Goal: Information Seeking & Learning: Find specific page/section

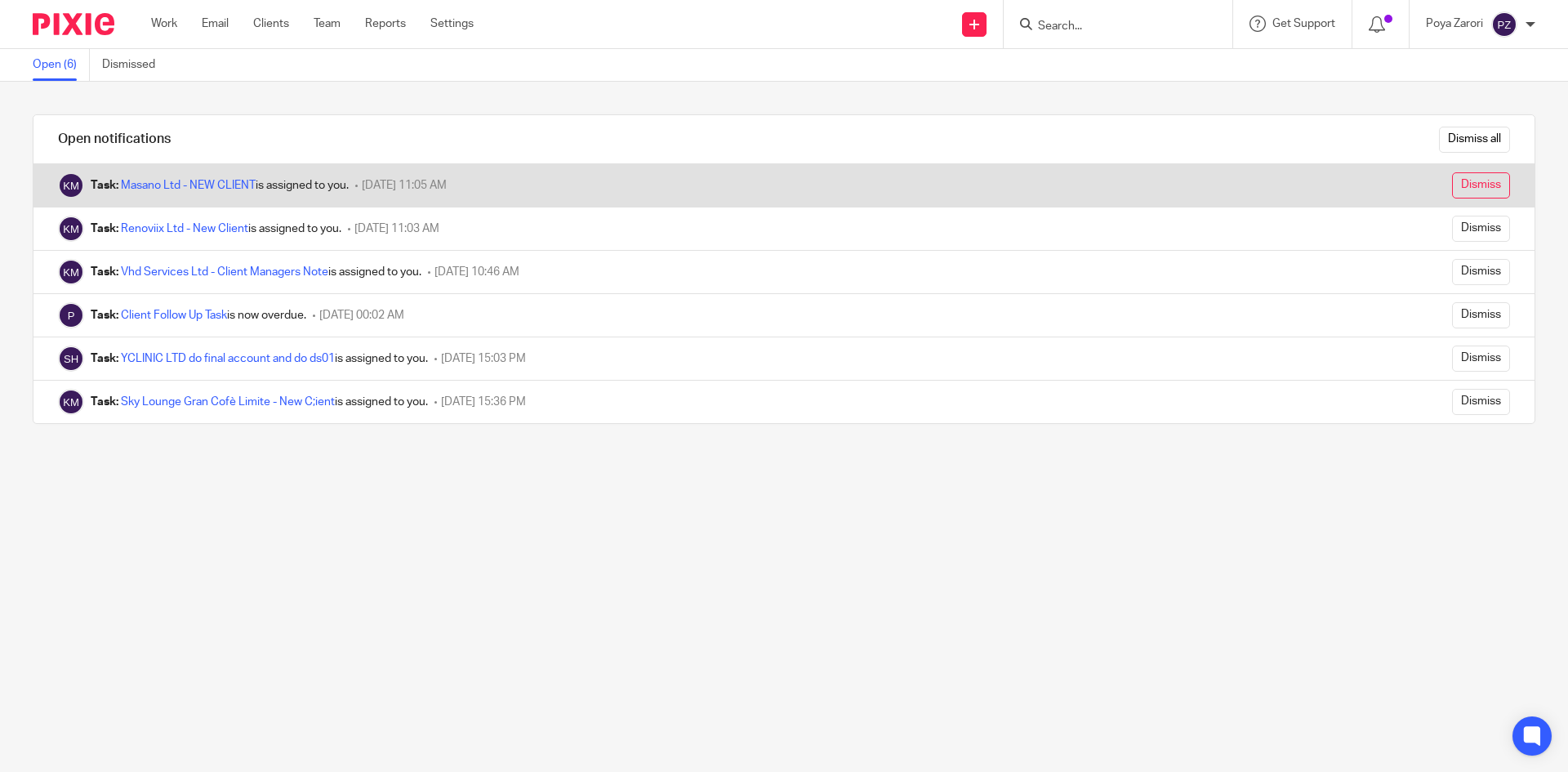
click at [1460, 187] on input "Dismiss" at bounding box center [1481, 185] width 58 height 26
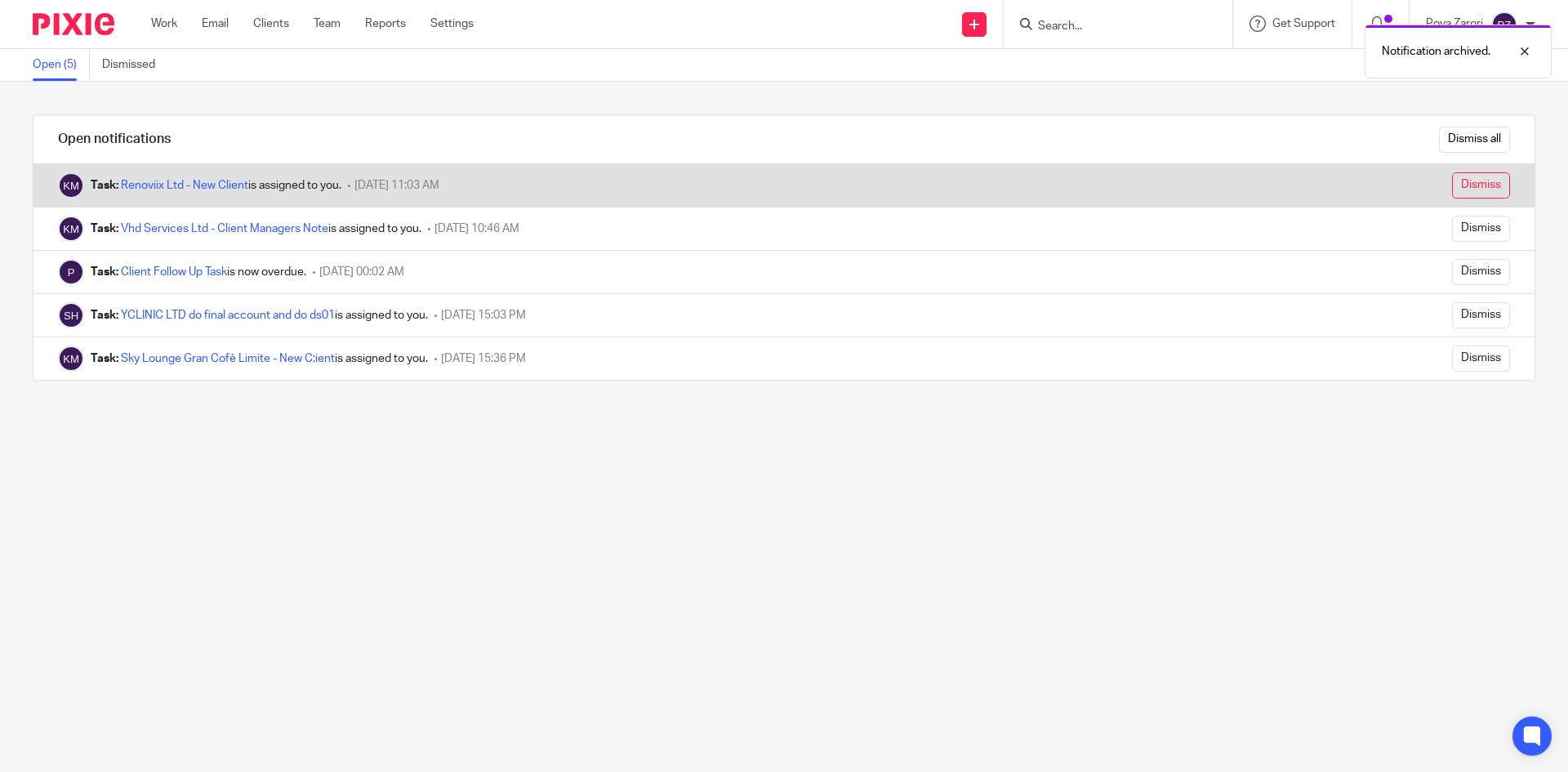
drag, startPoint x: 0, startPoint y: 0, endPoint x: 1460, endPoint y: 187, distance: 1471.9
click at [1460, 187] on input "Dismiss" at bounding box center [1481, 185] width 58 height 26
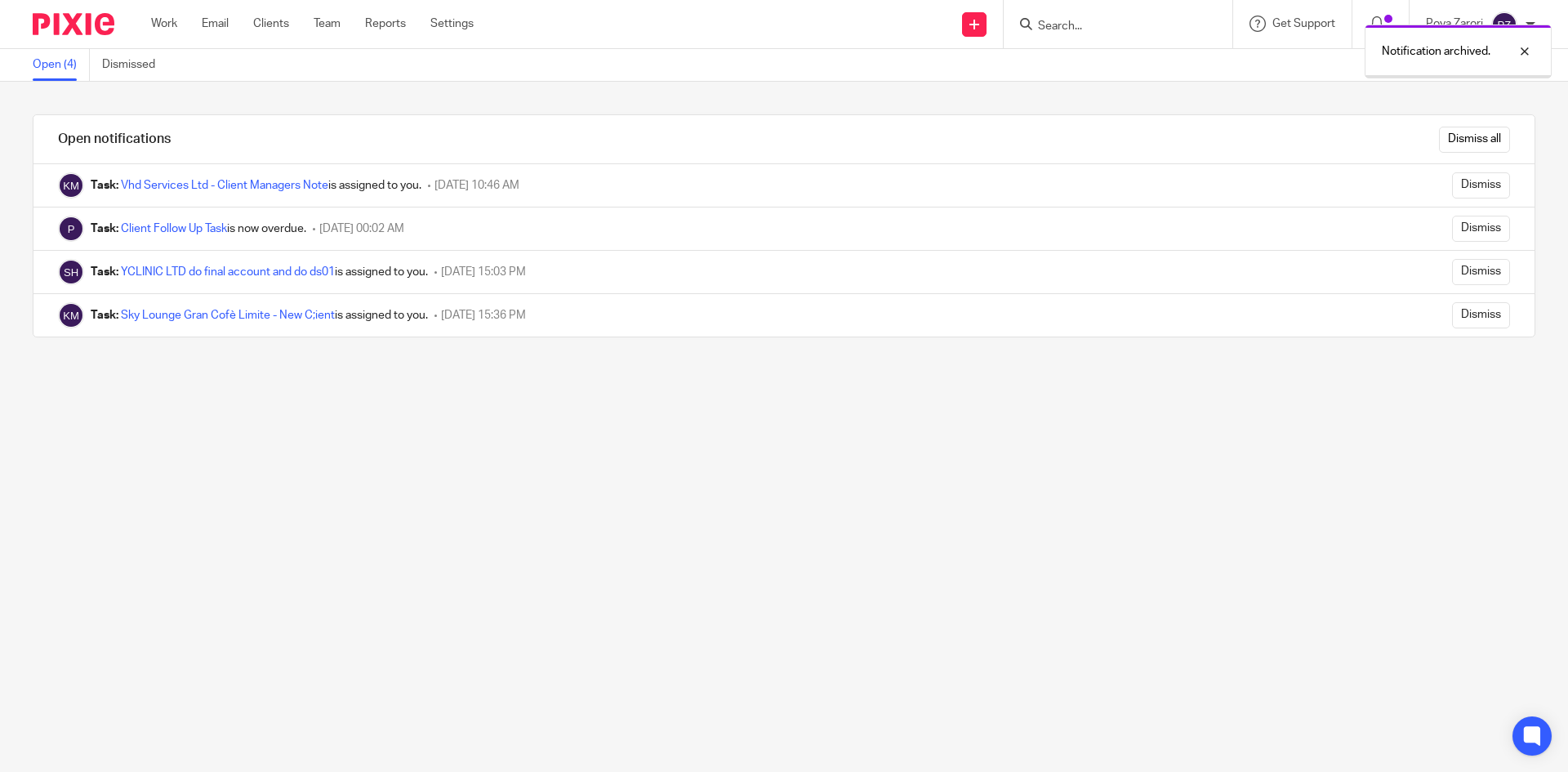
click at [1460, 187] on input "Dismiss" at bounding box center [1481, 185] width 58 height 26
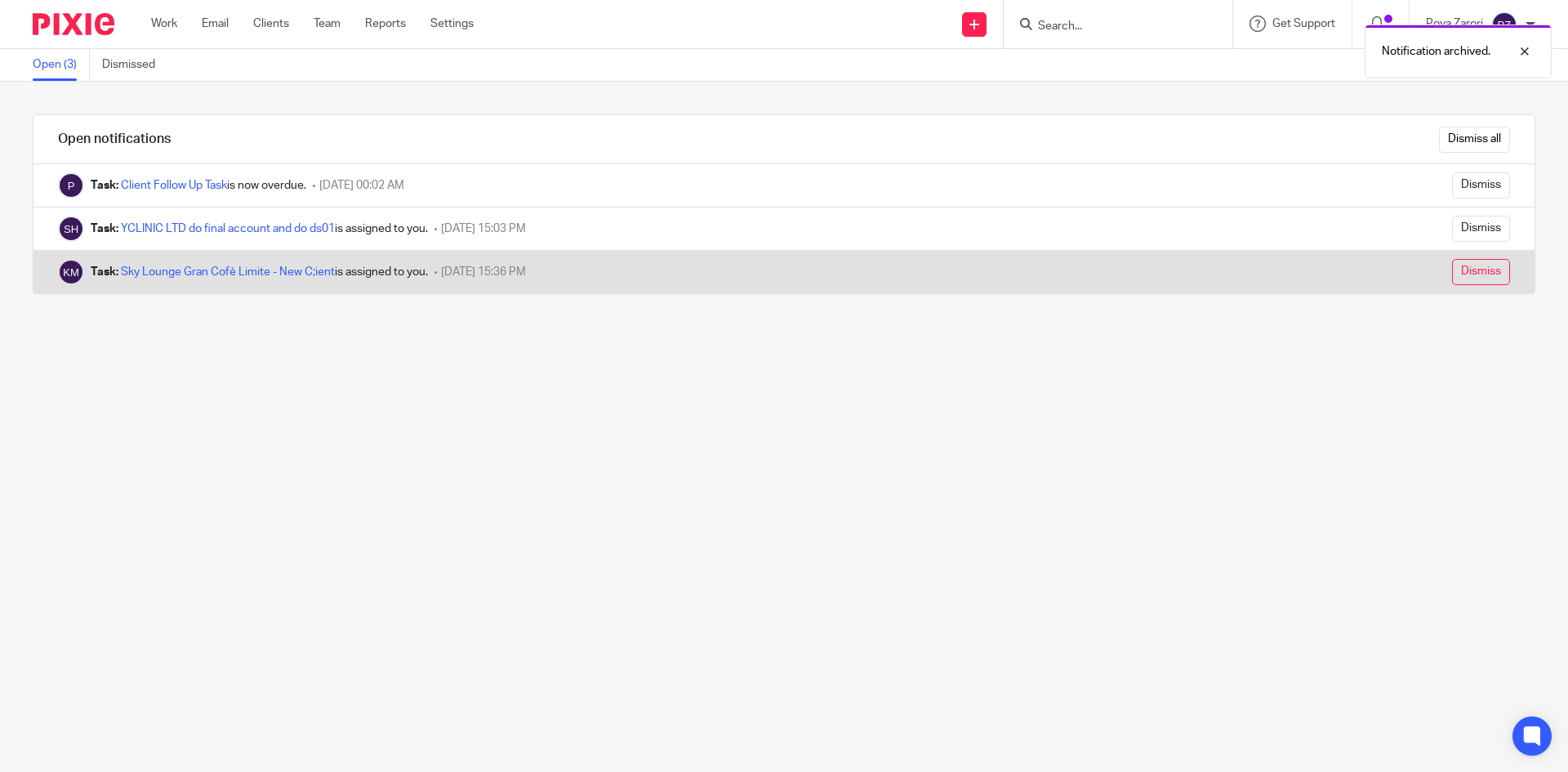
click at [1459, 270] on input "Dismiss" at bounding box center [1481, 271] width 58 height 26
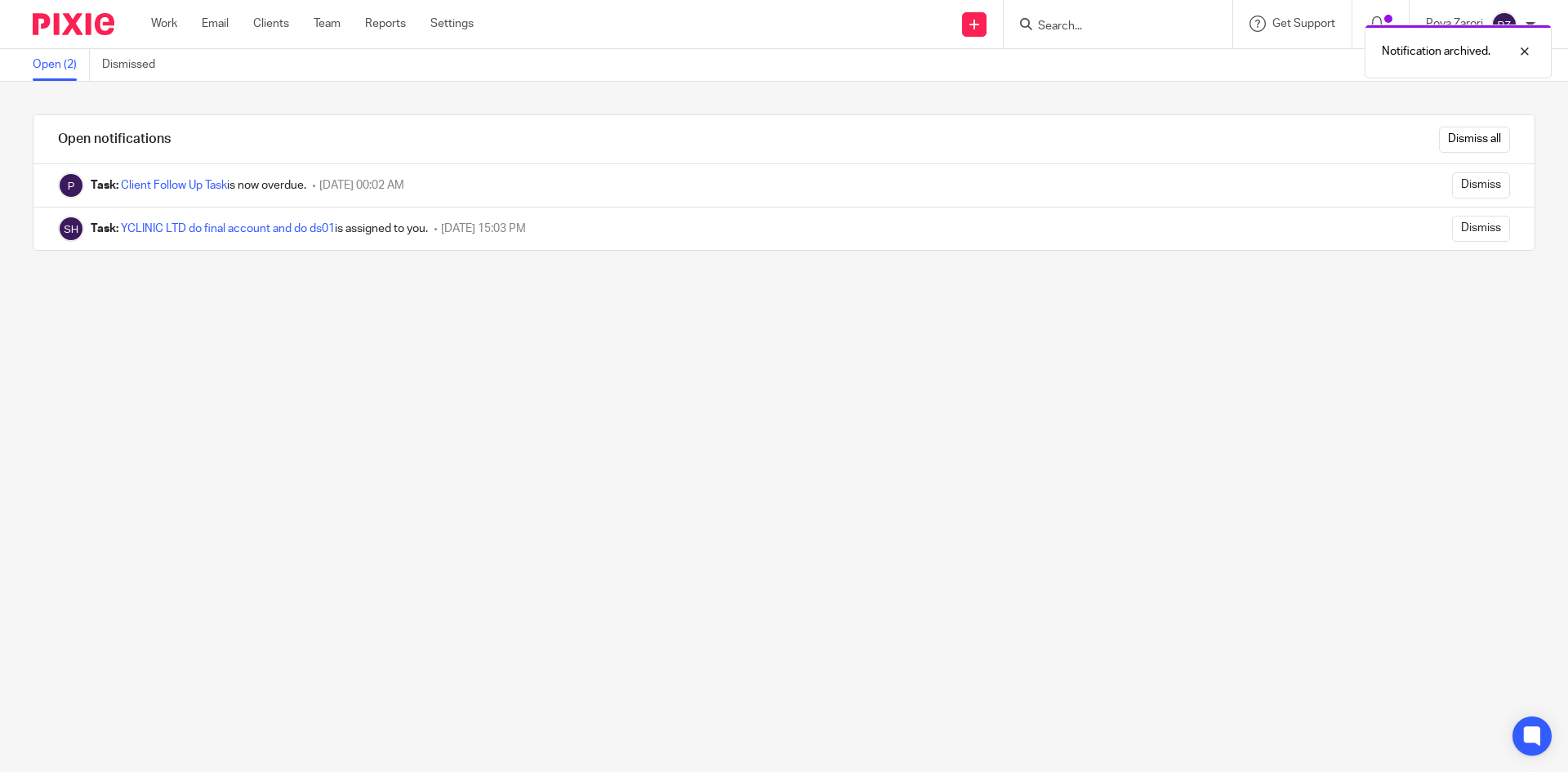
click at [1081, 30] on div "Notification archived." at bounding box center [1168, 47] width 768 height 62
click at [275, 19] on link "Clients" at bounding box center [271, 23] width 36 height 16
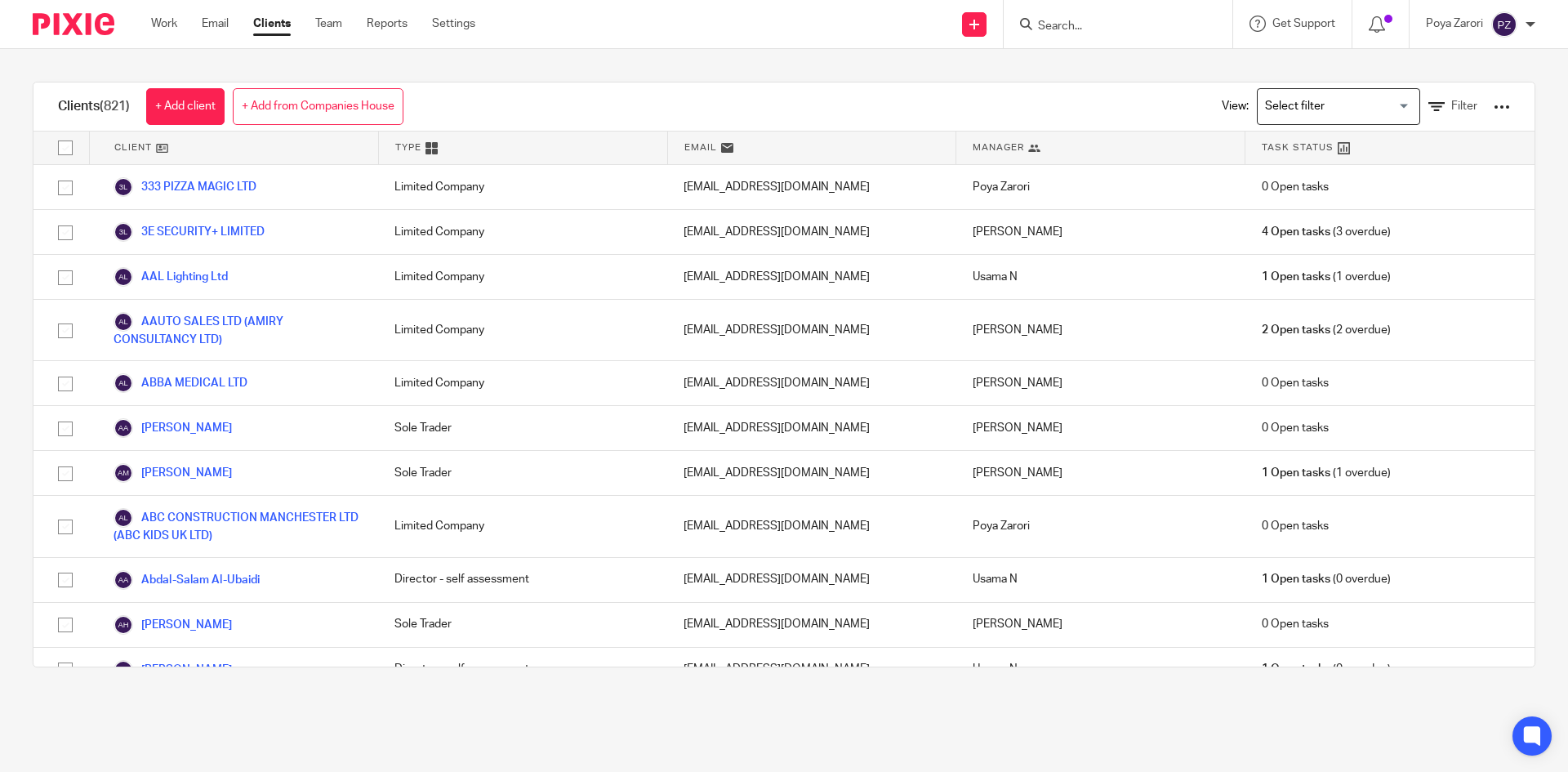
click at [1114, 33] on input "Search" at bounding box center [1110, 27] width 147 height 14
click at [1428, 103] on link "Filter" at bounding box center [1452, 106] width 49 height 17
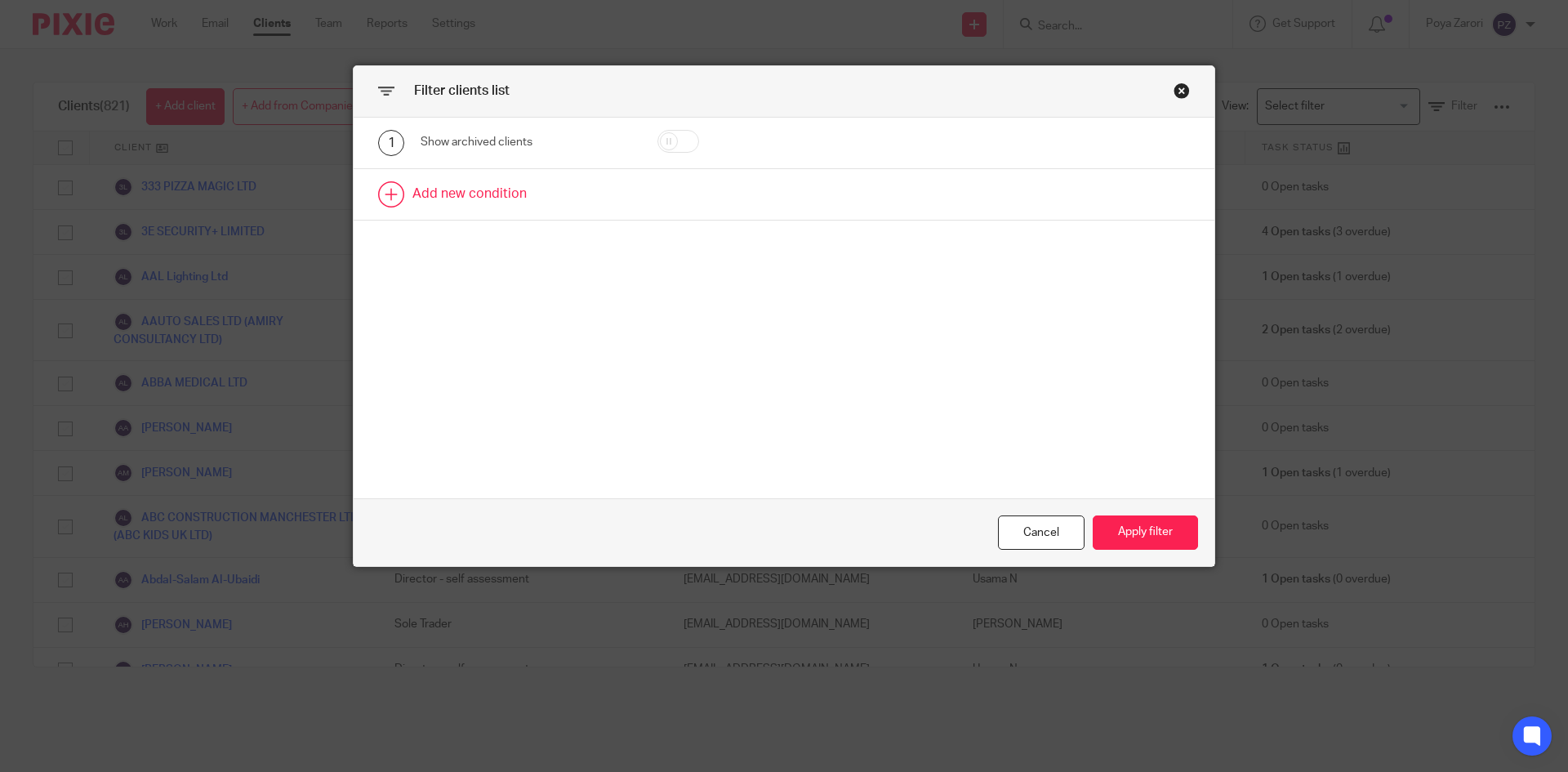
click at [459, 188] on link at bounding box center [783, 195] width 861 height 51
click at [549, 202] on div "Field" at bounding box center [512, 199] width 158 height 34
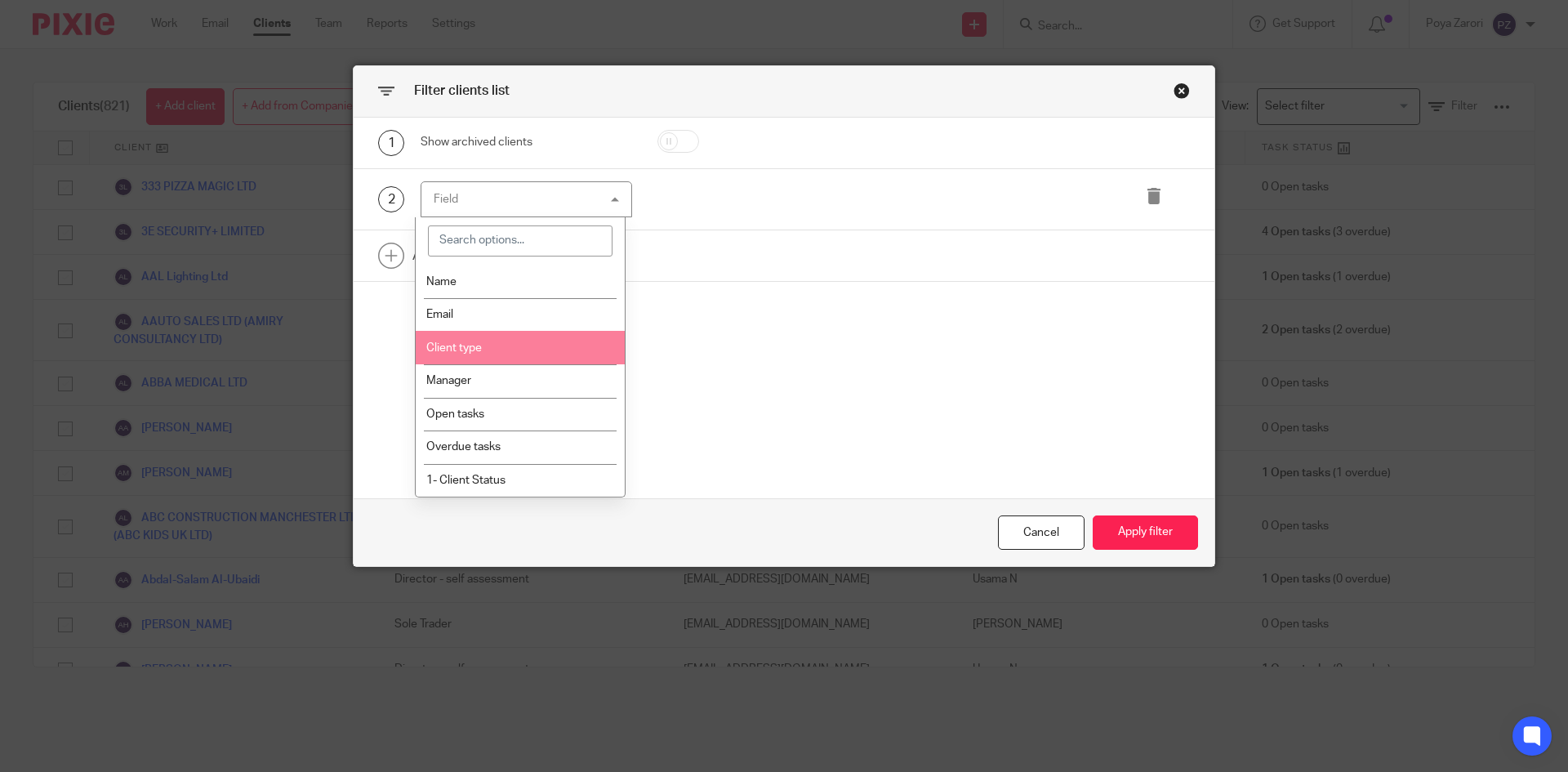
drag, startPoint x: 486, startPoint y: 345, endPoint x: 513, endPoint y: 333, distance: 29.5
click at [489, 343] on li "Client type" at bounding box center [520, 348] width 210 height 34
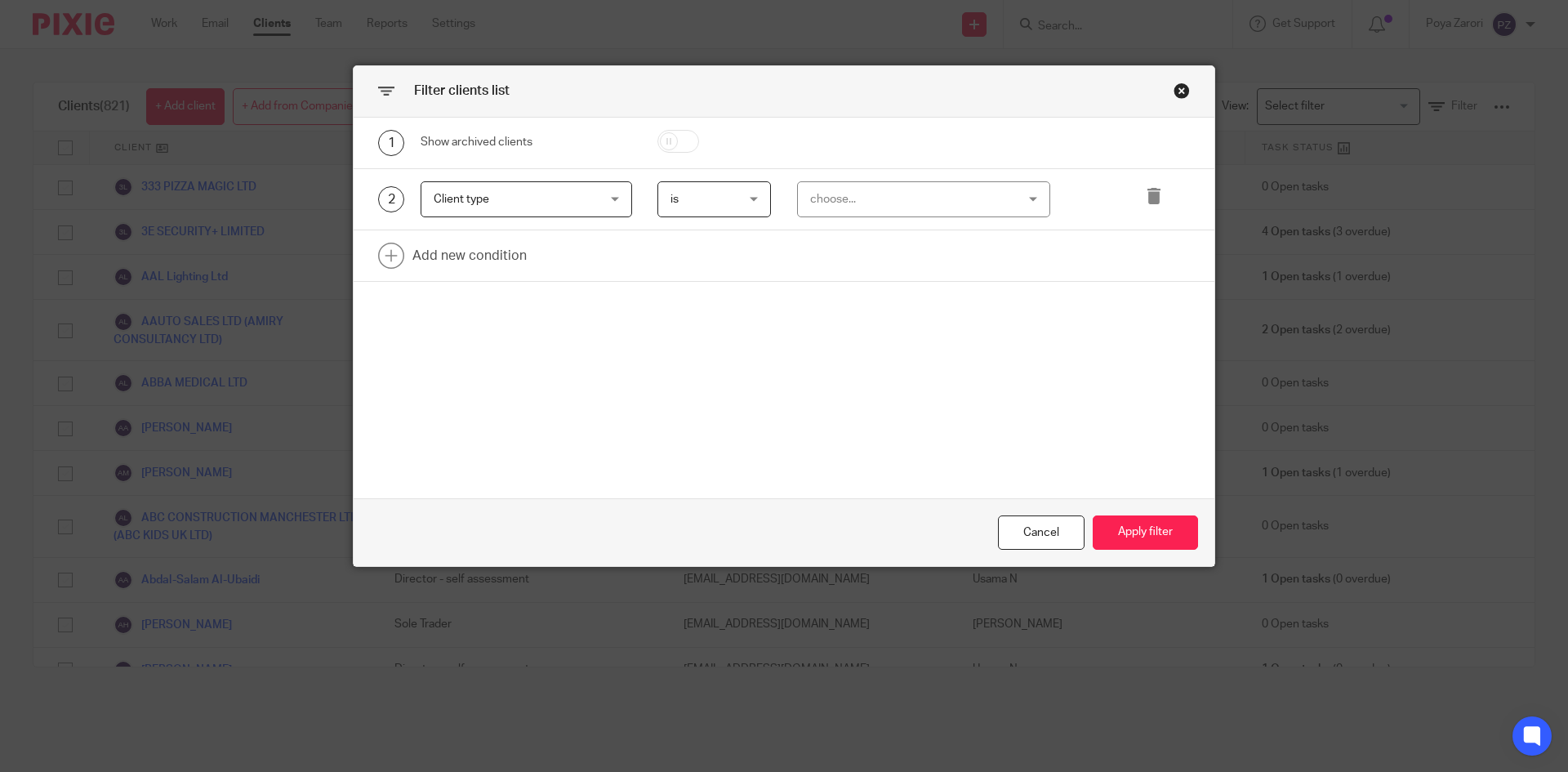
click at [985, 188] on div "choose..." at bounding box center [905, 199] width 192 height 34
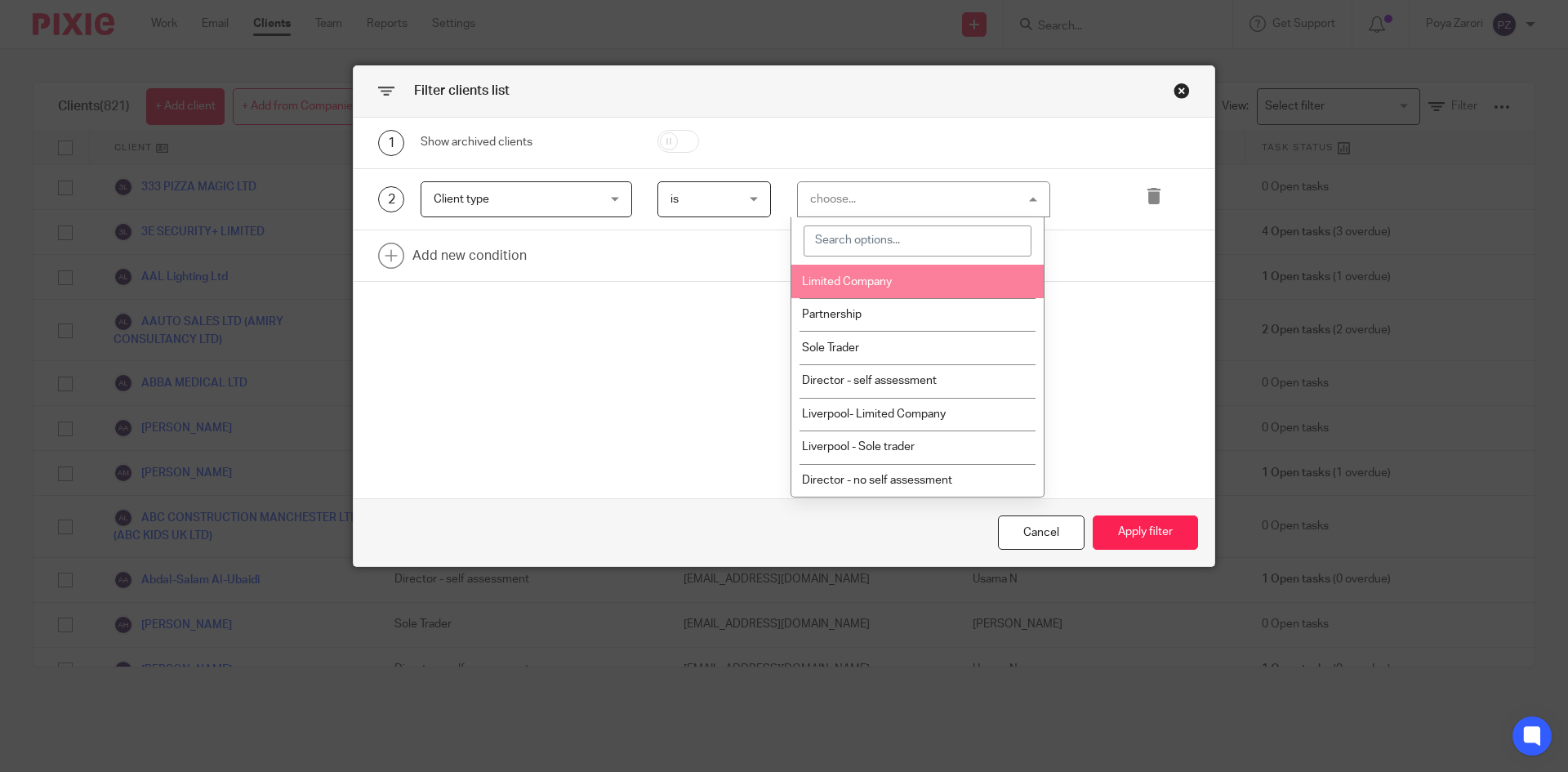
click at [848, 270] on li "Limited Company" at bounding box center [917, 282] width 252 height 34
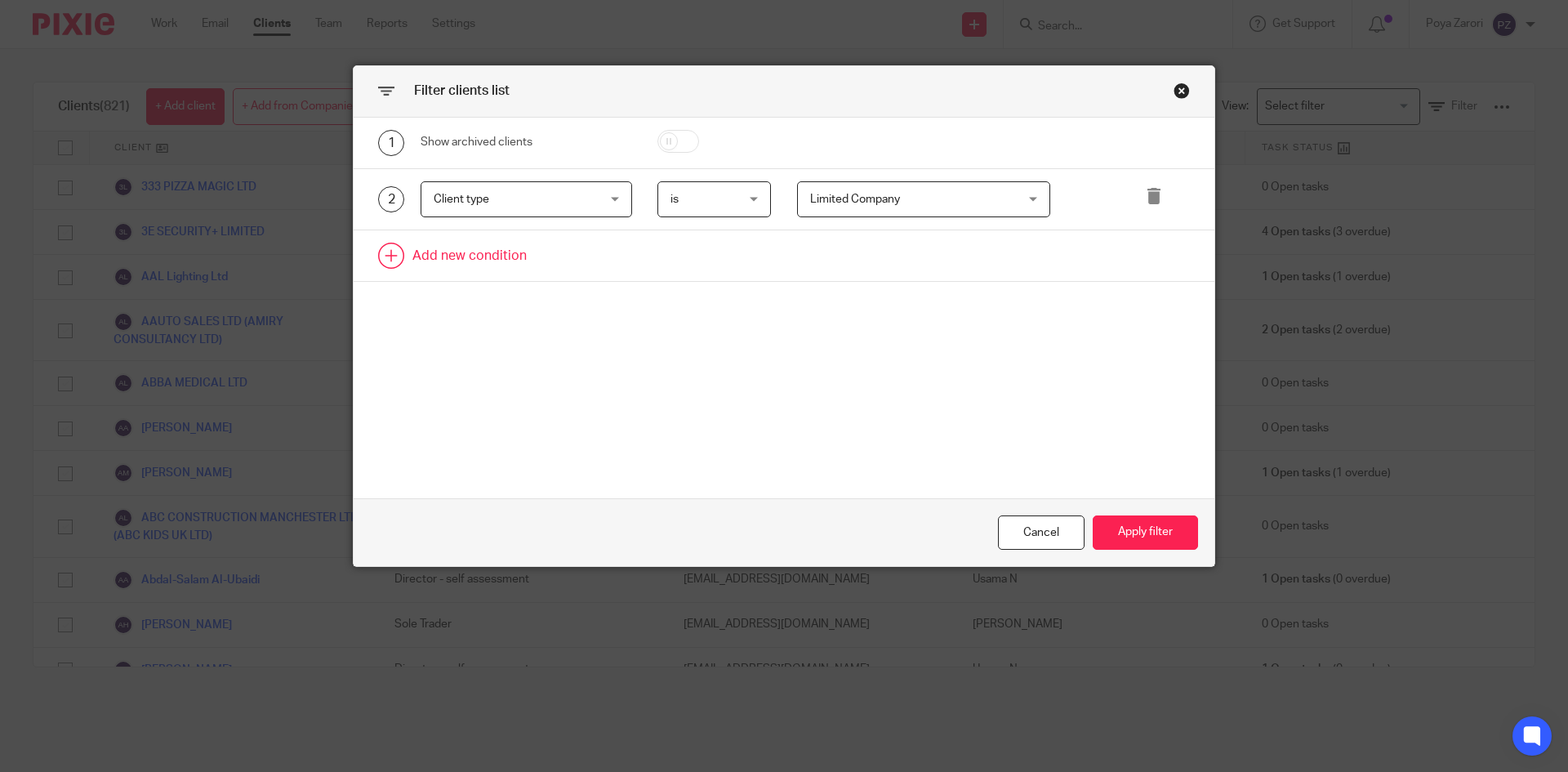
click at [466, 249] on link at bounding box center [783, 255] width 861 height 51
click at [507, 312] on link at bounding box center [783, 318] width 861 height 51
click at [595, 270] on div "Field" at bounding box center [526, 261] width 211 height 37
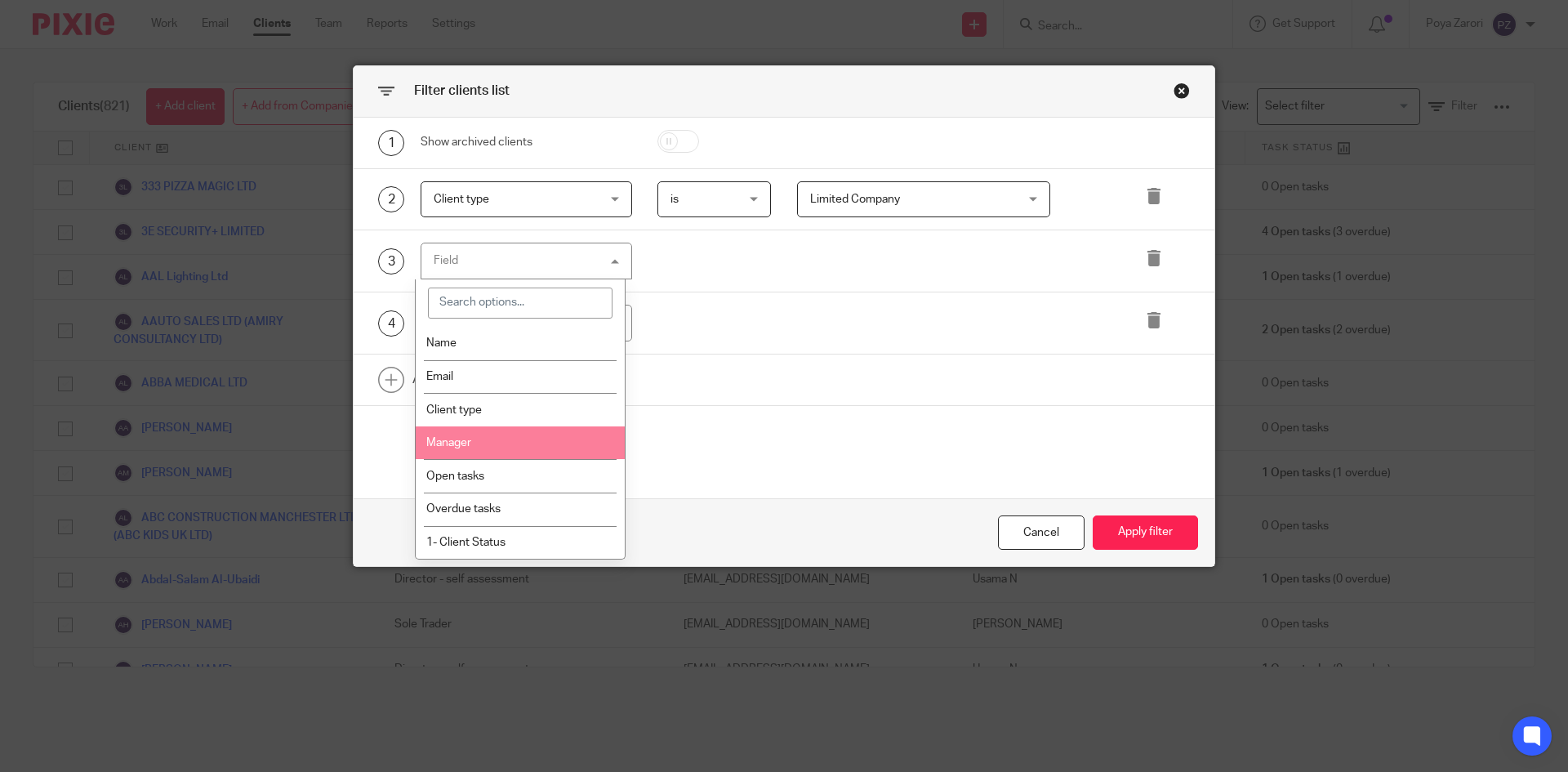
drag, startPoint x: 482, startPoint y: 434, endPoint x: 621, endPoint y: 408, distance: 141.4
click at [483, 434] on li "Manager" at bounding box center [520, 444] width 210 height 34
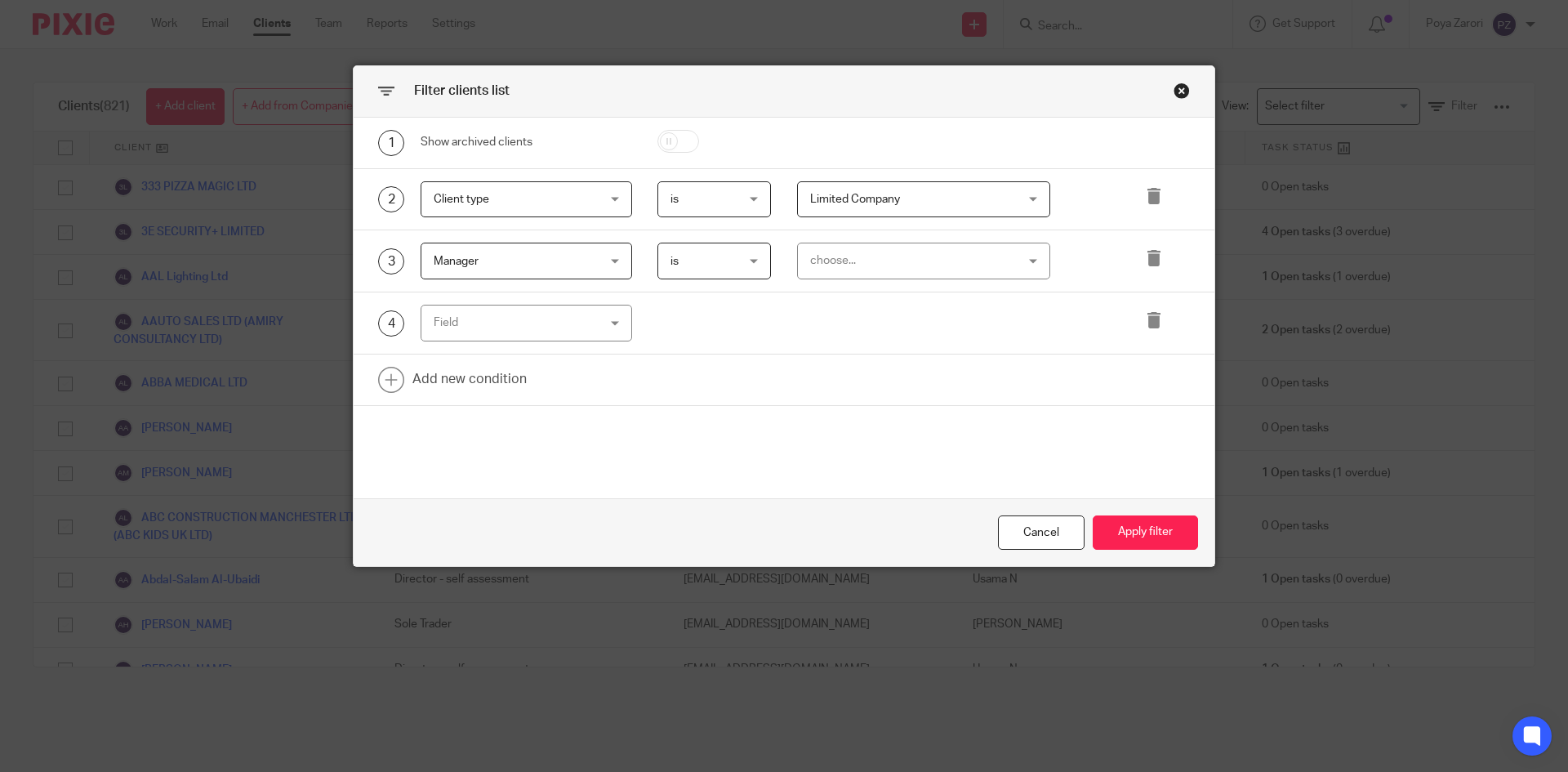
click at [846, 263] on div "choose..." at bounding box center [905, 261] width 192 height 34
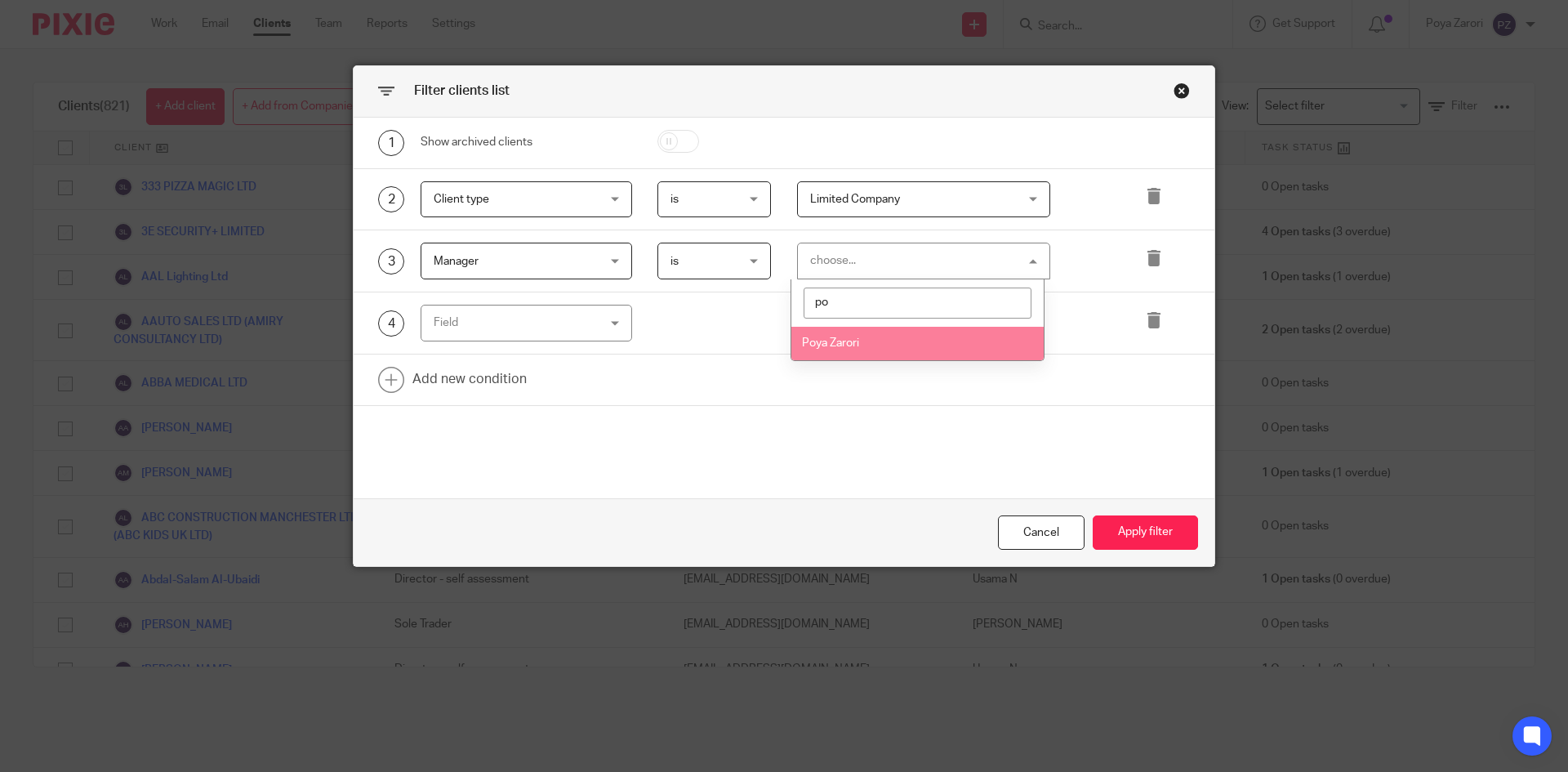
type input "po"
click at [837, 352] on li "Poya Zarori" at bounding box center [917, 344] width 252 height 34
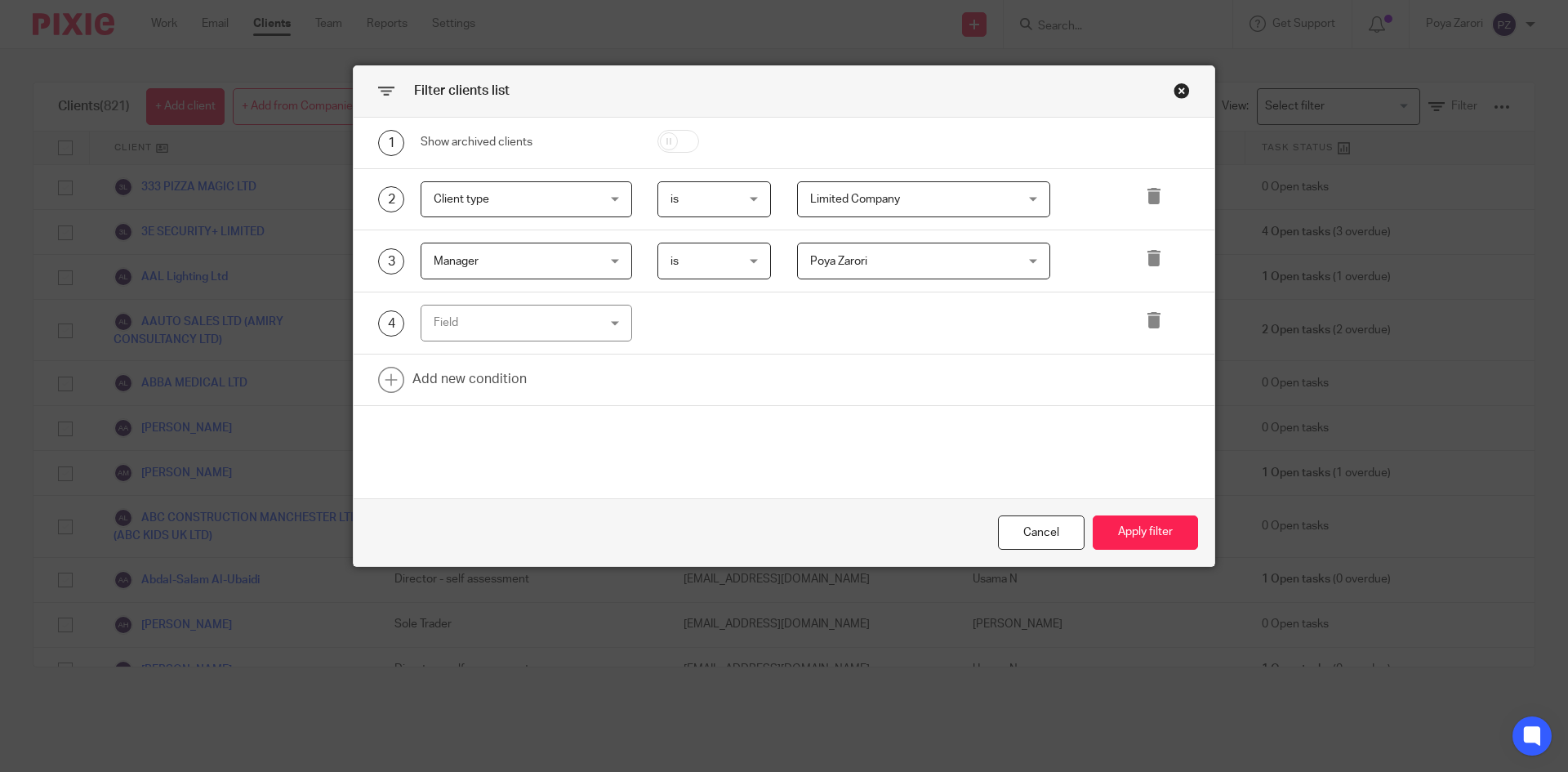
click at [593, 320] on div "Field" at bounding box center [526, 322] width 211 height 37
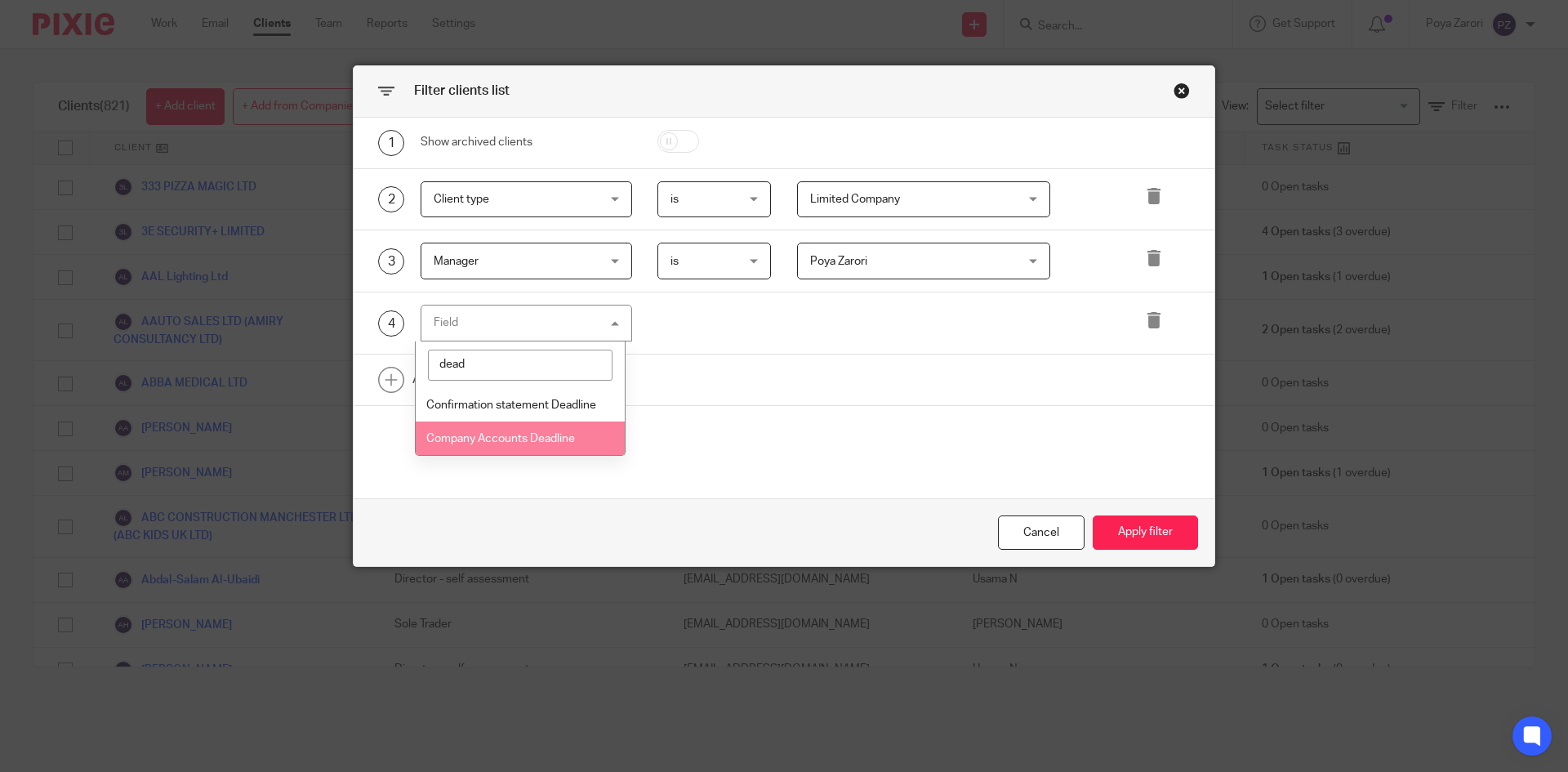
type input "dead"
click at [510, 436] on span "Company Accounts Deadline" at bounding box center [500, 438] width 149 height 12
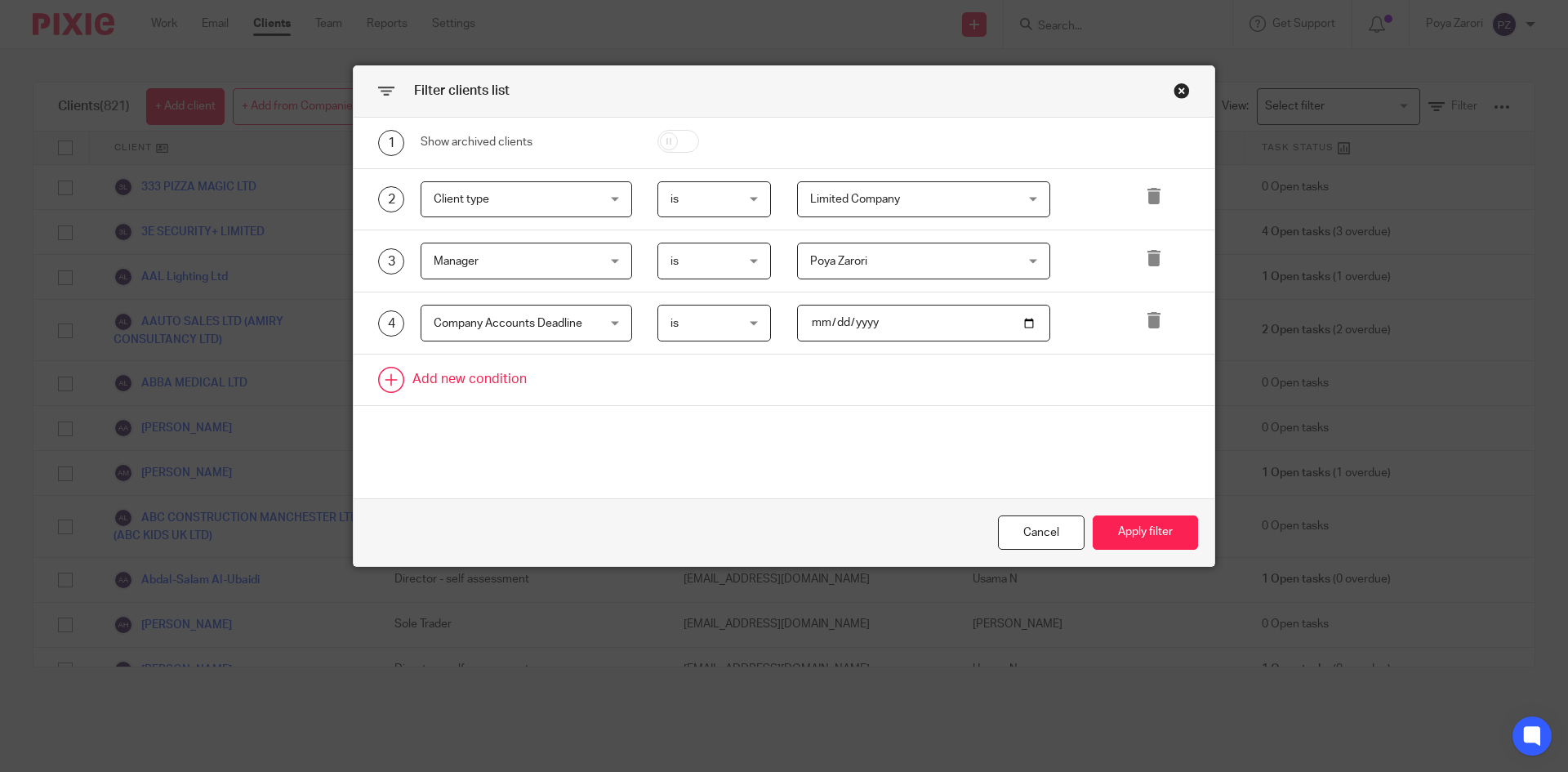
click at [514, 378] on link at bounding box center [783, 379] width 861 height 51
click at [536, 384] on div "Field" at bounding box center [512, 385] width 158 height 34
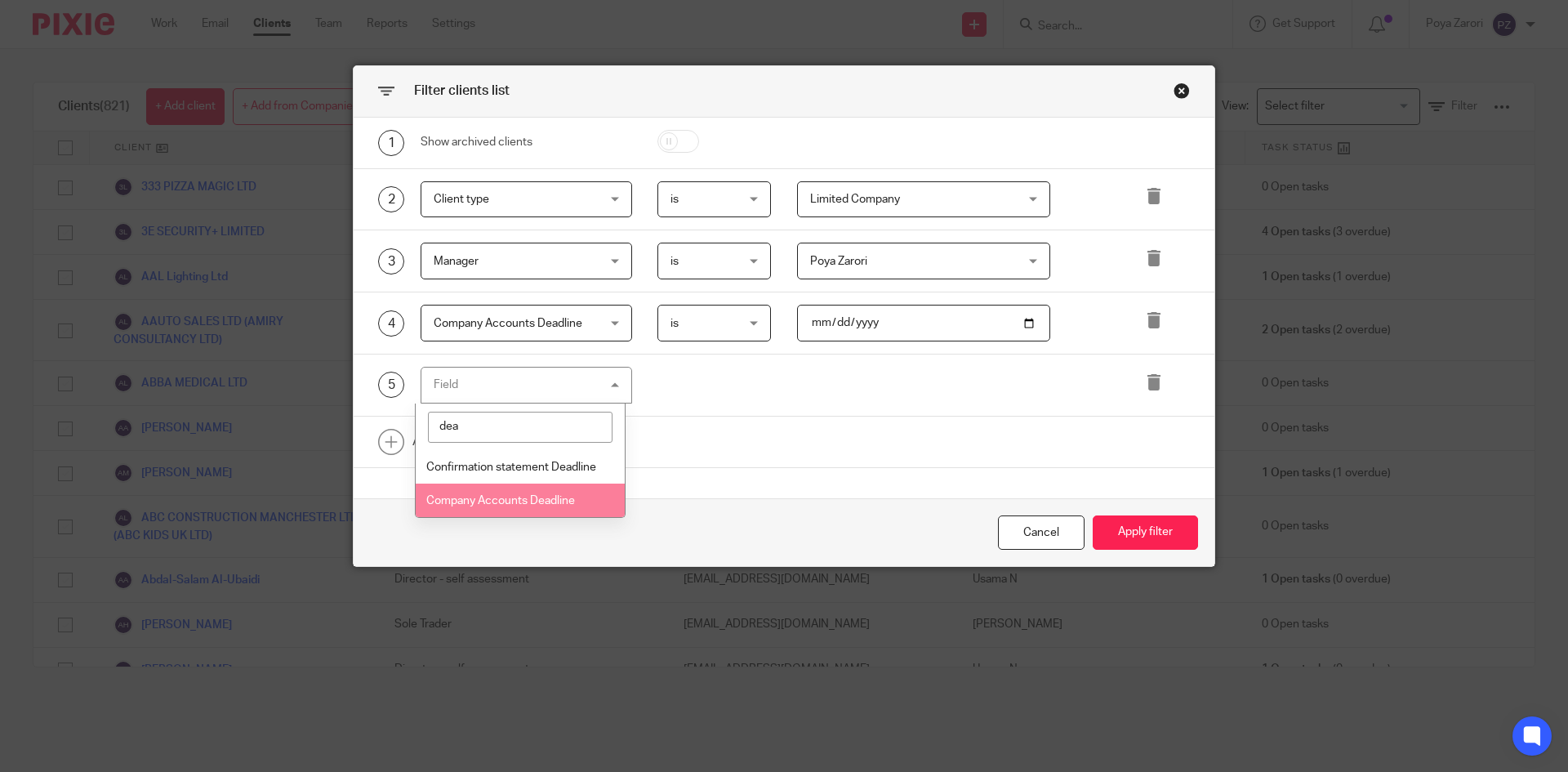
type input "dea"
click at [527, 499] on span "Company Accounts Deadline" at bounding box center [500, 501] width 149 height 12
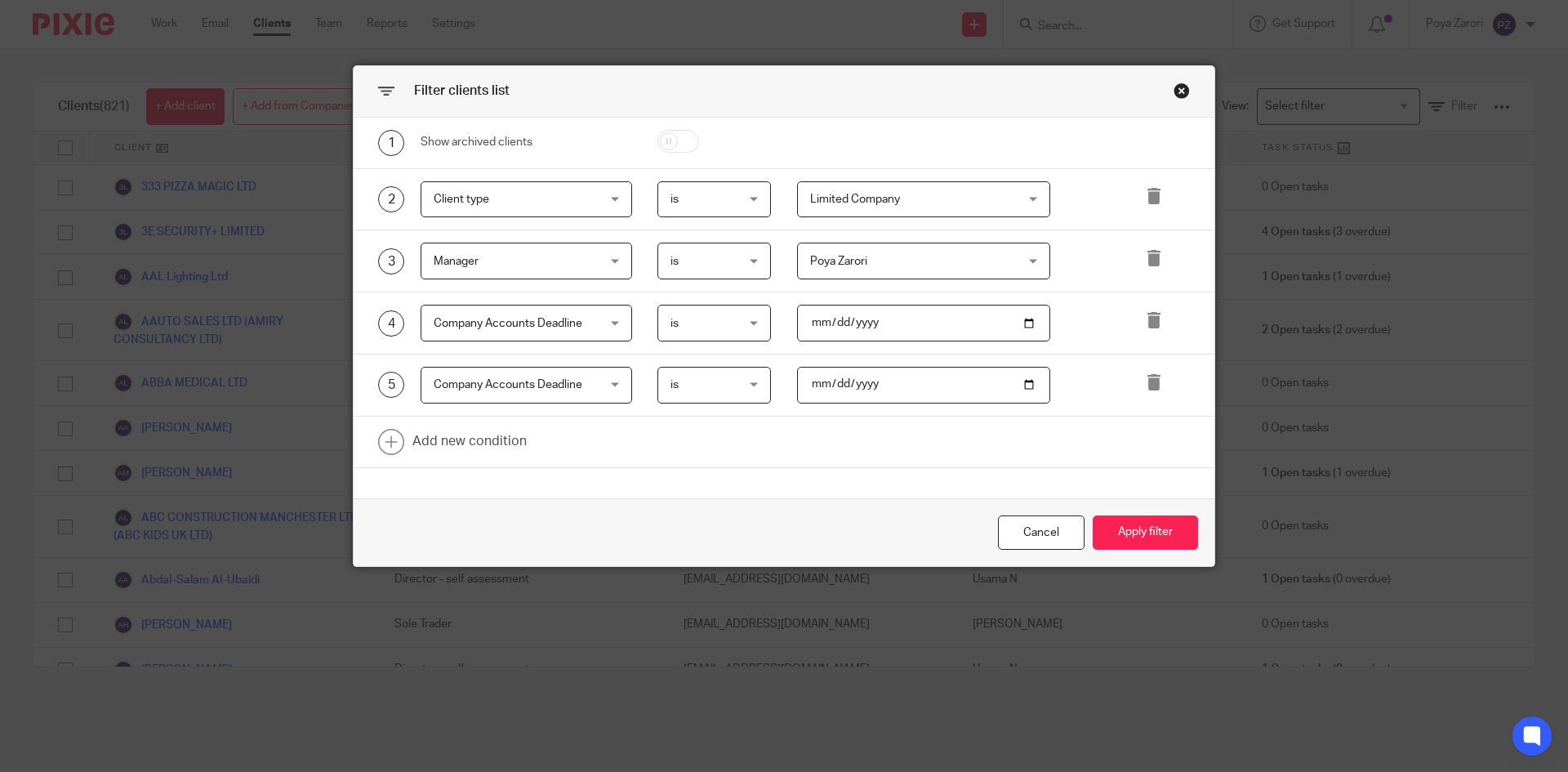
click at [751, 323] on div "is is" at bounding box center [714, 322] width 114 height 37
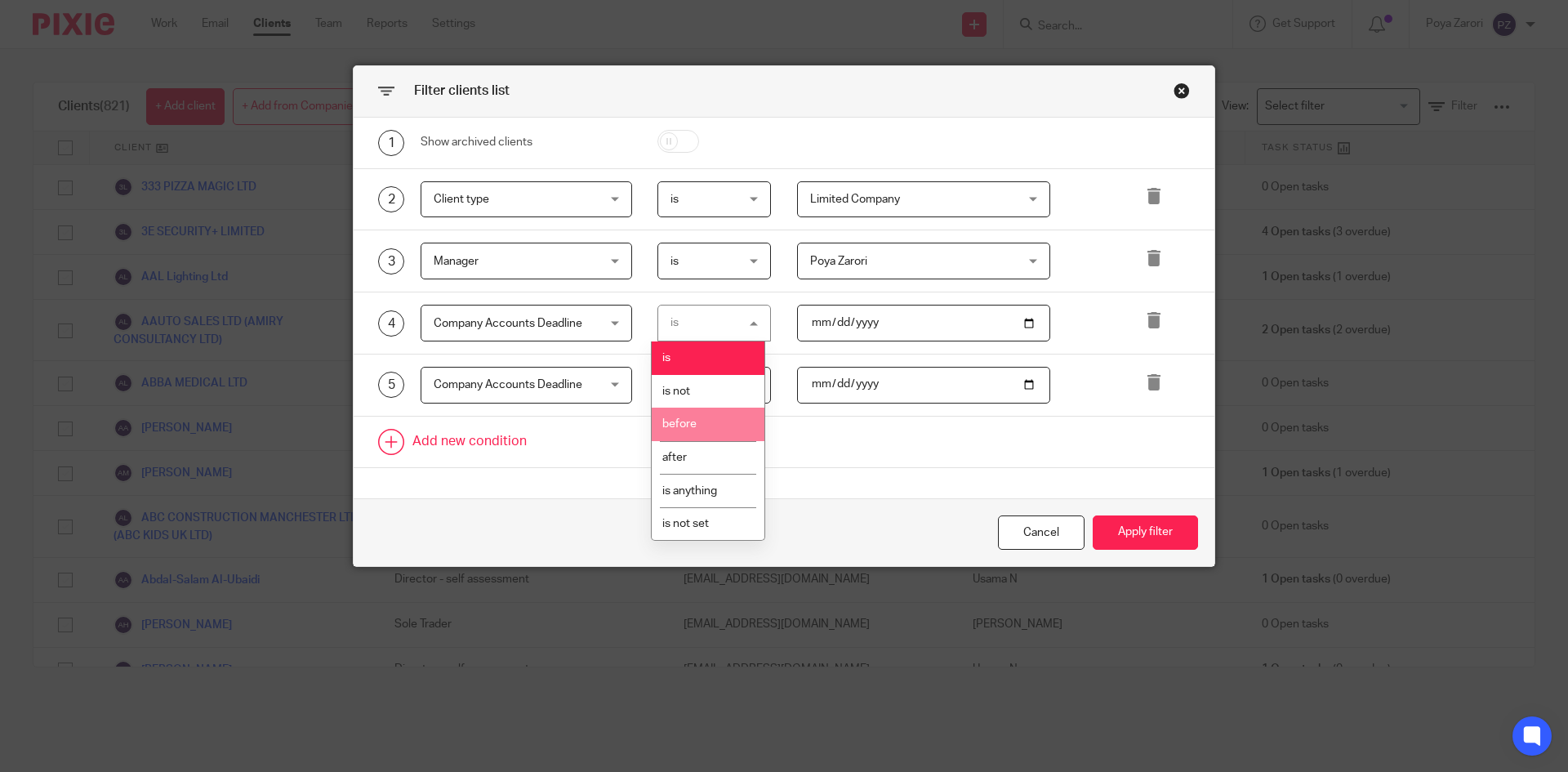
click at [695, 425] on span "before" at bounding box center [680, 424] width 34 height 12
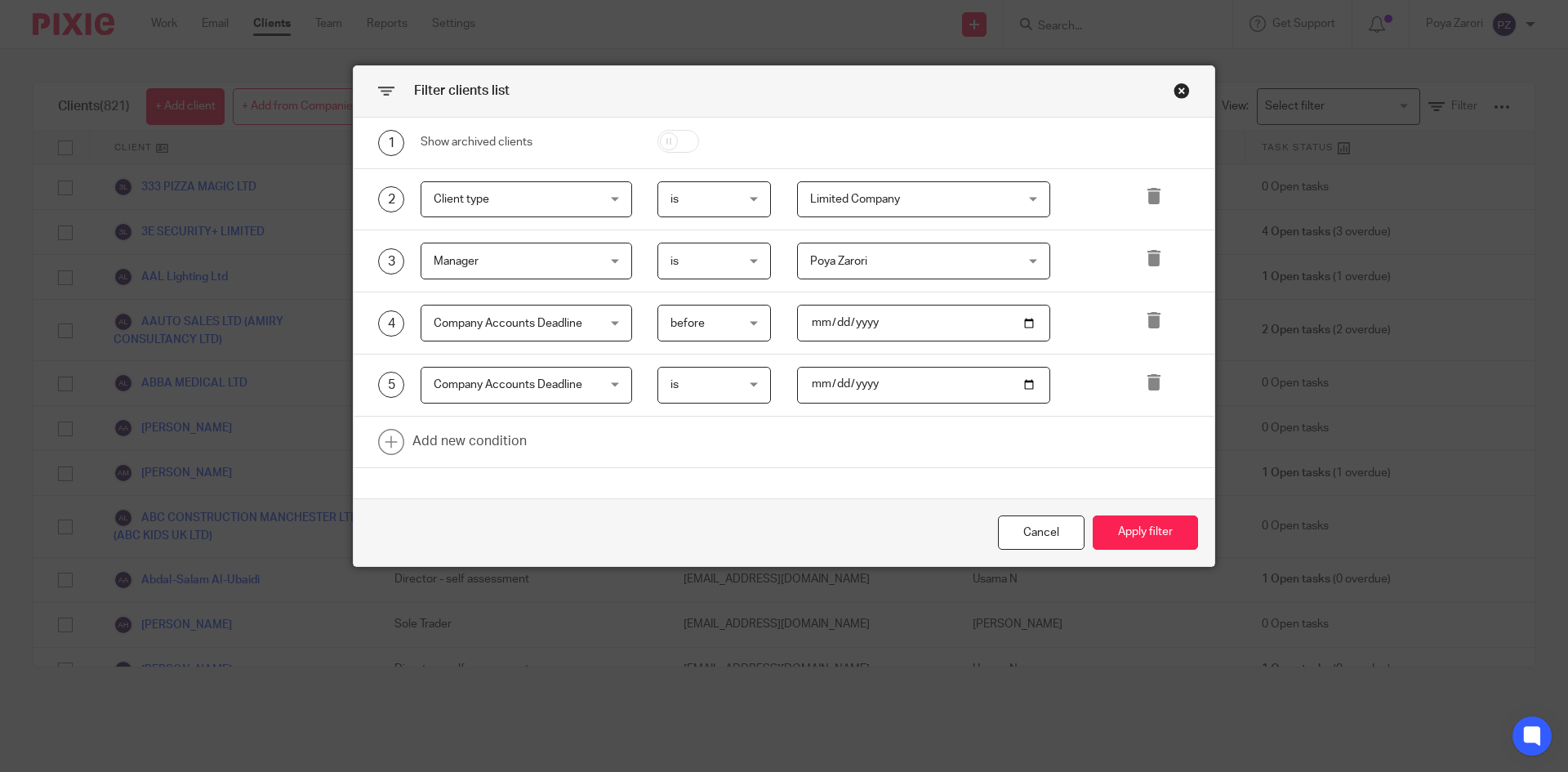
click at [752, 393] on div "is is" at bounding box center [714, 385] width 114 height 37
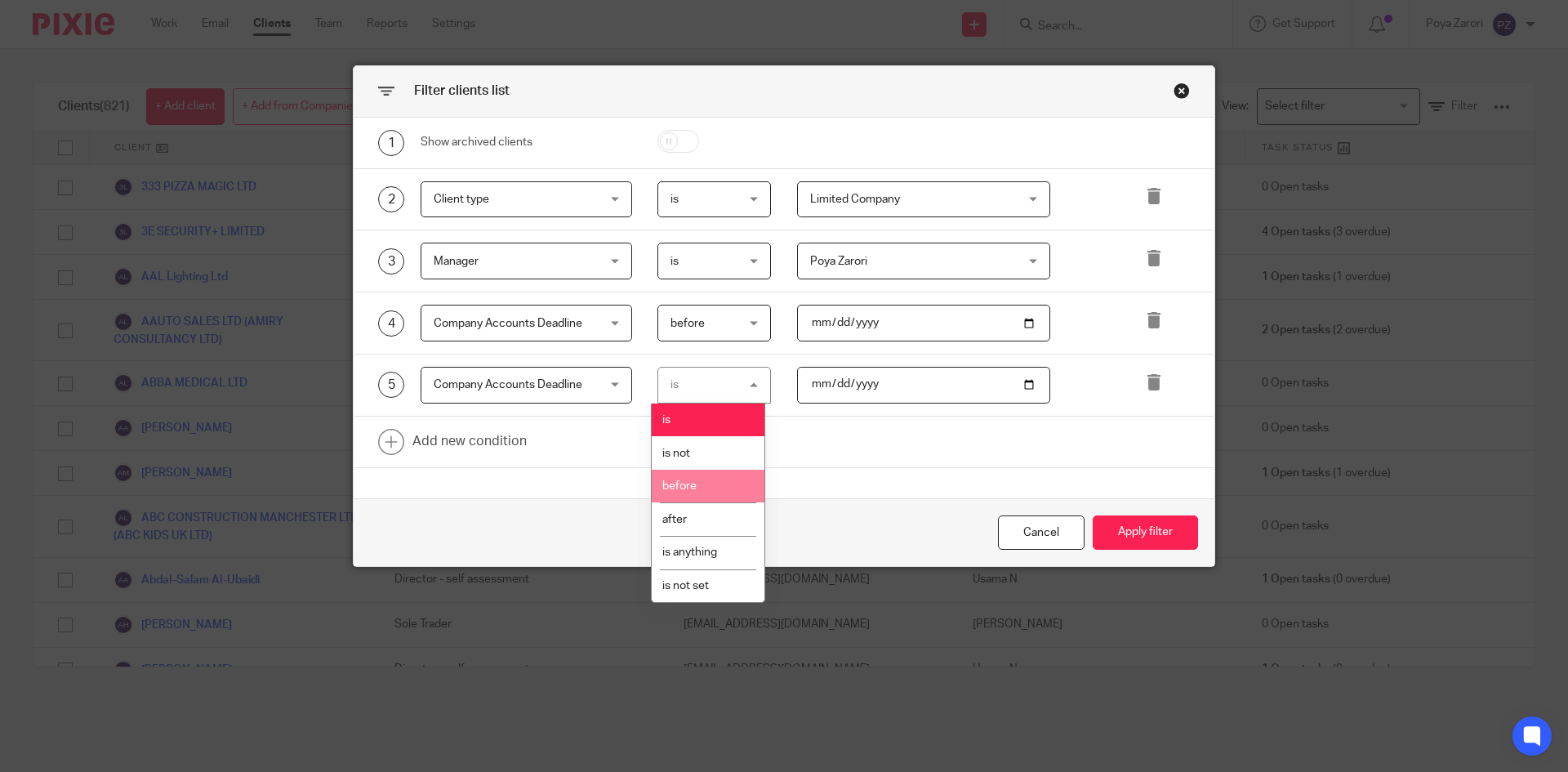
click at [700, 490] on li "before" at bounding box center [708, 486] width 112 height 34
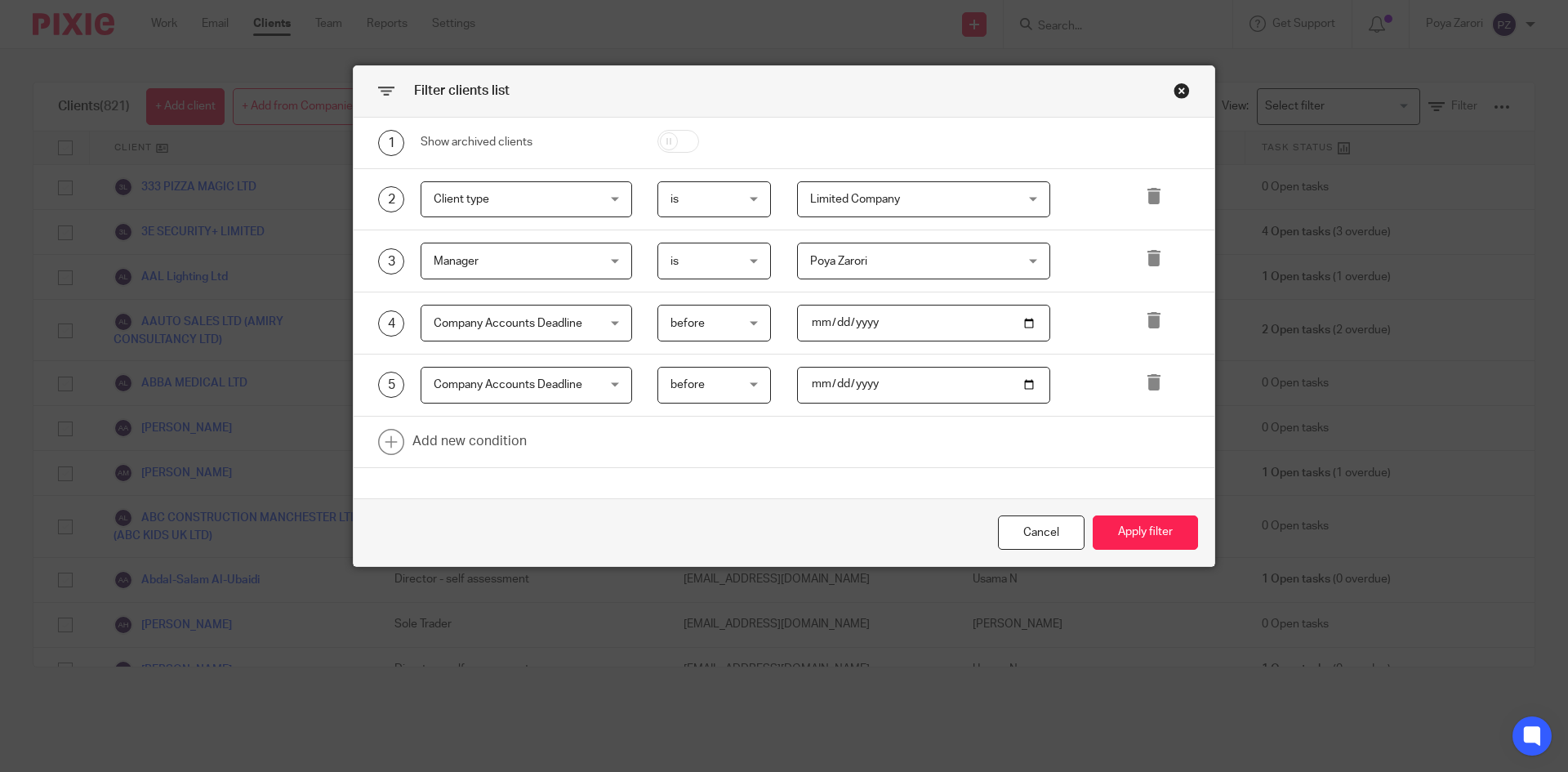
click at [1023, 323] on input "date" at bounding box center [924, 322] width 254 height 37
type input "2025-09-30"
click at [1023, 383] on input "date" at bounding box center [924, 385] width 254 height 37
click at [1027, 385] on input "2025-11-01" at bounding box center [924, 385] width 254 height 37
type input "2025-12-01"
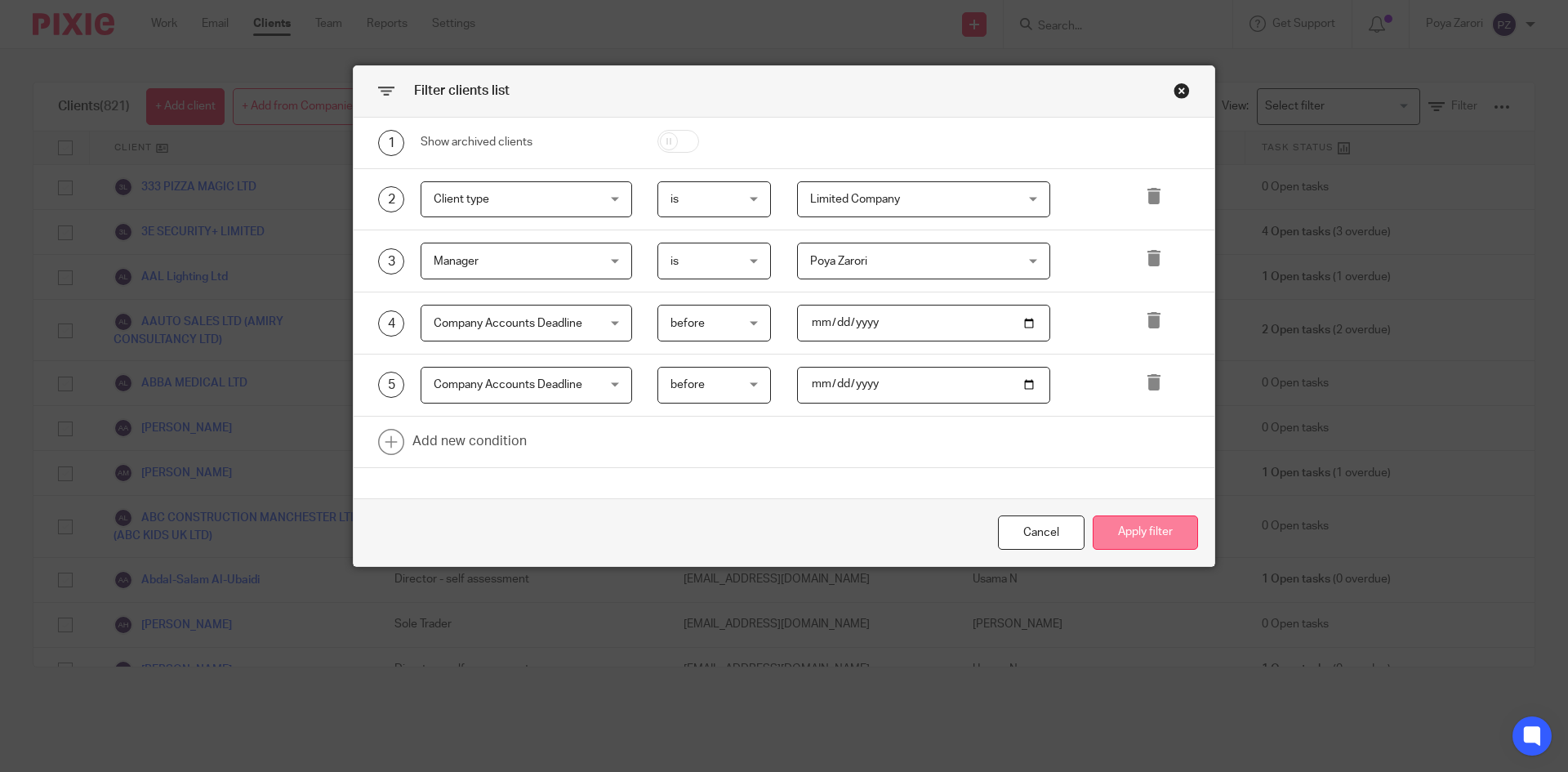
click at [1140, 527] on button "Apply filter" at bounding box center [1145, 533] width 105 height 35
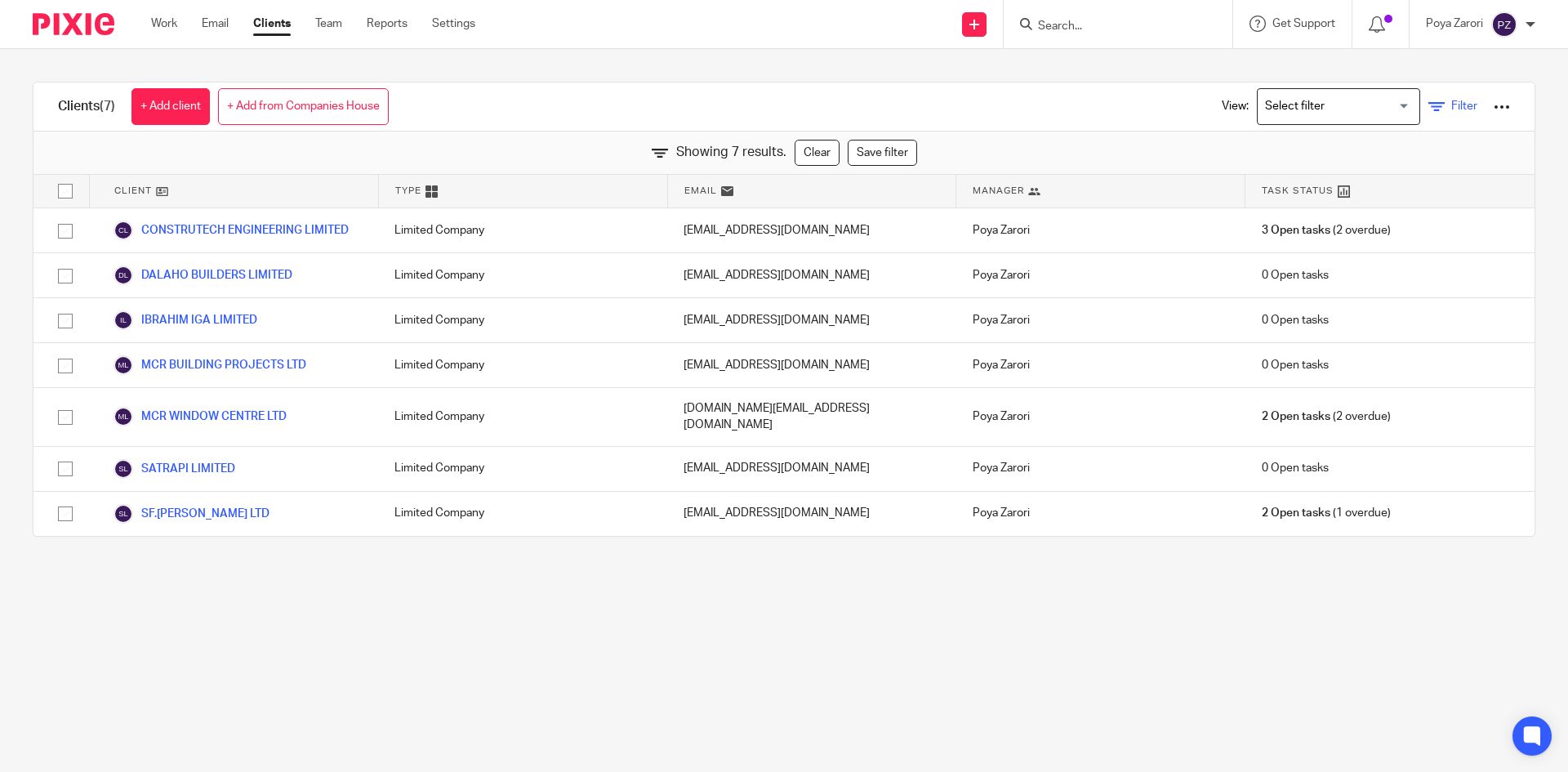
click at [1428, 104] on link "Filter" at bounding box center [1452, 106] width 49 height 17
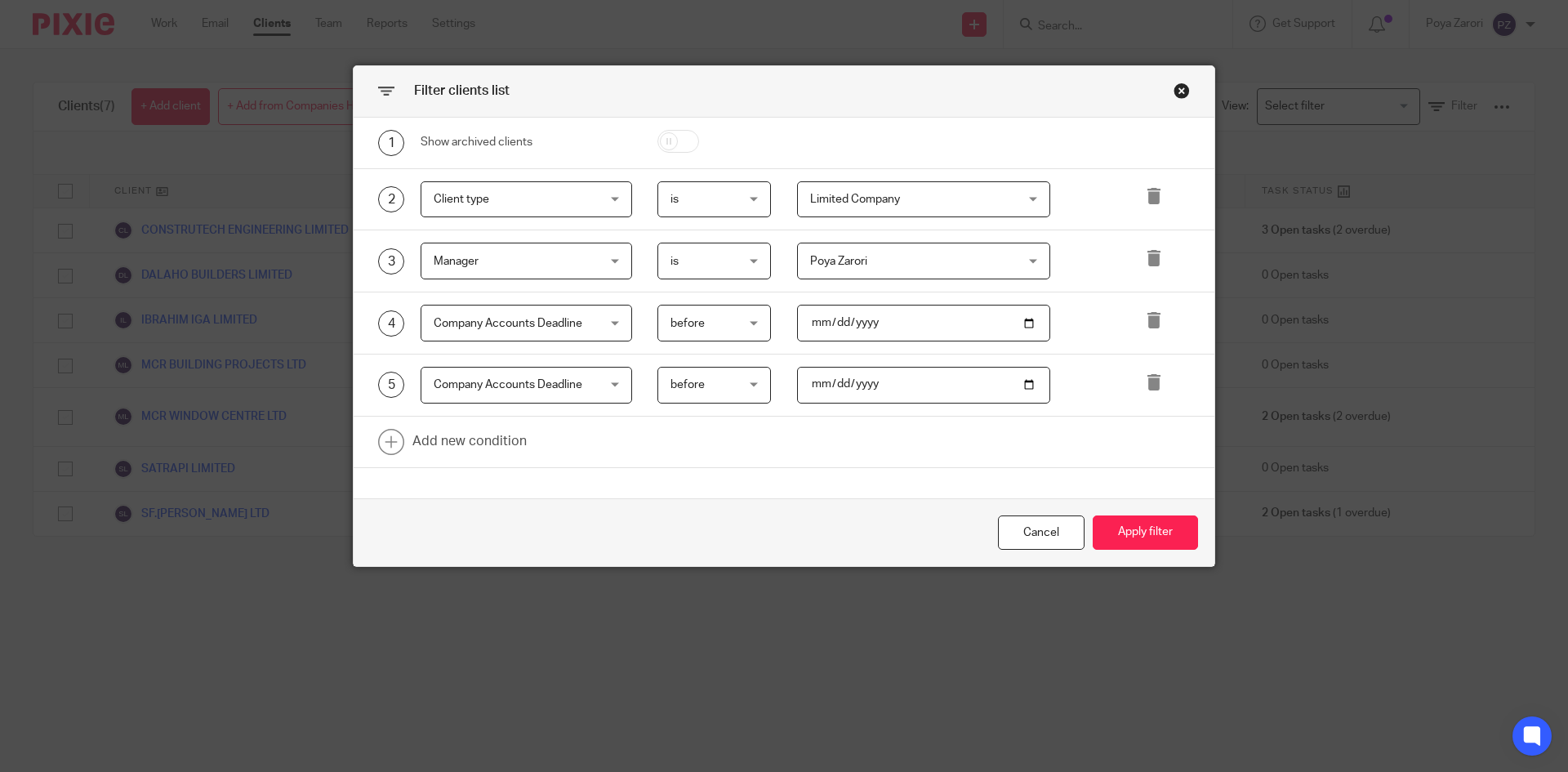
click at [748, 394] on div "before before" at bounding box center [714, 385] width 114 height 37
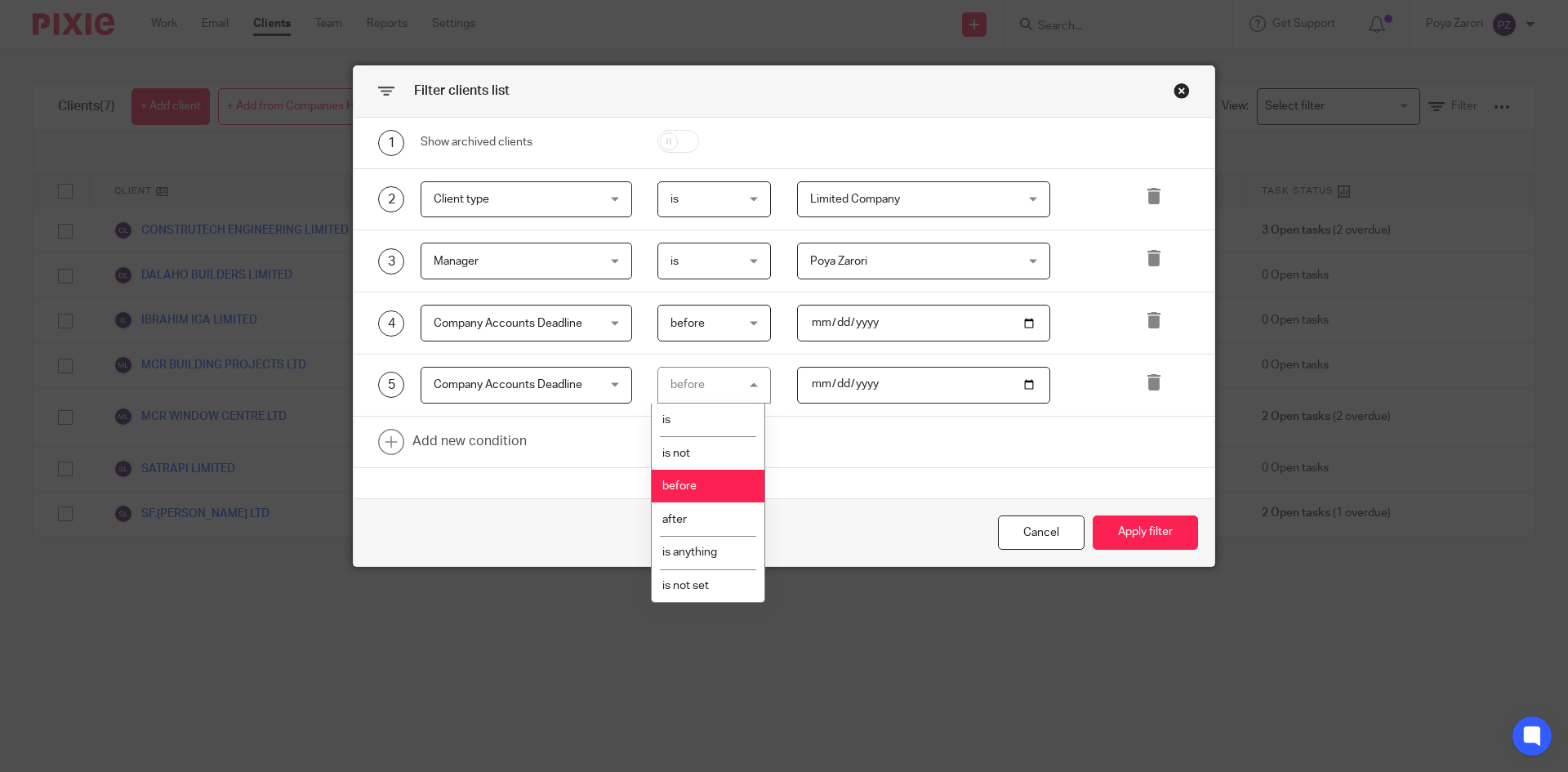
click at [753, 325] on div "before before" at bounding box center [714, 322] width 114 height 37
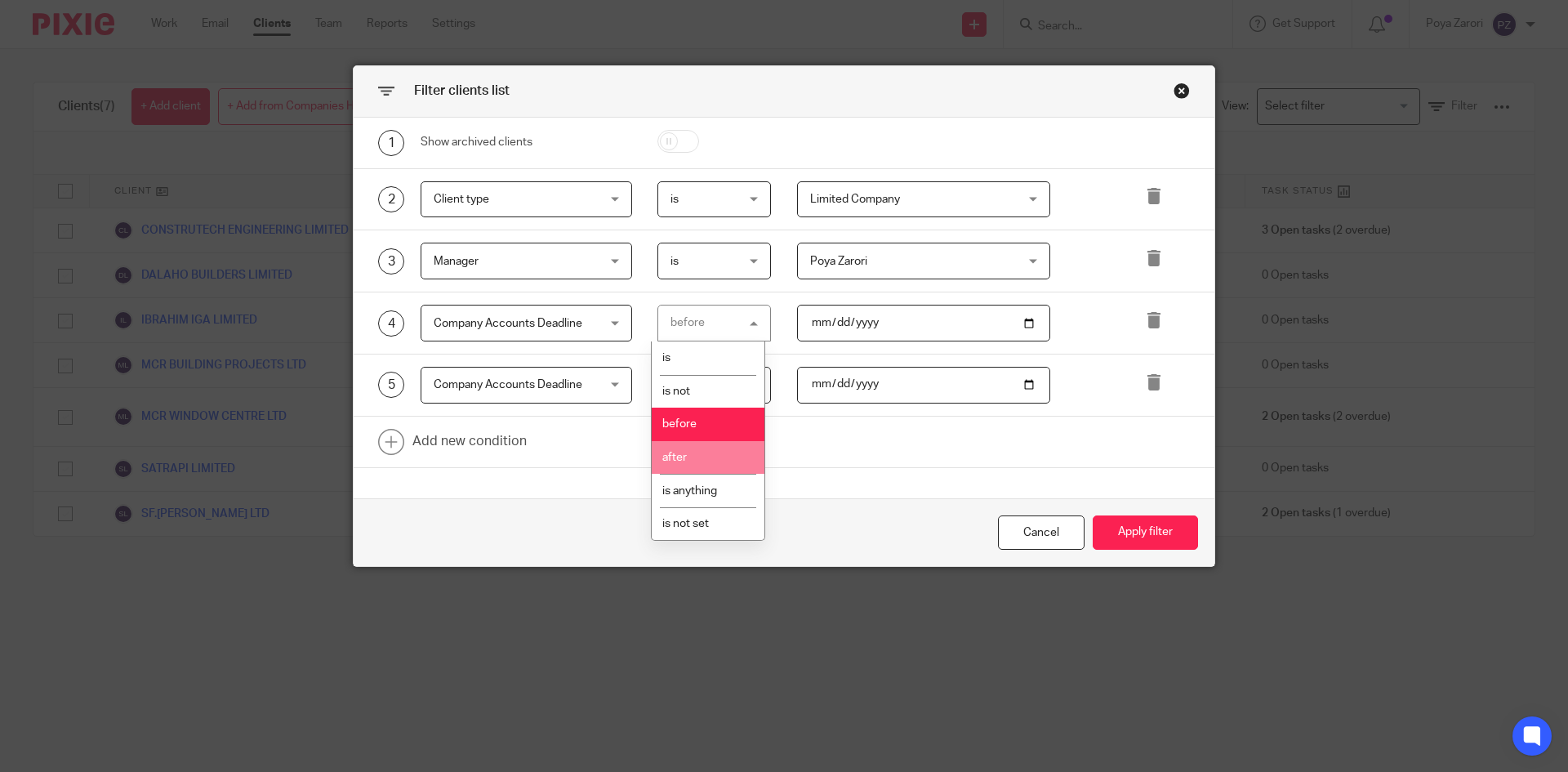
click at [702, 445] on li "after" at bounding box center [708, 458] width 112 height 34
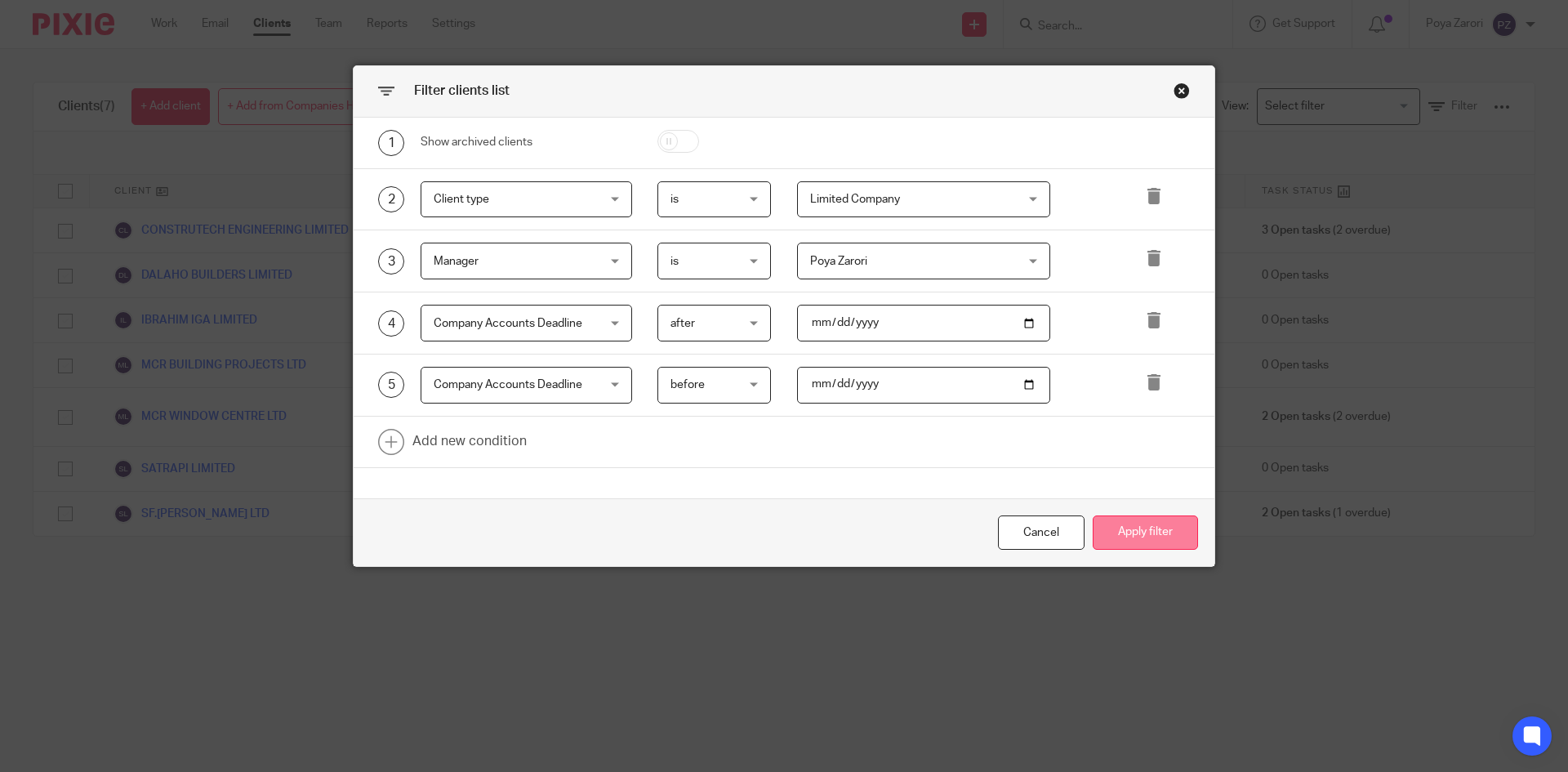
click at [1129, 526] on button "Apply filter" at bounding box center [1145, 533] width 105 height 35
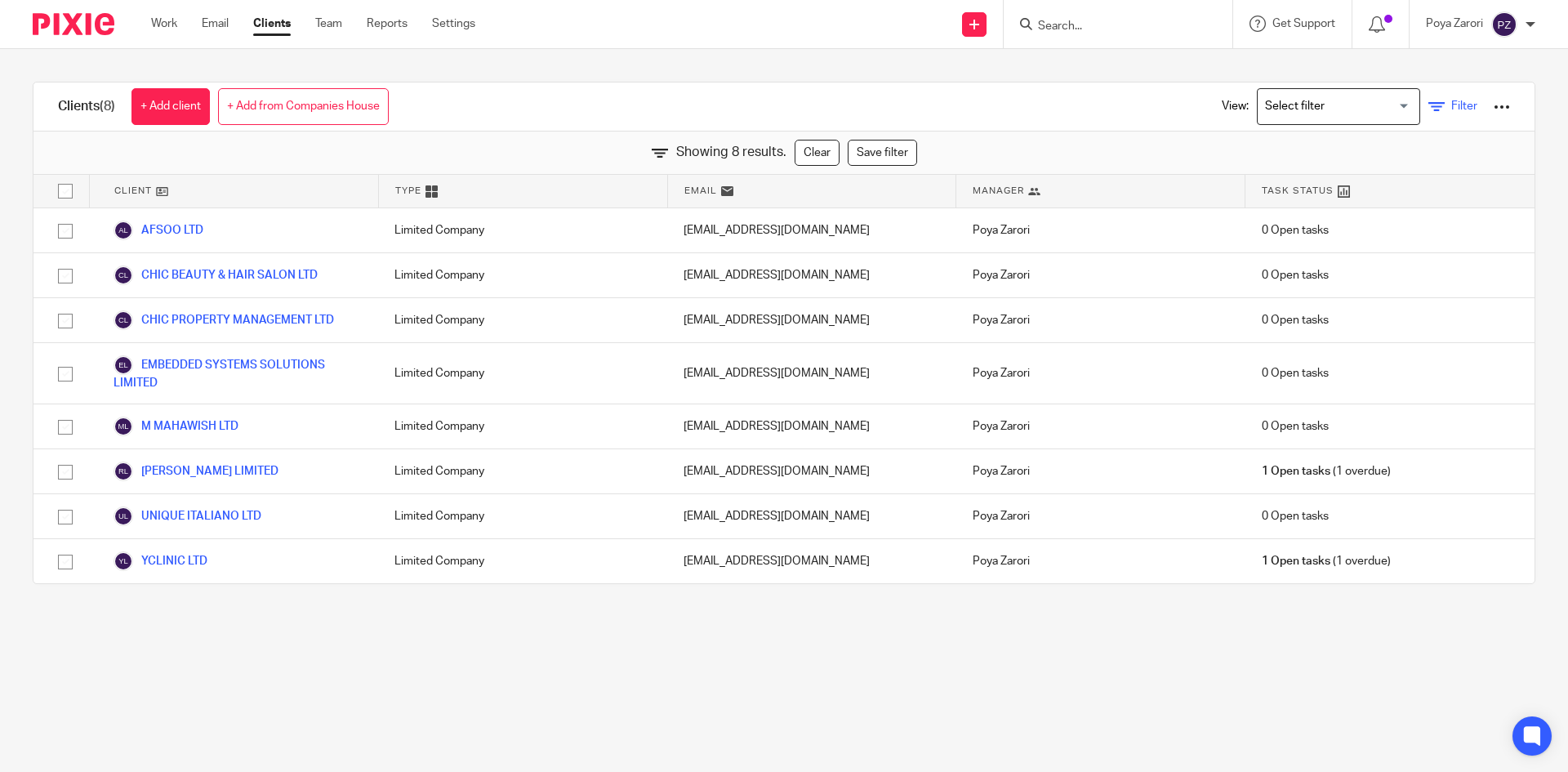
click at [1451, 104] on span "Filter" at bounding box center [1464, 106] width 26 height 12
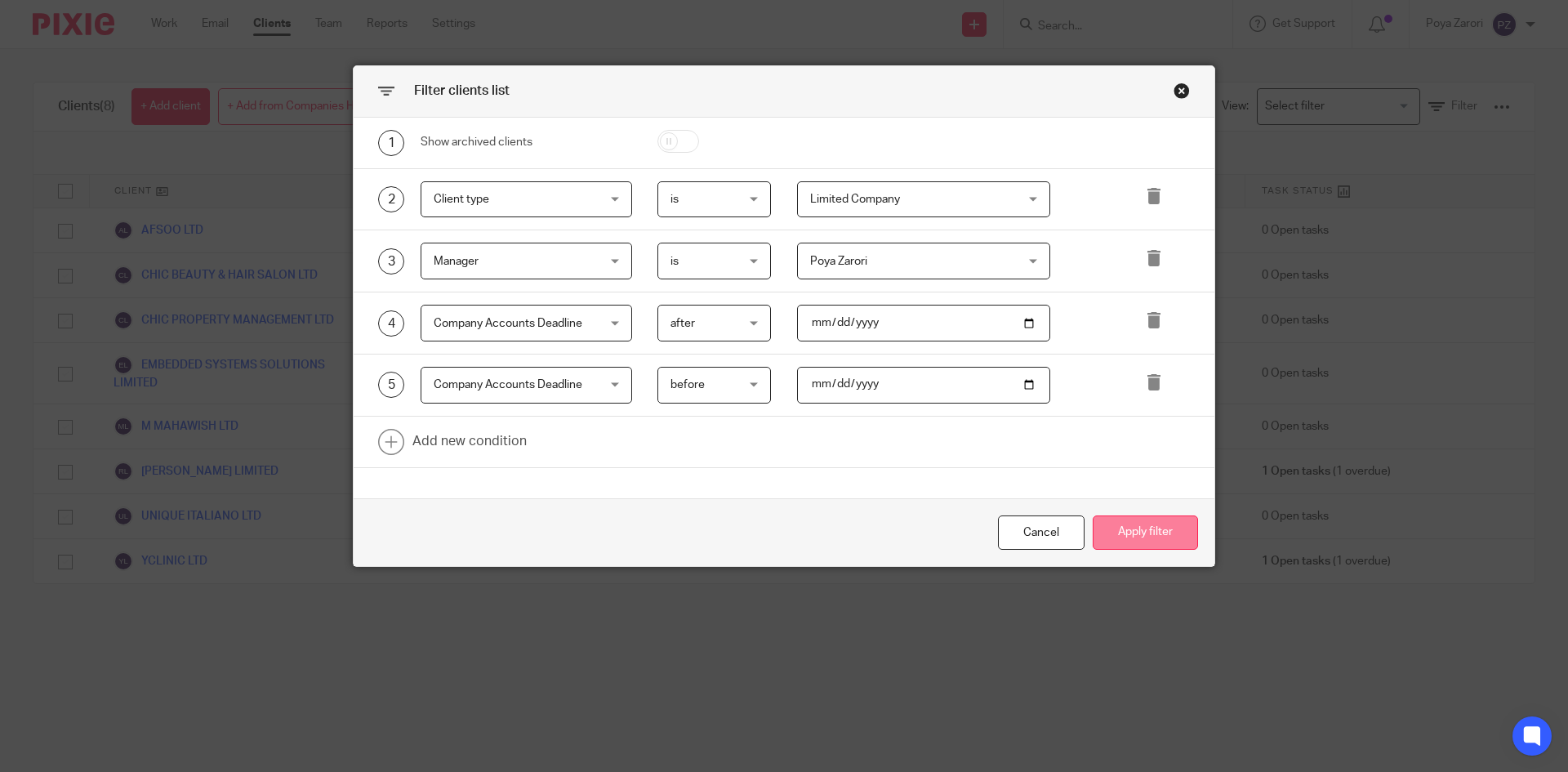
click at [1131, 530] on button "Apply filter" at bounding box center [1145, 533] width 105 height 35
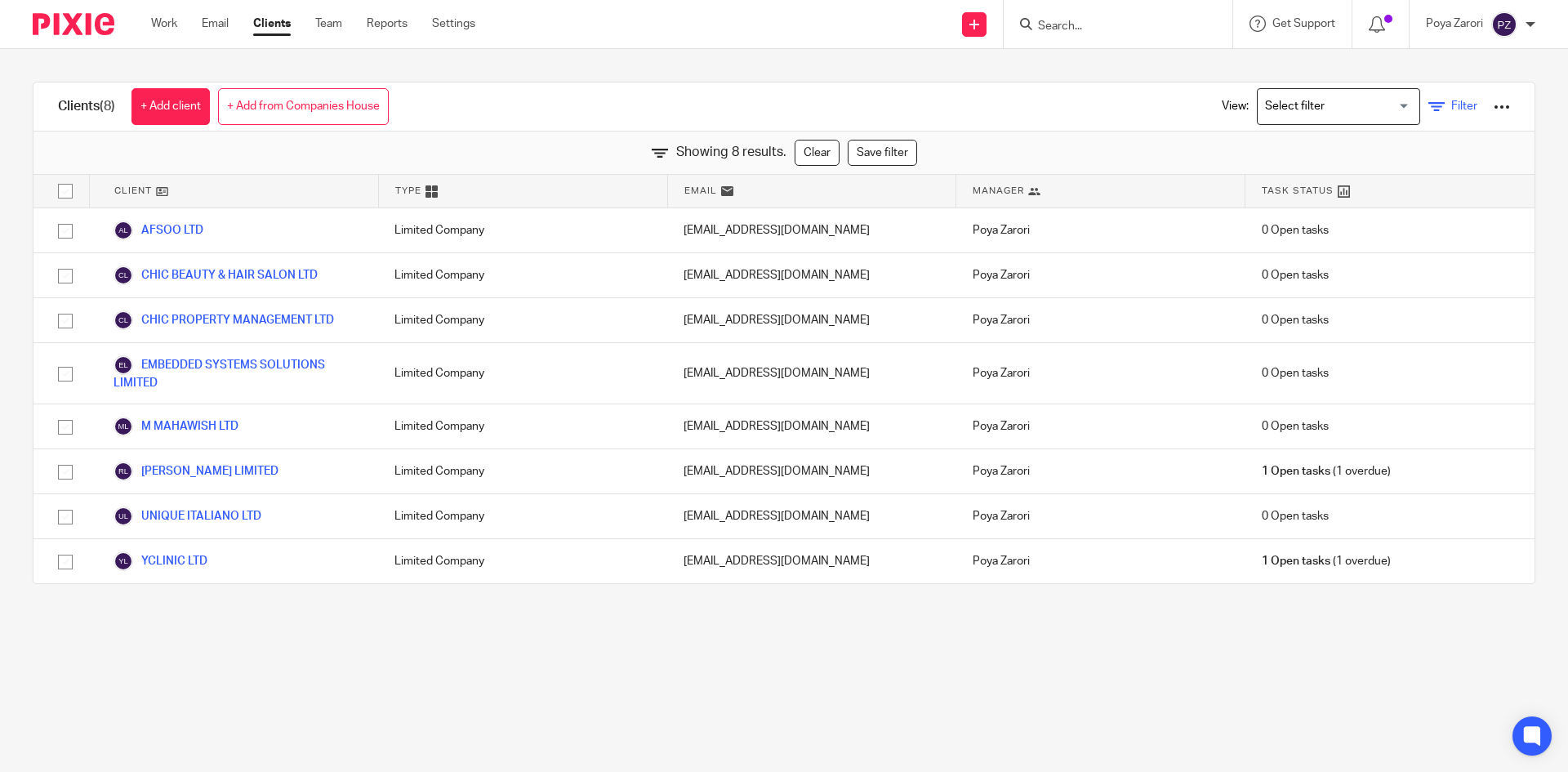
click at [1451, 104] on span "Filter" at bounding box center [1464, 106] width 26 height 12
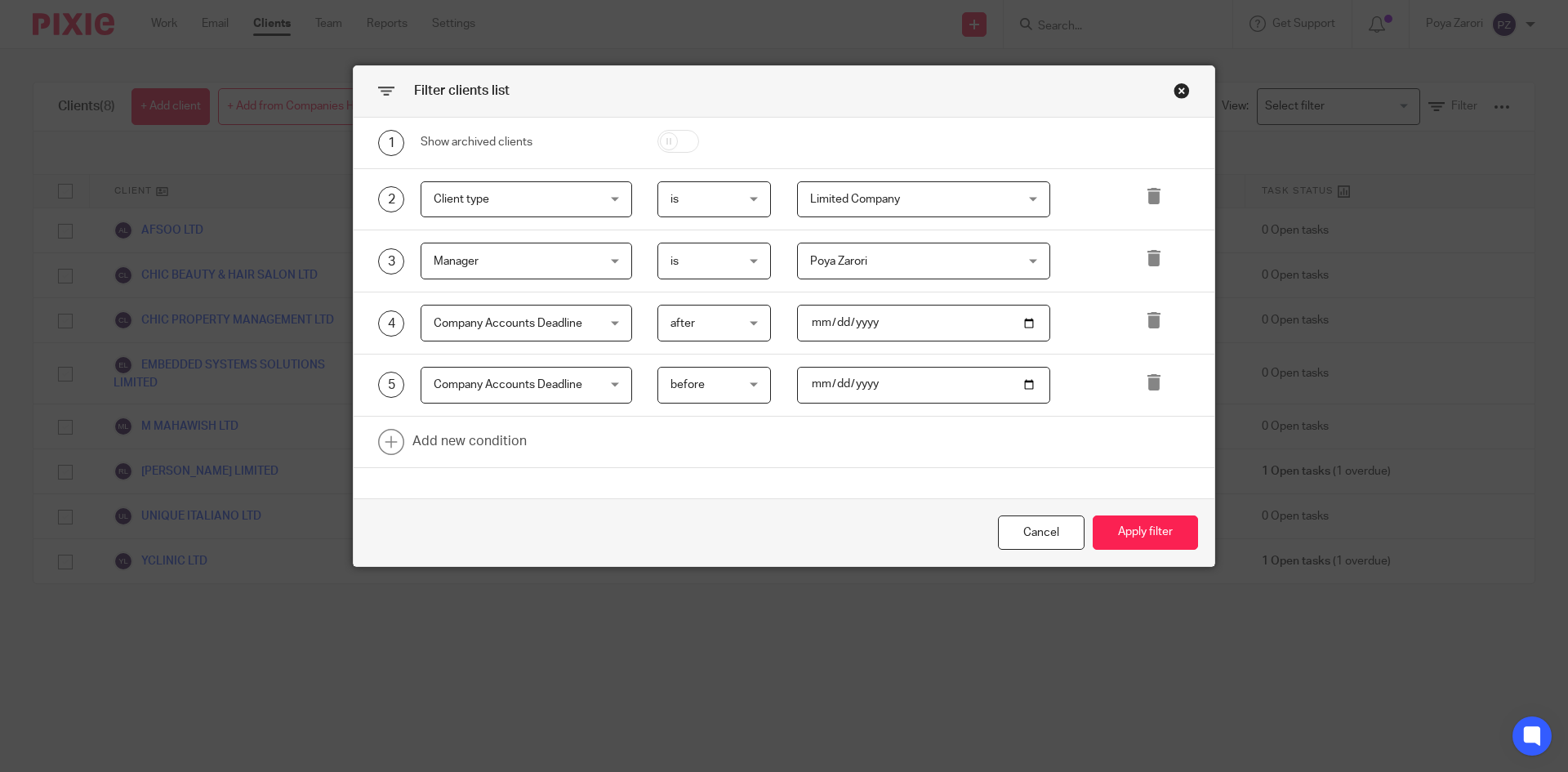
click at [1020, 381] on input "2025-12-01" at bounding box center [924, 385] width 254 height 37
type input "2026-02-01"
click at [1133, 525] on button "Apply filter" at bounding box center [1145, 533] width 105 height 35
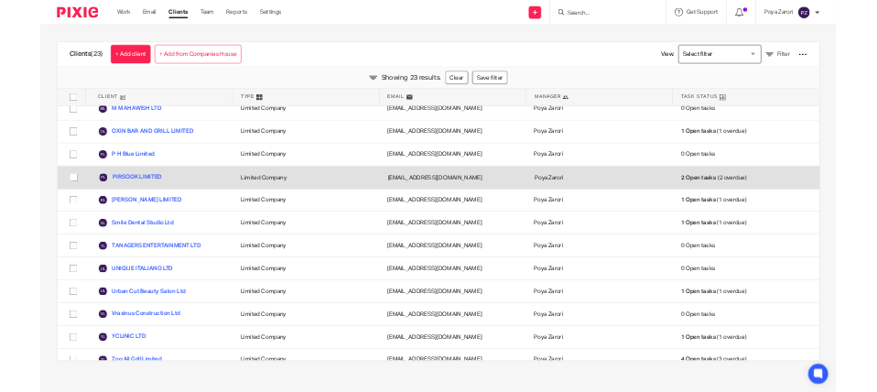
scroll to position [613, 0]
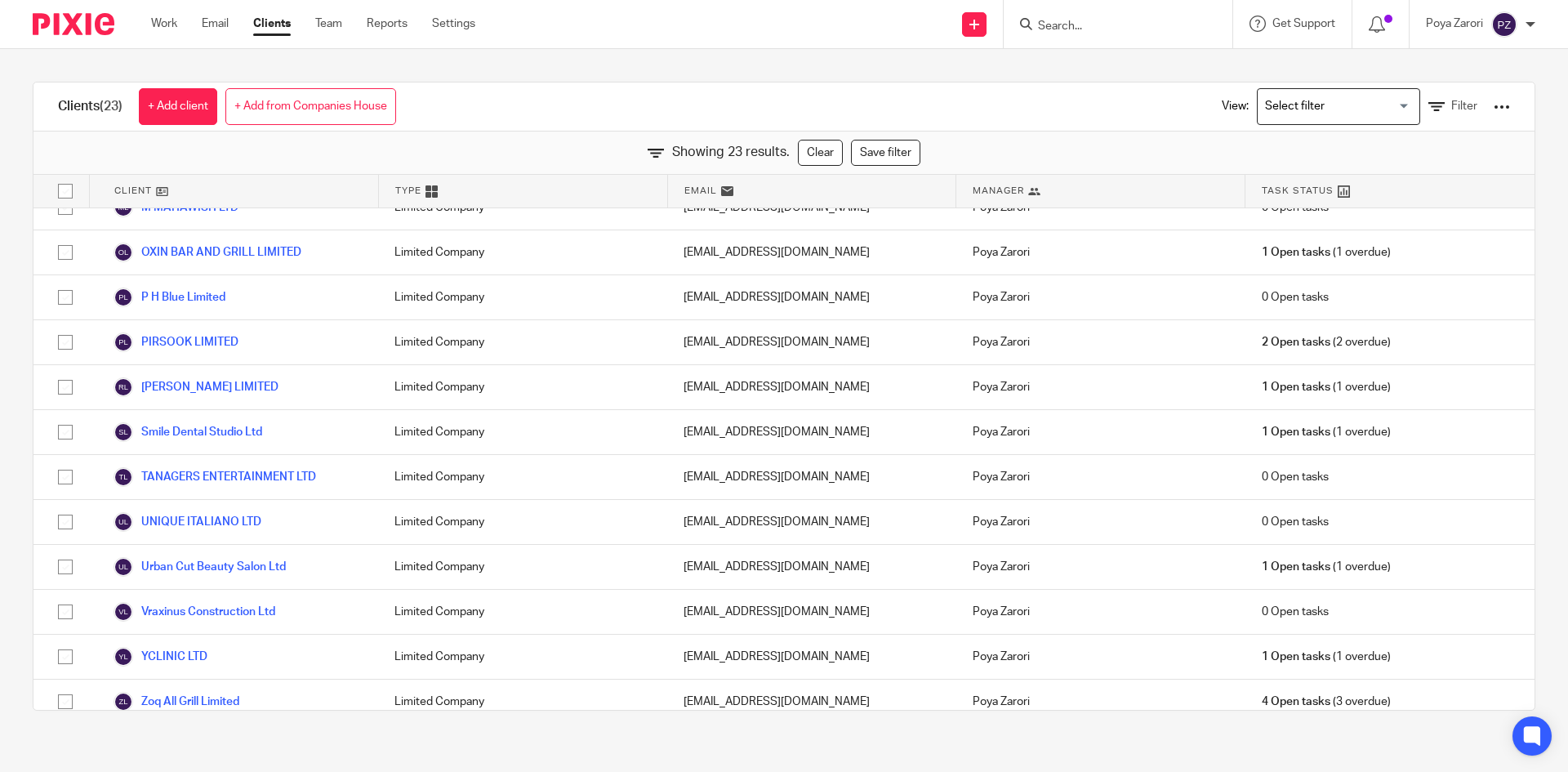
click at [1494, 108] on div at bounding box center [1502, 107] width 16 height 16
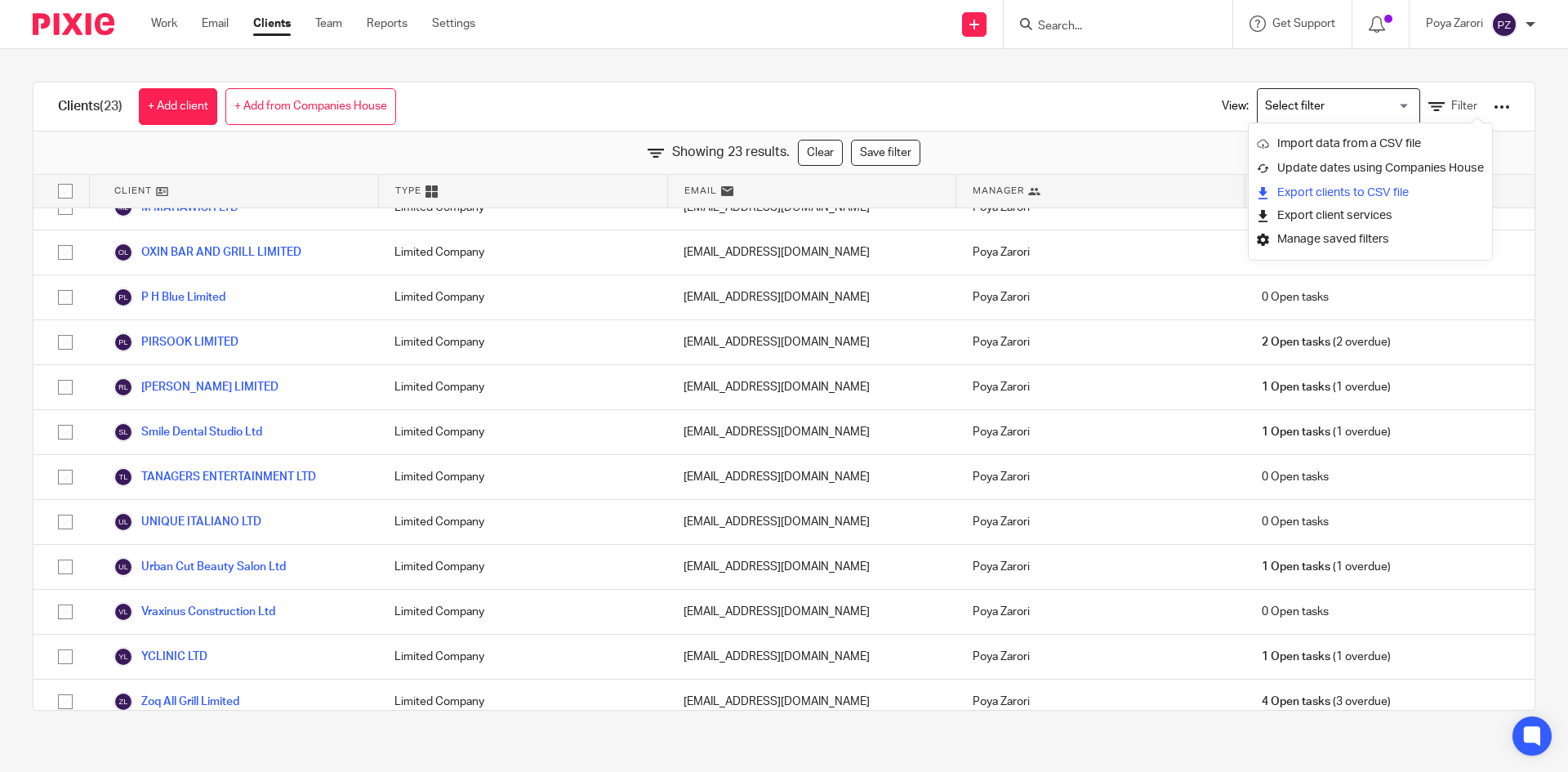
click at [1356, 193] on link "Export clients to CSV file" at bounding box center [1370, 192] width 227 height 24
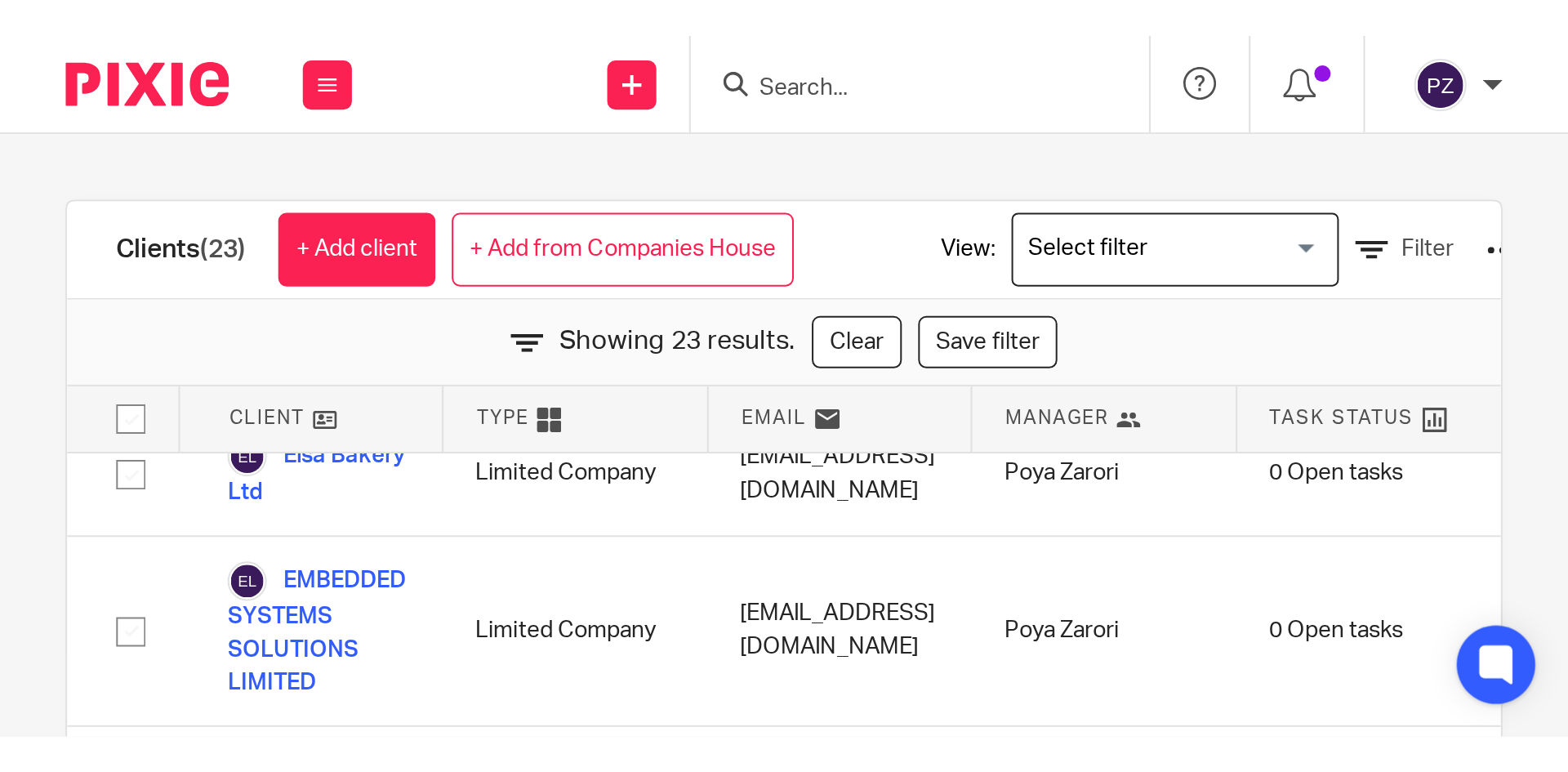
scroll to position [531, 0]
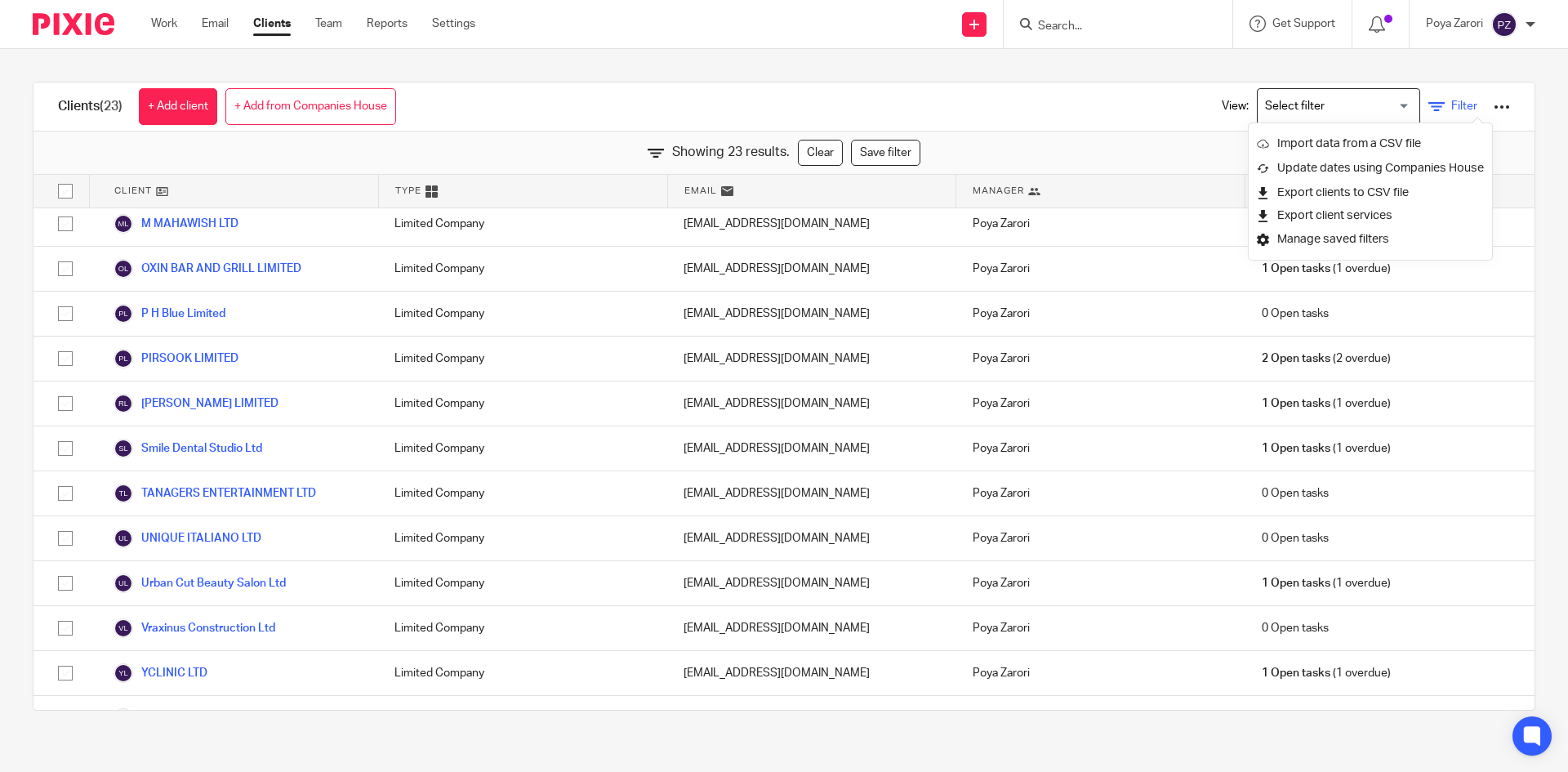
click at [1451, 111] on span "Filter" at bounding box center [1464, 106] width 26 height 12
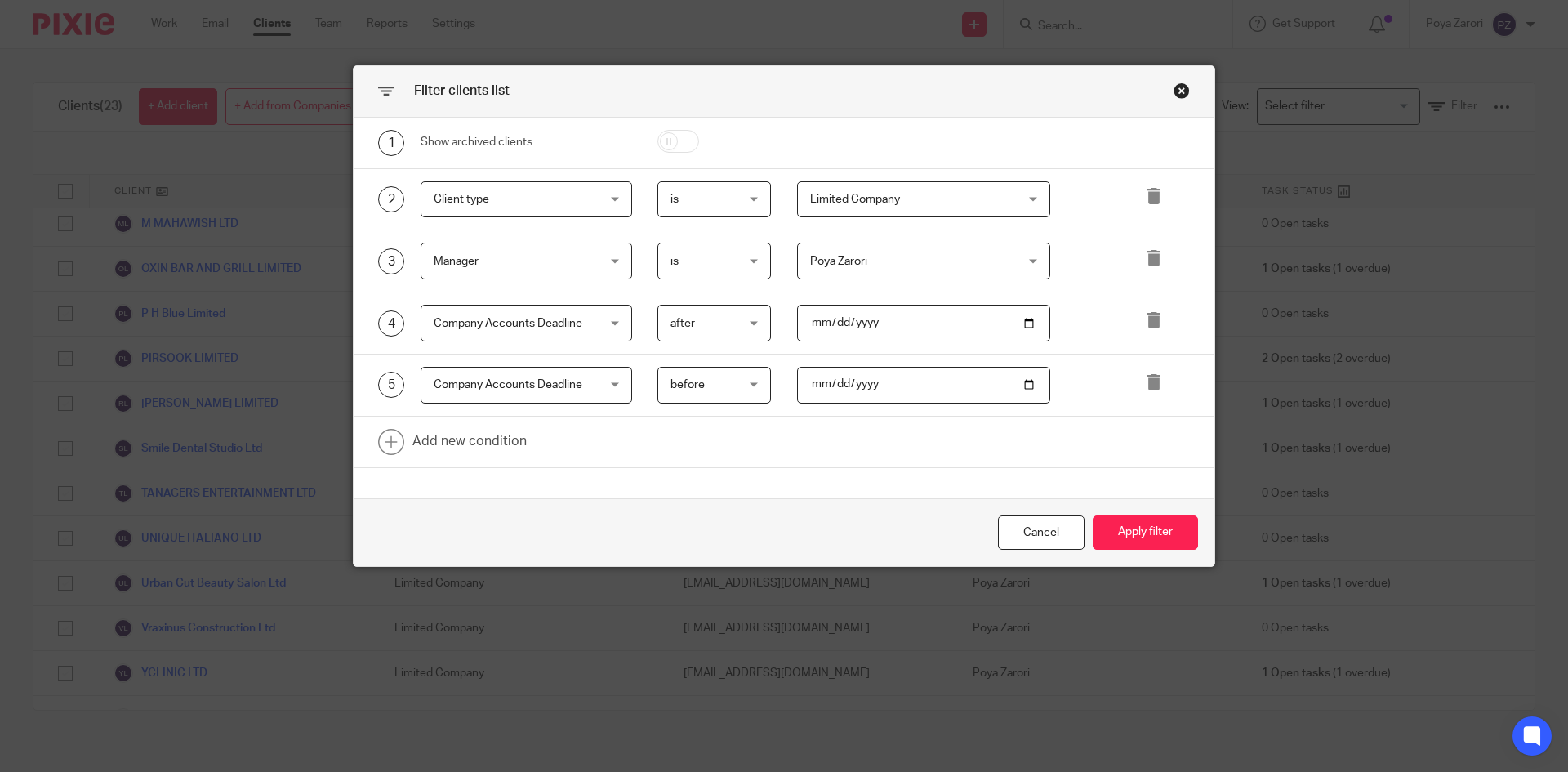
click at [609, 322] on div "Company Accounts Deadline Company Accounts Deadline" at bounding box center [526, 322] width 211 height 37
type input "UTR"
click at [500, 401] on li "Company UTR" at bounding box center [520, 406] width 210 height 34
click at [745, 322] on div "is is" at bounding box center [714, 322] width 114 height 37
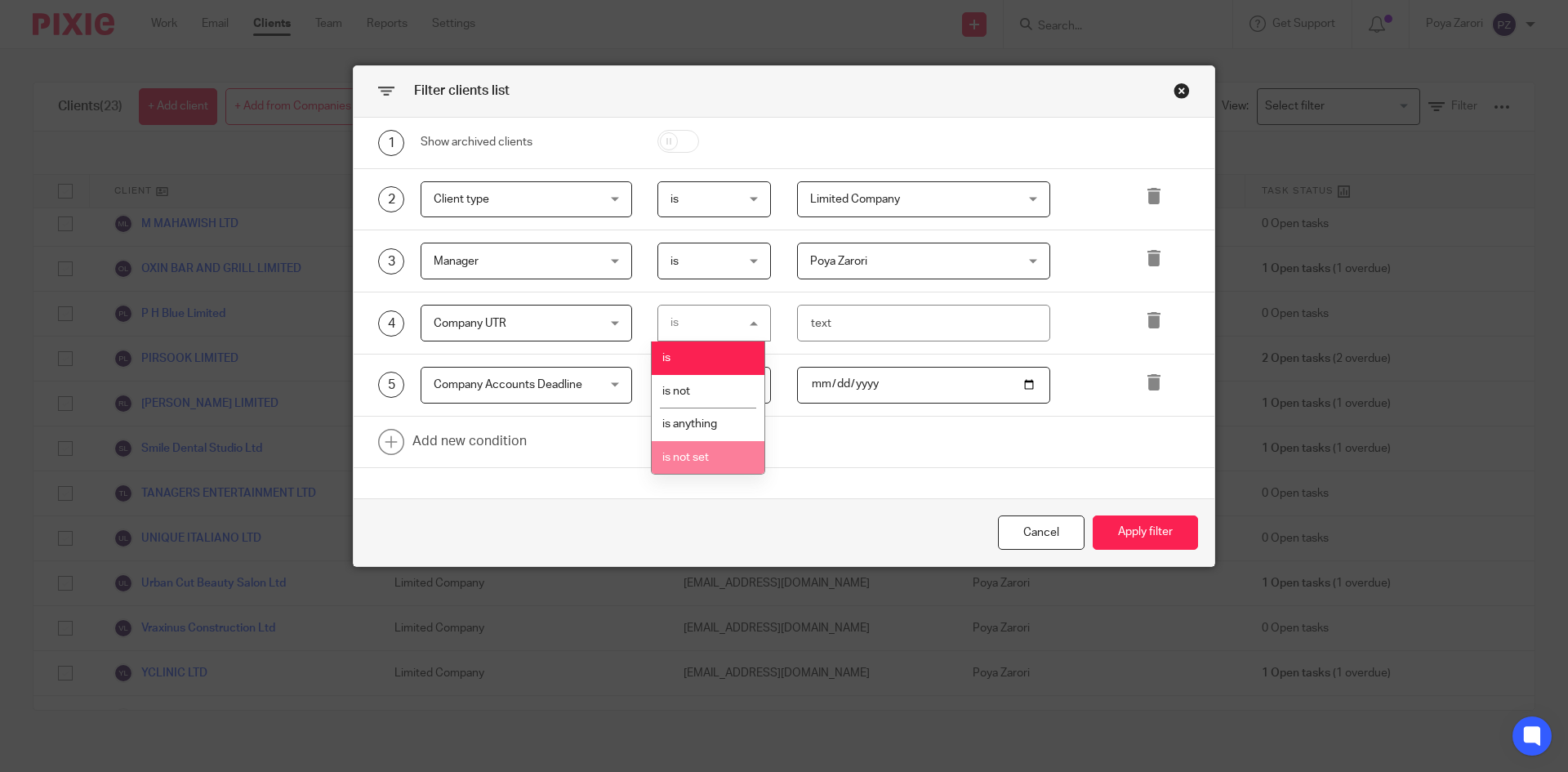
click at [701, 463] on li "is not set" at bounding box center [708, 458] width 112 height 34
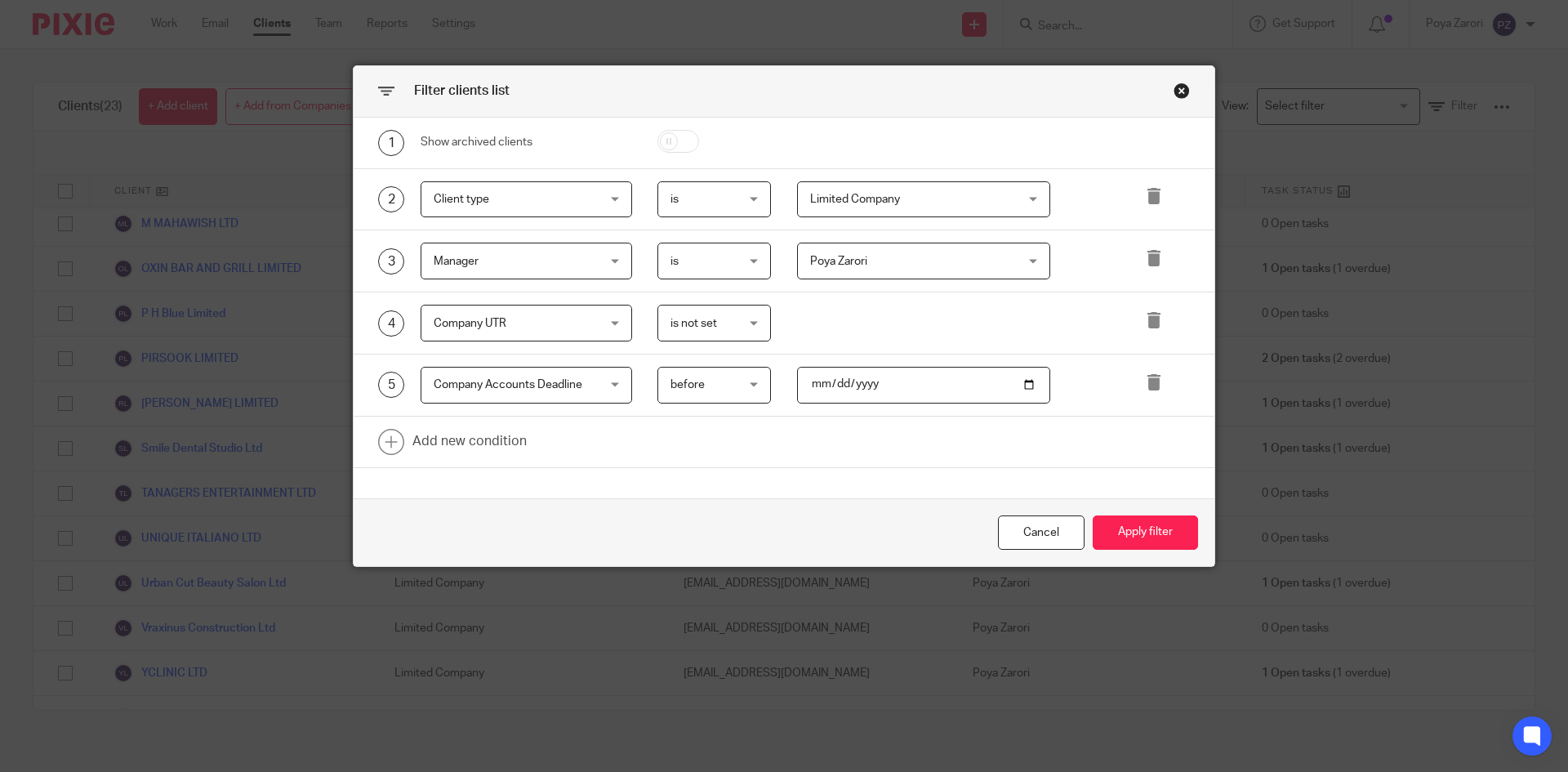
click at [601, 386] on div "Company Accounts Deadline Company Accounts Deadline" at bounding box center [526, 385] width 211 height 37
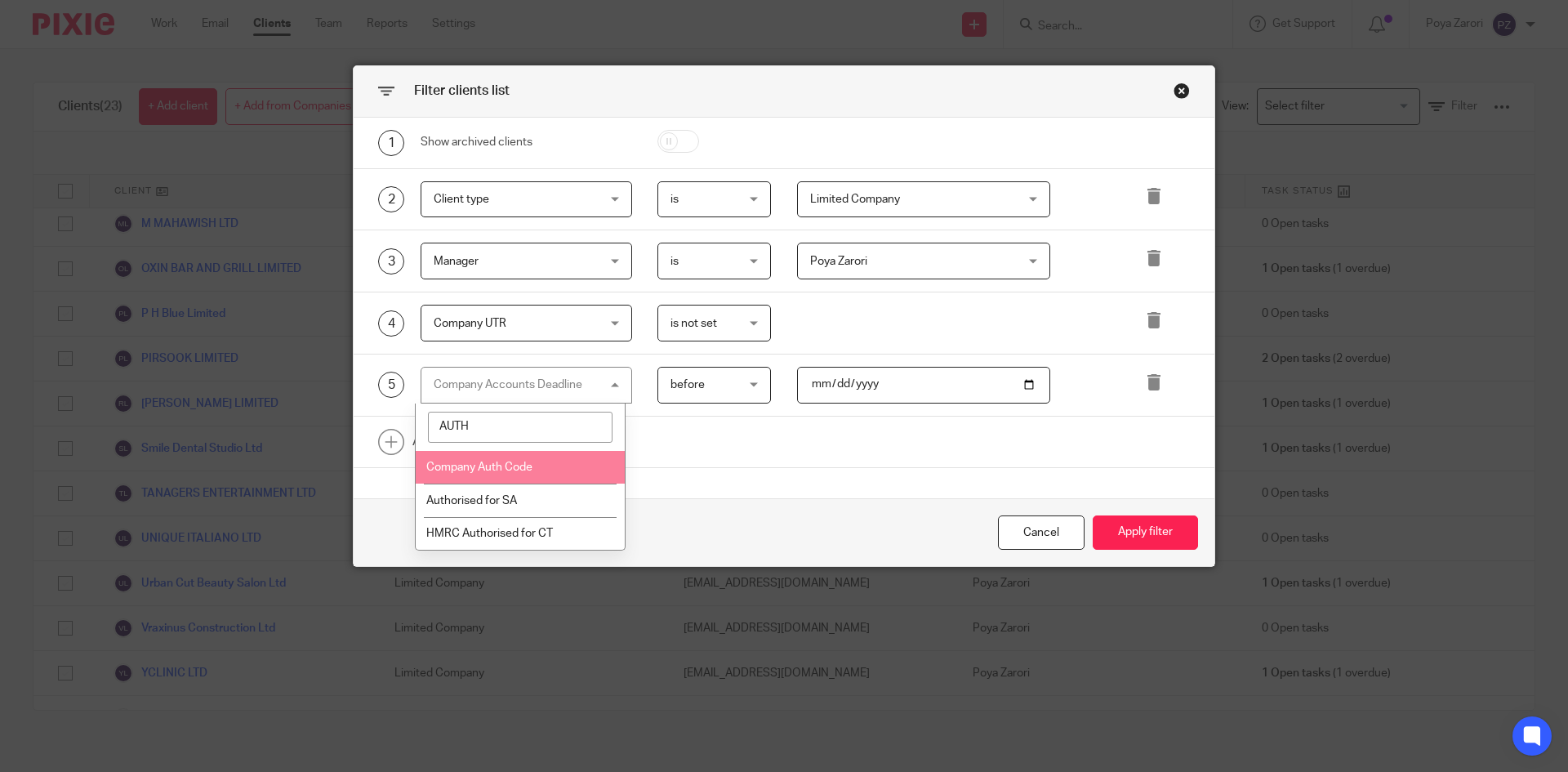
type input "AUTH"
click at [508, 457] on li "Company Auth Code" at bounding box center [520, 468] width 210 height 34
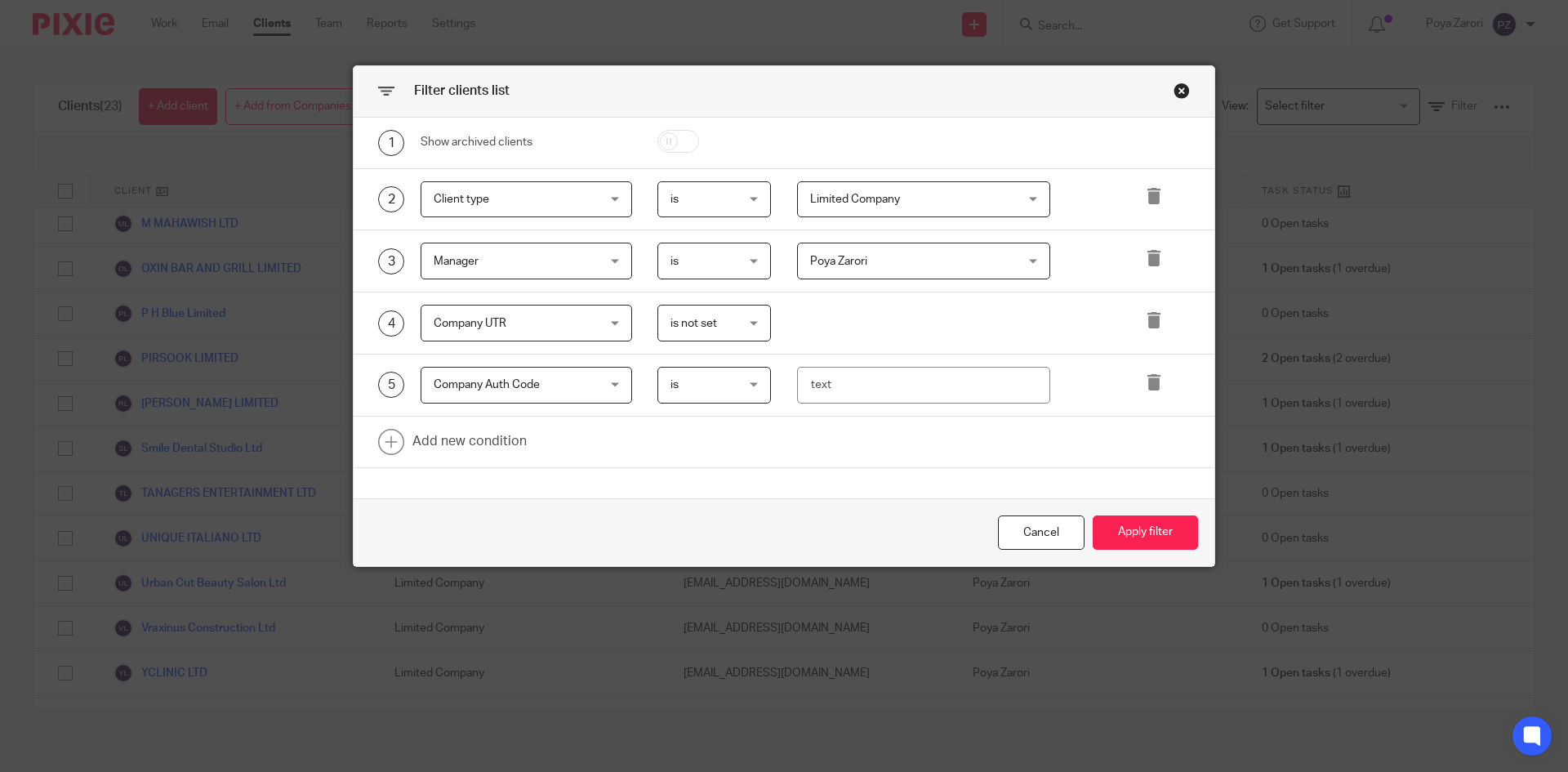
click at [751, 383] on div "is is" at bounding box center [714, 385] width 114 height 37
click at [703, 518] on span "is not set" at bounding box center [686, 519] width 46 height 12
click at [1130, 535] on button "Apply filter" at bounding box center [1145, 533] width 105 height 35
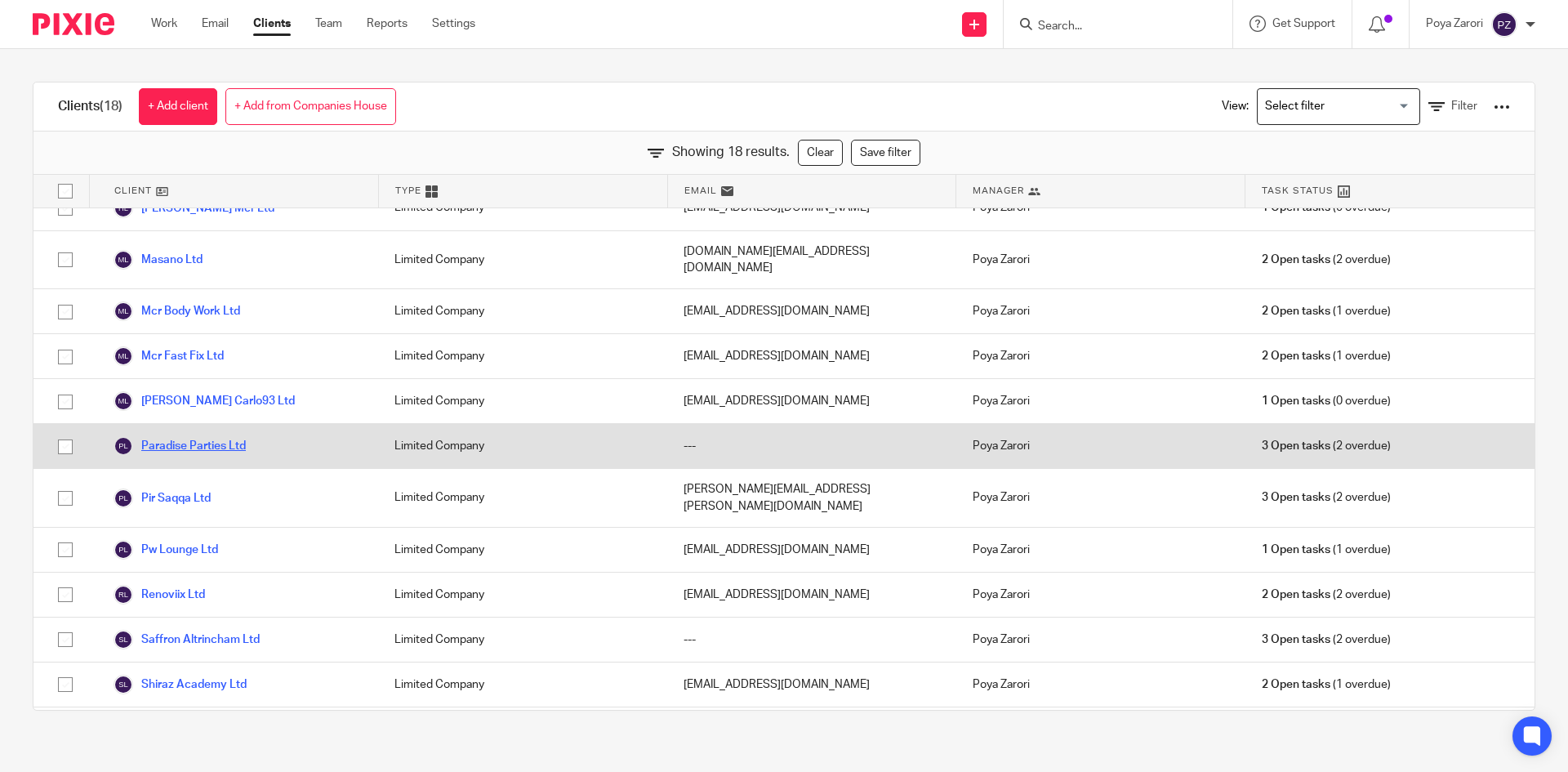
scroll to position [306, 0]
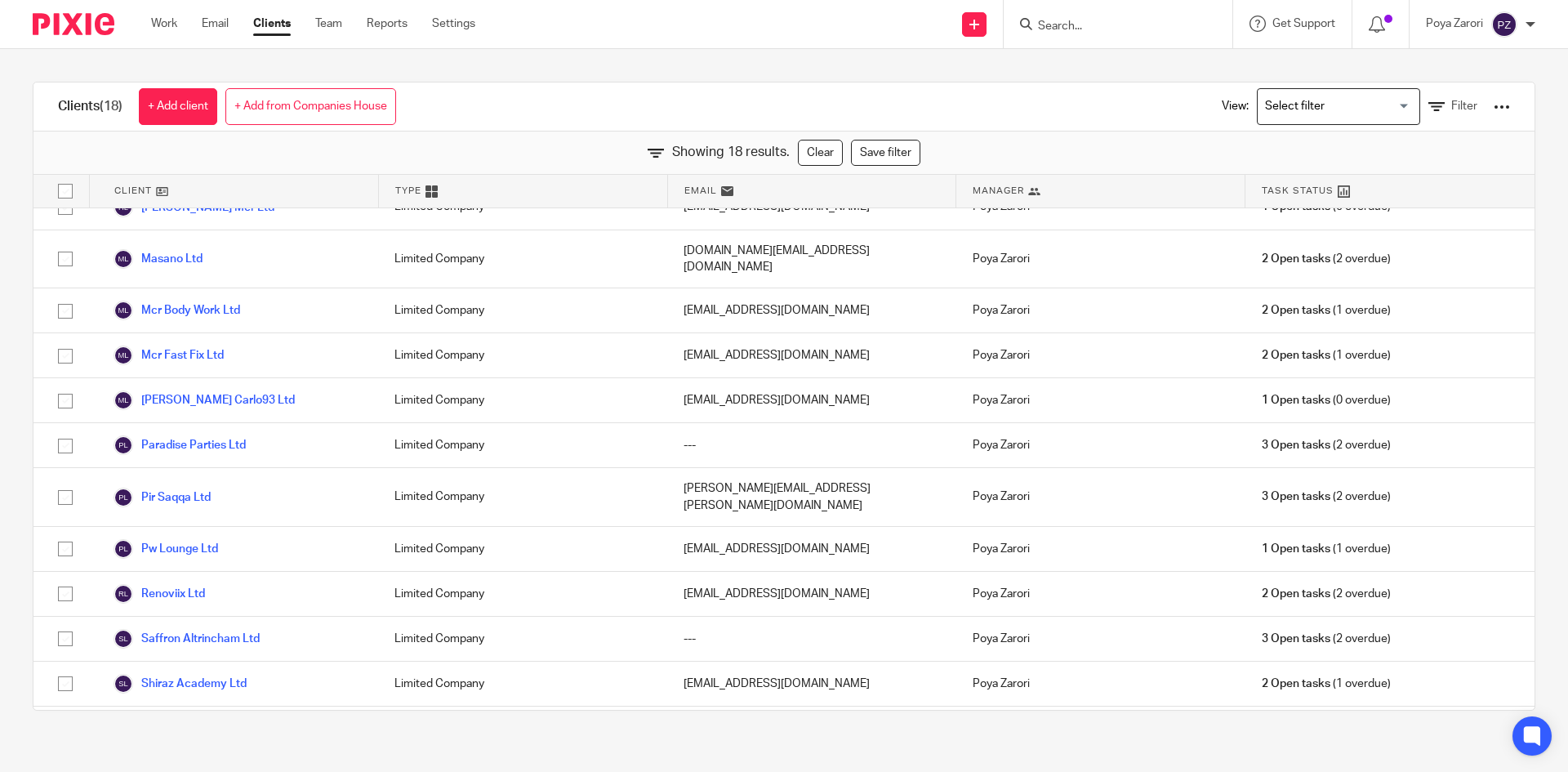
click at [1494, 104] on div at bounding box center [1502, 107] width 16 height 16
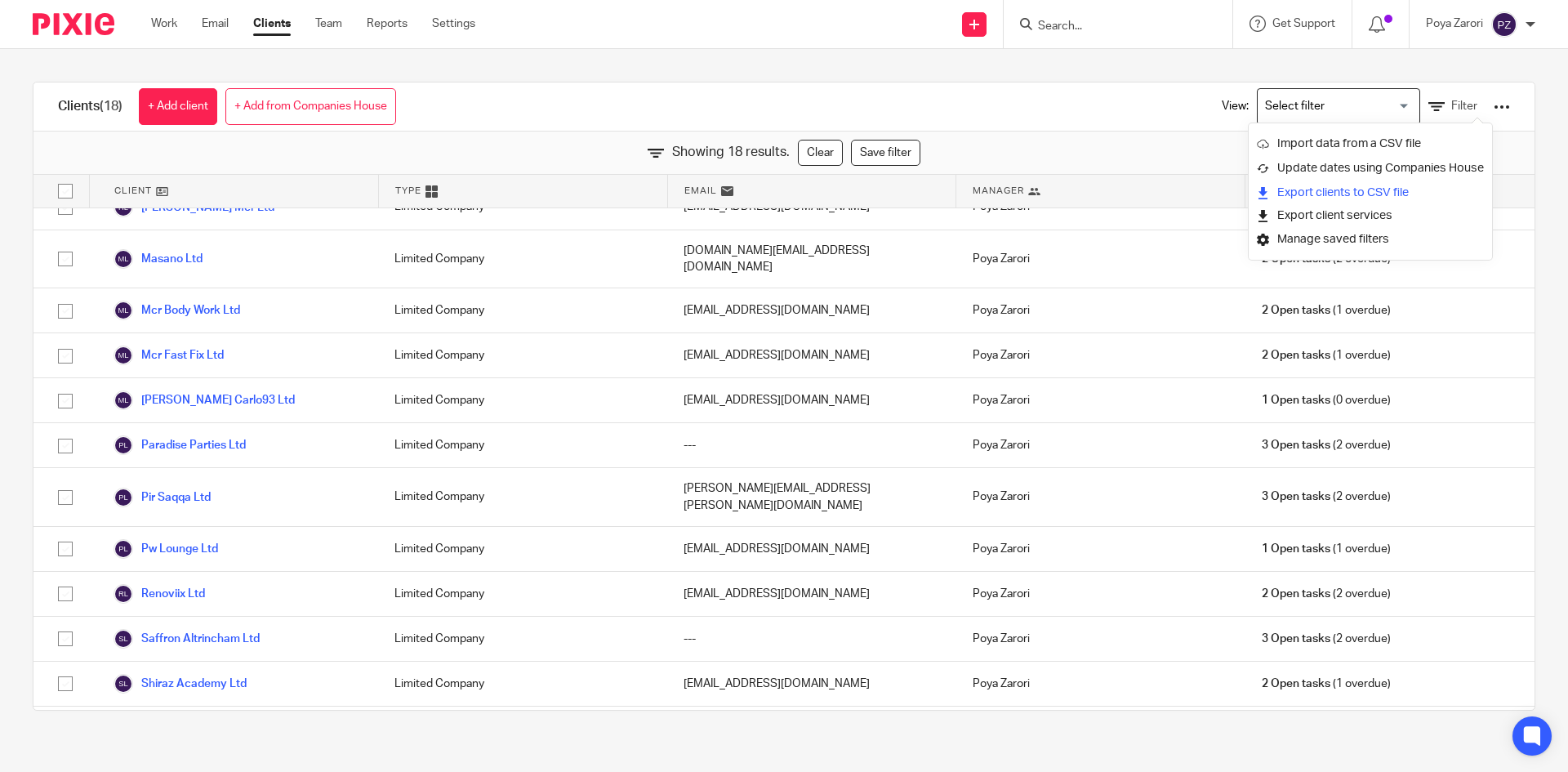
click at [1322, 195] on link "Export clients to CSV file" at bounding box center [1370, 192] width 227 height 24
click at [1080, 61] on div "Clients (18) + Add client + Add from Companies House View: Loading... Filter Sh…" at bounding box center [784, 396] width 1568 height 694
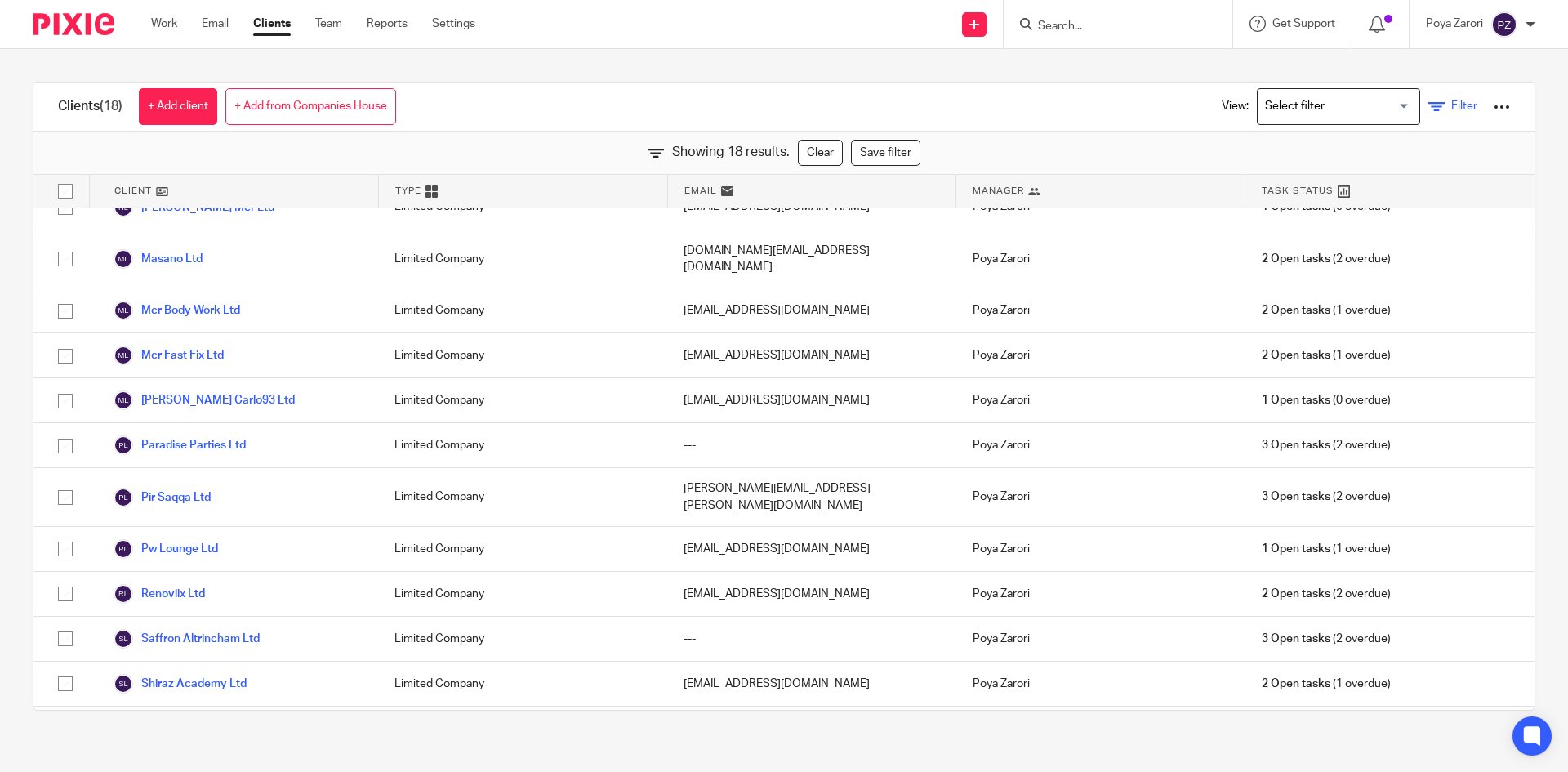
click at [1451, 106] on span "Filter" at bounding box center [1464, 106] width 26 height 12
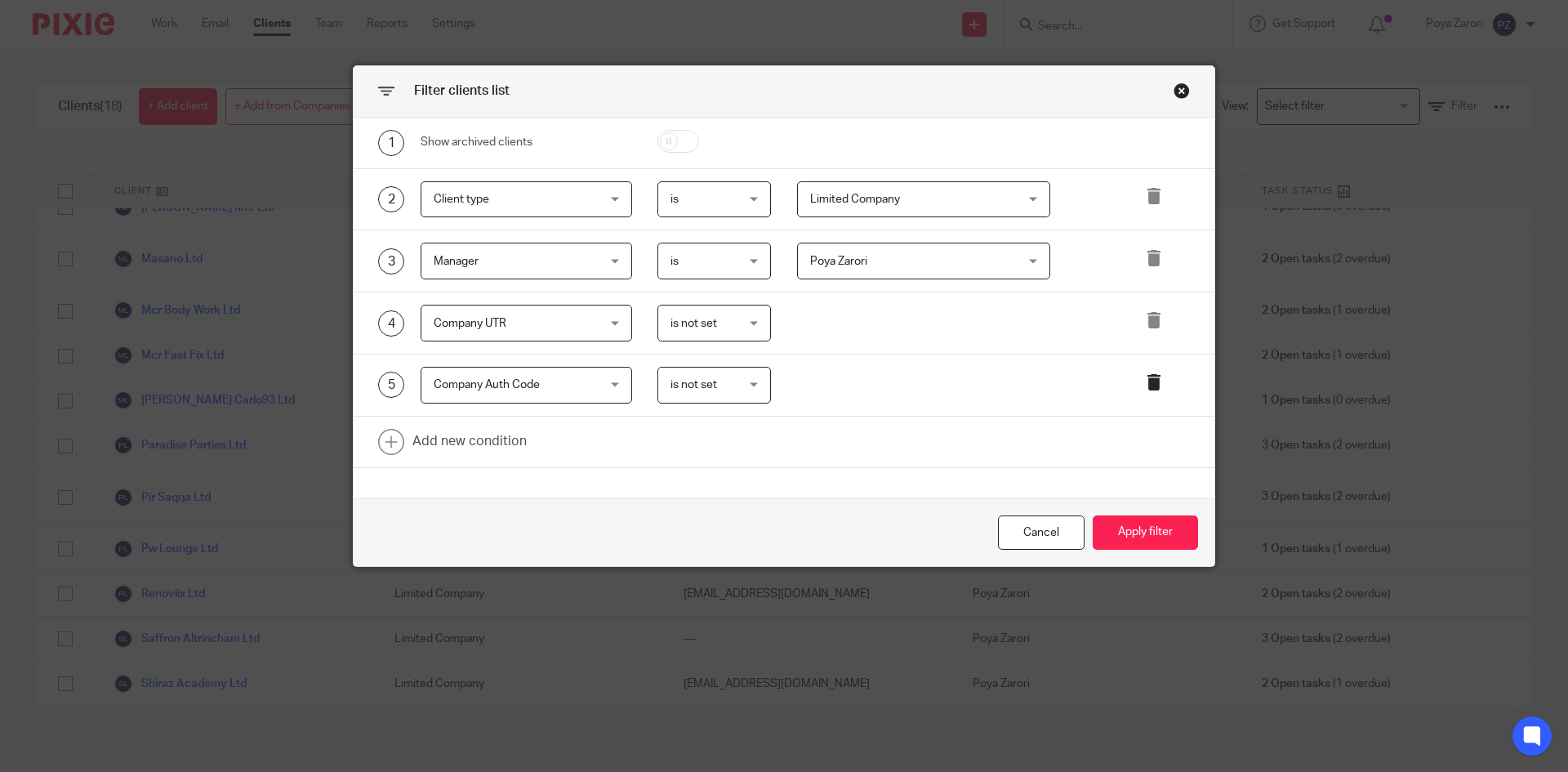
click at [1150, 385] on icon at bounding box center [1154, 382] width 16 height 16
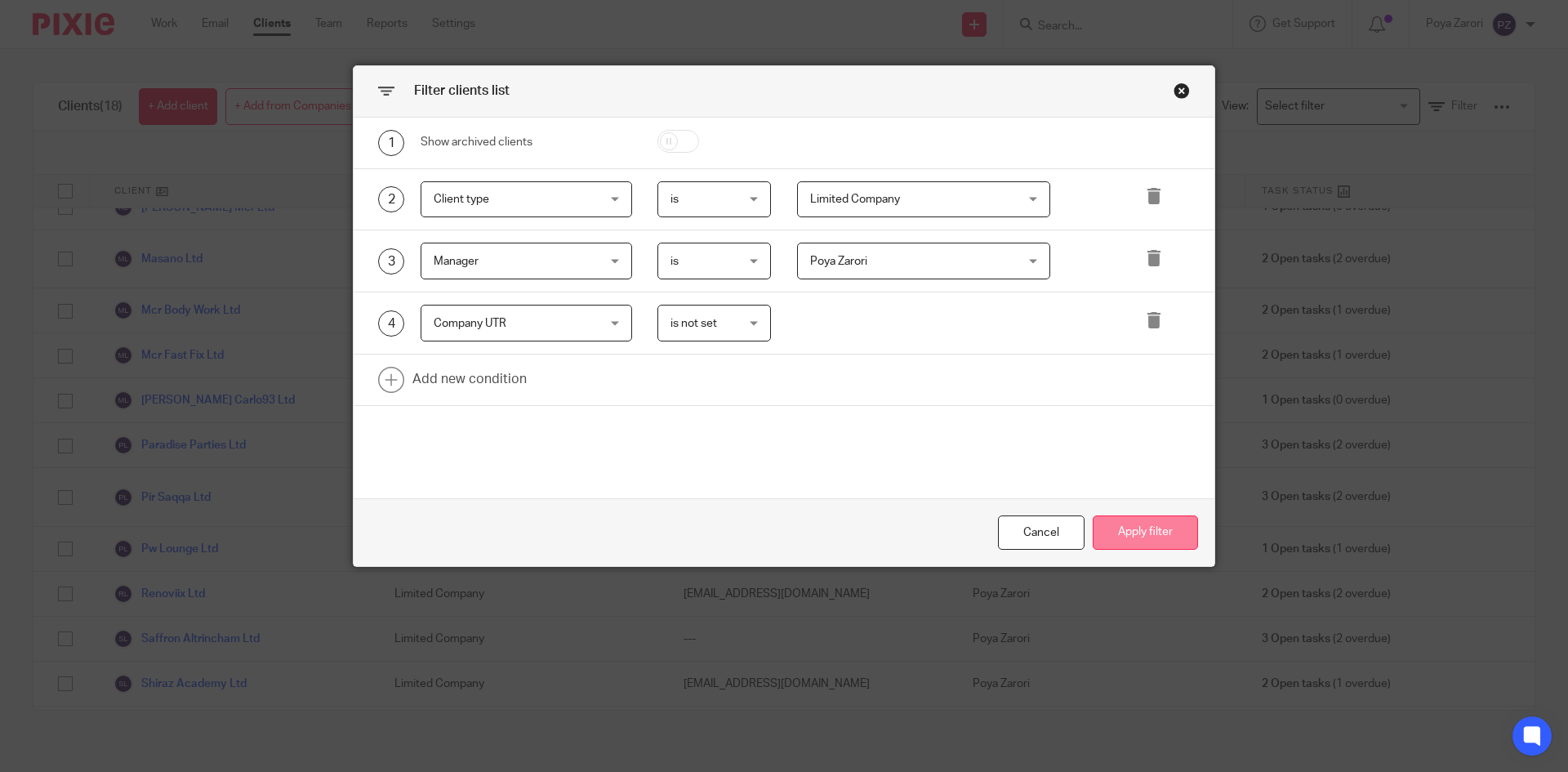
click at [1126, 527] on button "Apply filter" at bounding box center [1145, 533] width 105 height 35
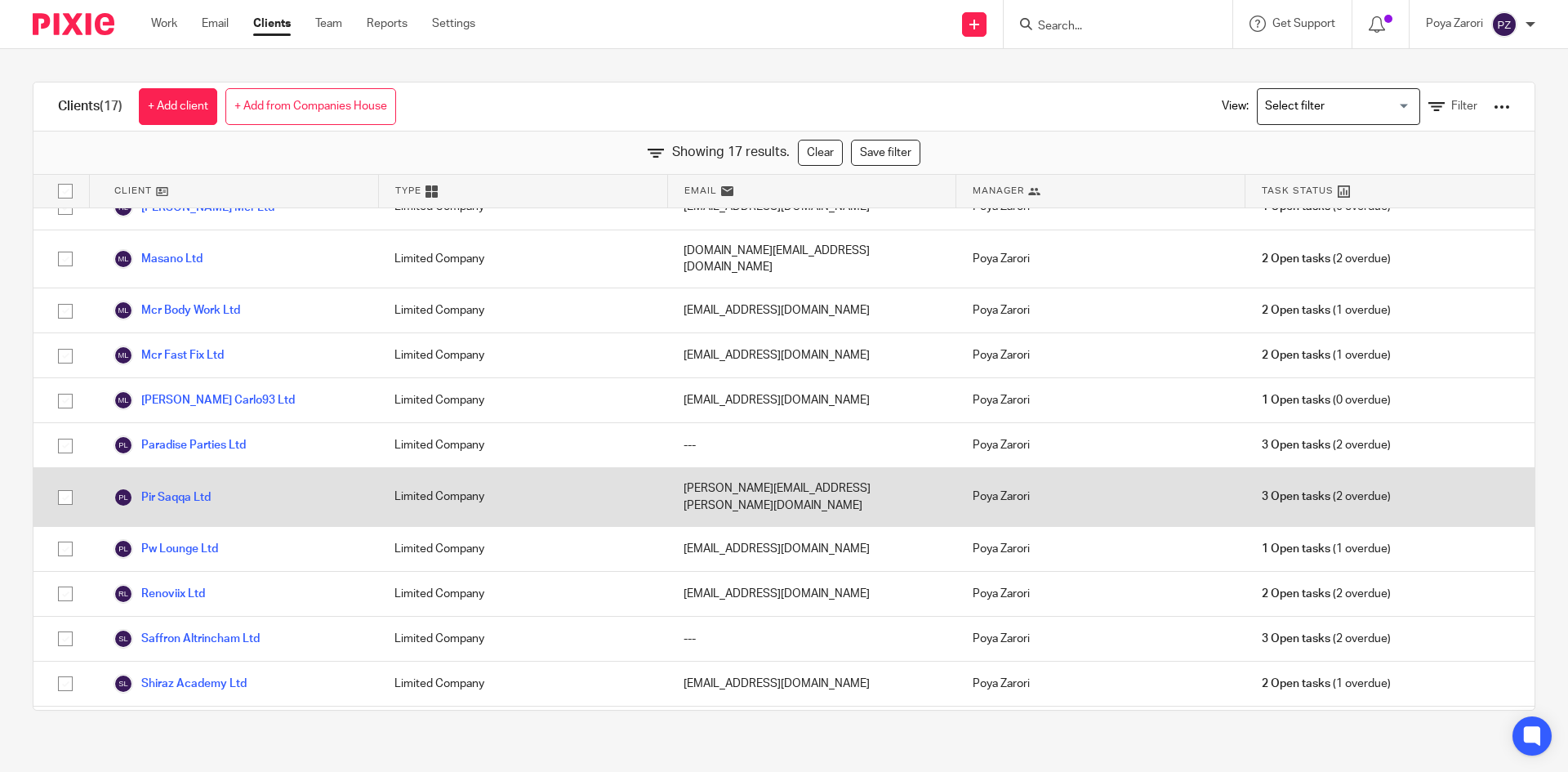
scroll to position [0, 0]
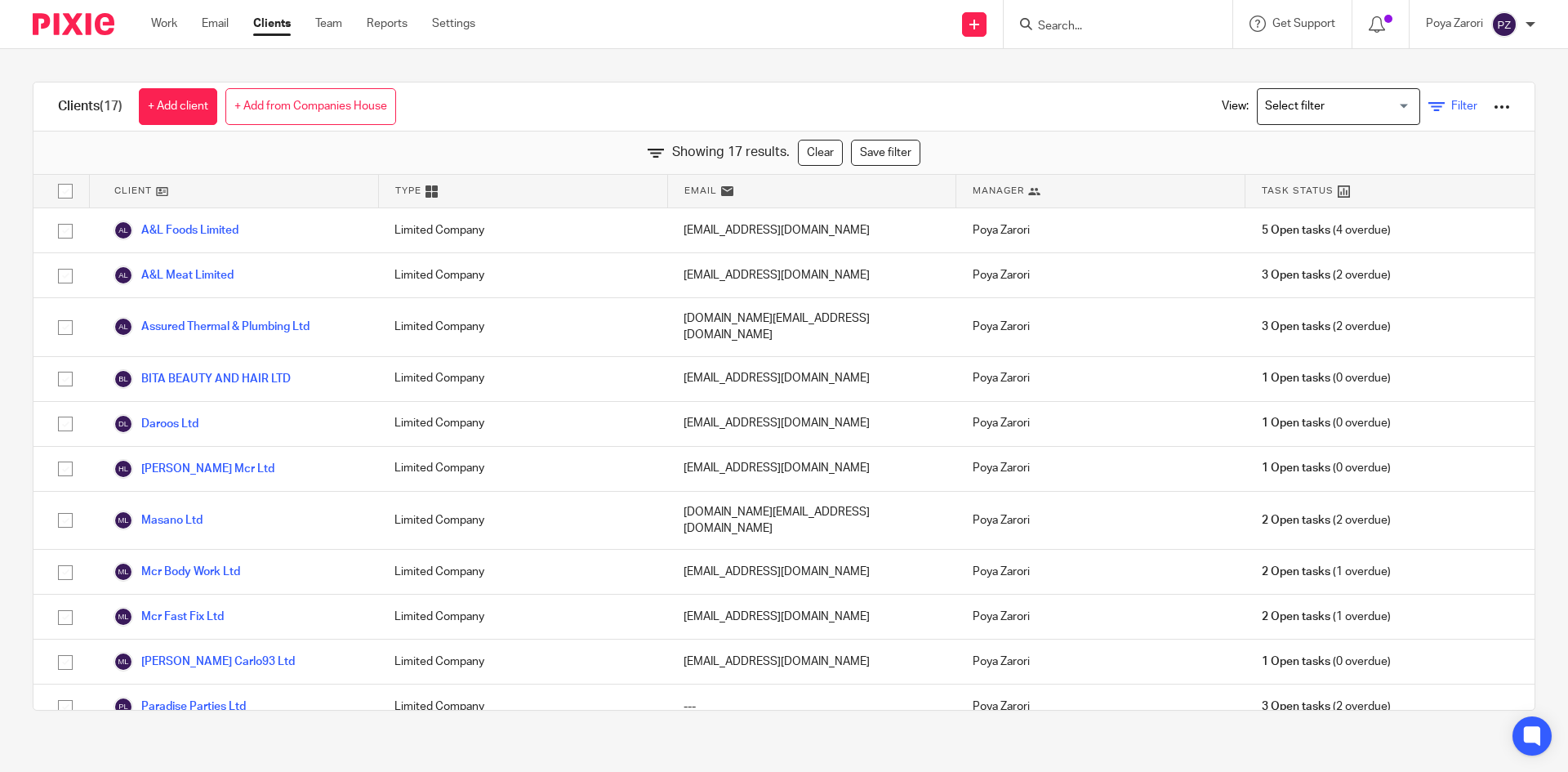
click at [1431, 98] on link "Filter" at bounding box center [1452, 106] width 49 height 17
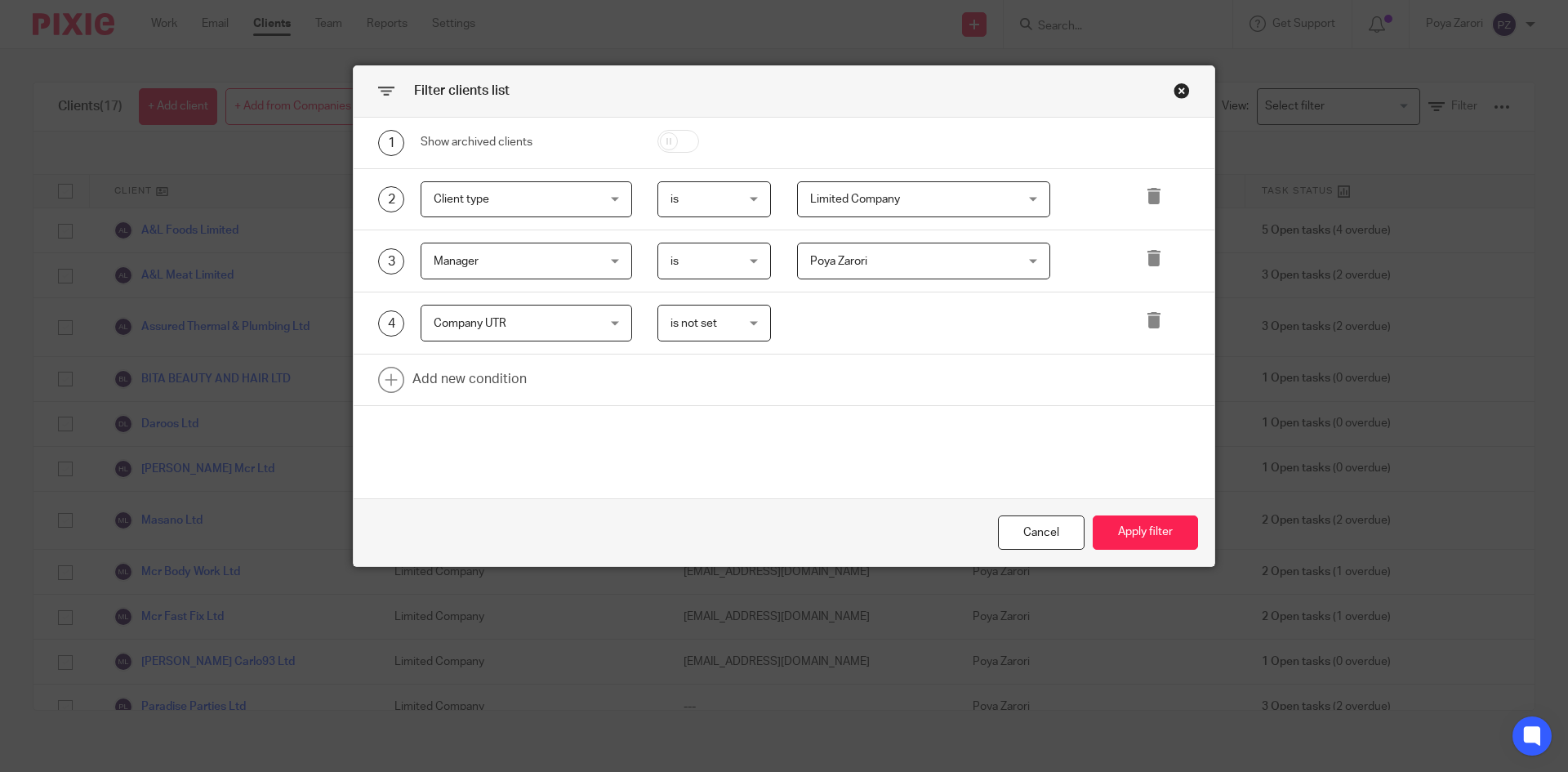
click at [538, 318] on span "Company UTR" at bounding box center [512, 322] width 158 height 34
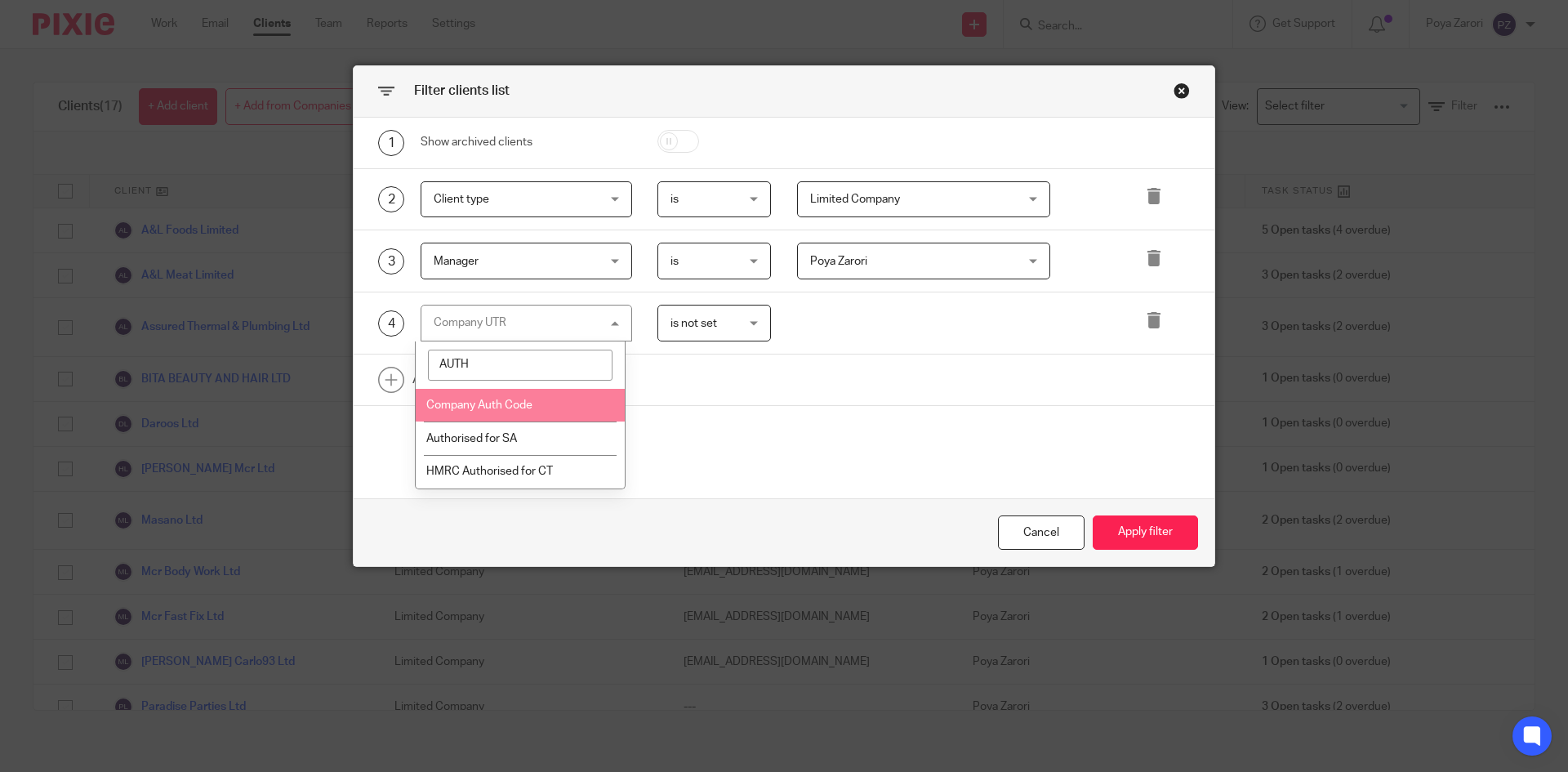
type input "AUTH"
click at [502, 402] on span "Company Auth Code" at bounding box center [479, 405] width 106 height 12
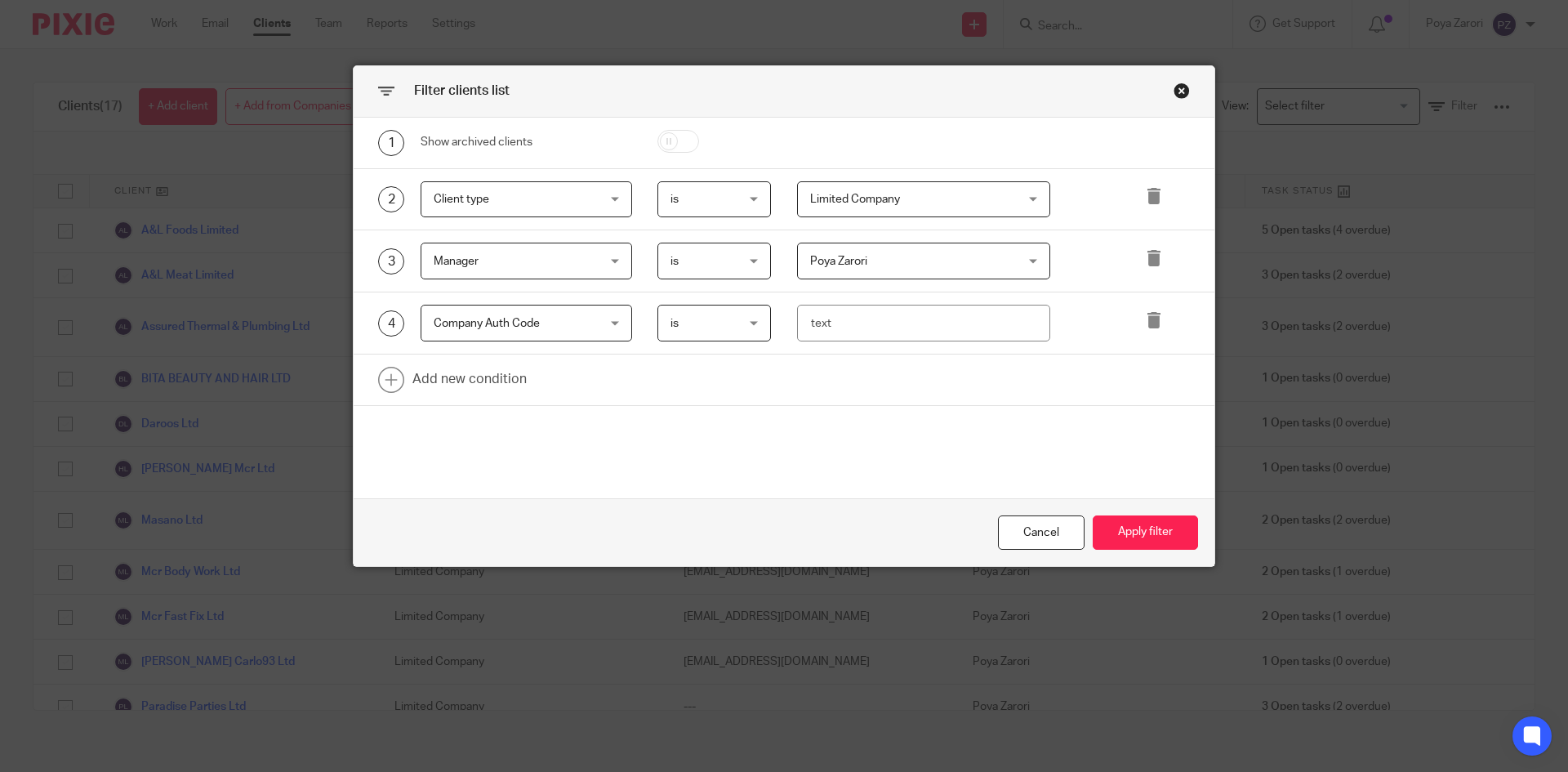
drag, startPoint x: 752, startPoint y: 321, endPoint x: 748, endPoint y: 337, distance: 16.5
click at [751, 321] on div "is is" at bounding box center [714, 322] width 114 height 37
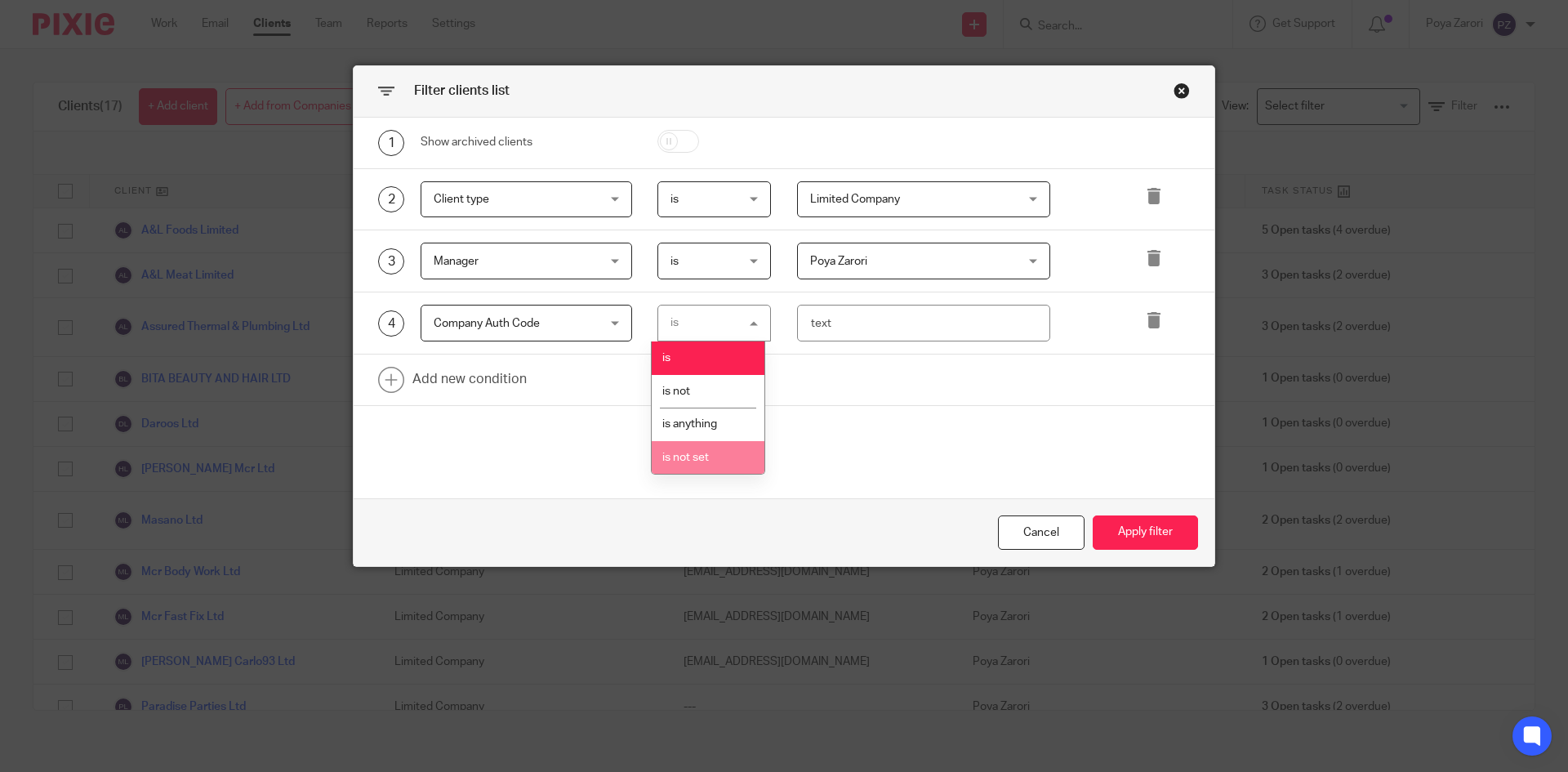
click at [706, 449] on li "is not set" at bounding box center [708, 458] width 112 height 34
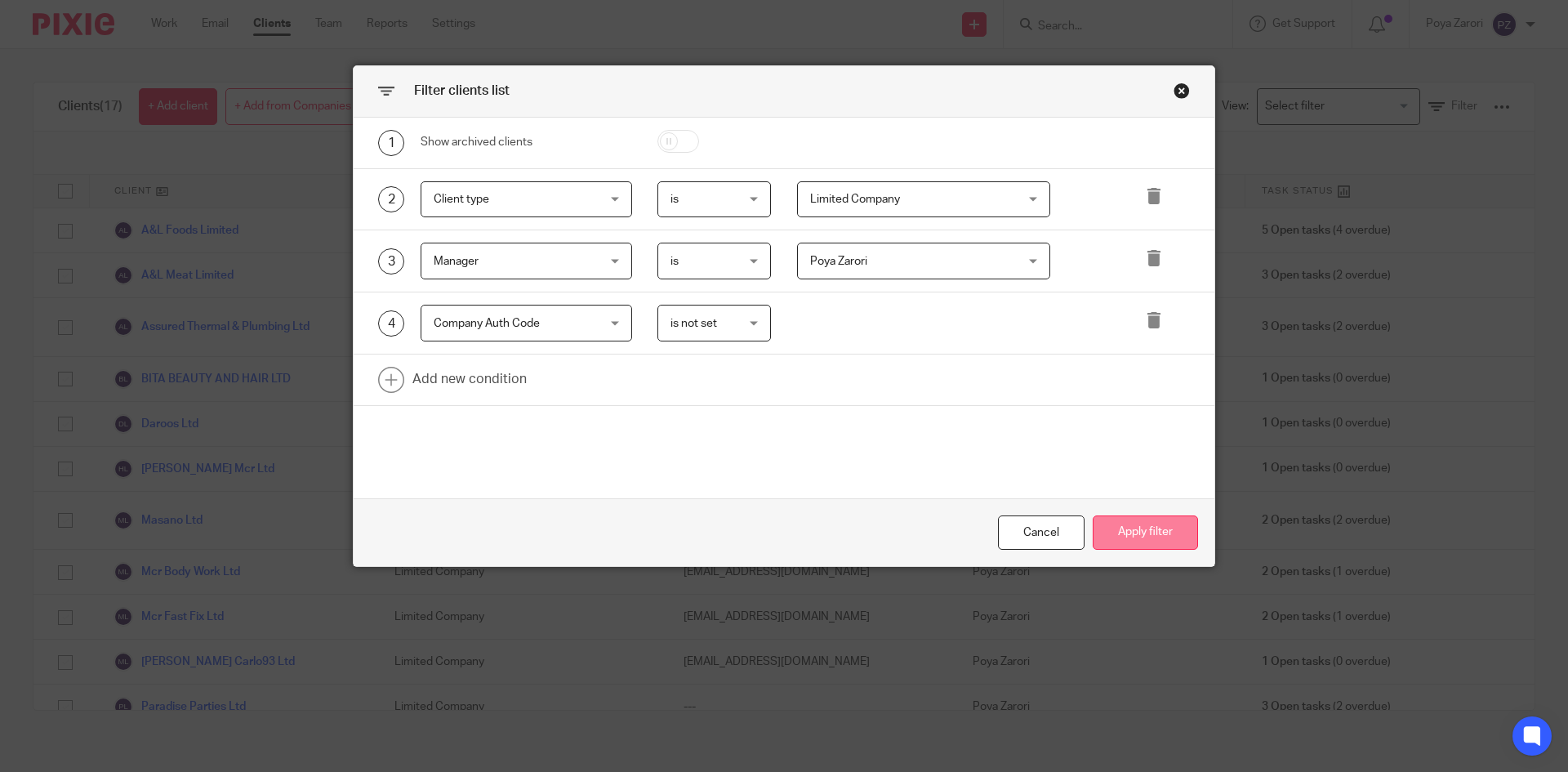
click at [1165, 534] on button "Apply filter" at bounding box center [1145, 533] width 105 height 35
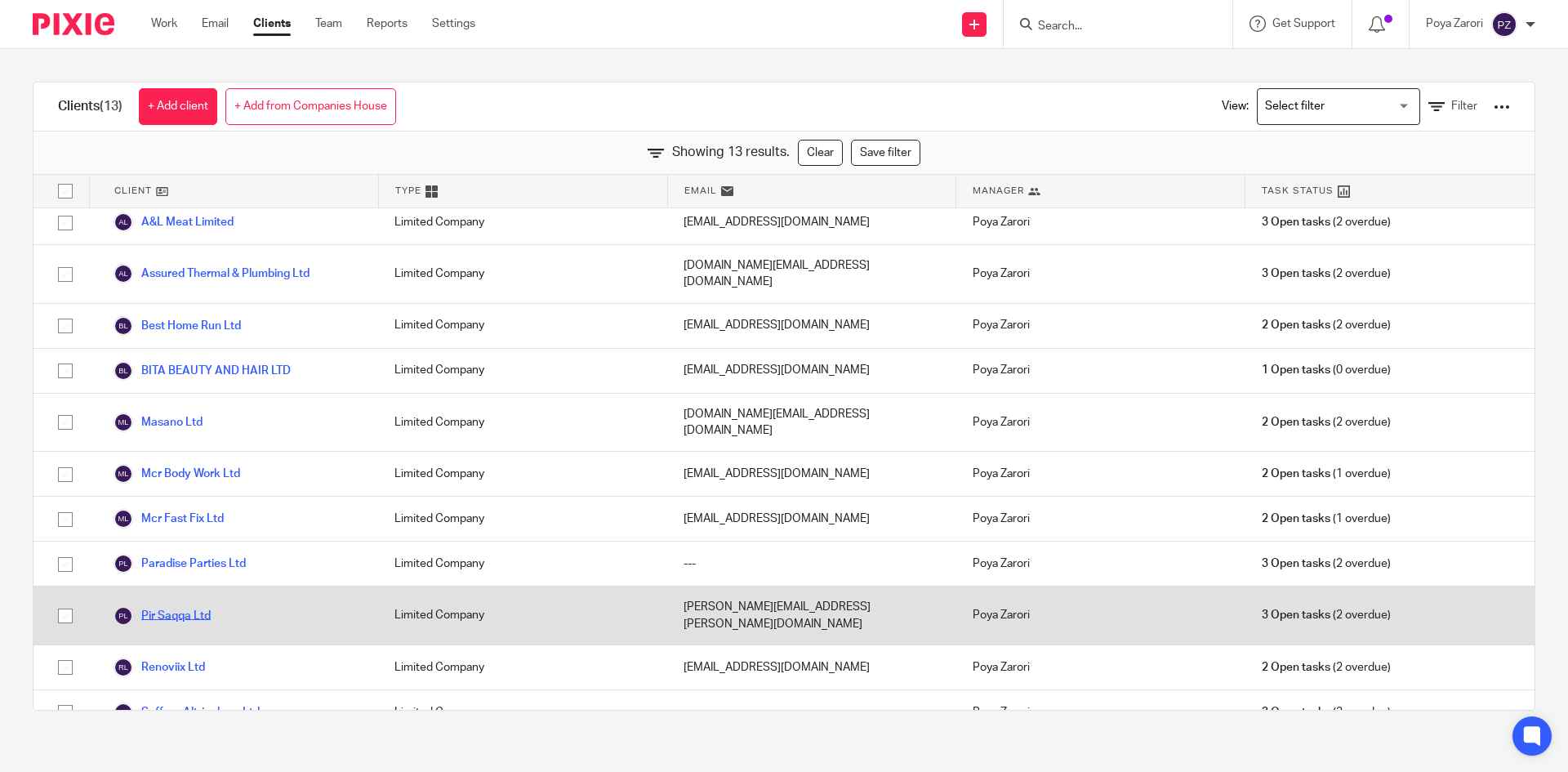
scroll to position [82, 0]
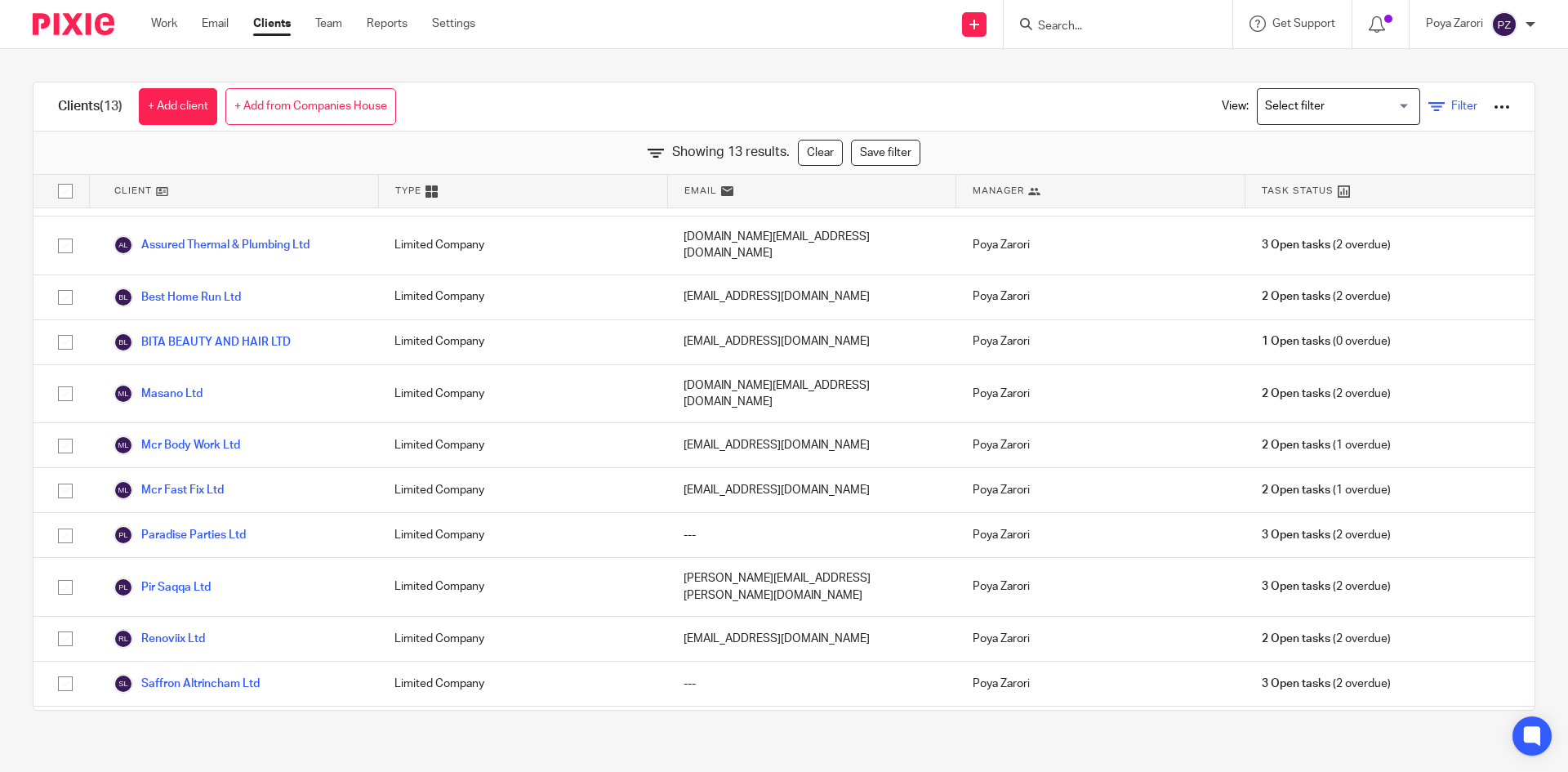
click at [1451, 106] on span "Filter" at bounding box center [1464, 106] width 26 height 12
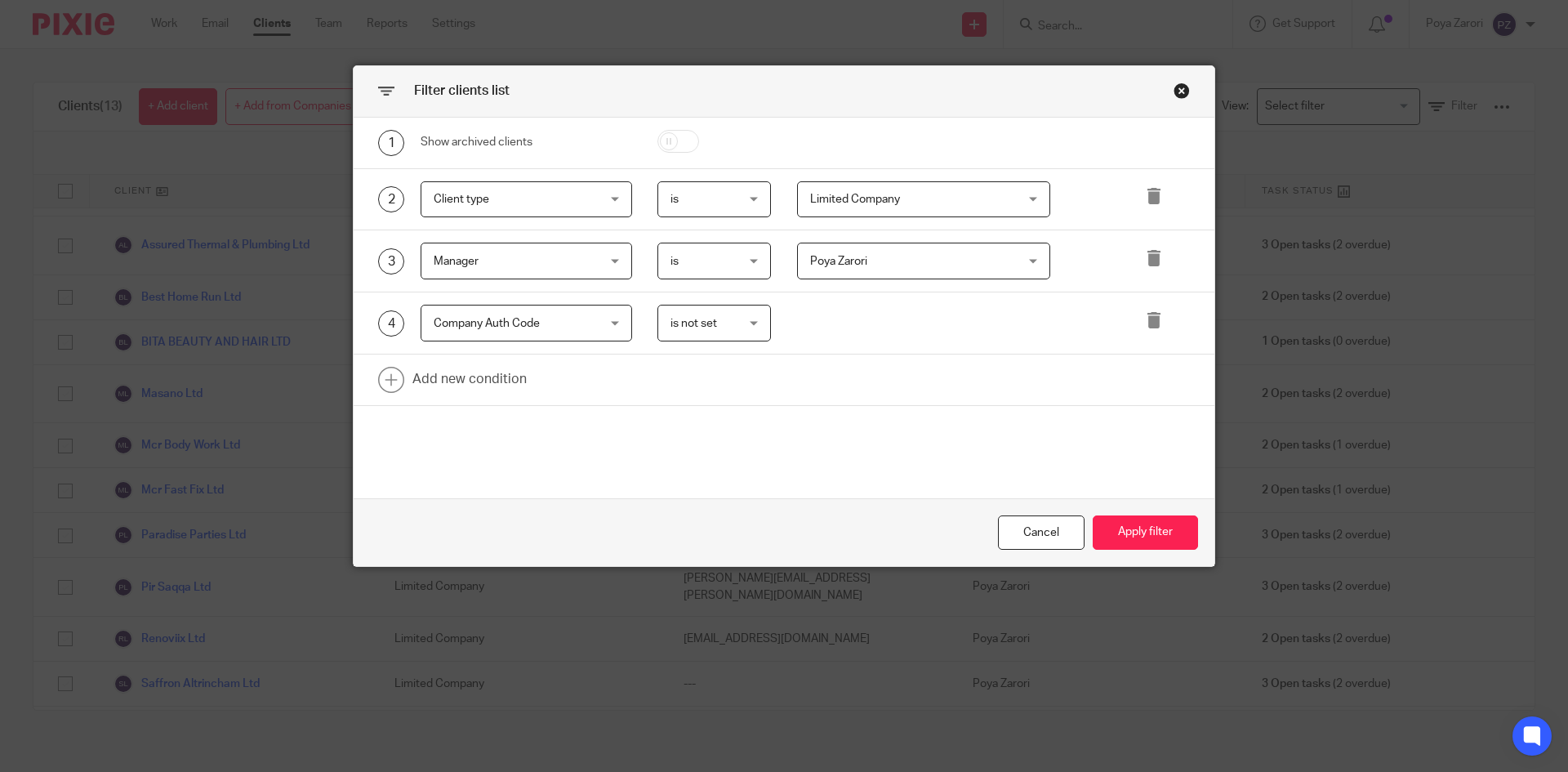
click at [605, 323] on div "Company Auth Code Company Auth Code" at bounding box center [526, 322] width 211 height 37
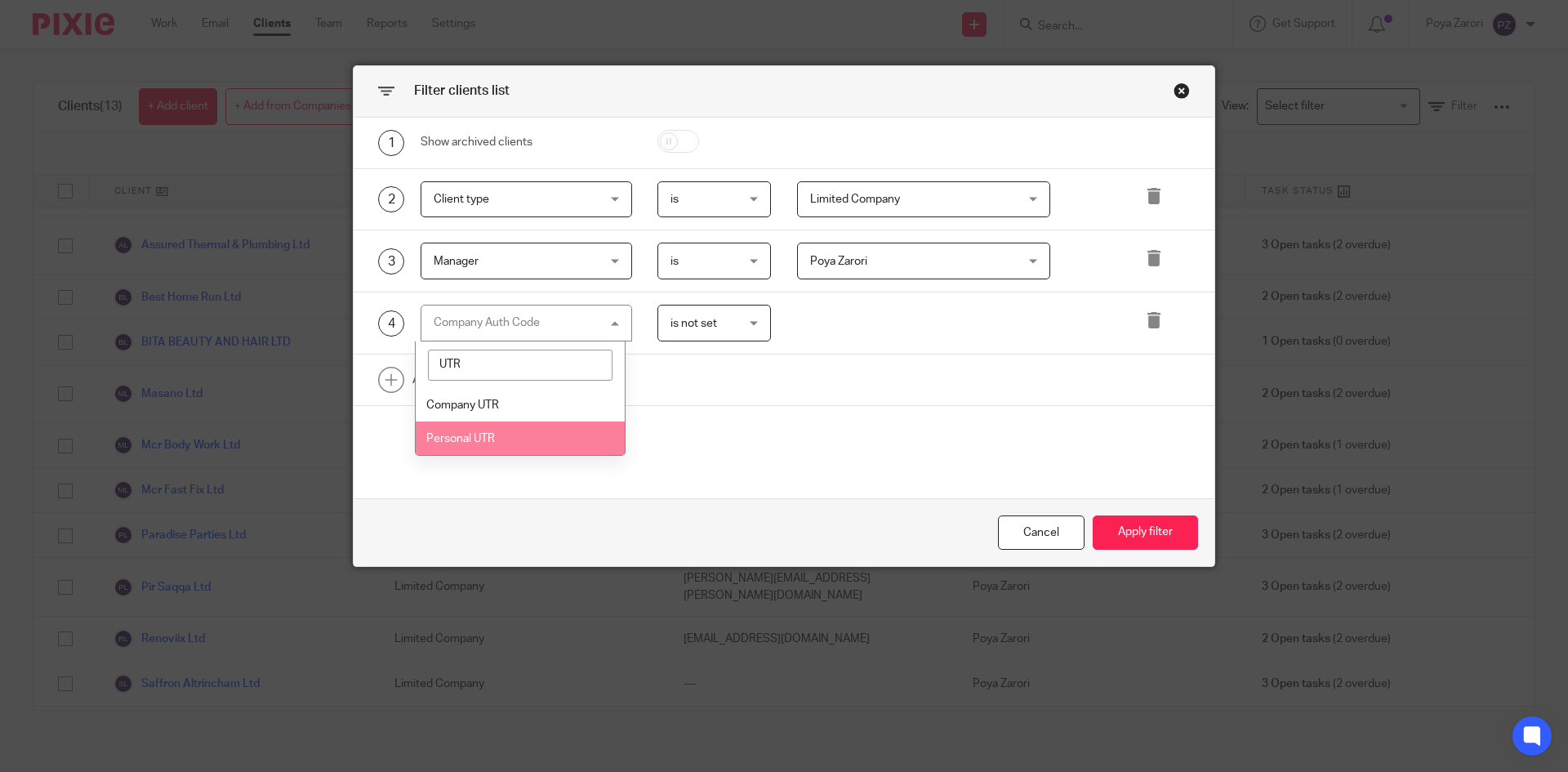
type input "UTR"
click at [473, 450] on li "Personal UTR" at bounding box center [520, 438] width 210 height 34
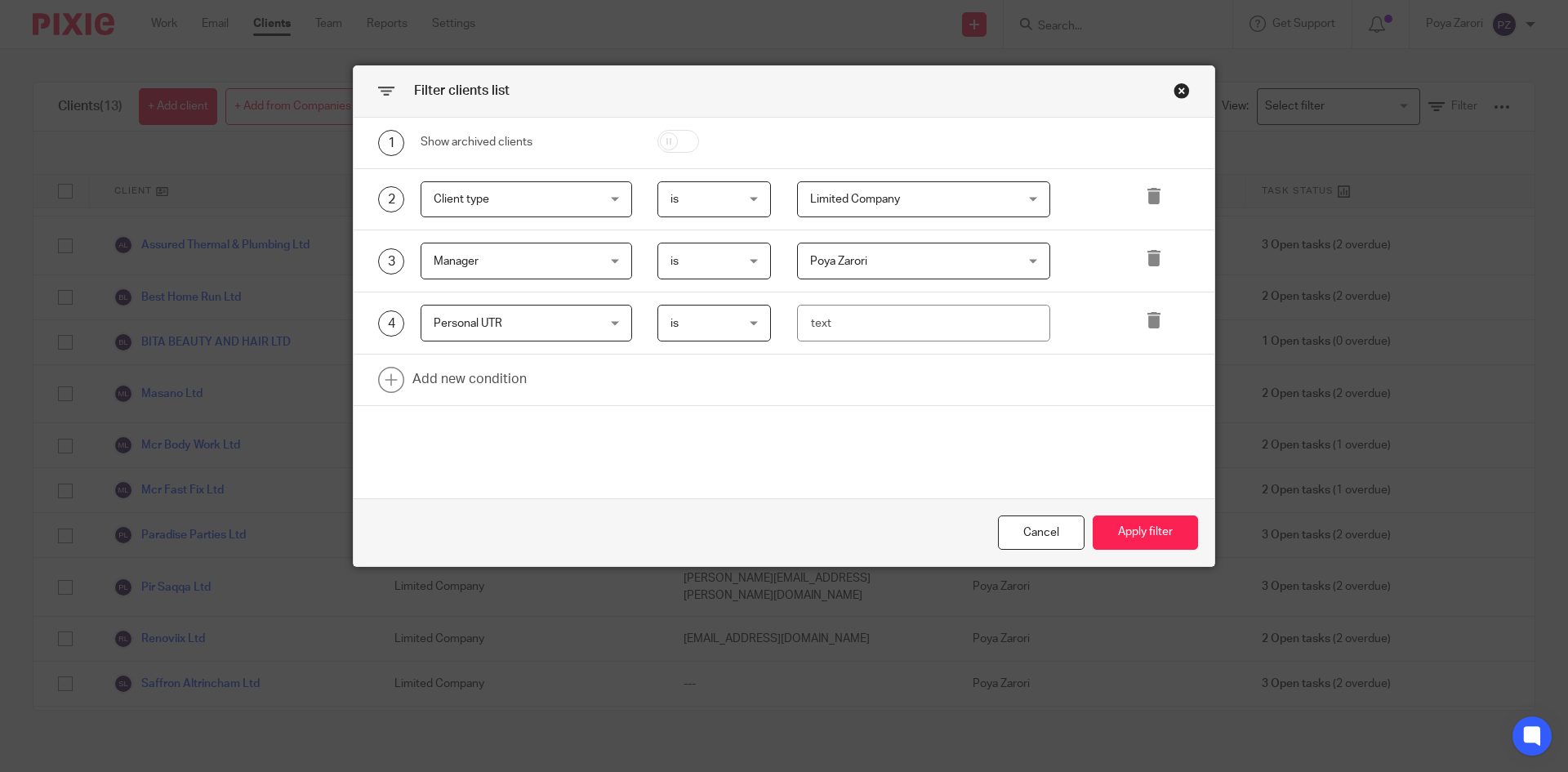
click at [743, 320] on span "is" at bounding box center [711, 322] width 80 height 34
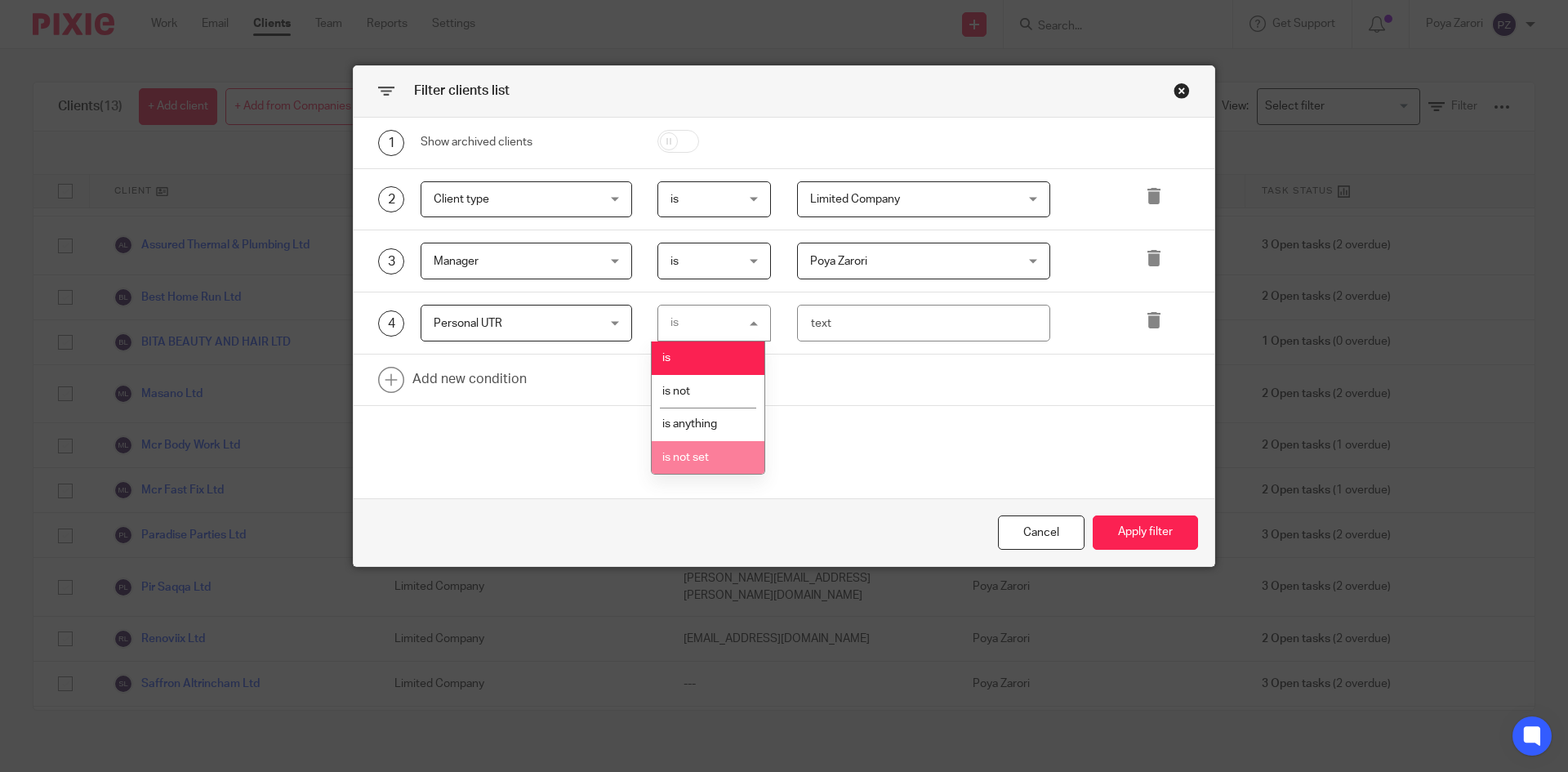
click at [722, 460] on li "is not set" at bounding box center [708, 458] width 112 height 34
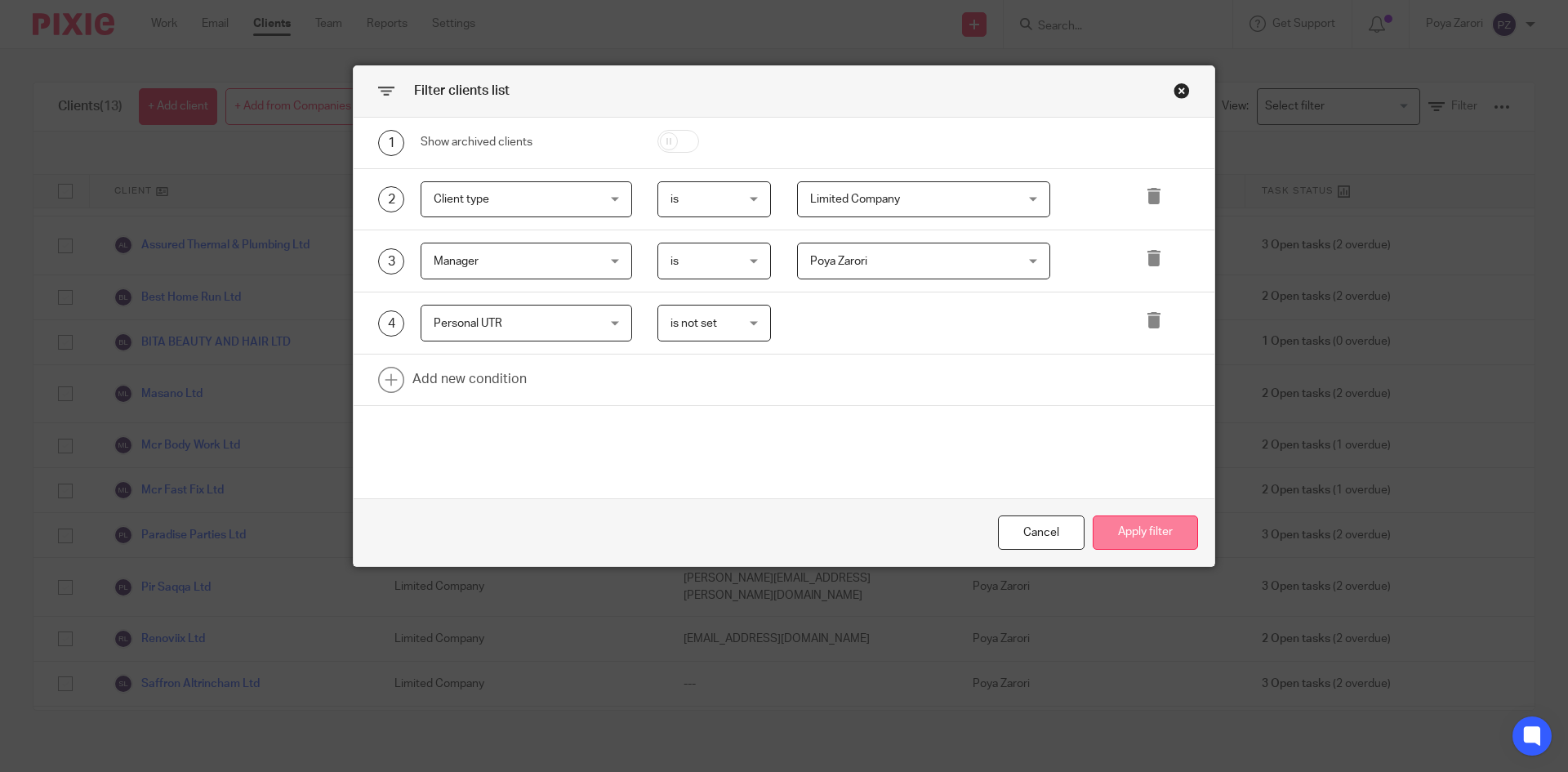
click at [1119, 528] on button "Apply filter" at bounding box center [1145, 533] width 105 height 35
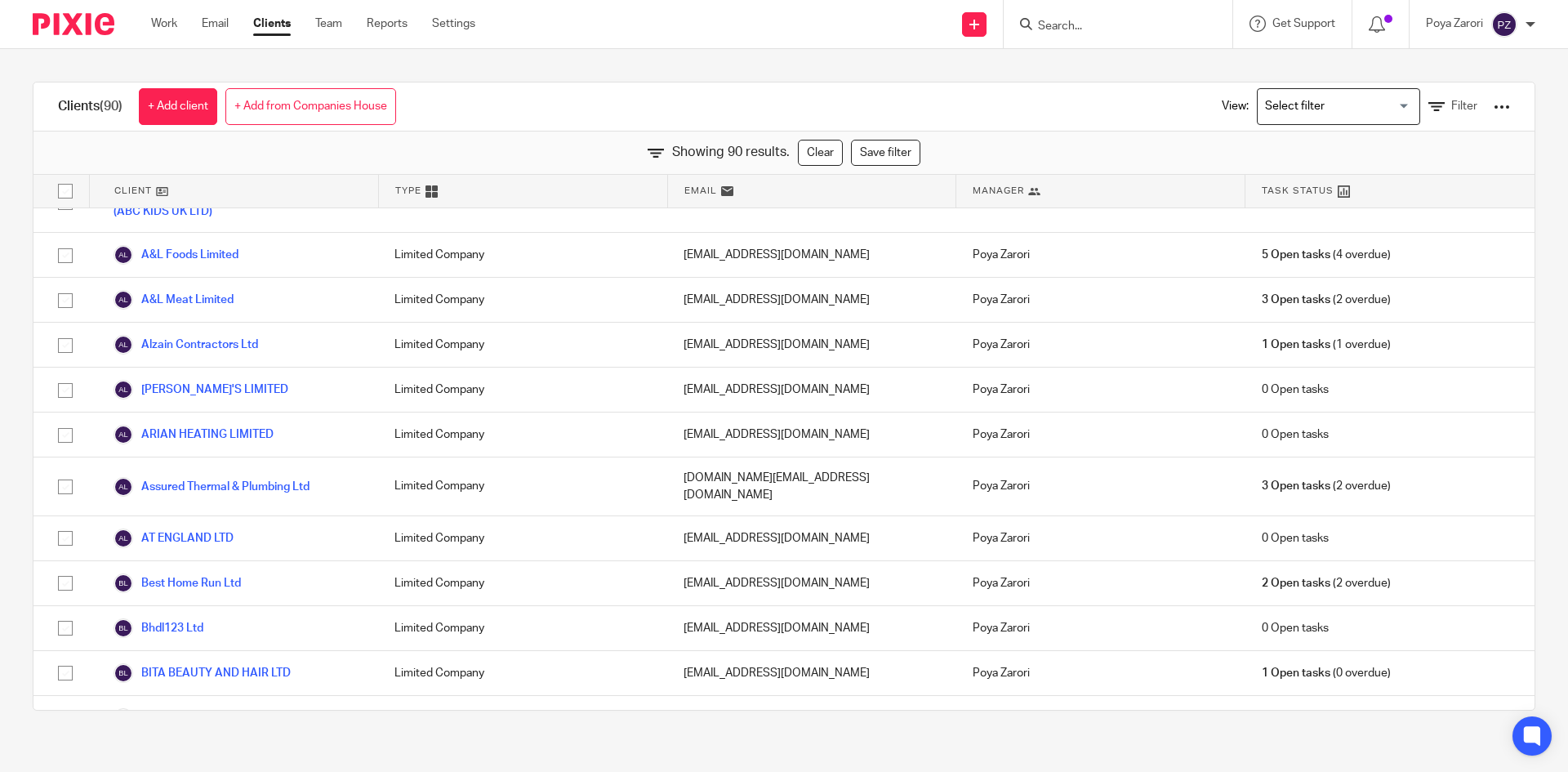
scroll to position [188, 0]
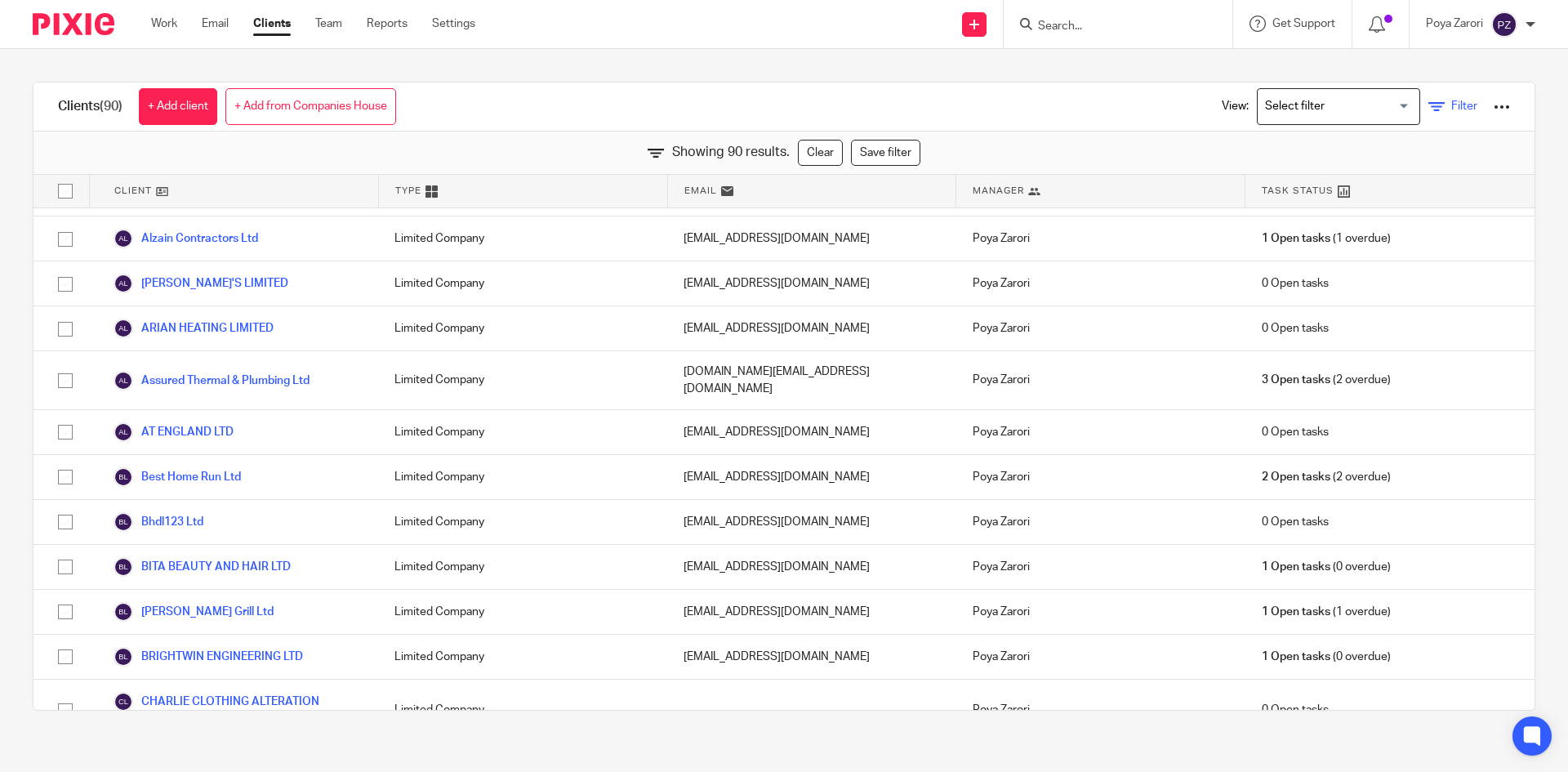
click at [1428, 105] on link "Filter" at bounding box center [1452, 106] width 49 height 17
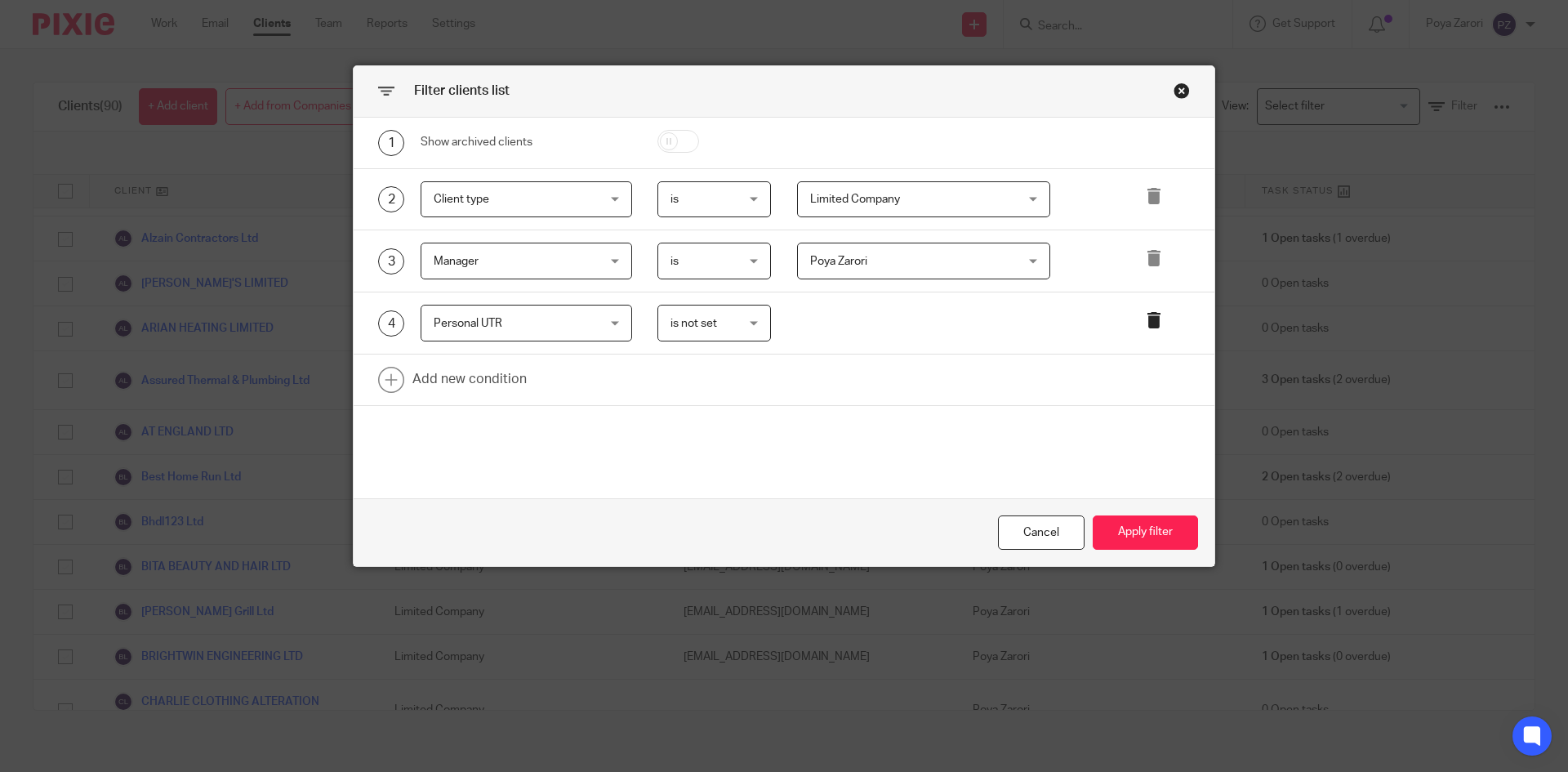
click at [1156, 327] on icon at bounding box center [1154, 320] width 16 height 16
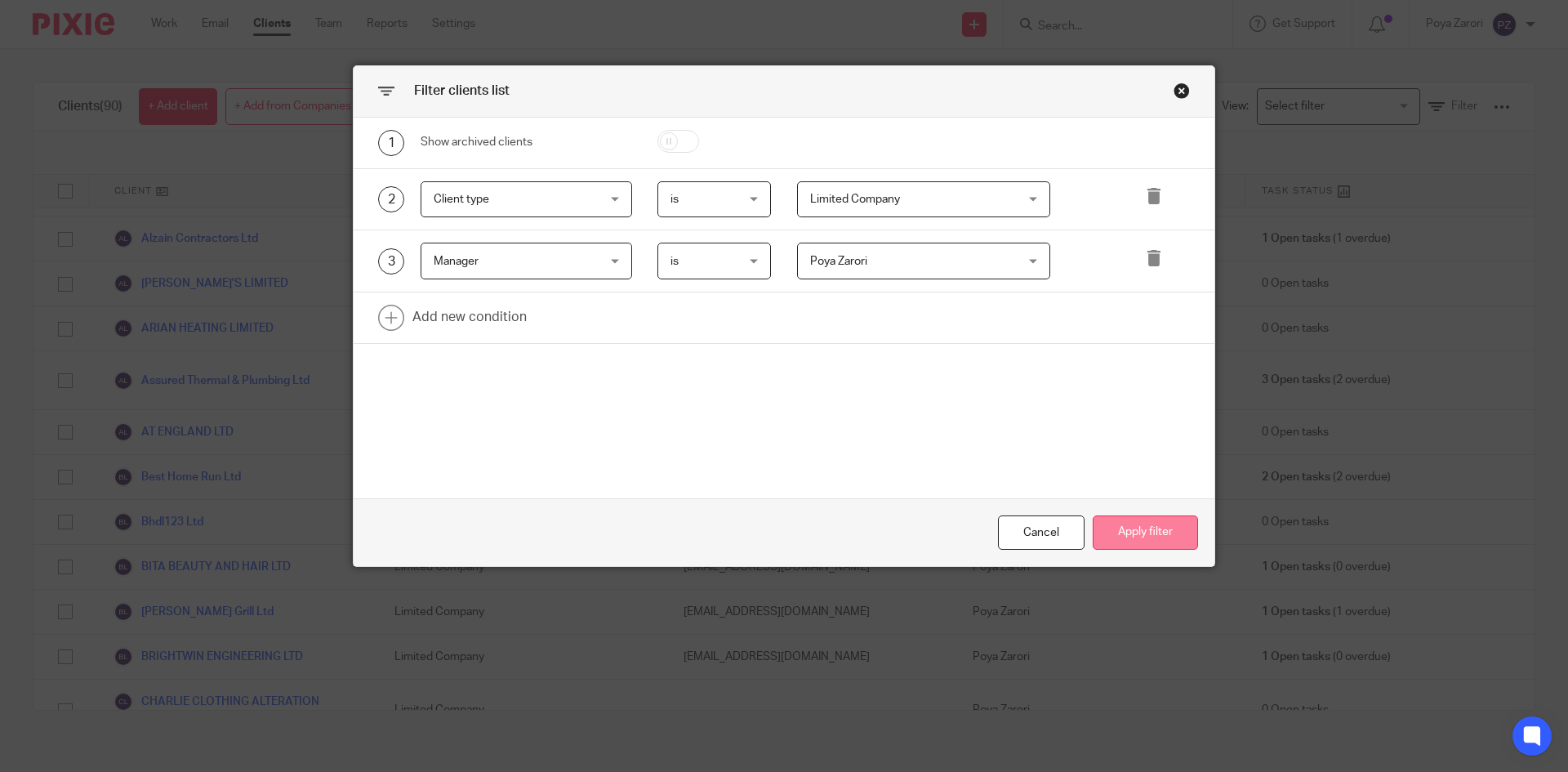
click at [1158, 520] on button "Apply filter" at bounding box center [1145, 533] width 105 height 35
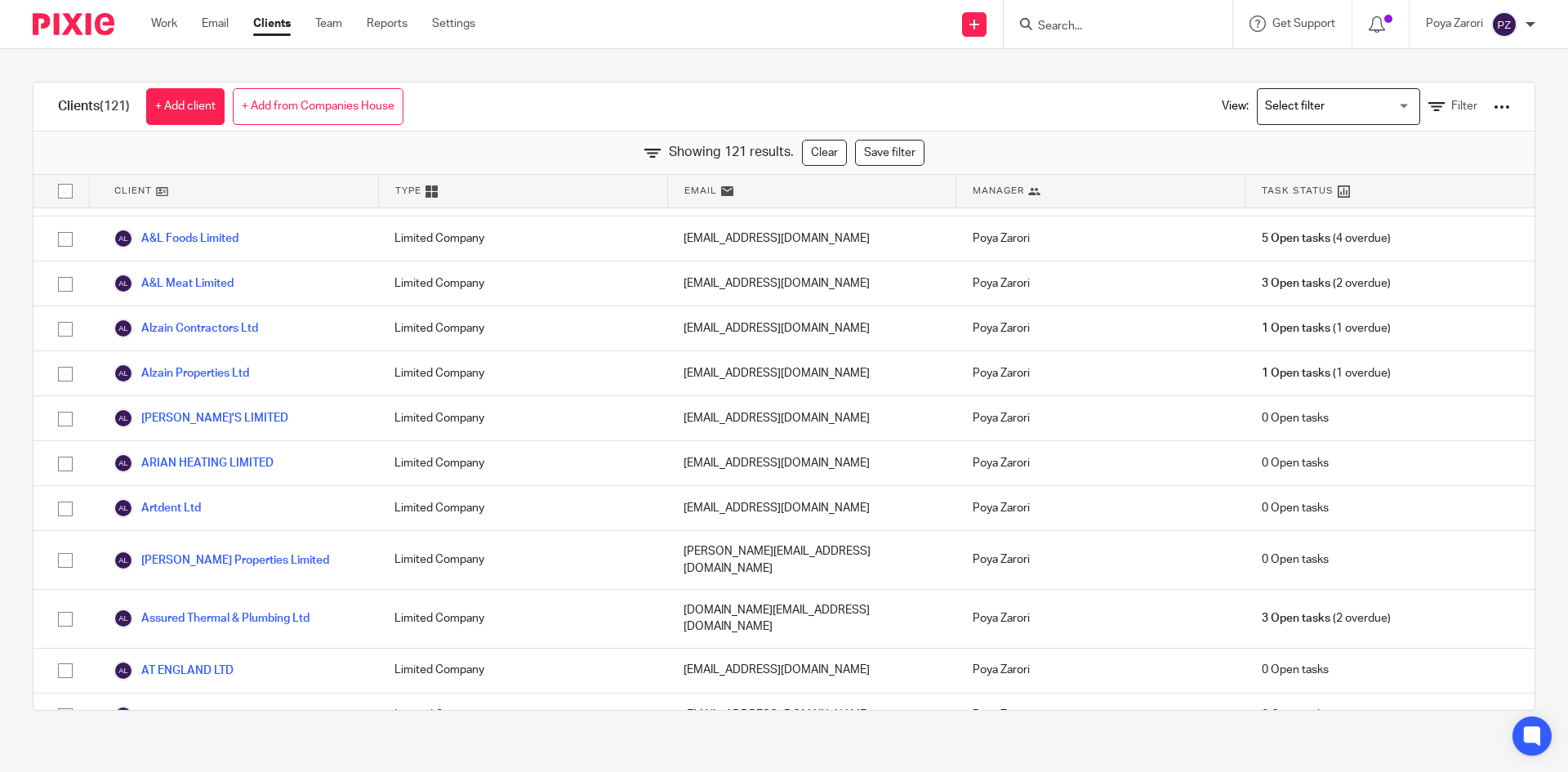
scroll to position [278, 0]
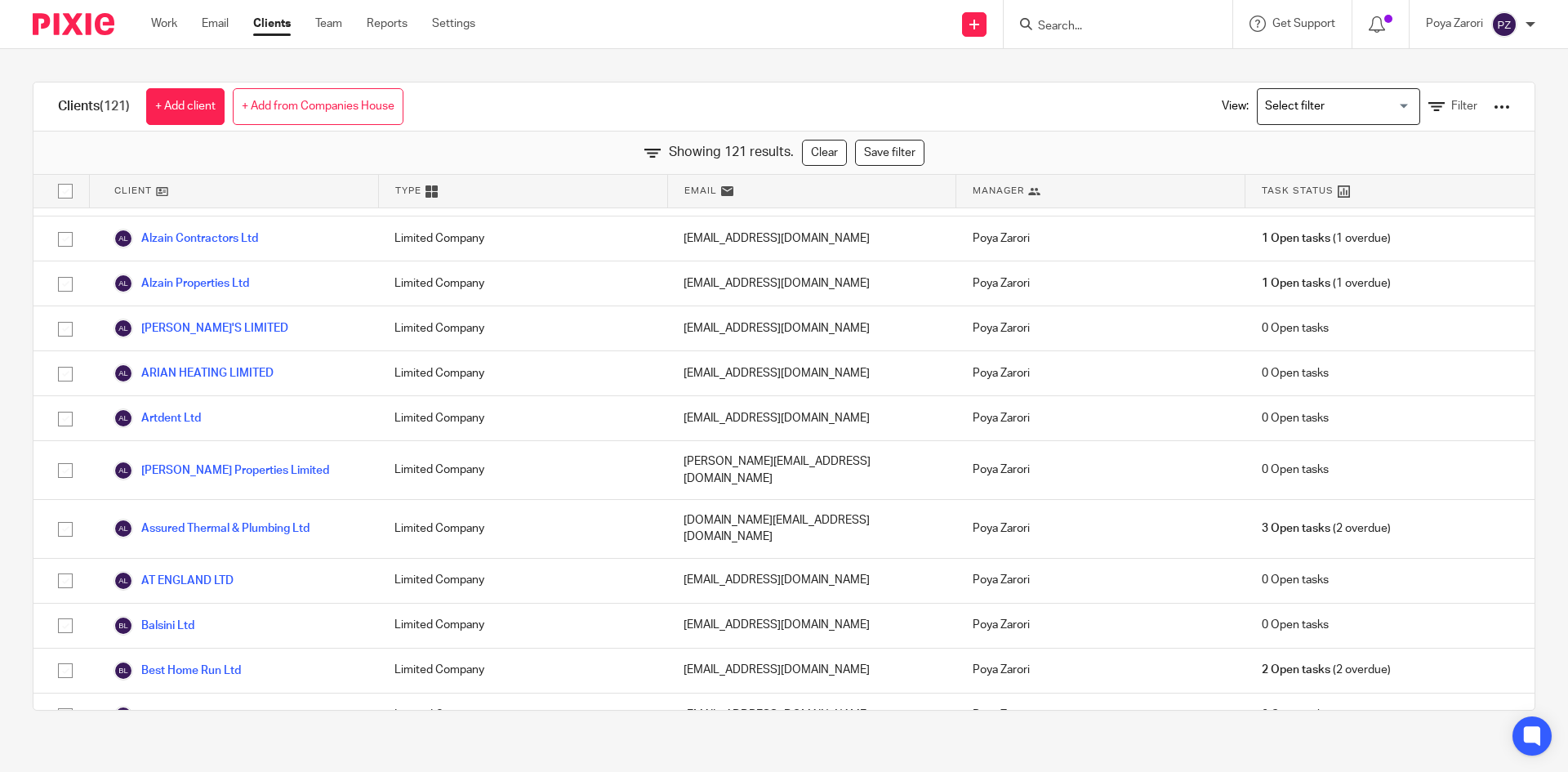
click at [1494, 103] on div at bounding box center [1502, 107] width 16 height 16
click at [1375, 192] on link "Export clients to CSV file" at bounding box center [1370, 192] width 227 height 24
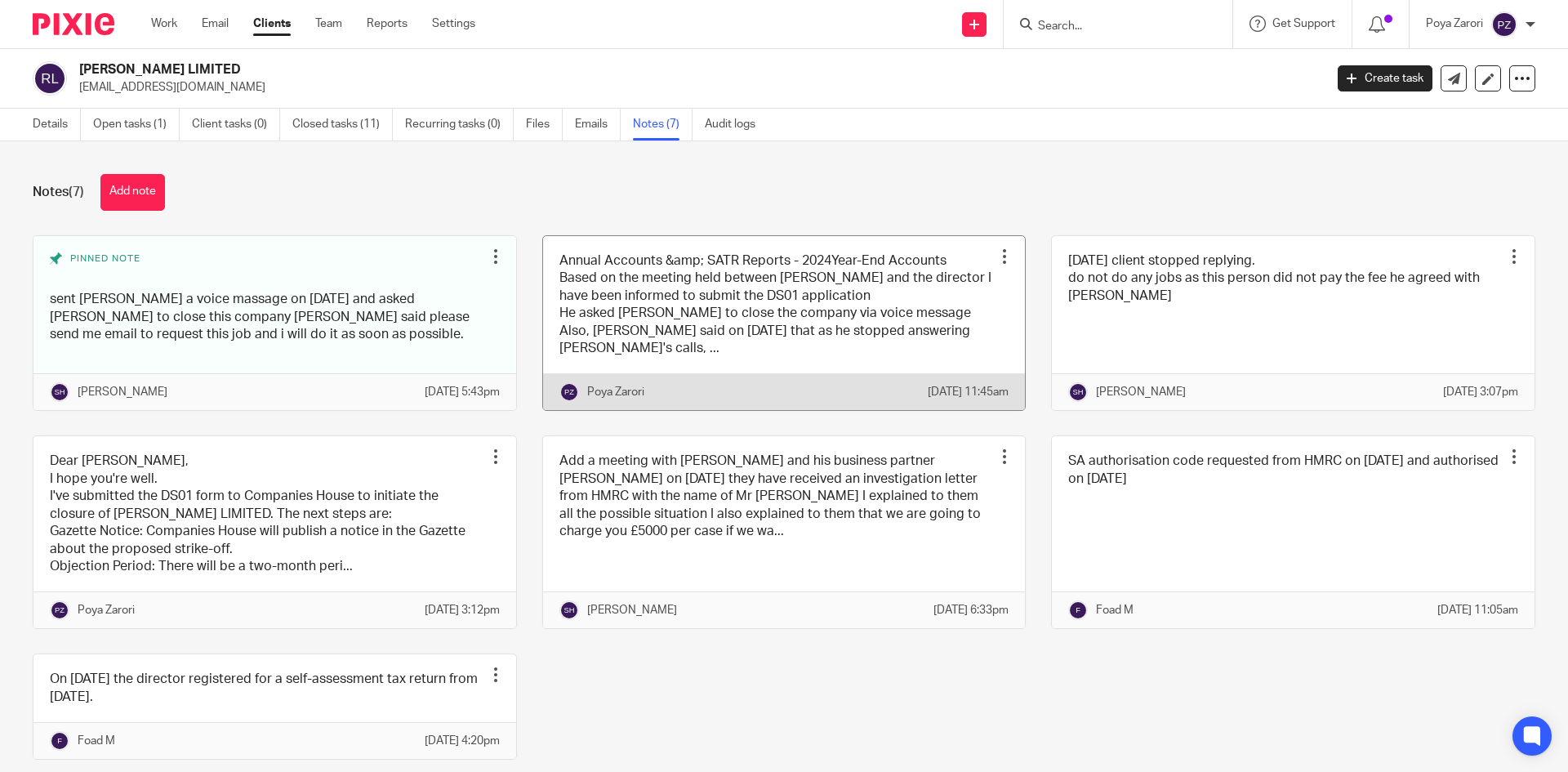
click at [678, 295] on link at bounding box center [784, 324] width 483 height 175
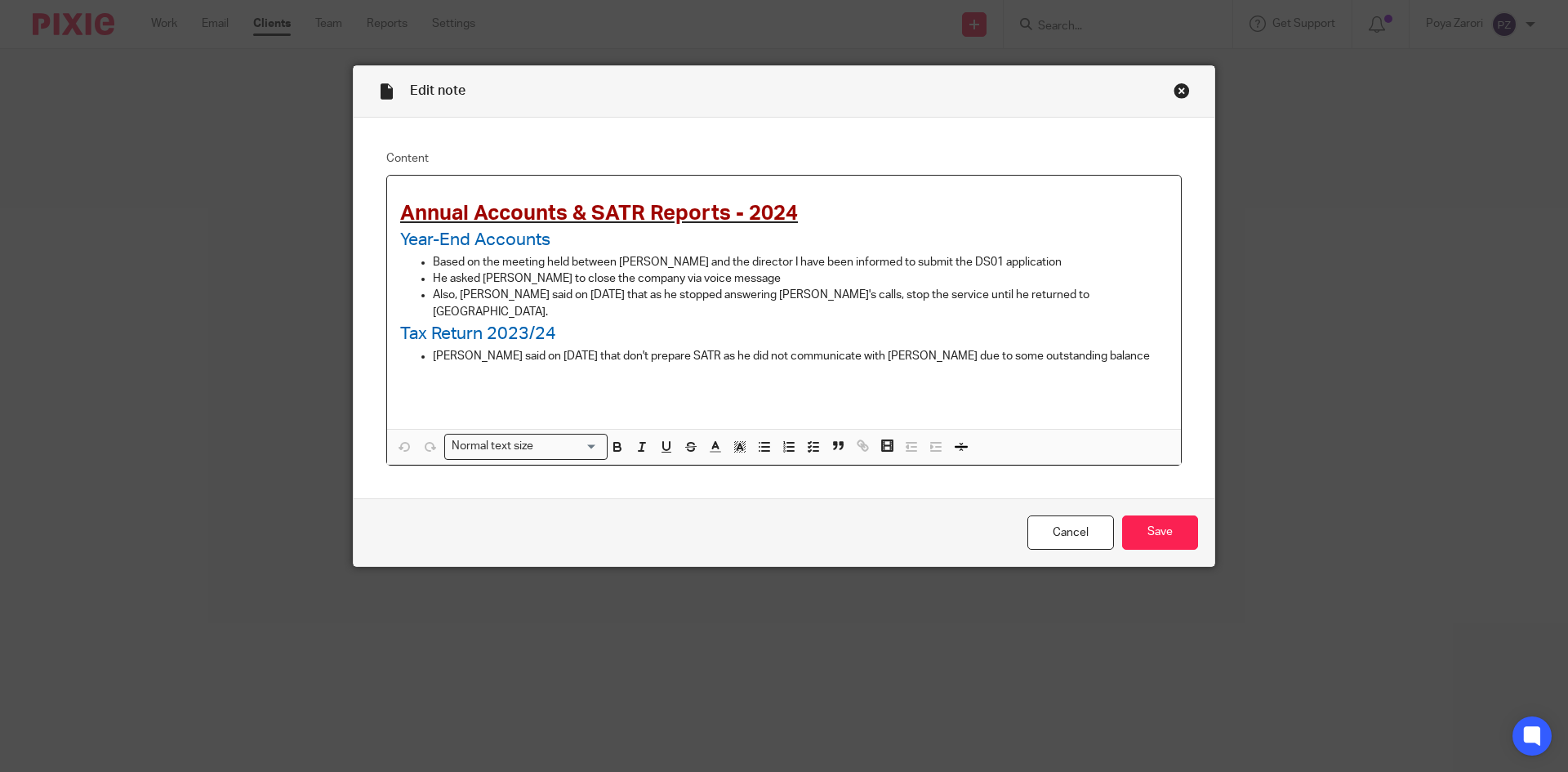
click at [584, 348] on p "Saman said on 10.12.2024 that don't prepare SATR as he did not communicate with…" at bounding box center [800, 356] width 735 height 16
click at [587, 348] on p "Saman said on 10.12.2024 that don't prepare SATR as he did not communicate with…" at bounding box center [800, 356] width 735 height 16
click at [686, 348] on p "Saman said on 10.12.2024 t don't prepare SATR as he did not communicate with Sa…" at bounding box center [800, 356] width 735 height 16
click at [1075, 542] on link "Cancel" at bounding box center [1070, 533] width 87 height 35
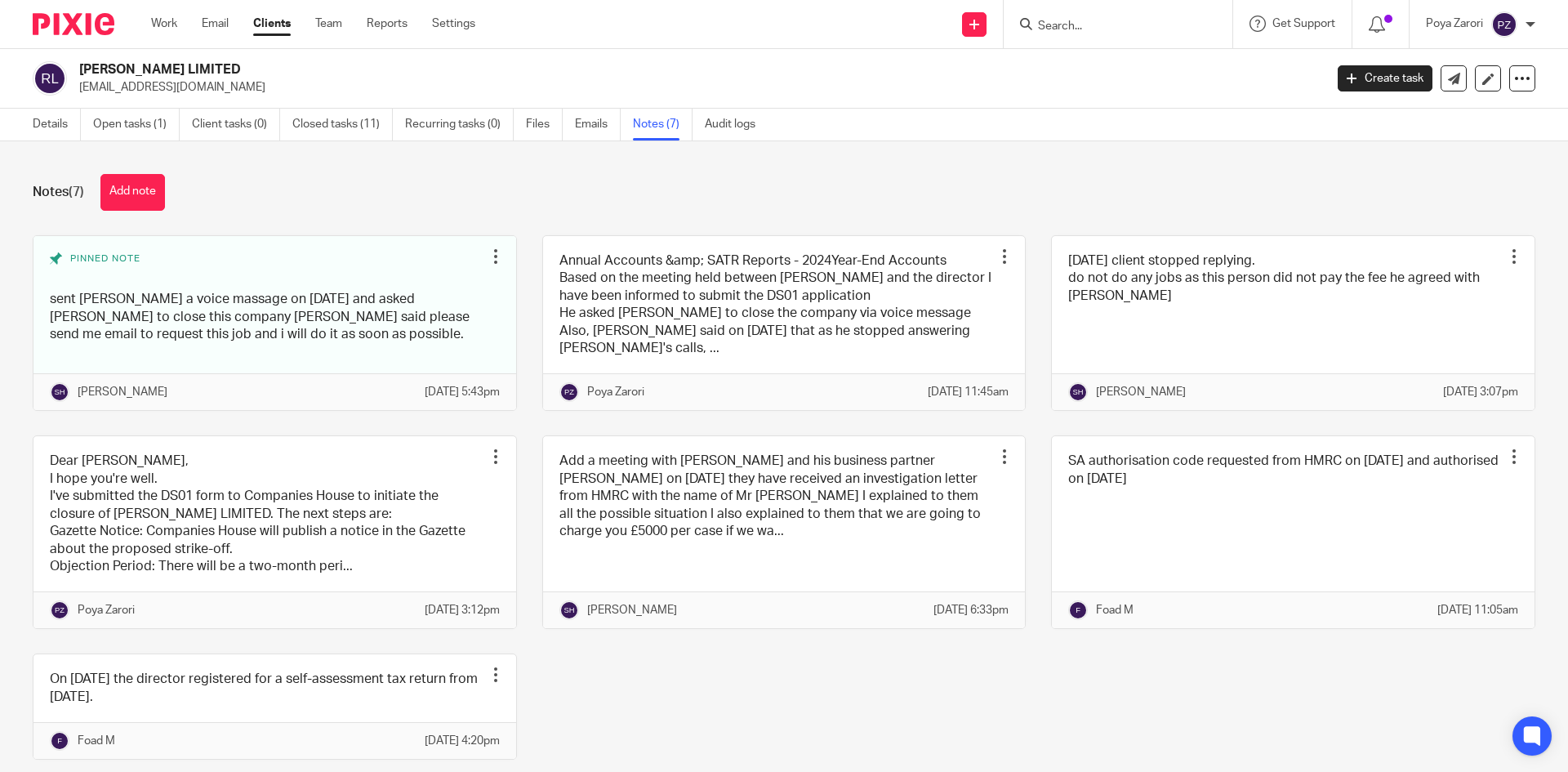
click at [1112, 20] on input "Search" at bounding box center [1110, 27] width 147 height 14
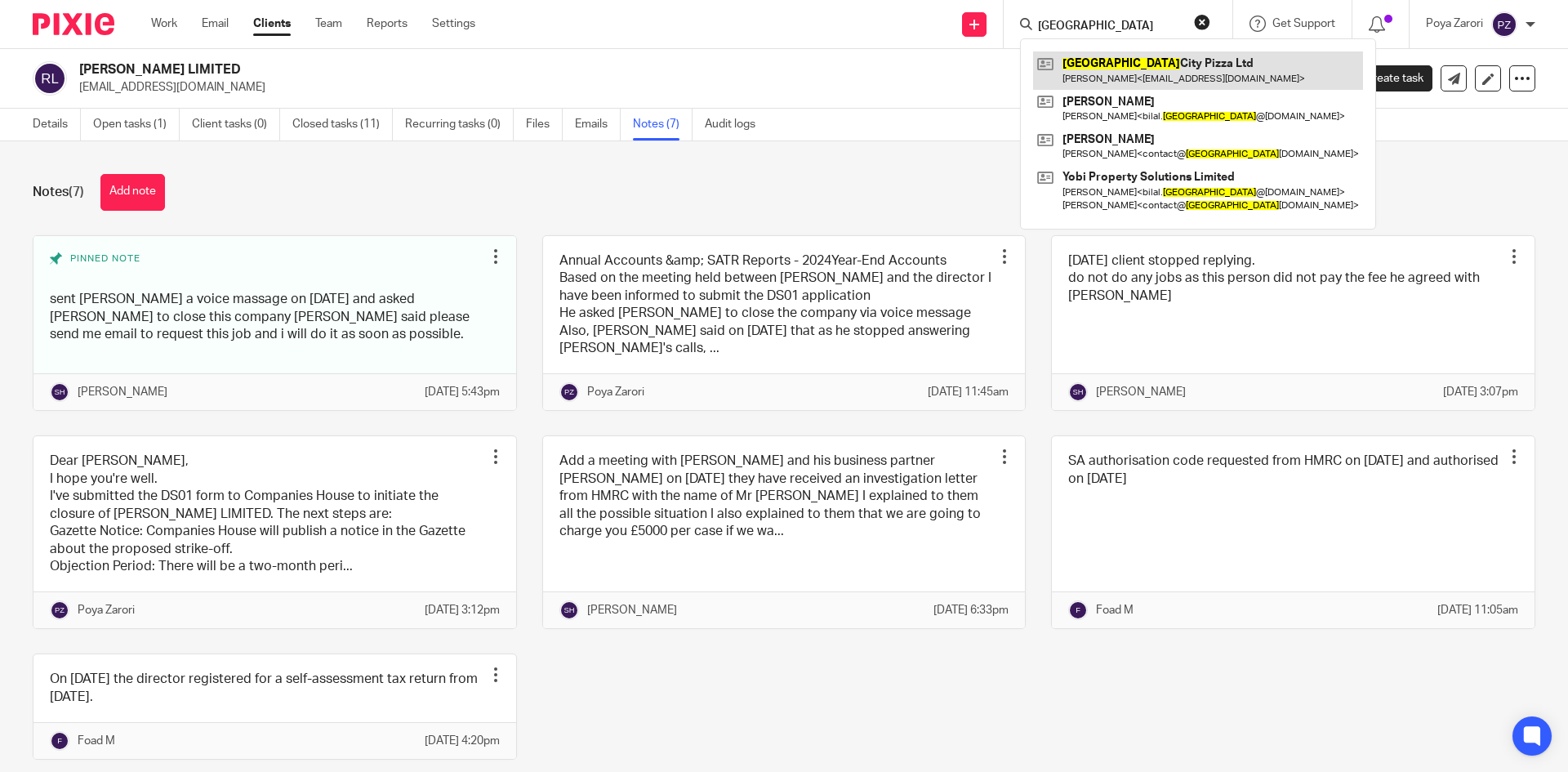
type input "[GEOGRAPHIC_DATA]"
click at [1139, 78] on link at bounding box center [1198, 71] width 330 height 37
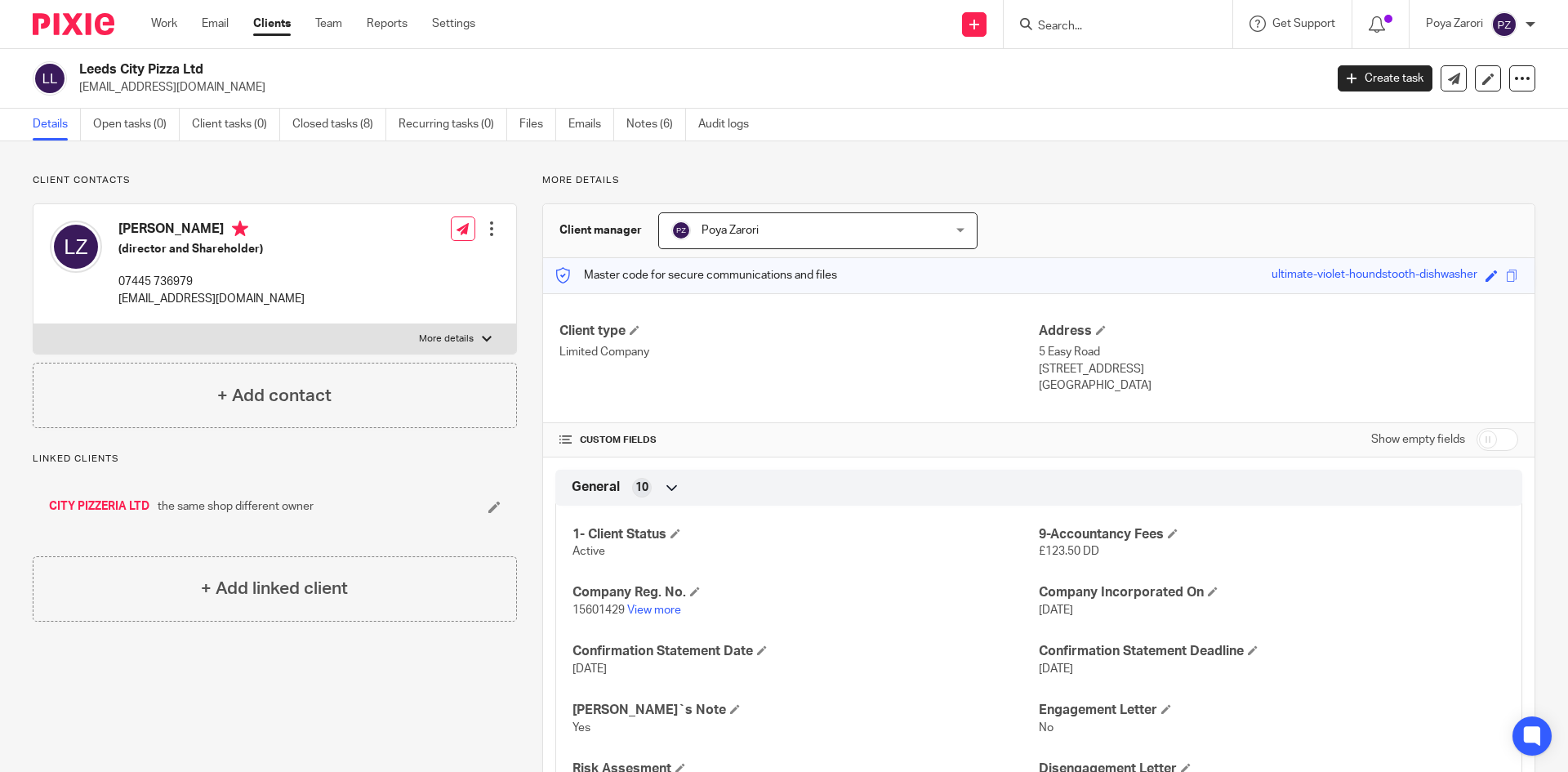
click at [1052, 23] on input "Search" at bounding box center [1110, 27] width 147 height 14
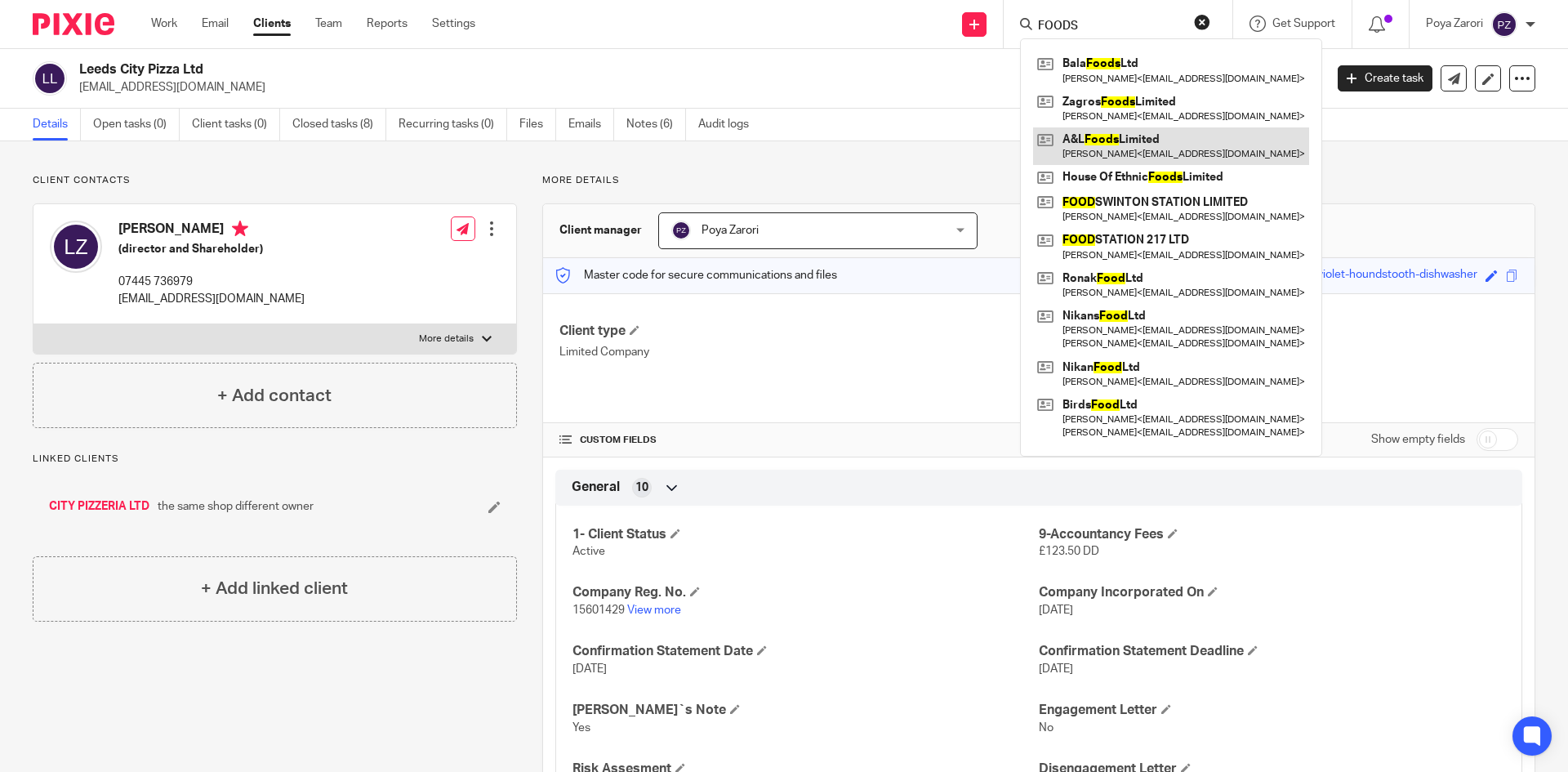
type input "FOODS"
click at [1127, 144] on link at bounding box center [1170, 146] width 276 height 37
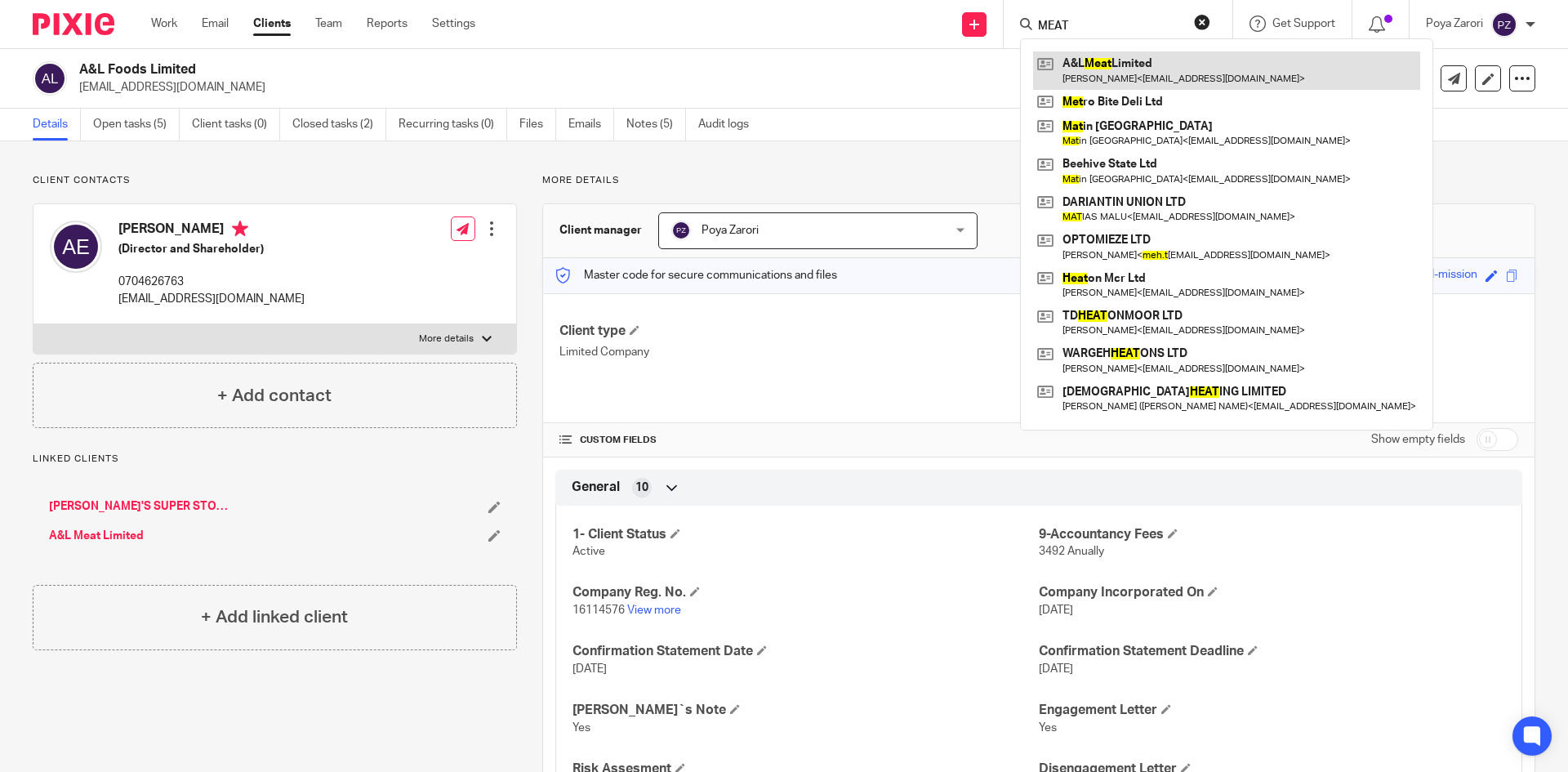
type input "MEAT"
click at [1141, 70] on link at bounding box center [1226, 71] width 387 height 37
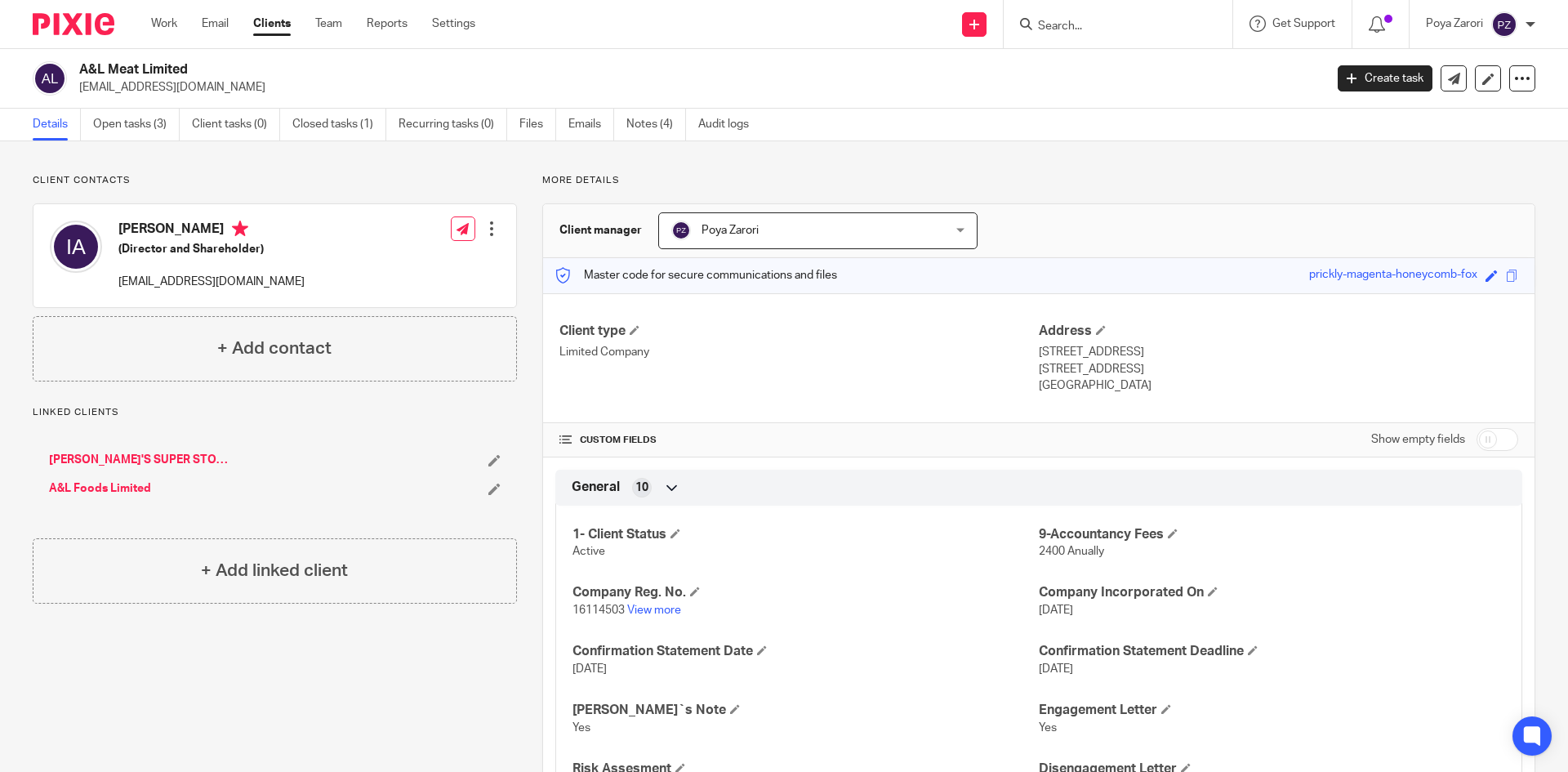
click at [155, 460] on link "[PERSON_NAME]'S SUPER STORE LTD" at bounding box center [139, 460] width 180 height 16
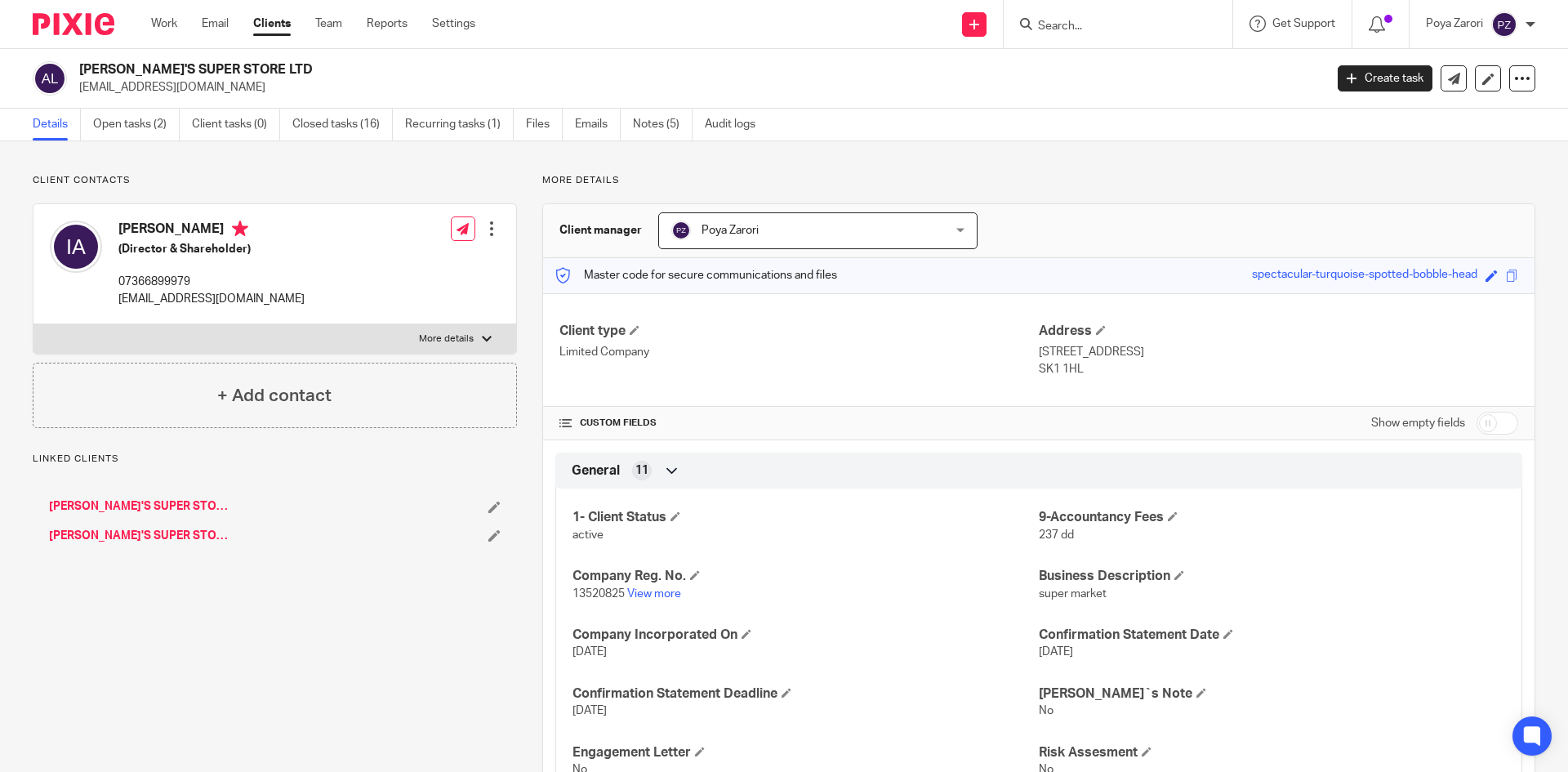
click at [437, 338] on p "More details" at bounding box center [446, 339] width 54 height 13
click at [34, 324] on input "More details" at bounding box center [33, 324] width 1 height 1
checkbox input "true"
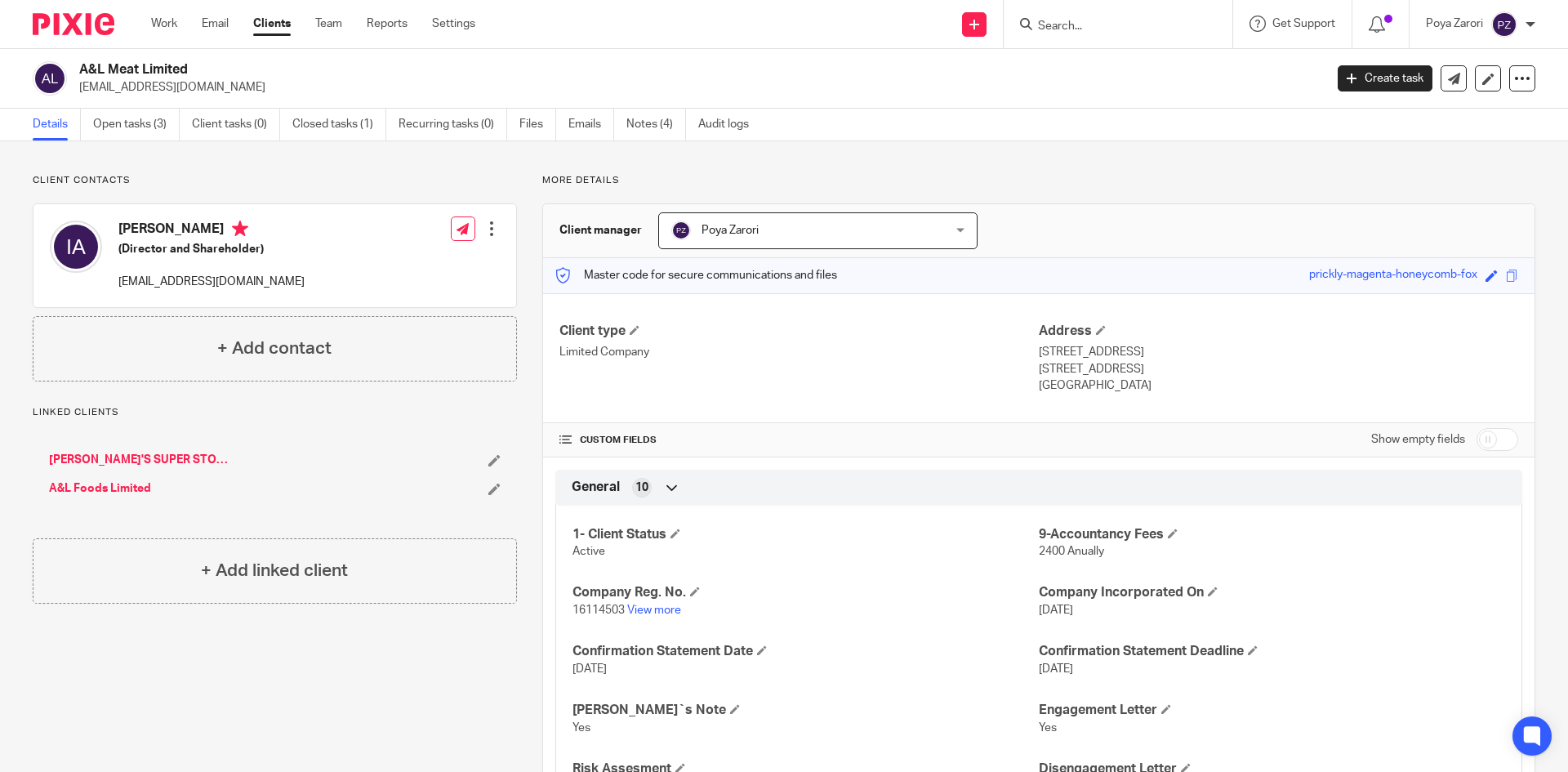
click at [1107, 33] on input "Search" at bounding box center [1110, 27] width 147 height 14
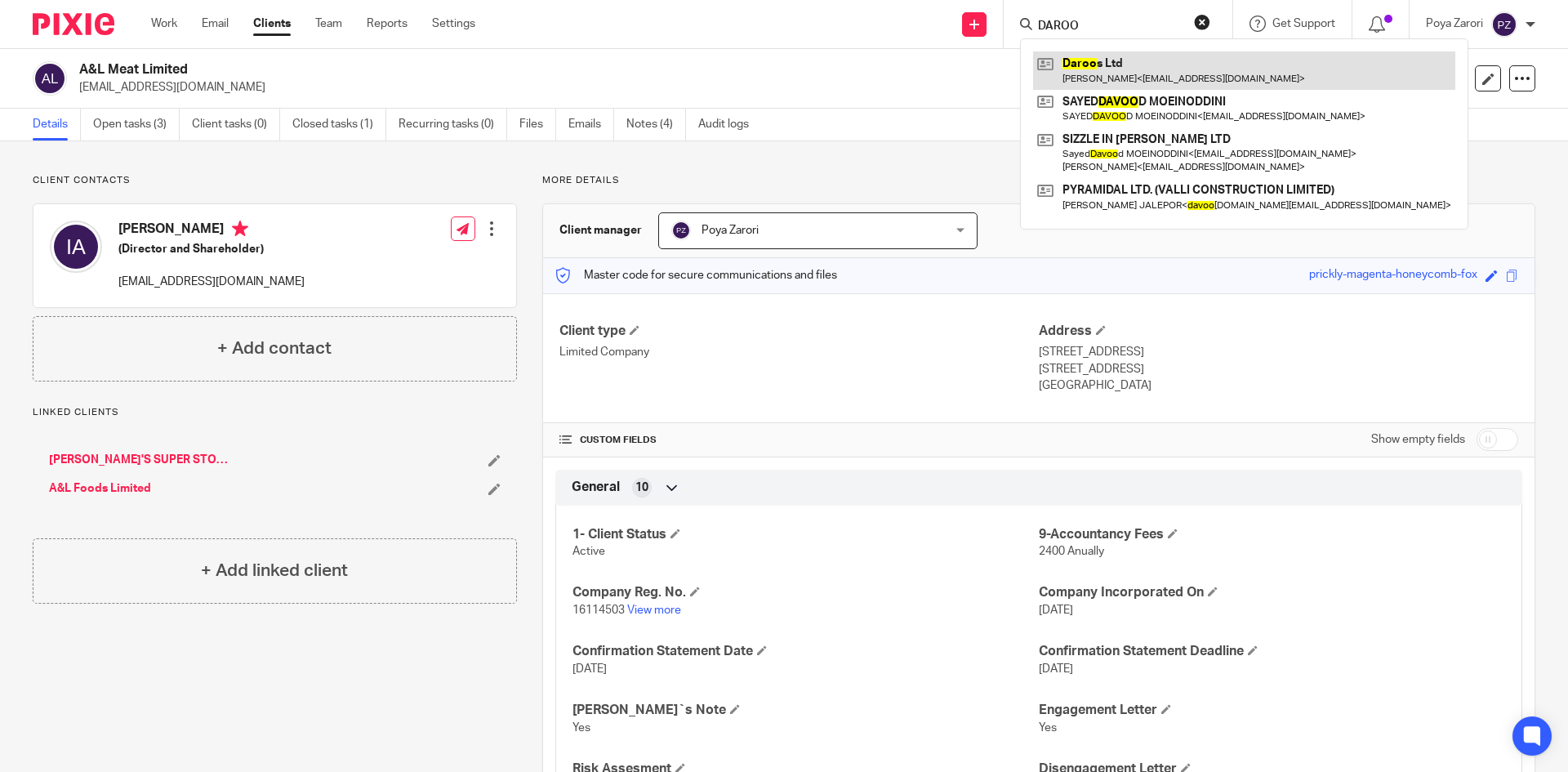
type input "DAROO"
click at [1122, 72] on link at bounding box center [1243, 71] width 422 height 37
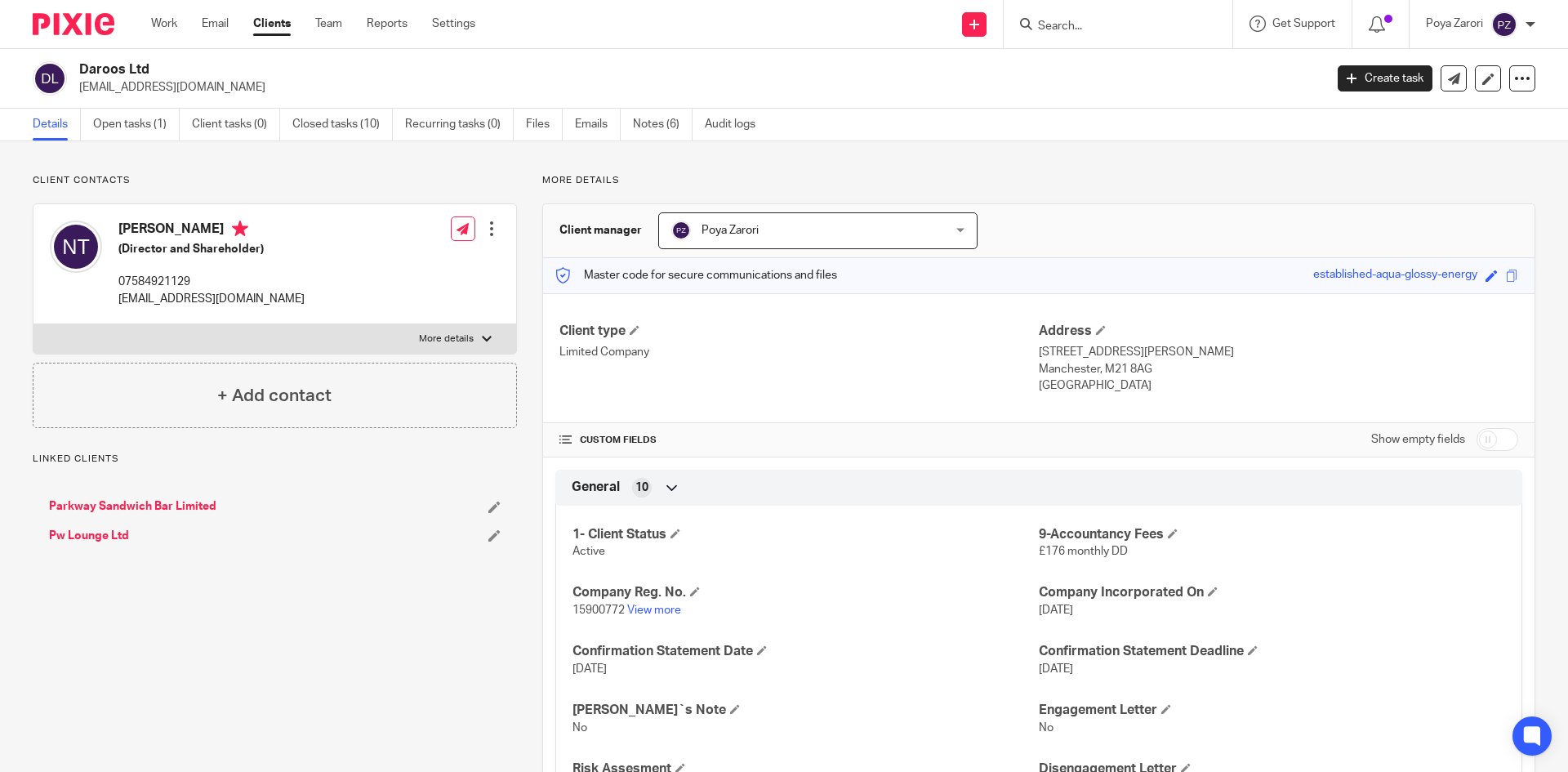
click at [144, 505] on link "Parkway Sandwich Bar Limited" at bounding box center [133, 506] width 168 height 16
click at [1117, 29] on input "Search" at bounding box center [1110, 27] width 147 height 14
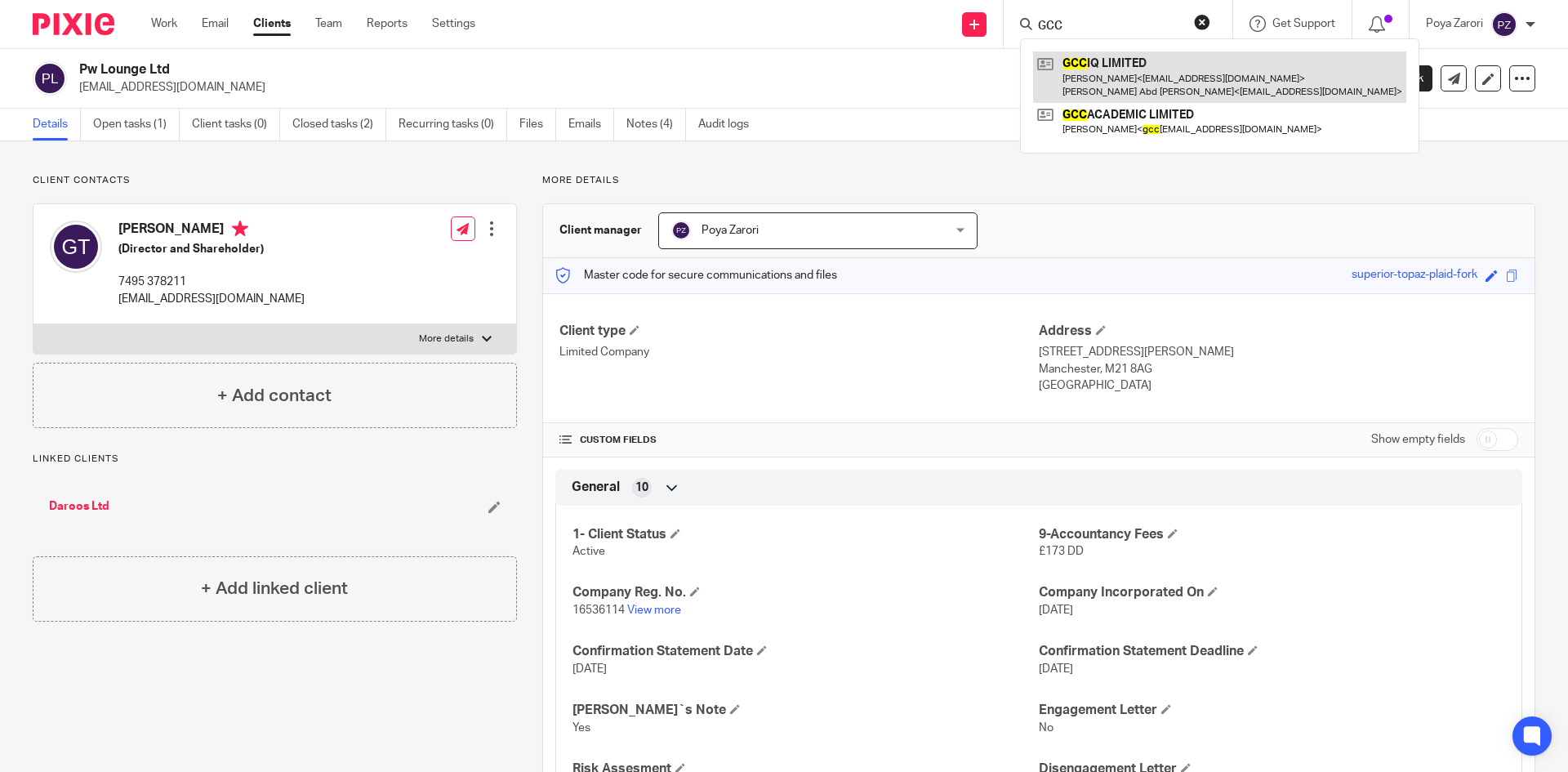
type input "GCC"
click at [1118, 75] on link at bounding box center [1219, 77] width 373 height 51
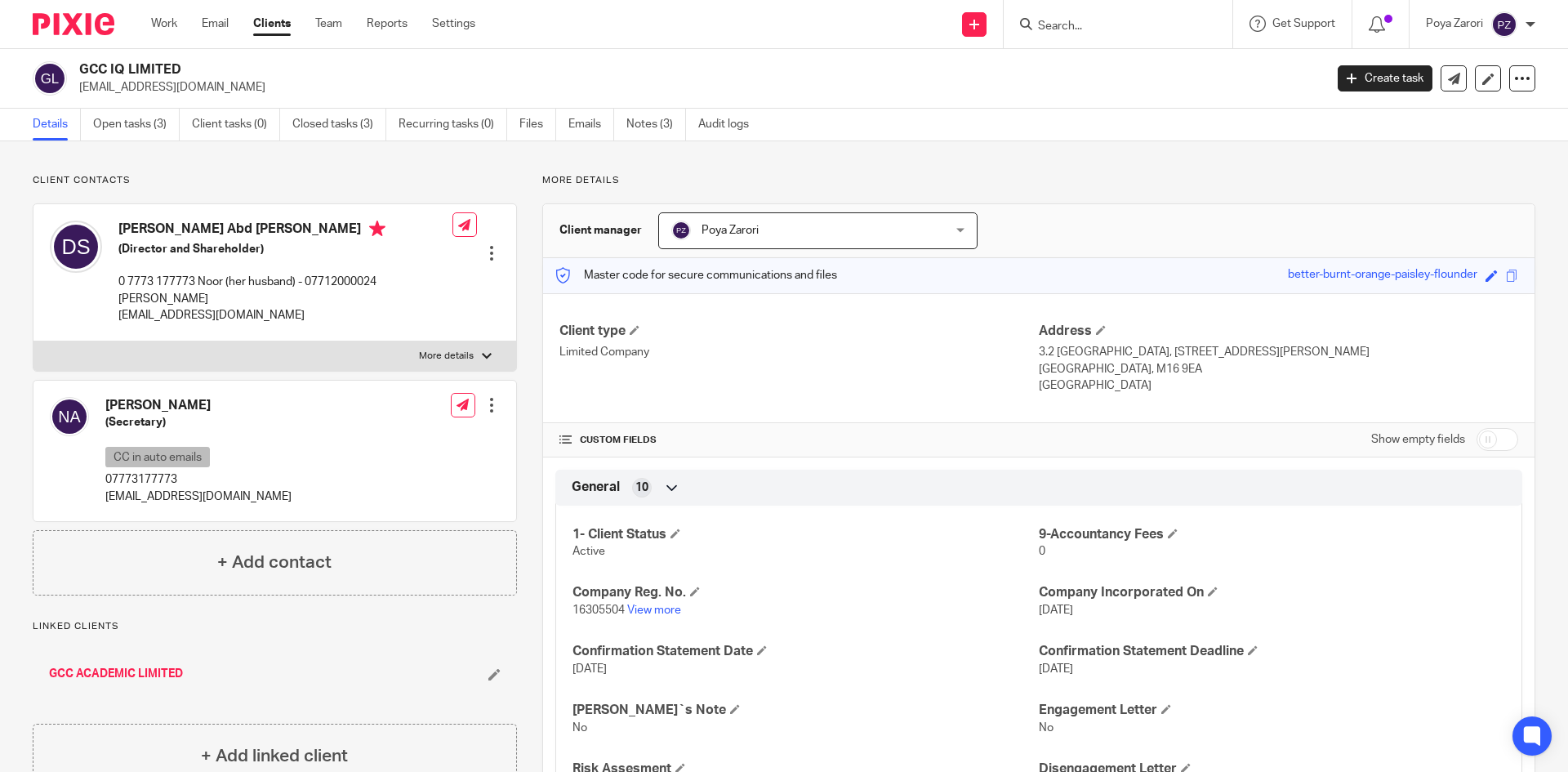
click at [484, 352] on div at bounding box center [486, 356] width 10 height 10
click at [34, 341] on input "More details" at bounding box center [33, 341] width 1 height 1
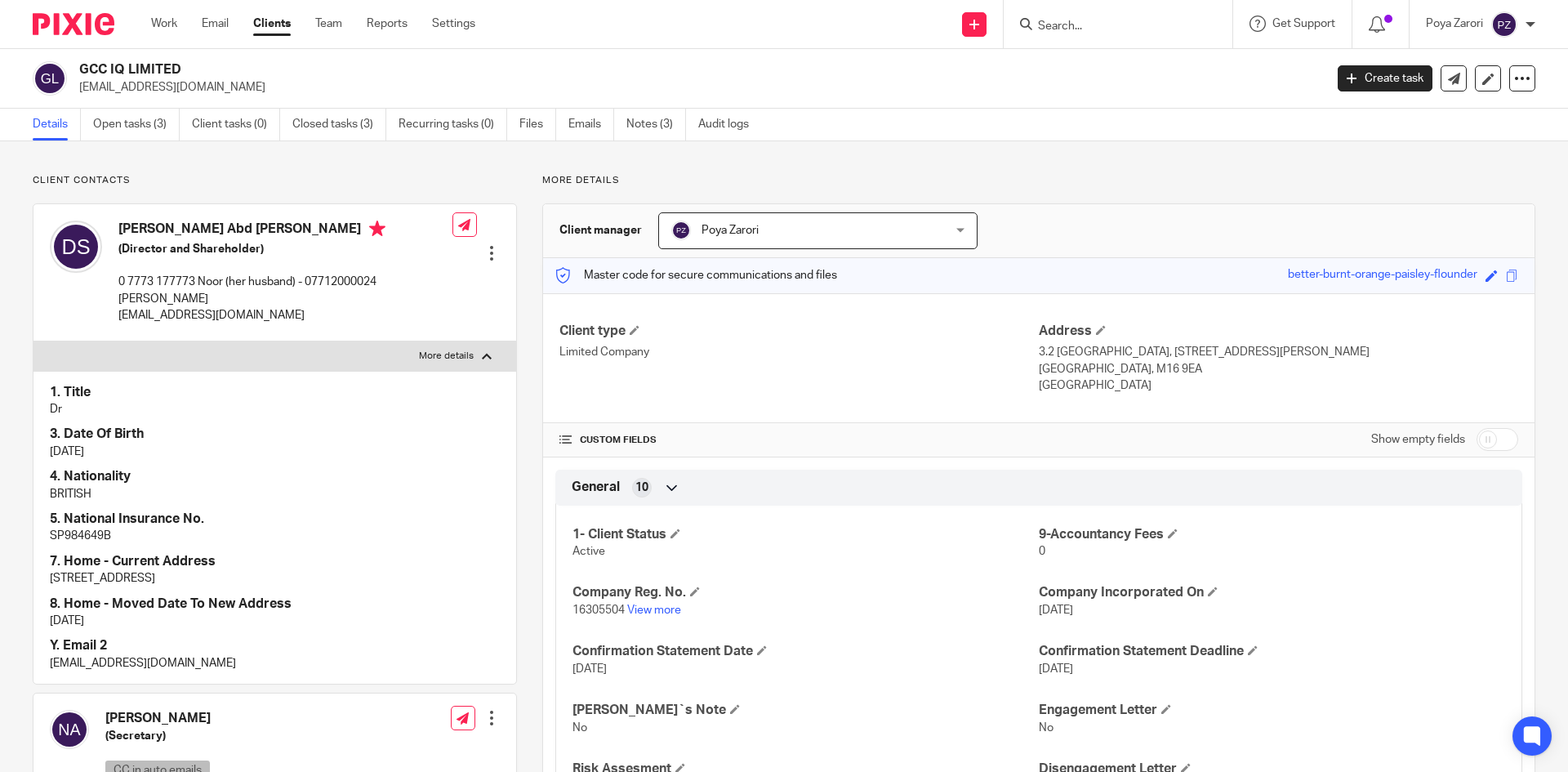
click at [484, 352] on div at bounding box center [486, 356] width 10 height 10
click at [34, 341] on input "More details" at bounding box center [33, 341] width 1 height 1
checkbox input "false"
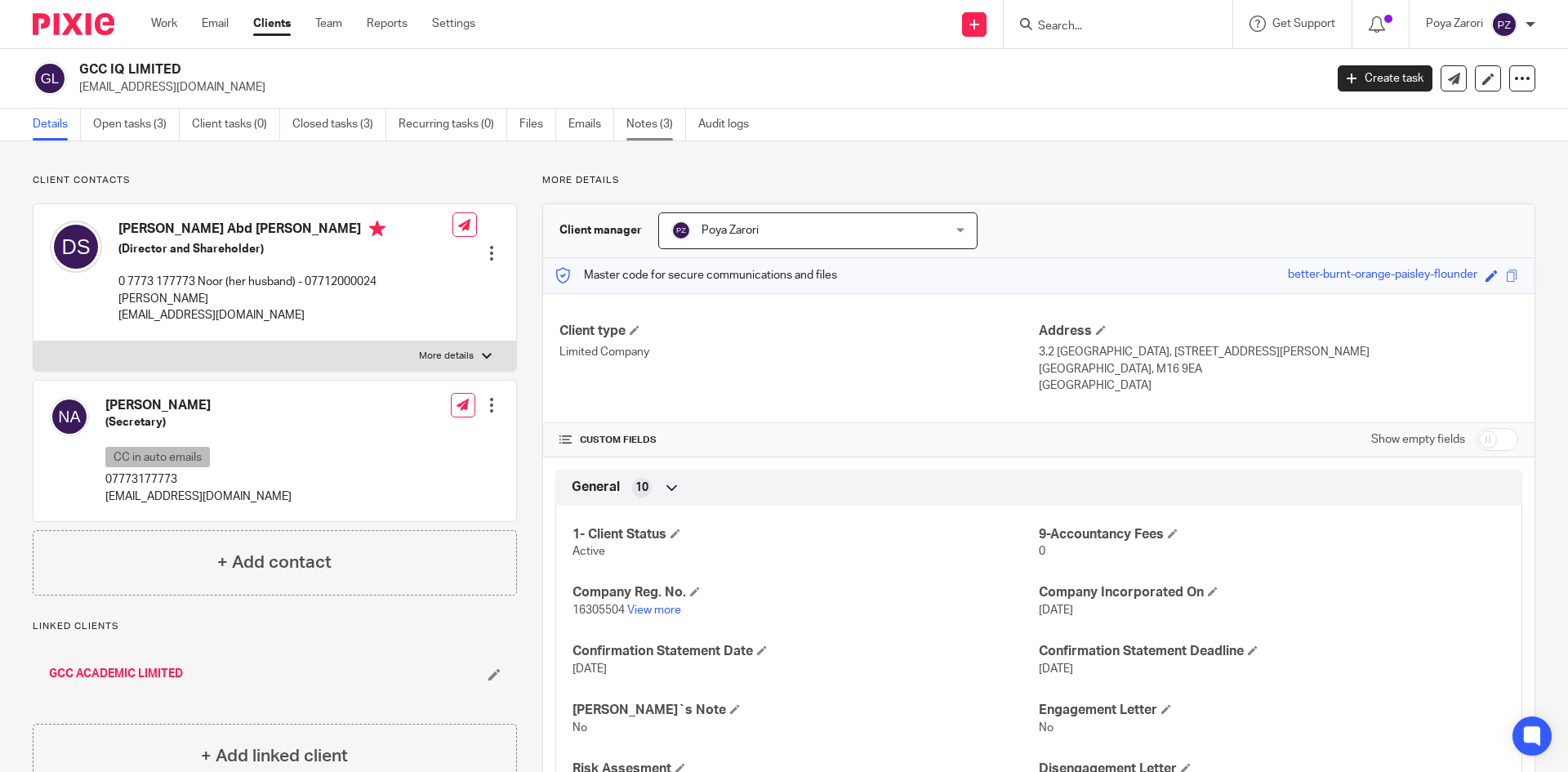
click at [656, 126] on link "Notes (3)" at bounding box center [656, 125] width 60 height 32
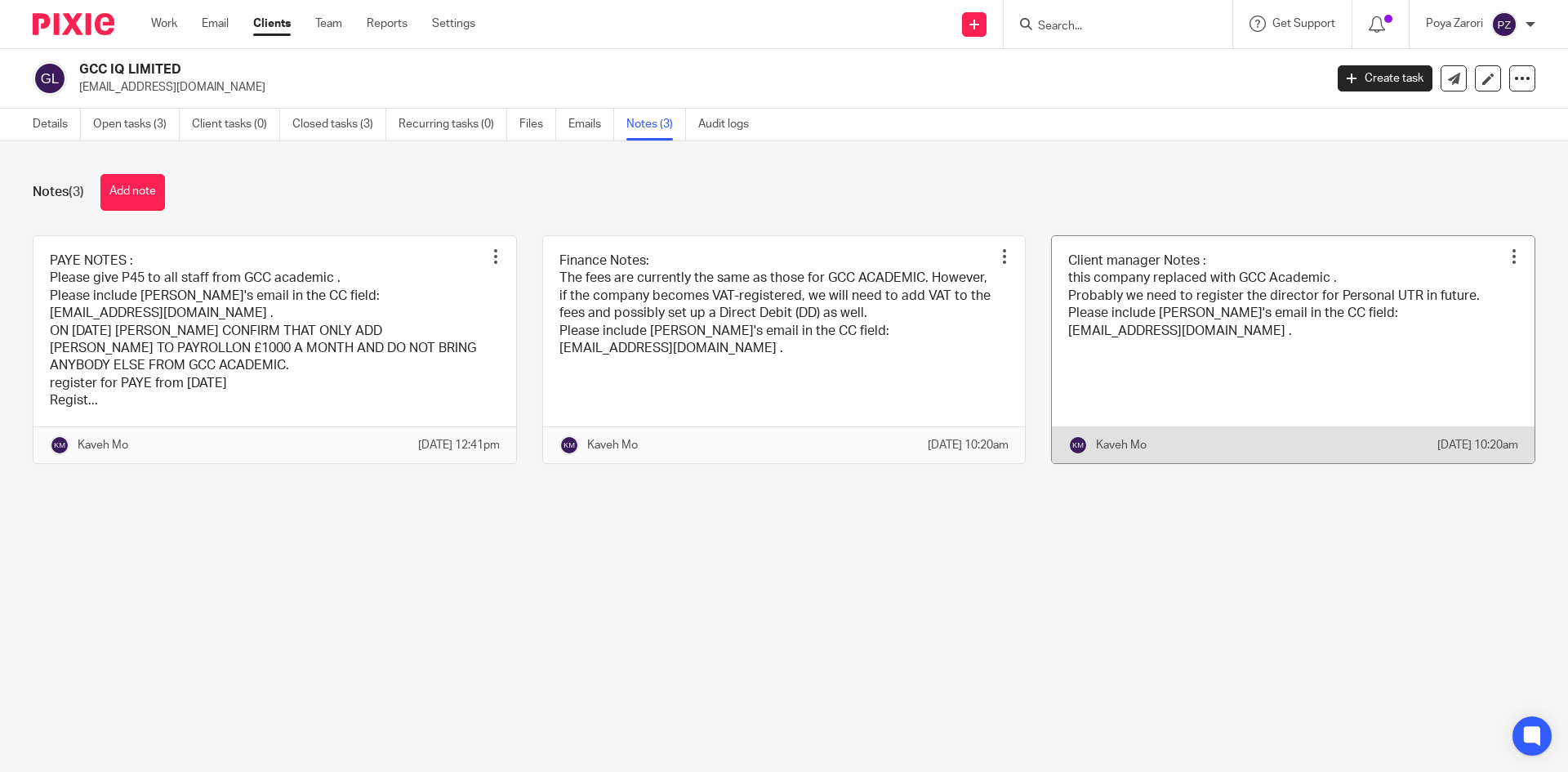
click at [1064, 303] on link at bounding box center [1292, 350] width 483 height 228
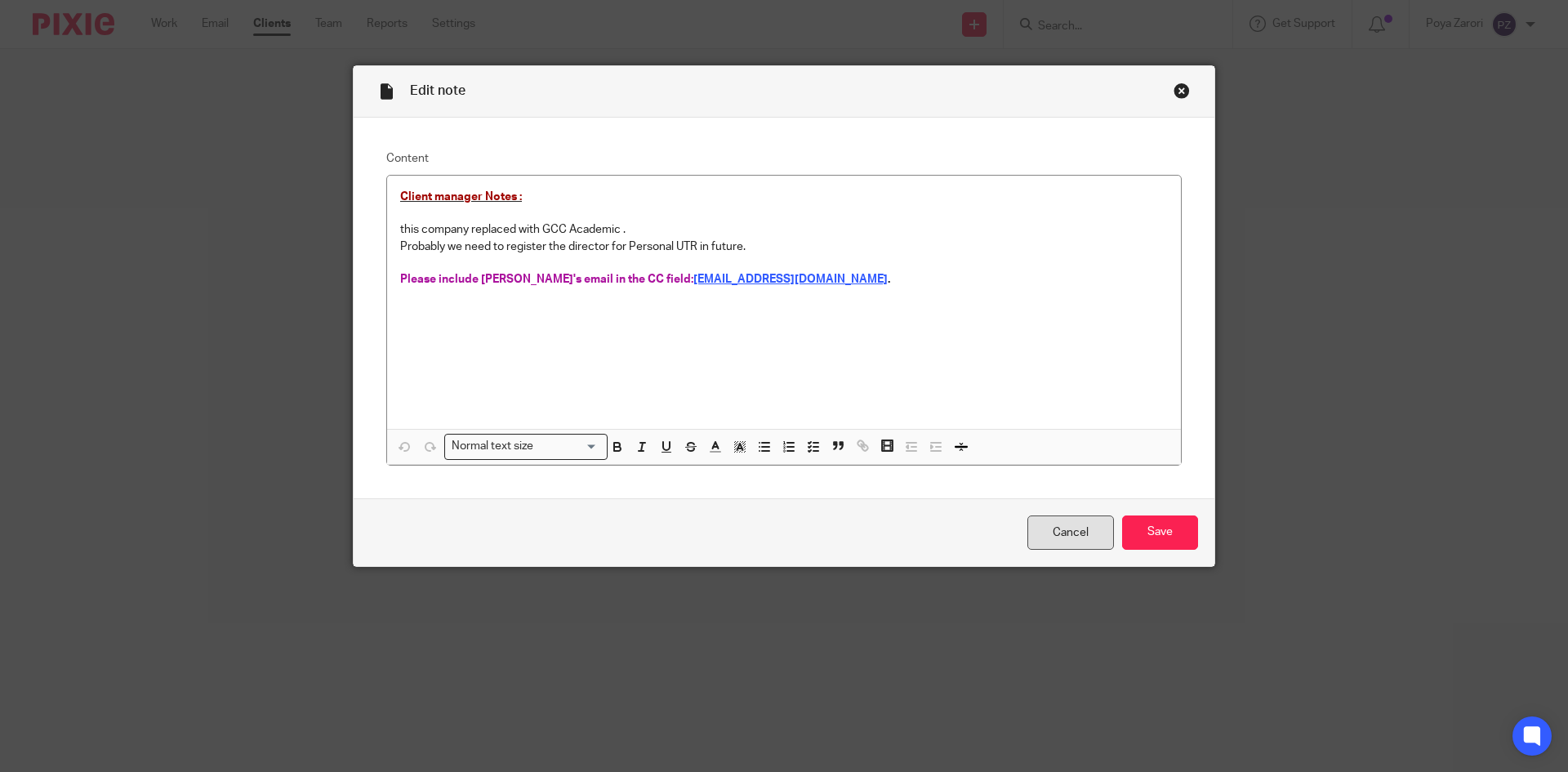
click at [1060, 530] on link "Cancel" at bounding box center [1070, 533] width 87 height 35
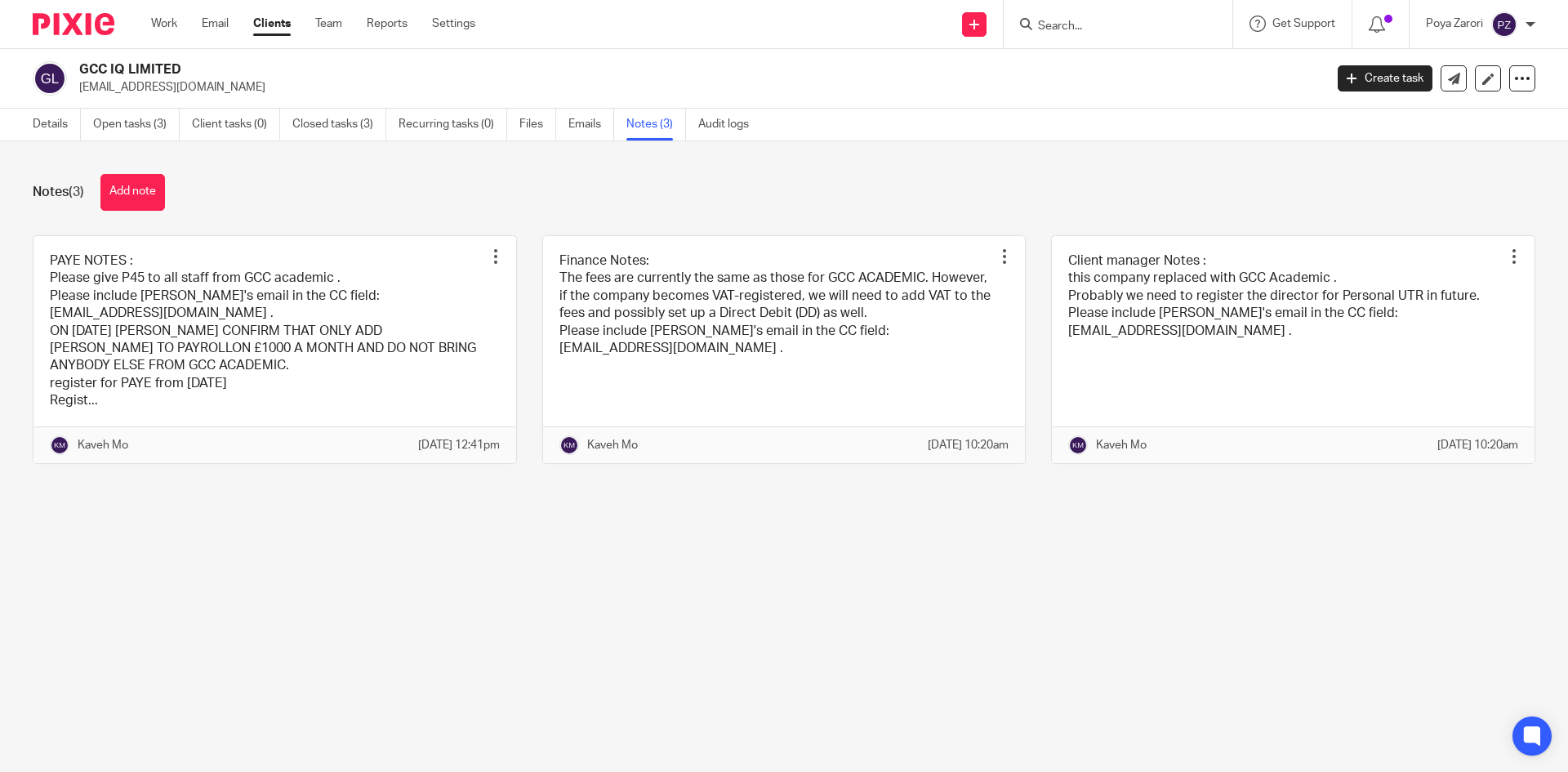
click at [1110, 25] on input "Search" at bounding box center [1110, 27] width 147 height 14
type input "D"
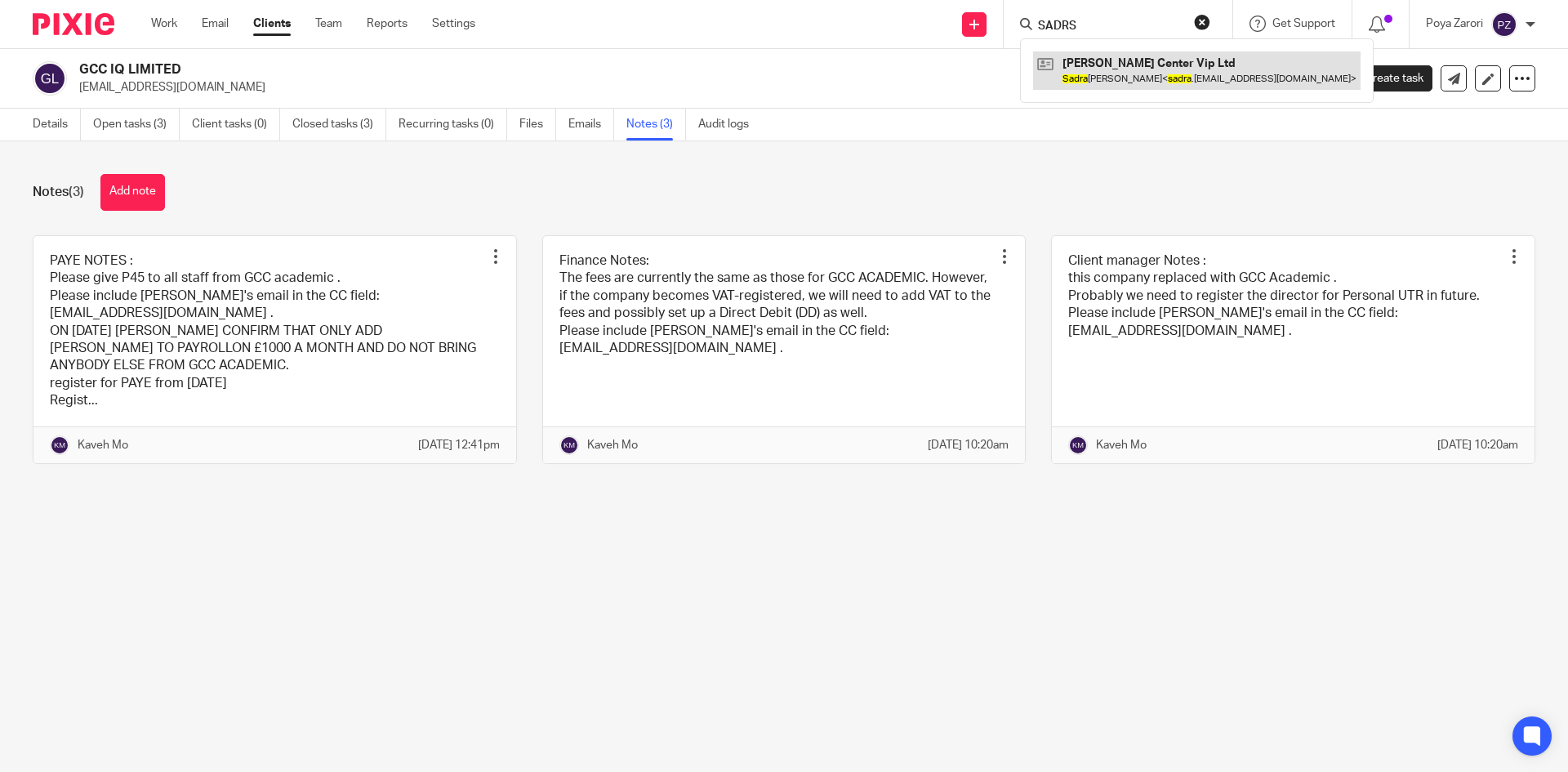
type input "SADRS"
click at [1128, 75] on link at bounding box center [1196, 71] width 327 height 37
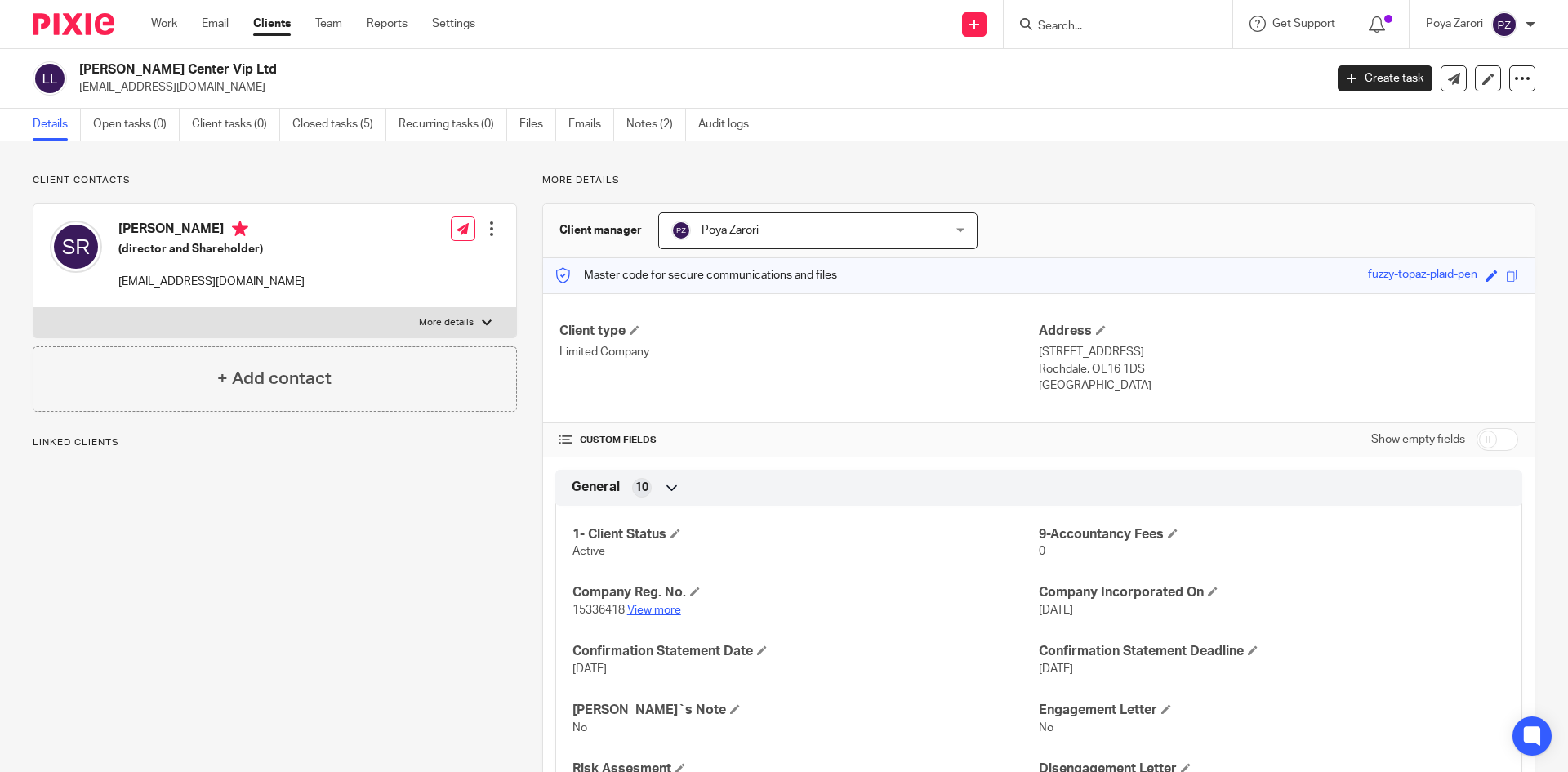
click at [647, 613] on link "View more" at bounding box center [654, 610] width 54 height 12
click at [1096, 21] on input "Search" at bounding box center [1110, 27] width 147 height 14
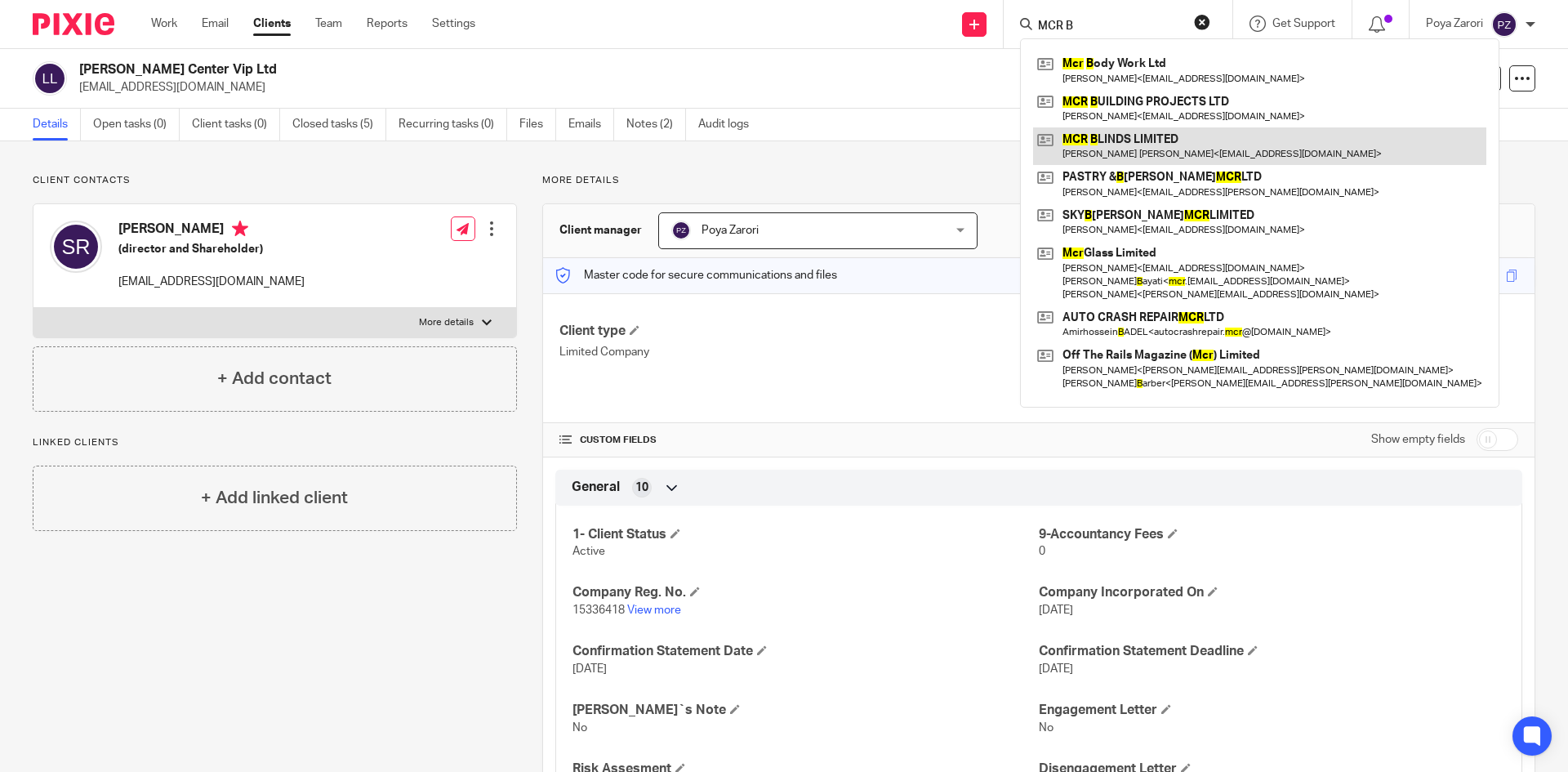
type input "MCR B"
click at [1138, 142] on link at bounding box center [1259, 146] width 453 height 37
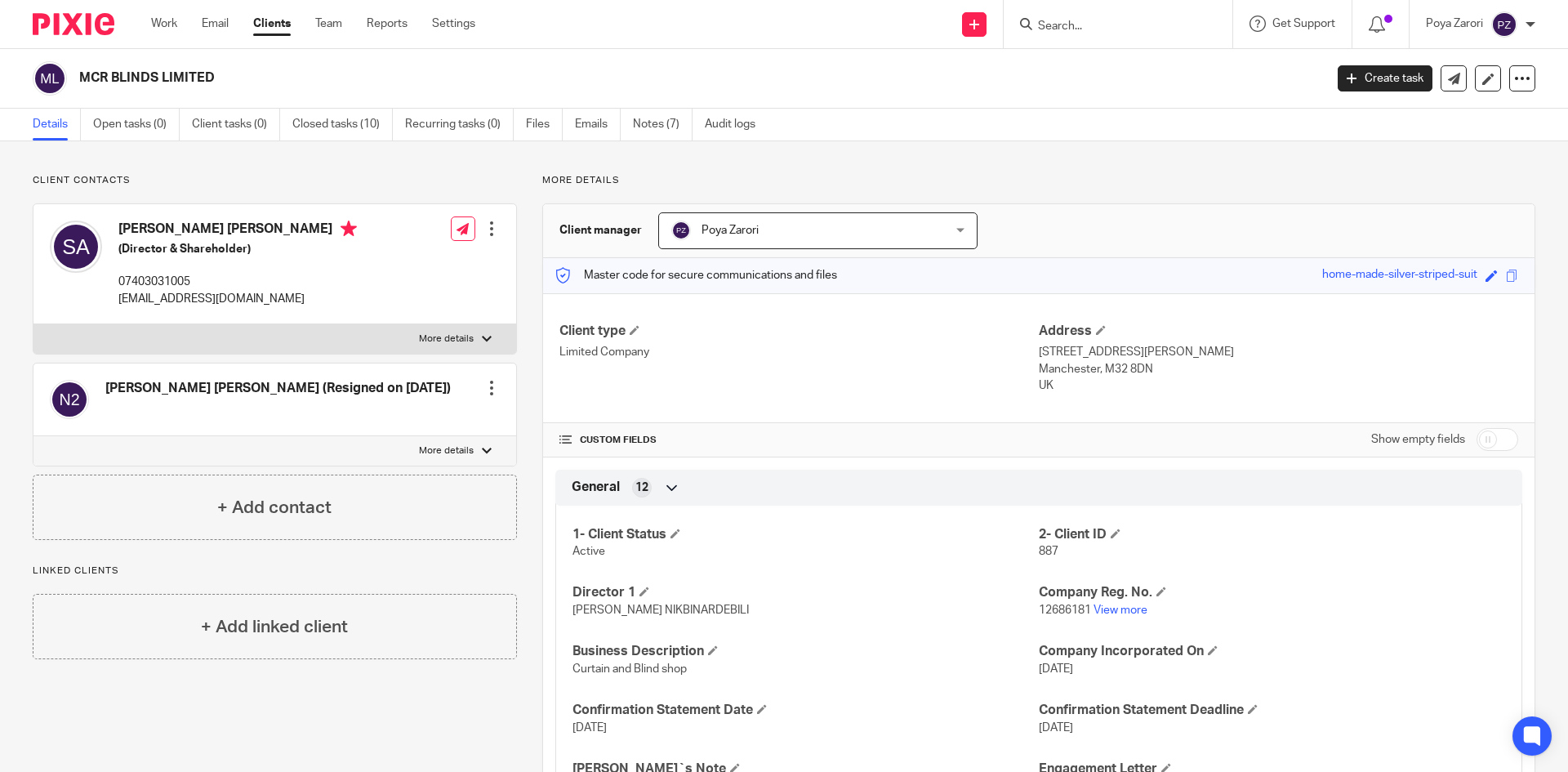
click at [1097, 20] on input "Search" at bounding box center [1110, 27] width 147 height 14
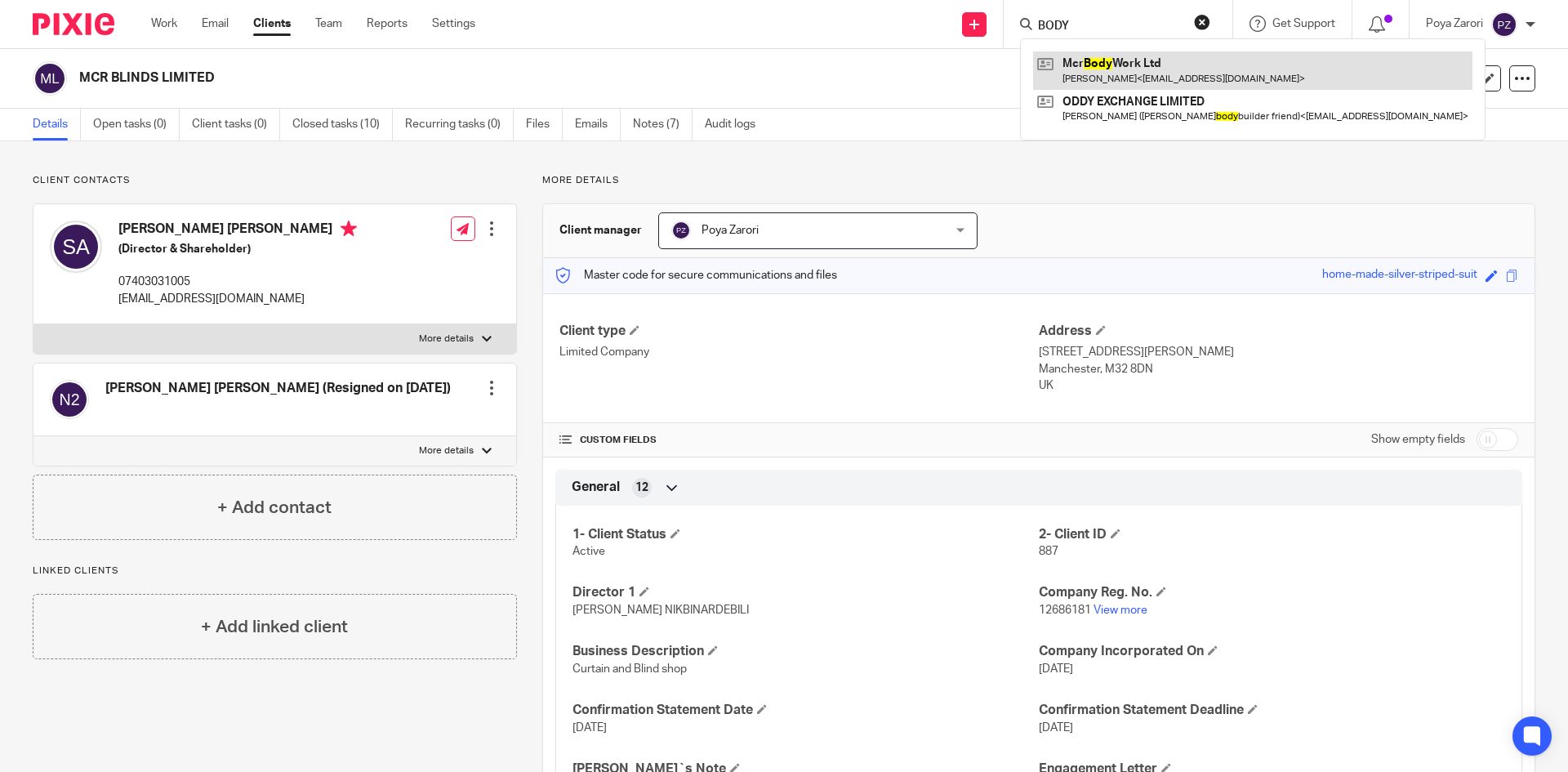
type input "BODY"
click at [1130, 59] on link at bounding box center [1252, 71] width 440 height 37
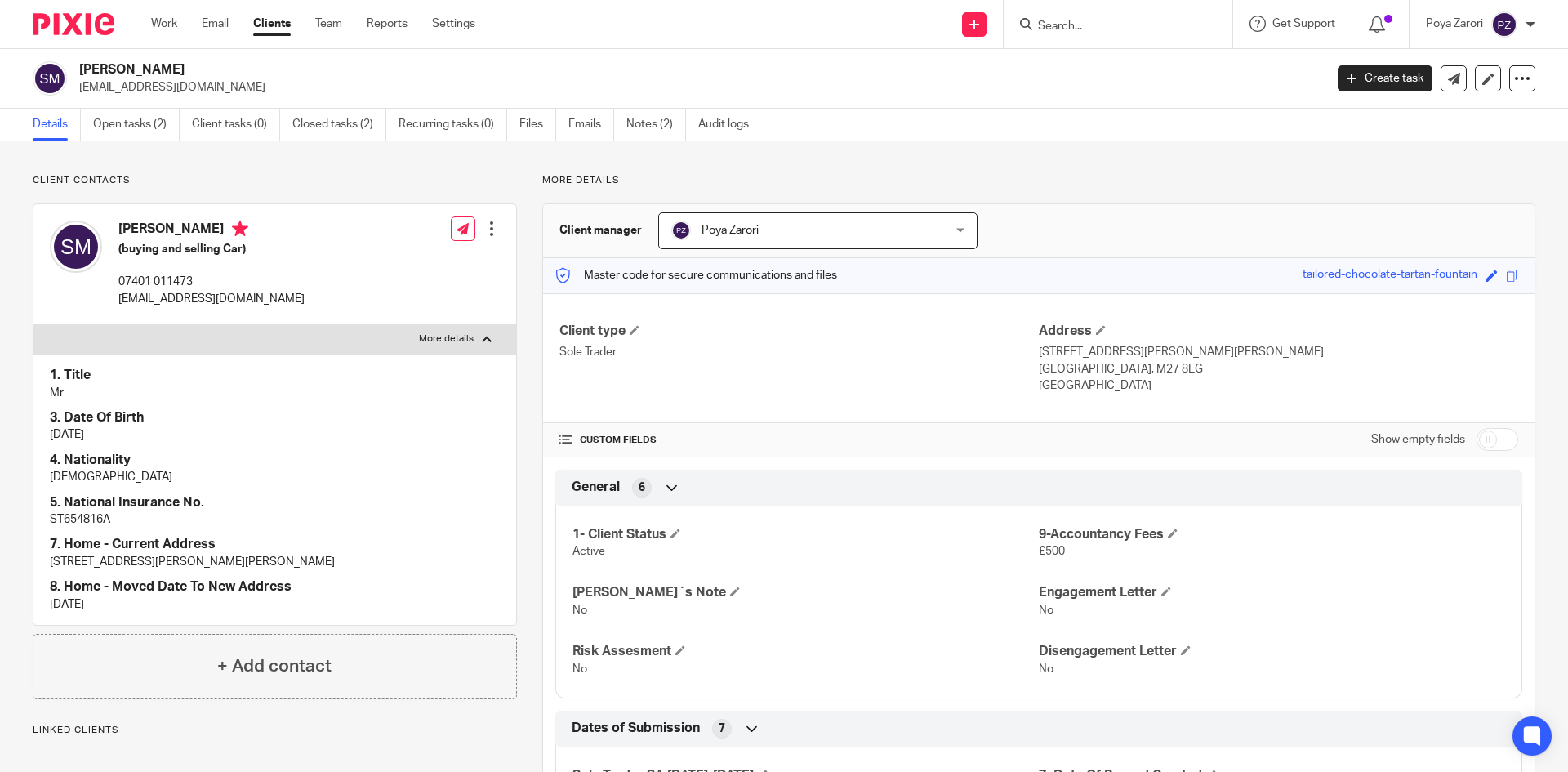
click at [1091, 20] on input "Search" at bounding box center [1110, 27] width 147 height 14
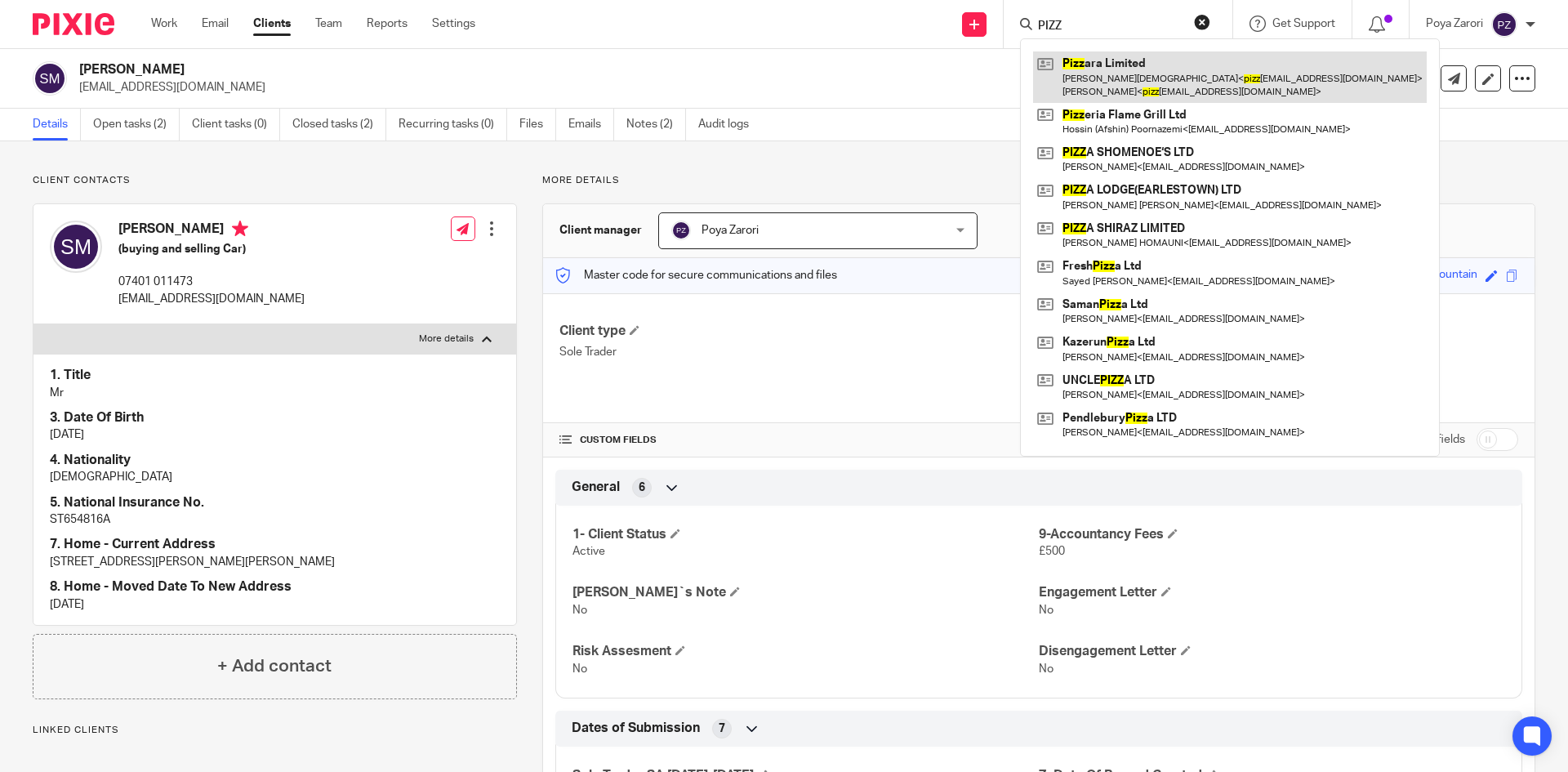
type input "PIZZ"
click at [1114, 68] on link at bounding box center [1229, 77] width 393 height 51
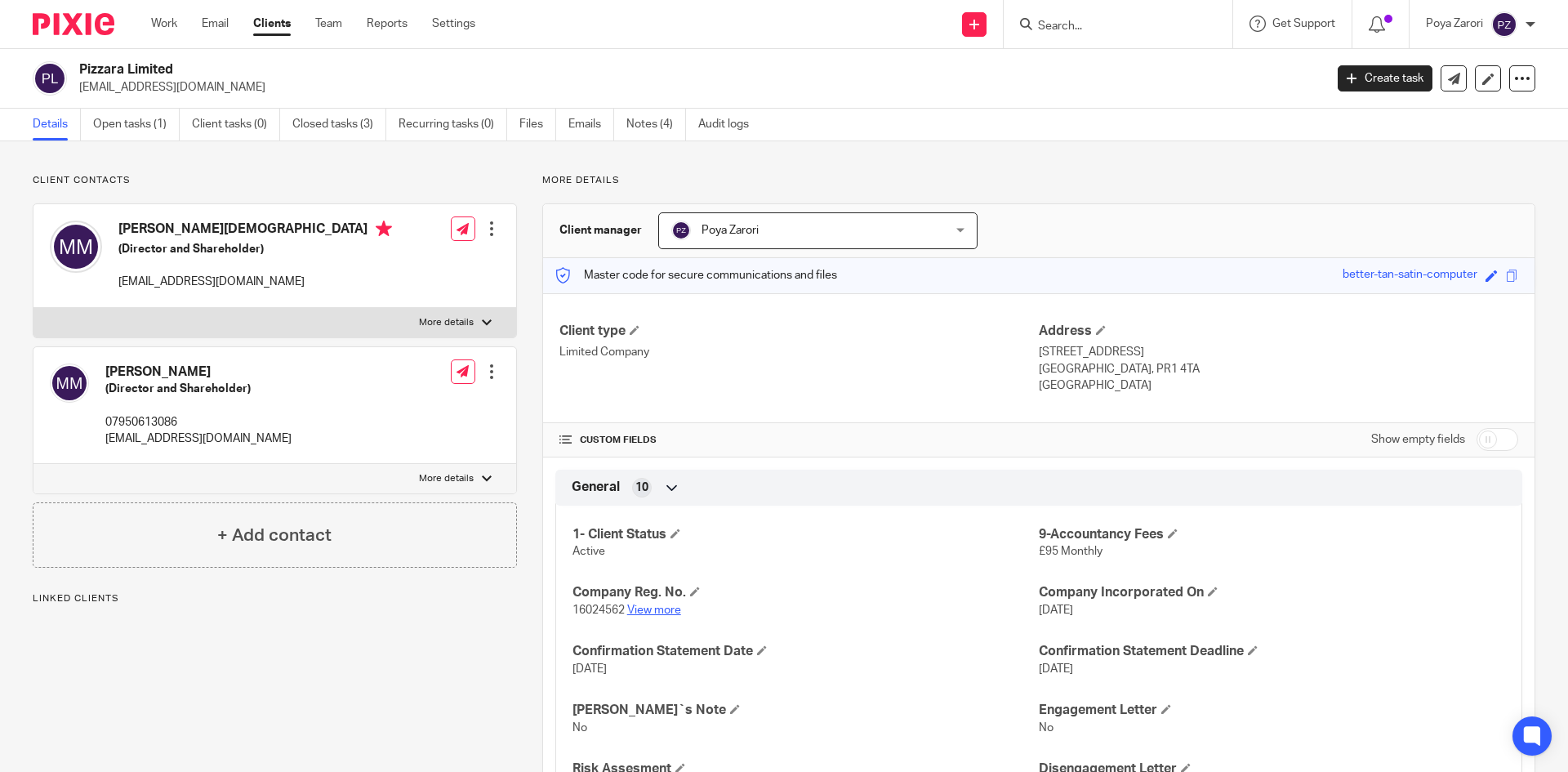
click at [664, 610] on link "View more" at bounding box center [654, 610] width 54 height 12
click at [1075, 25] on input "Search" at bounding box center [1110, 27] width 147 height 14
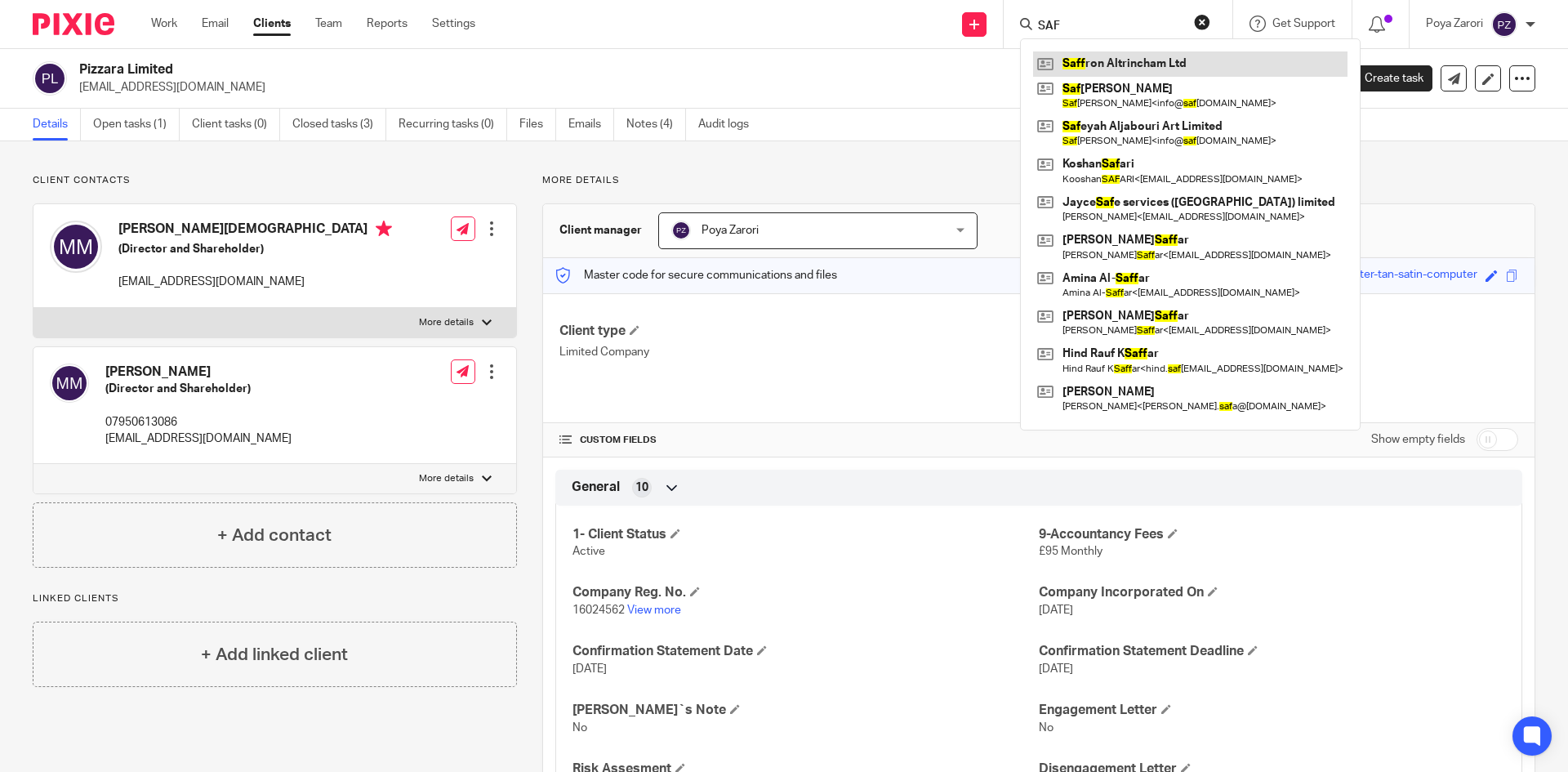
type input "SAF"
click at [1101, 62] on link at bounding box center [1190, 63] width 314 height 24
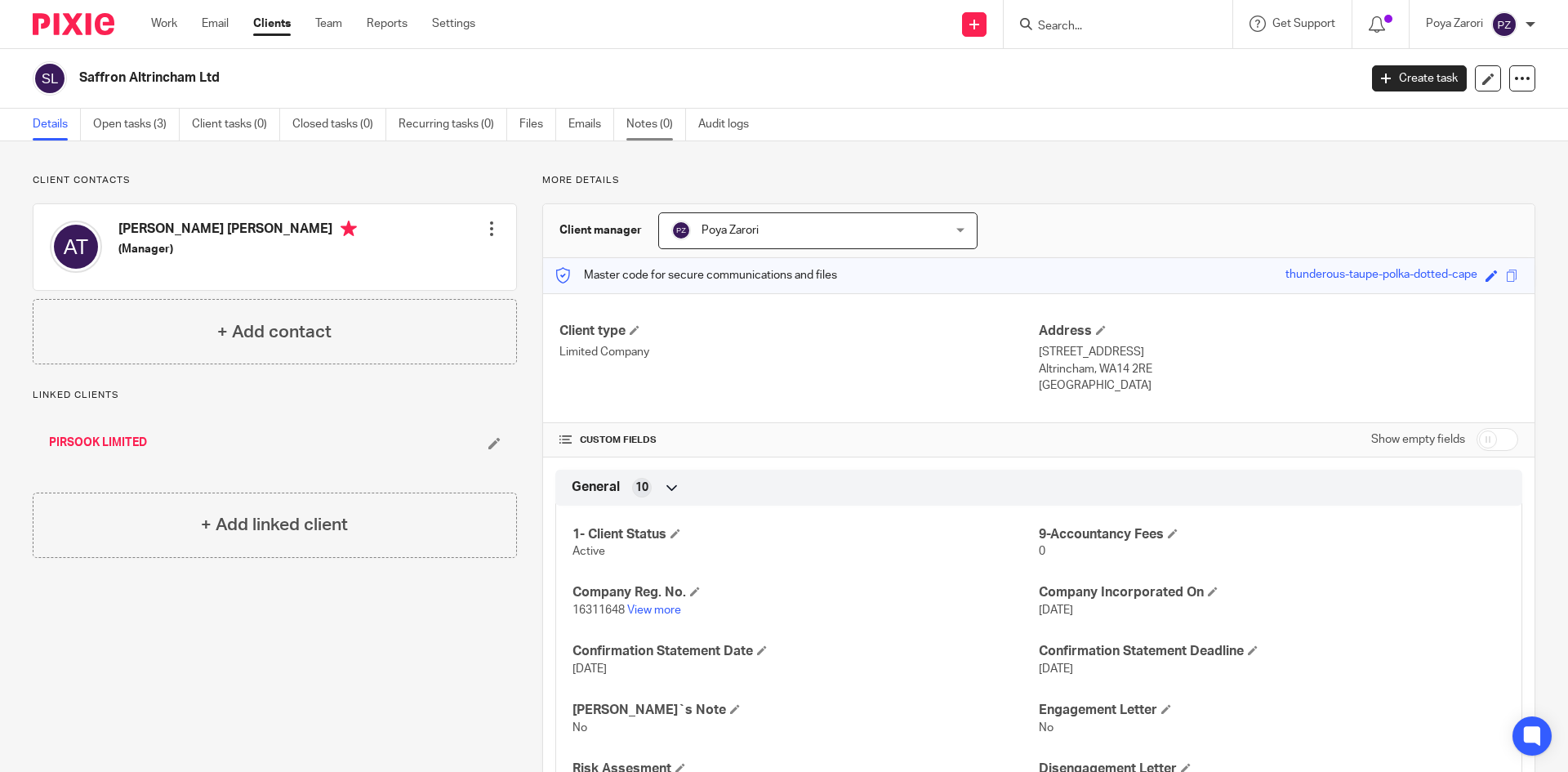
click at [662, 125] on link "Notes (0)" at bounding box center [656, 125] width 60 height 32
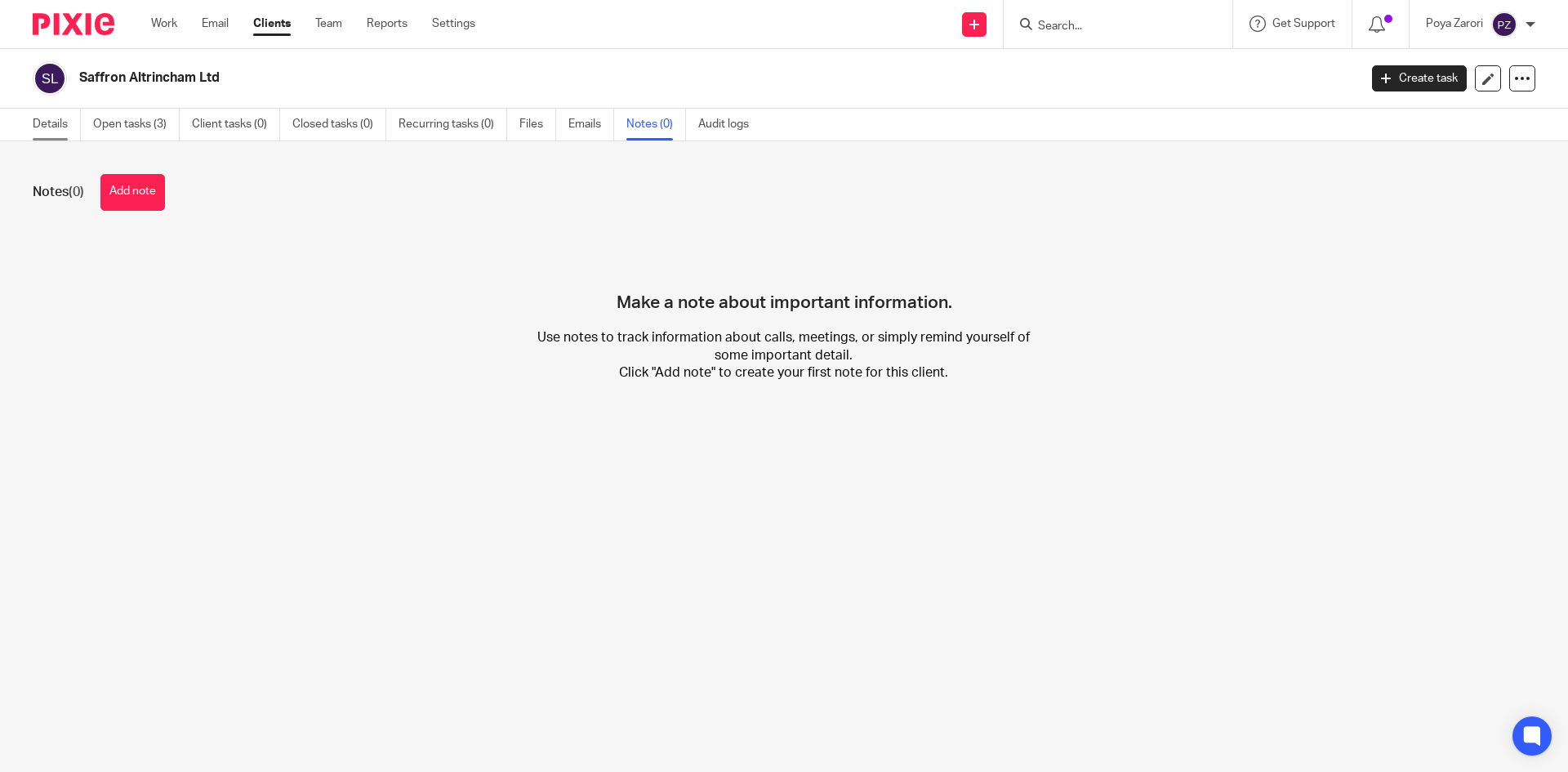
click at [44, 114] on link "Details" at bounding box center [57, 125] width 48 height 32
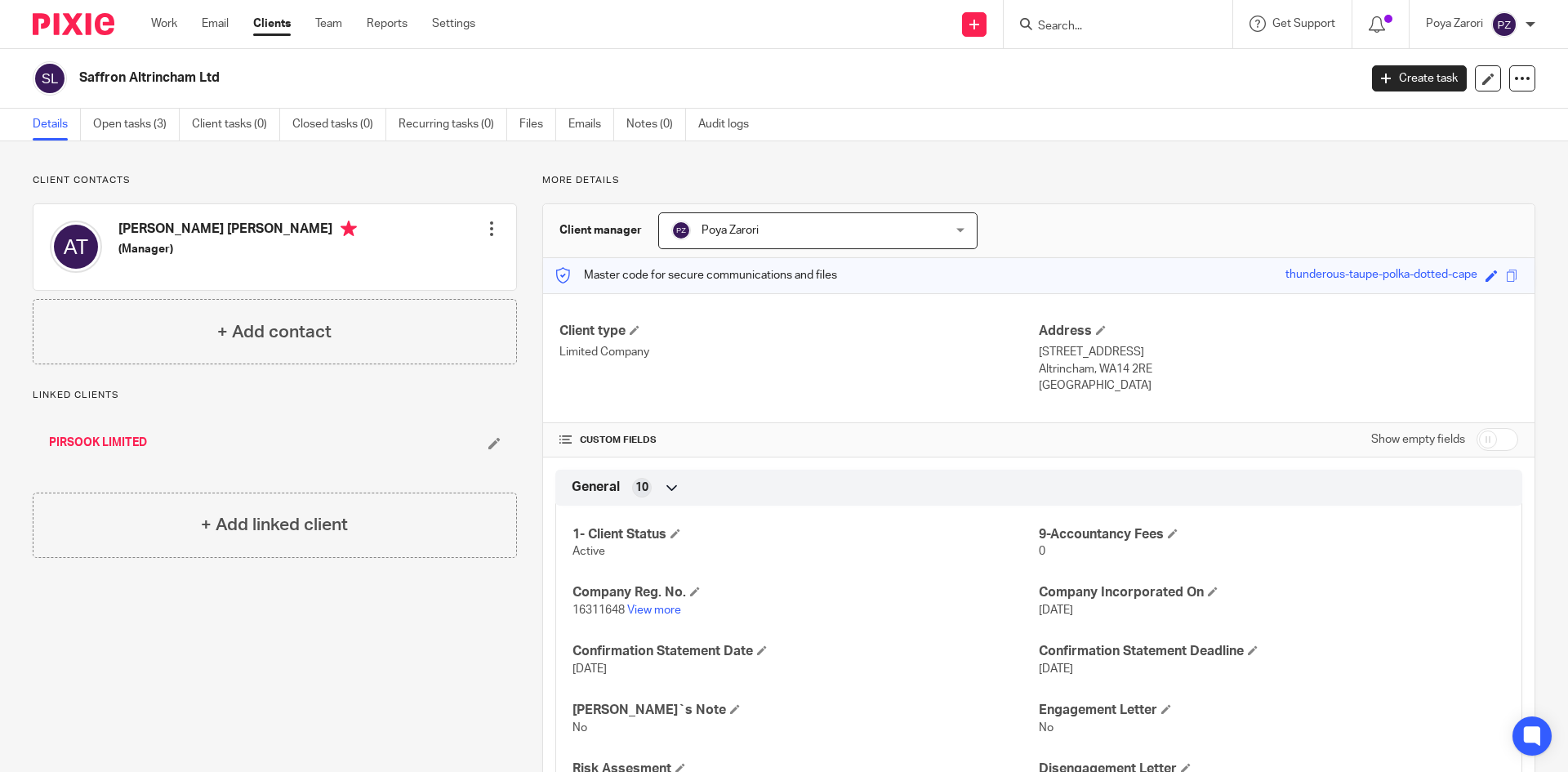
click at [1054, 21] on input "Search" at bounding box center [1110, 27] width 147 height 14
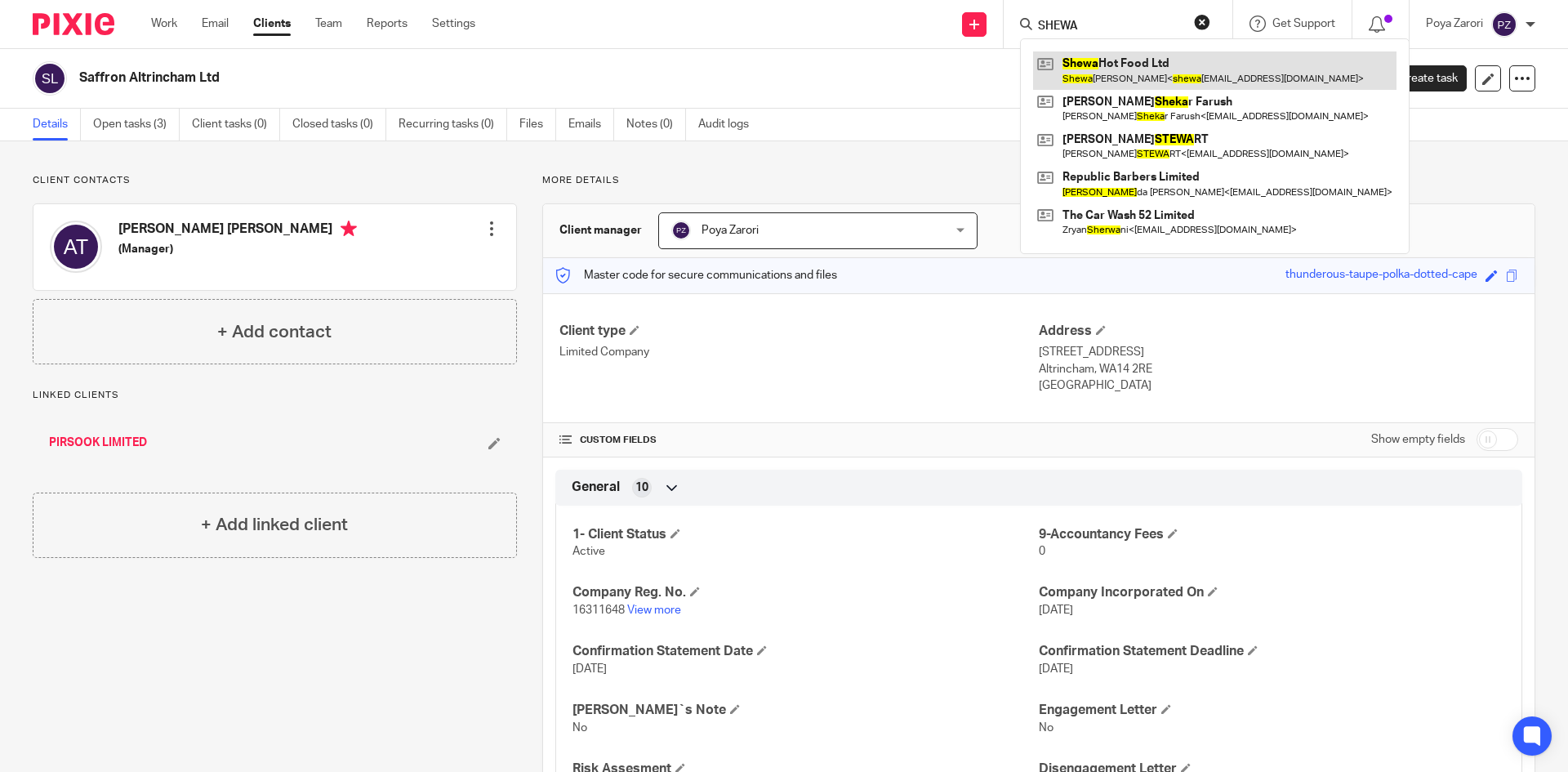
type input "SHEWA"
click at [1122, 62] on link at bounding box center [1214, 71] width 363 height 37
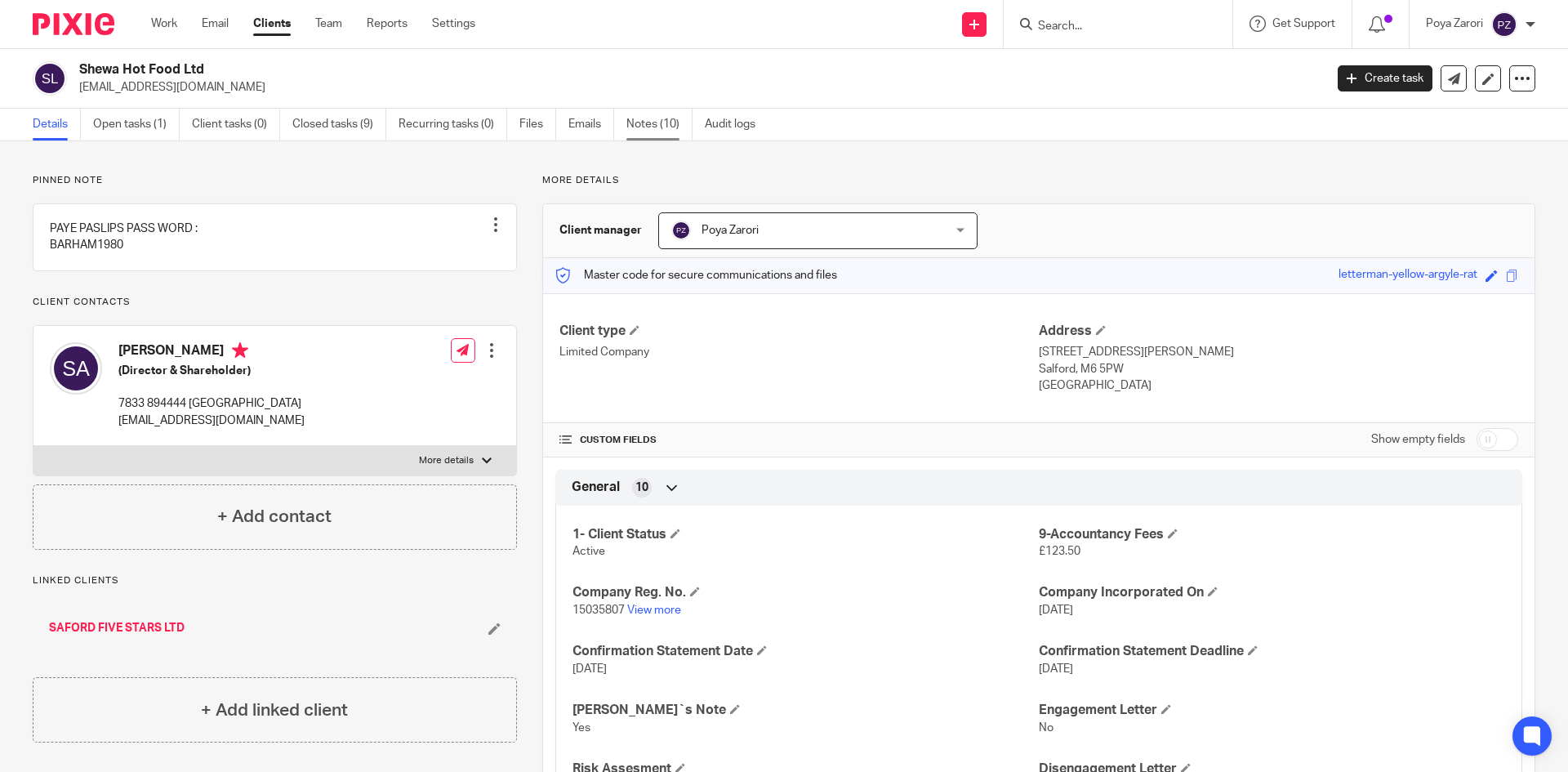
click at [655, 119] on link "Notes (10)" at bounding box center [659, 125] width 66 height 32
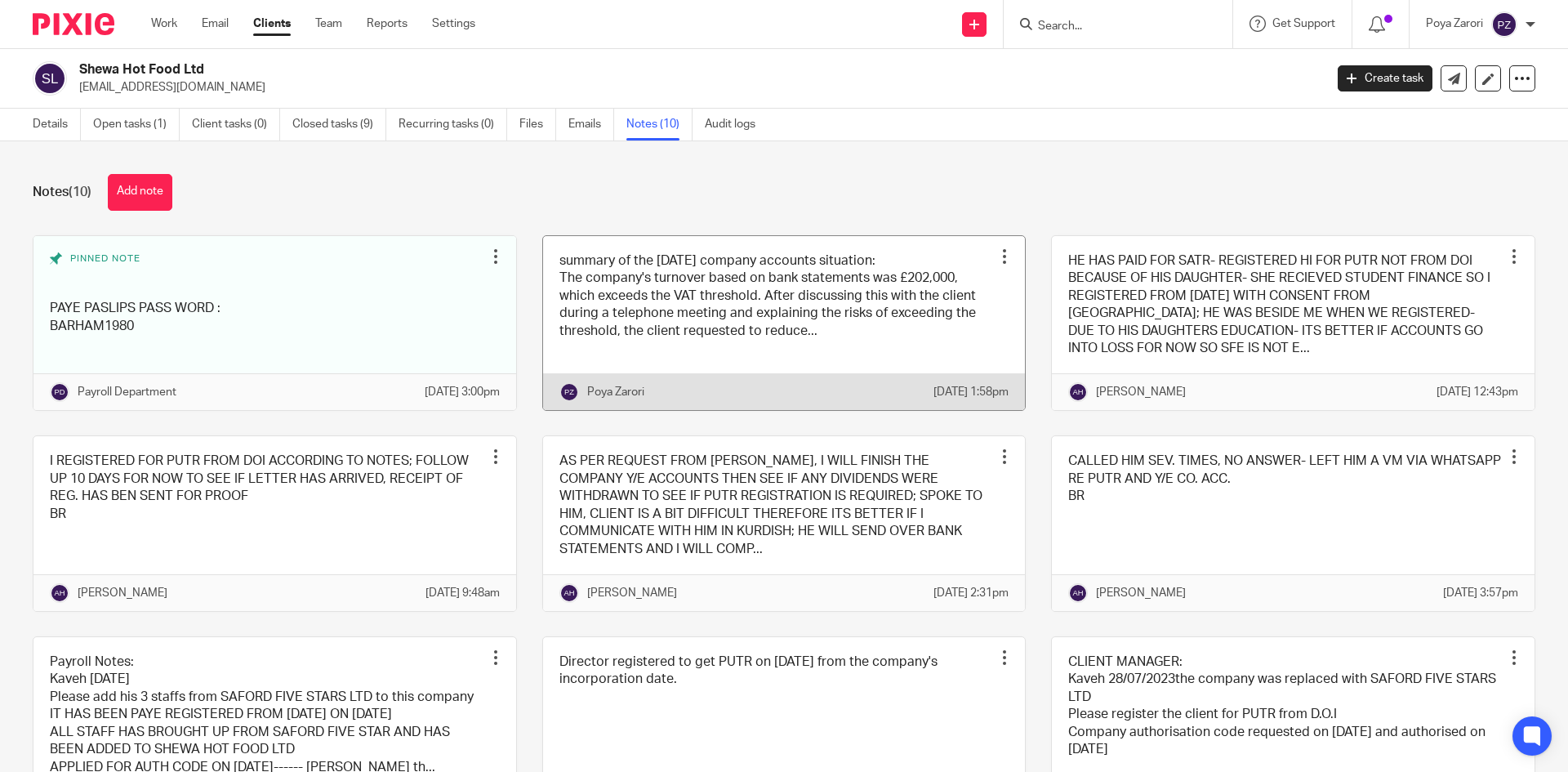
click at [783, 314] on link at bounding box center [784, 324] width 483 height 175
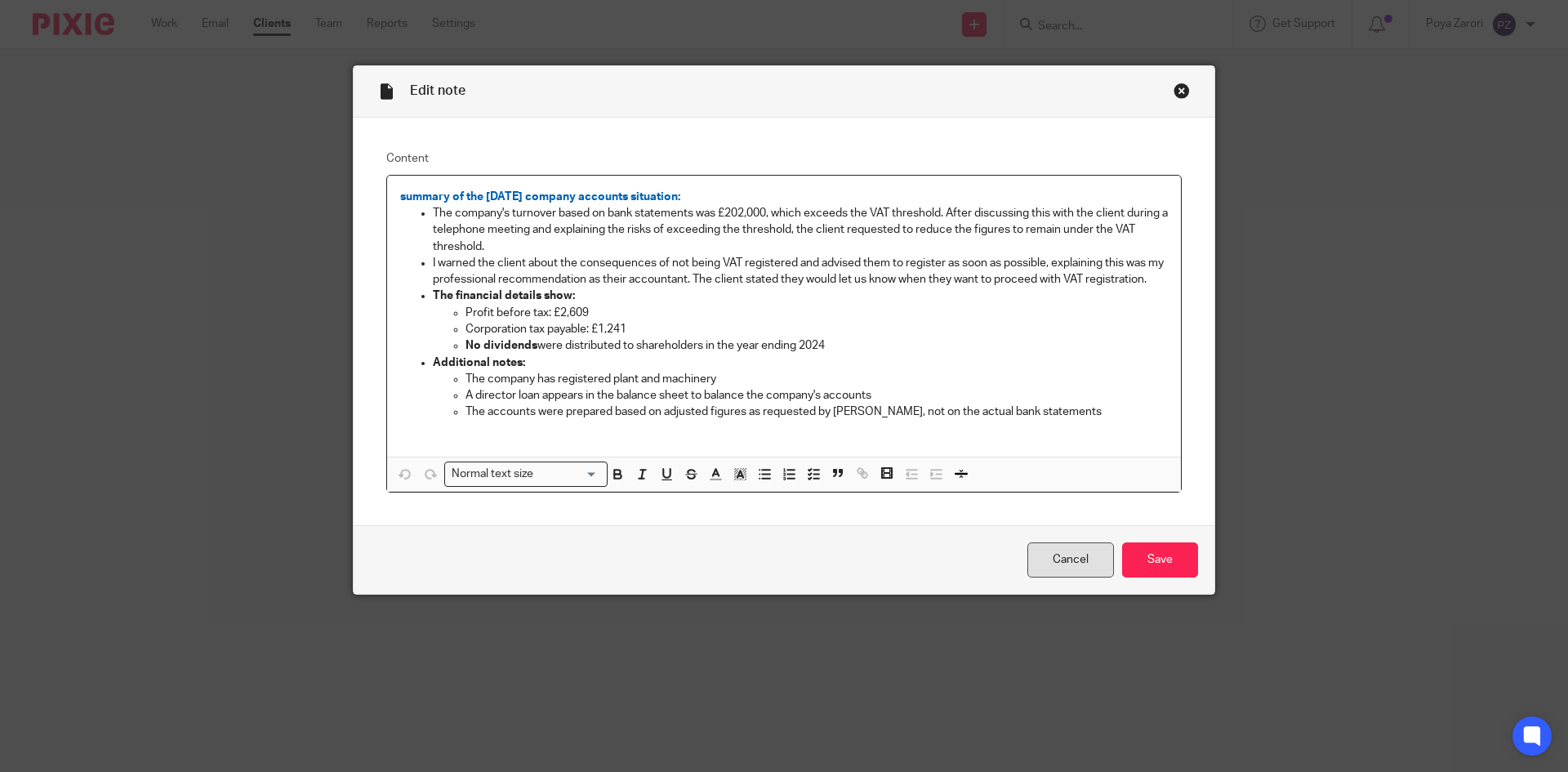
click at [1054, 577] on link "Cancel" at bounding box center [1070, 560] width 87 height 35
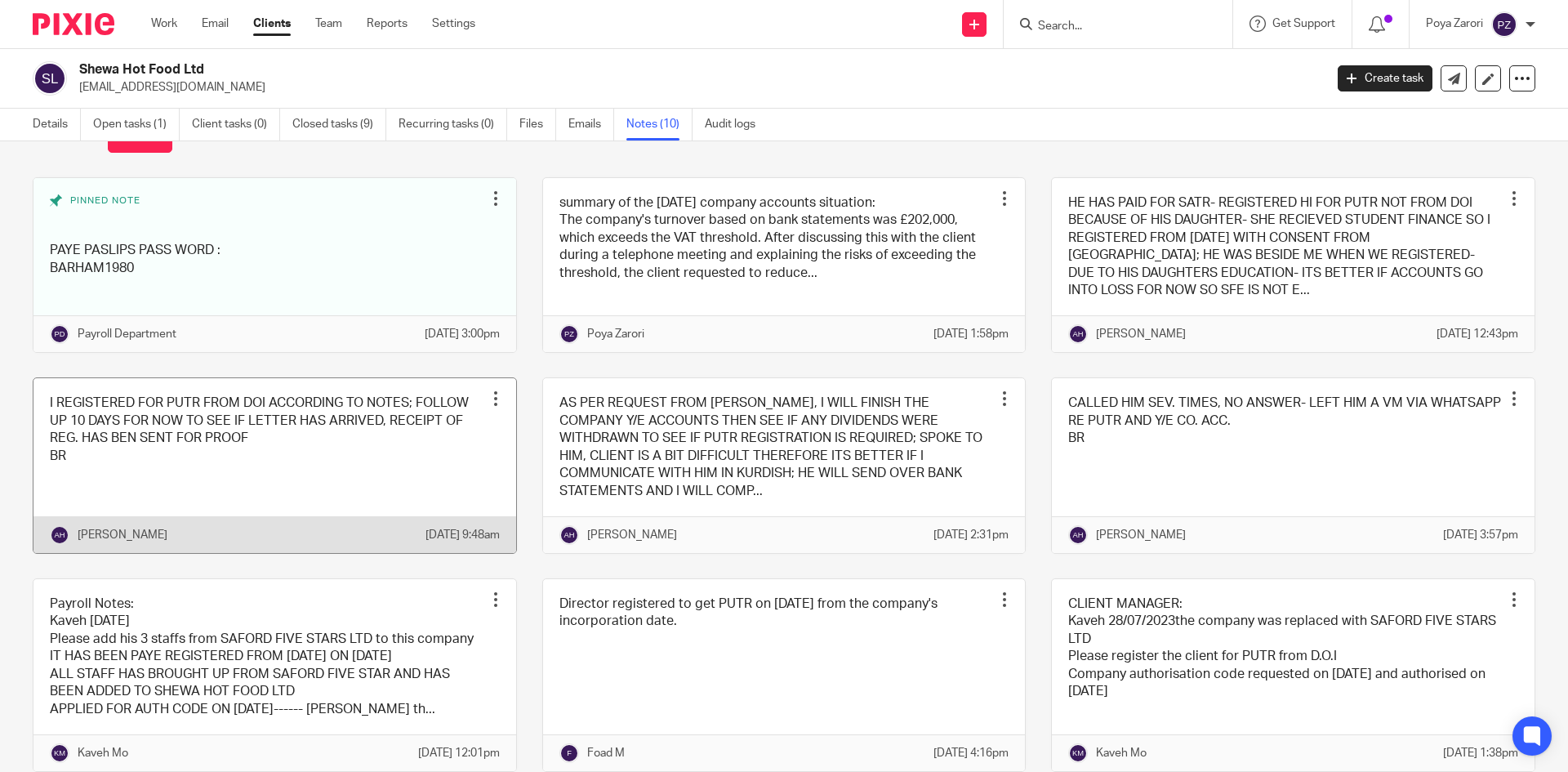
scroll to position [163, 0]
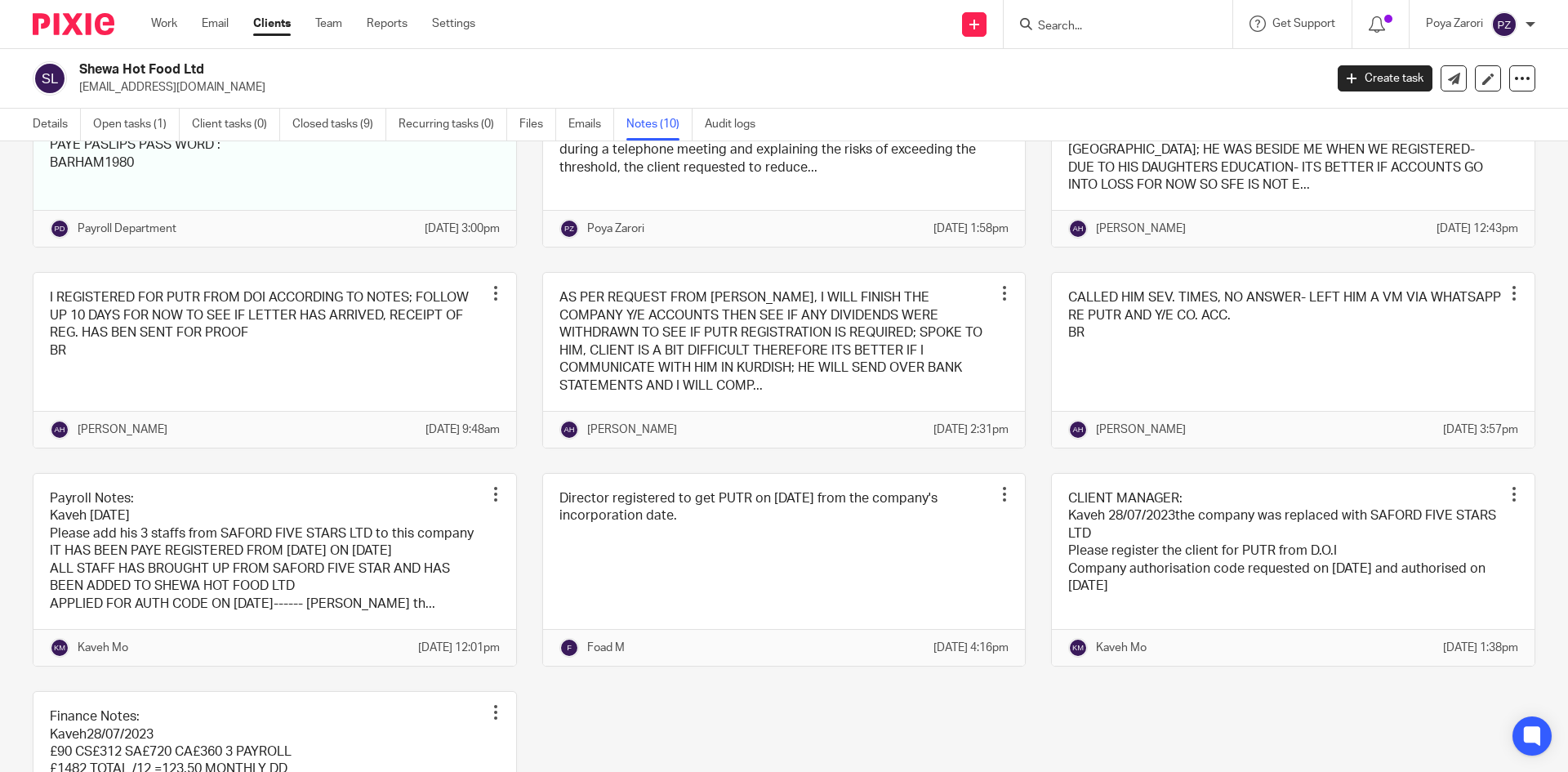
click at [1073, 32] on input "Search" at bounding box center [1110, 27] width 147 height 14
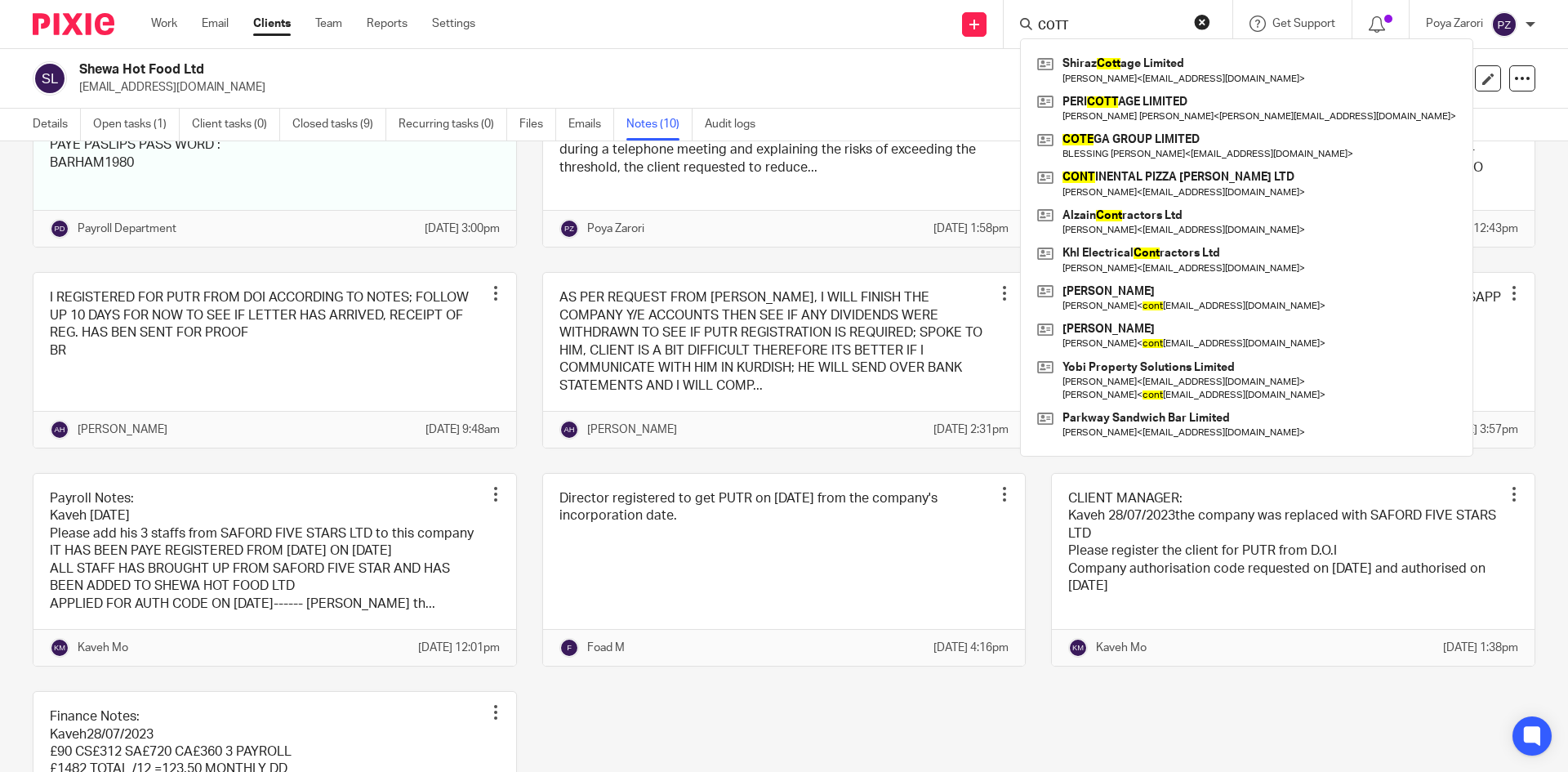
type input "COTT"
click at [1199, 19] on button "reset" at bounding box center [1202, 22] width 16 height 16
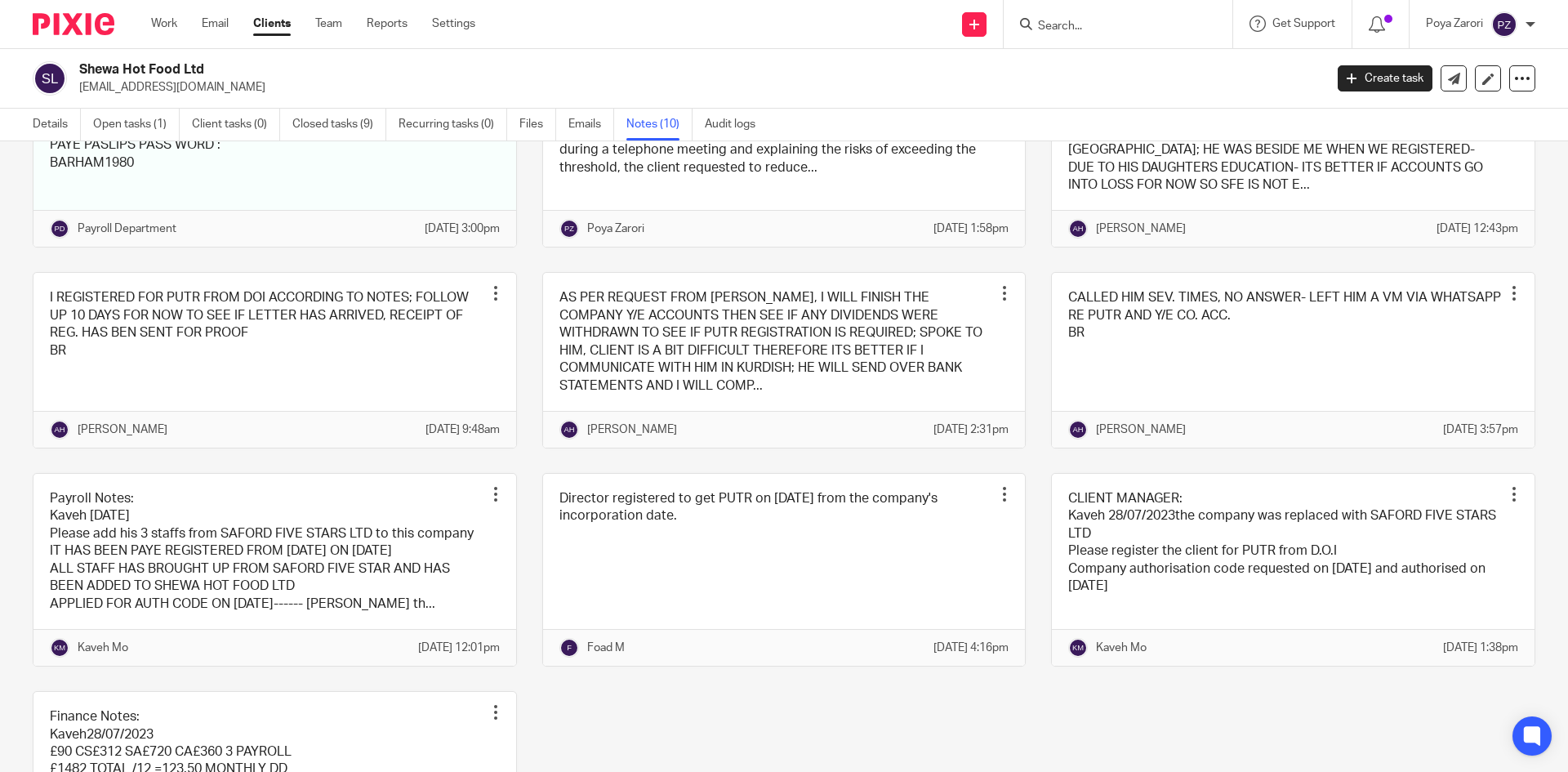
click at [1082, 23] on input "Search" at bounding box center [1110, 27] width 147 height 14
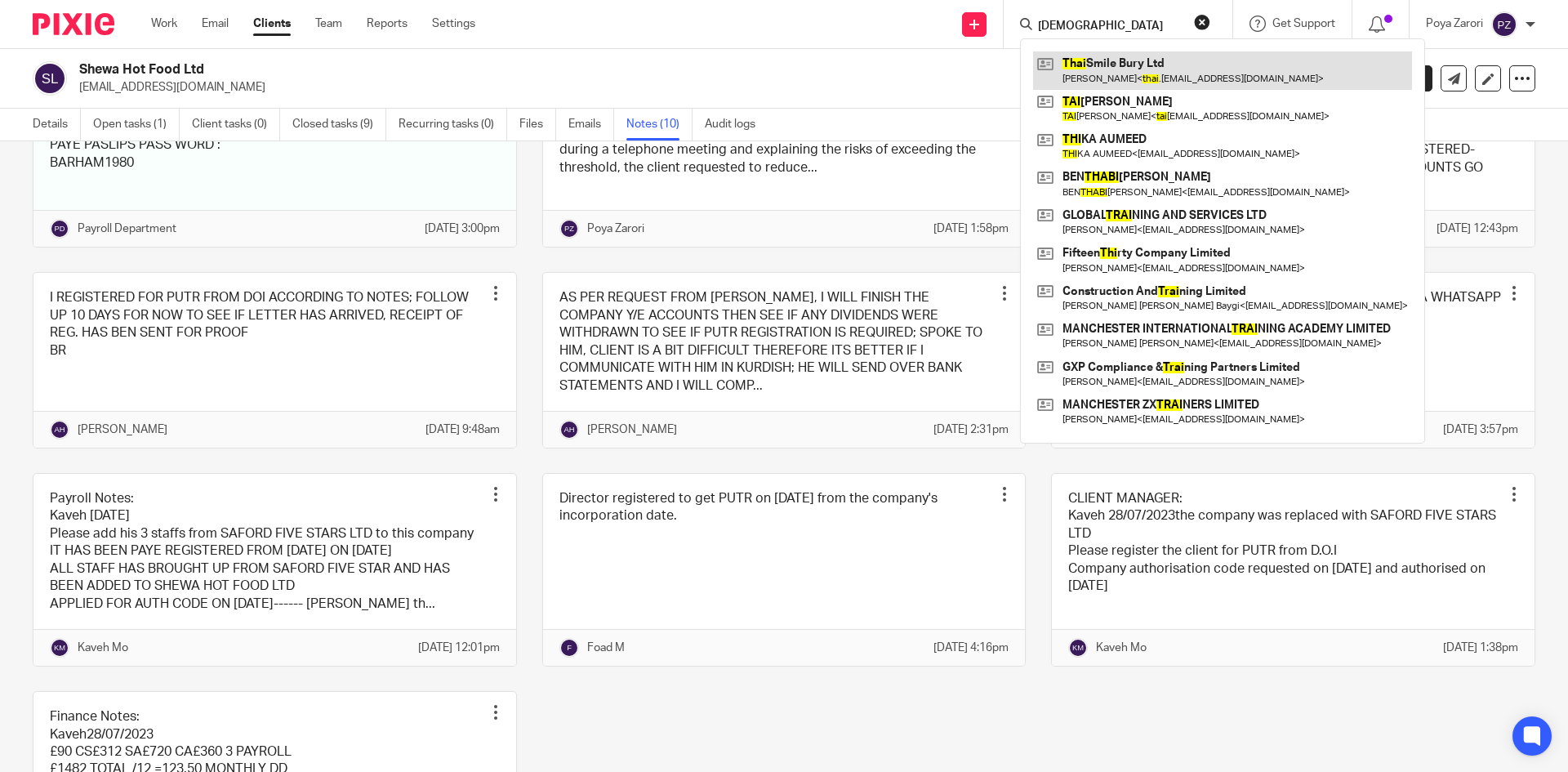
type input "THAI"
click at [1111, 66] on link at bounding box center [1222, 71] width 379 height 37
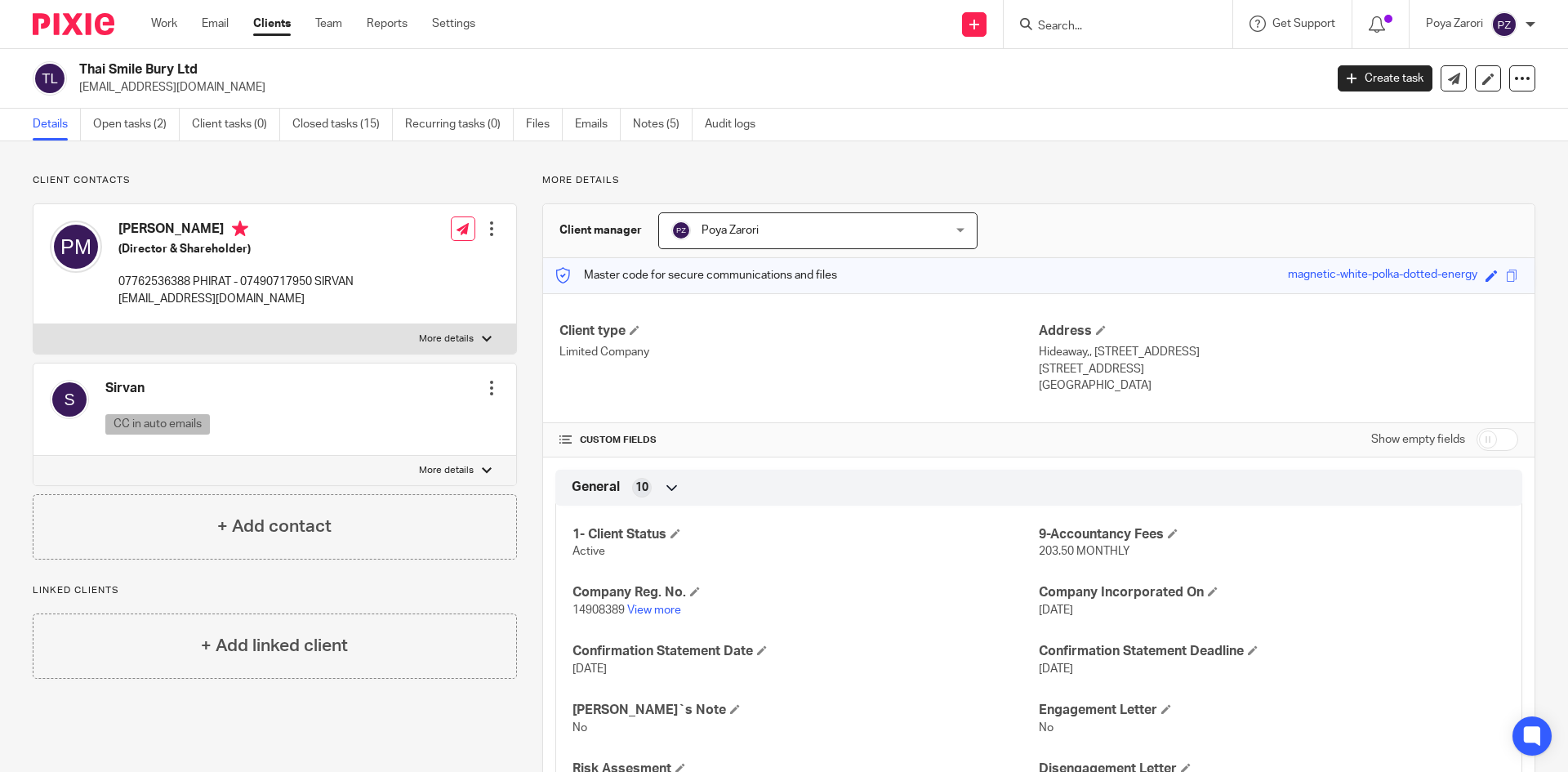
click at [471, 340] on label "More details" at bounding box center [275, 338] width 483 height 29
click at [34, 324] on input "More details" at bounding box center [33, 324] width 1 height 1
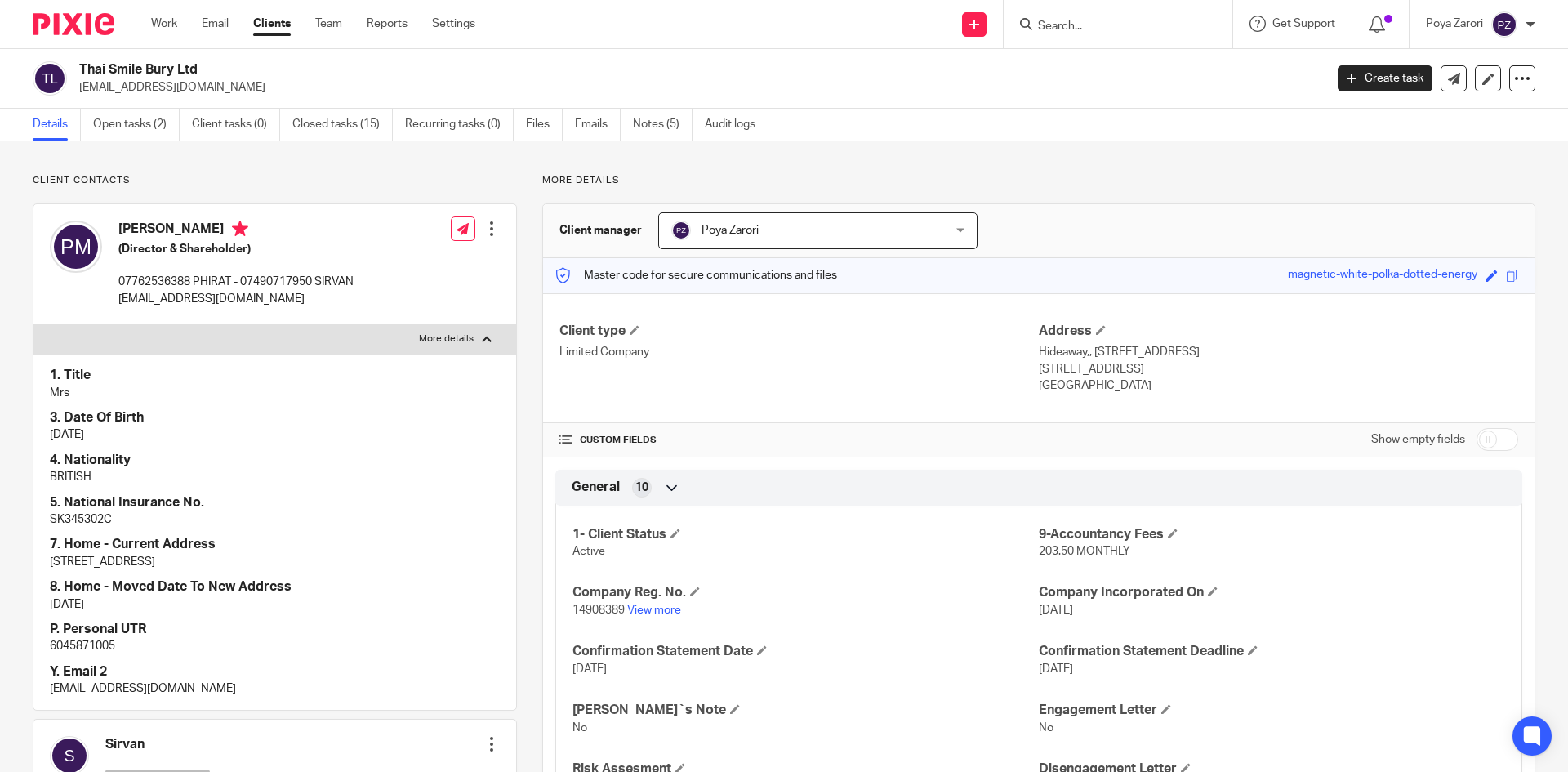
click at [471, 339] on label "More details" at bounding box center [275, 338] width 483 height 29
click at [34, 324] on input "More details" at bounding box center [33, 324] width 1 height 1
checkbox input "false"
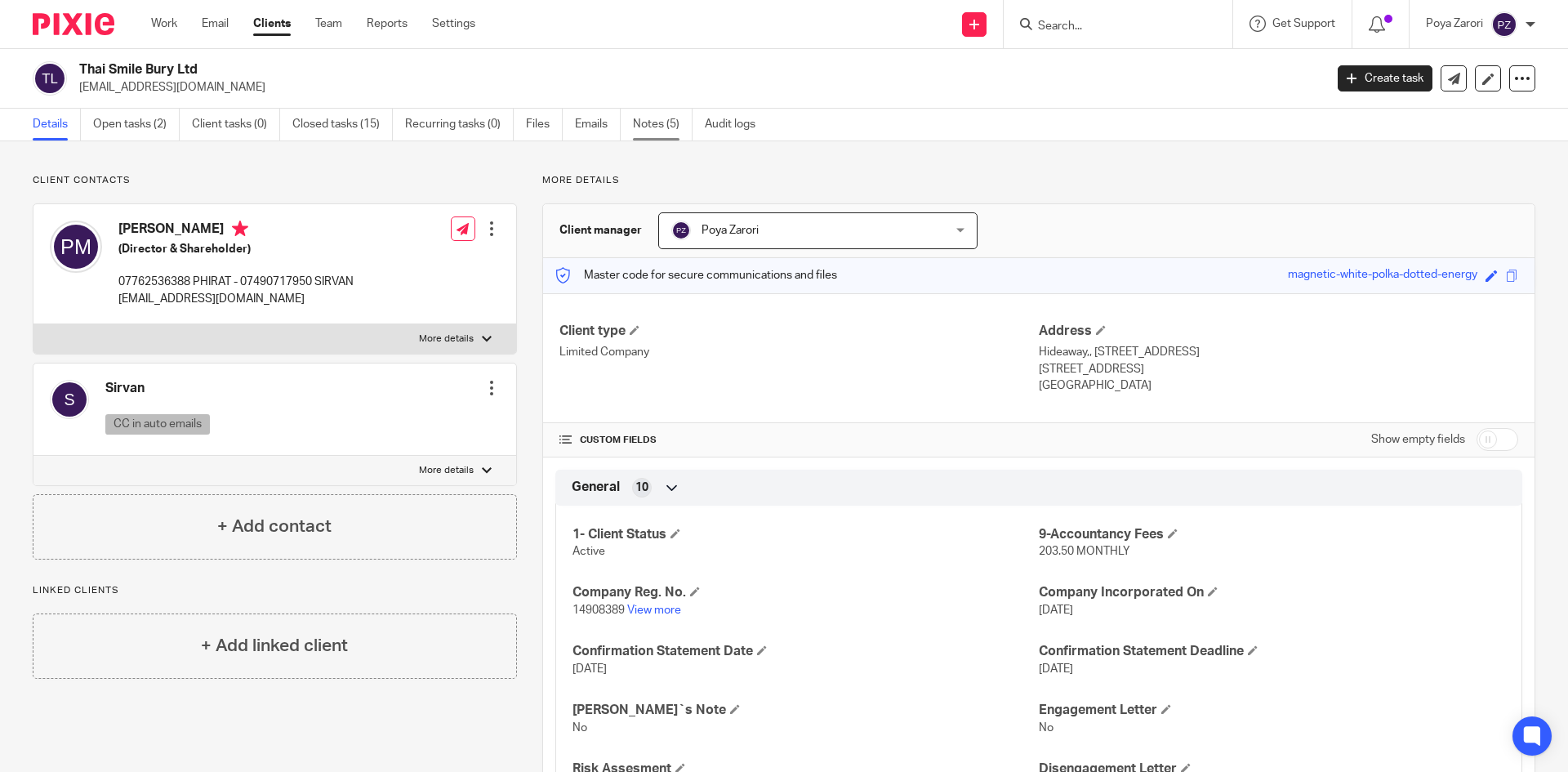
click at [667, 117] on link "Notes (5)" at bounding box center [663, 125] width 60 height 32
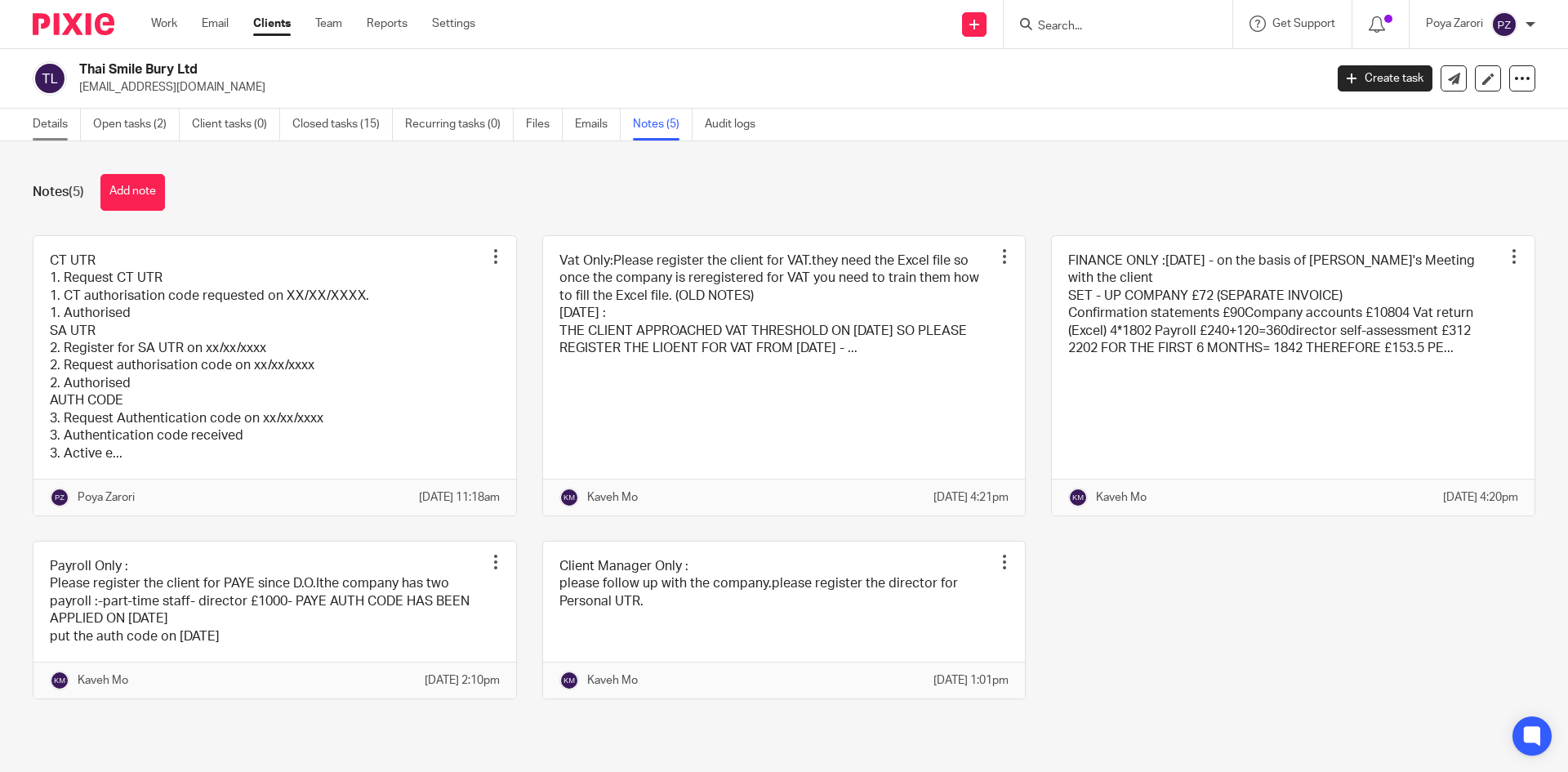
click at [61, 119] on link "Details" at bounding box center [57, 125] width 48 height 32
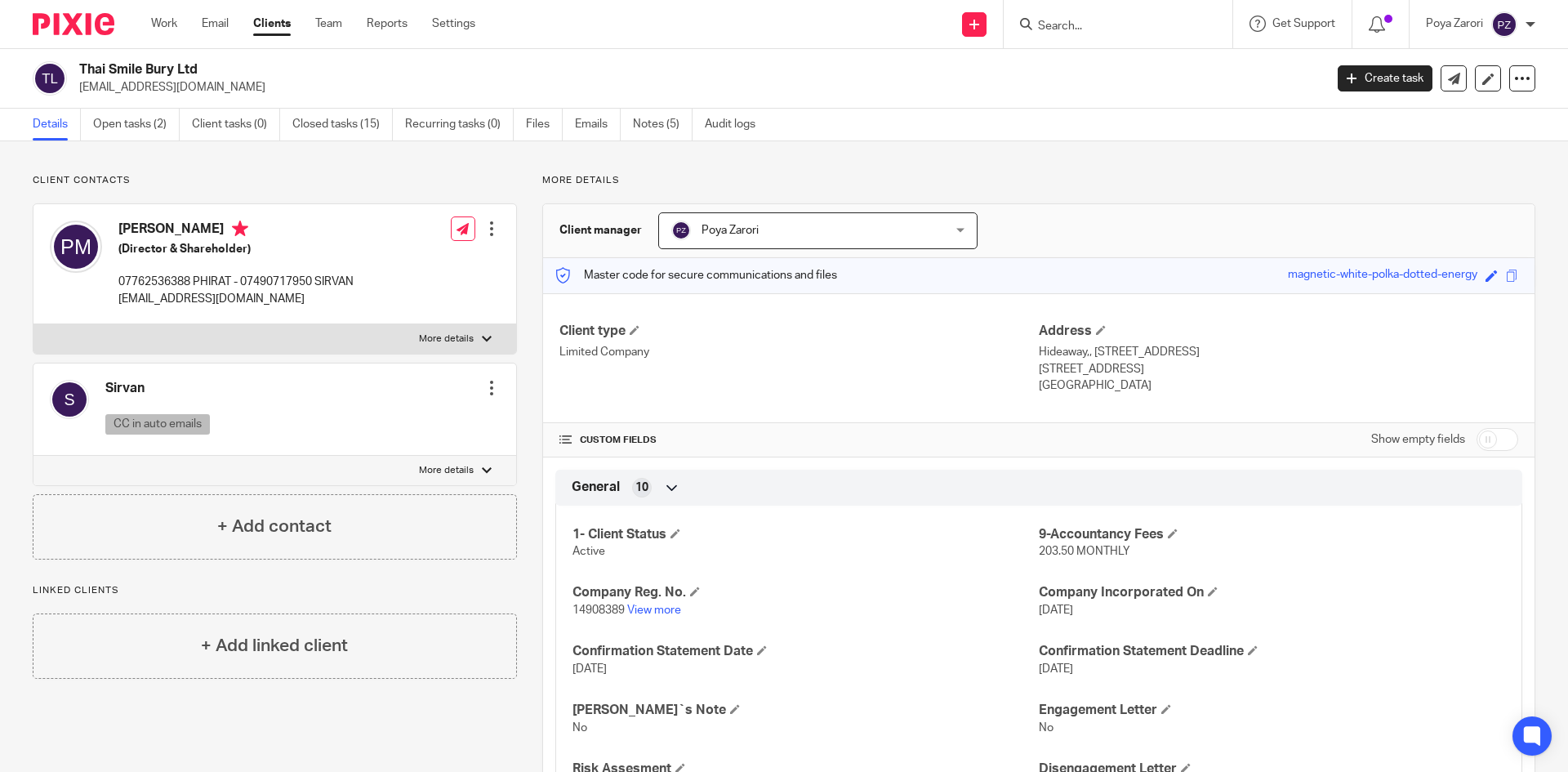
click at [1078, 29] on input "Search" at bounding box center [1110, 27] width 147 height 14
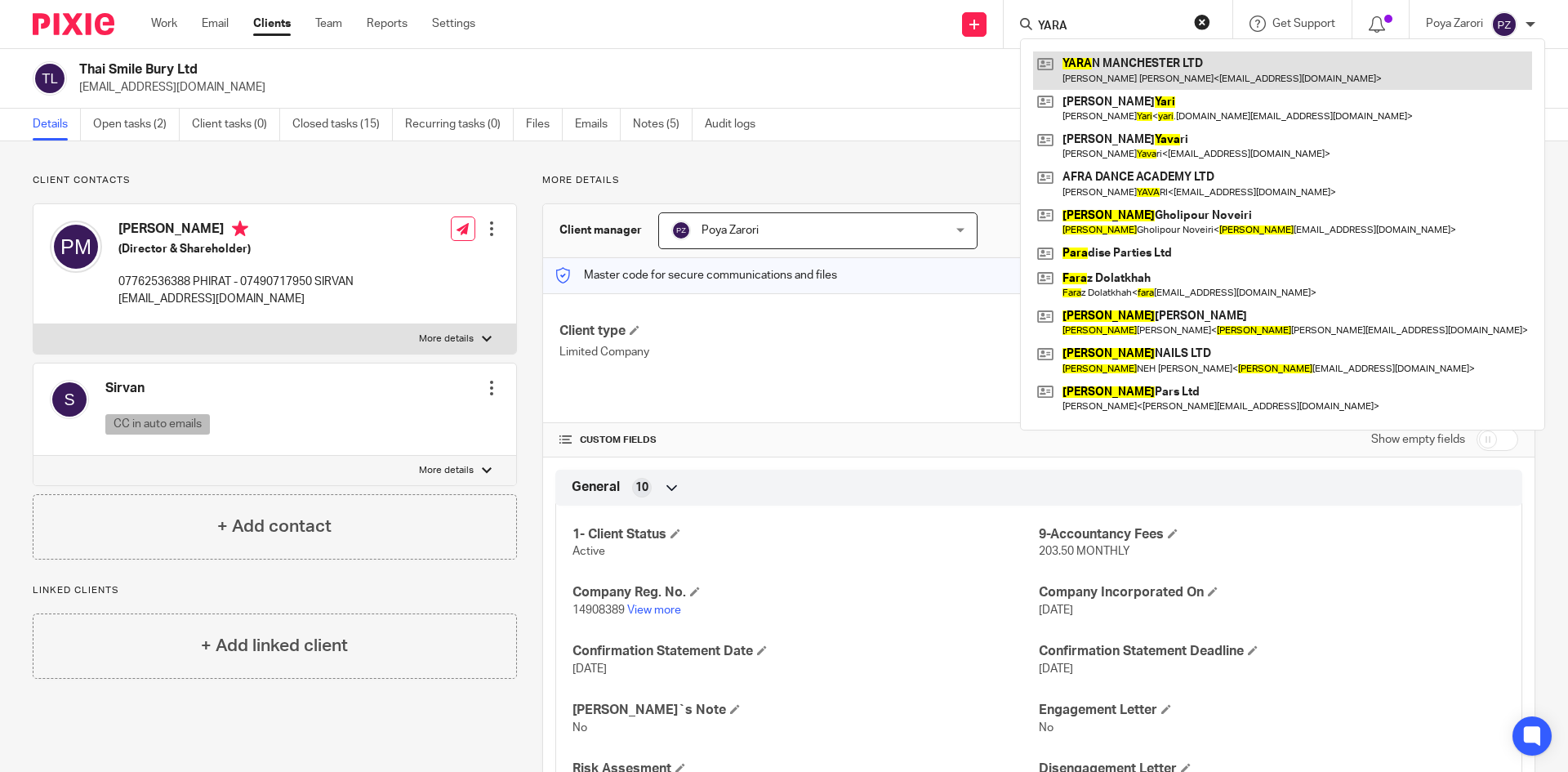
type input "YARA"
click at [1134, 68] on link at bounding box center [1282, 71] width 499 height 37
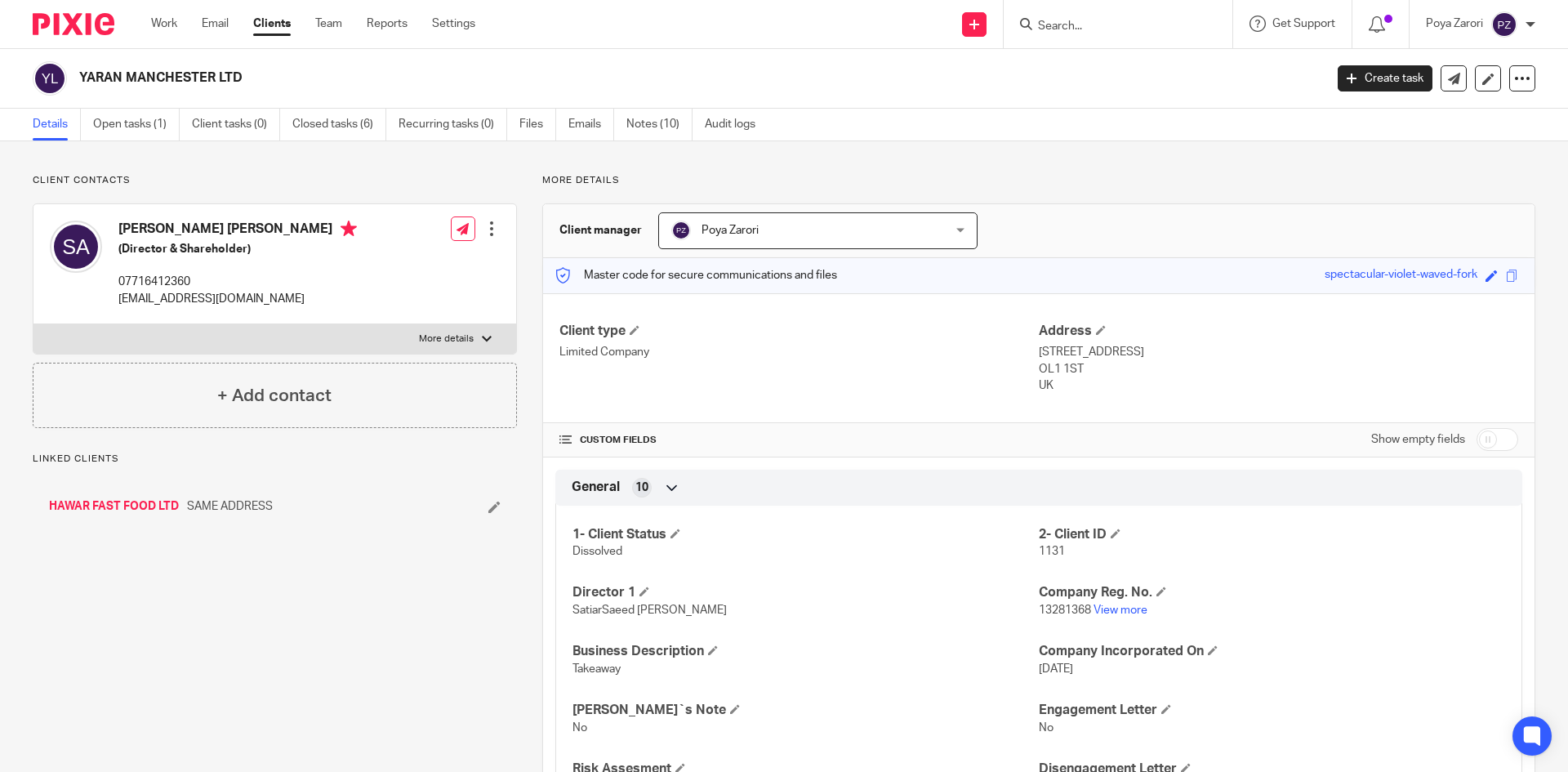
click at [426, 346] on label "More details" at bounding box center [275, 338] width 483 height 29
click at [34, 324] on input "More details" at bounding box center [33, 324] width 1 height 1
checkbox input "true"
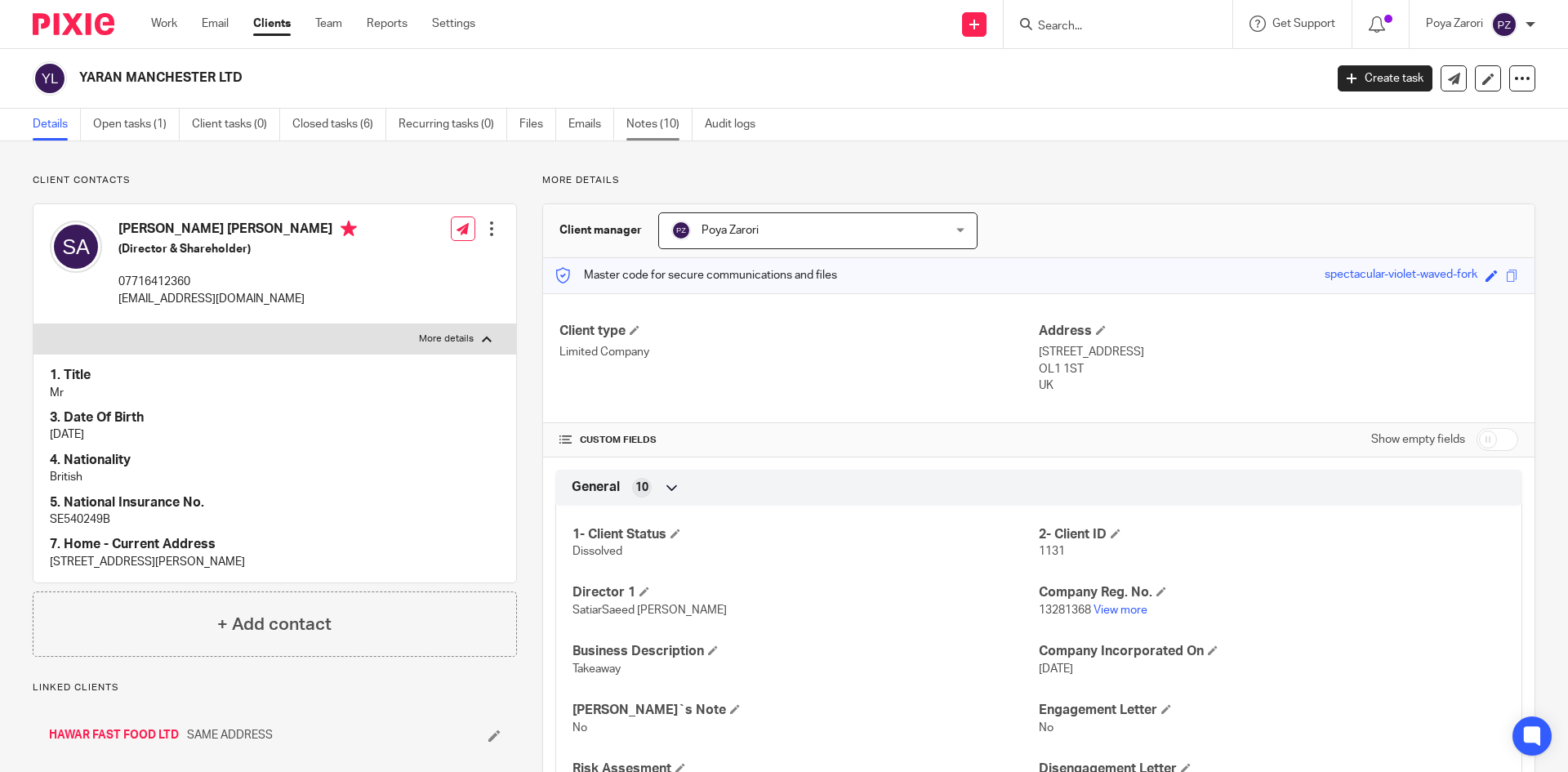
click at [661, 120] on link "Notes (10)" at bounding box center [659, 125] width 66 height 32
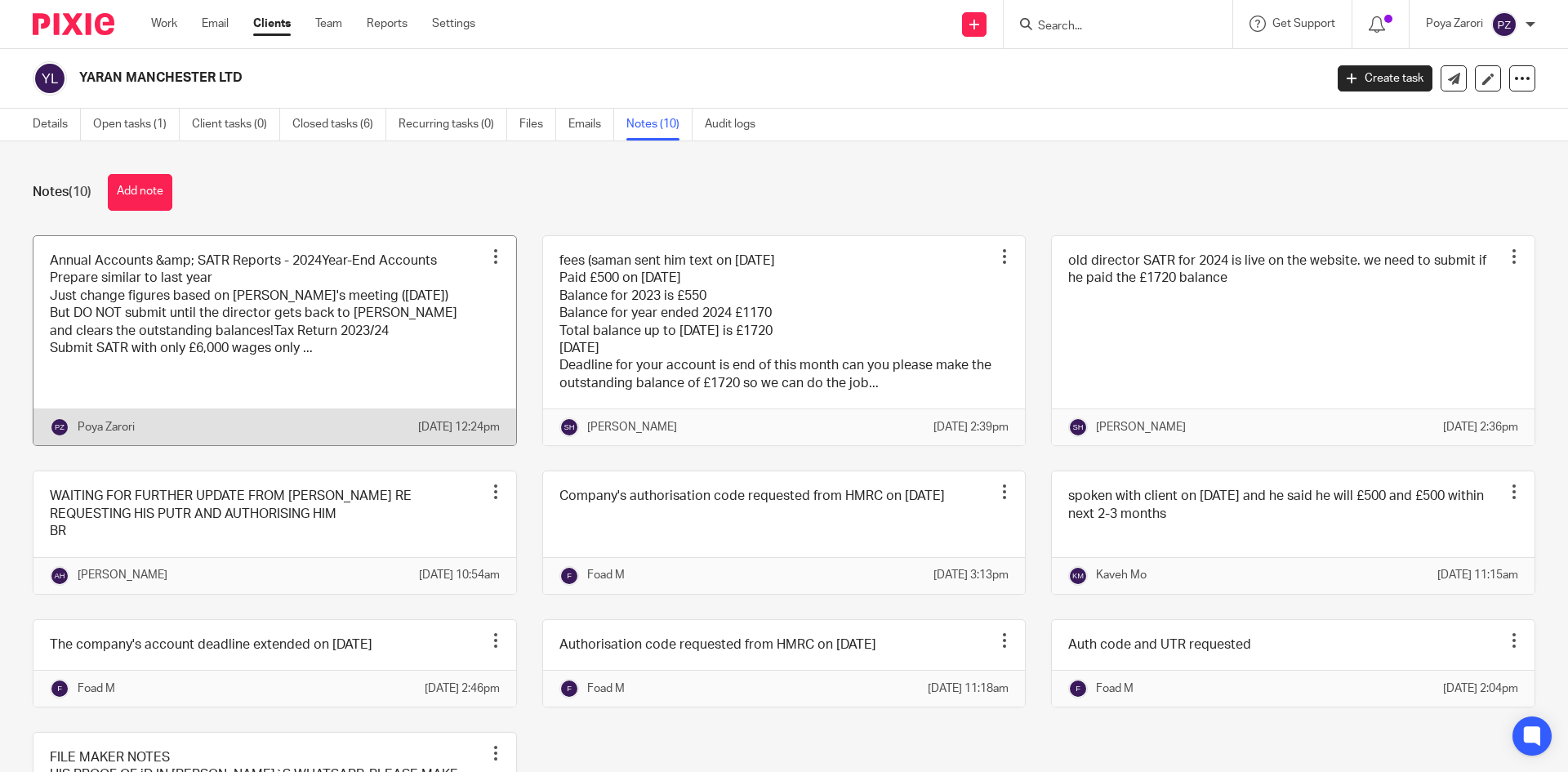
click at [403, 336] on link at bounding box center [275, 341] width 483 height 210
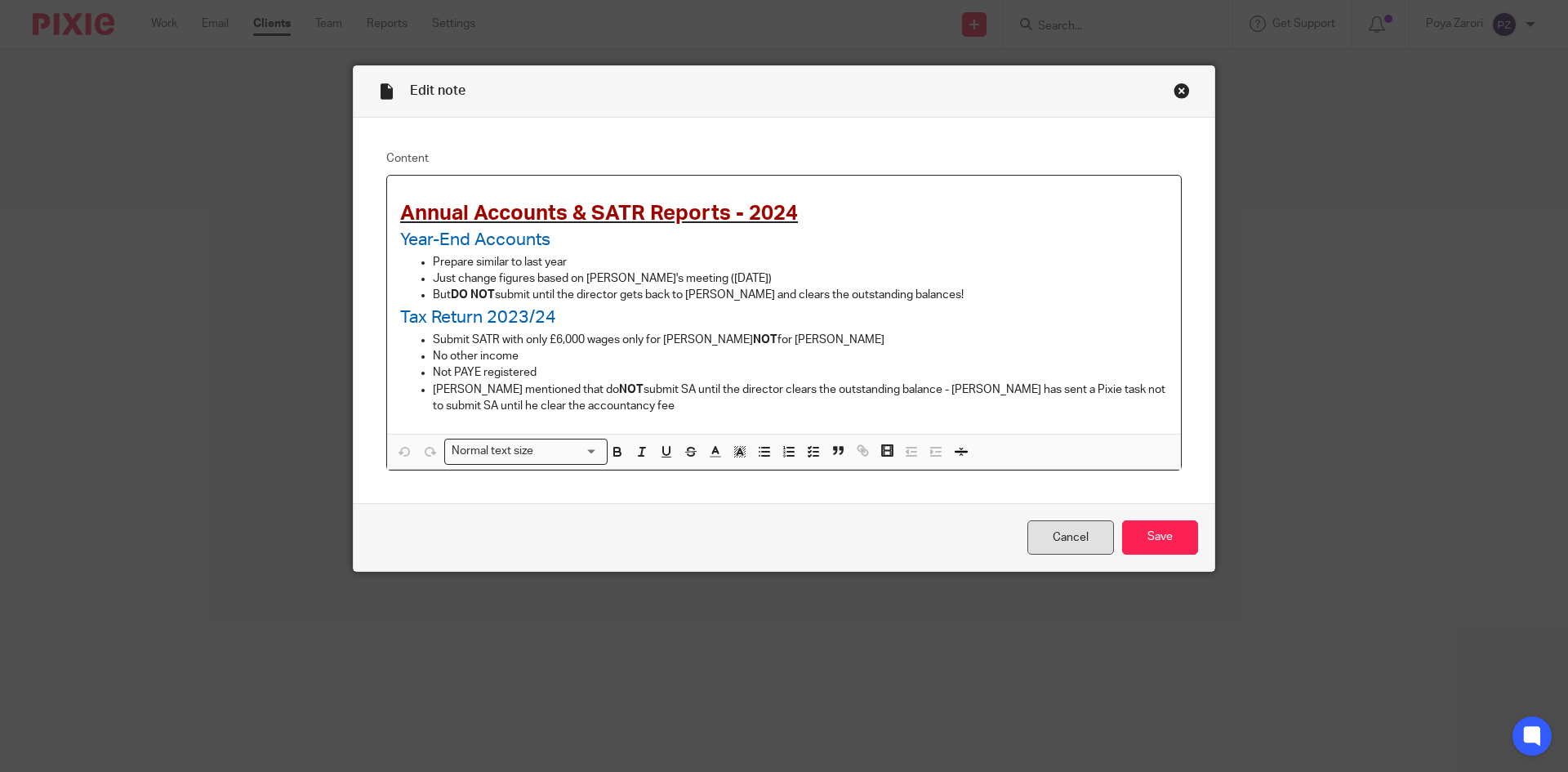
click at [1058, 529] on link "Cancel" at bounding box center [1070, 537] width 87 height 35
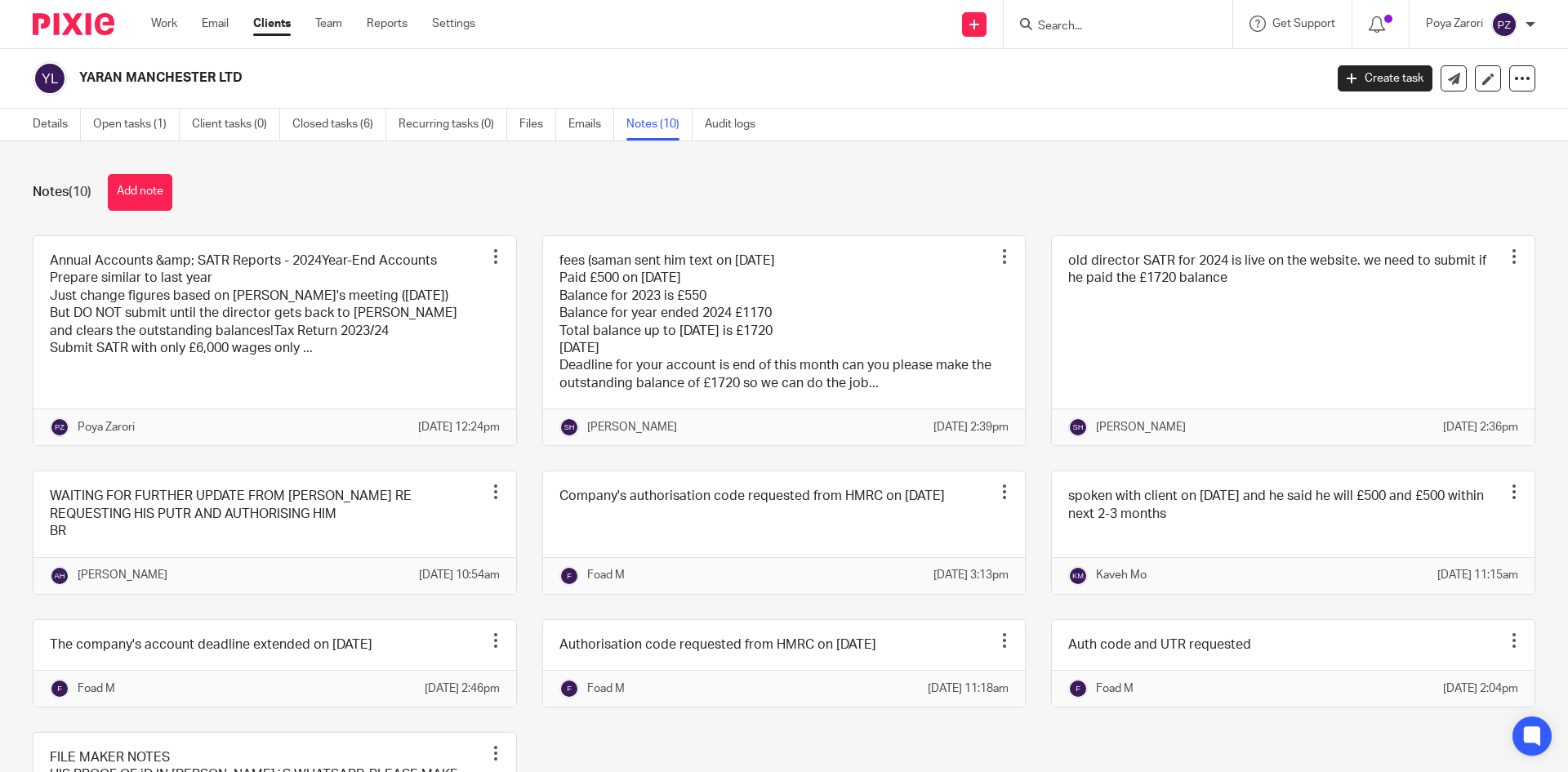
click at [1085, 20] on input "Search" at bounding box center [1110, 27] width 147 height 14
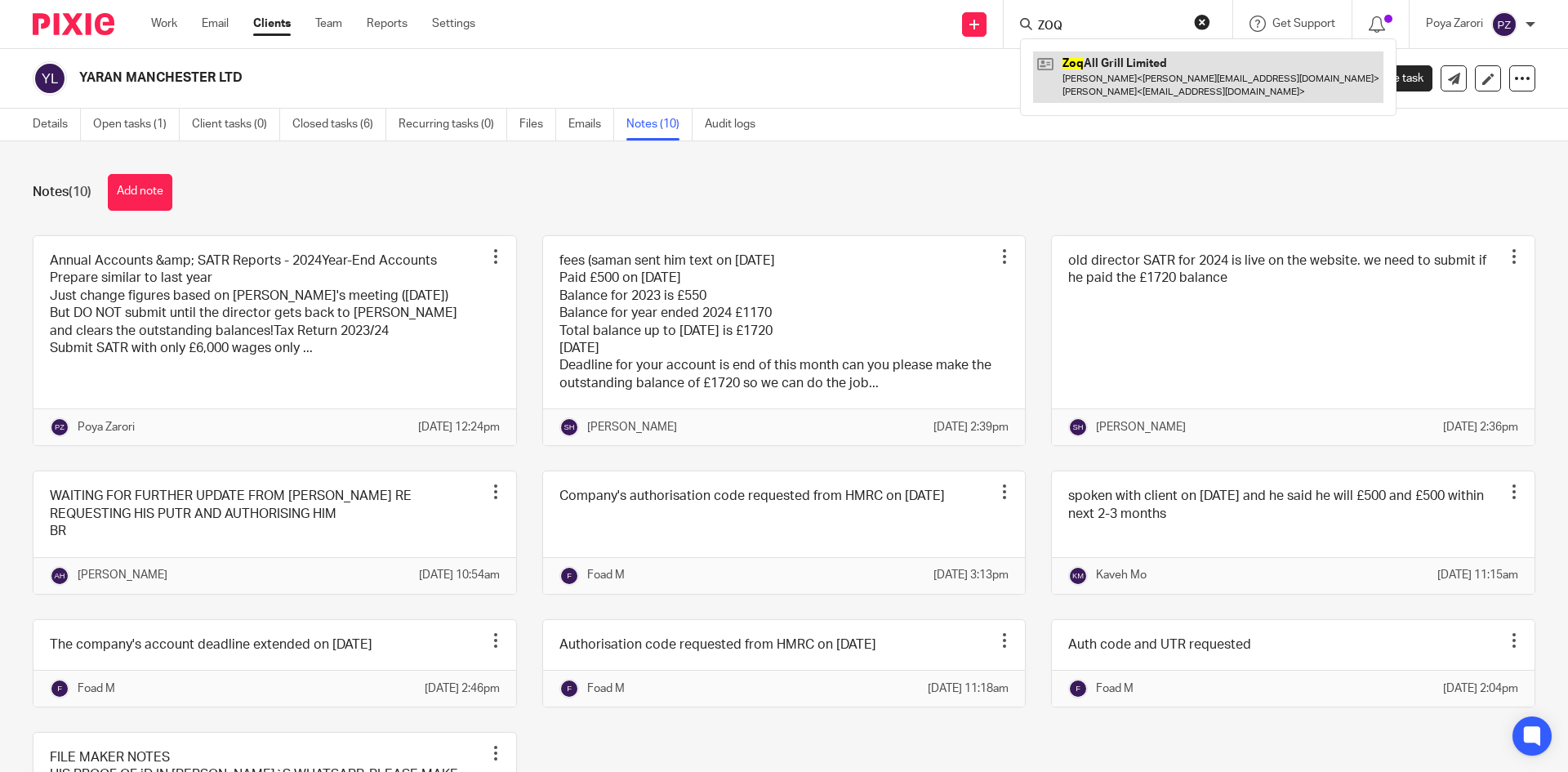
type input "ZOQ"
click at [1135, 75] on link at bounding box center [1208, 77] width 351 height 51
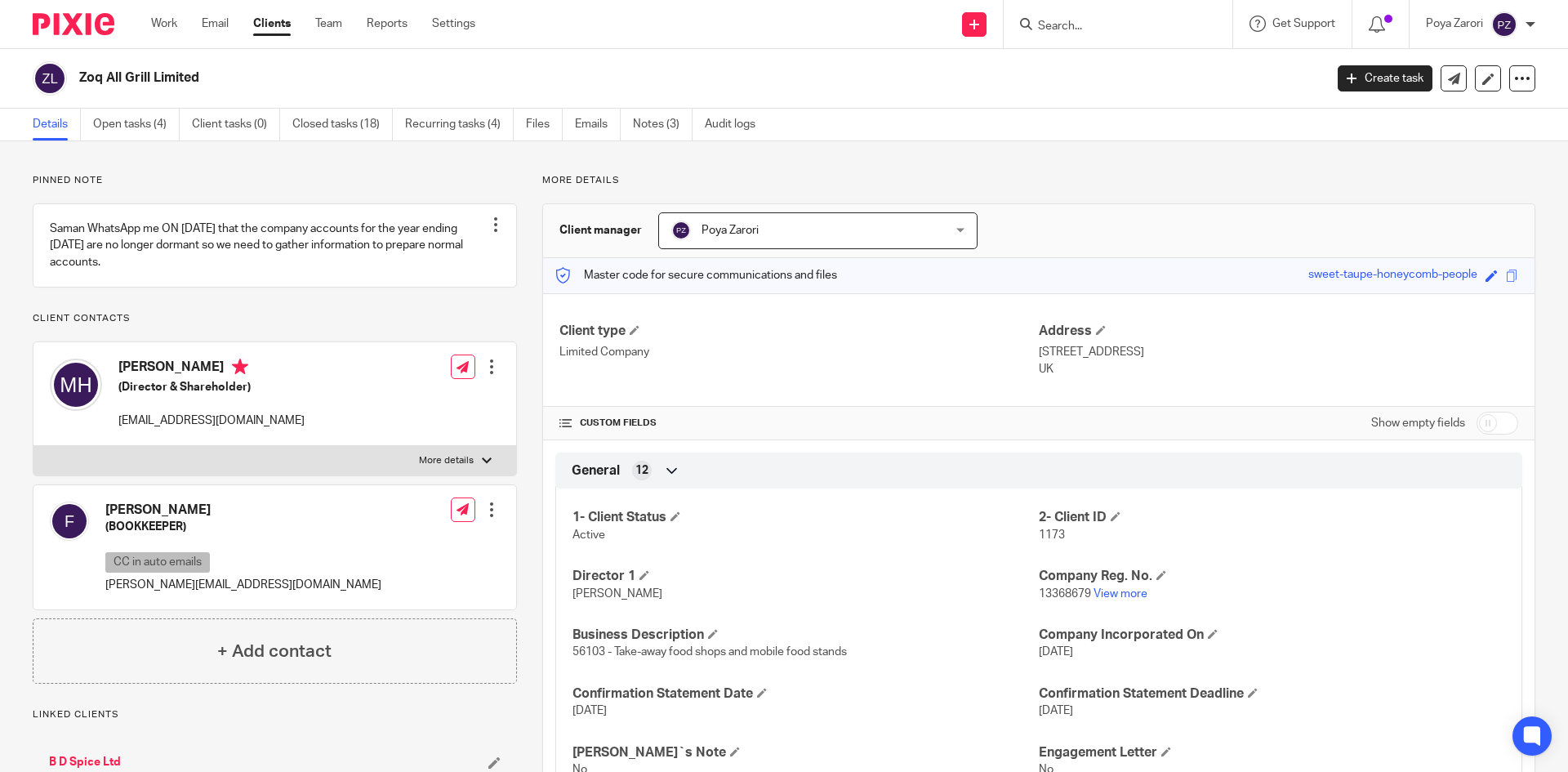
click at [1079, 34] on input "Search" at bounding box center [1110, 27] width 147 height 14
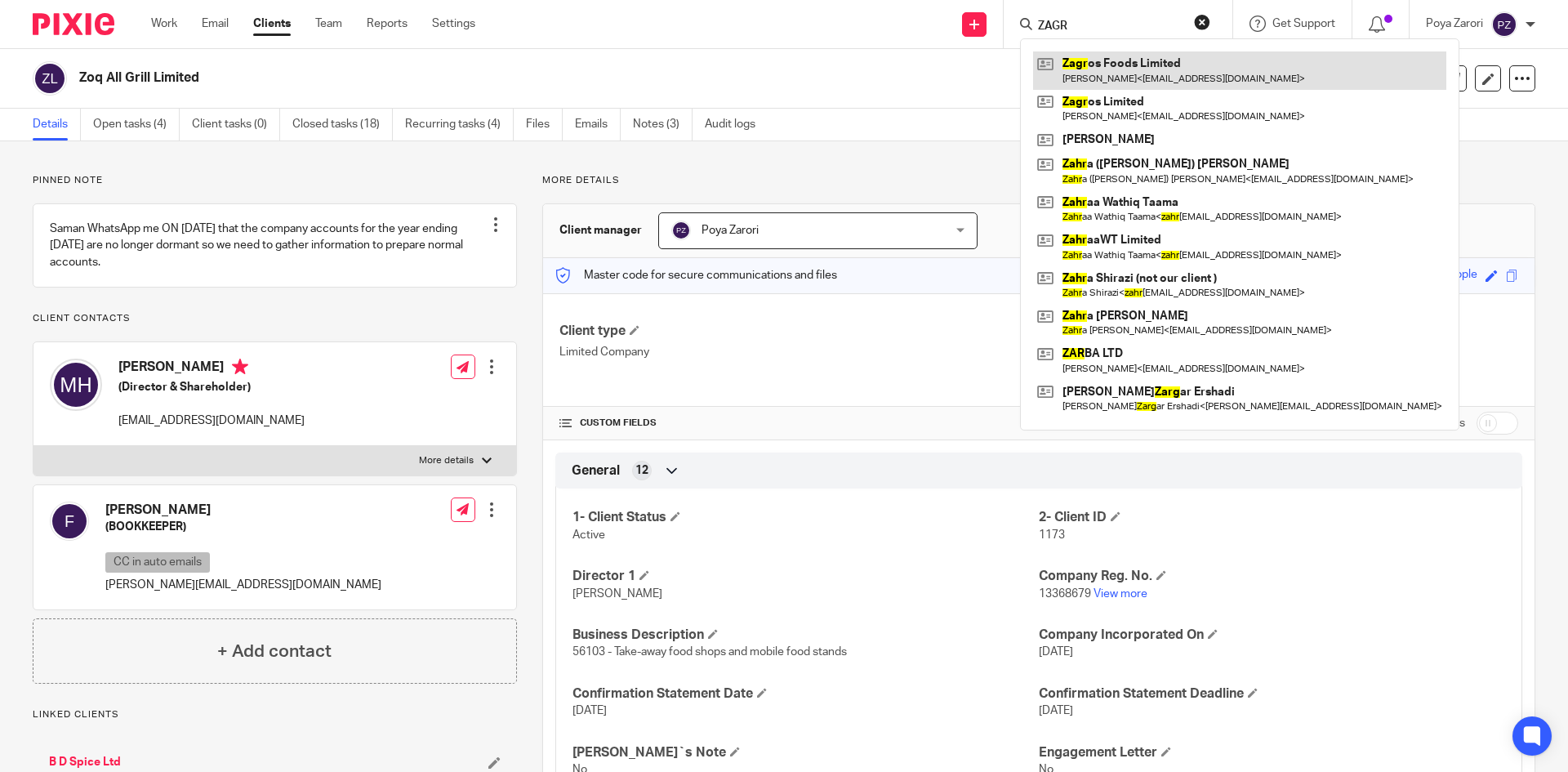
type input "ZAGR"
click at [1139, 77] on link at bounding box center [1239, 71] width 413 height 37
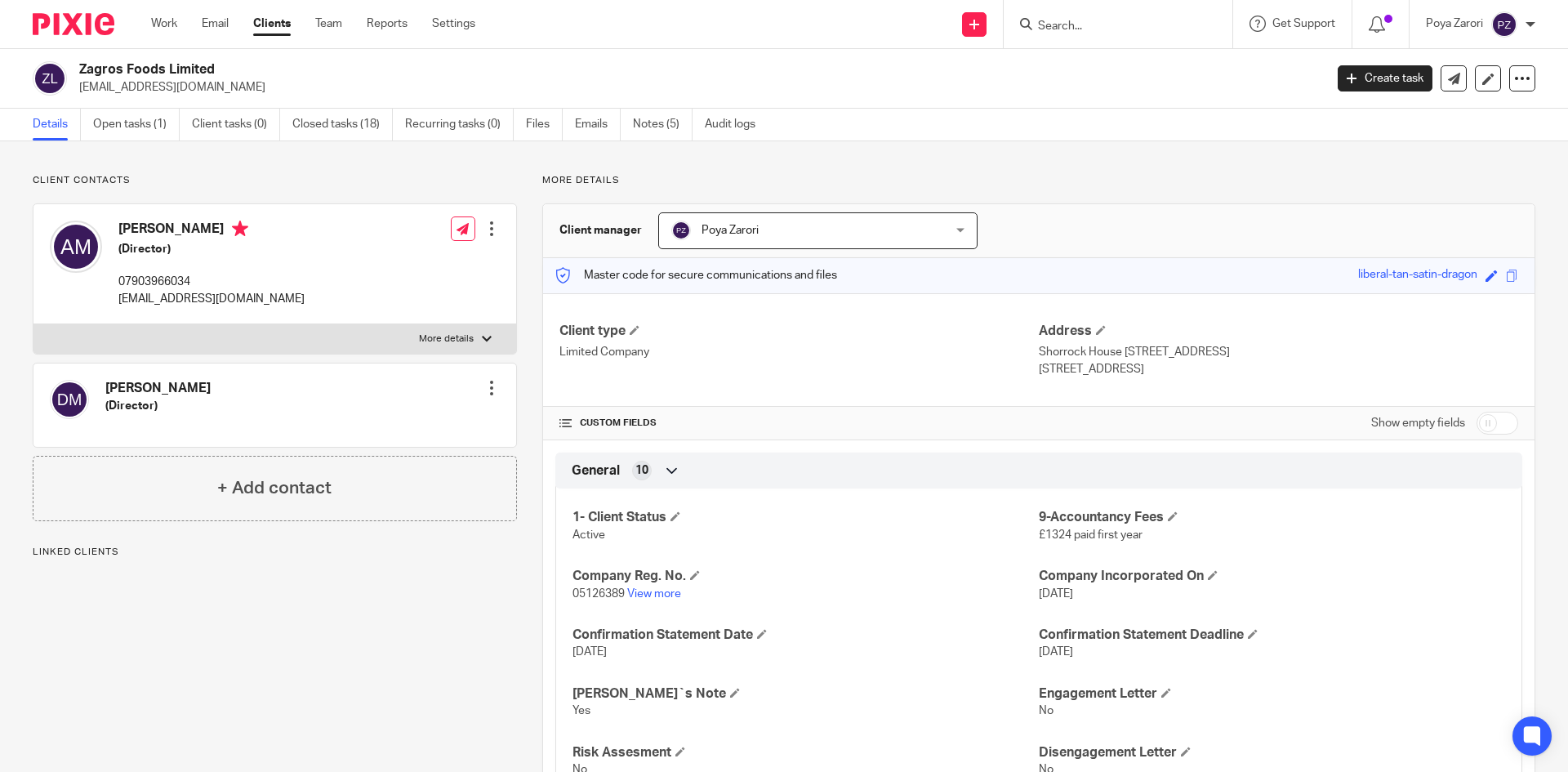
click at [459, 331] on label "More details" at bounding box center [275, 338] width 483 height 29
click at [34, 324] on input "More details" at bounding box center [33, 324] width 1 height 1
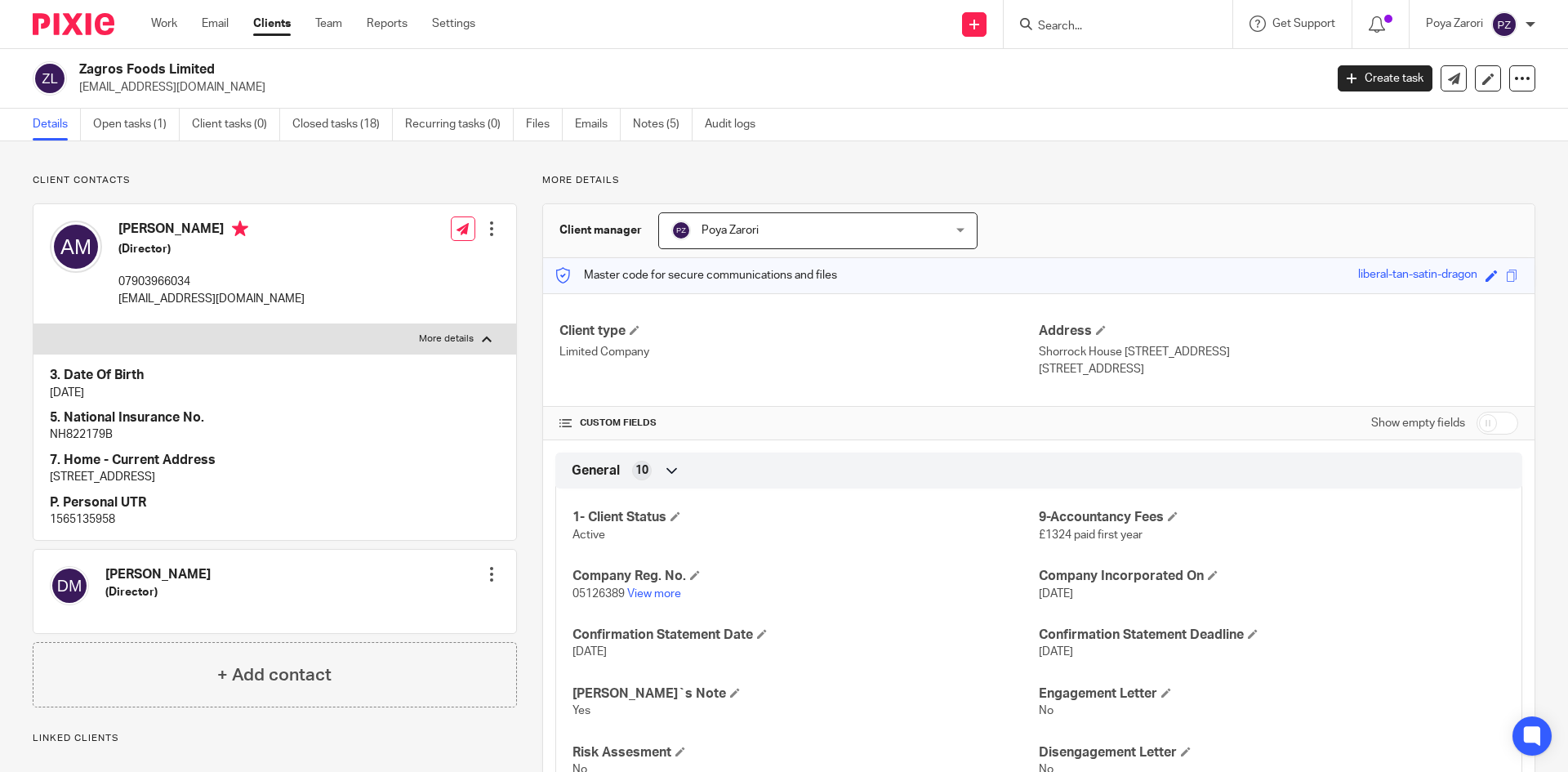
click at [453, 333] on p "More details" at bounding box center [446, 339] width 54 height 13
click at [34, 324] on input "More details" at bounding box center [33, 324] width 1 height 1
checkbox input "false"
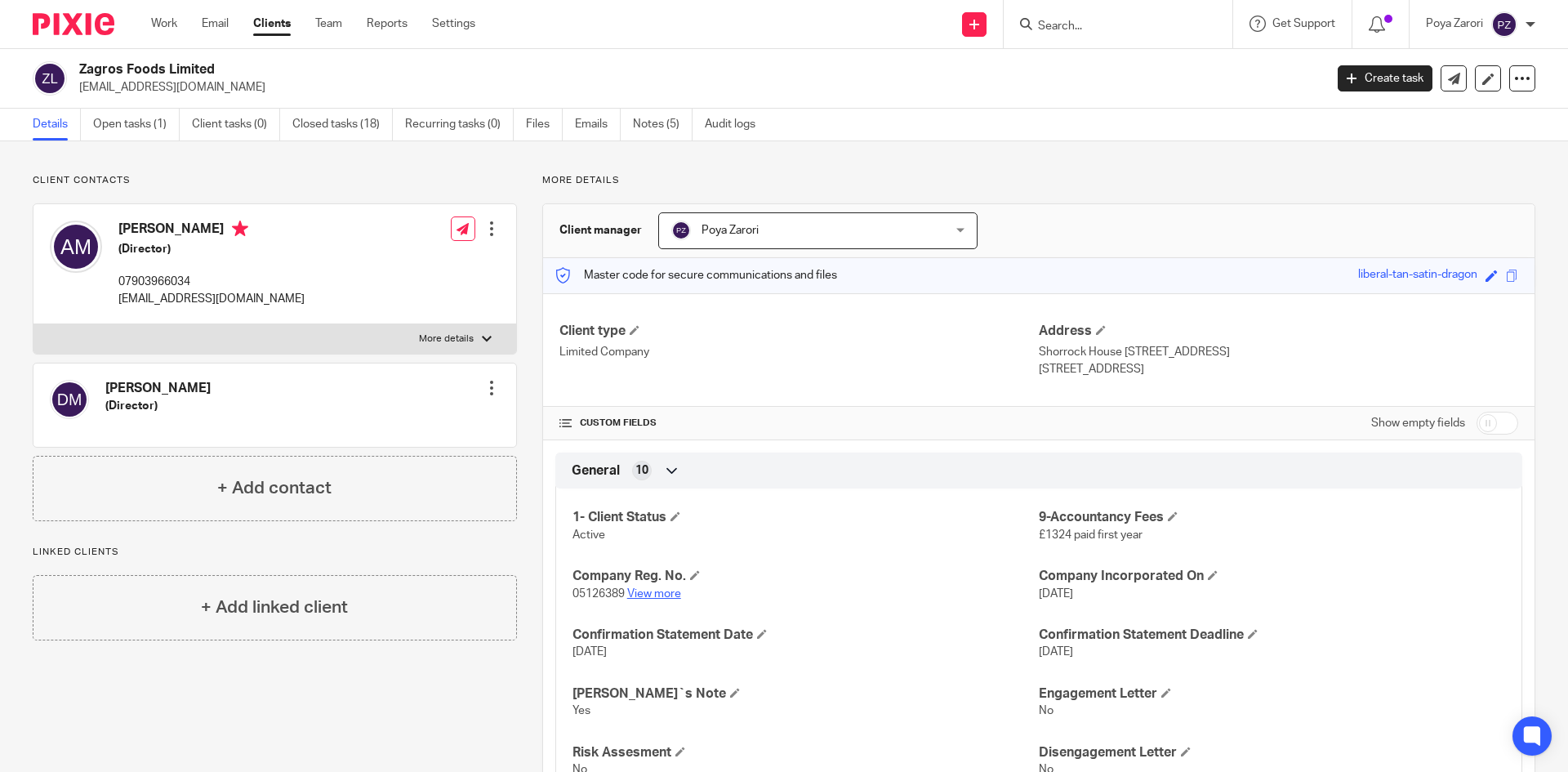
click at [659, 590] on link "View more" at bounding box center [654, 594] width 54 height 12
click at [1098, 29] on input "Search" at bounding box center [1110, 27] width 147 height 14
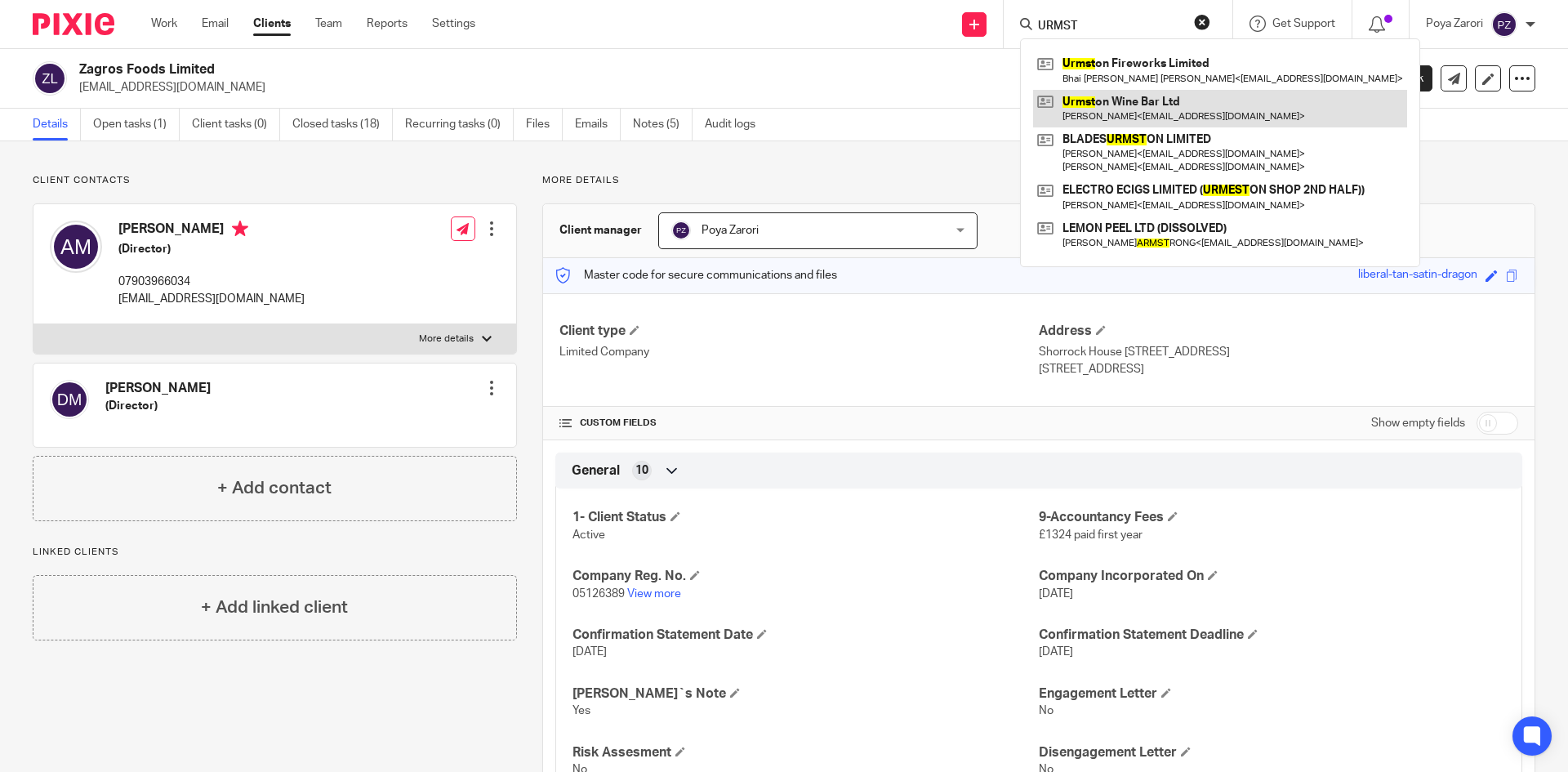
type input "URMST"
click at [1127, 108] on link at bounding box center [1219, 109] width 374 height 37
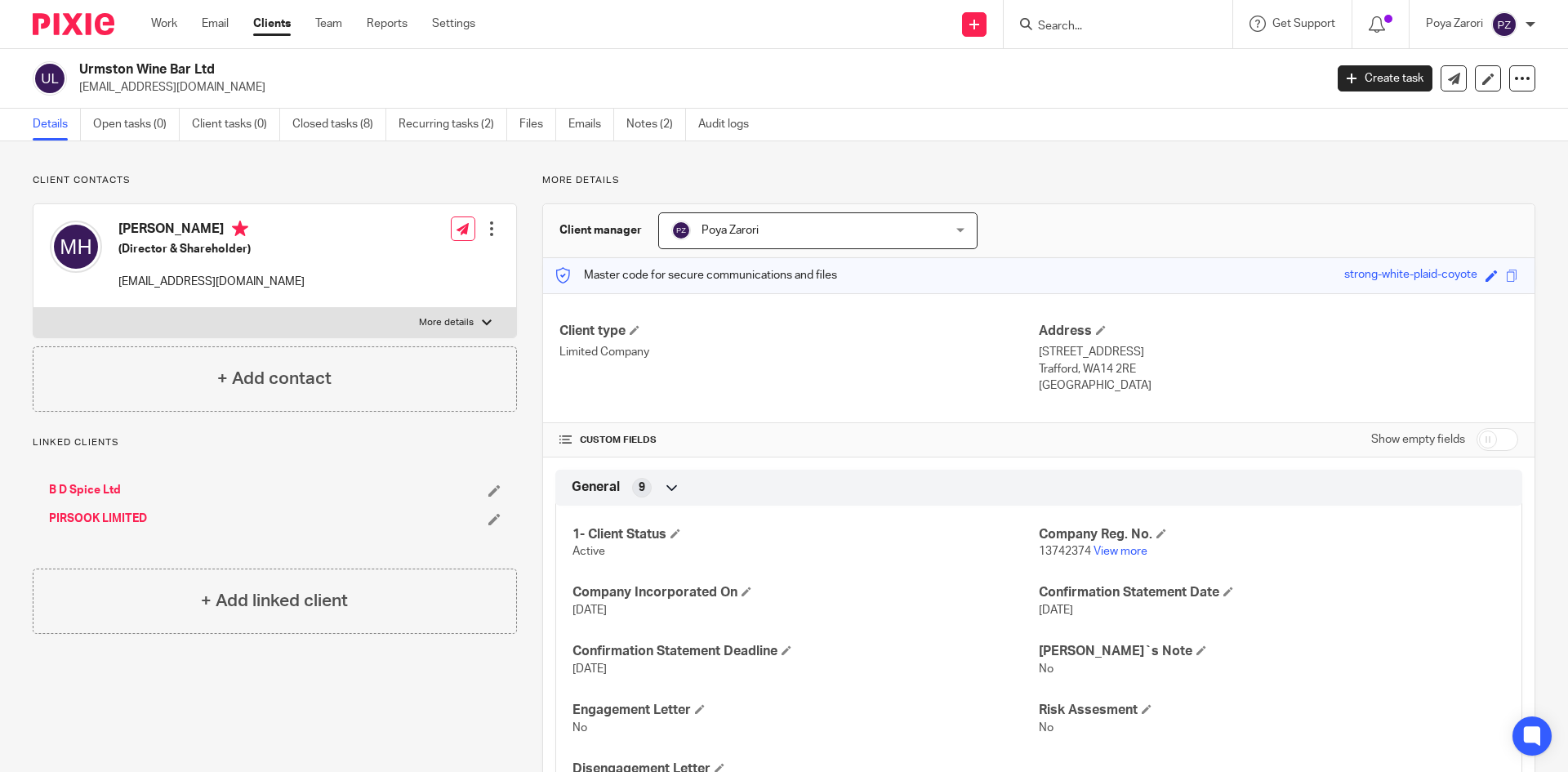
click at [1070, 30] on input "Search" at bounding box center [1110, 27] width 147 height 14
type input "TEY"
click at [1125, 78] on link at bounding box center [1170, 71] width 276 height 37
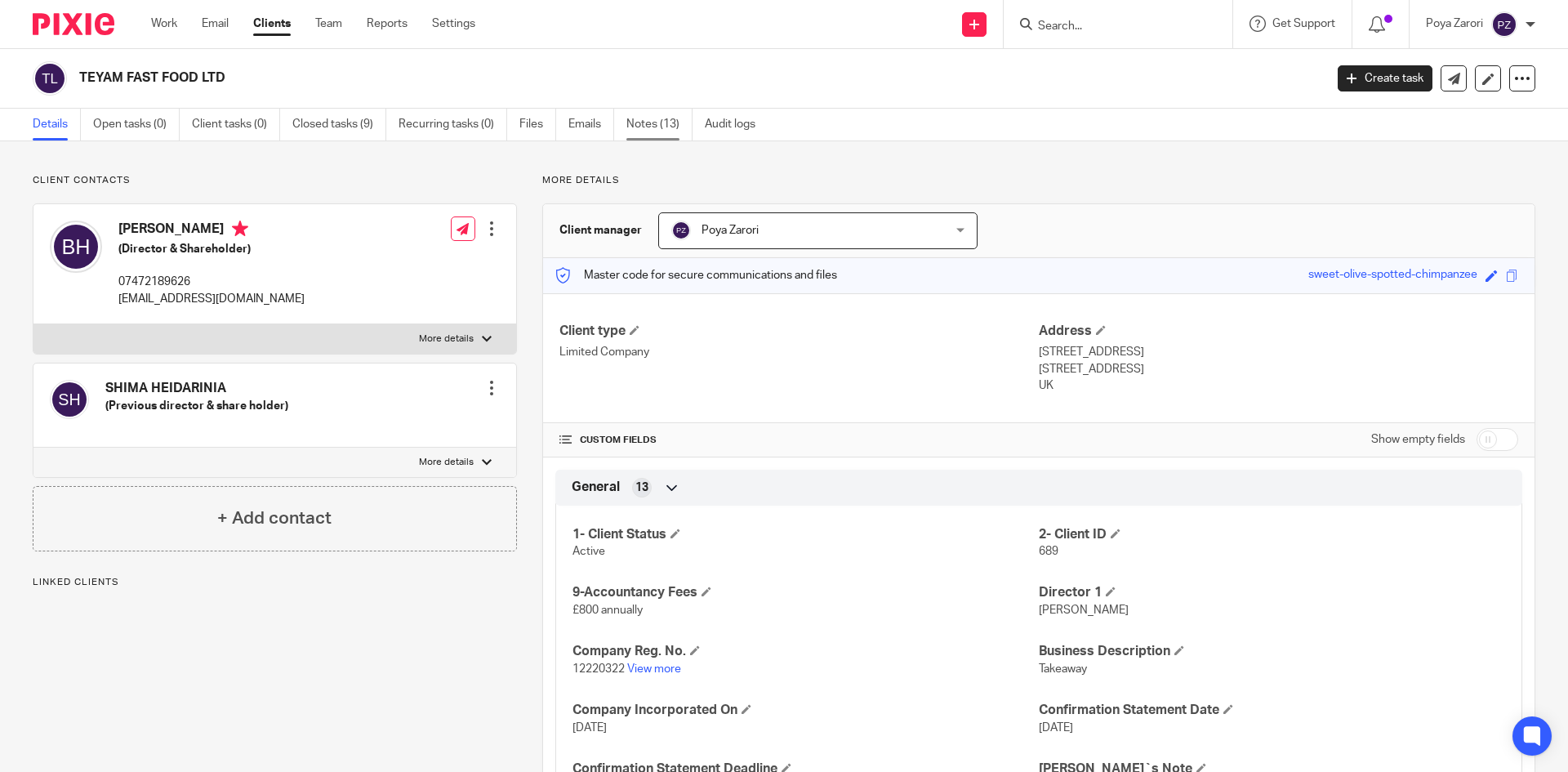
click at [655, 124] on link "Notes (13)" at bounding box center [659, 125] width 66 height 32
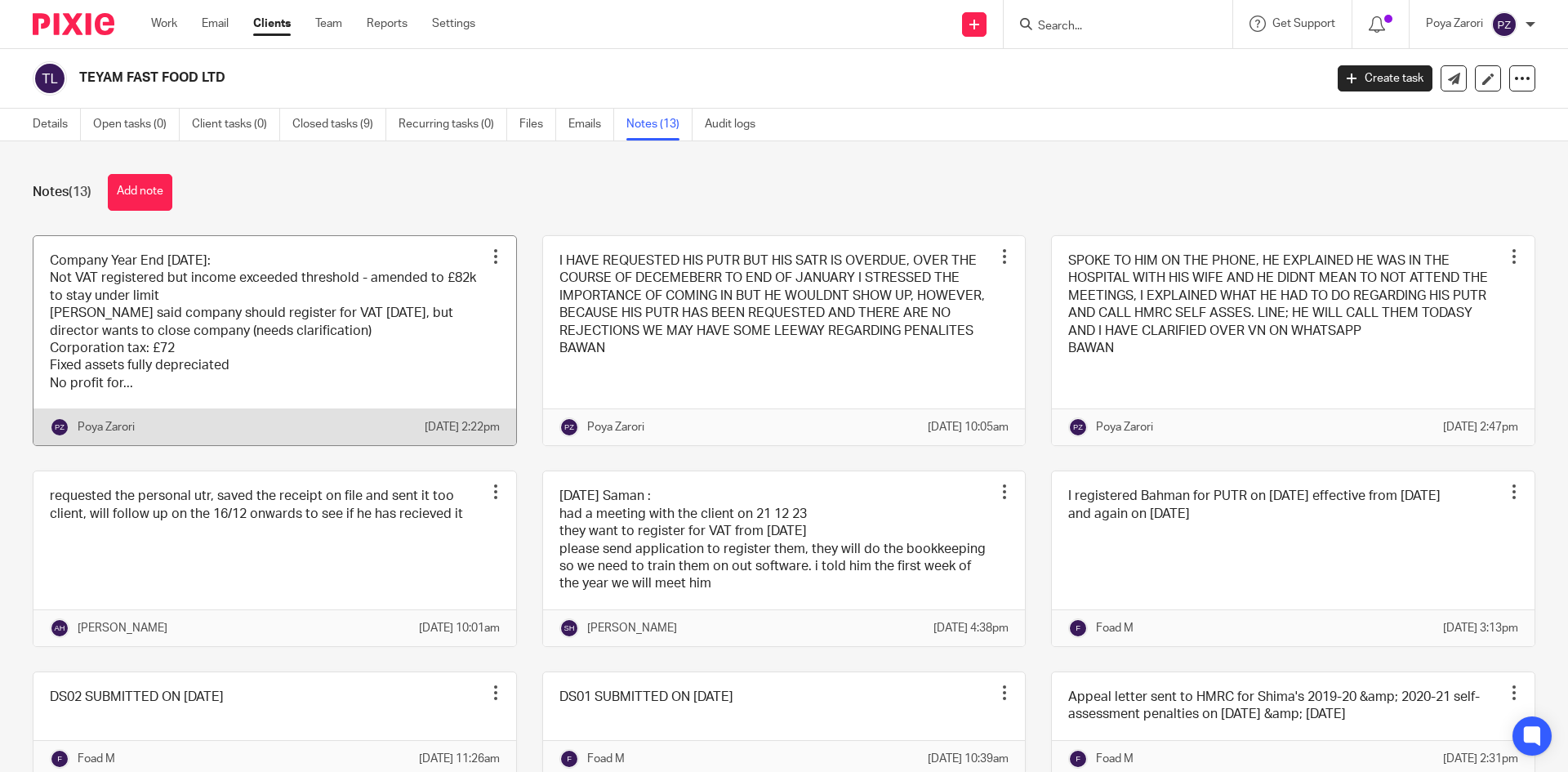
click at [449, 320] on link at bounding box center [275, 341] width 483 height 210
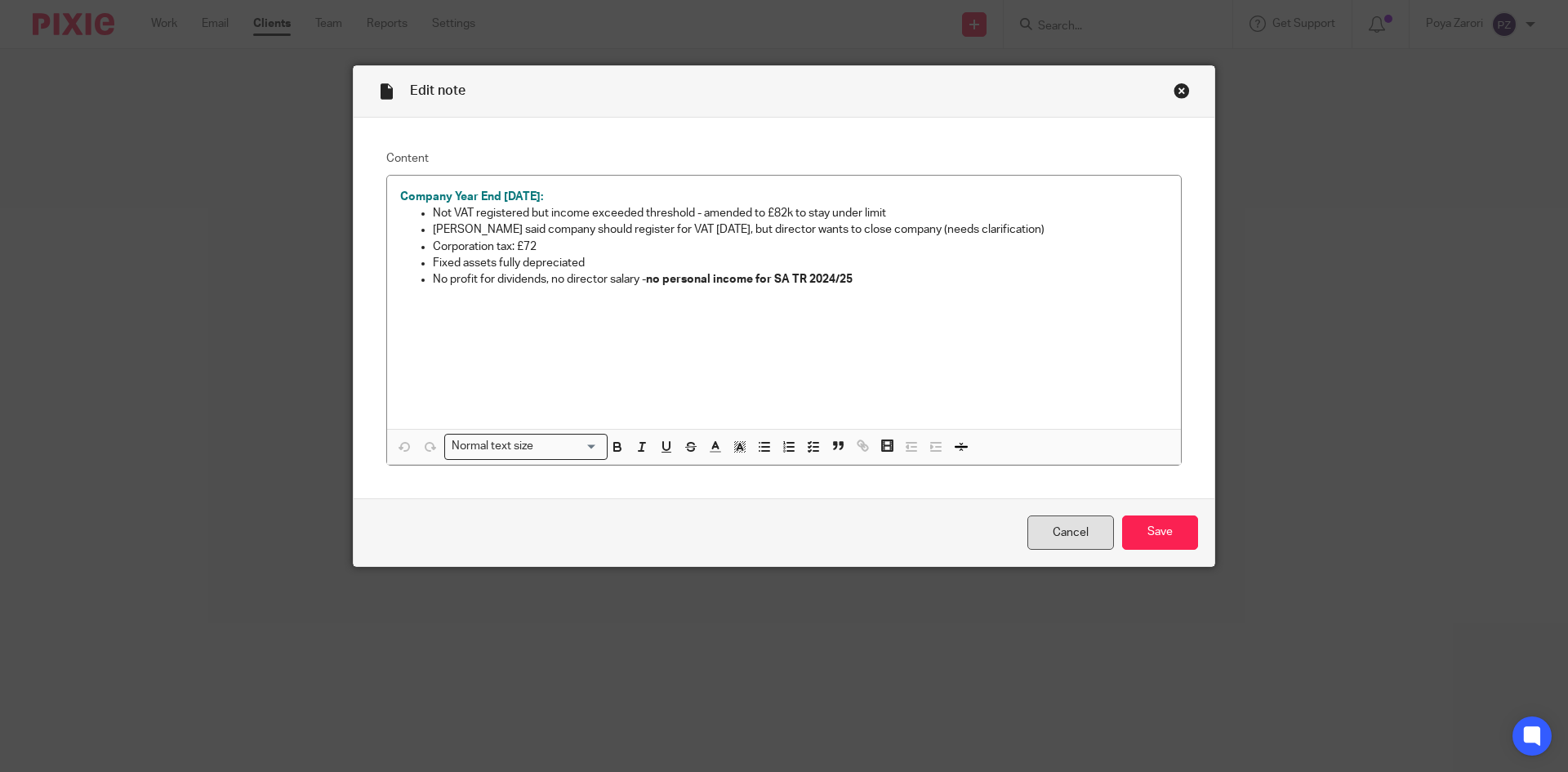
click at [1050, 518] on link "Cancel" at bounding box center [1070, 533] width 87 height 35
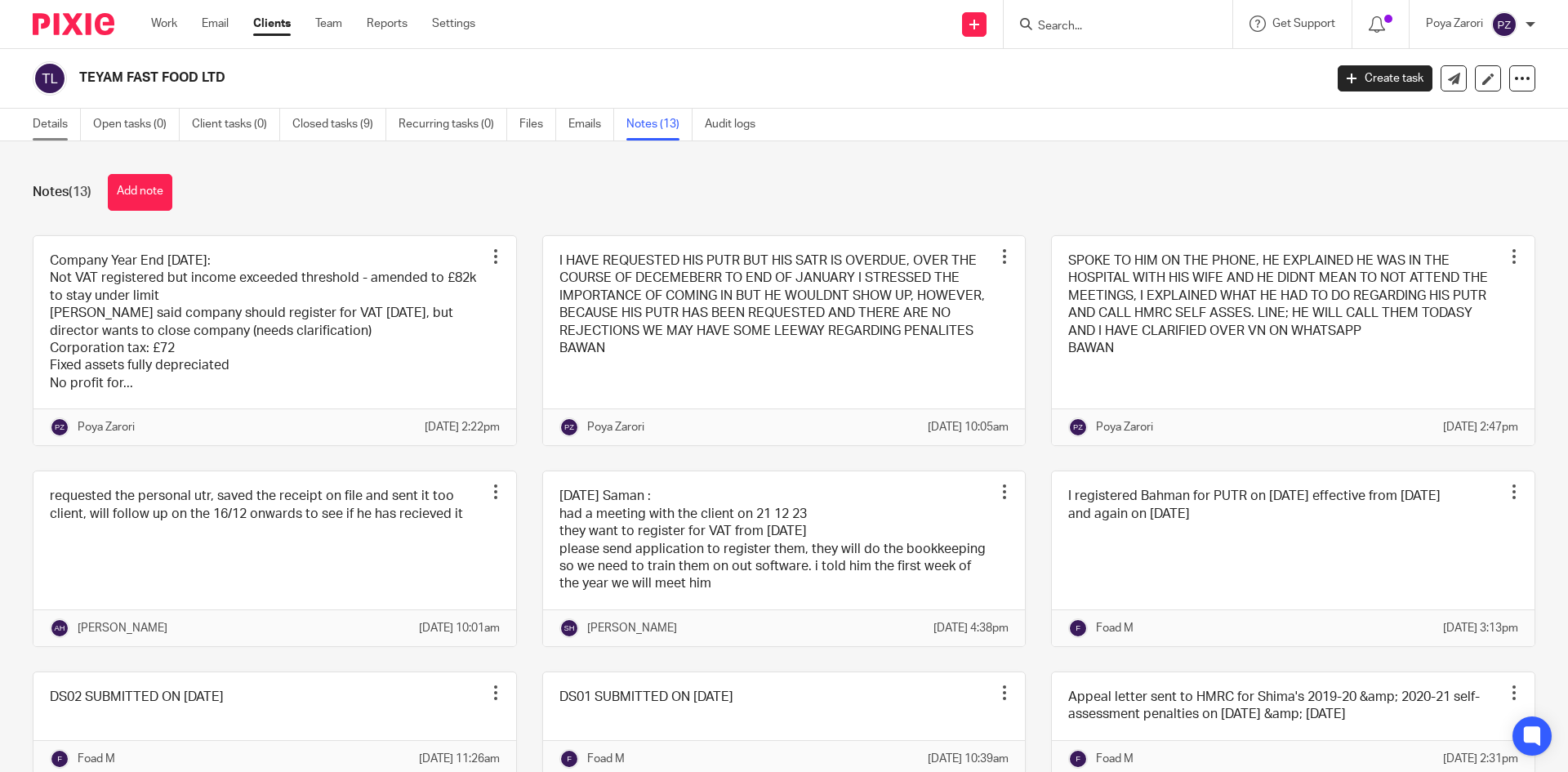
click at [68, 121] on link "Details" at bounding box center [57, 125] width 48 height 32
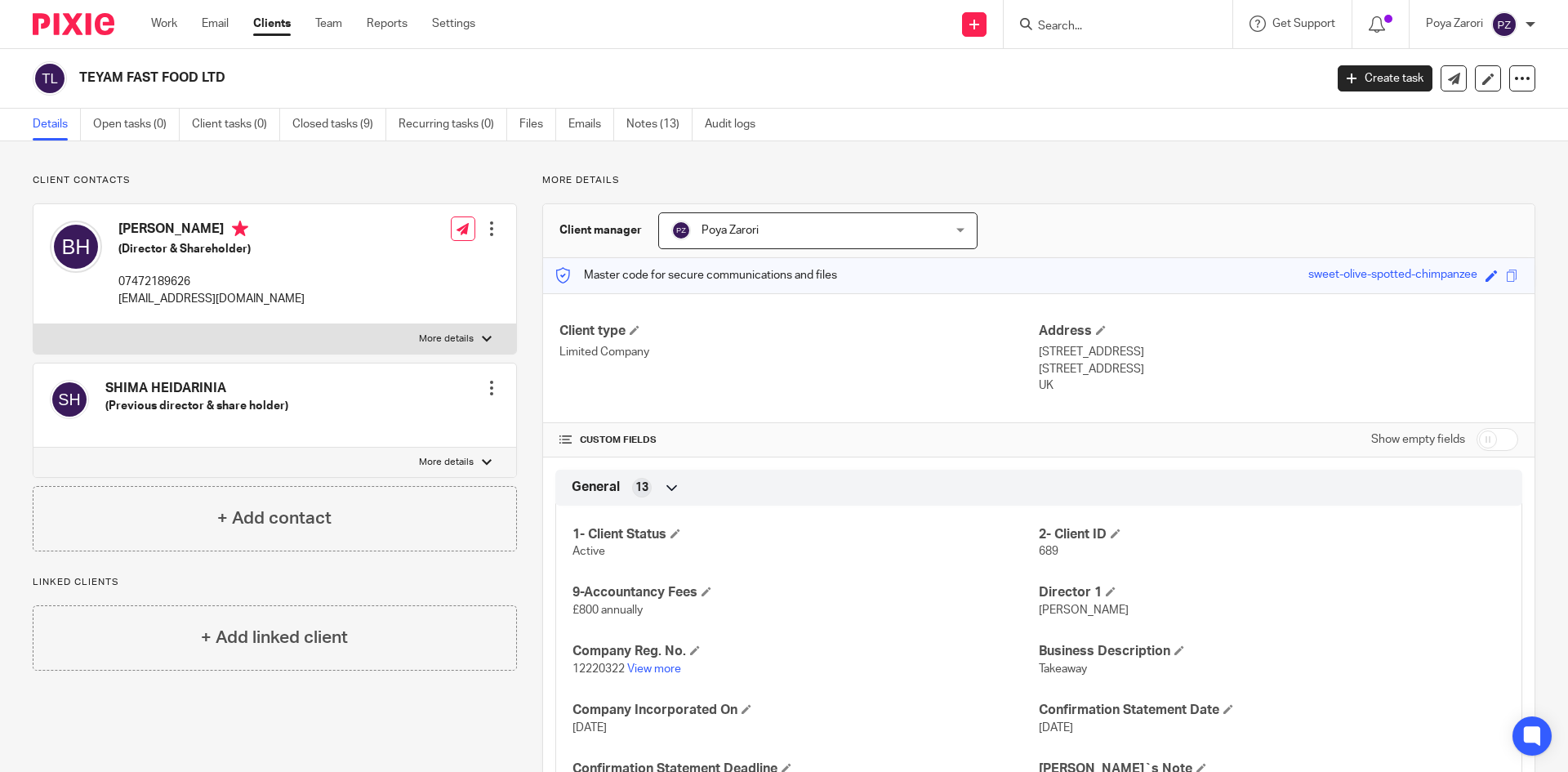
click at [475, 343] on label "More details" at bounding box center [275, 338] width 483 height 29
click at [34, 324] on input "More details" at bounding box center [33, 324] width 1 height 1
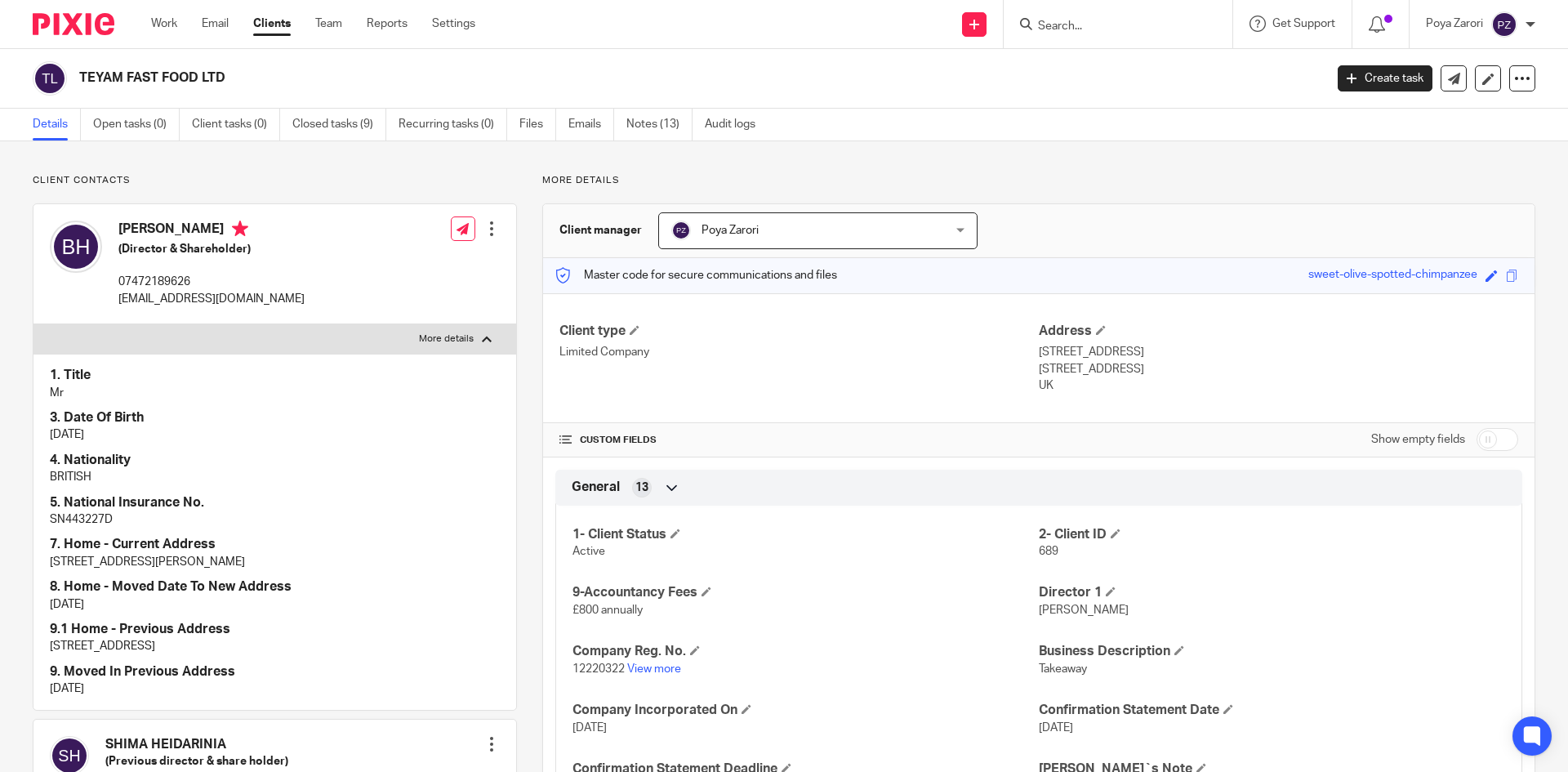
click at [475, 343] on label "More details" at bounding box center [275, 338] width 483 height 29
click at [34, 324] on input "More details" at bounding box center [33, 324] width 1 height 1
checkbox input "false"
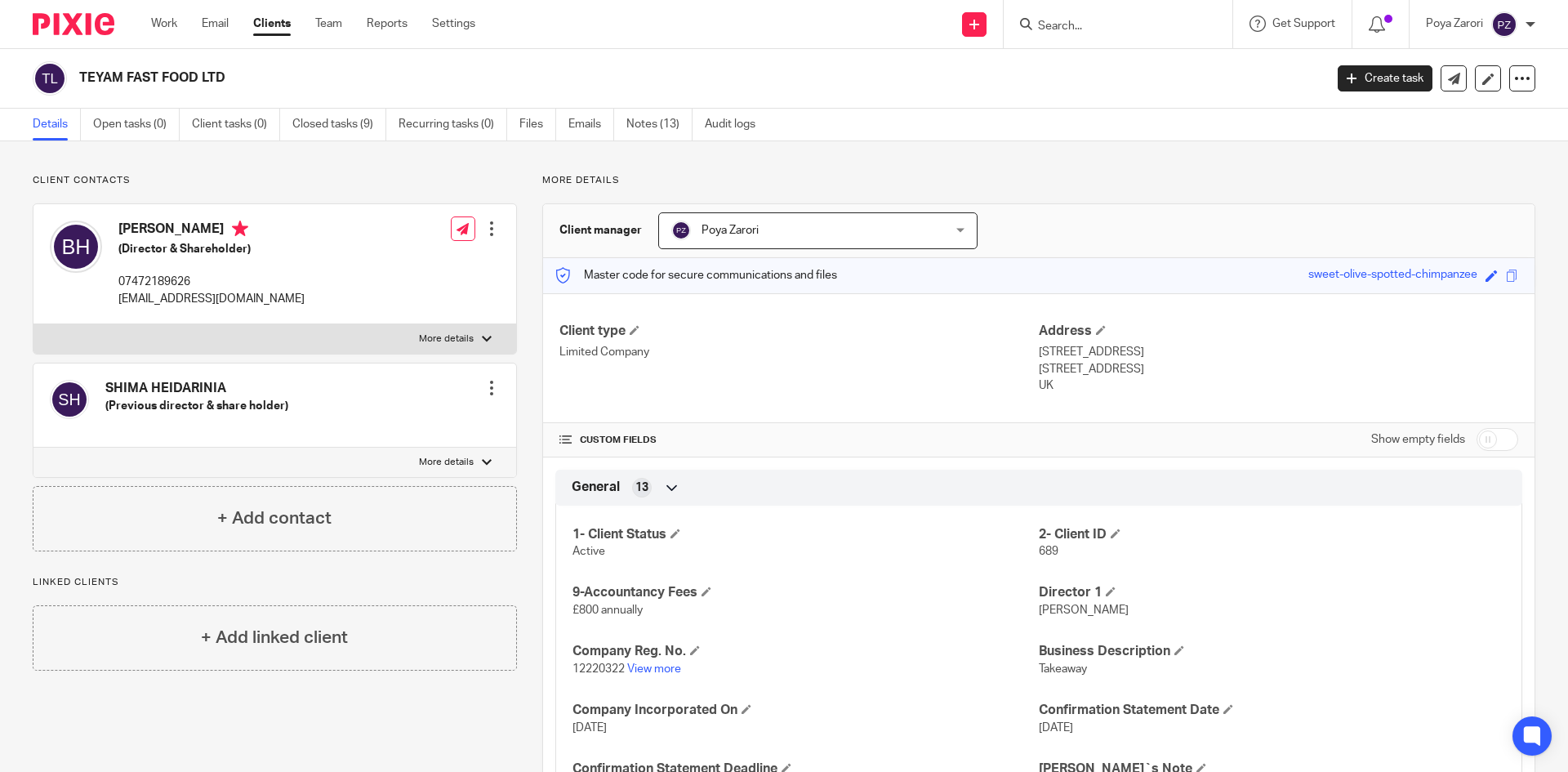
click at [1077, 30] on input "Search" at bounding box center [1110, 27] width 147 height 14
type input "oxin"
click at [1202, 21] on button "reset" at bounding box center [1202, 22] width 16 height 16
click at [1105, 32] on input "Search" at bounding box center [1110, 27] width 147 height 14
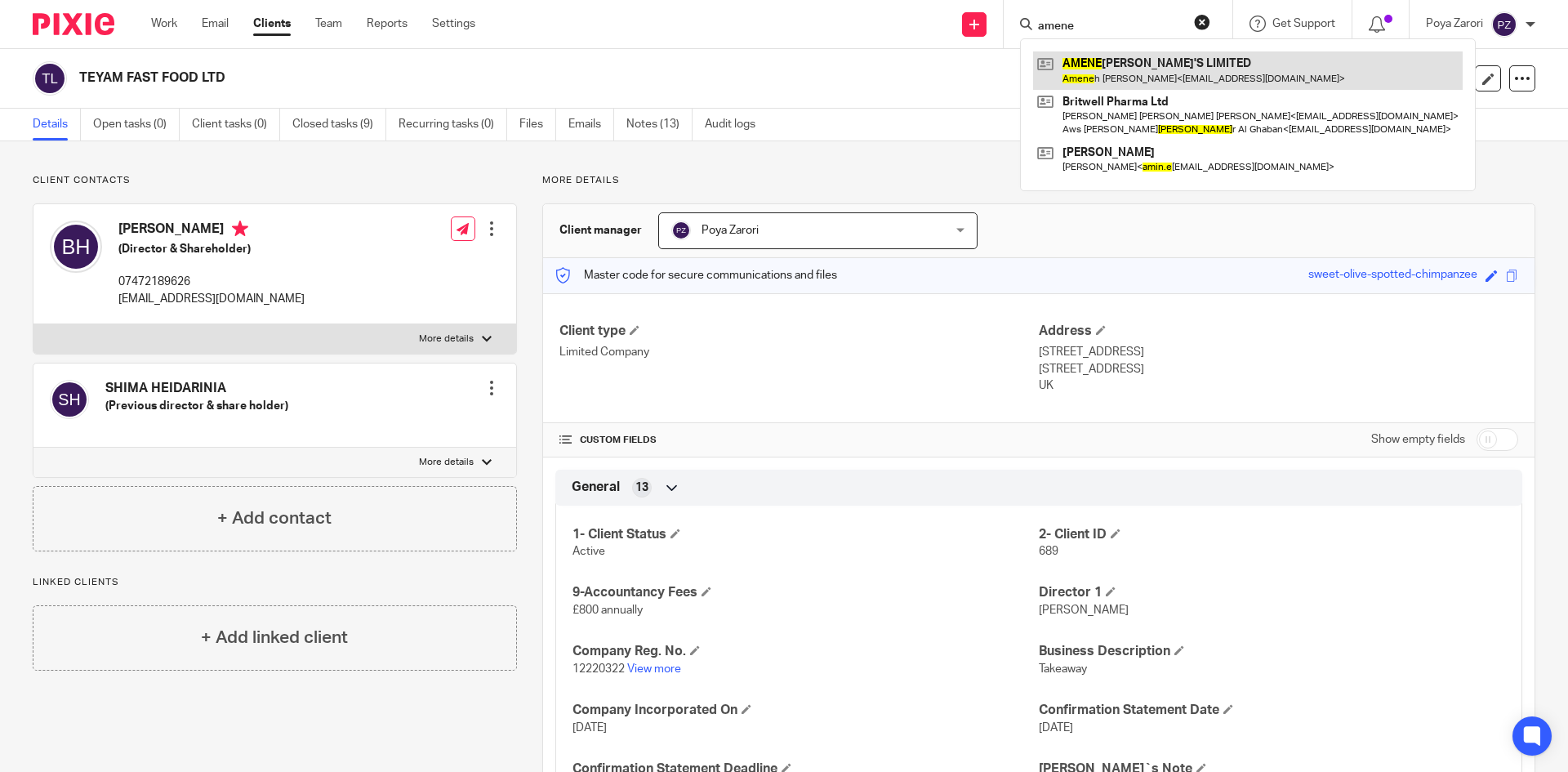
type input "amene"
click at [1111, 63] on link at bounding box center [1248, 71] width 430 height 37
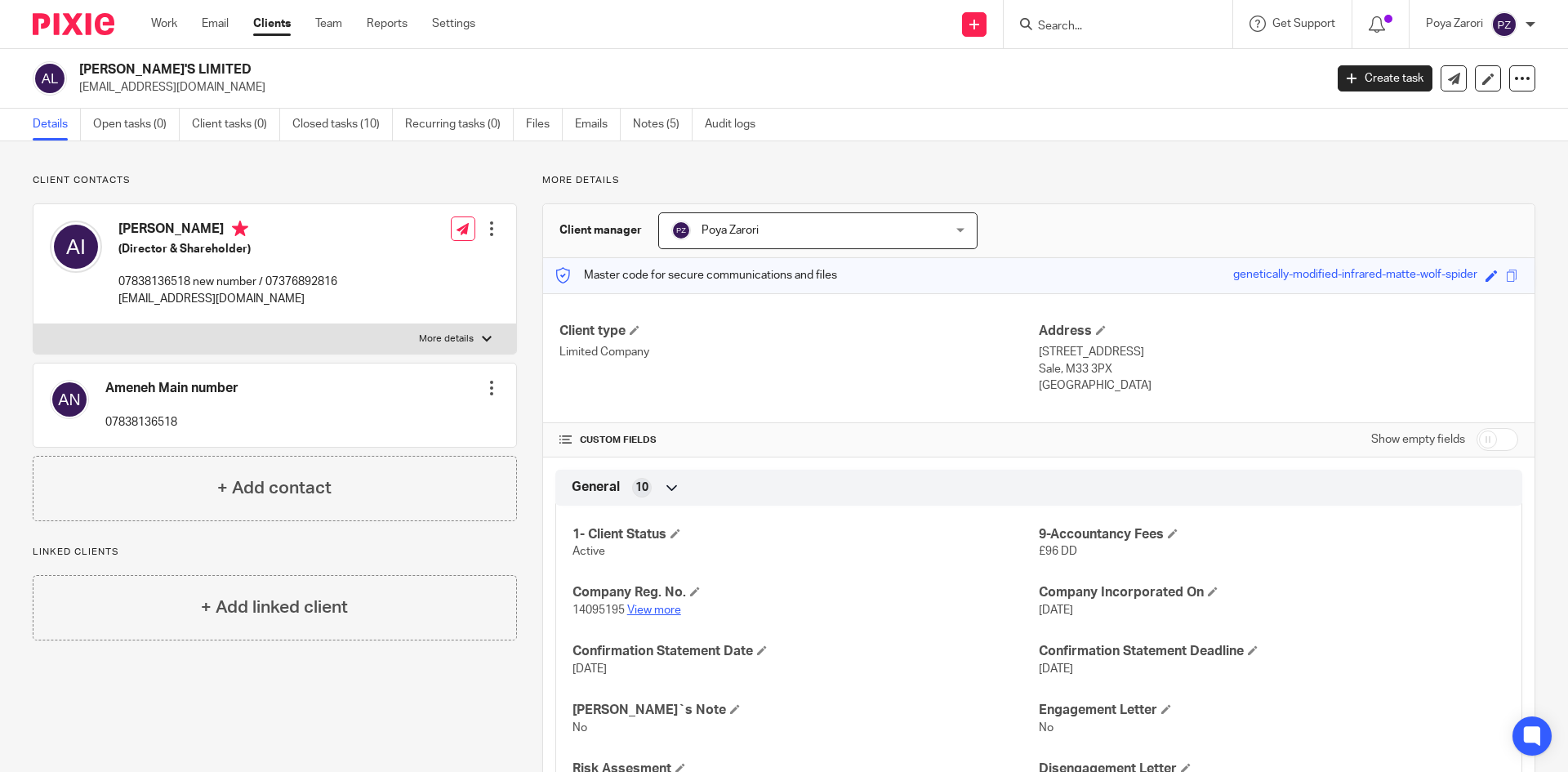
click at [668, 606] on link "View more" at bounding box center [654, 610] width 54 height 12
click at [672, 608] on link "View more" at bounding box center [654, 610] width 54 height 12
click at [1073, 17] on form at bounding box center [1123, 24] width 174 height 21
click at [1076, 37] on div at bounding box center [1118, 24] width 228 height 48
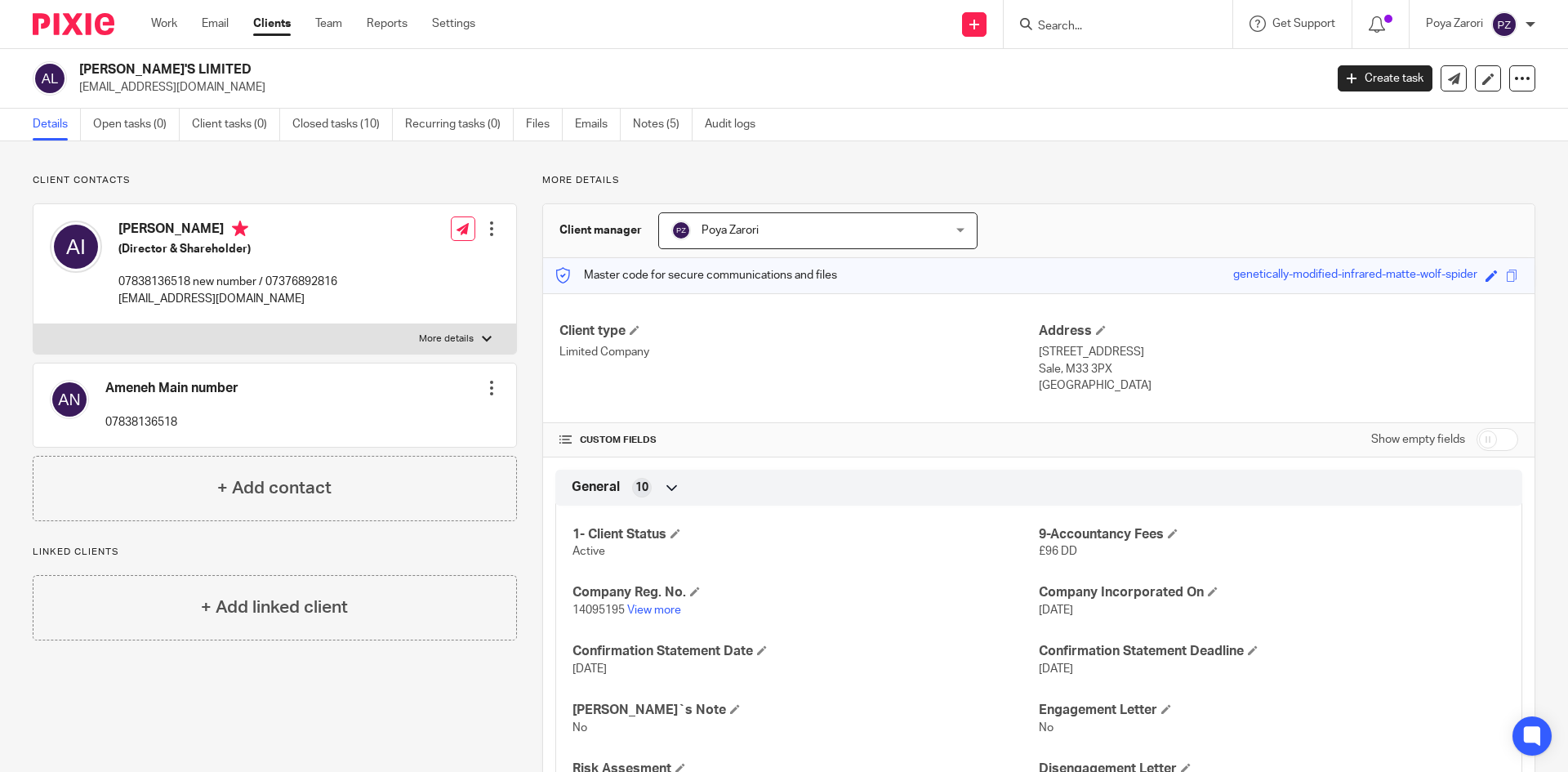
drag, startPoint x: 1044, startPoint y: 35, endPoint x: 1048, endPoint y: 26, distance: 9.8
click at [1046, 27] on div at bounding box center [1118, 24] width 228 height 48
click at [1067, 42] on div at bounding box center [1118, 24] width 228 height 48
click at [1082, 29] on input "Search" at bounding box center [1110, 27] width 147 height 14
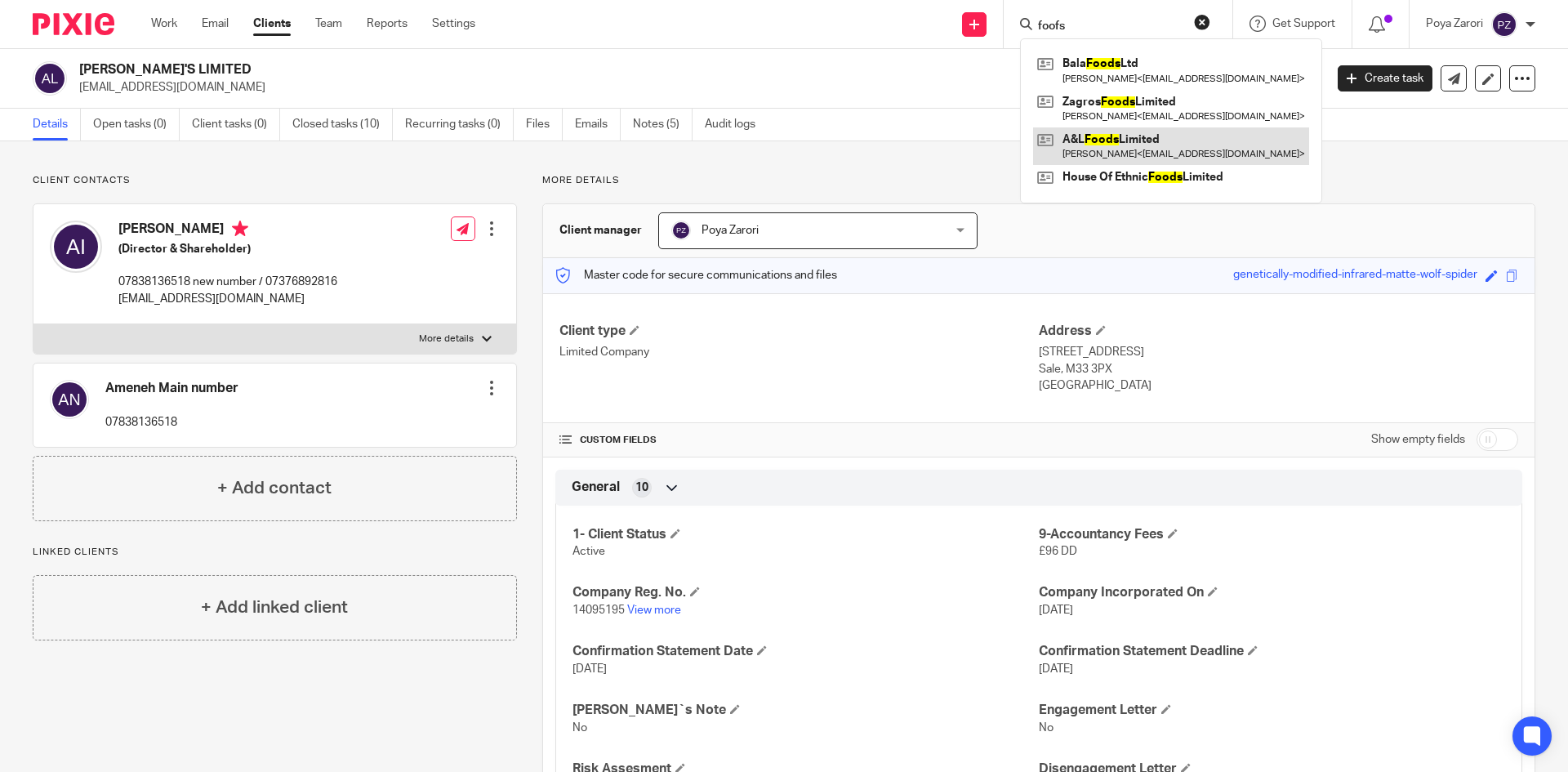
type input "foofs"
click at [1112, 141] on link at bounding box center [1170, 146] width 276 height 37
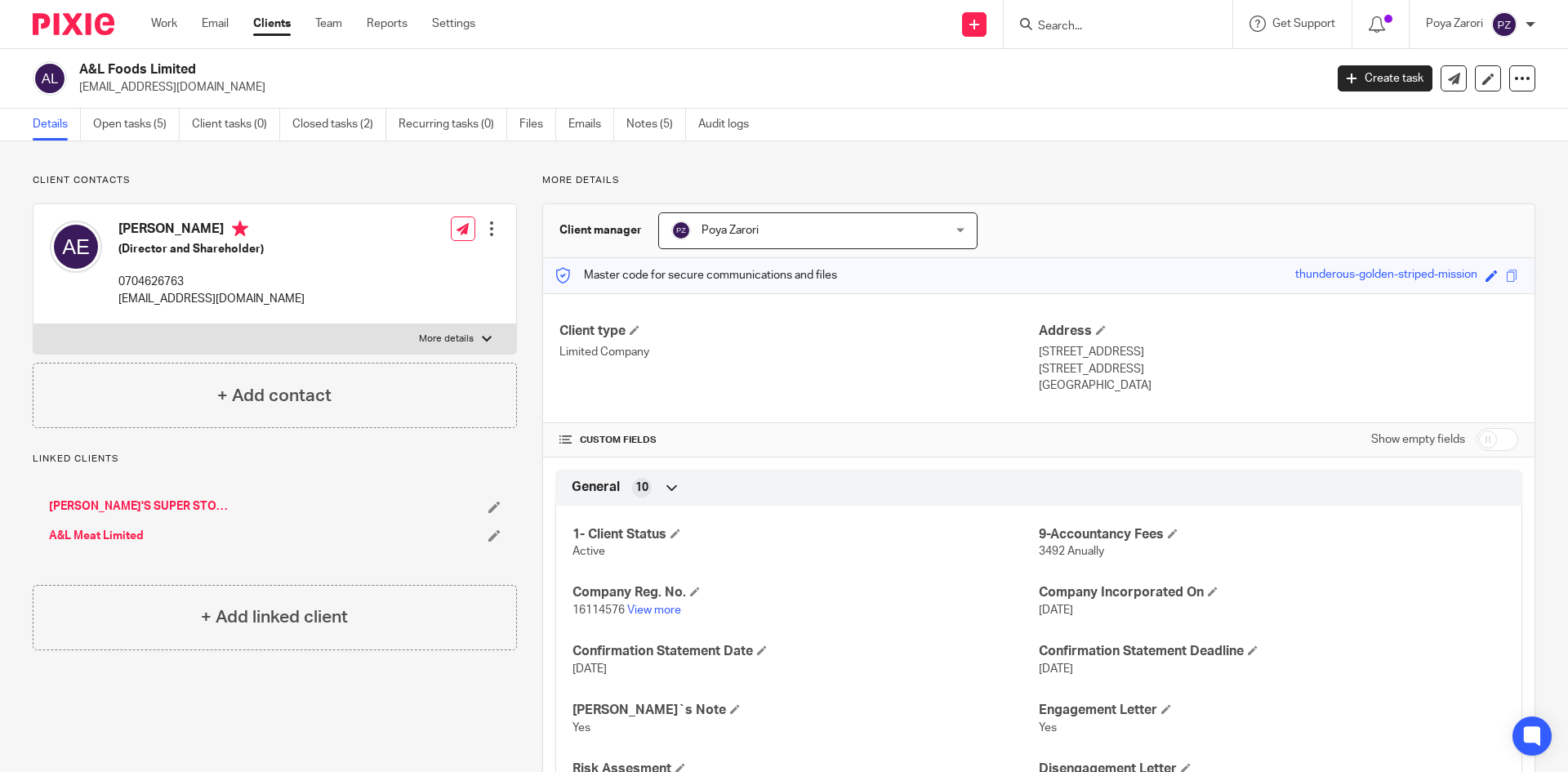
click at [456, 332] on label "More details" at bounding box center [275, 338] width 483 height 29
click at [34, 324] on input "More details" at bounding box center [33, 324] width 1 height 1
checkbox input "true"
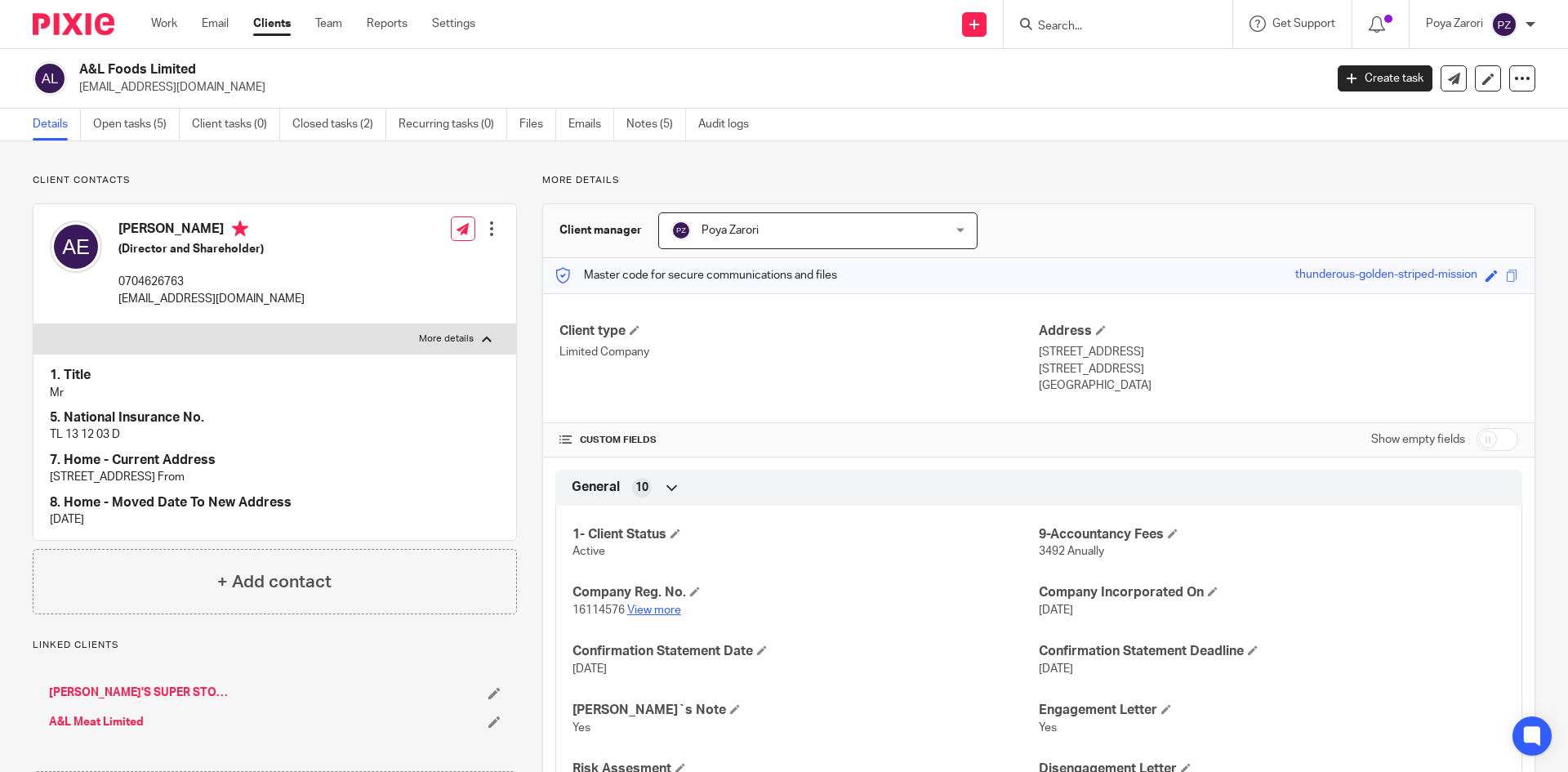
click at [634, 607] on link "View more" at bounding box center [654, 610] width 54 height 12
click at [647, 121] on link "Notes (5)" at bounding box center [656, 125] width 60 height 32
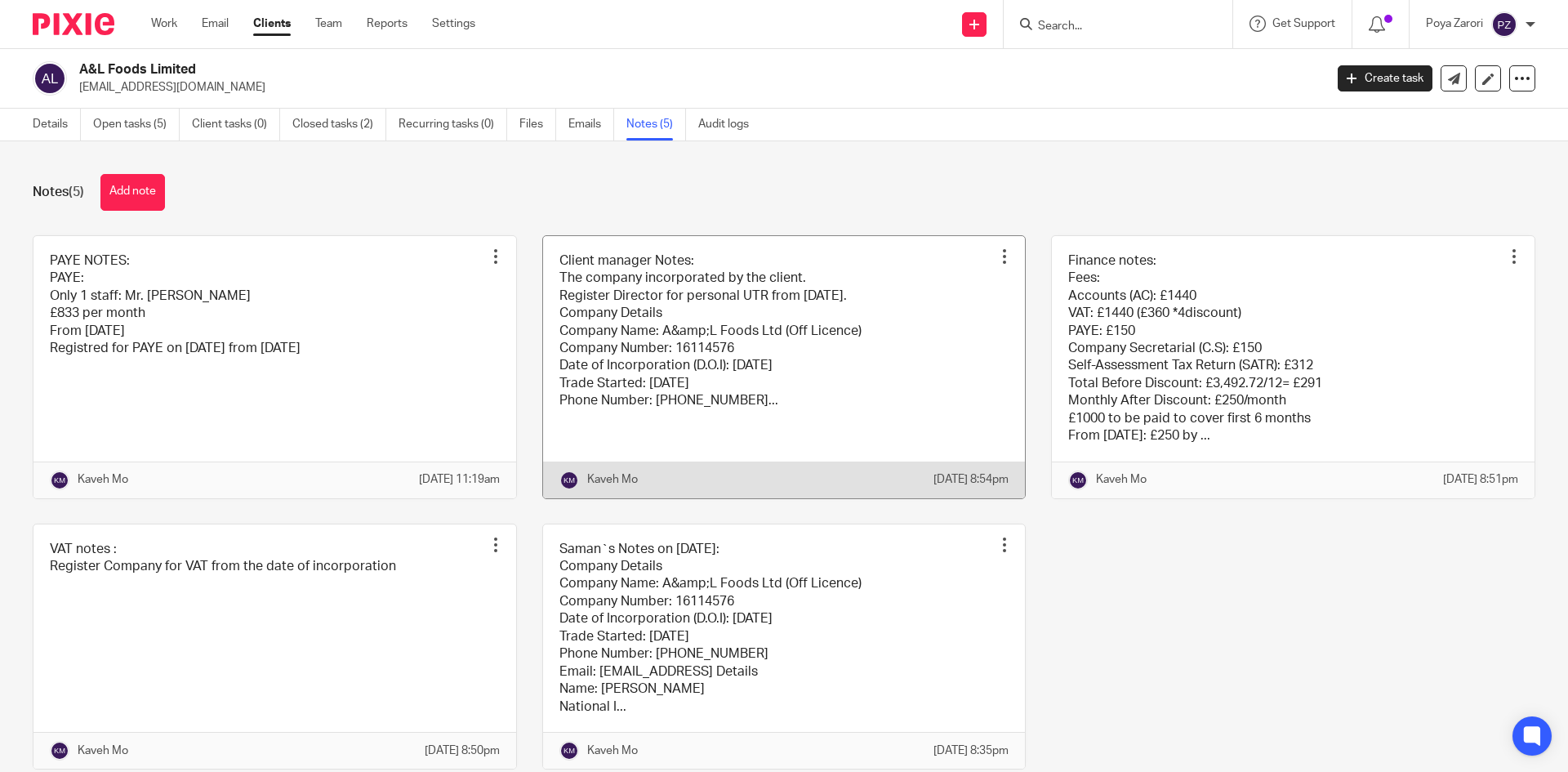
click at [727, 295] on link at bounding box center [784, 368] width 483 height 262
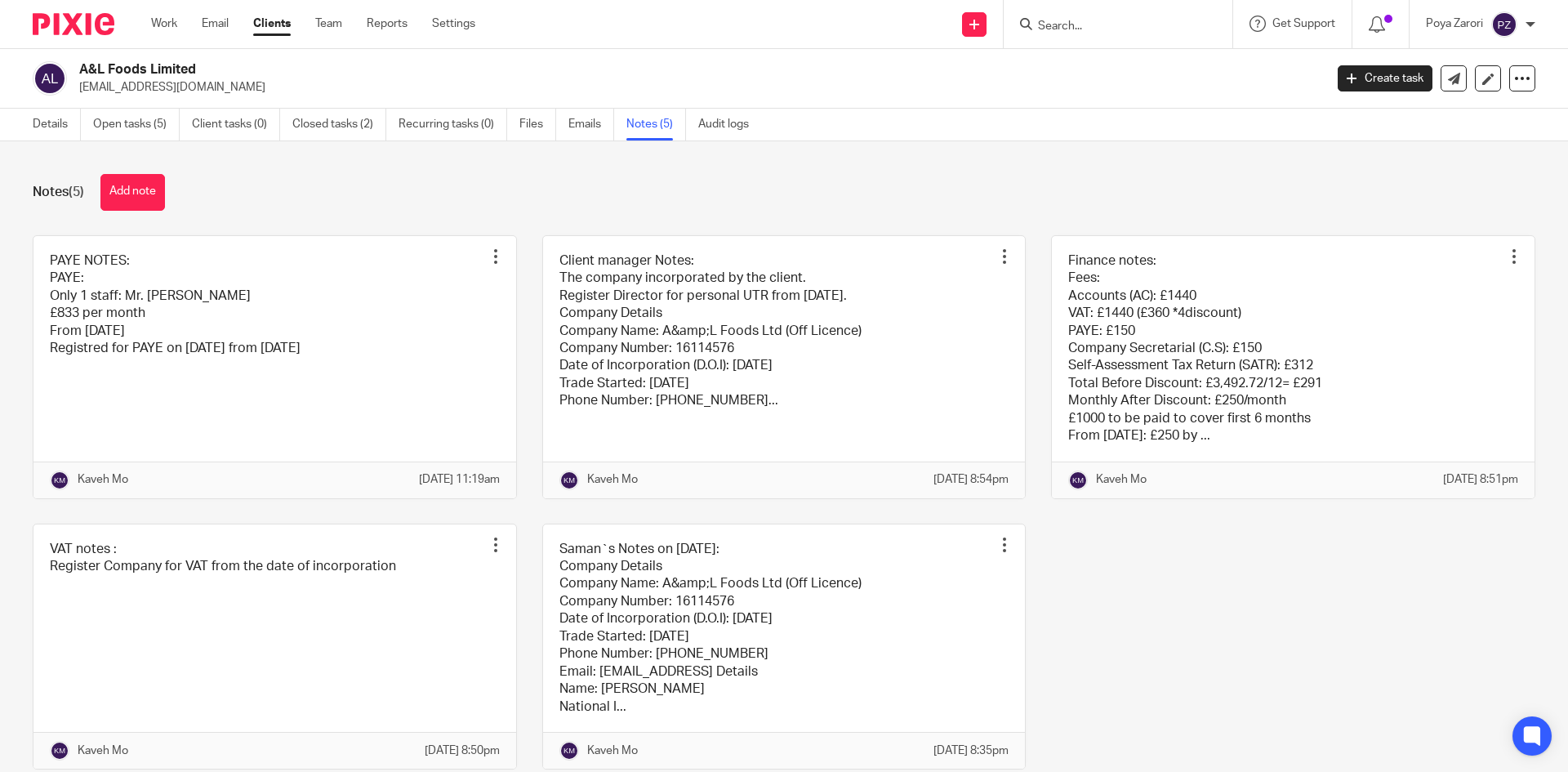
click at [1084, 17] on form at bounding box center [1123, 24] width 174 height 21
click at [1085, 21] on input "Search" at bounding box center [1110, 27] width 147 height 14
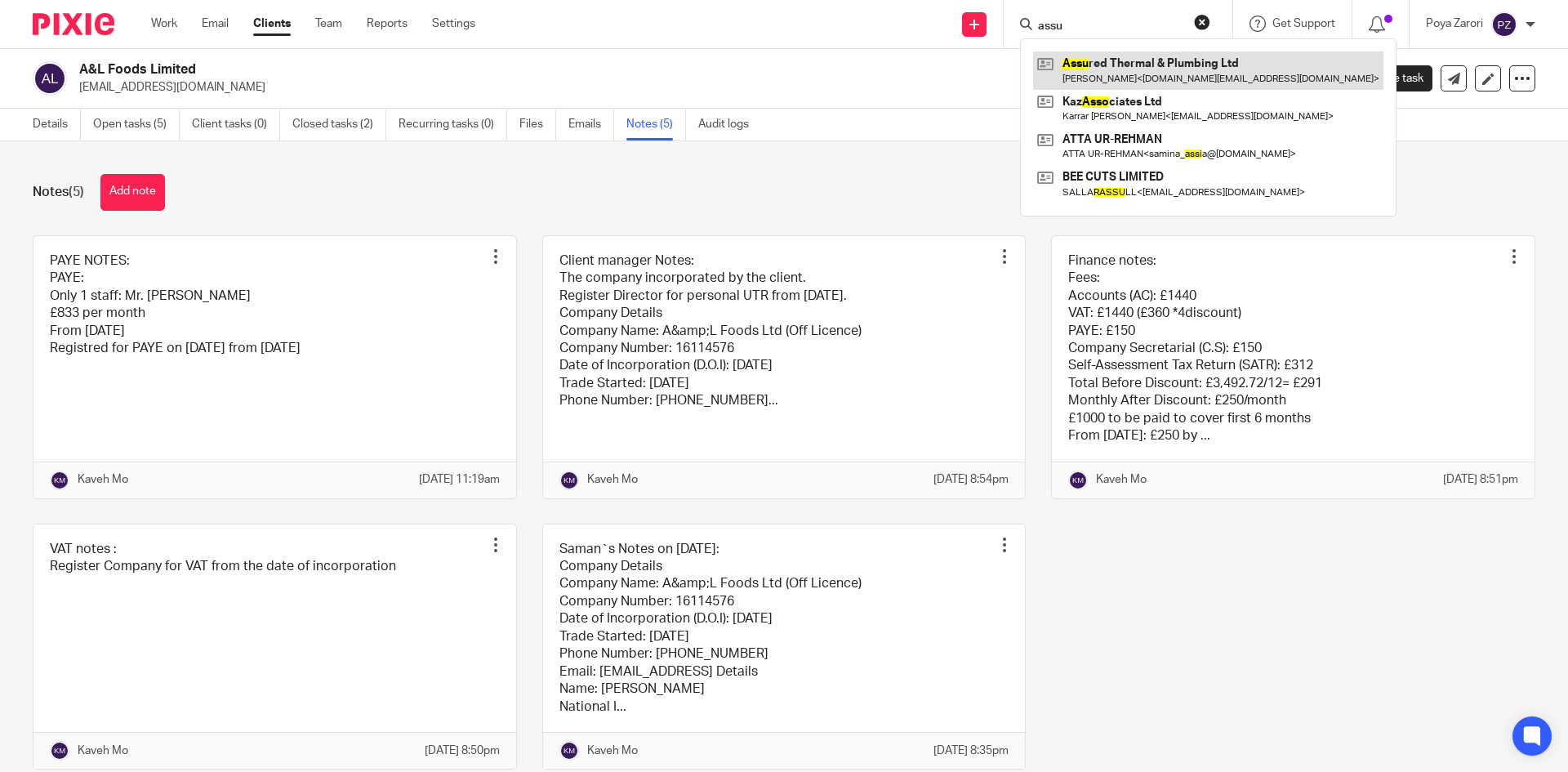
type input "assu"
click at [1129, 66] on link at bounding box center [1208, 71] width 351 height 37
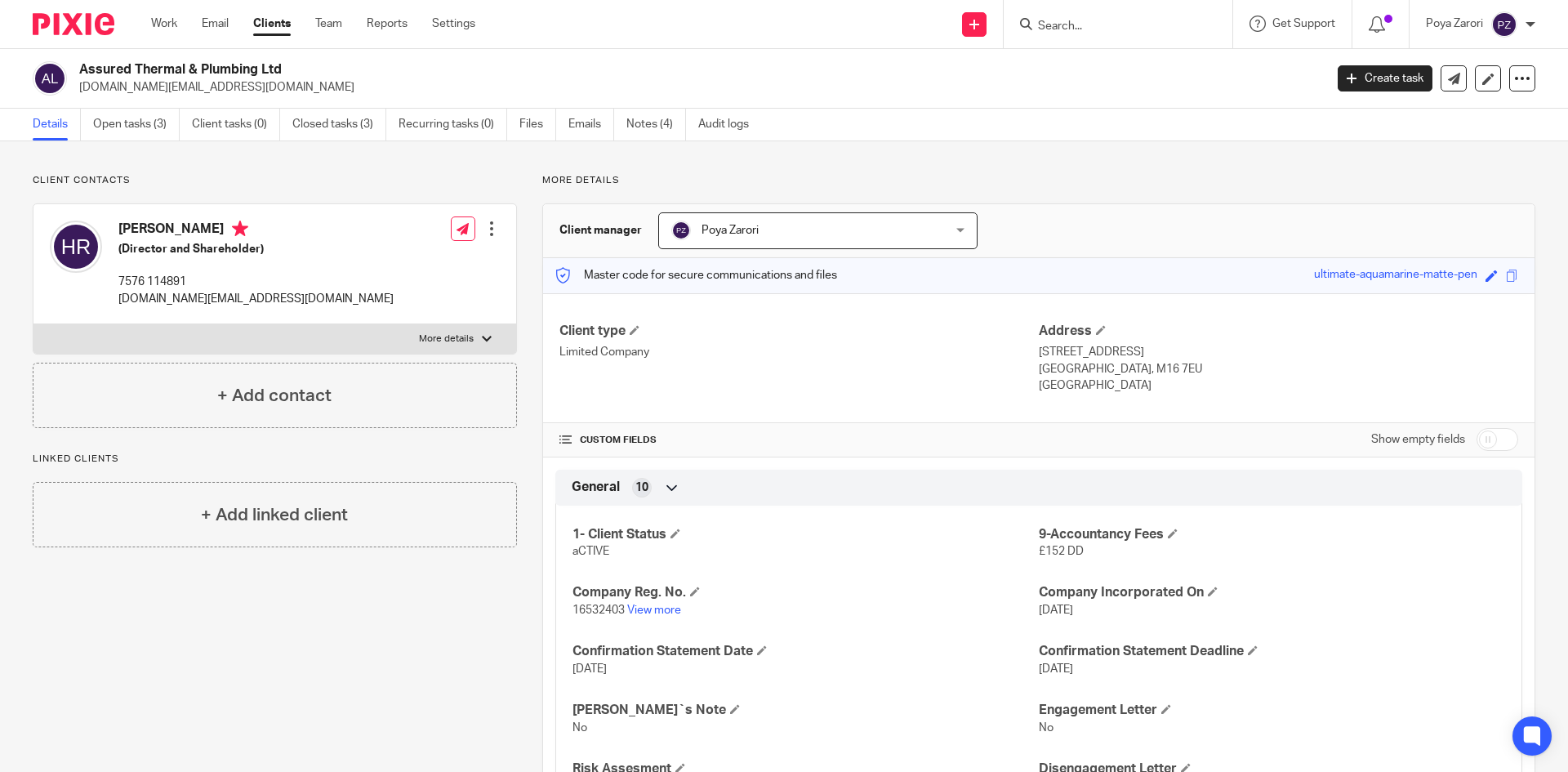
click at [439, 340] on p "More details" at bounding box center [446, 339] width 54 height 13
click at [34, 324] on input "More details" at bounding box center [33, 324] width 1 height 1
checkbox input "true"
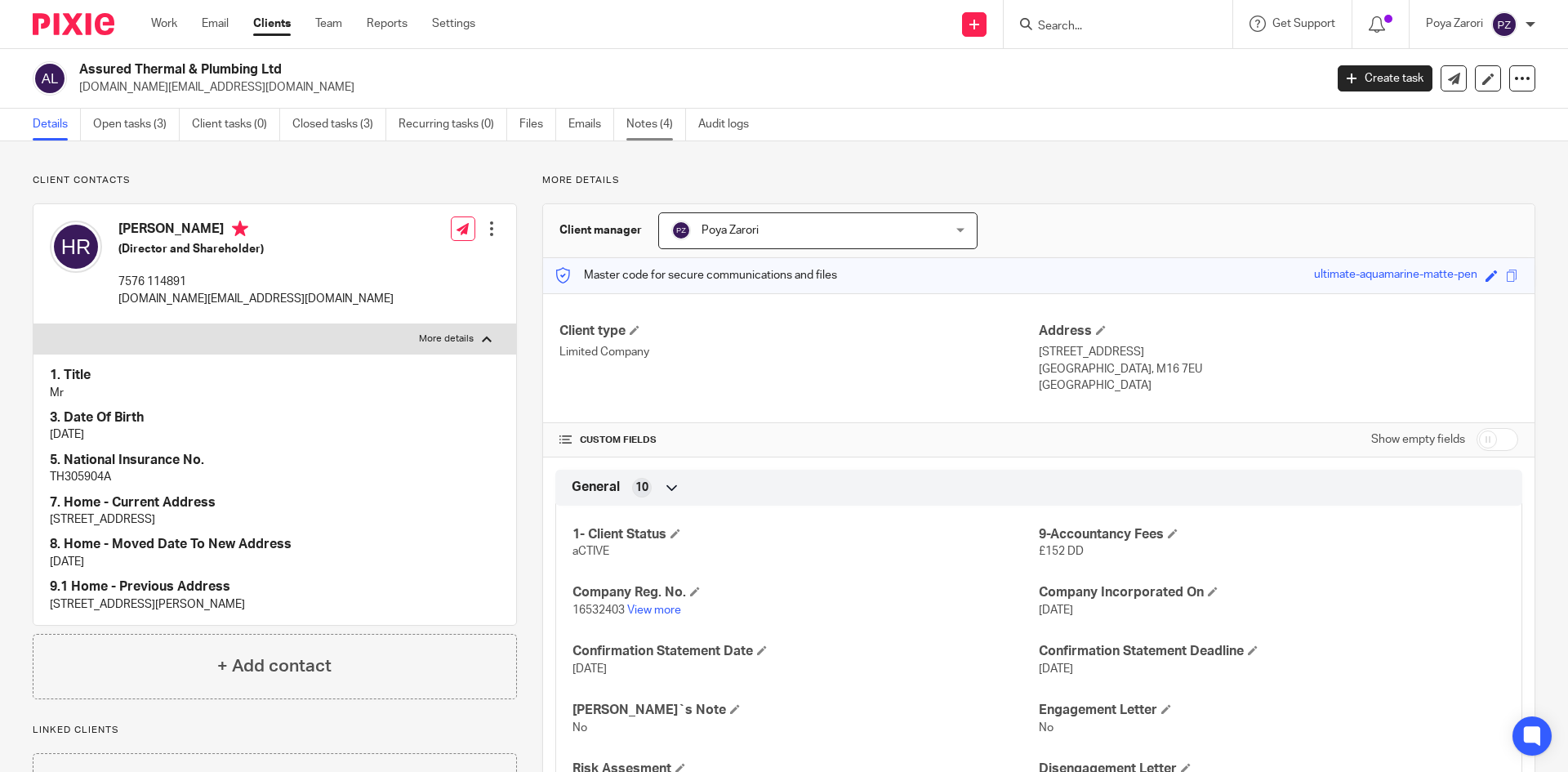
click at [645, 120] on link "Notes (4)" at bounding box center [656, 125] width 60 height 32
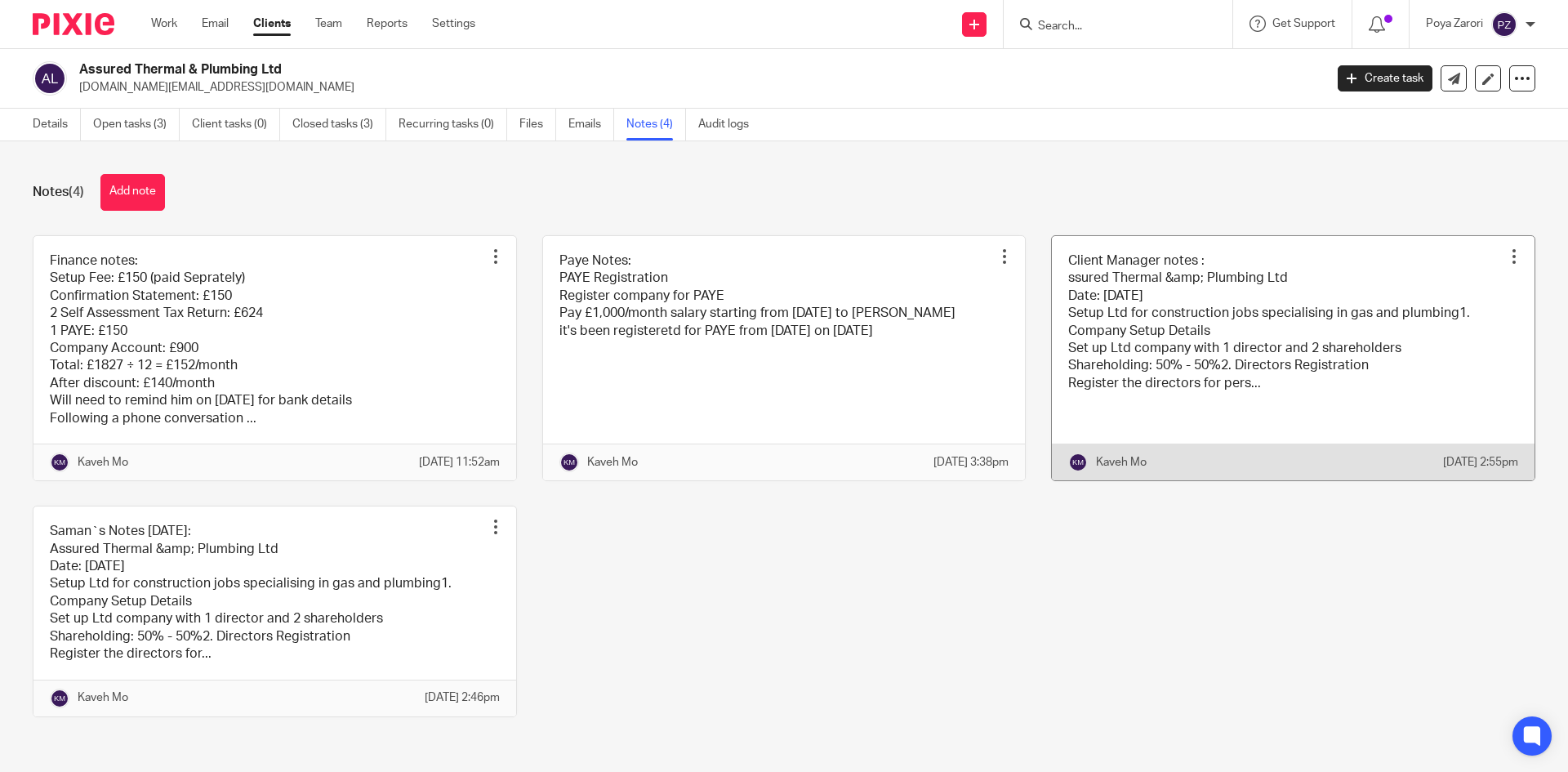
click at [1205, 332] on link at bounding box center [1292, 359] width 483 height 245
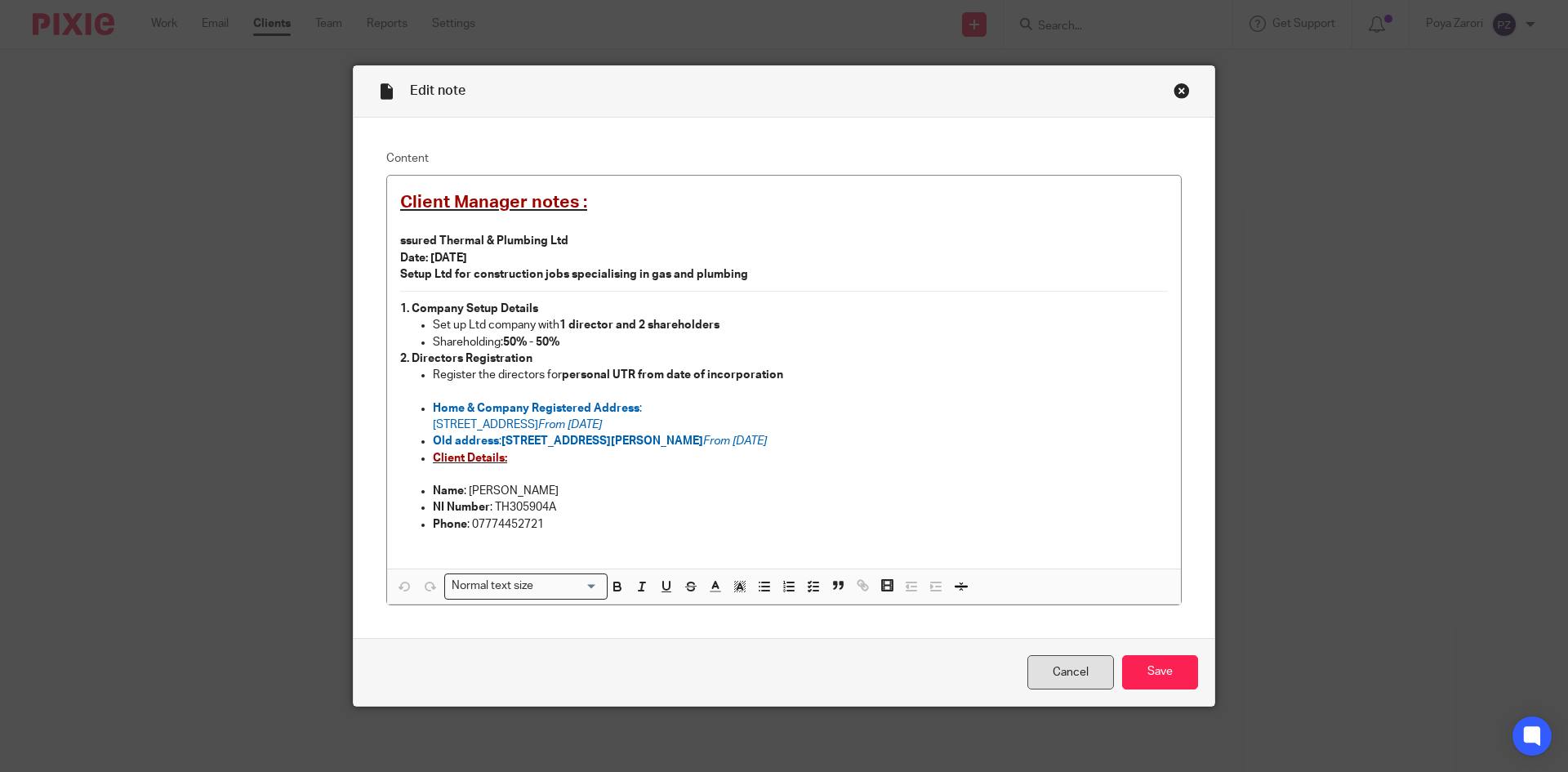
click at [1095, 682] on link "Cancel" at bounding box center [1070, 672] width 87 height 35
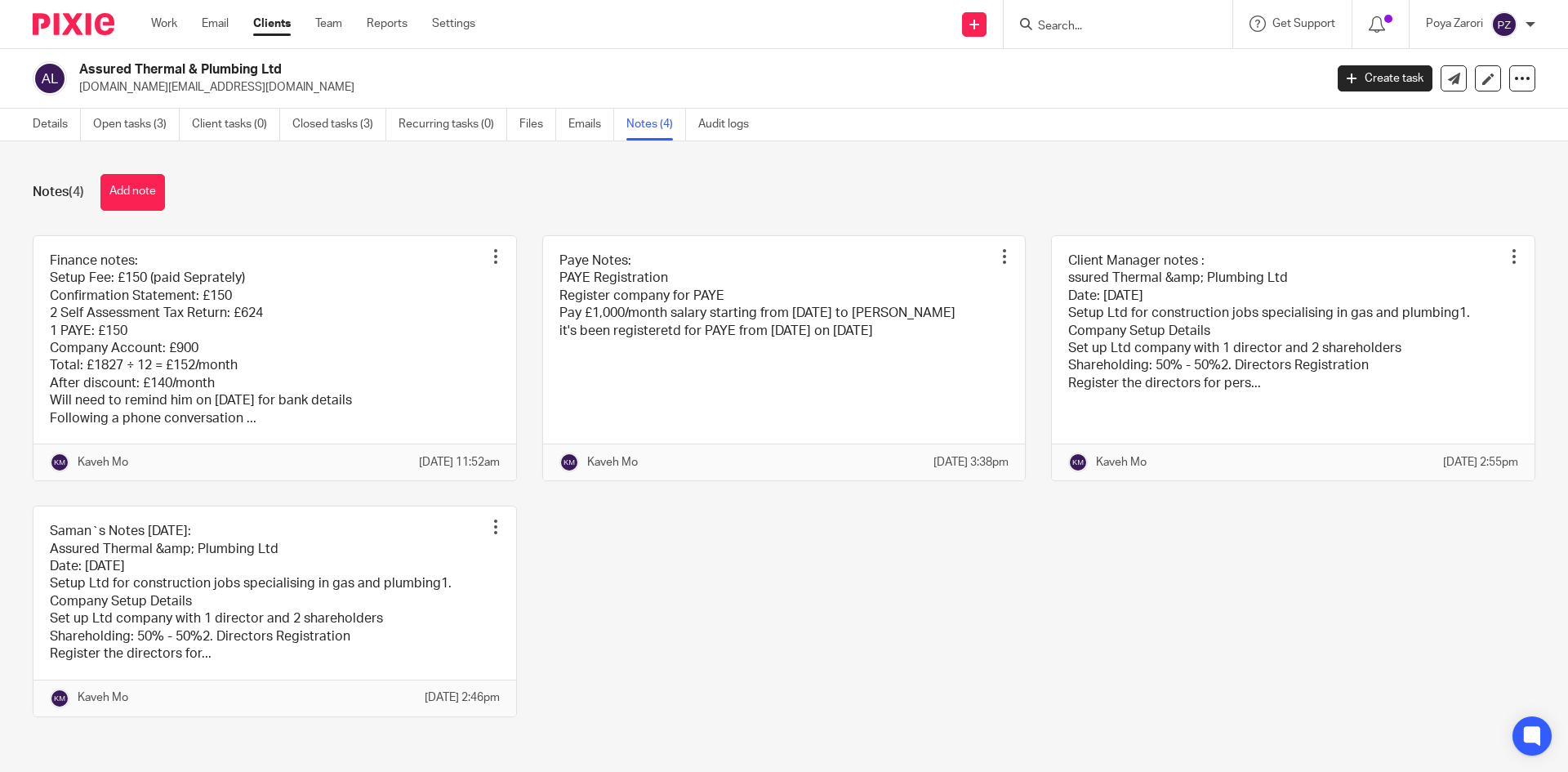
click at [32, 121] on div "Details Open tasks (3) Client tasks (0) Closed tasks (3) Recurring tasks (0) Fi…" at bounding box center [394, 125] width 789 height 32
click at [49, 121] on link "Details" at bounding box center [57, 125] width 48 height 32
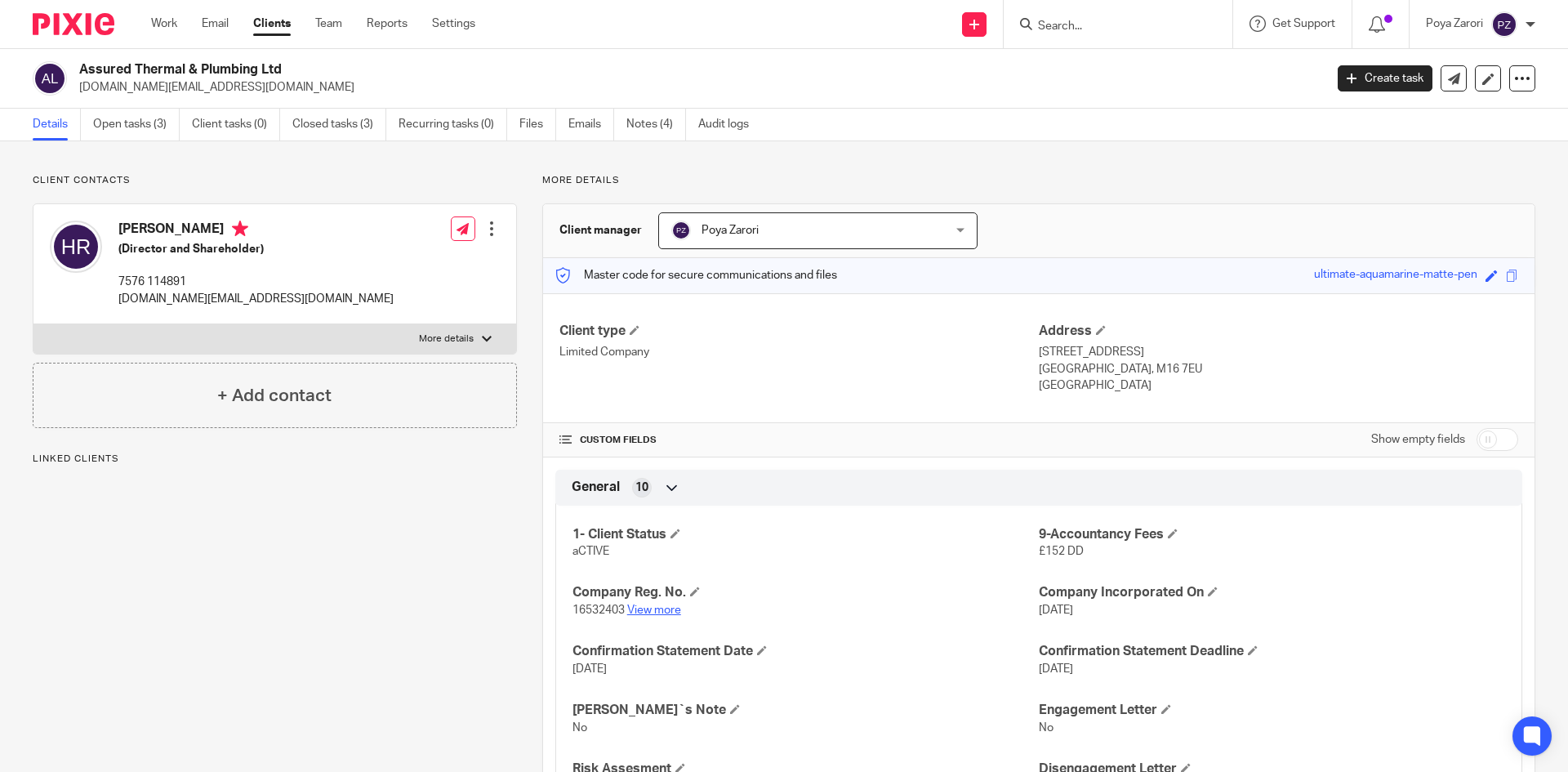
click at [647, 609] on link "View more" at bounding box center [654, 610] width 54 height 12
click at [1069, 23] on input "Search" at bounding box center [1110, 27] width 147 height 14
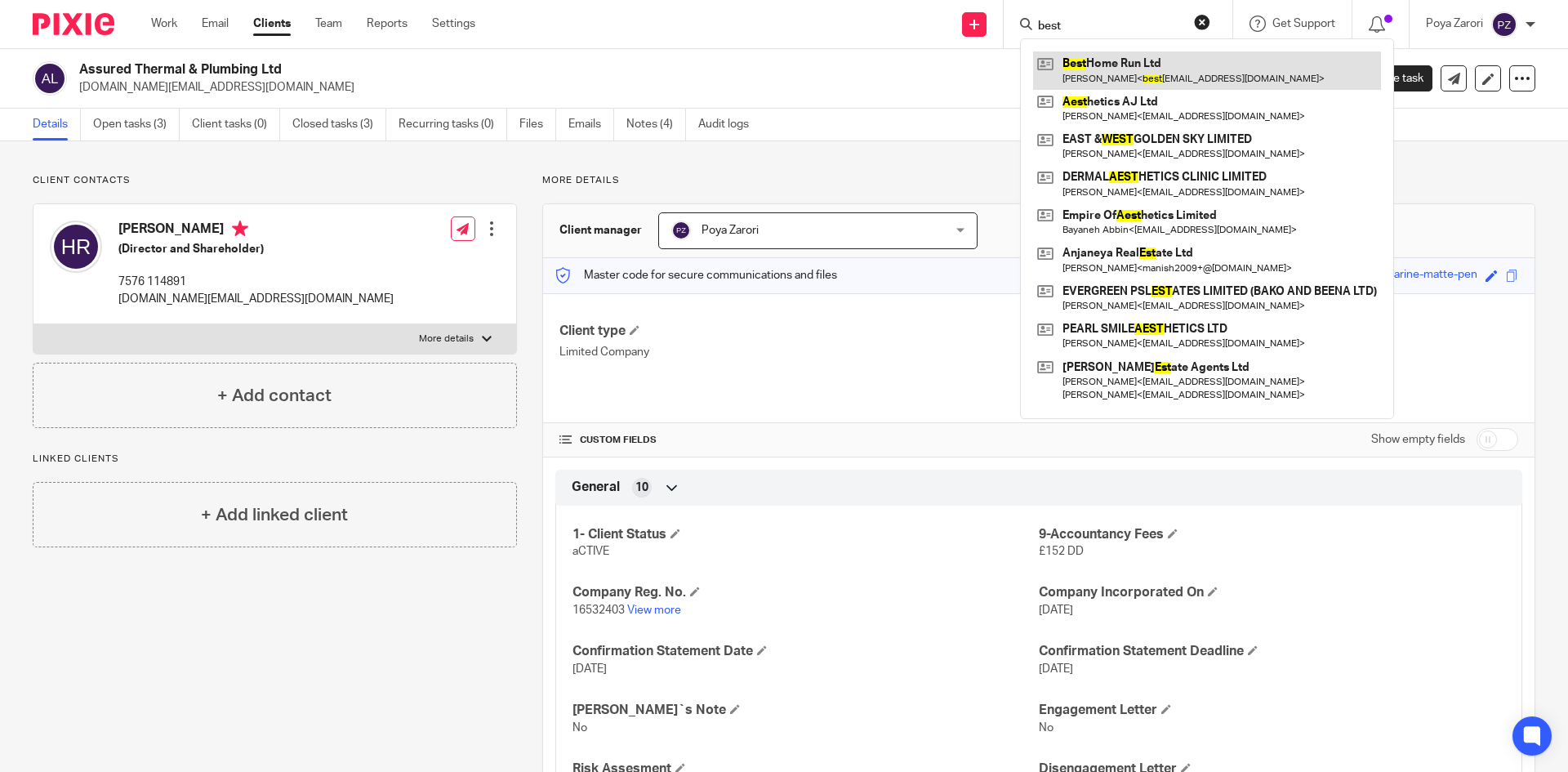
type input "best"
click at [1115, 62] on link at bounding box center [1207, 71] width 348 height 37
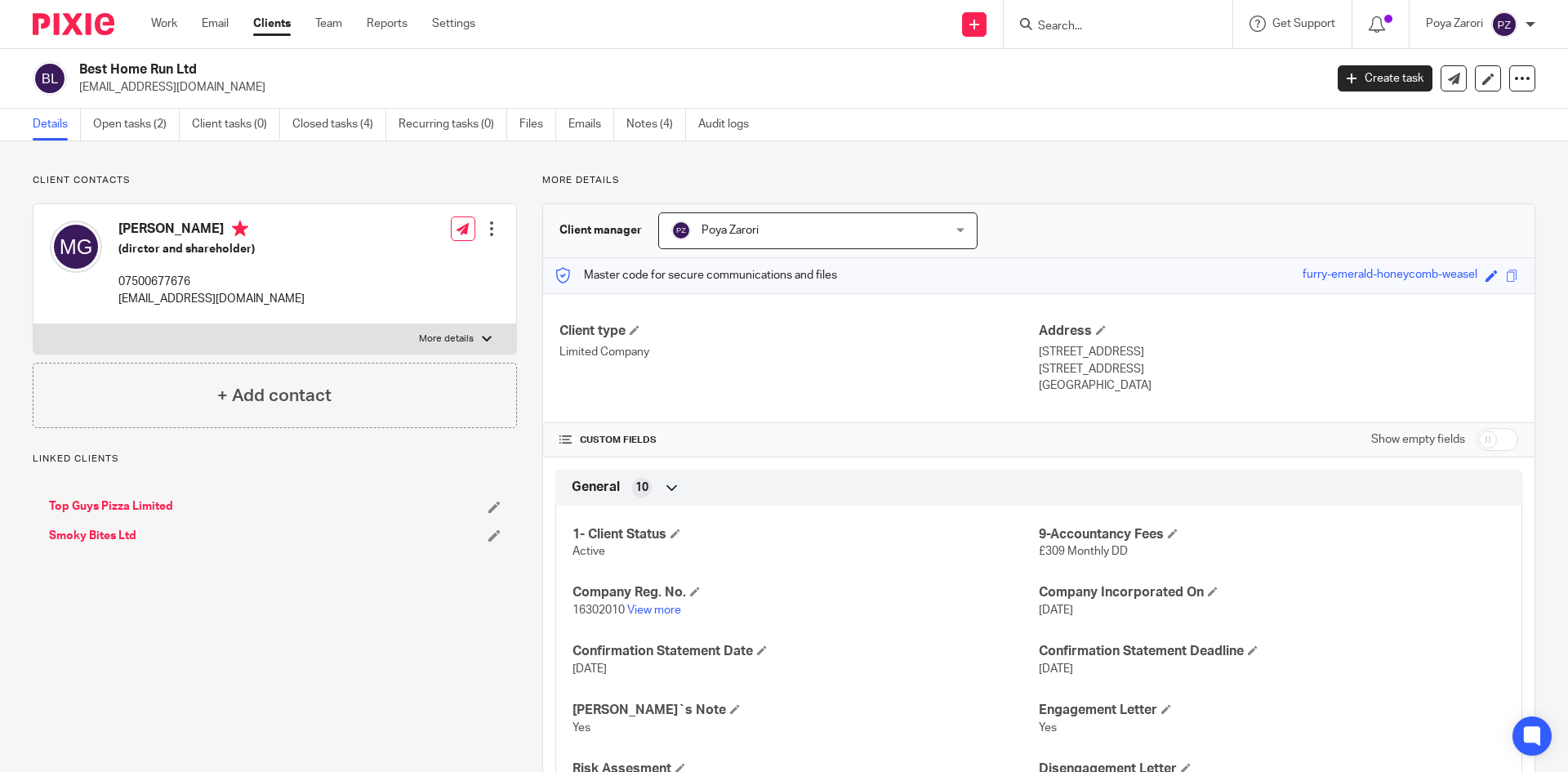
click at [470, 335] on label "More details" at bounding box center [275, 338] width 483 height 29
click at [34, 324] on input "More details" at bounding box center [33, 324] width 1 height 1
checkbox input "true"
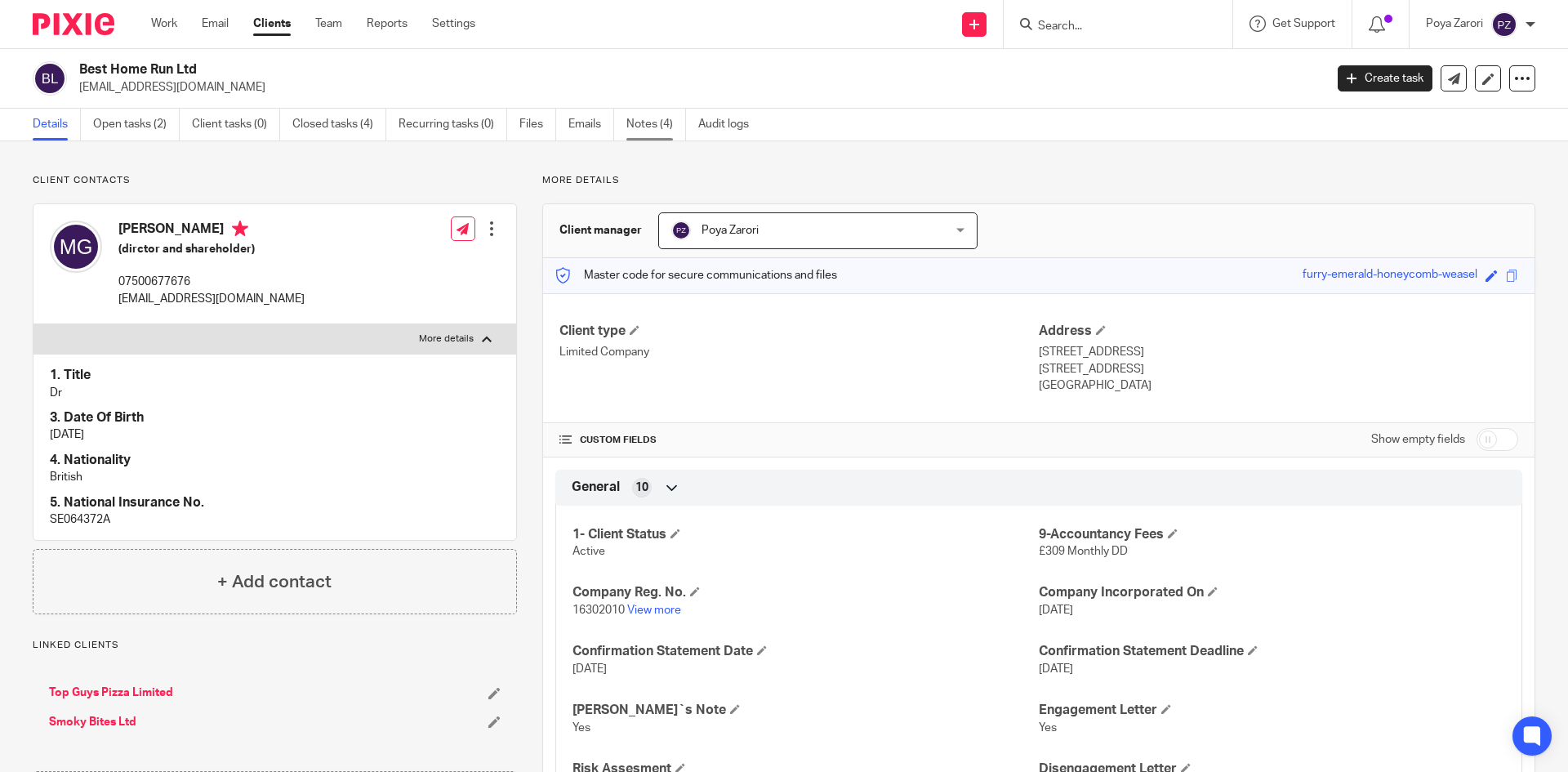
click at [653, 123] on link "Notes (4)" at bounding box center [656, 125] width 60 height 32
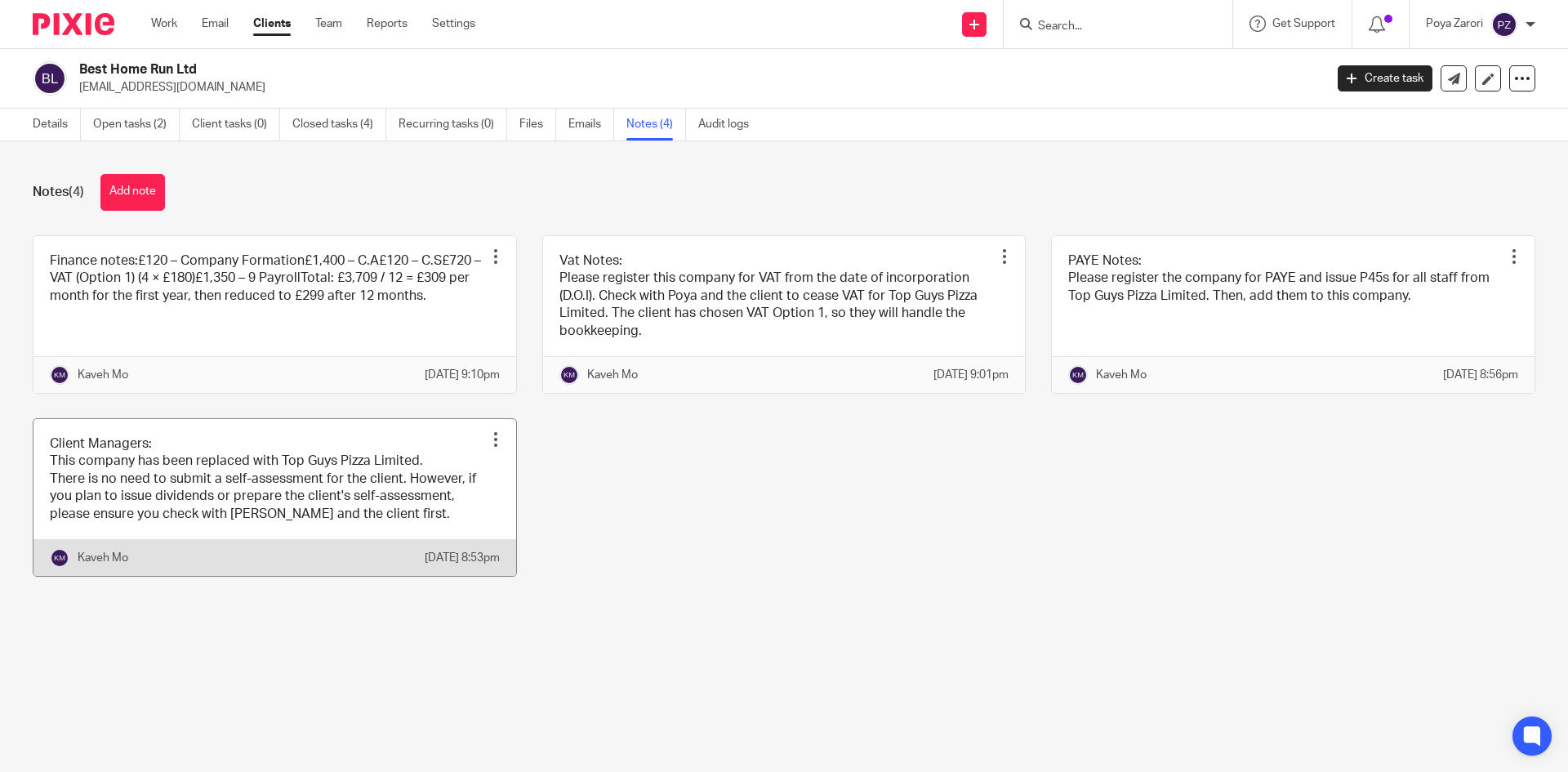
click at [313, 494] on link at bounding box center [275, 498] width 483 height 157
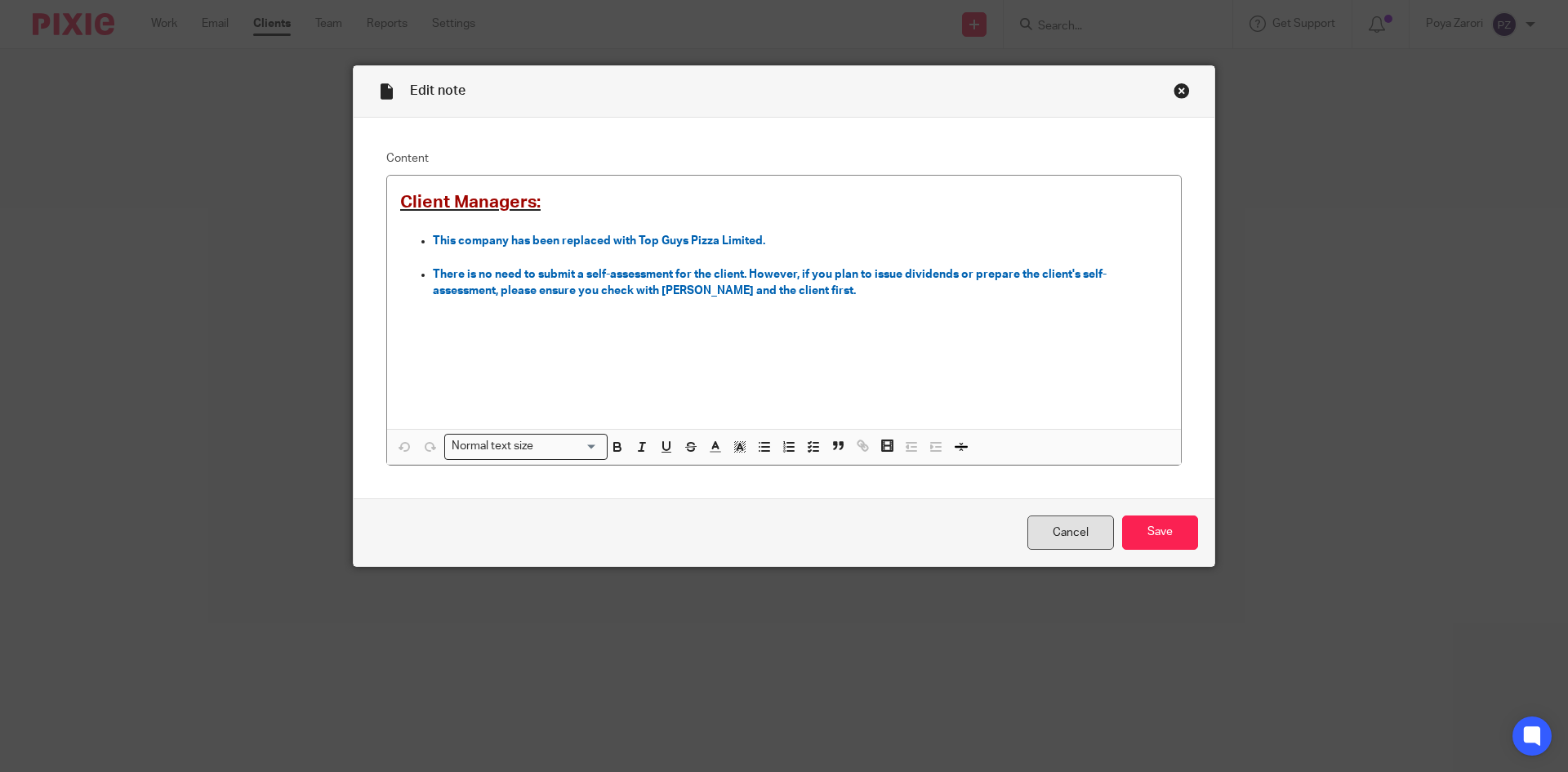
click at [1070, 536] on link "Cancel" at bounding box center [1070, 533] width 87 height 35
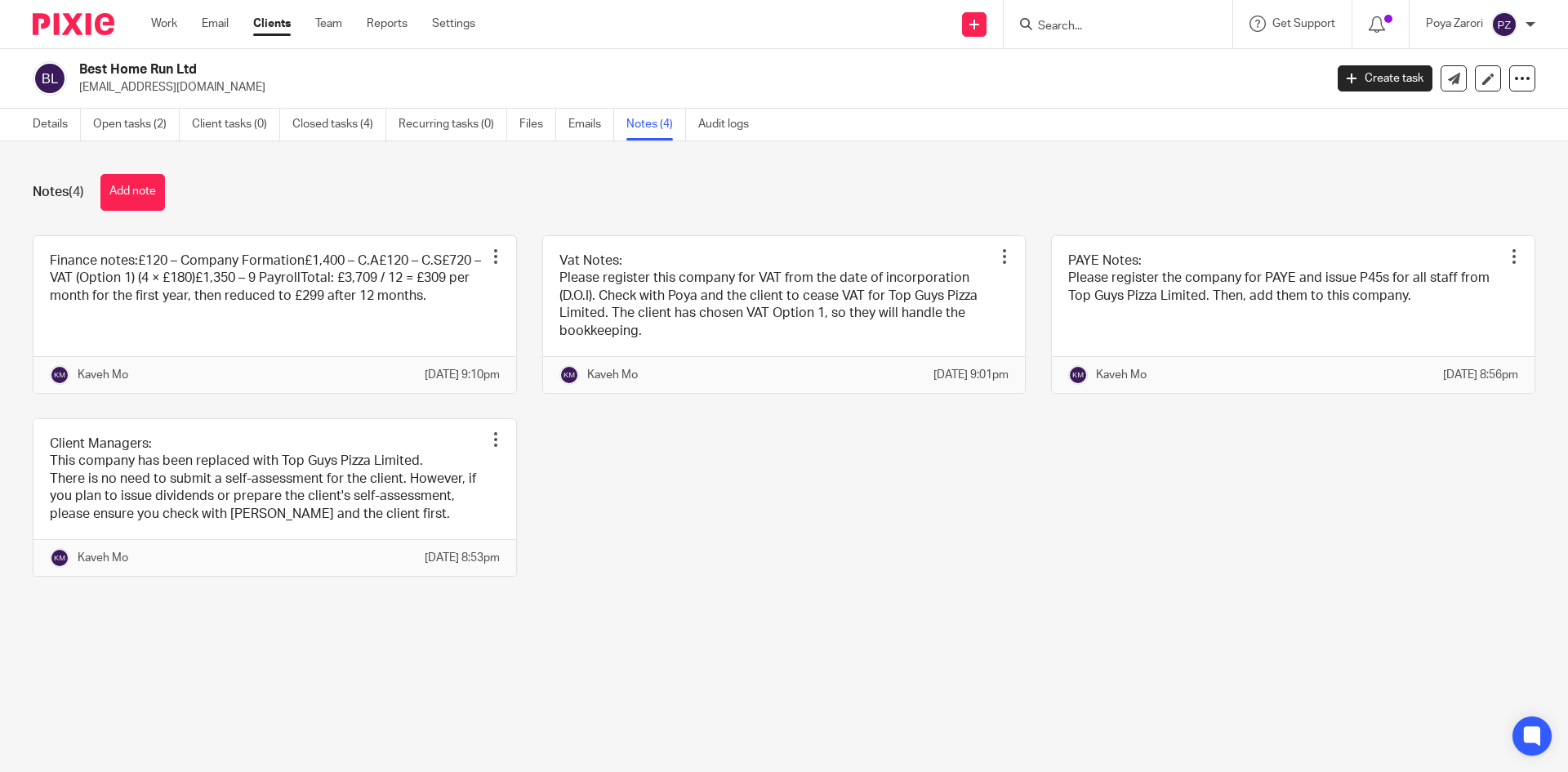
click at [1092, 28] on input "Search" at bounding box center [1110, 27] width 147 height 14
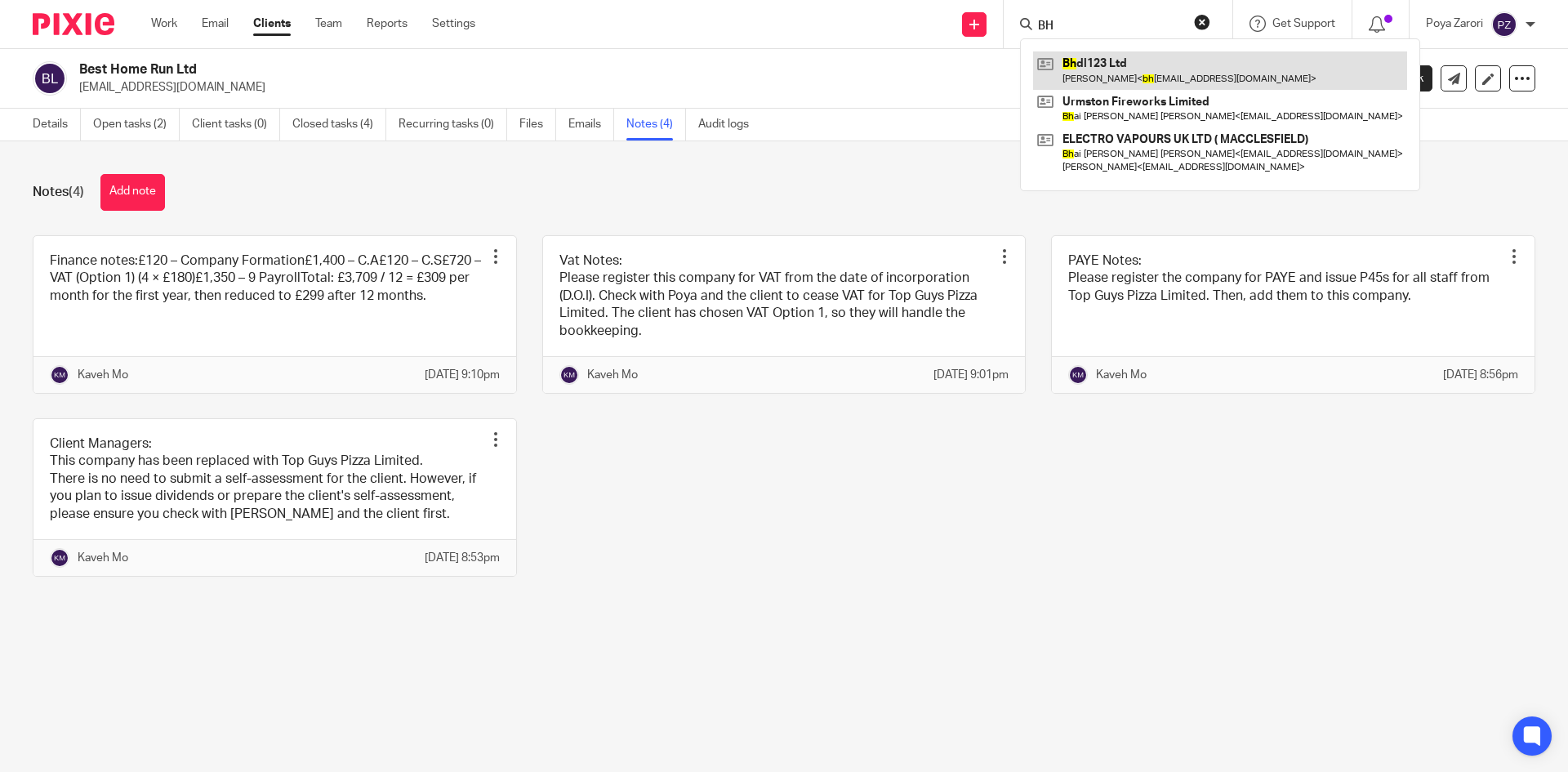
type input "BH"
click at [1085, 75] on link at bounding box center [1219, 71] width 374 height 37
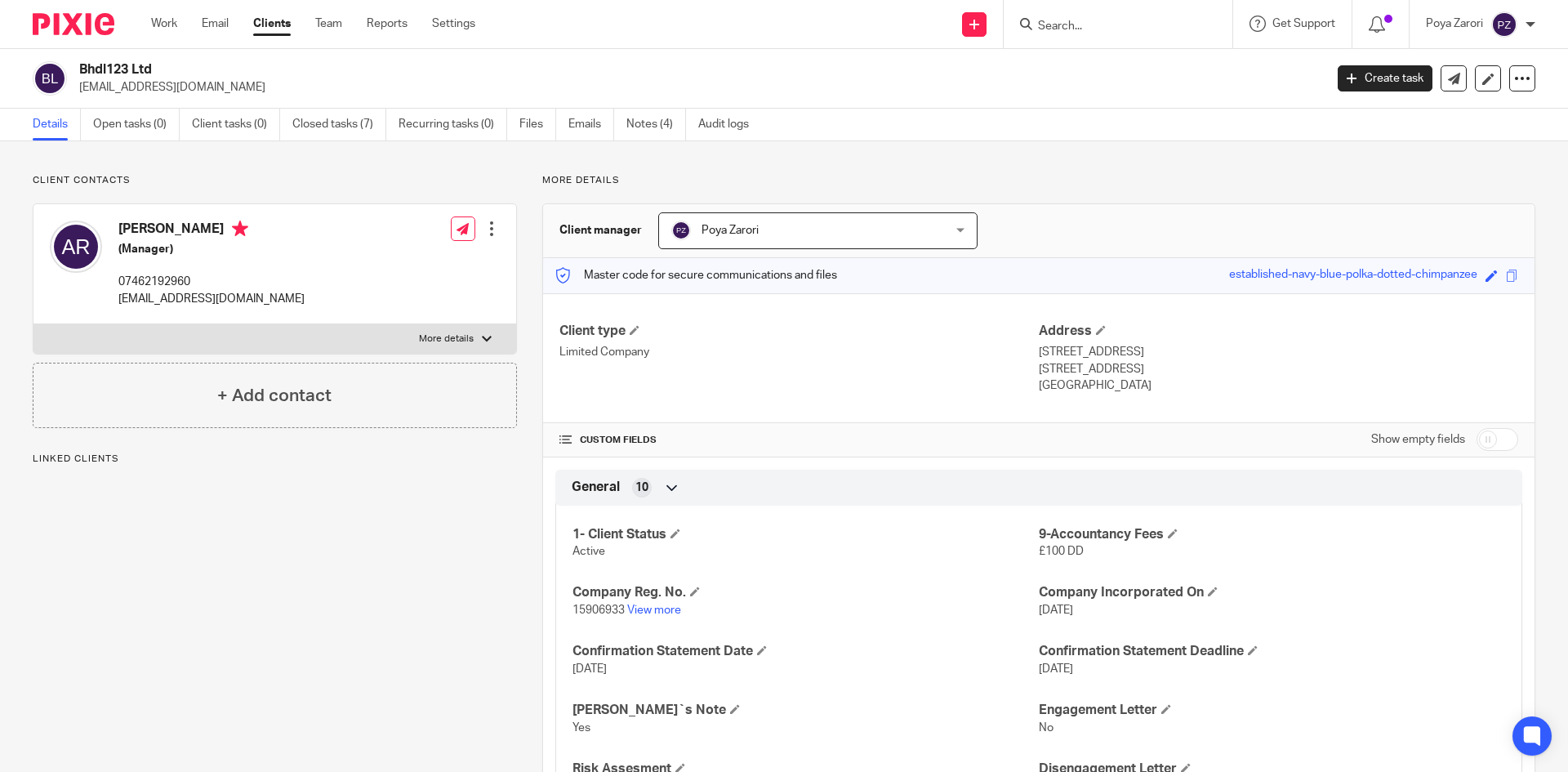
click at [456, 342] on p "More details" at bounding box center [446, 339] width 54 height 13
click at [34, 324] on input "More details" at bounding box center [33, 324] width 1 height 1
checkbox input "true"
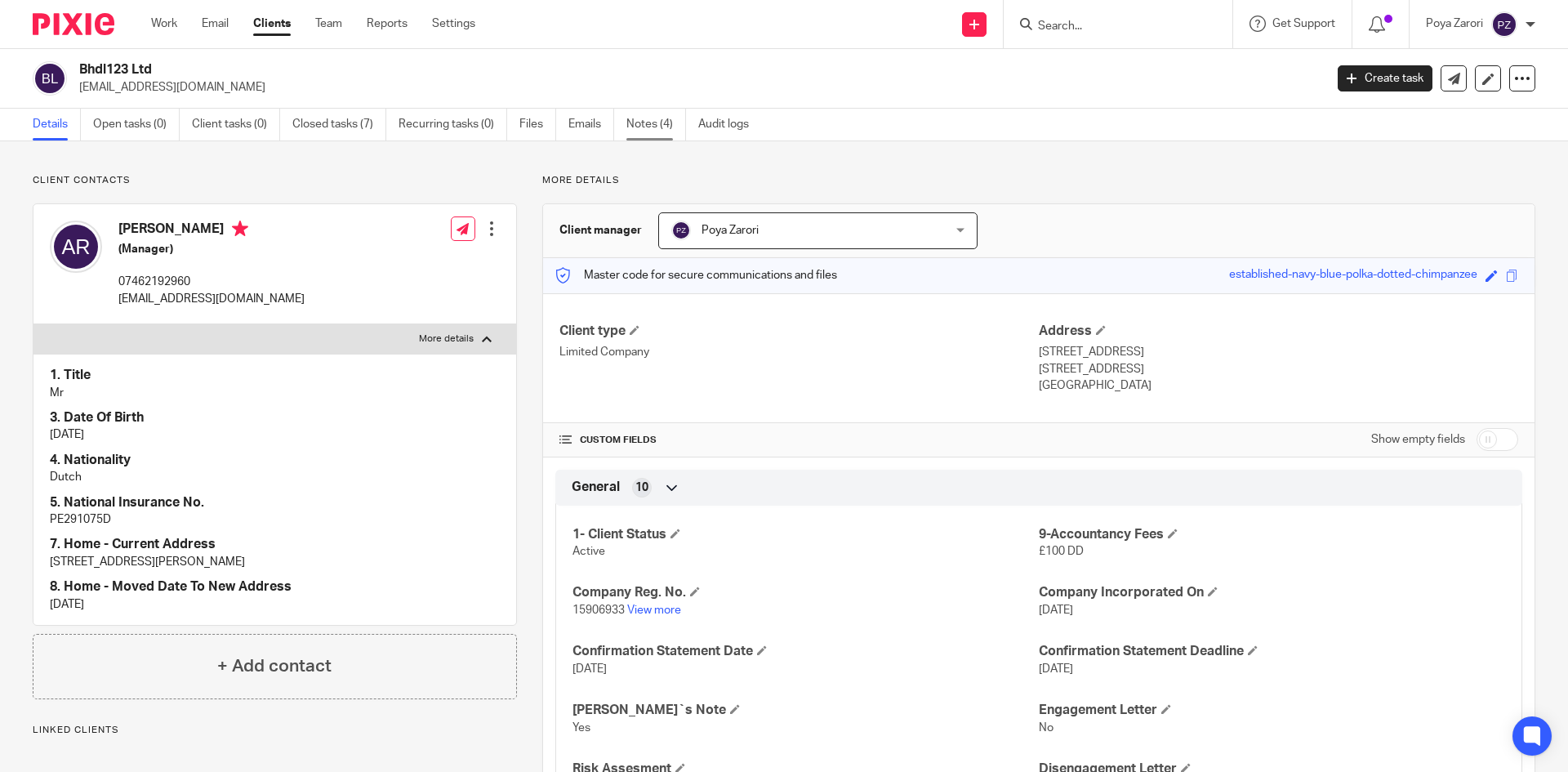
click at [648, 130] on link "Notes (4)" at bounding box center [656, 125] width 60 height 32
click at [648, 126] on link "Notes (4)" at bounding box center [656, 125] width 60 height 32
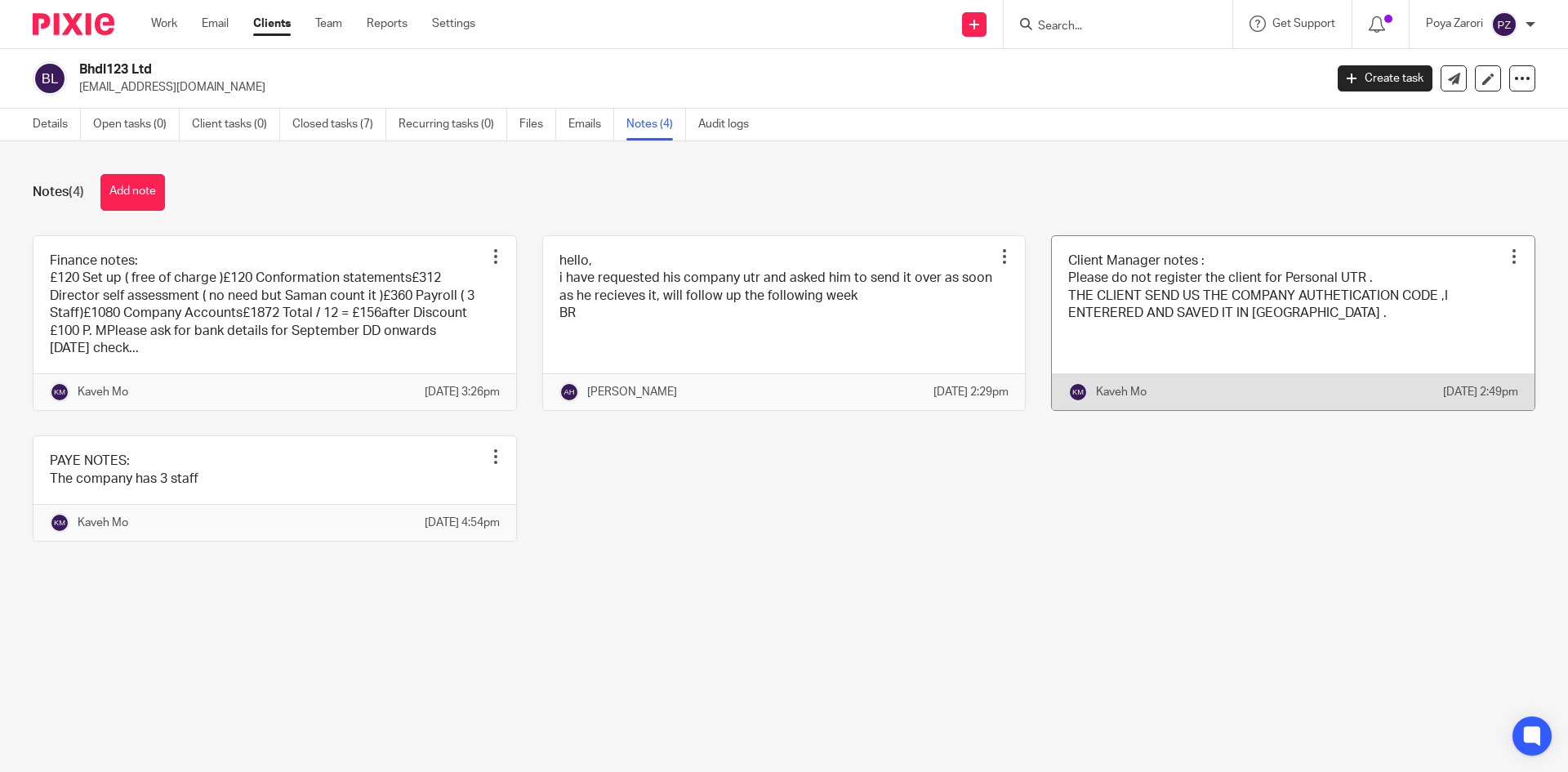
click at [1212, 276] on link at bounding box center [1292, 324] width 483 height 175
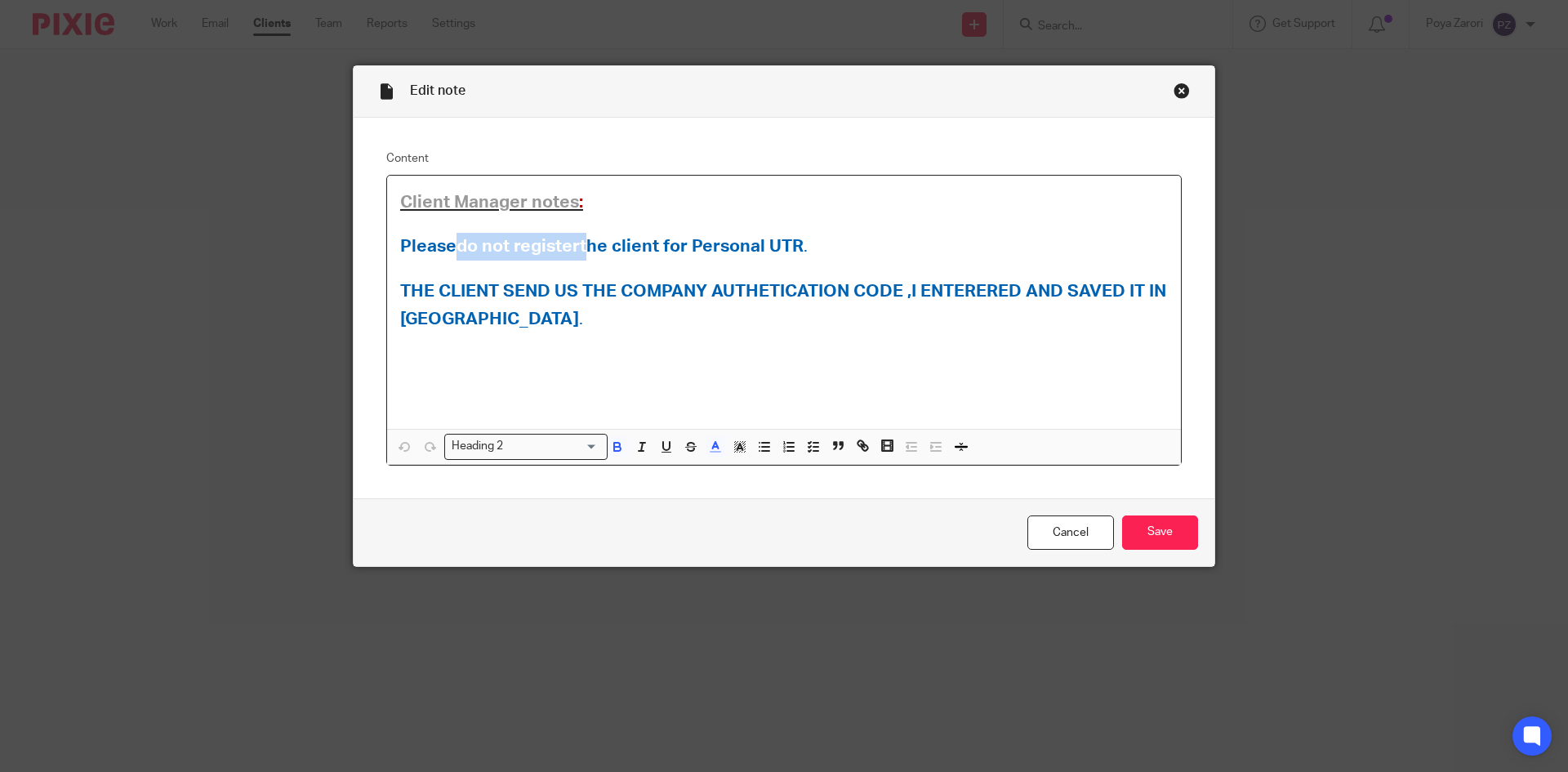
drag, startPoint x: 580, startPoint y: 252, endPoint x: 452, endPoint y: 245, distance: 128.2
click at [452, 245] on strong "Please do not register the client for Personal UTR" at bounding box center [602, 245] width 403 height 17
copy strong "do not register"
click at [1044, 518] on link "Cancel" at bounding box center [1070, 533] width 87 height 35
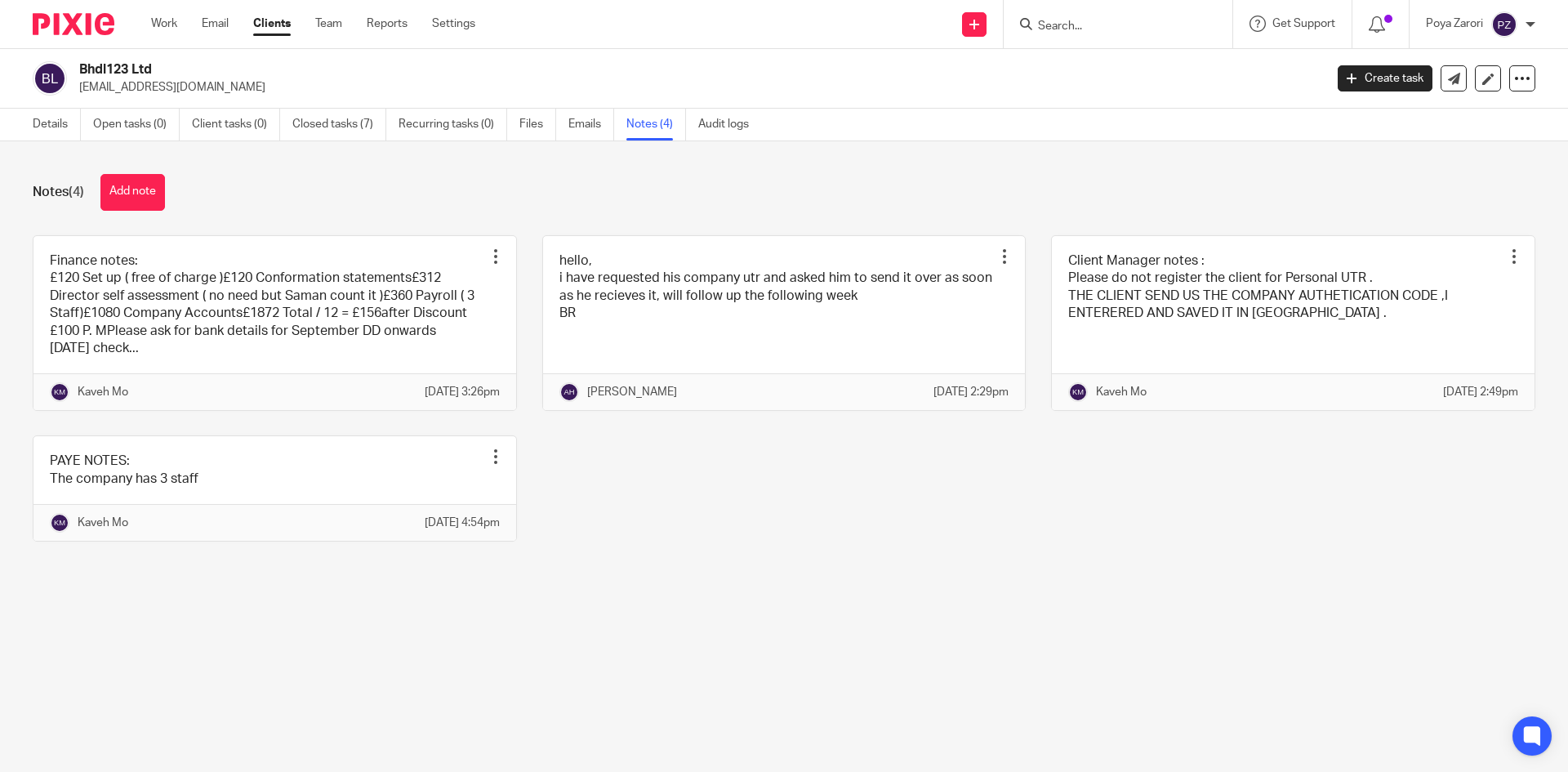
click at [1084, 25] on input "Search" at bounding box center [1110, 27] width 147 height 14
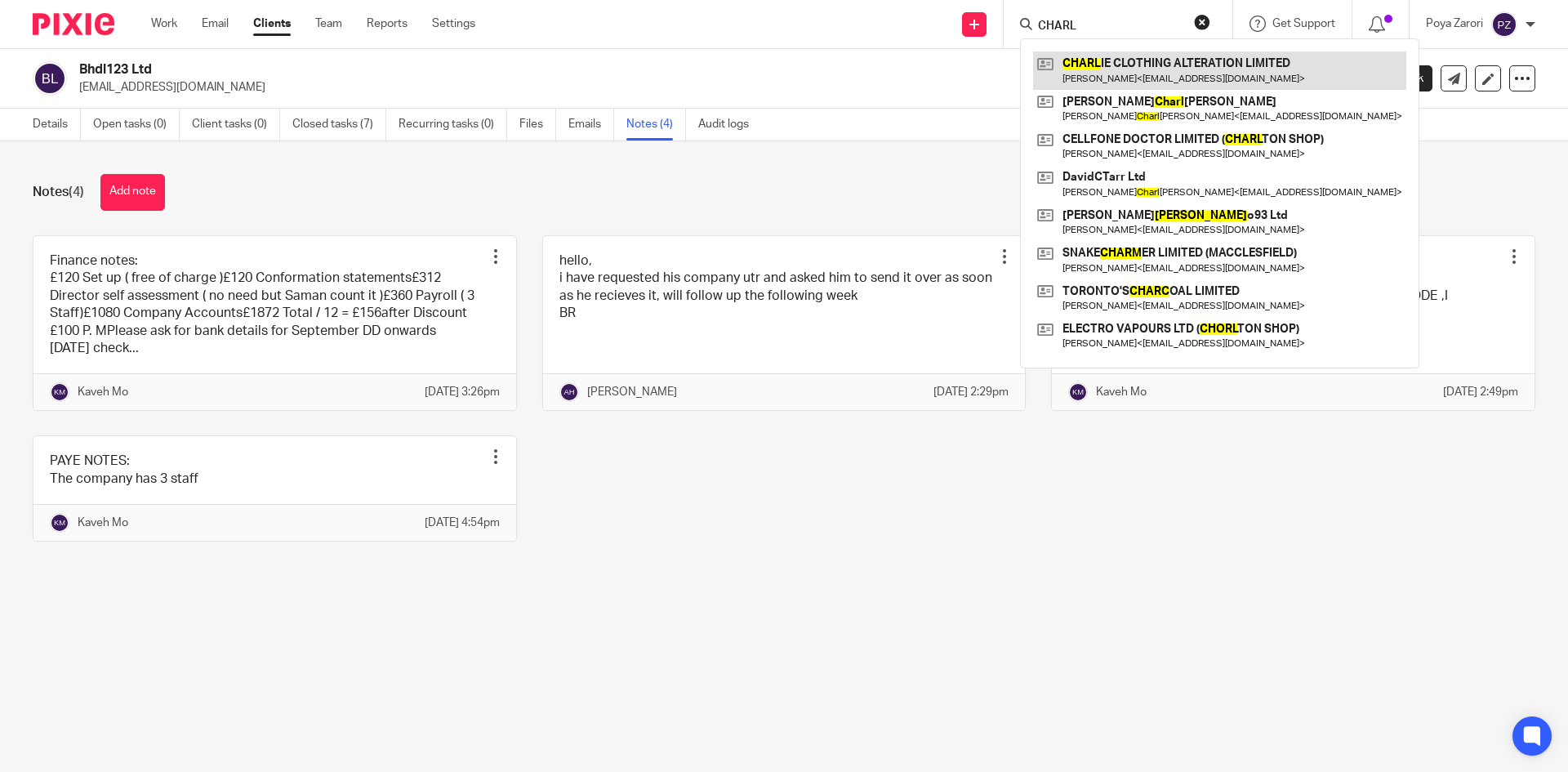
type input "CHARL"
click at [1107, 76] on link at bounding box center [1219, 71] width 373 height 37
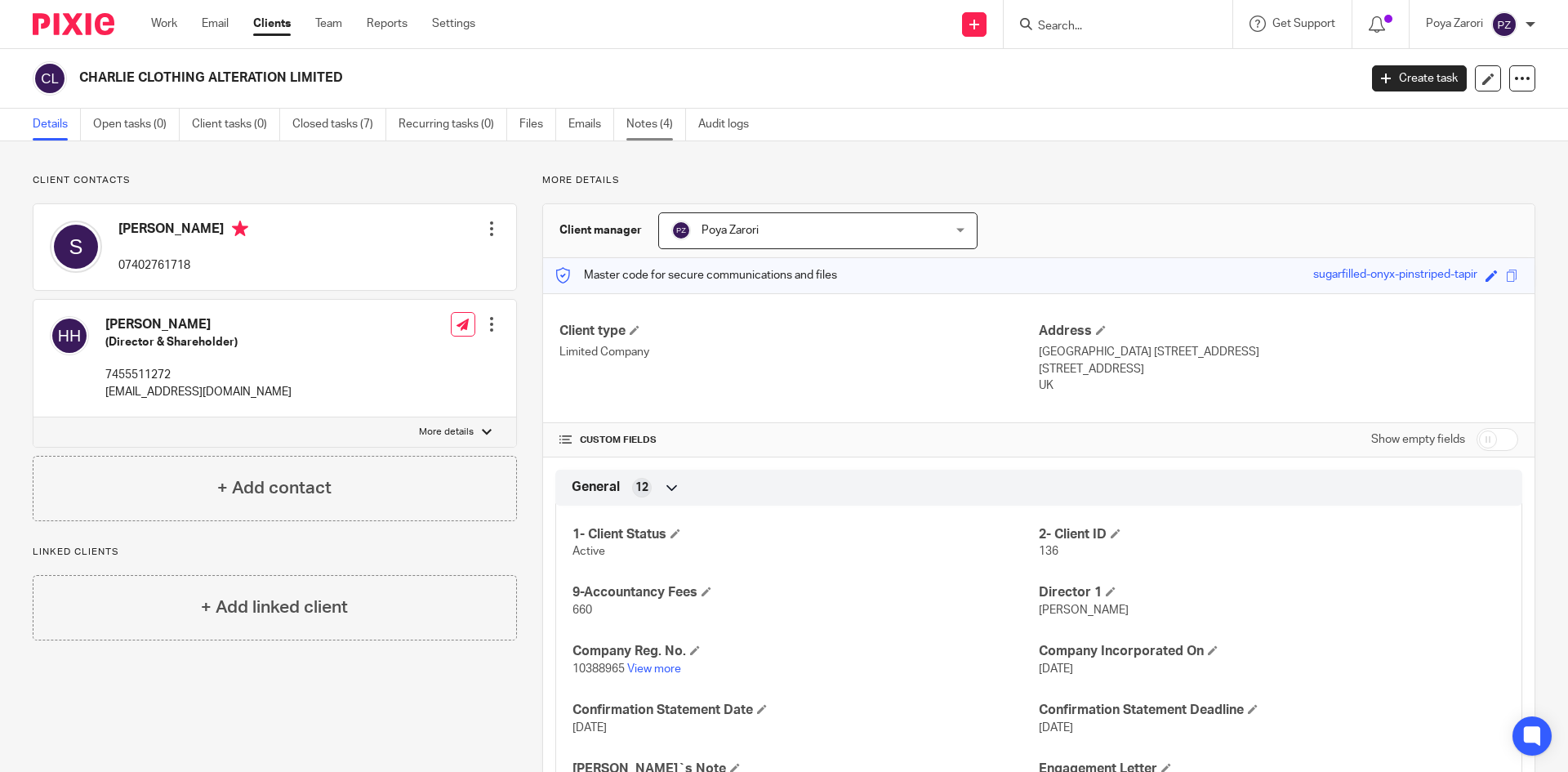
click at [663, 129] on link "Notes (4)" at bounding box center [656, 125] width 60 height 32
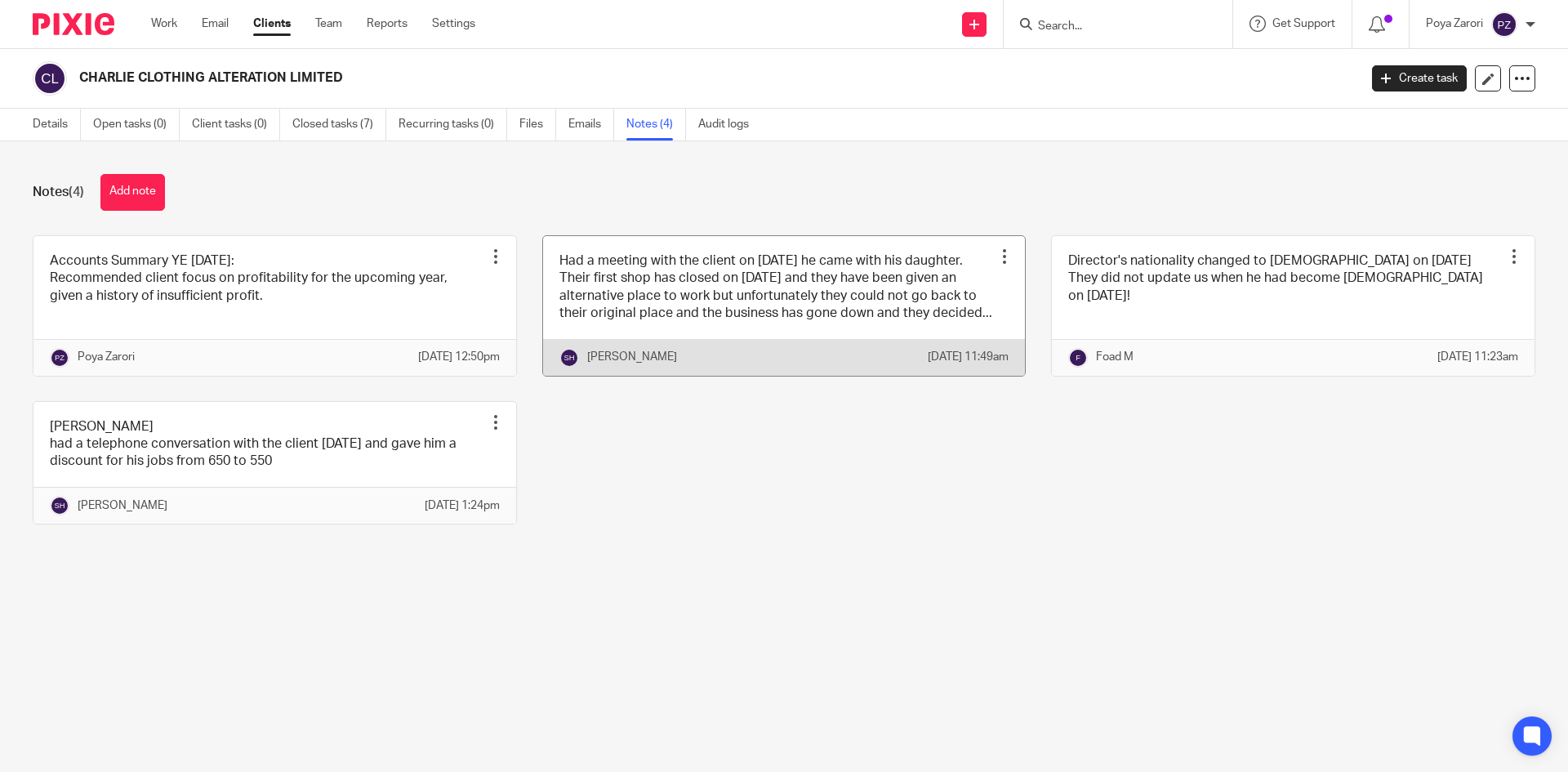
click at [674, 300] on link at bounding box center [784, 306] width 483 height 140
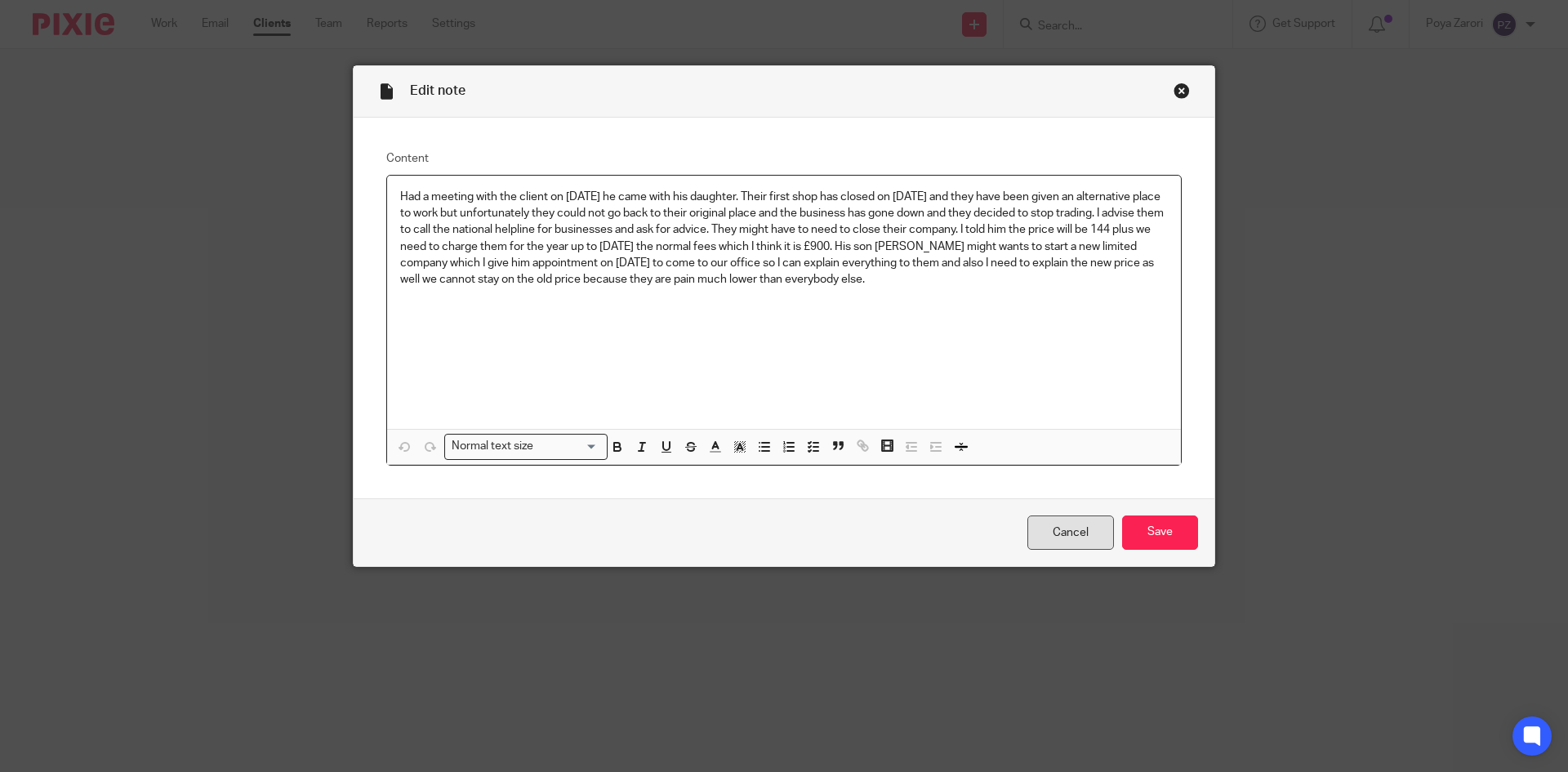
click at [1069, 528] on link "Cancel" at bounding box center [1070, 533] width 87 height 35
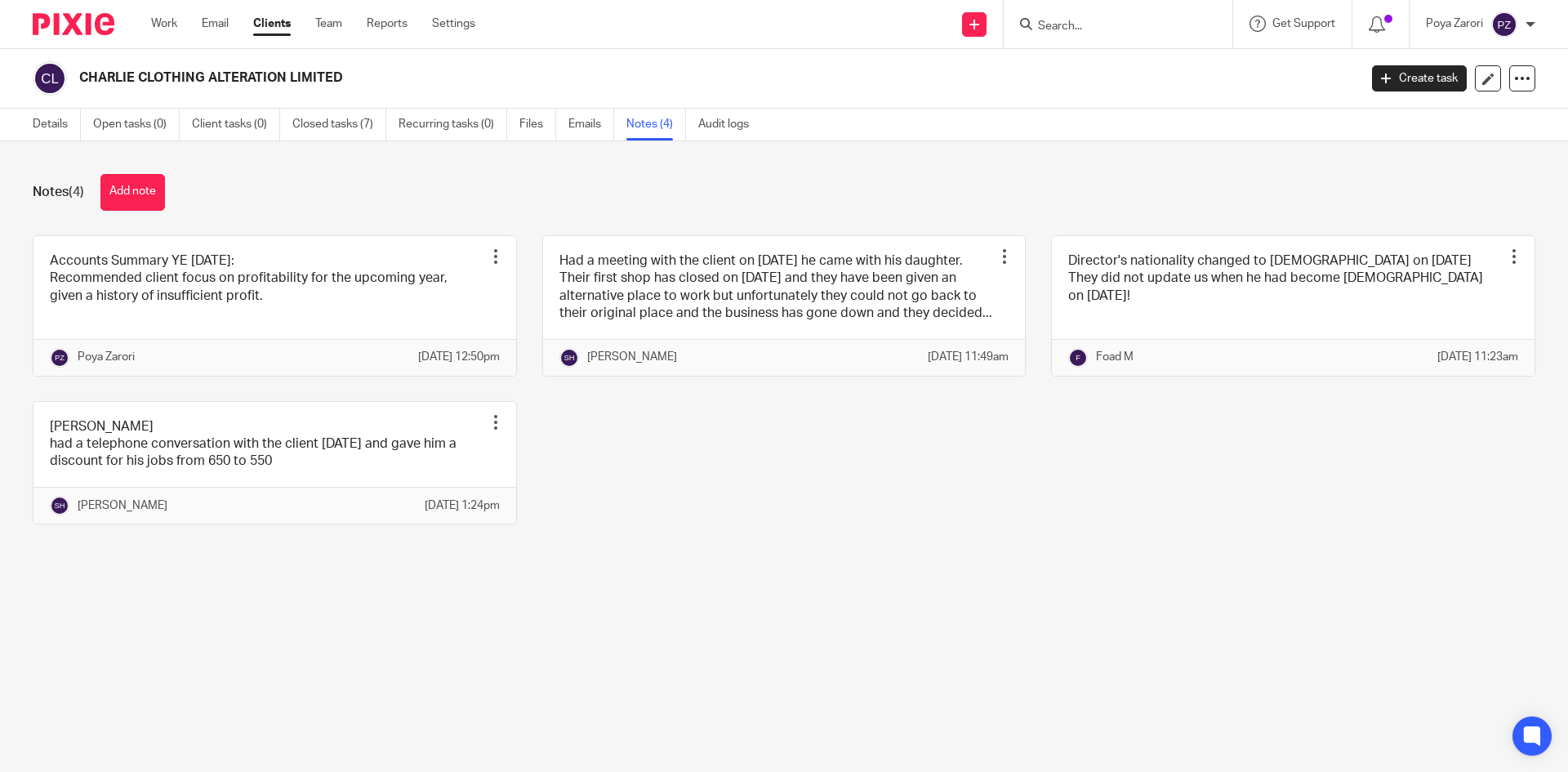
click at [31, 121] on div "Details Open tasks (0) Client tasks (0) Closed tasks (7) Recurring tasks (0) Fi…" at bounding box center [394, 125] width 789 height 32
click at [49, 126] on link "Details" at bounding box center [57, 125] width 48 height 32
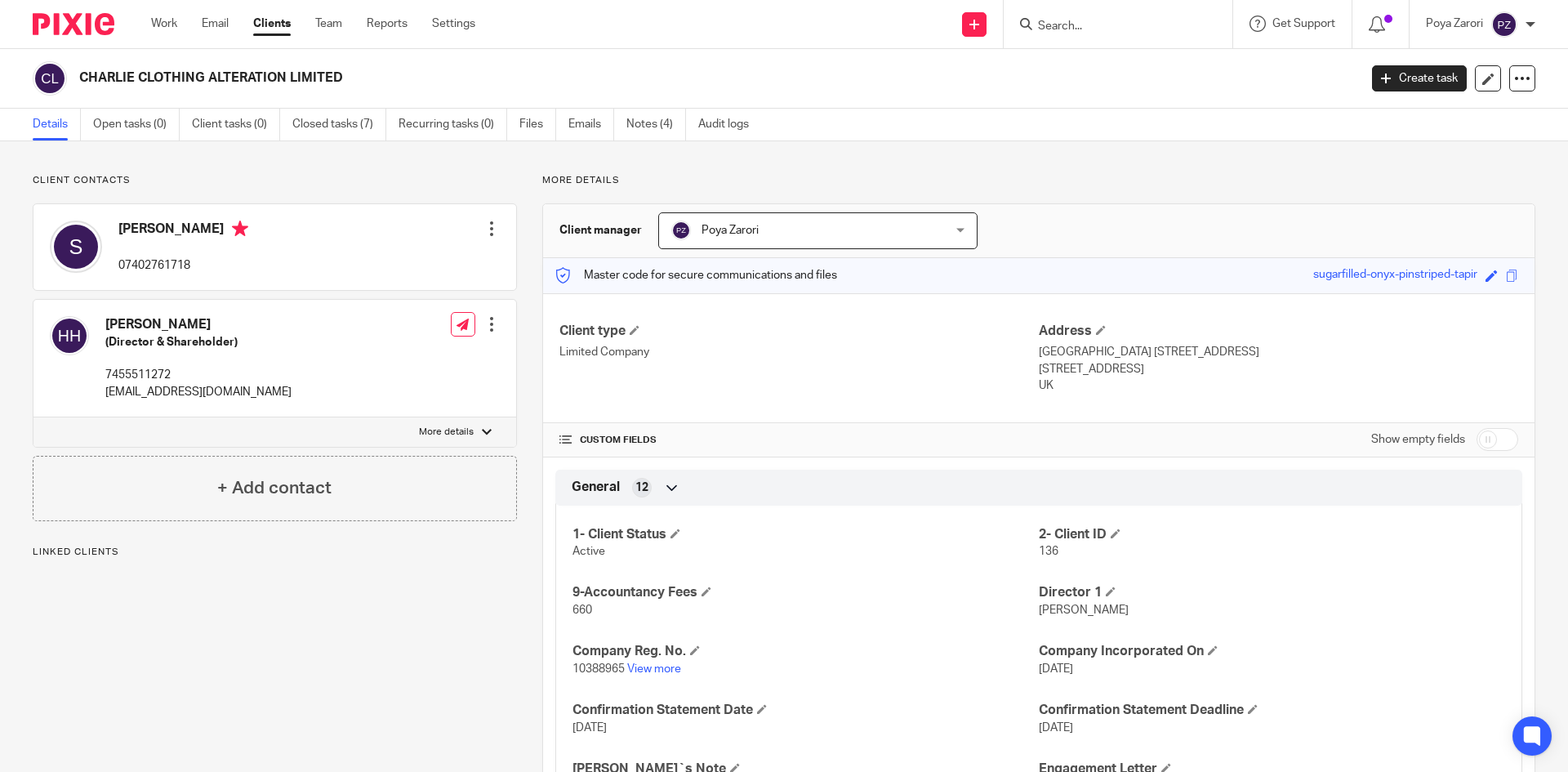
click at [482, 435] on div at bounding box center [486, 432] width 10 height 10
click at [34, 418] on input "More details" at bounding box center [33, 417] width 1 height 1
checkbox input "true"
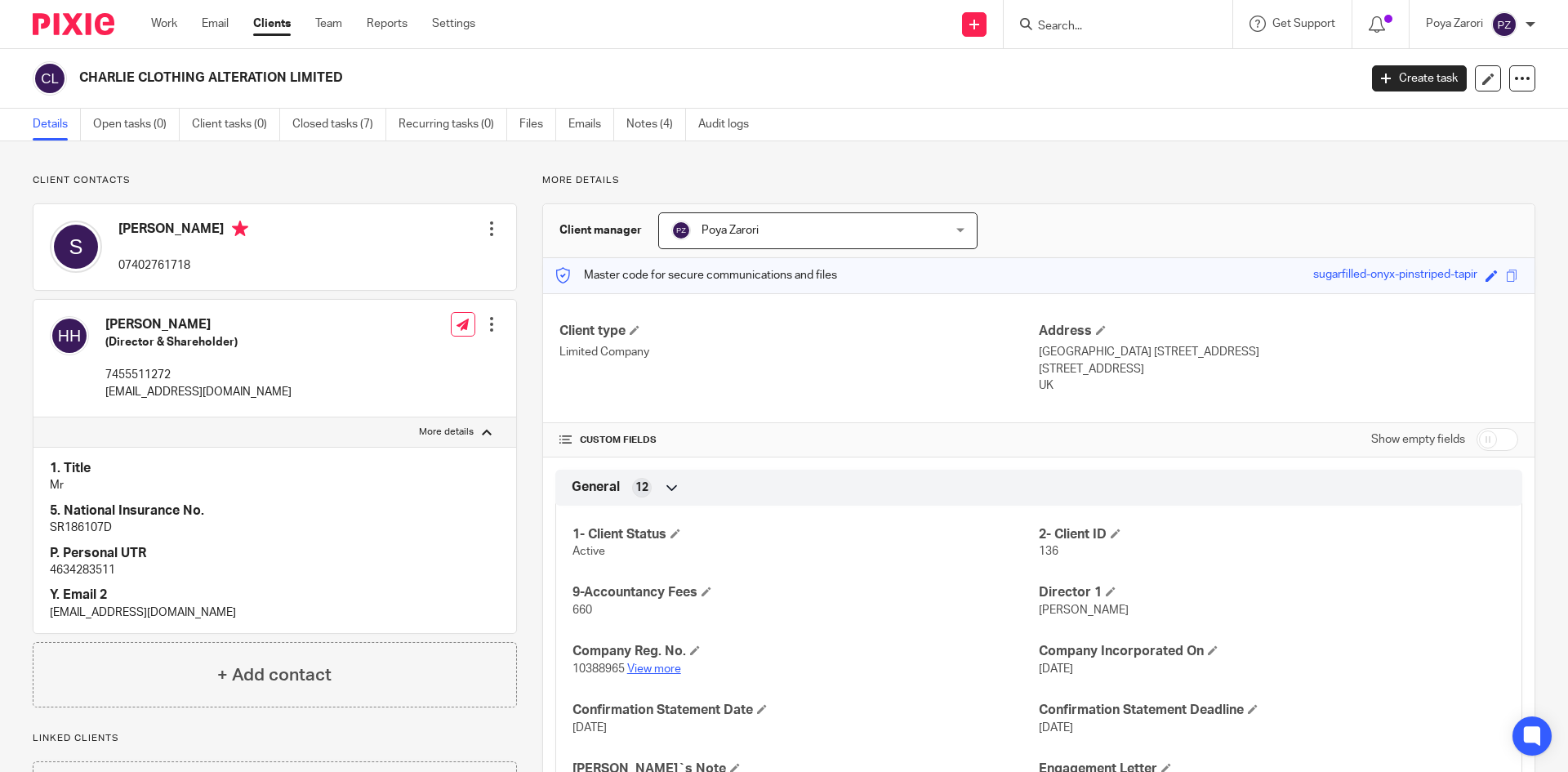
click at [663, 668] on link "View more" at bounding box center [654, 668] width 54 height 12
click at [1074, 29] on input "Search" at bounding box center [1110, 27] width 147 height 14
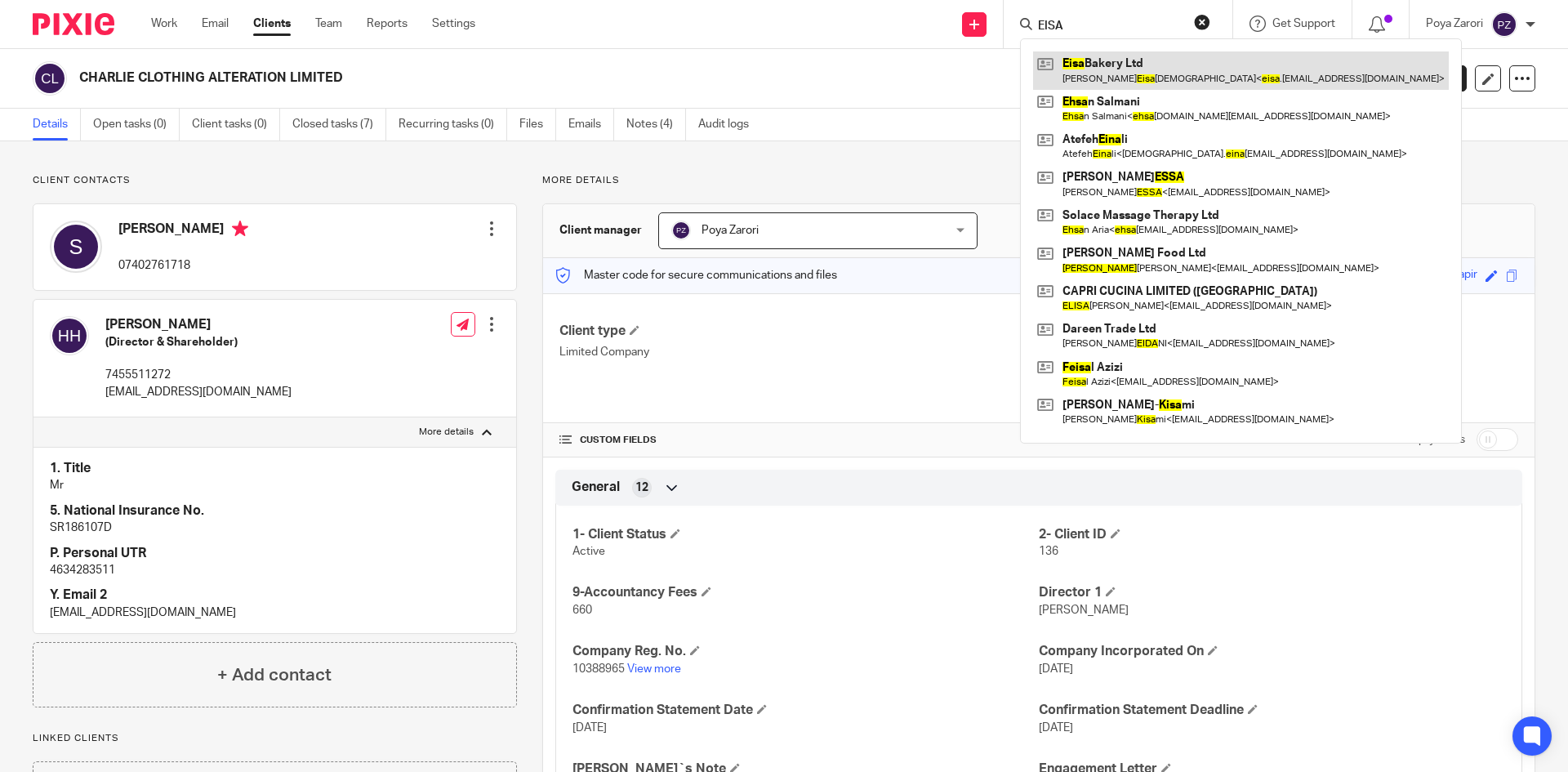
type input "EISA"
click at [1098, 72] on link at bounding box center [1241, 71] width 416 height 37
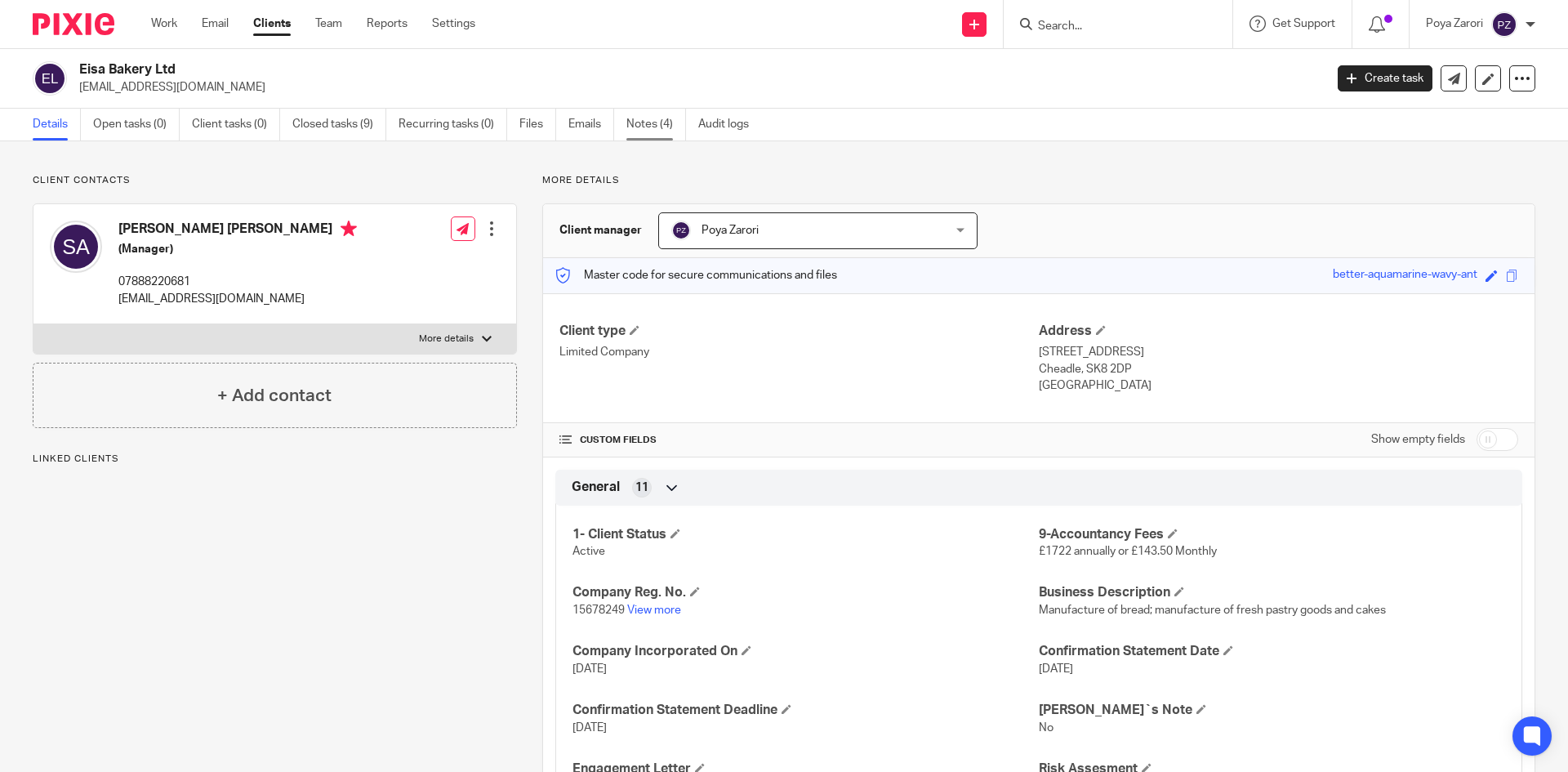
click at [645, 115] on link "Notes (4)" at bounding box center [656, 125] width 60 height 32
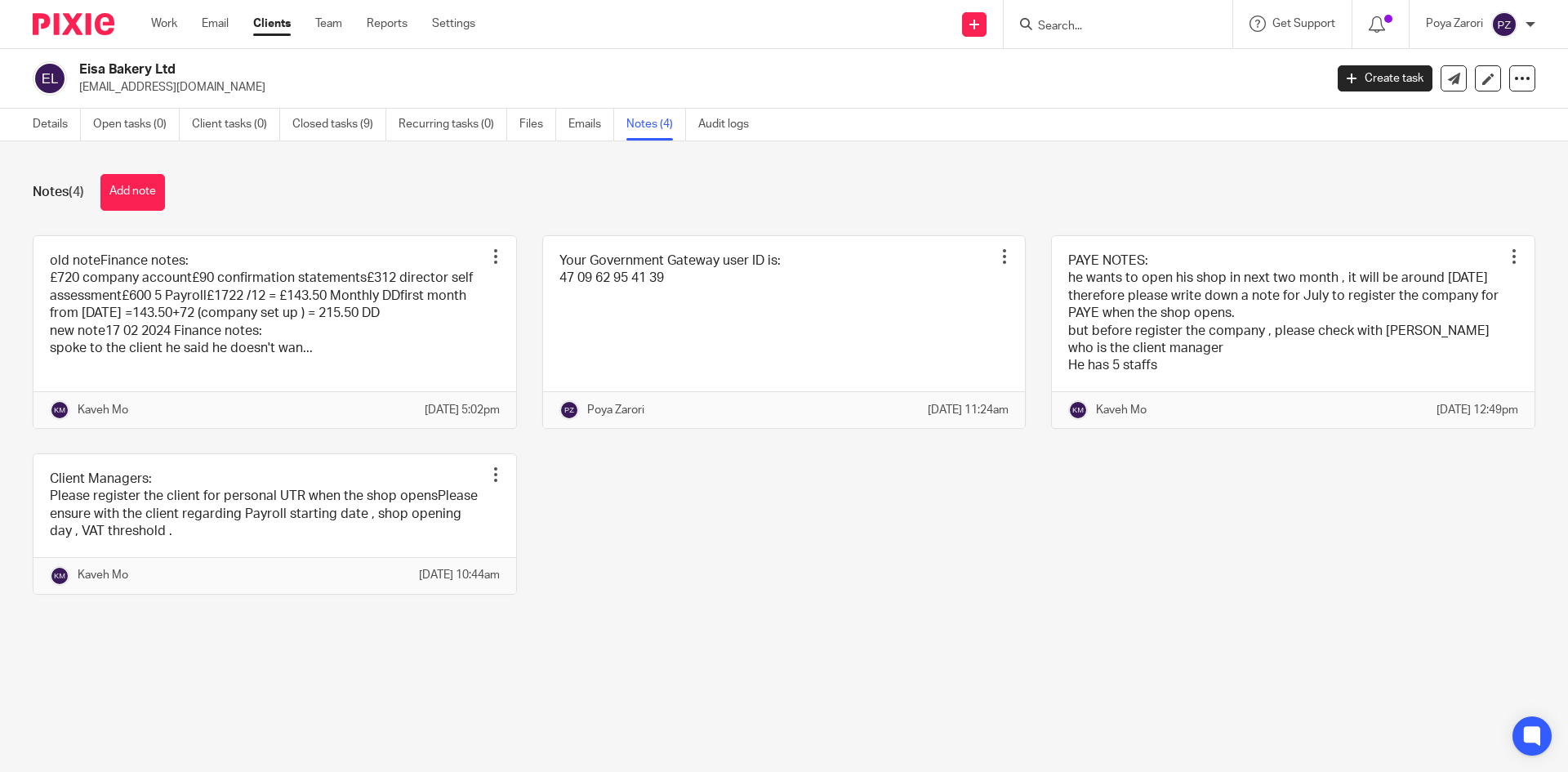
click at [1117, 33] on input "Search" at bounding box center [1110, 27] width 147 height 14
click at [337, 525] on link at bounding box center [275, 524] width 483 height 140
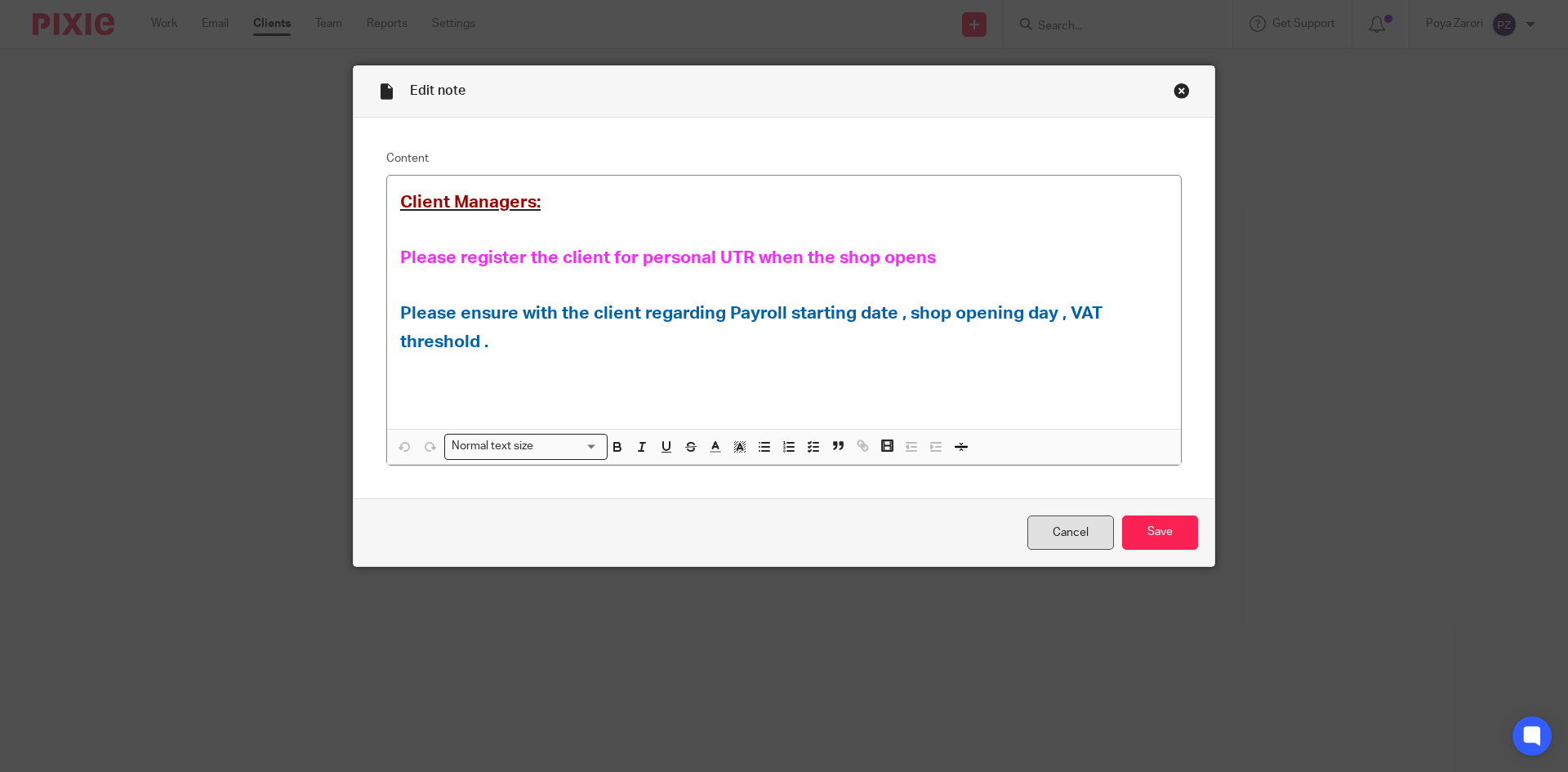
click at [1048, 522] on link "Cancel" at bounding box center [1070, 533] width 87 height 35
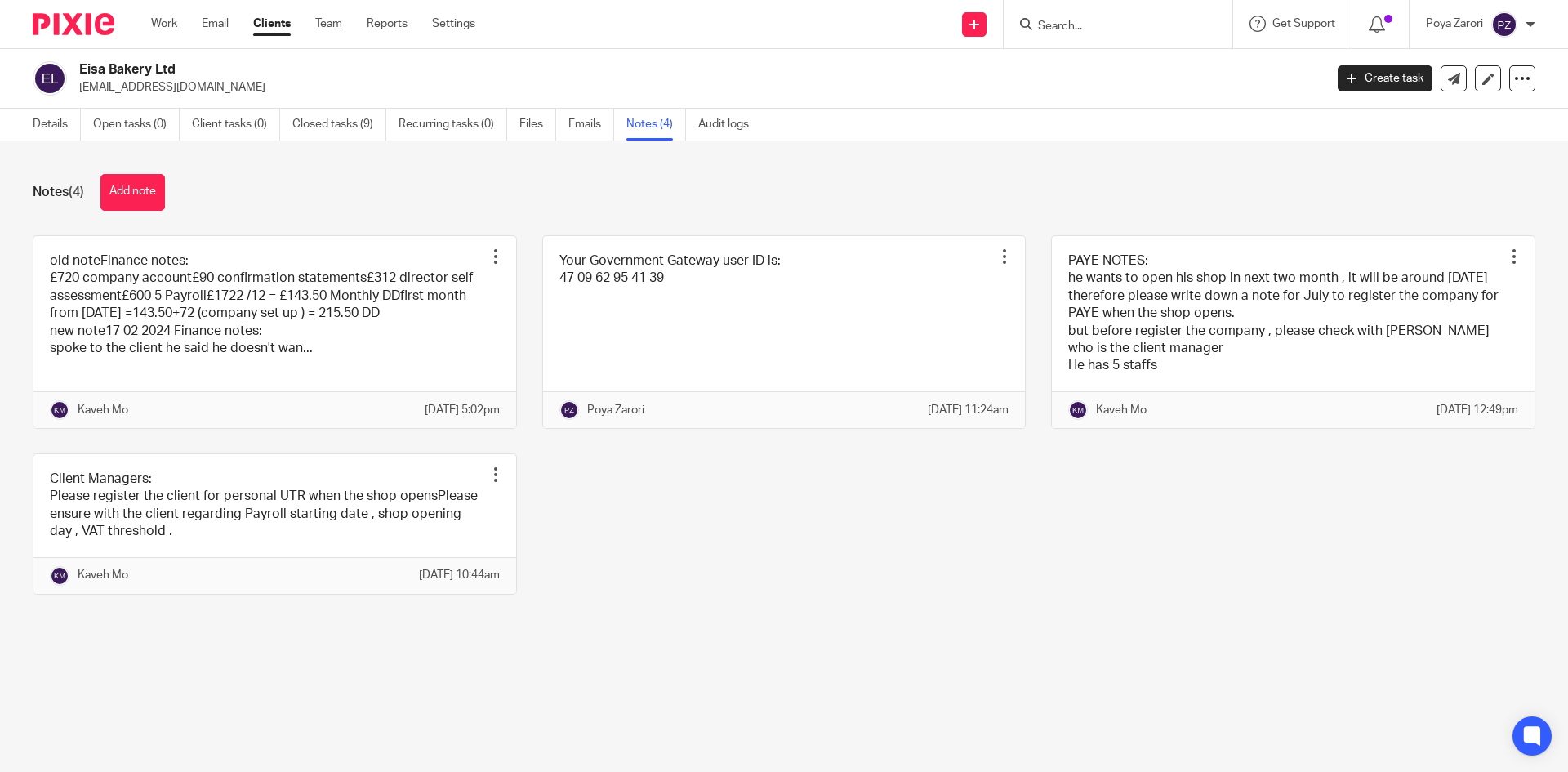
click at [1077, 29] on input "Search" at bounding box center [1110, 27] width 147 height 14
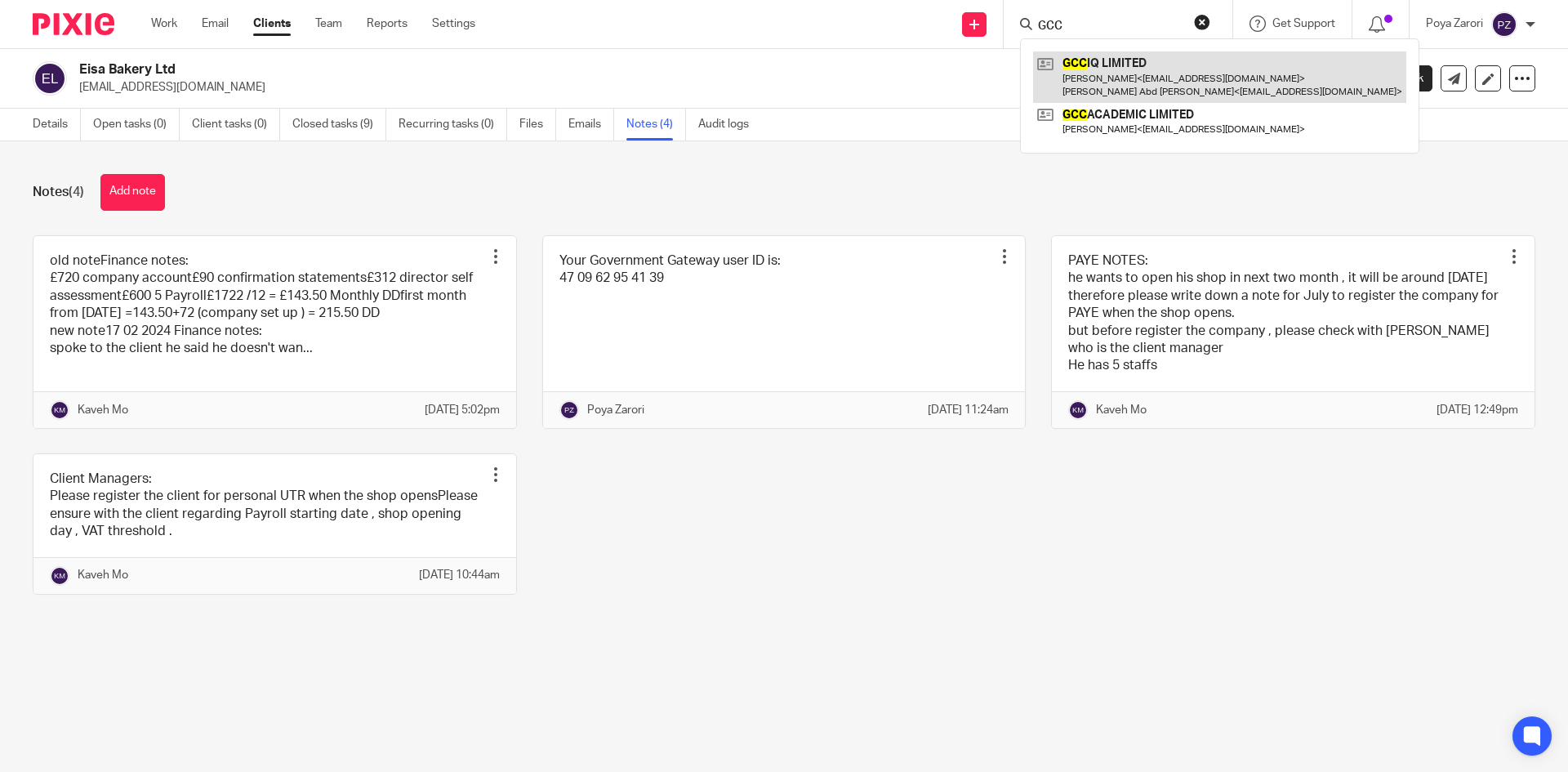
type input "GCC"
click at [1151, 71] on link at bounding box center [1219, 77] width 373 height 51
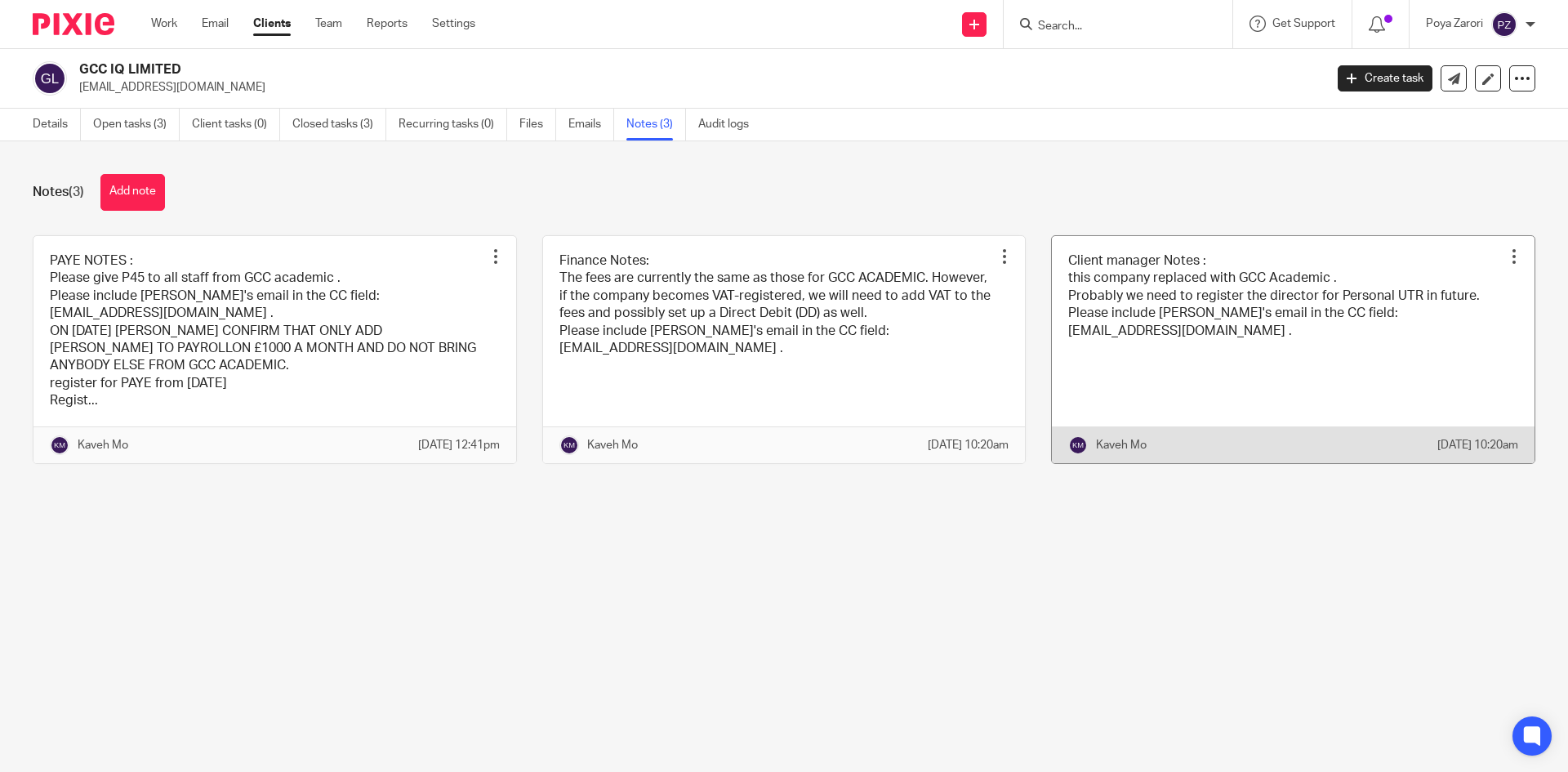
click at [1126, 314] on link at bounding box center [1292, 350] width 483 height 228
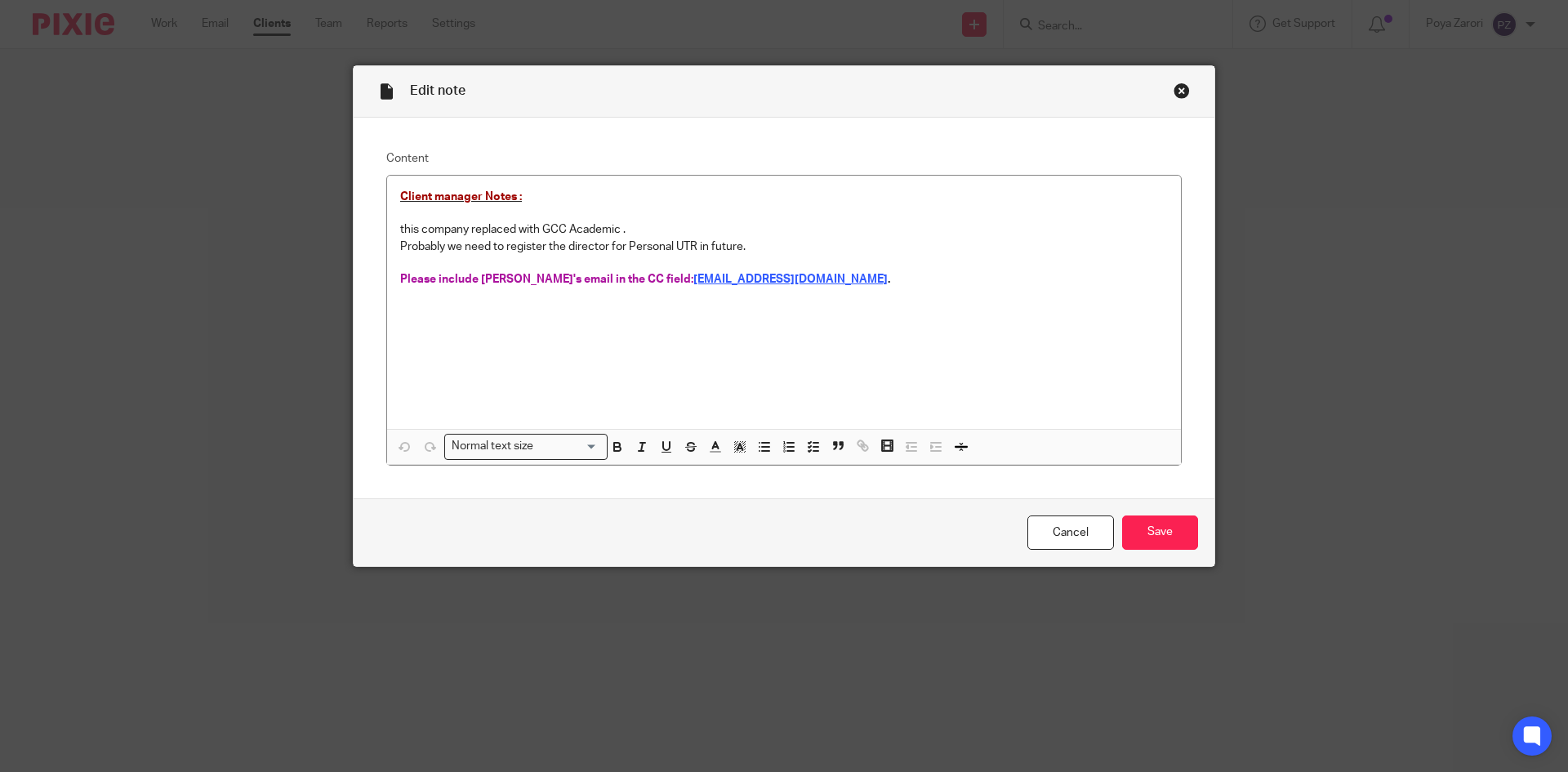
click at [1177, 89] on div "Close this dialog window" at bounding box center [1182, 90] width 16 height 16
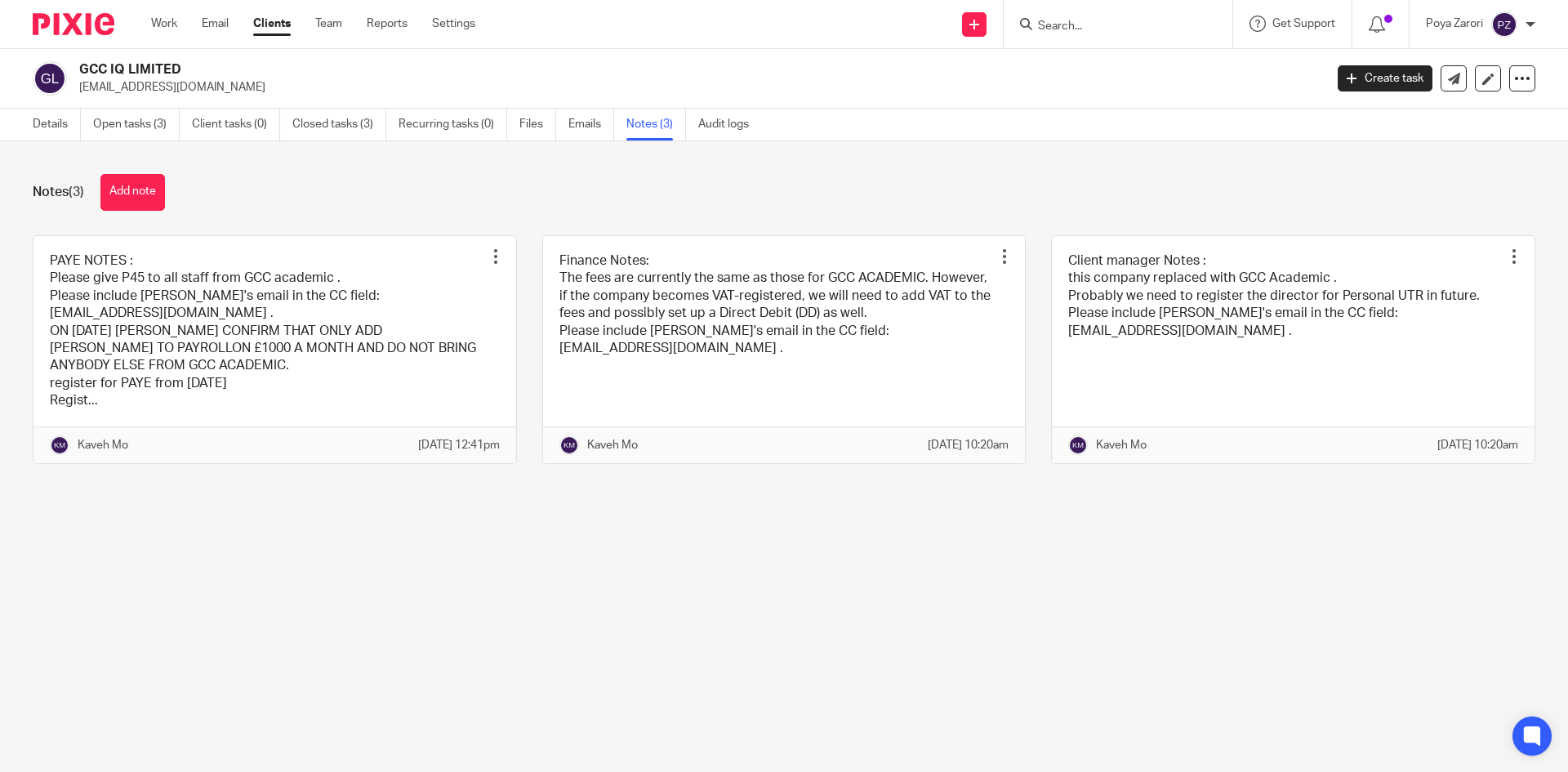
click at [1131, 28] on input "Search" at bounding box center [1110, 27] width 147 height 14
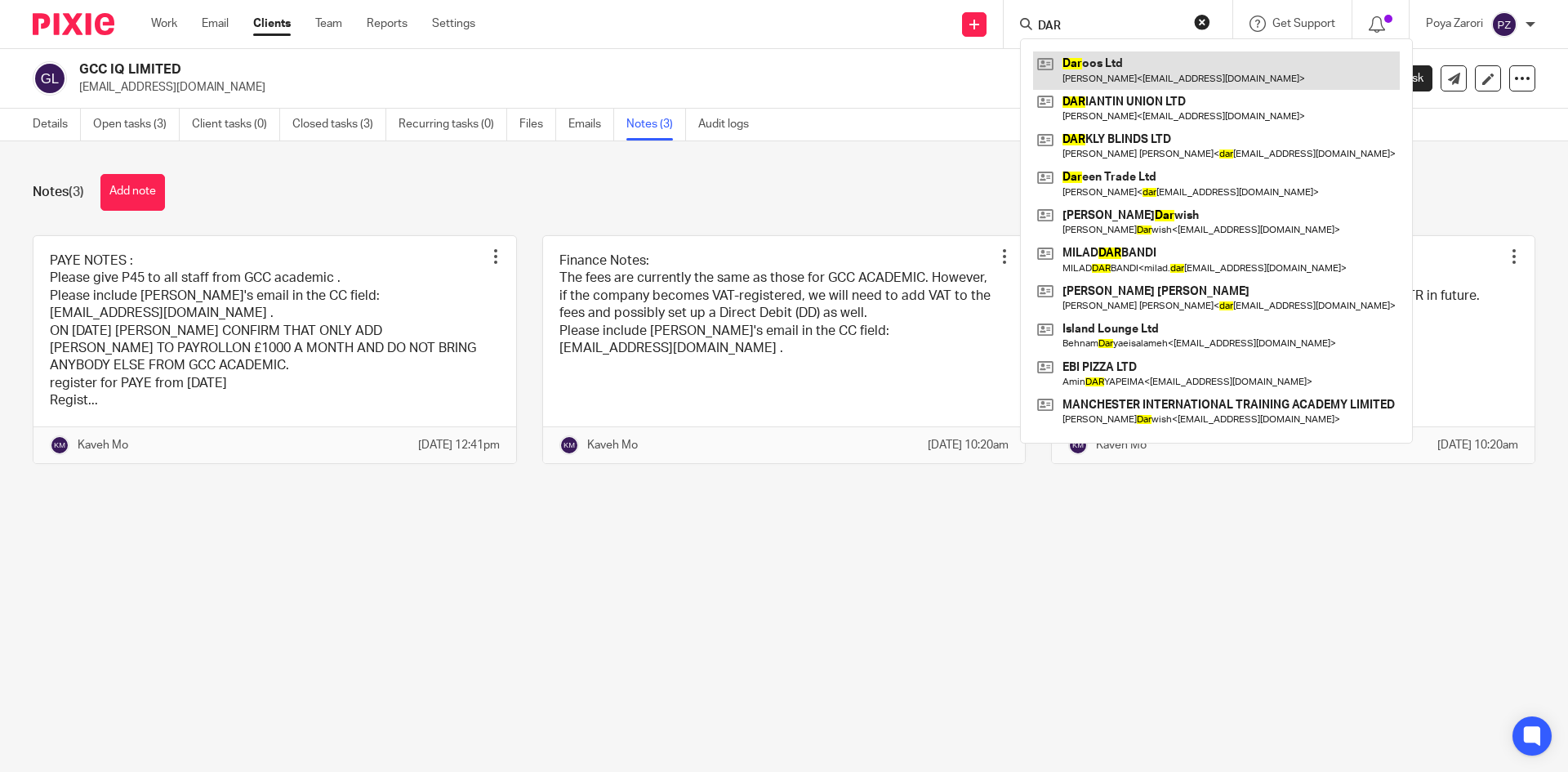
type input "DAR"
click at [1112, 62] on link at bounding box center [1216, 71] width 367 height 37
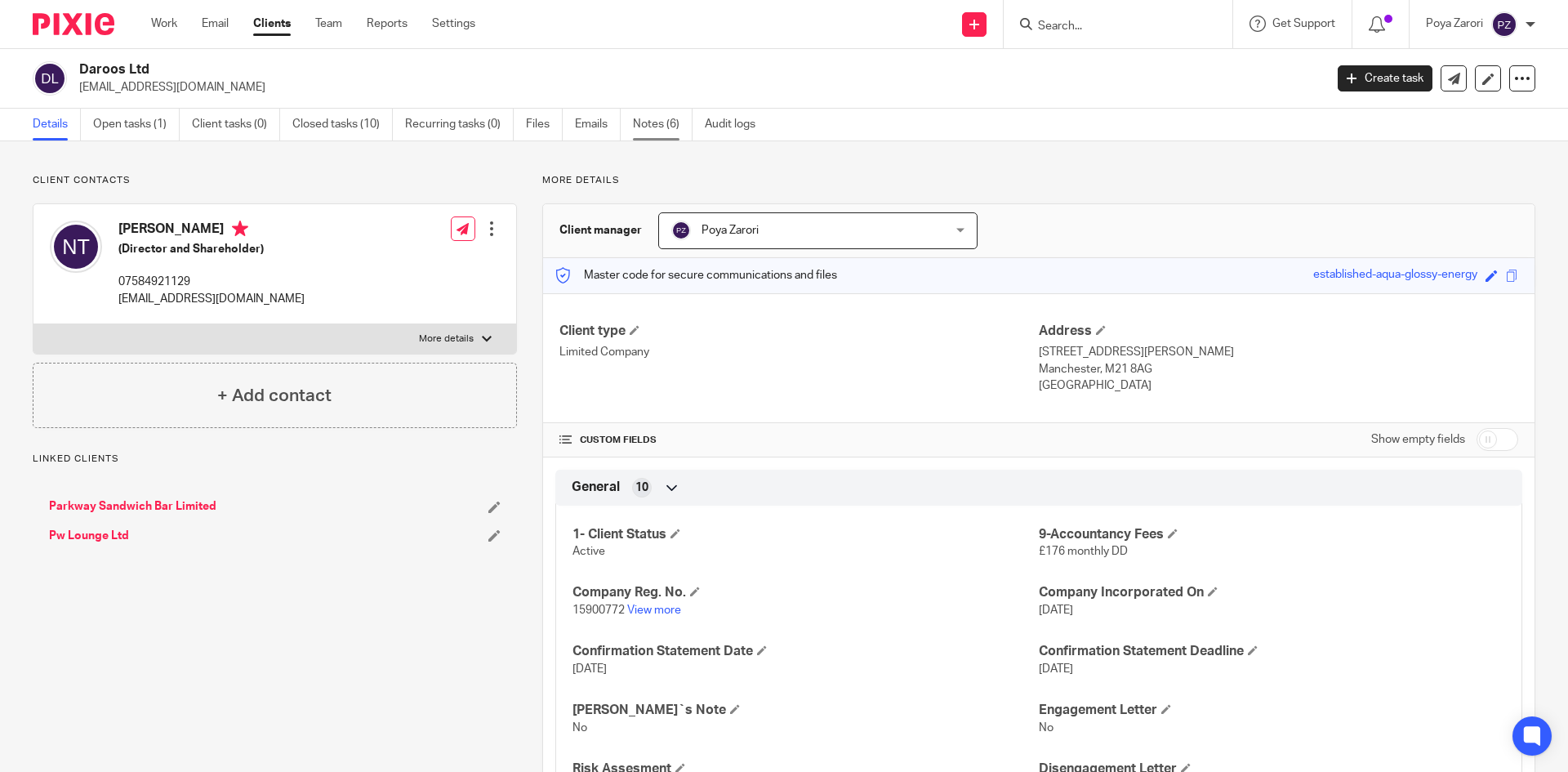
click at [655, 119] on link "Notes (6)" at bounding box center [663, 125] width 60 height 32
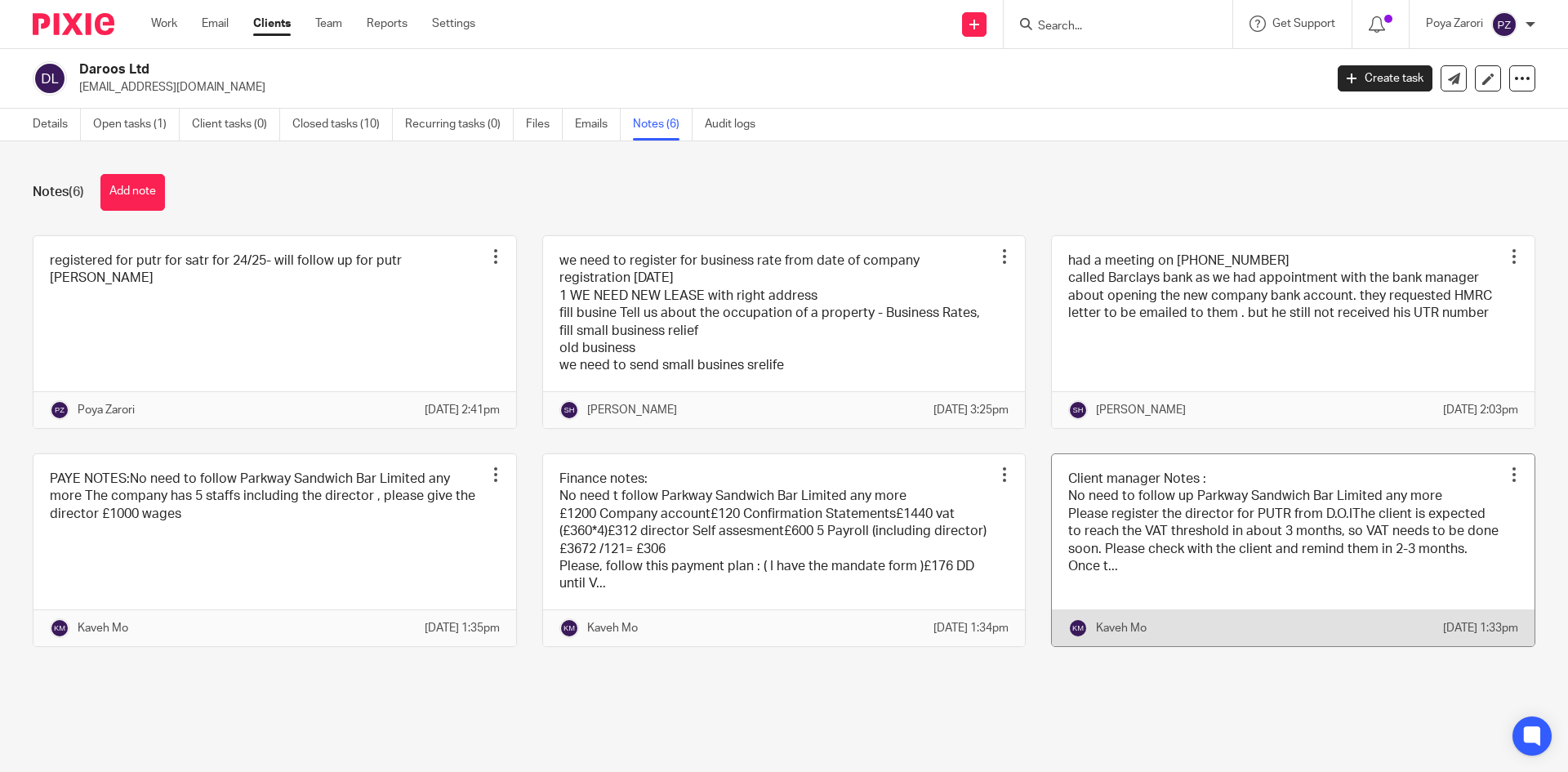
click at [1149, 514] on link at bounding box center [1292, 550] width 483 height 192
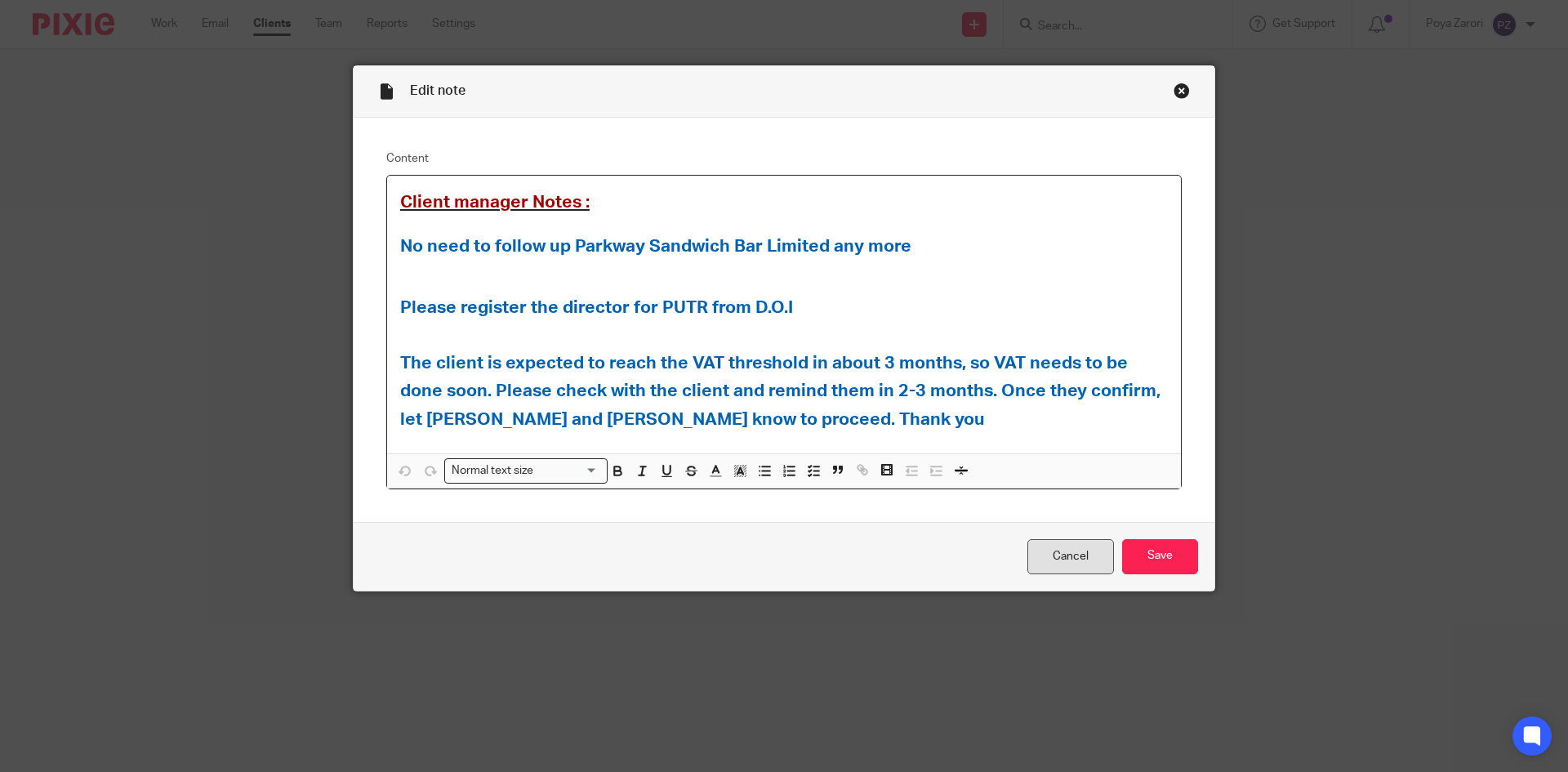
click at [1054, 553] on link "Cancel" at bounding box center [1070, 556] width 87 height 35
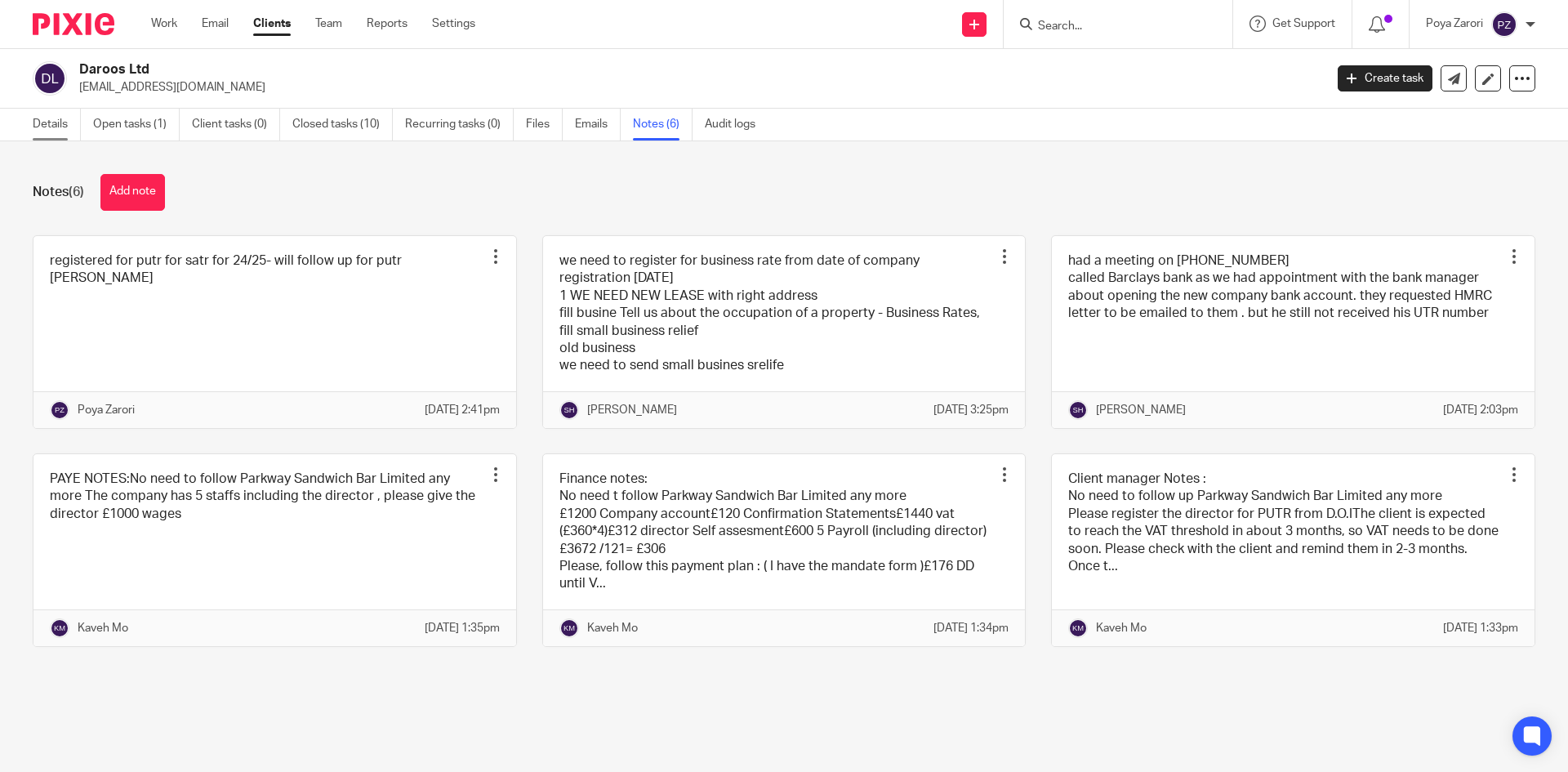
click at [53, 122] on link "Details" at bounding box center [57, 125] width 48 height 32
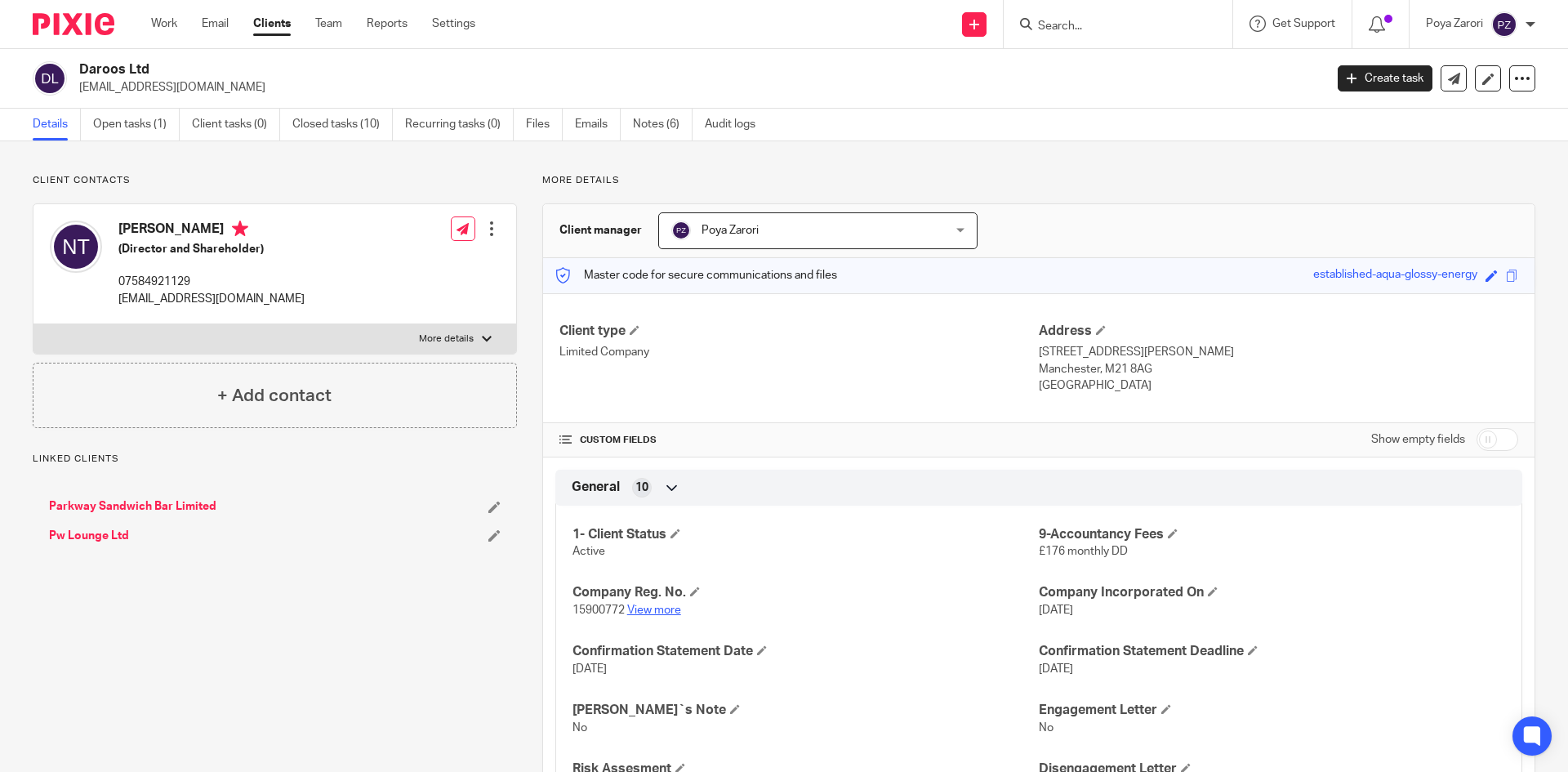
click at [664, 610] on link "View more" at bounding box center [654, 610] width 54 height 12
click at [1117, 29] on input "Search" at bounding box center [1110, 27] width 147 height 14
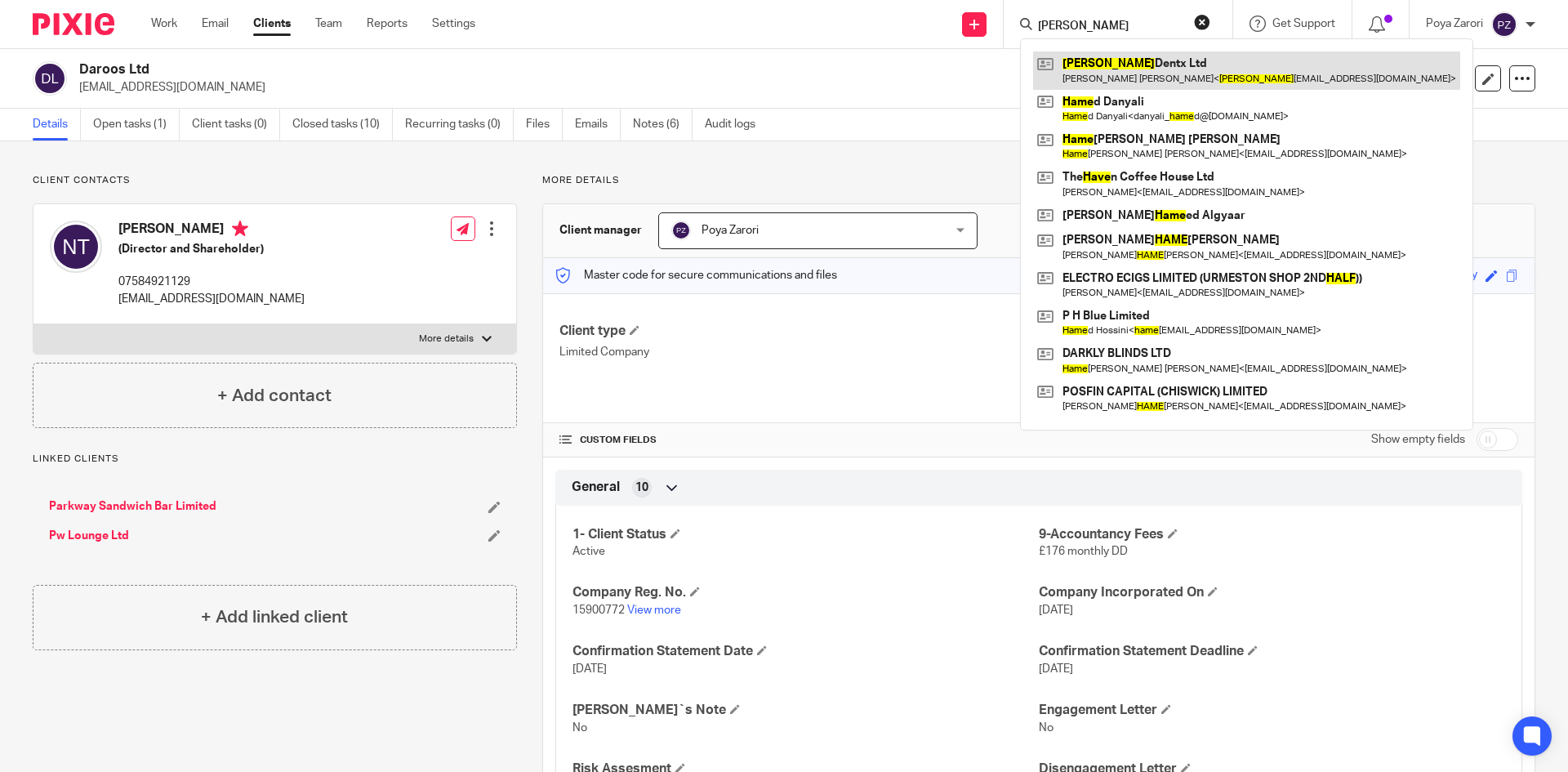
type input "HALE"
click at [1098, 57] on link at bounding box center [1246, 71] width 427 height 37
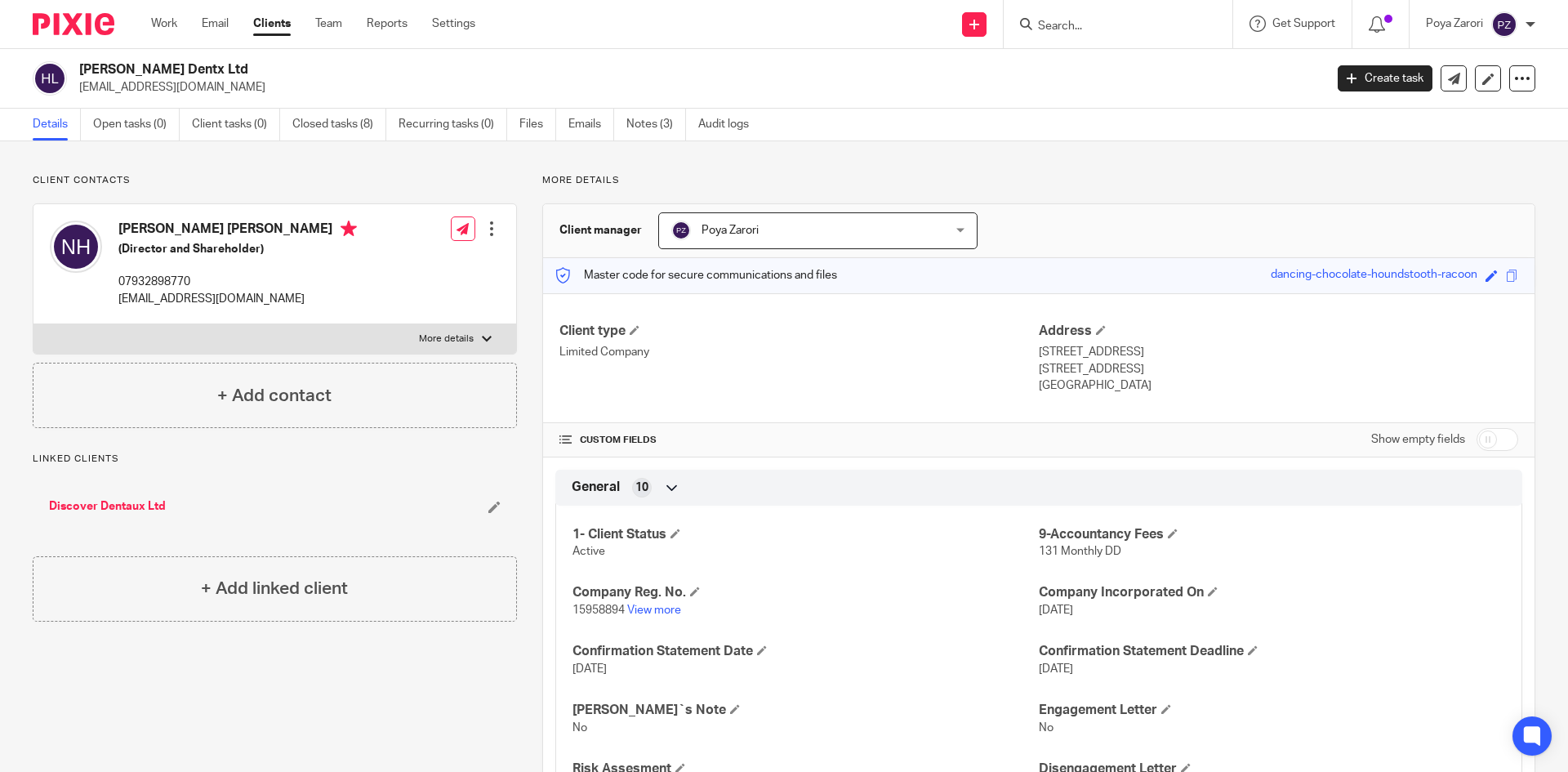
click at [460, 328] on label "More details" at bounding box center [275, 338] width 483 height 29
click at [34, 324] on input "More details" at bounding box center [33, 324] width 1 height 1
checkbox input "true"
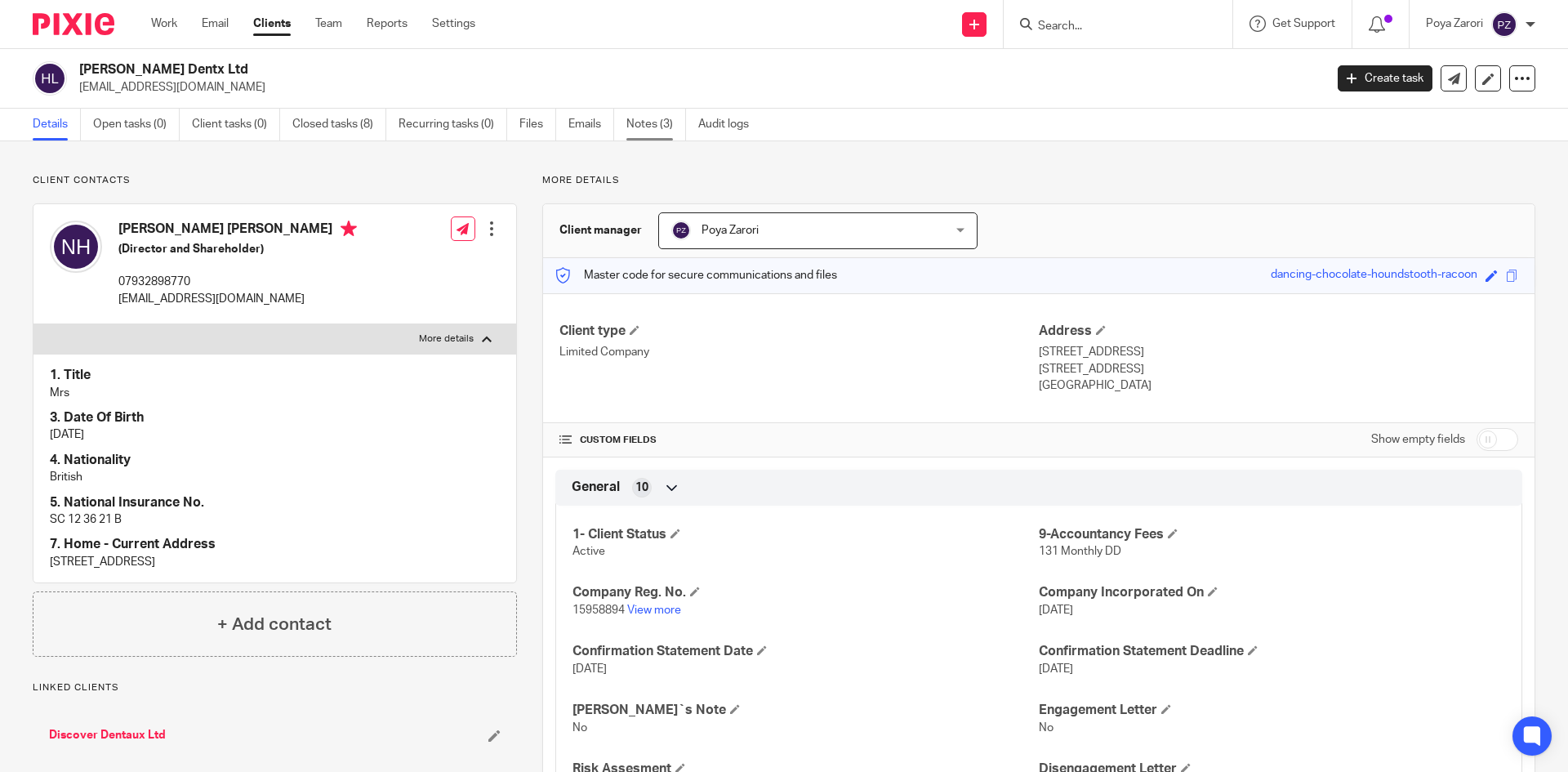
click at [657, 120] on link "Notes (3)" at bounding box center [656, 125] width 60 height 32
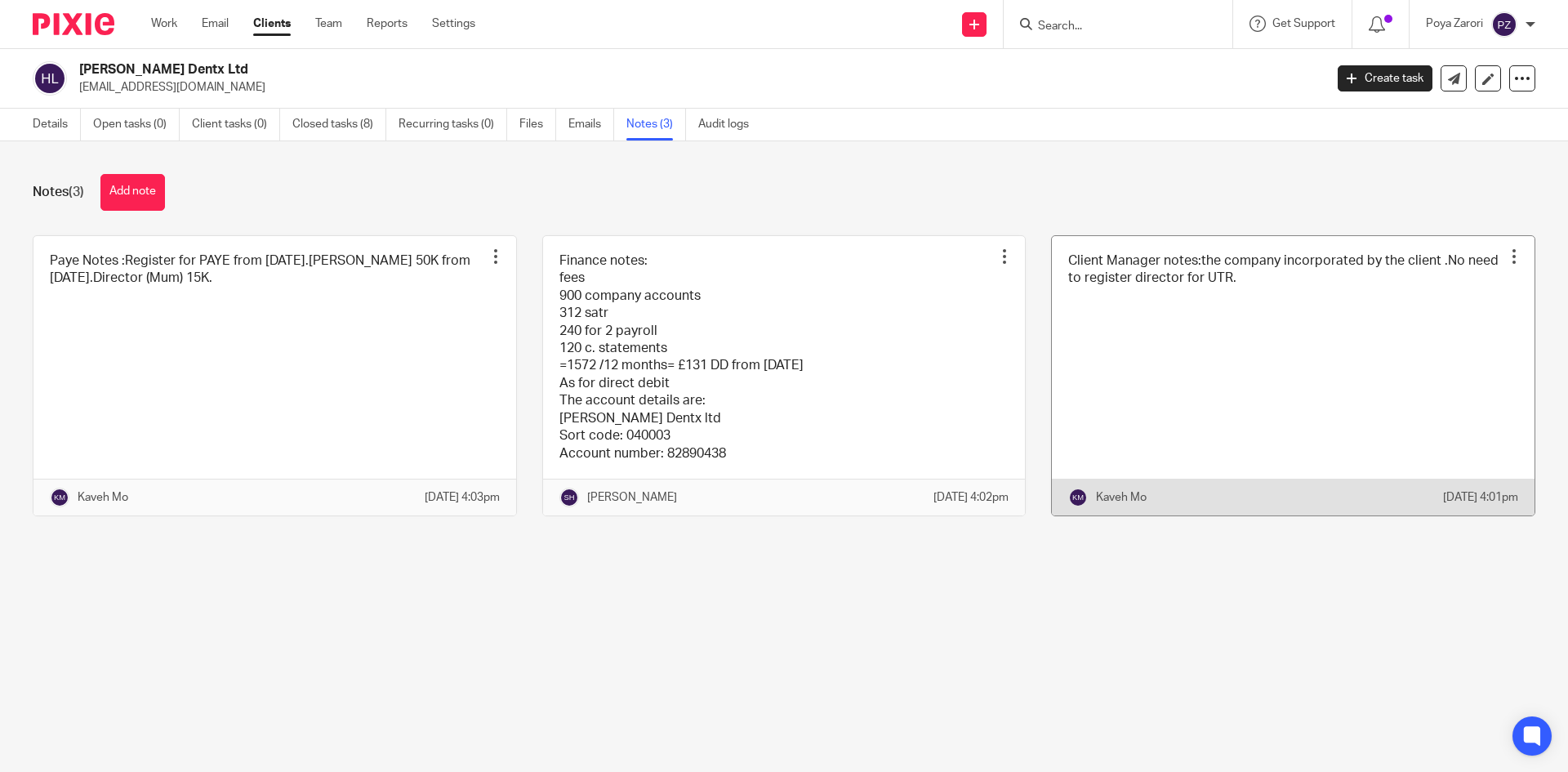
click at [1181, 312] on link at bounding box center [1292, 376] width 483 height 279
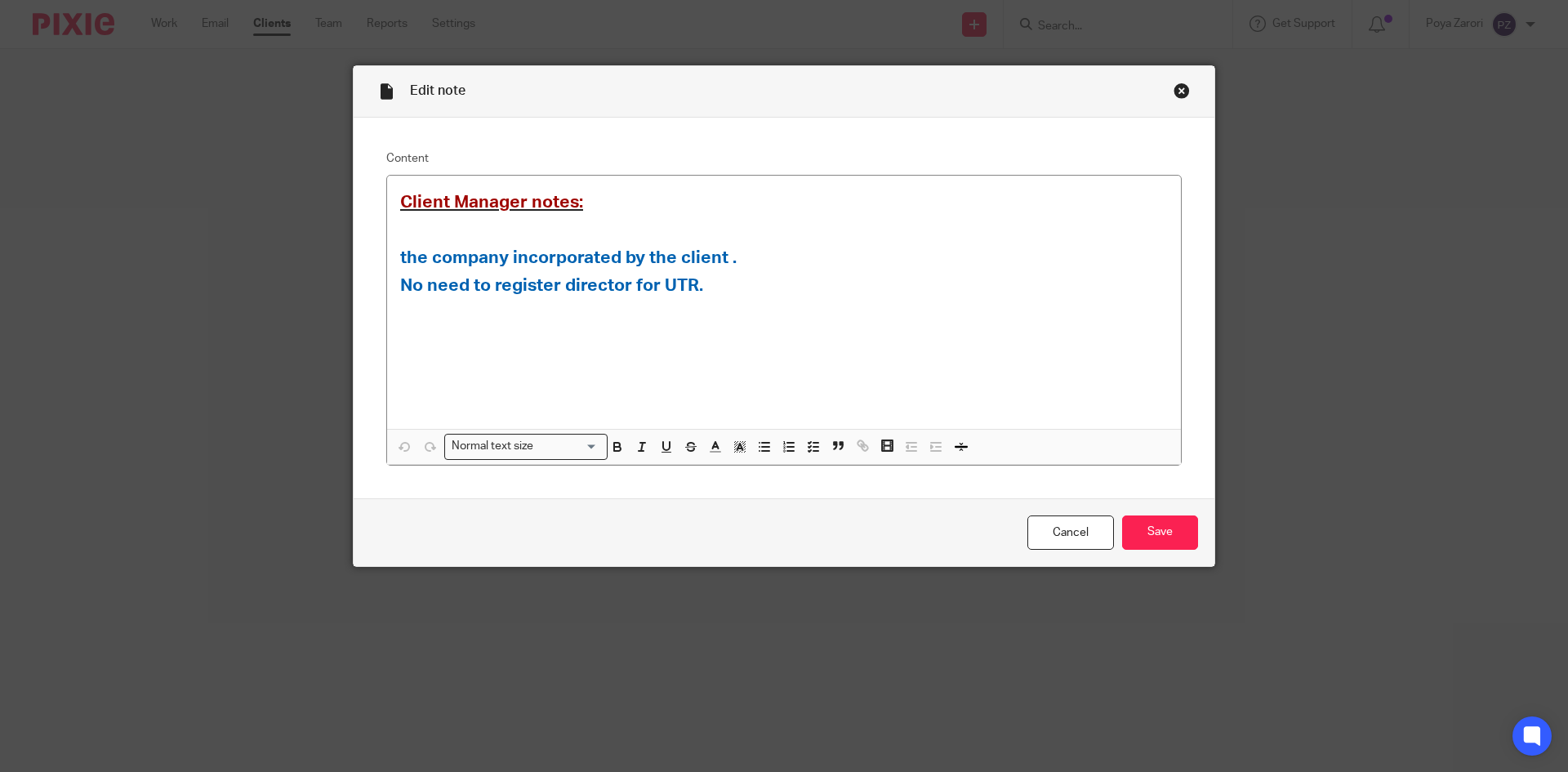
click at [1174, 88] on div "Close this dialog window" at bounding box center [1182, 90] width 16 height 16
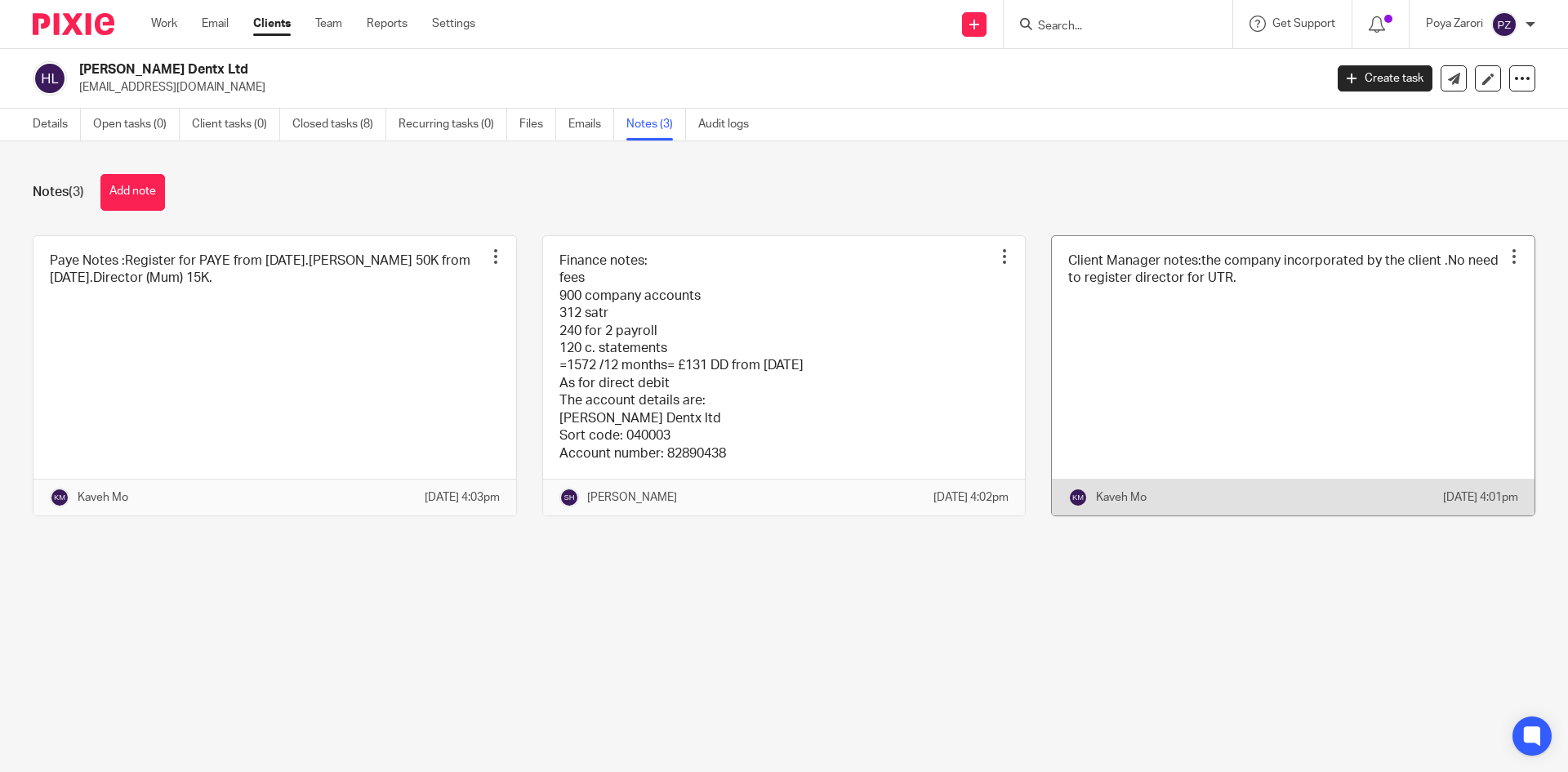
click at [1165, 407] on link at bounding box center [1292, 376] width 483 height 279
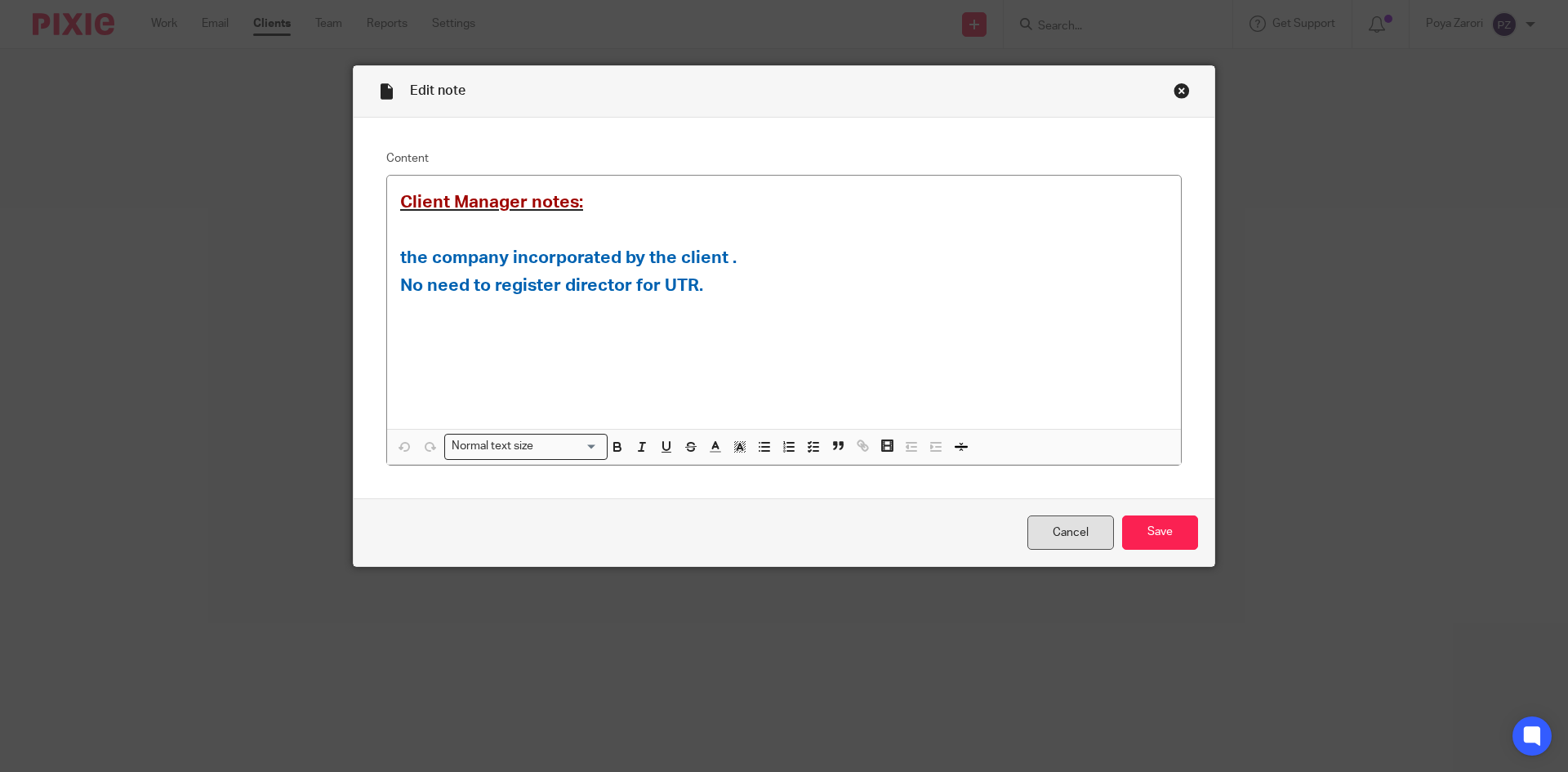
click at [1085, 527] on link "Cancel" at bounding box center [1070, 533] width 87 height 35
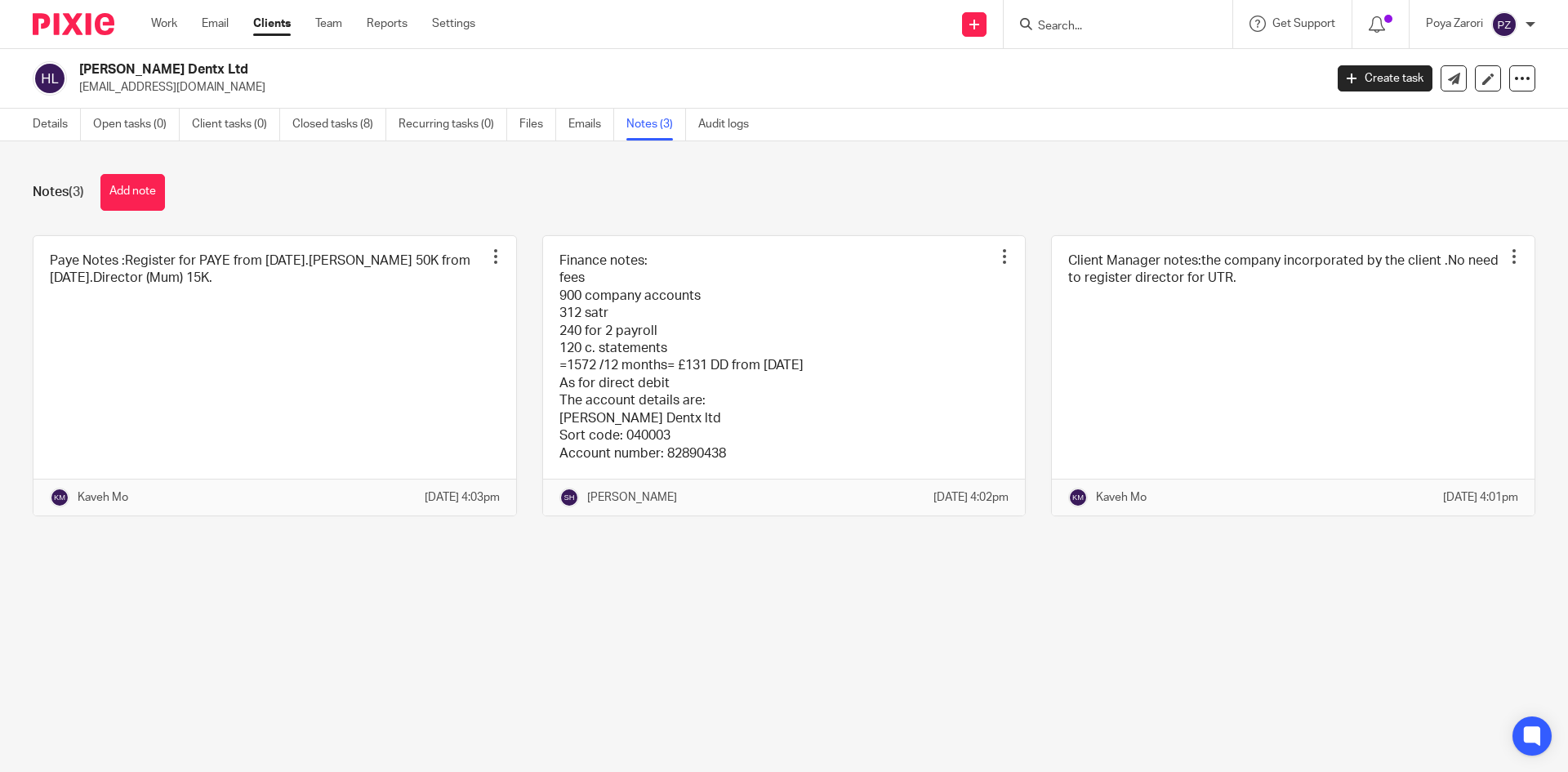
click at [1077, 24] on input "Search" at bounding box center [1110, 27] width 147 height 14
type input "LAMOU"
click at [1082, 72] on link at bounding box center [1179, 71] width 293 height 37
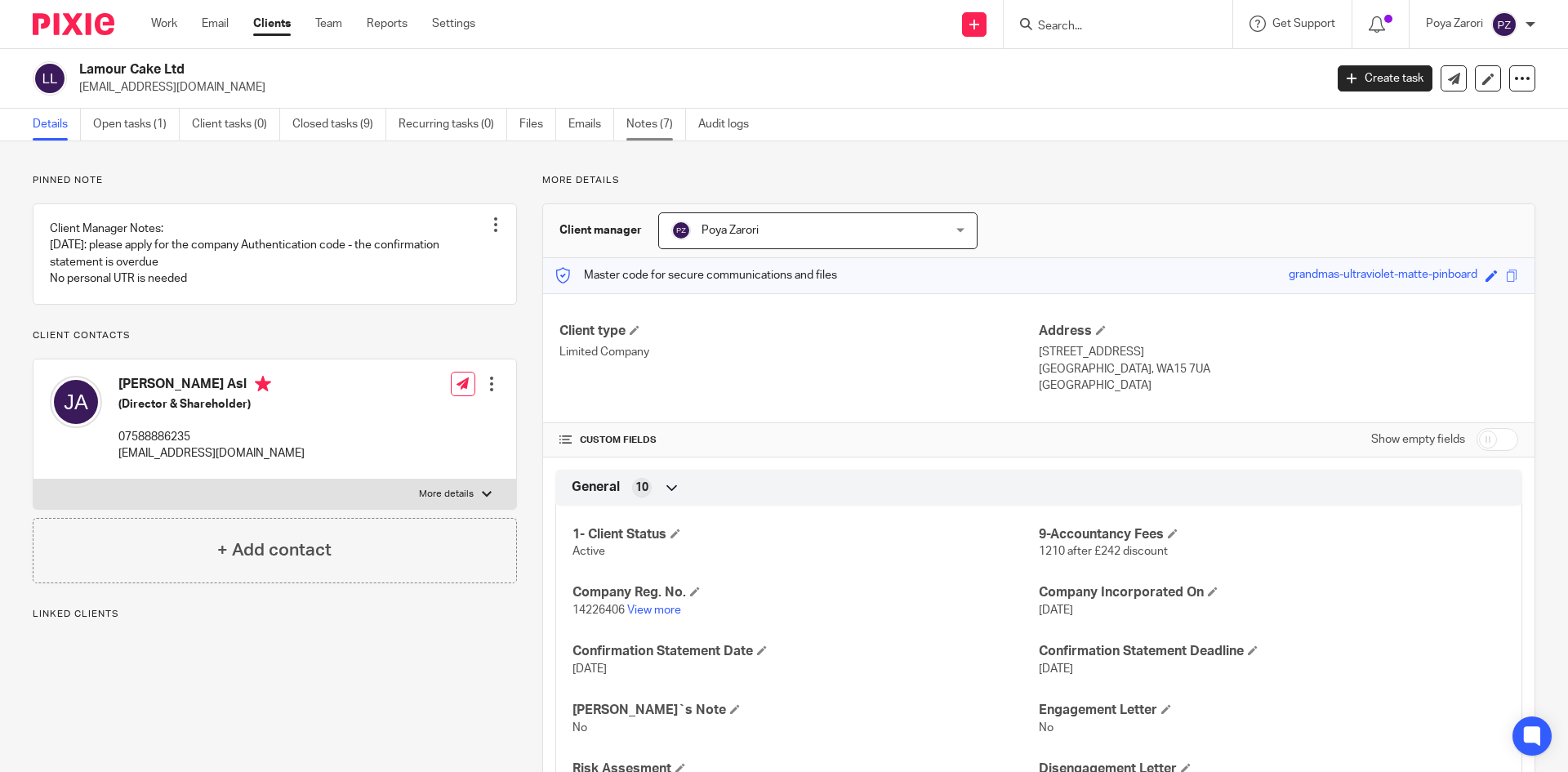
click at [643, 119] on link "Notes (7)" at bounding box center [656, 125] width 60 height 32
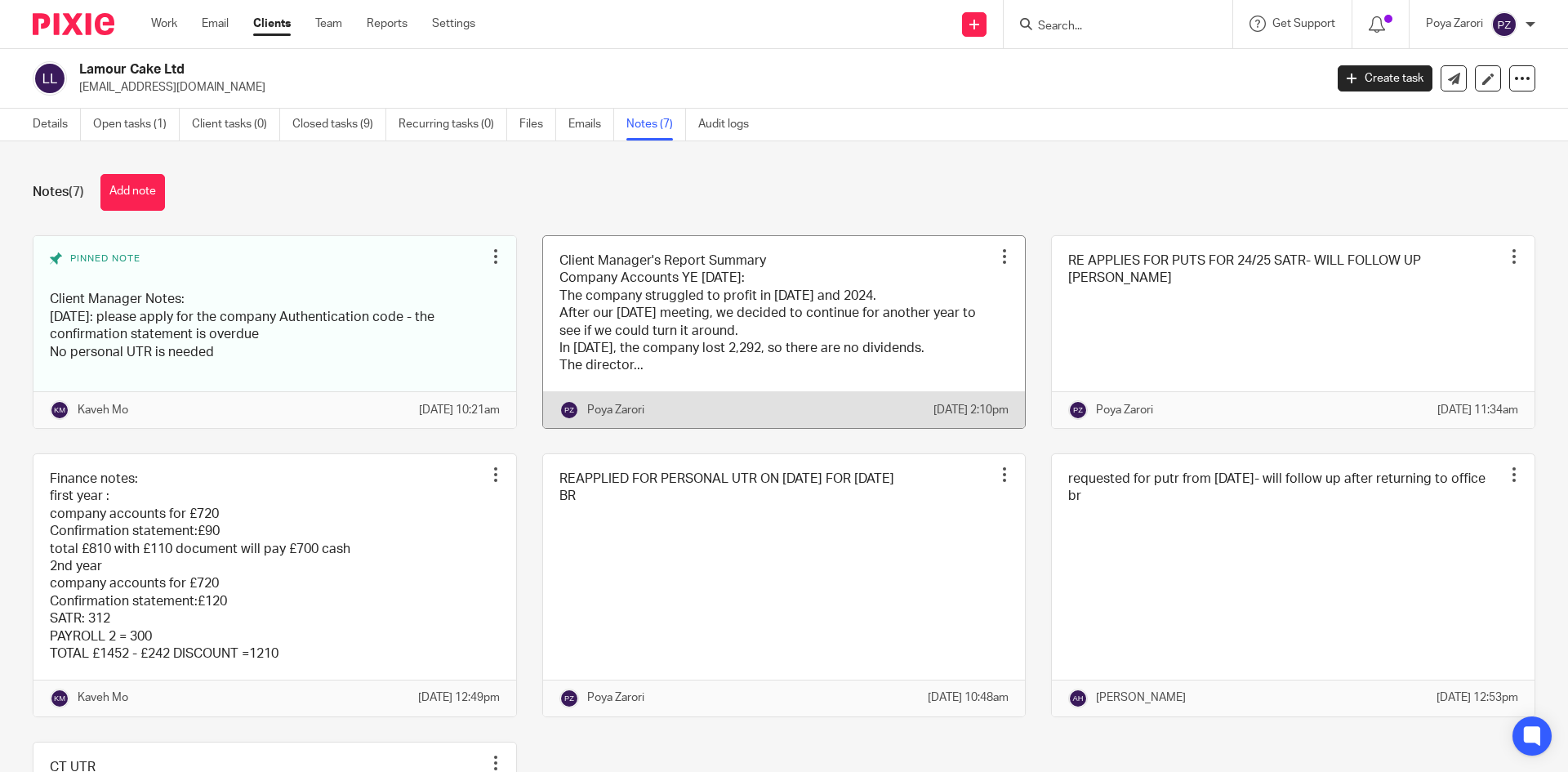
click at [805, 334] on link at bounding box center [784, 332] width 483 height 192
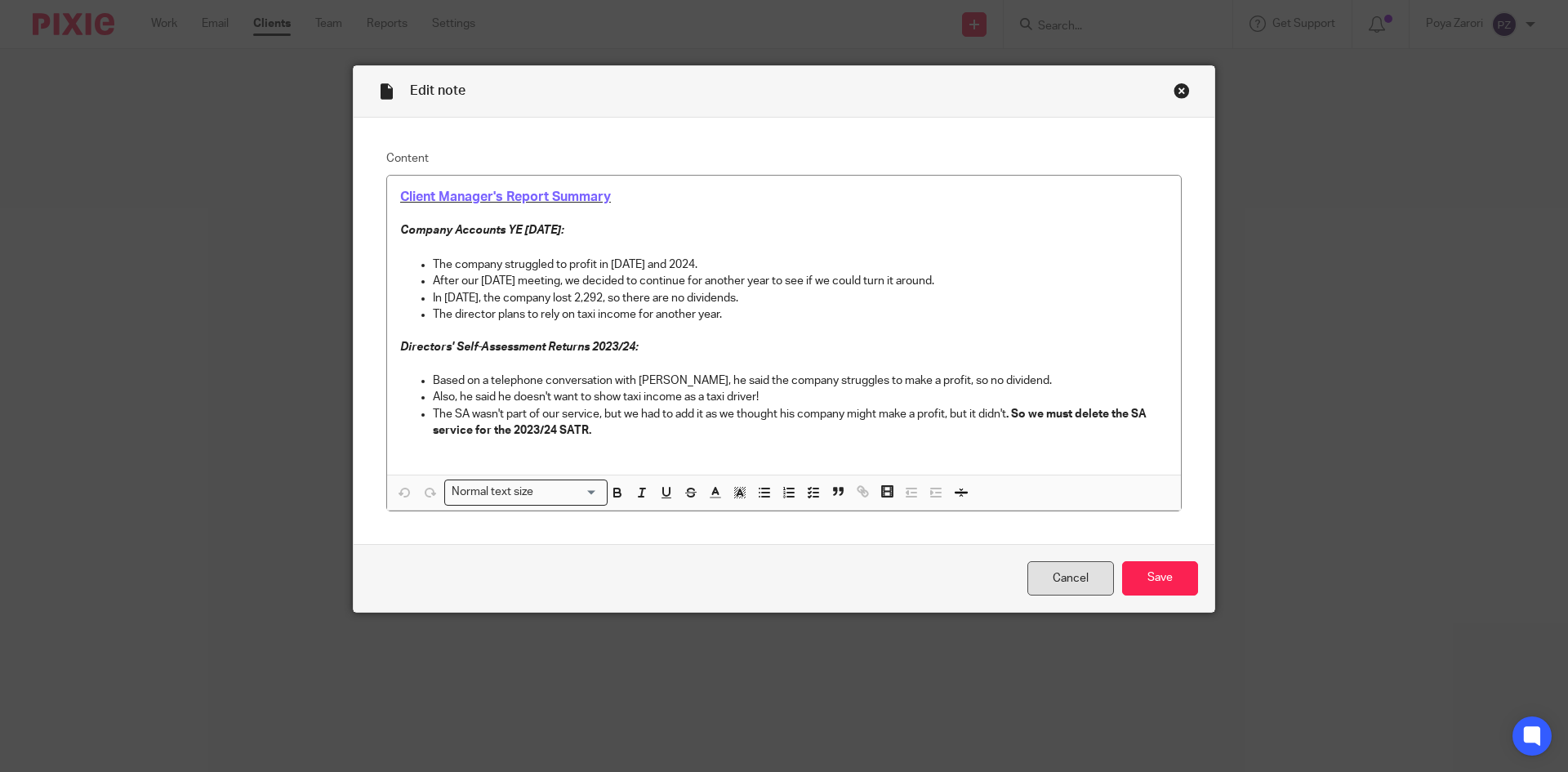
click at [1036, 583] on link "Cancel" at bounding box center [1070, 578] width 87 height 35
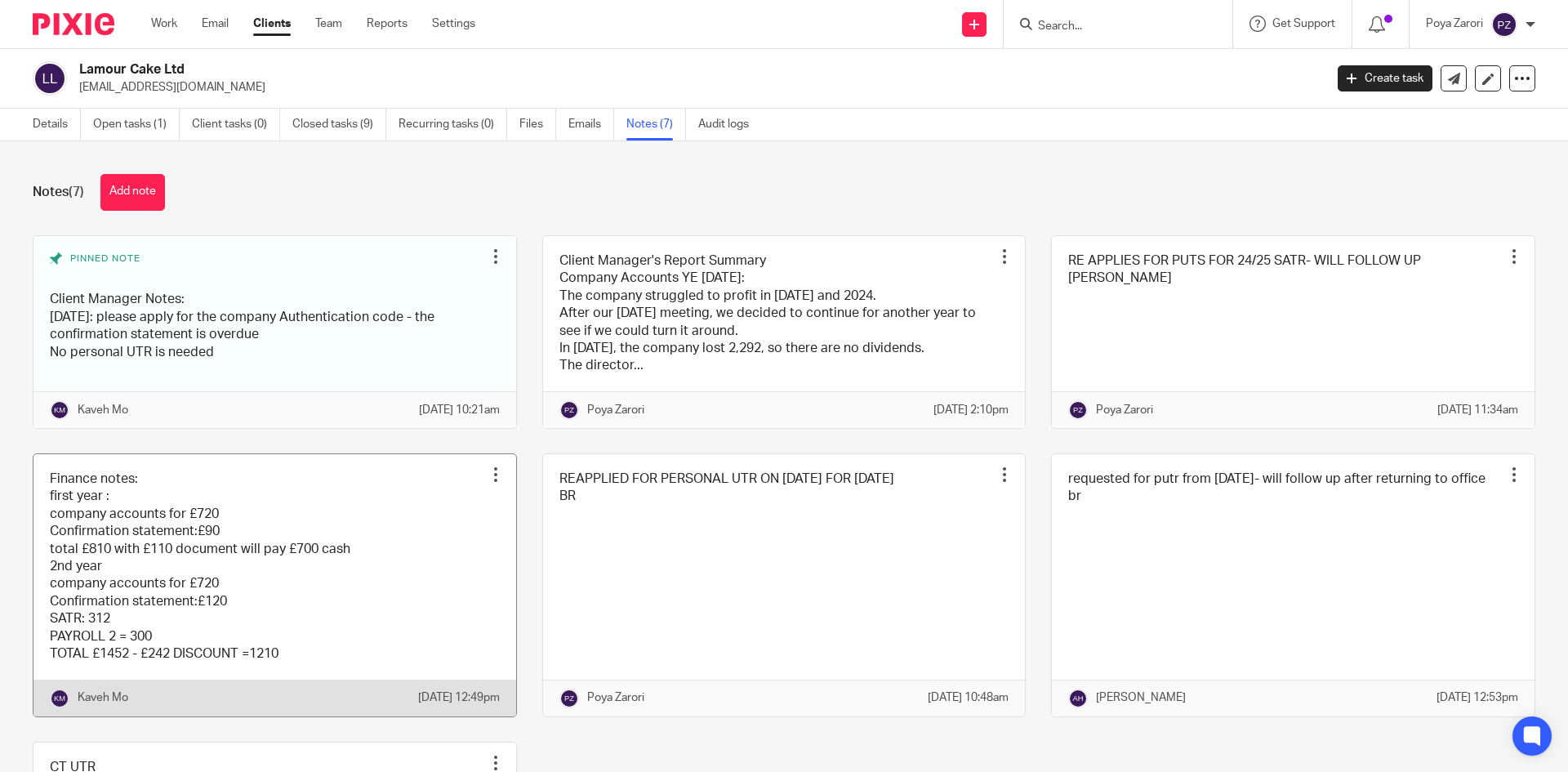
click at [432, 583] on link at bounding box center [275, 585] width 483 height 262
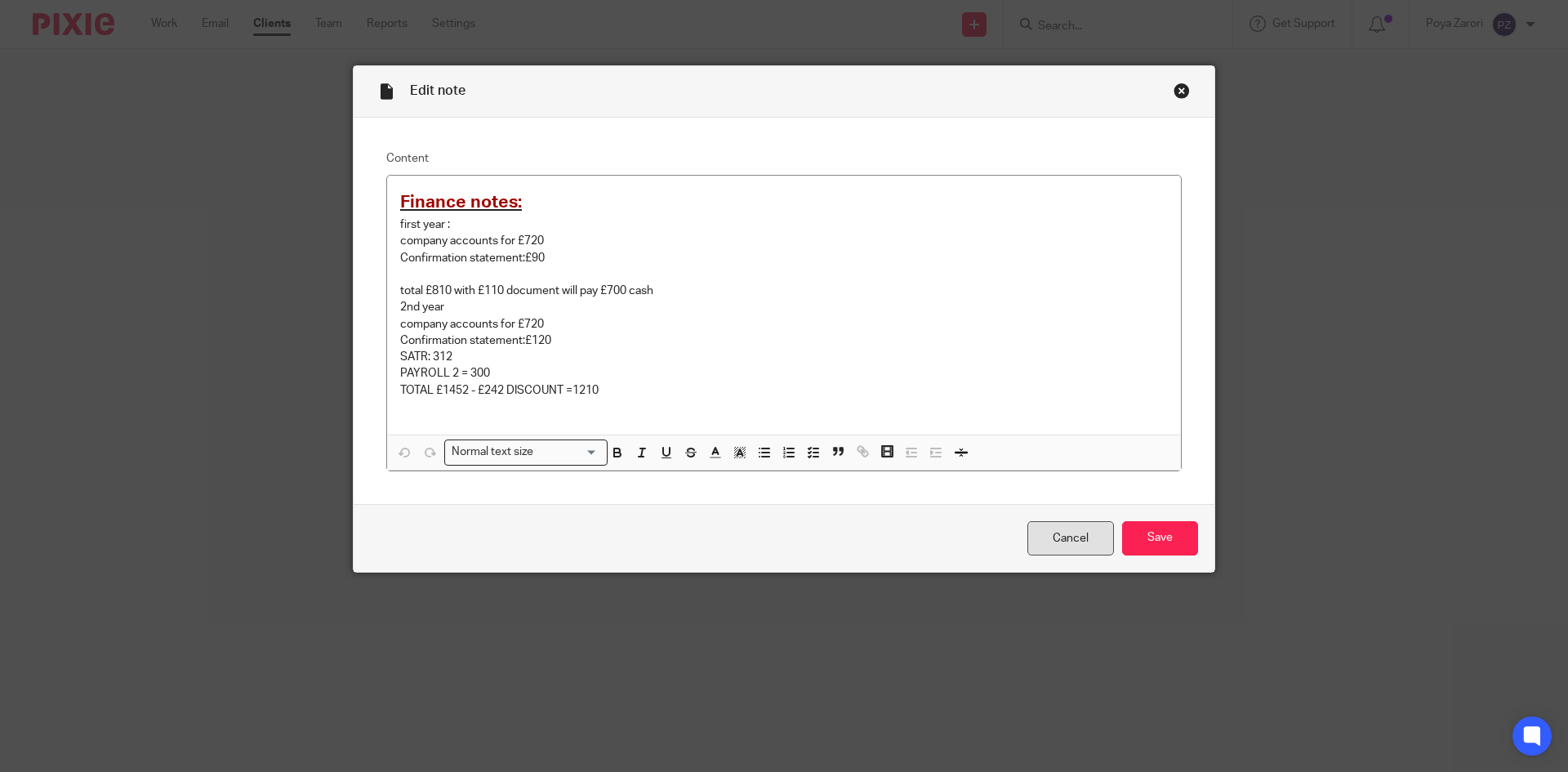
click at [1033, 530] on link "Cancel" at bounding box center [1070, 538] width 87 height 35
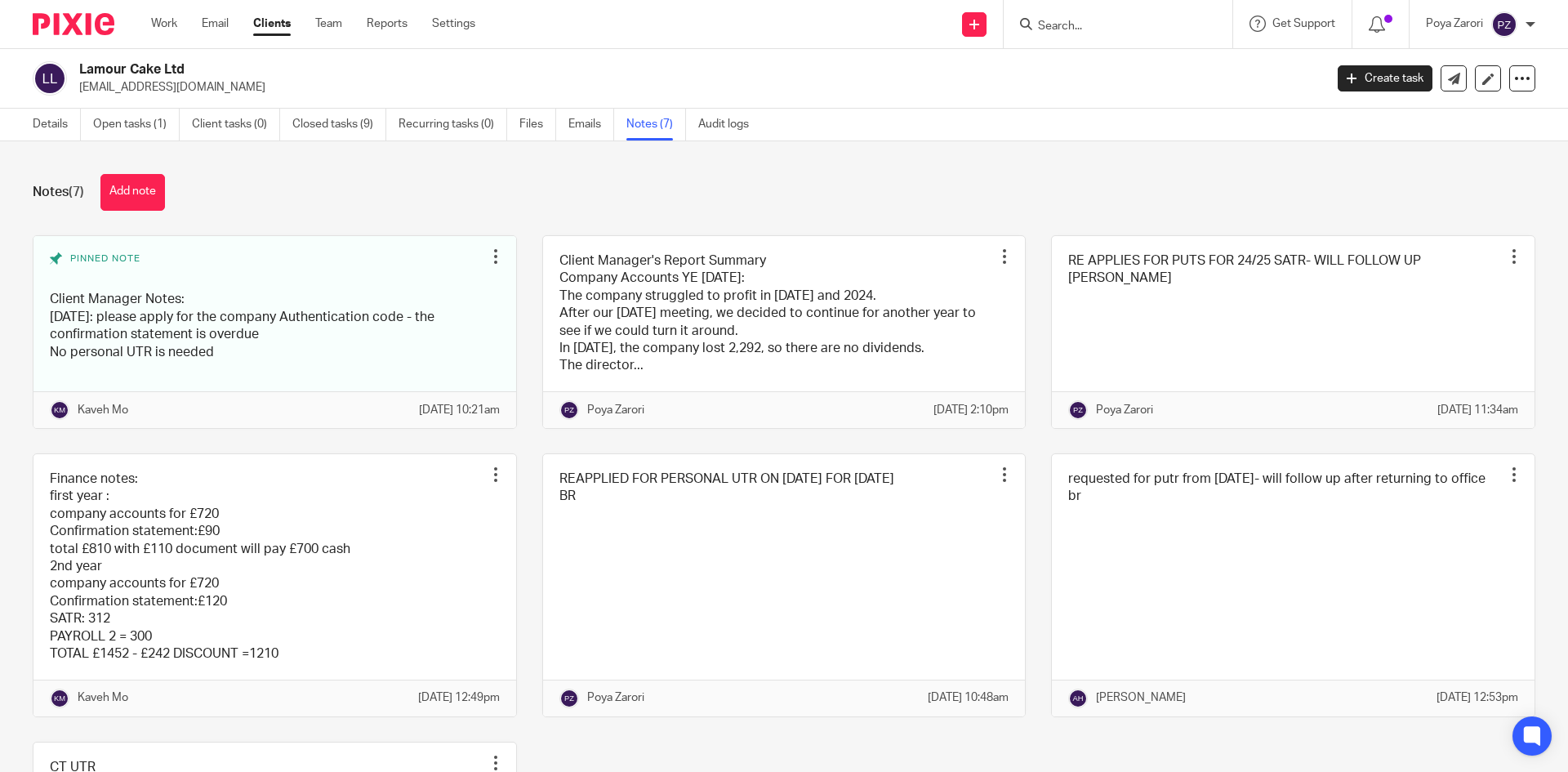
click at [1051, 24] on input "Search" at bounding box center [1110, 27] width 147 height 14
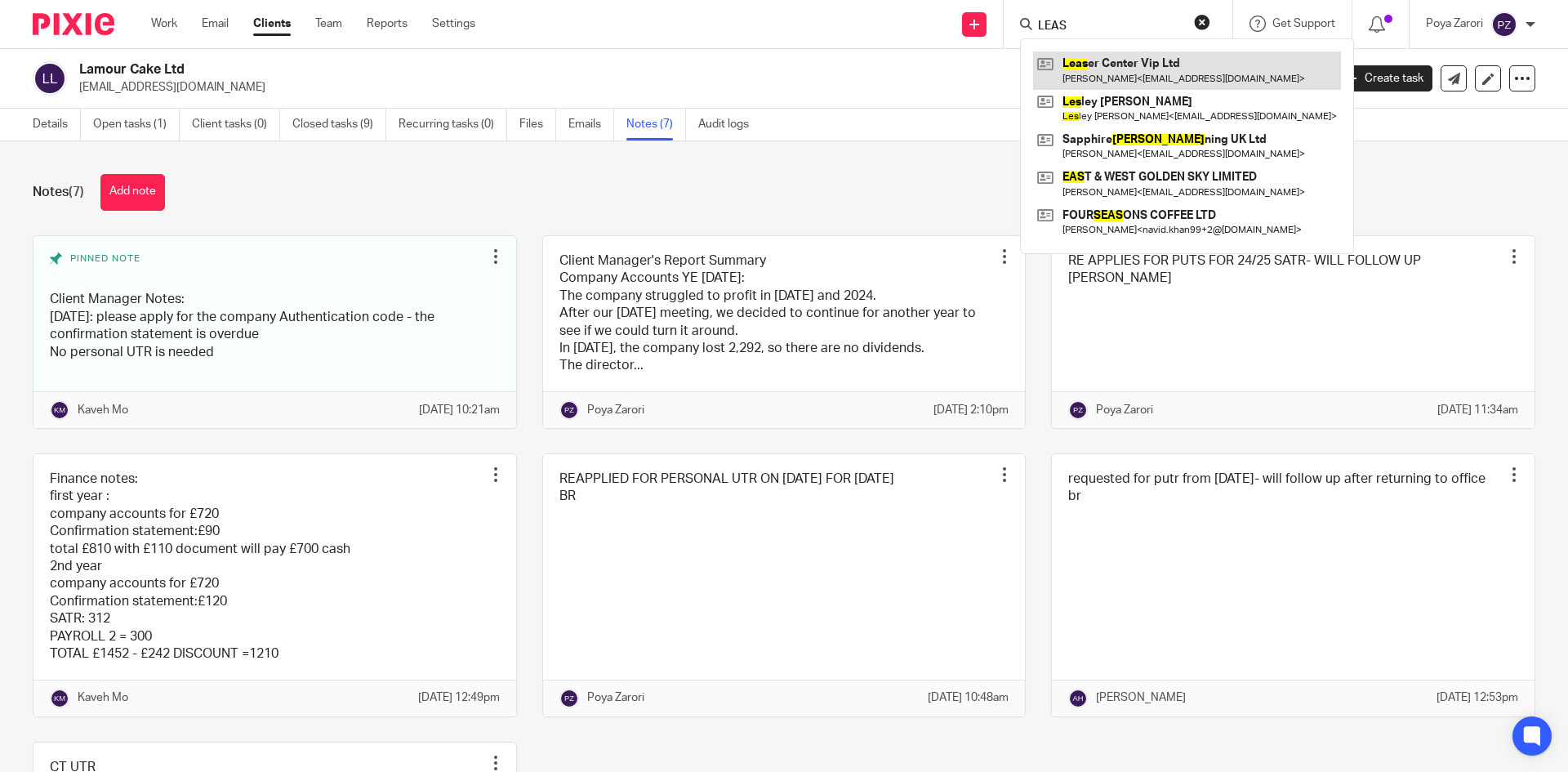
type input "LEAS"
click at [1126, 69] on link at bounding box center [1186, 71] width 308 height 37
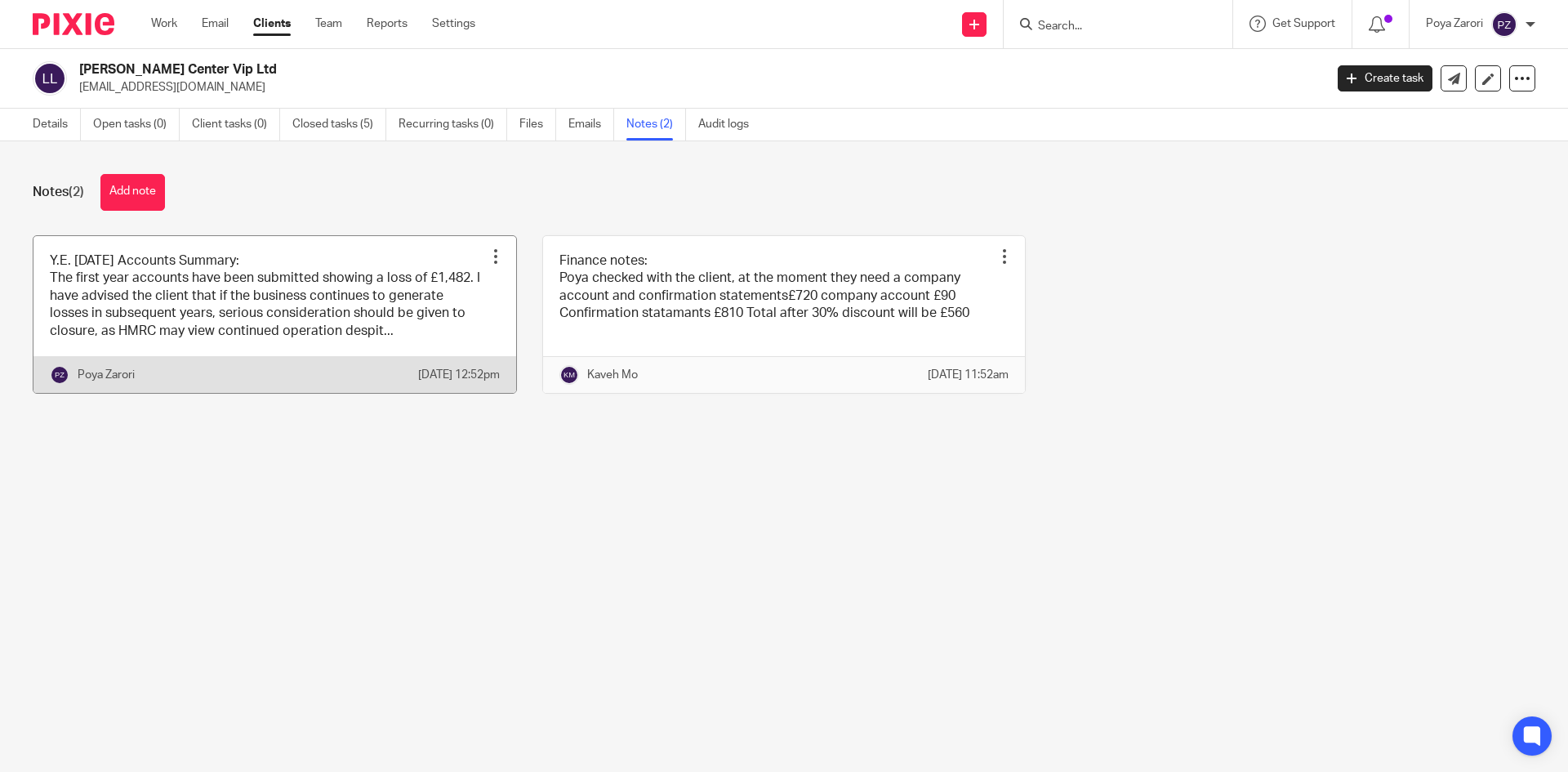
click at [404, 311] on link at bounding box center [275, 315] width 483 height 157
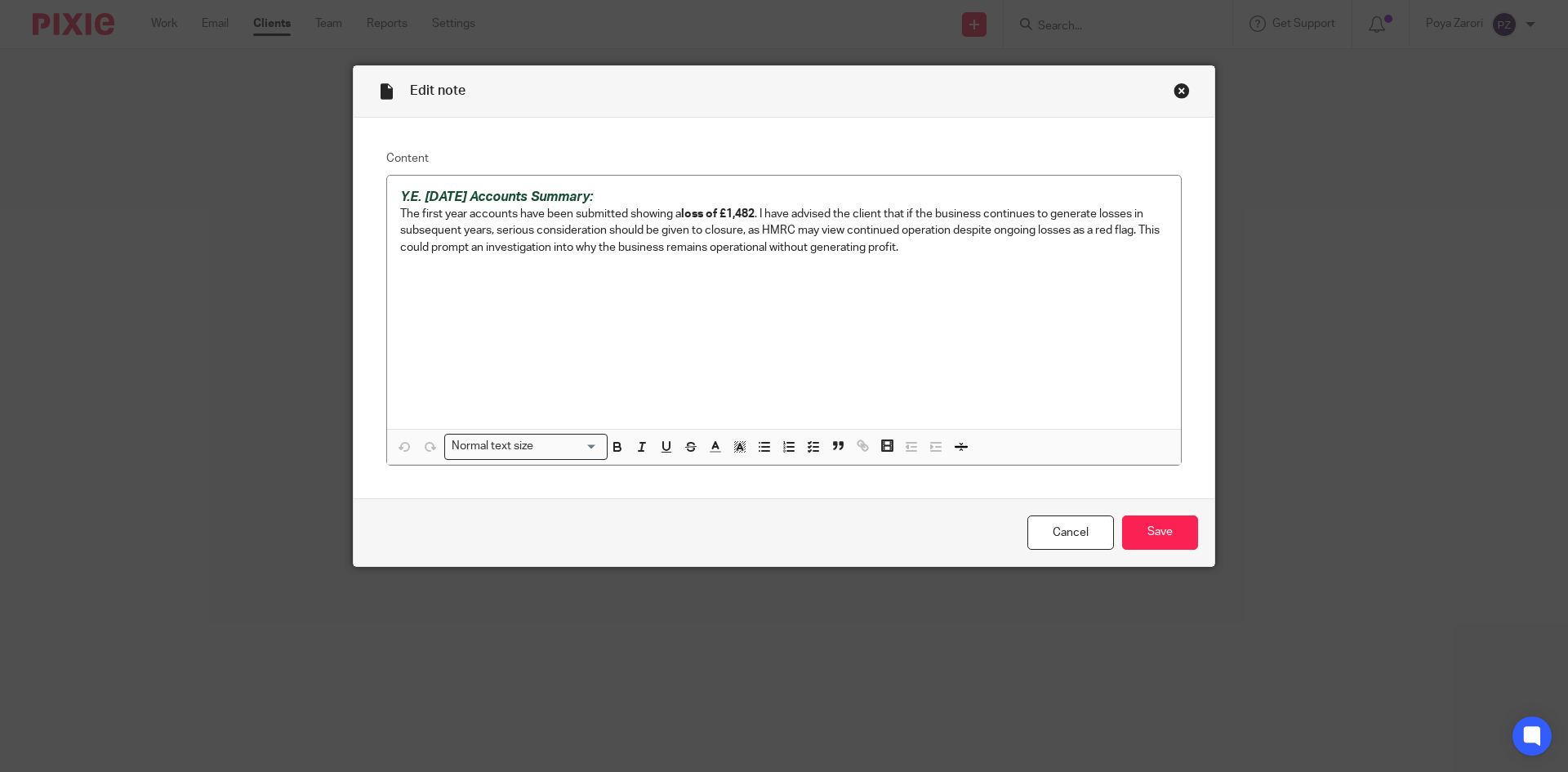
click at [1179, 87] on div "Close this dialog window" at bounding box center [1182, 90] width 16 height 16
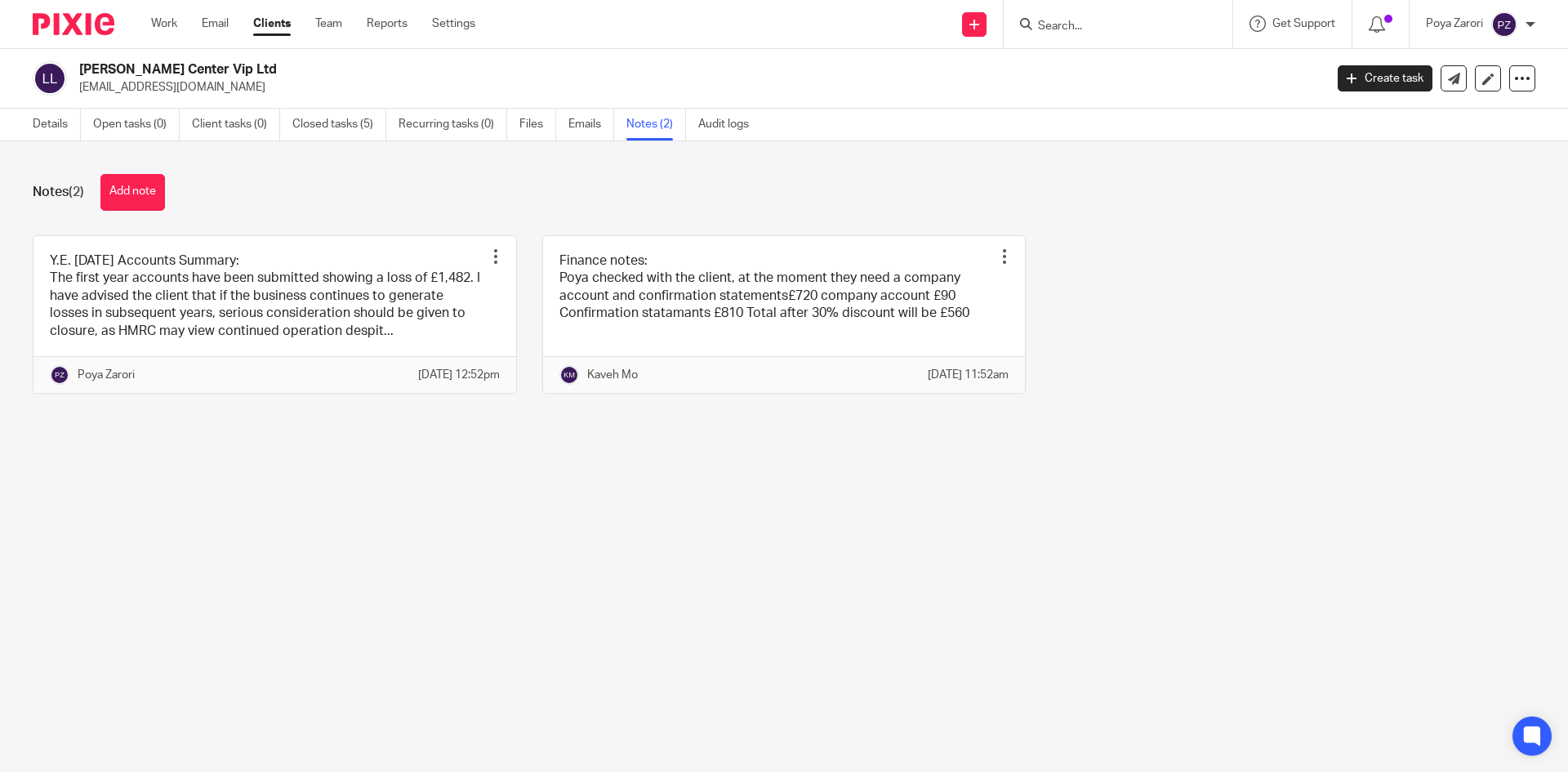
click at [1059, 26] on input "Search" at bounding box center [1110, 27] width 147 height 14
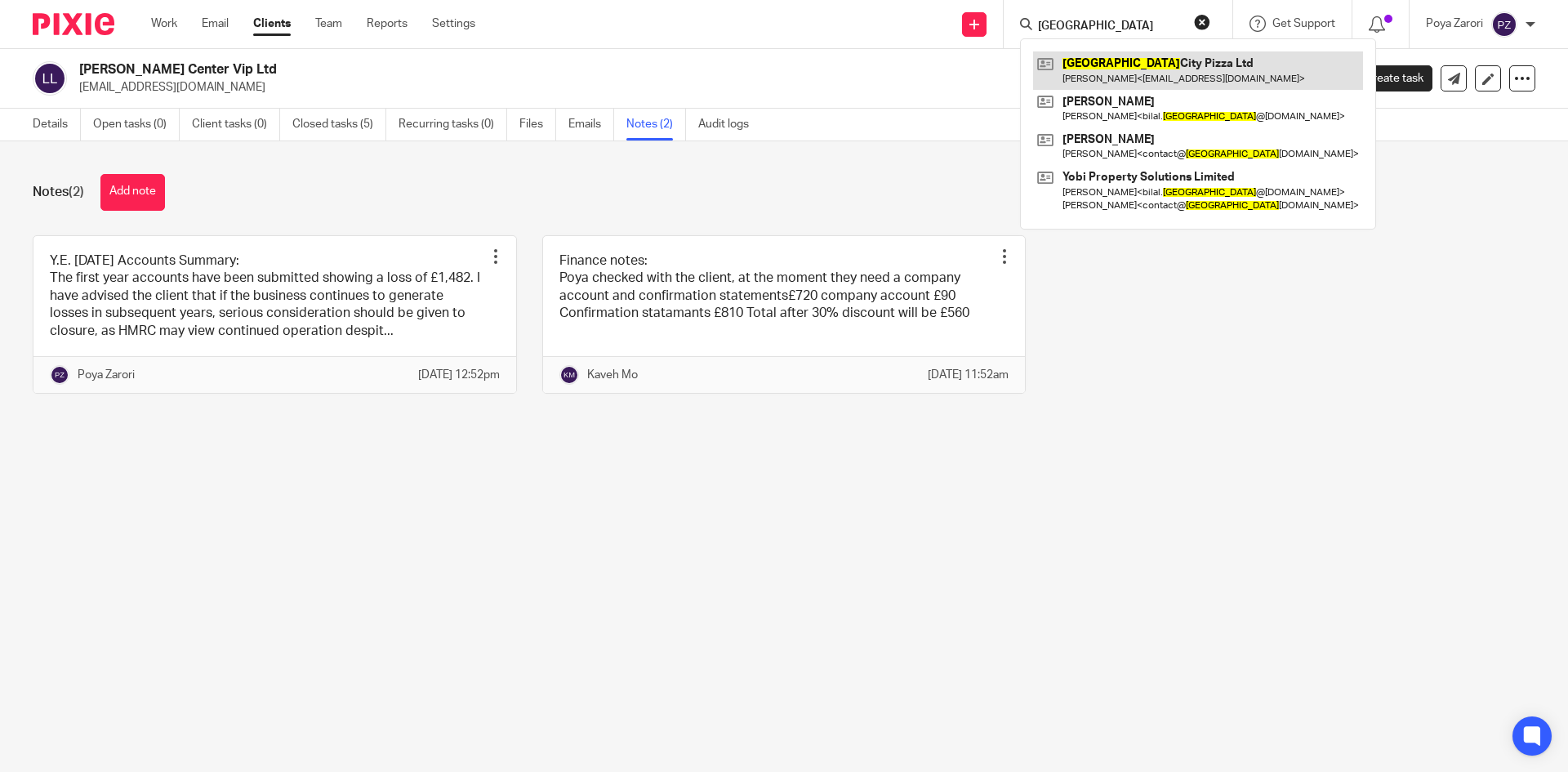
type input "LEEDS"
click at [1085, 71] on link at bounding box center [1198, 71] width 330 height 37
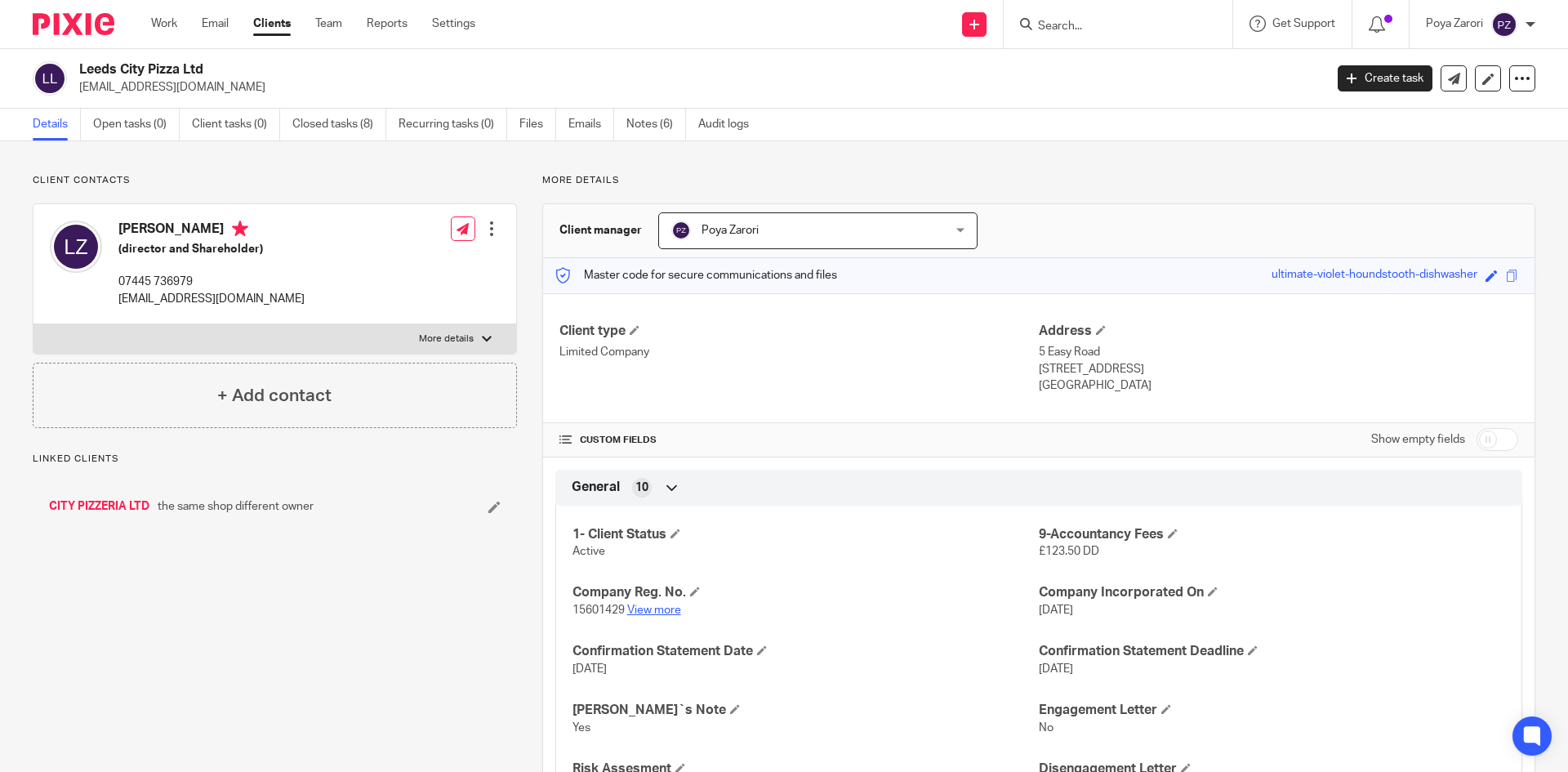
click at [662, 612] on link "View more" at bounding box center [654, 610] width 54 height 12
click at [656, 121] on link "Notes (6)" at bounding box center [656, 125] width 60 height 32
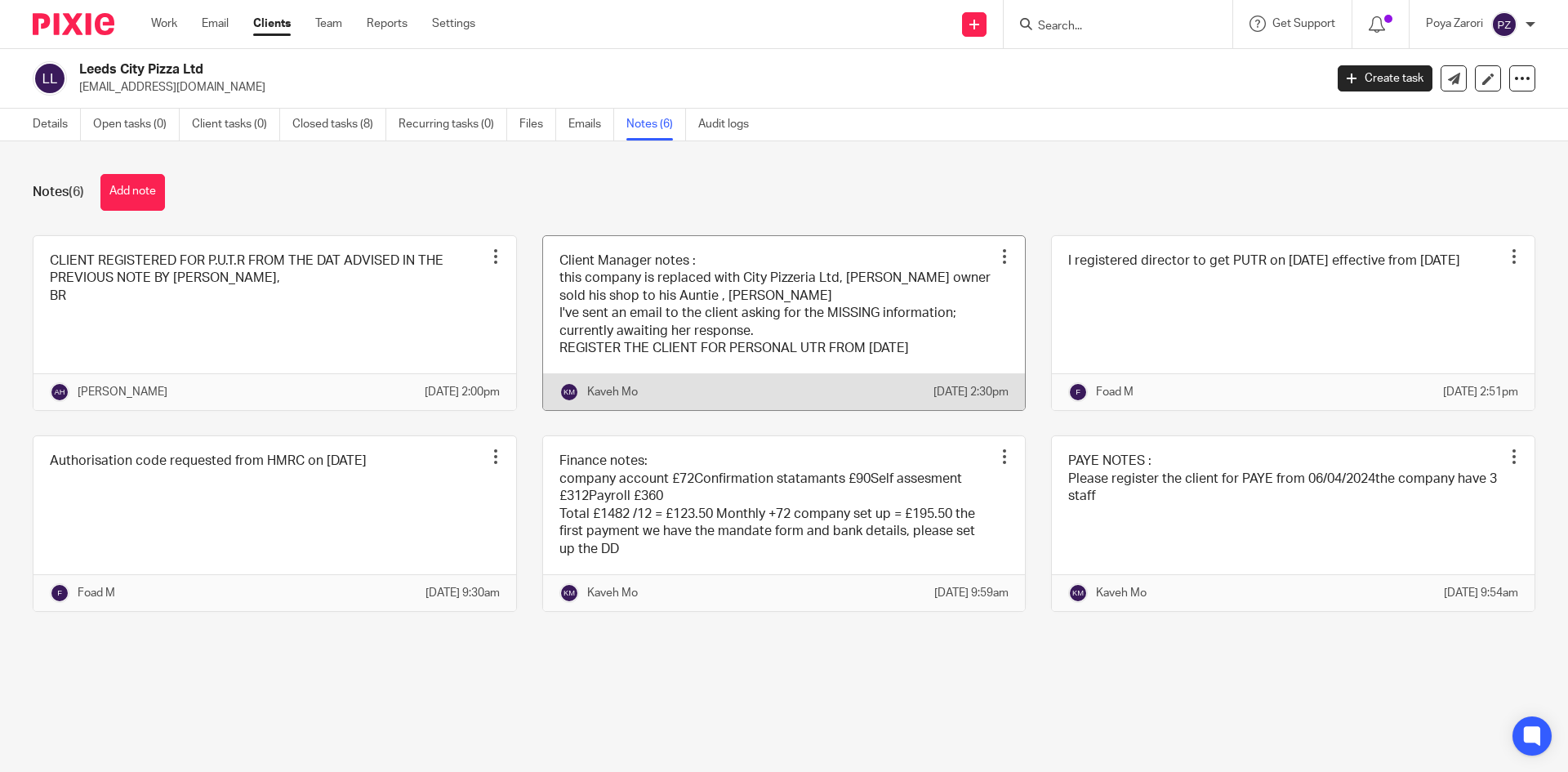
click at [812, 318] on link at bounding box center [784, 324] width 483 height 175
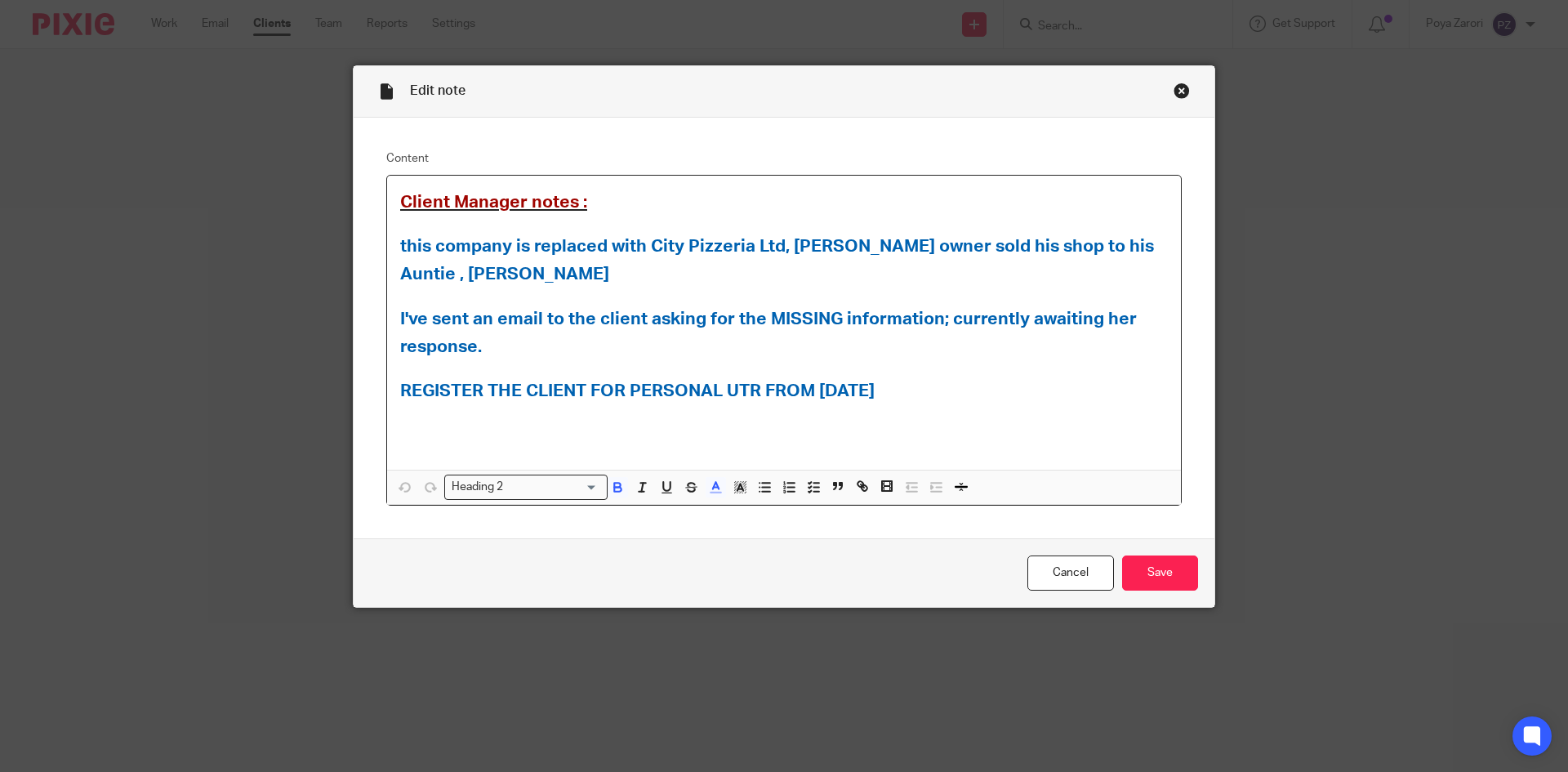
drag, startPoint x: 917, startPoint y: 394, endPoint x: 382, endPoint y: 392, distance: 535.0
click at [387, 392] on div "Client Manager notes : this company is replaced with City Pizzeria Ltd, [PERSON…" at bounding box center [784, 323] width 794 height 295
copy span "REGISTER THE CLIENT FOR PERSONAL UTR FROM [DATE]"
click at [1079, 575] on link "Cancel" at bounding box center [1070, 573] width 87 height 35
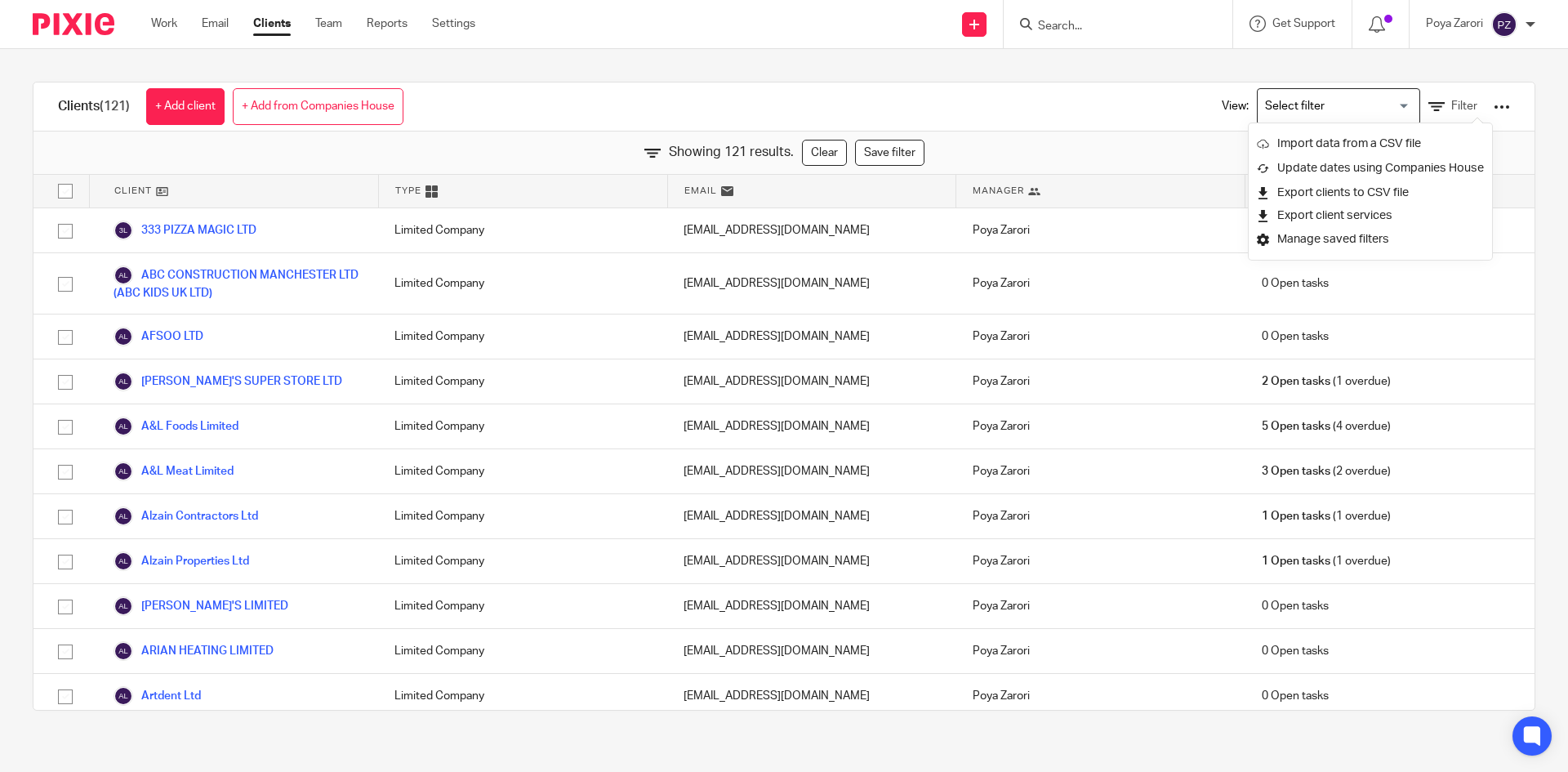
click at [1082, 29] on input "Search" at bounding box center [1110, 27] width 147 height 14
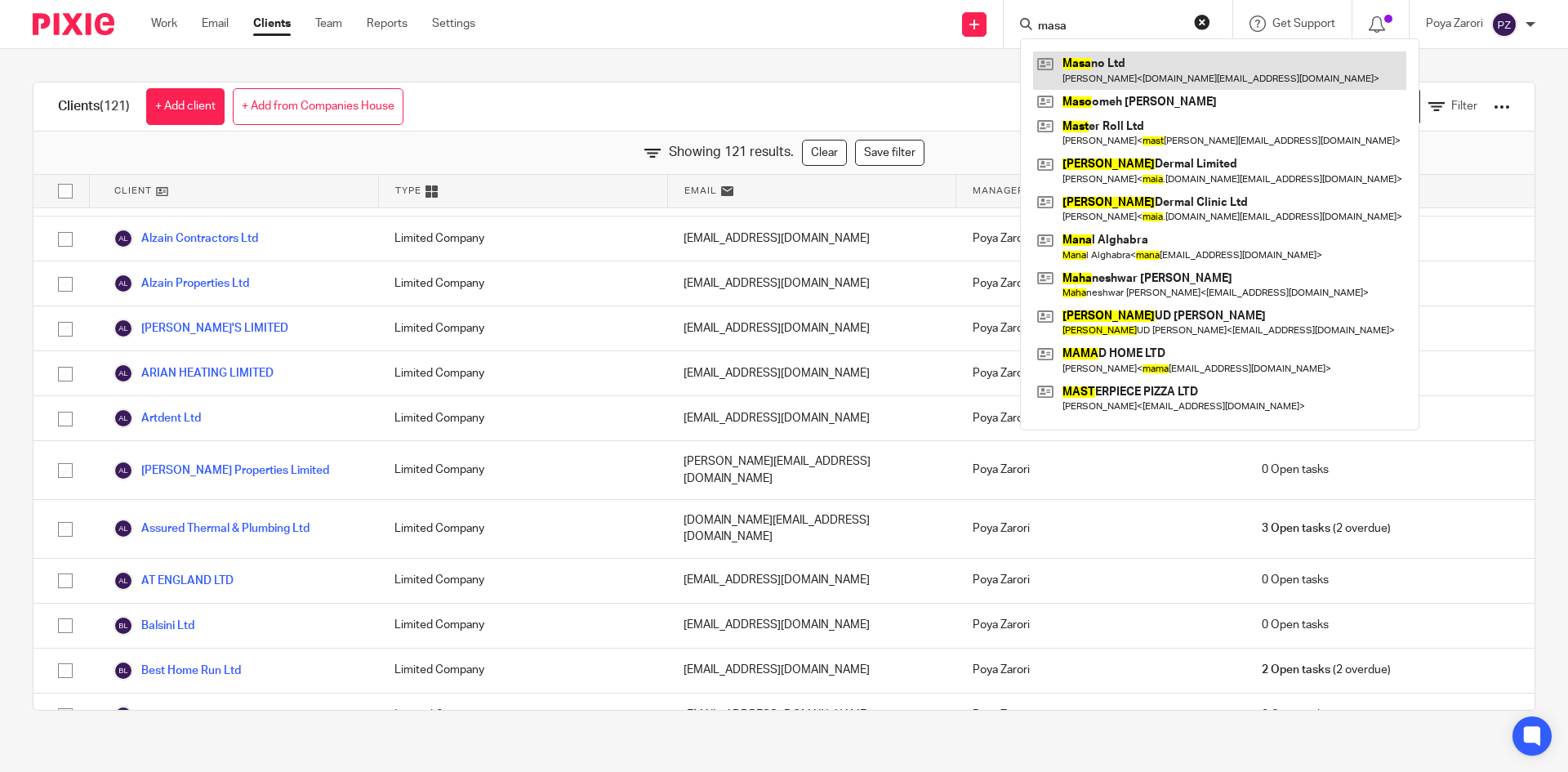
type input "masa"
click at [1097, 67] on link at bounding box center [1219, 71] width 373 height 37
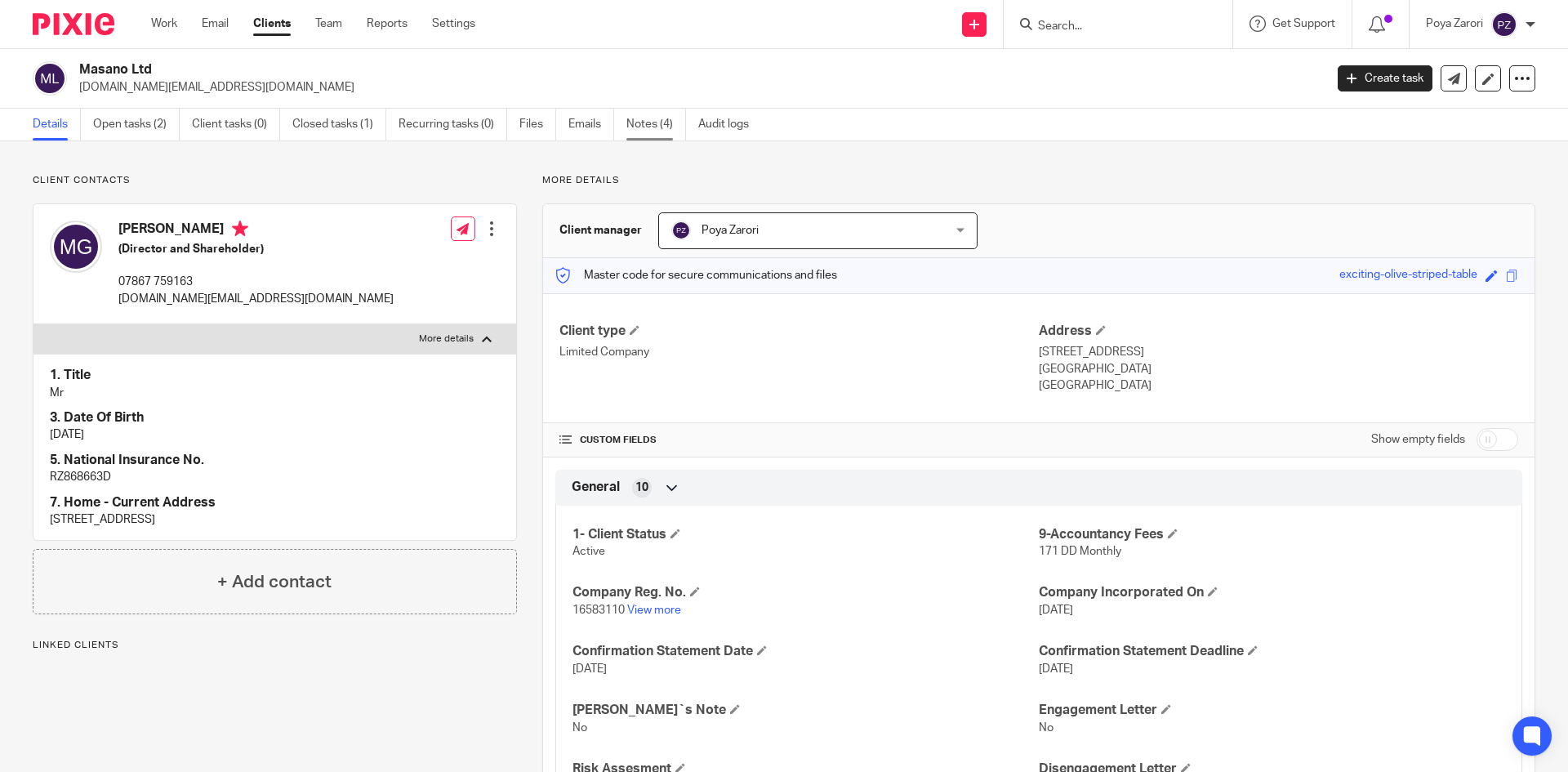
click at [653, 121] on link "Notes (4)" at bounding box center [656, 125] width 60 height 32
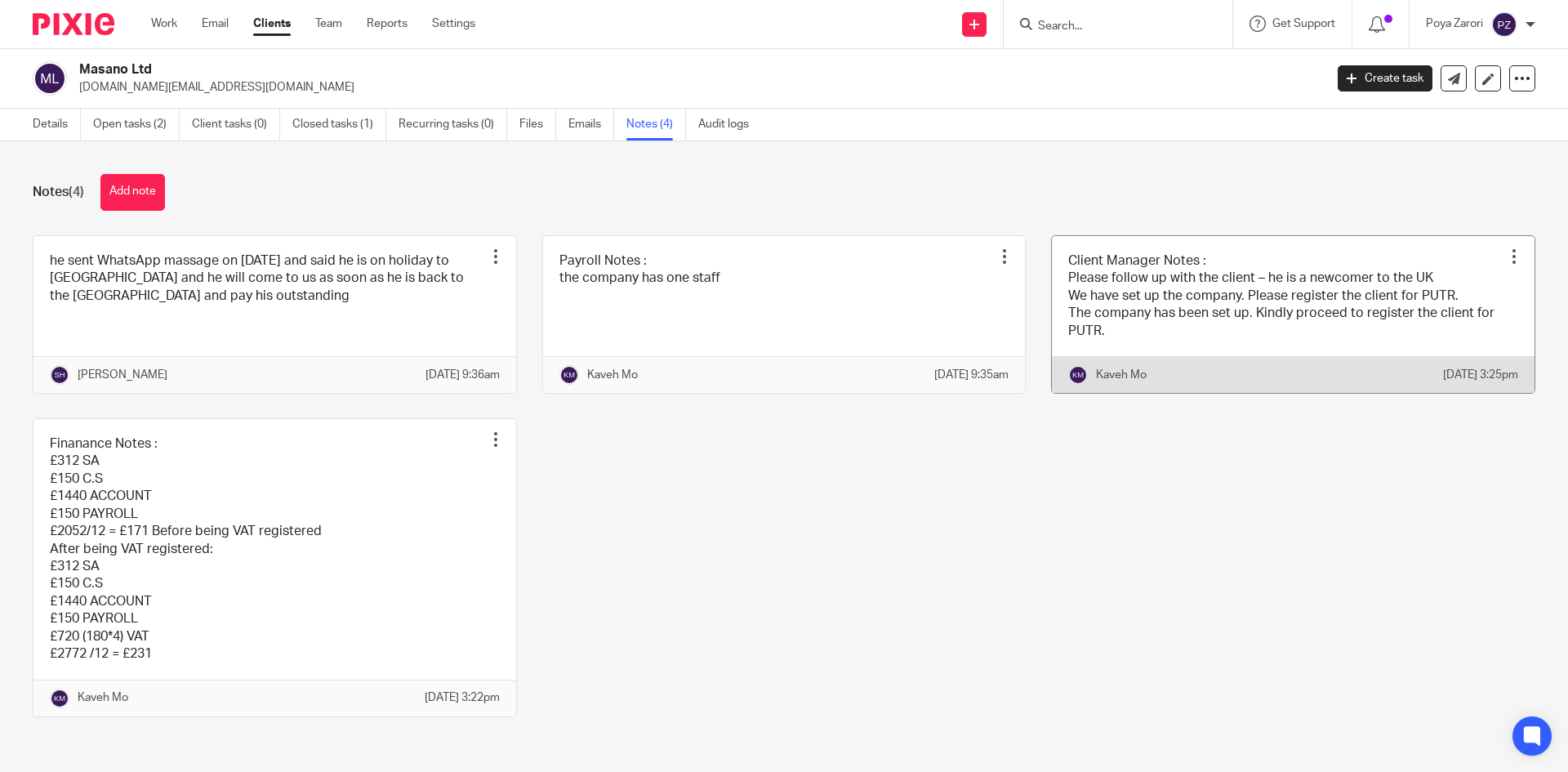
click at [1160, 286] on link at bounding box center [1292, 315] width 483 height 157
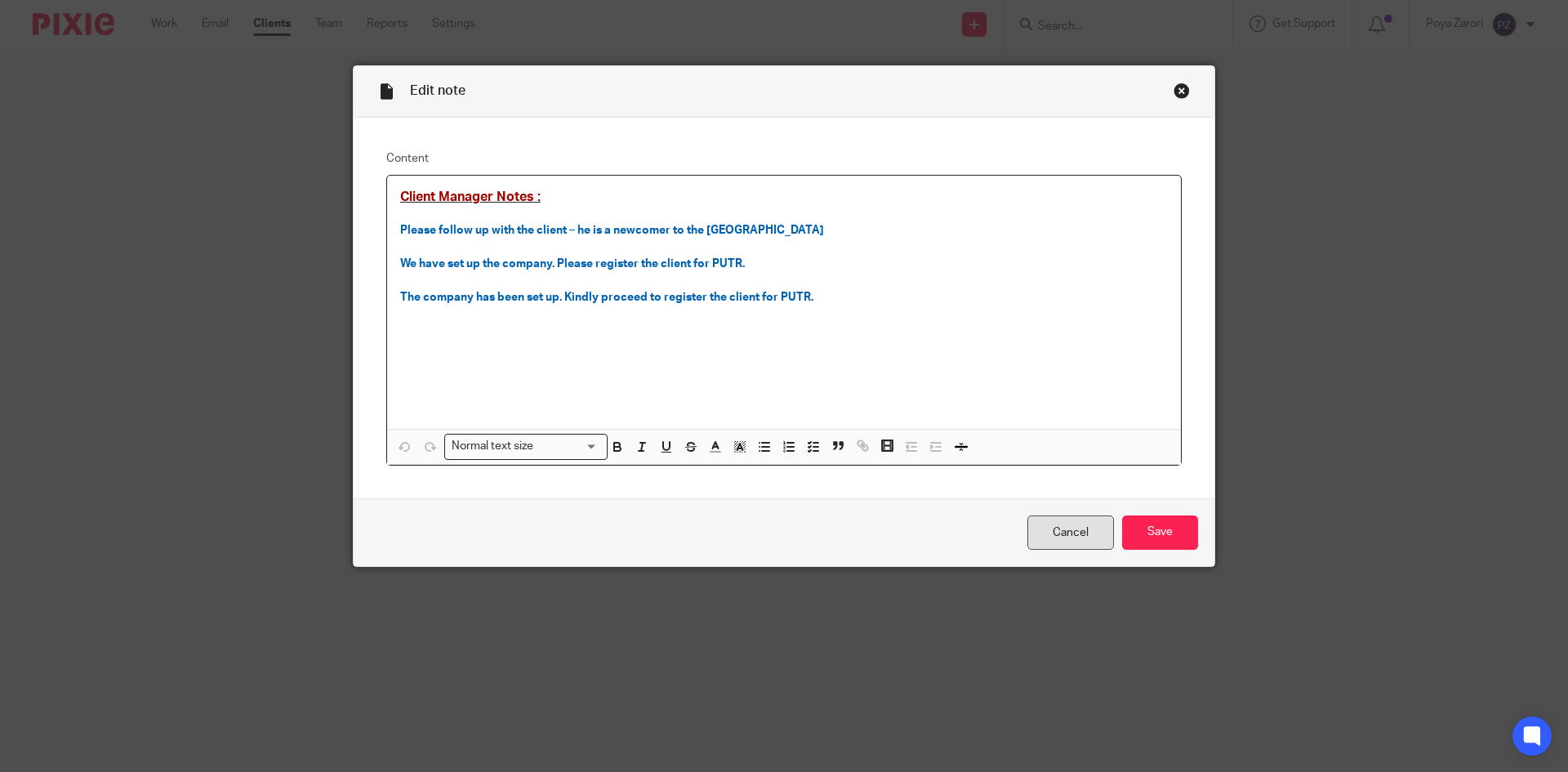
click at [1045, 531] on link "Cancel" at bounding box center [1070, 533] width 87 height 35
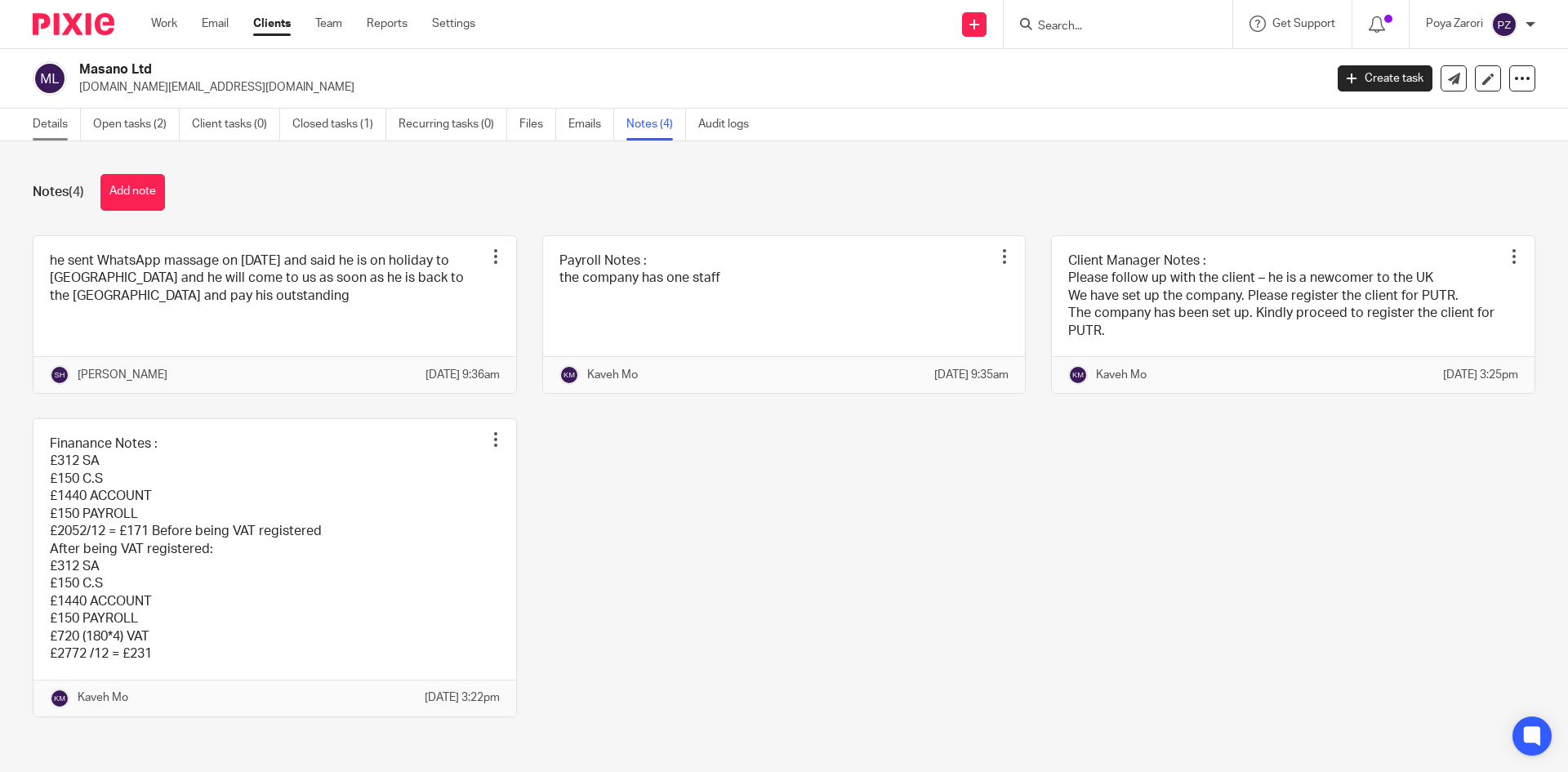
click at [53, 124] on link "Details" at bounding box center [57, 125] width 48 height 32
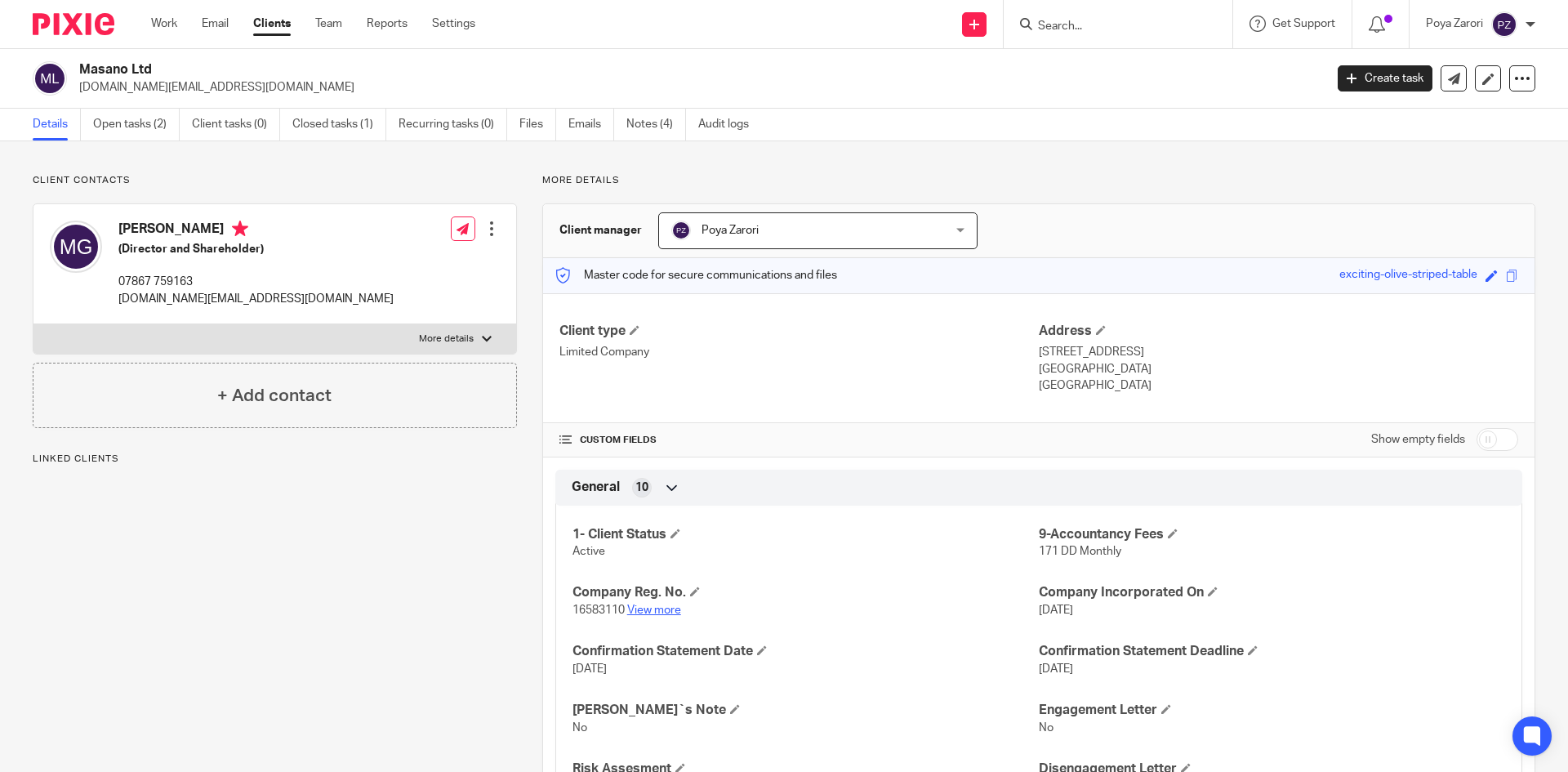
click at [648, 611] on link "View more" at bounding box center [654, 610] width 54 height 12
click at [1080, 31] on input "Search" at bounding box center [1110, 27] width 147 height 14
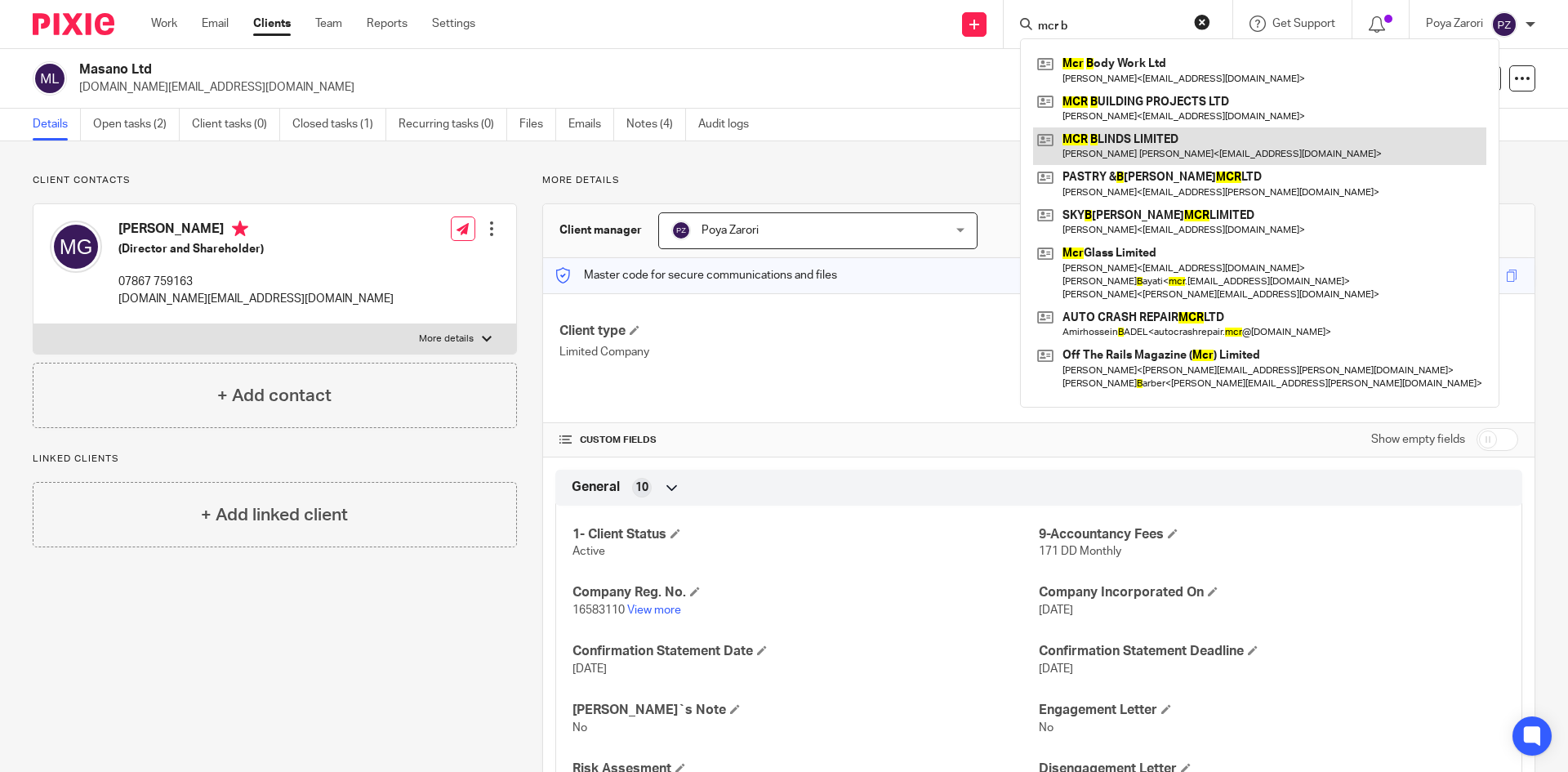
type input "mcr b"
click at [1126, 144] on link at bounding box center [1259, 146] width 453 height 37
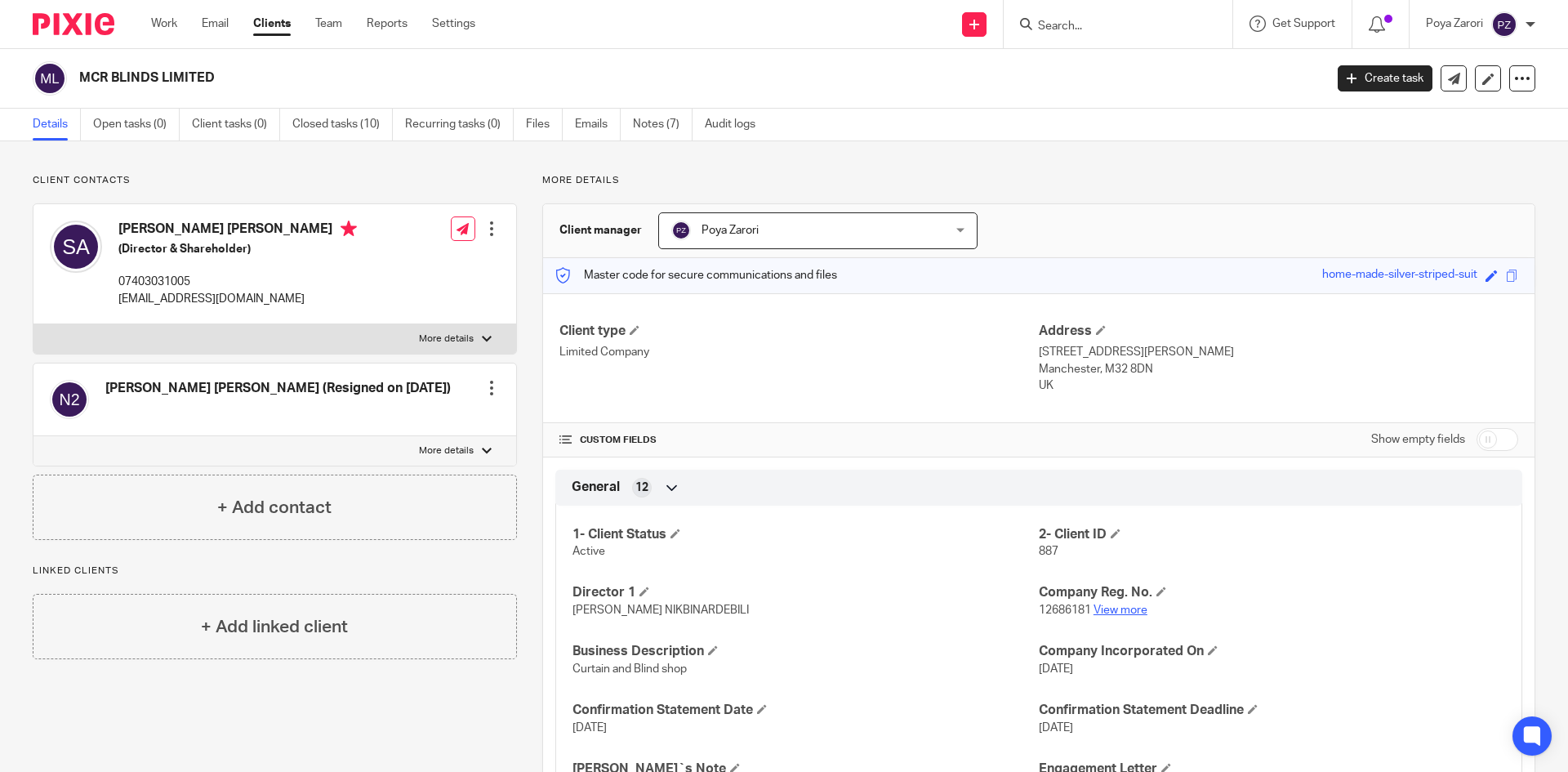
click at [1133, 609] on link "View more" at bounding box center [1120, 610] width 54 height 12
click at [664, 118] on link "Notes (7)" at bounding box center [663, 125] width 60 height 32
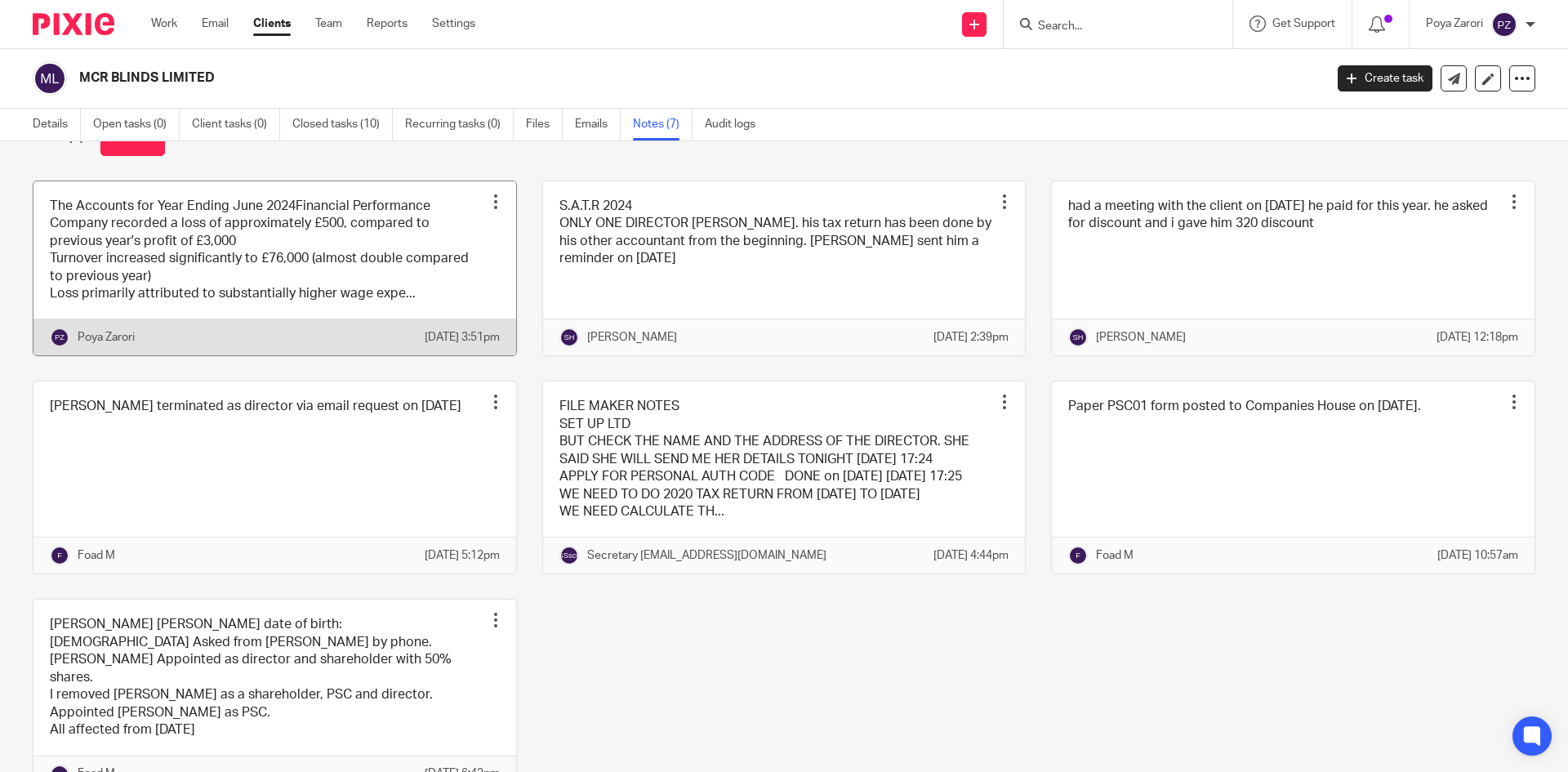
scroll to position [82, 0]
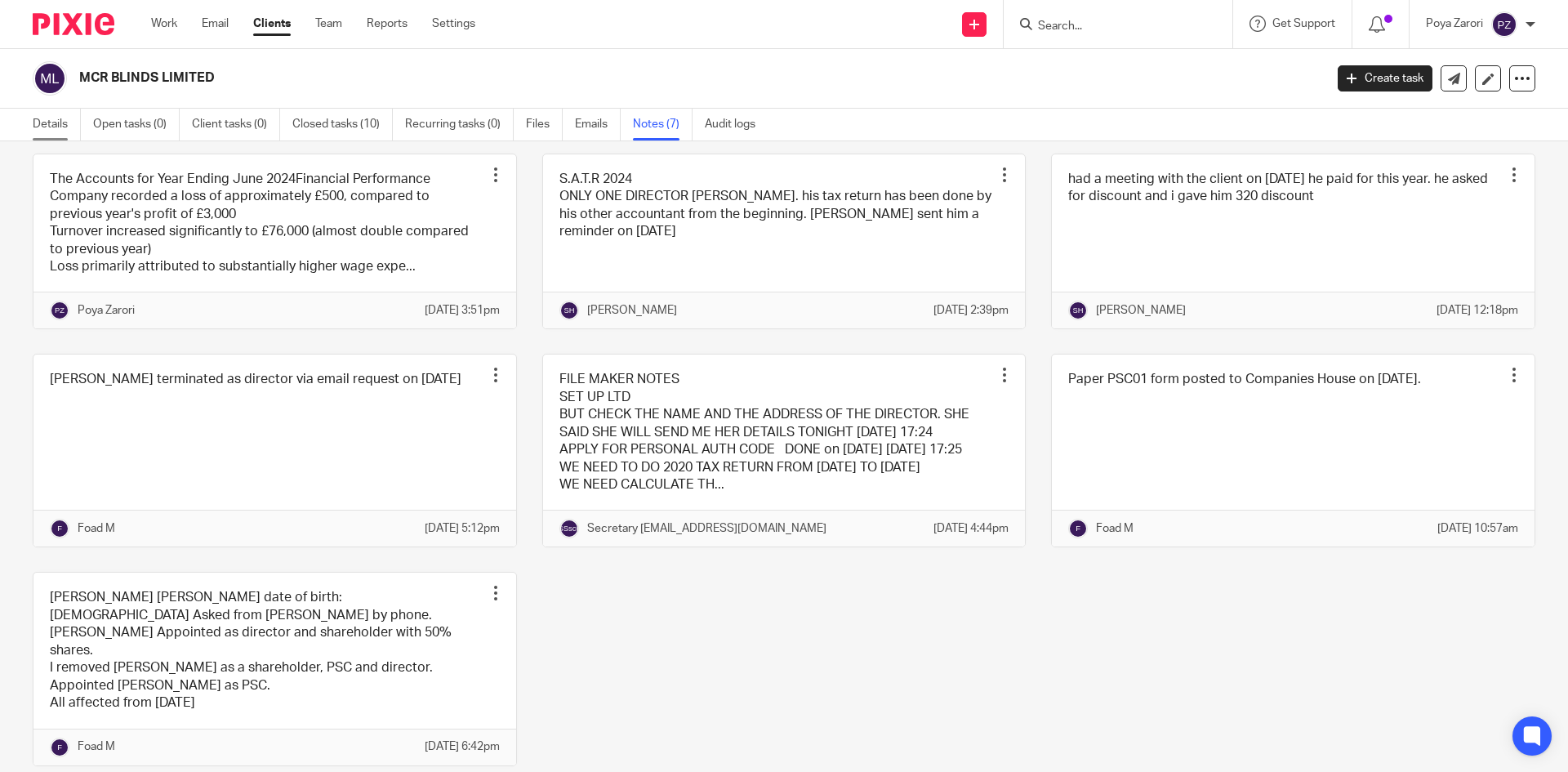
click at [50, 124] on link "Details" at bounding box center [57, 125] width 48 height 32
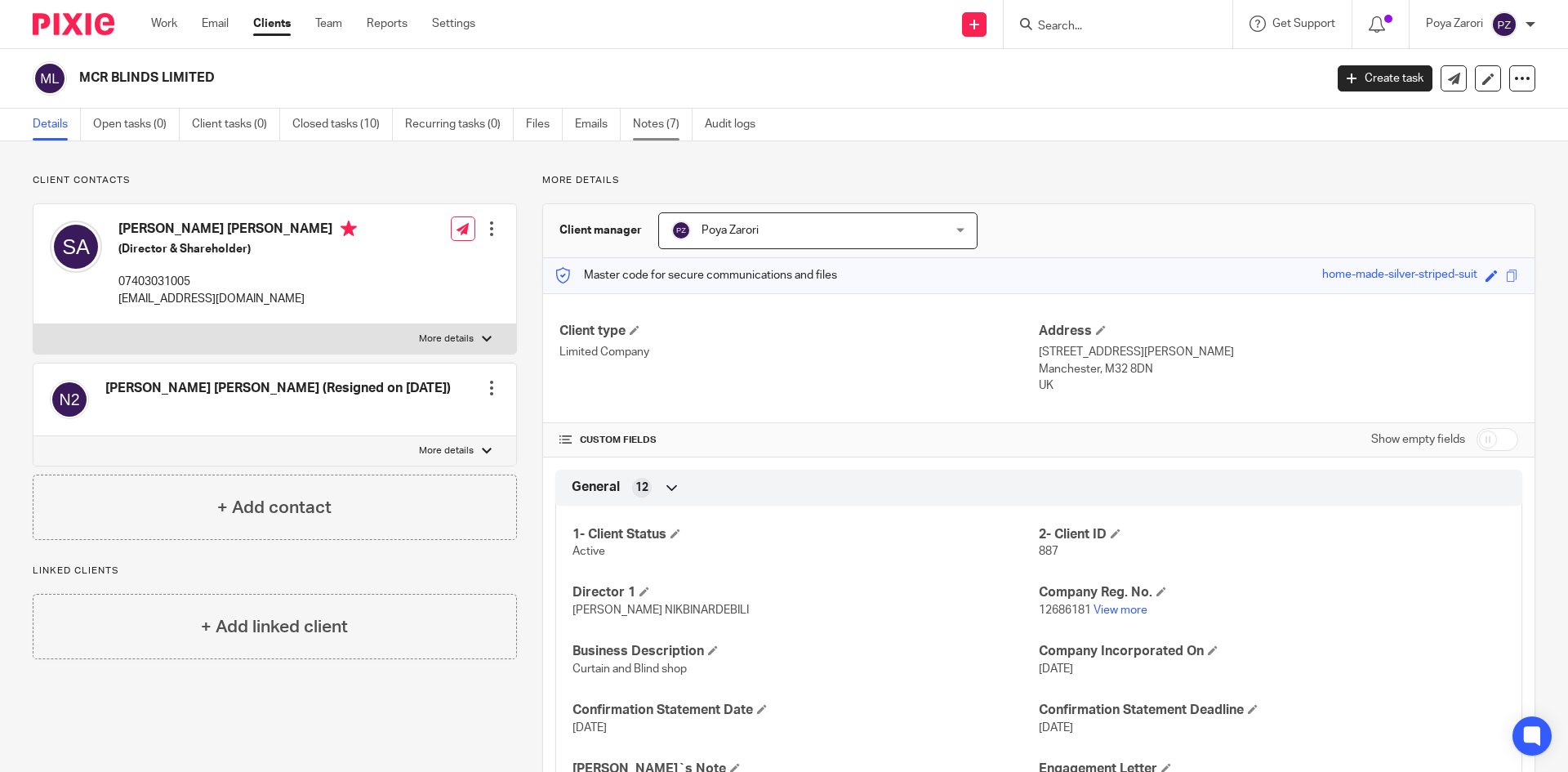
click at [652, 130] on link "Notes (7)" at bounding box center [663, 125] width 60 height 32
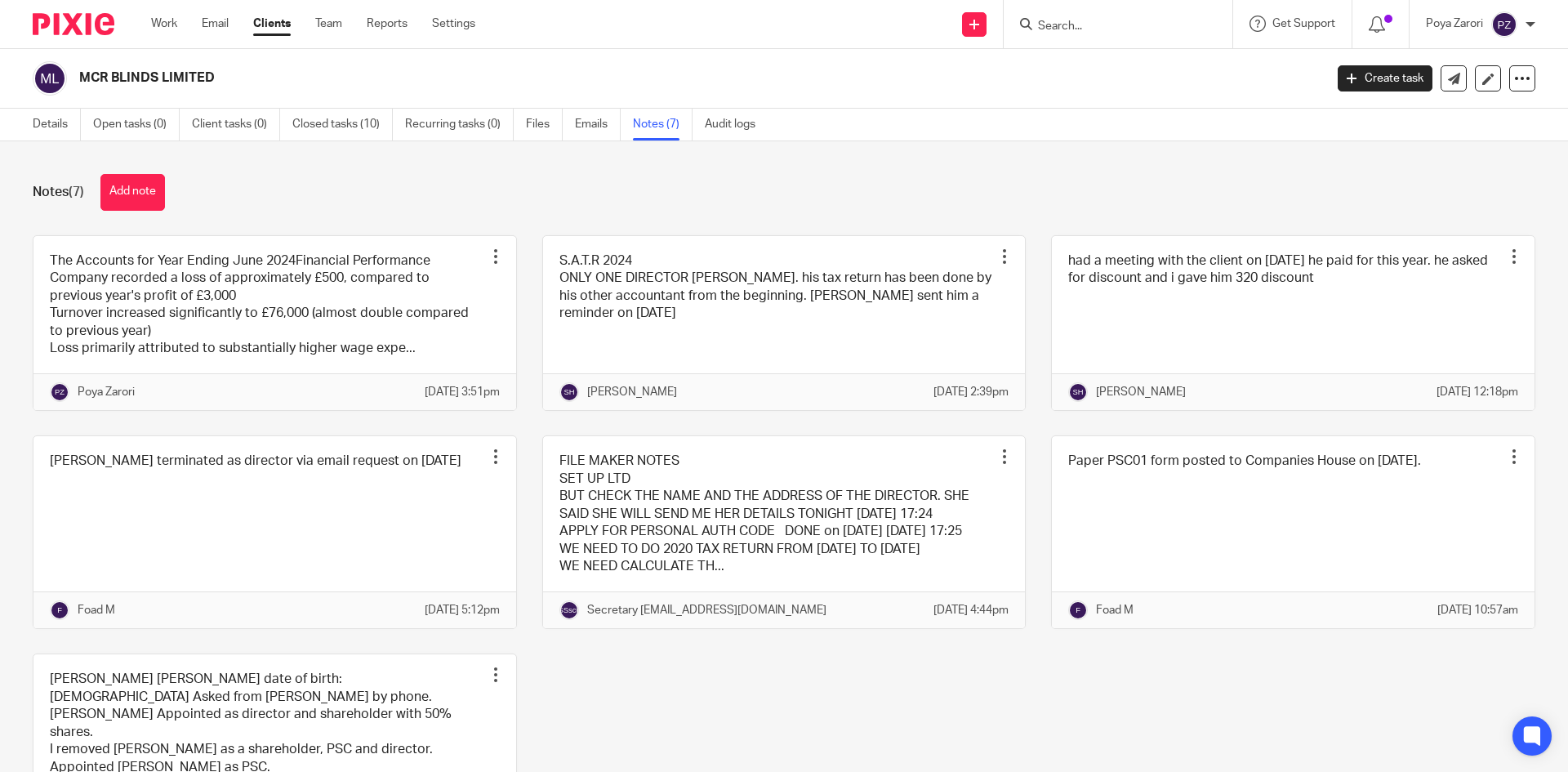
click at [1072, 12] on div at bounding box center [1118, 24] width 228 height 48
click at [1072, 26] on input "Search" at bounding box center [1110, 27] width 147 height 14
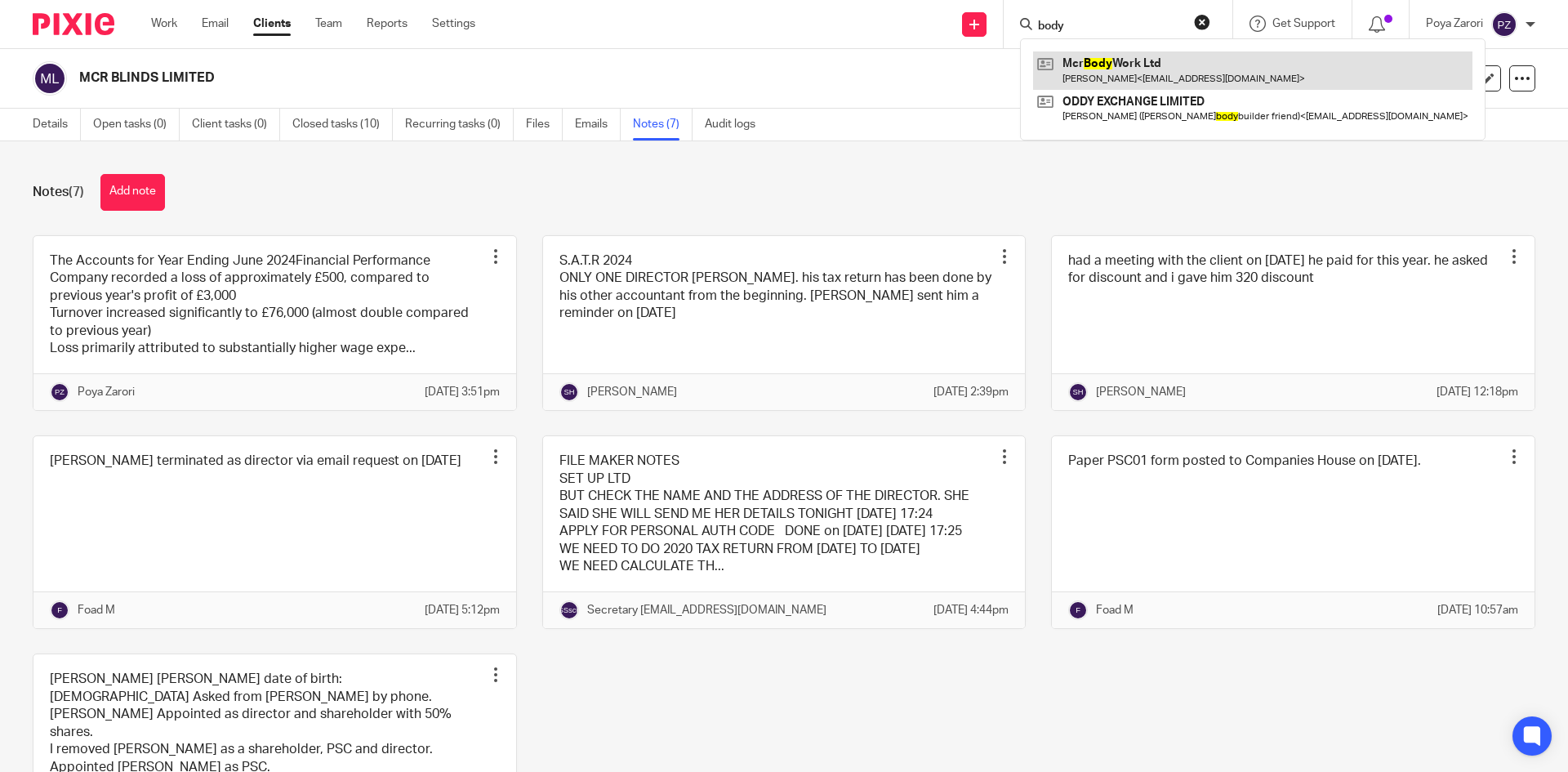
type input "body"
click at [1097, 66] on link at bounding box center [1252, 71] width 440 height 37
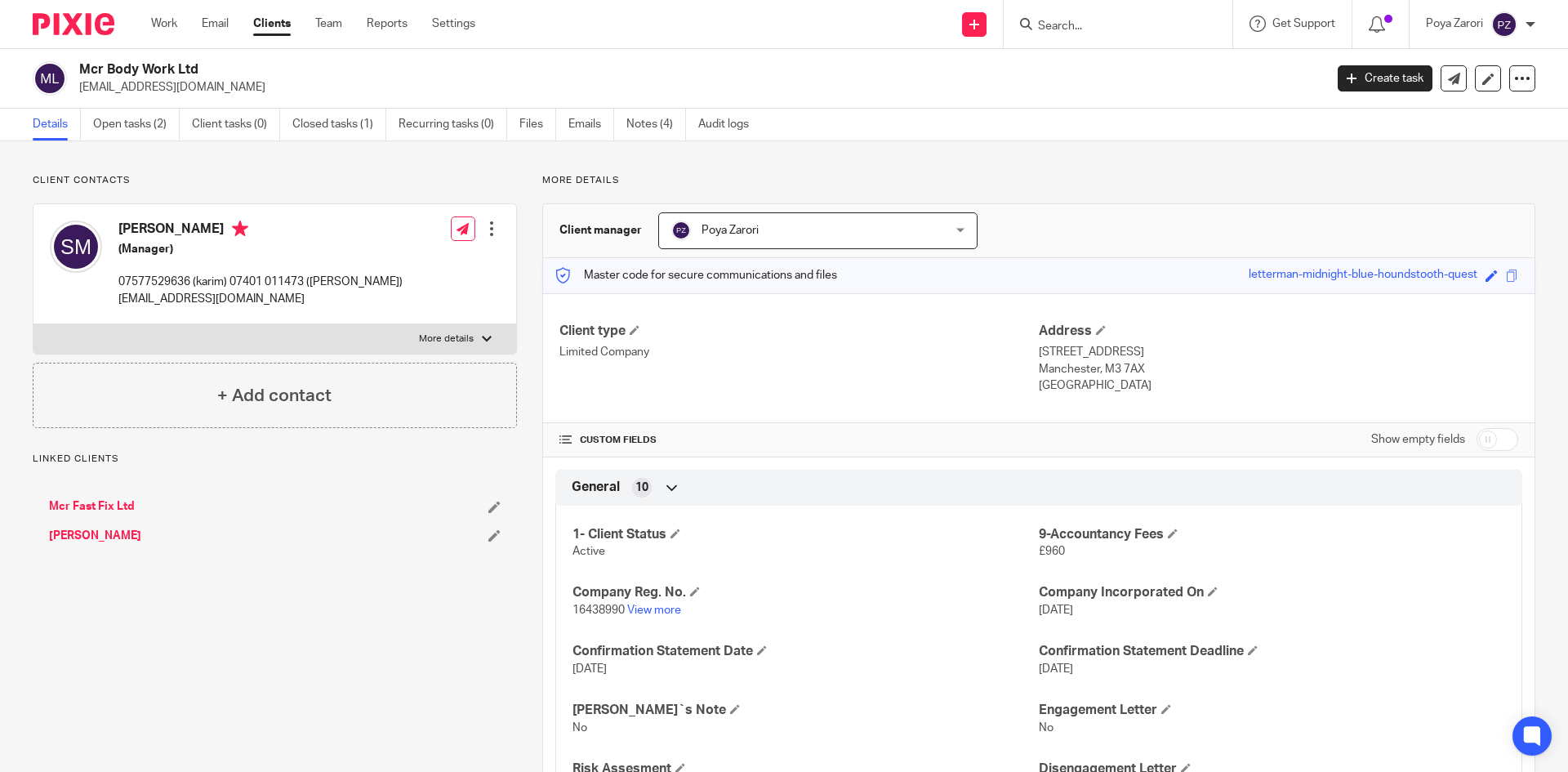
drag, startPoint x: 0, startPoint y: 0, endPoint x: 441, endPoint y: 332, distance: 552.0
click at [436, 330] on label "More details" at bounding box center [275, 338] width 483 height 29
click at [34, 324] on input "More details" at bounding box center [33, 324] width 1 height 1
checkbox input "true"
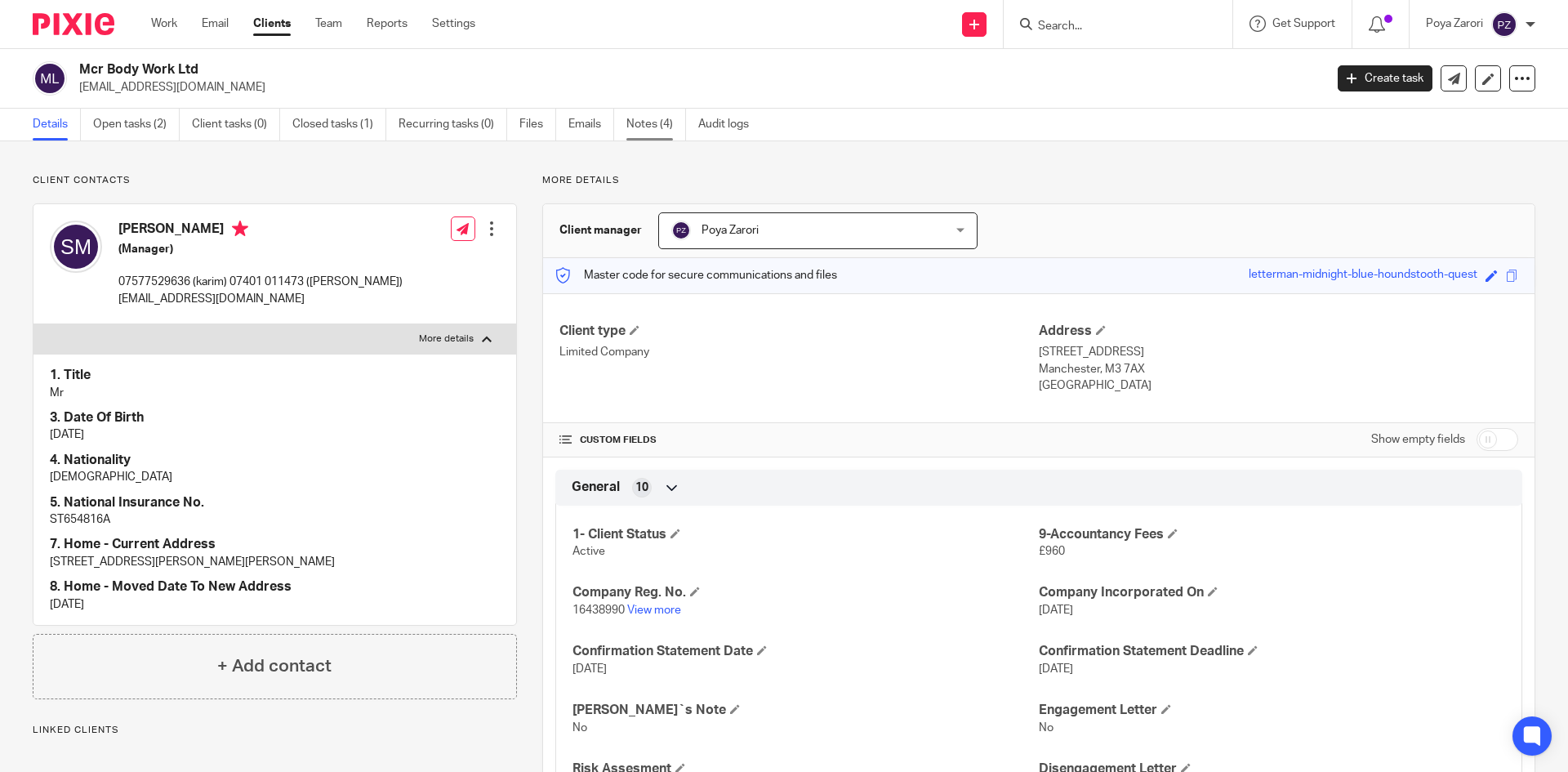
click at [647, 112] on link "Notes (4)" at bounding box center [656, 125] width 60 height 32
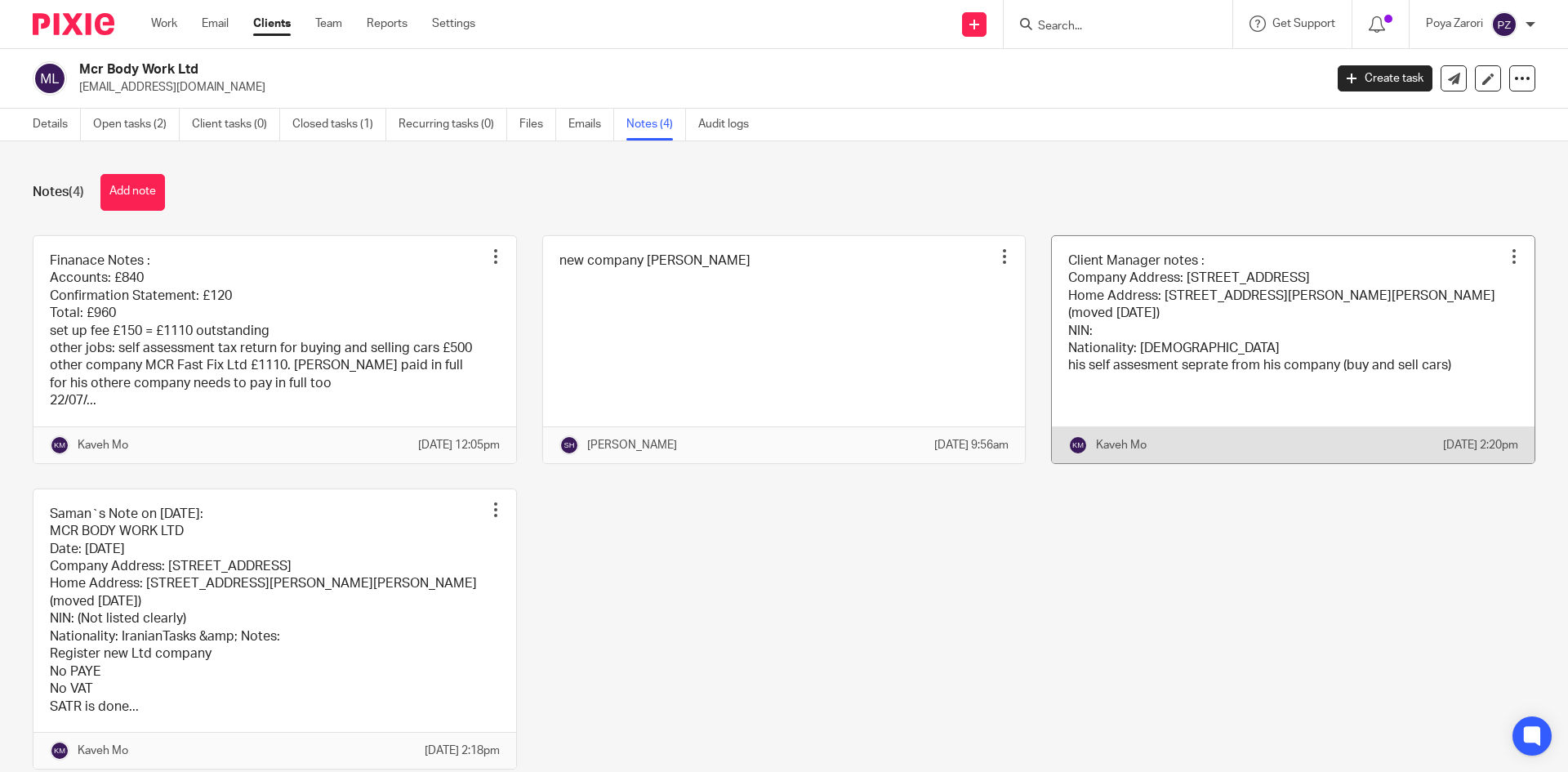
click at [1126, 344] on link at bounding box center [1292, 350] width 483 height 228
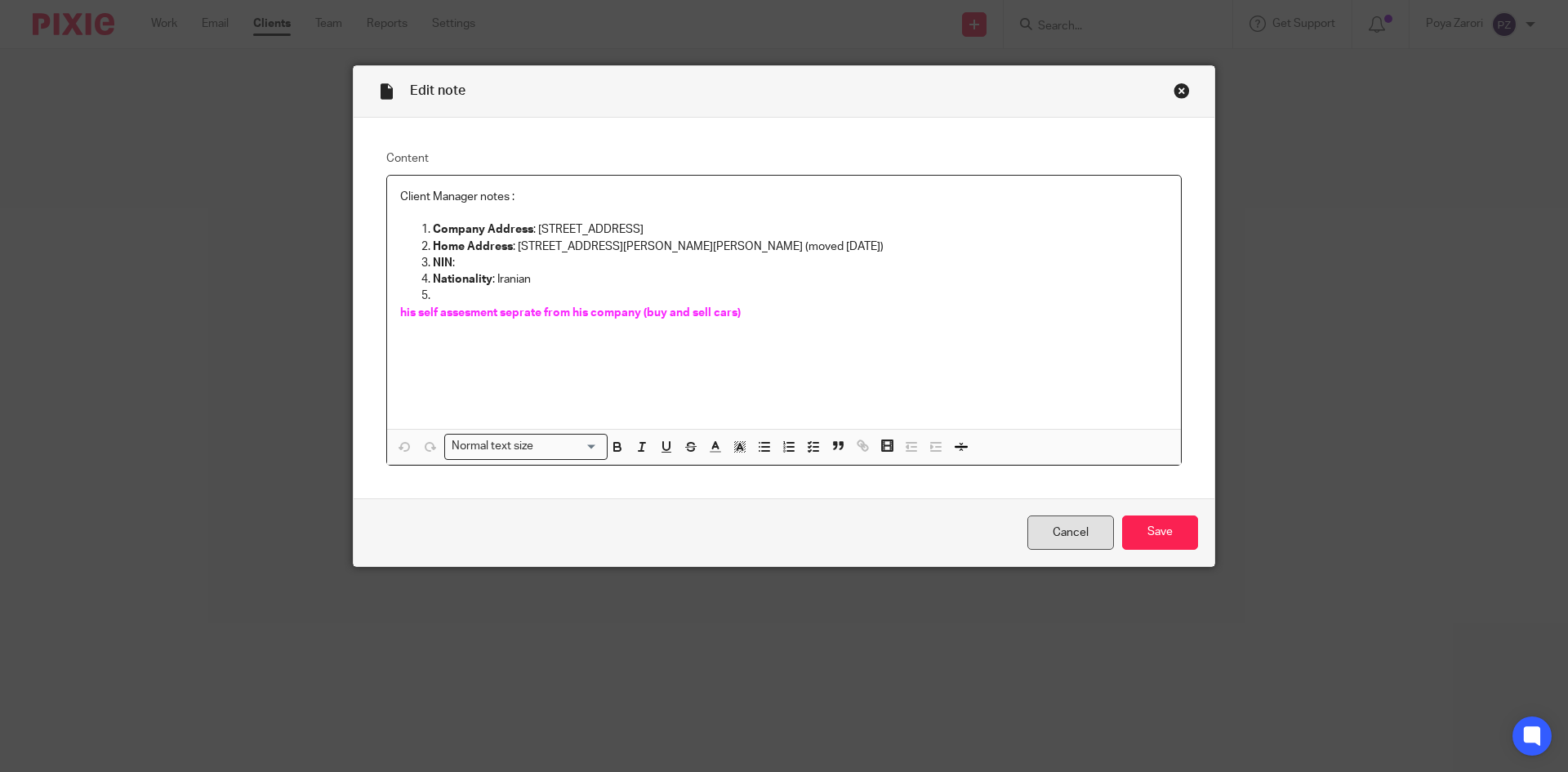
click at [1059, 537] on link "Cancel" at bounding box center [1070, 533] width 87 height 35
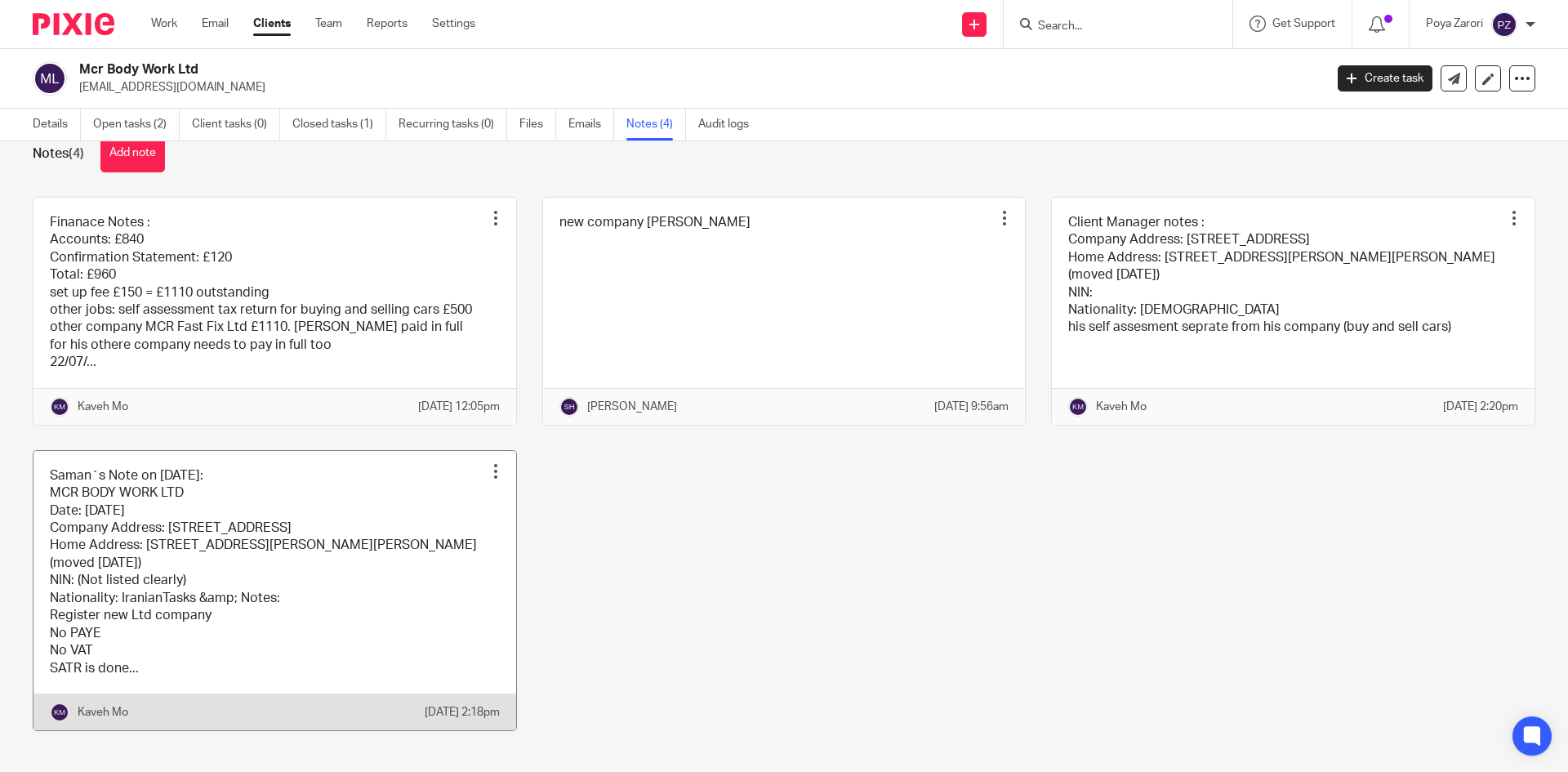
scroll to position [54, 0]
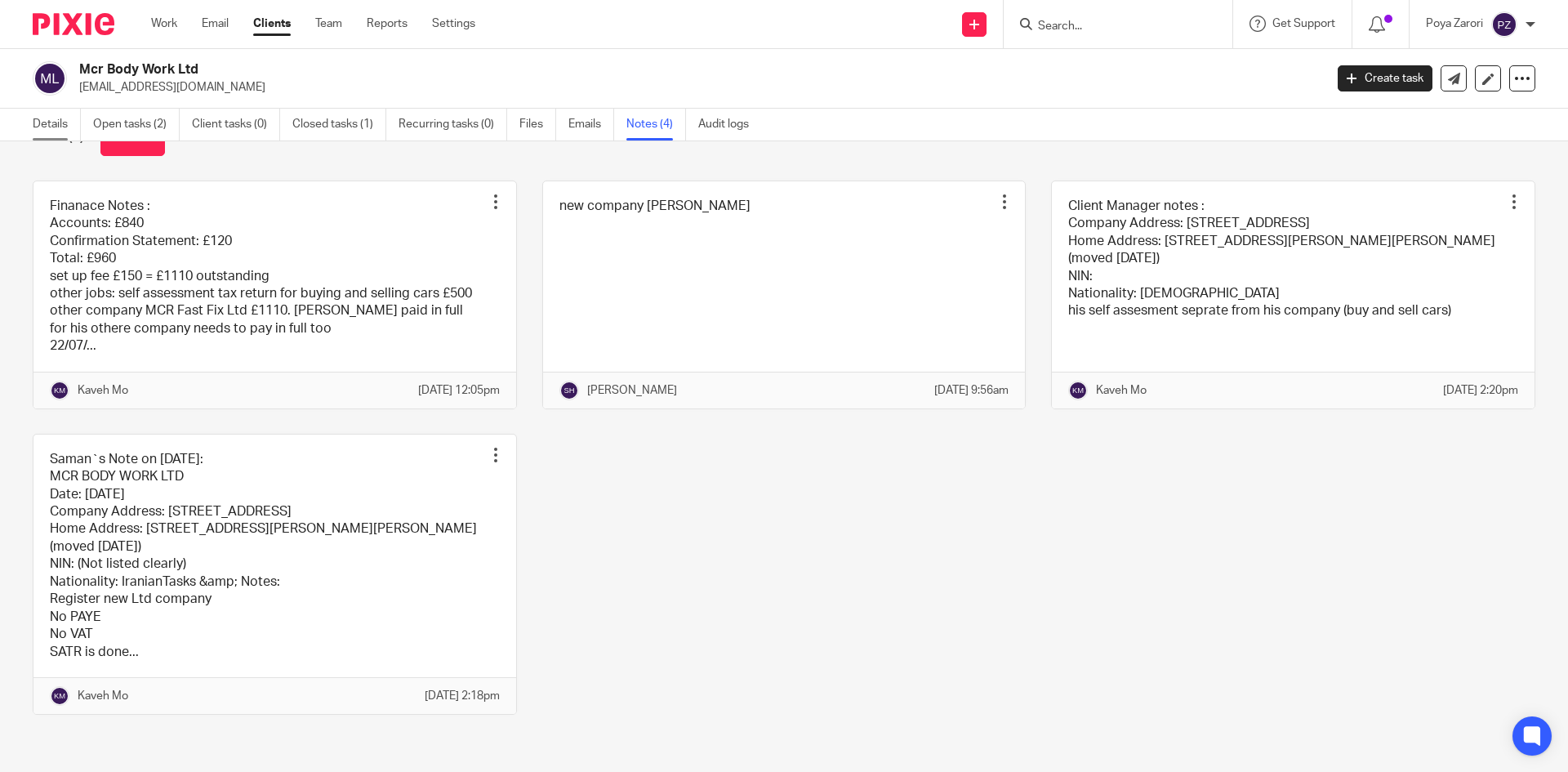
click at [45, 120] on link "Details" at bounding box center [57, 125] width 48 height 32
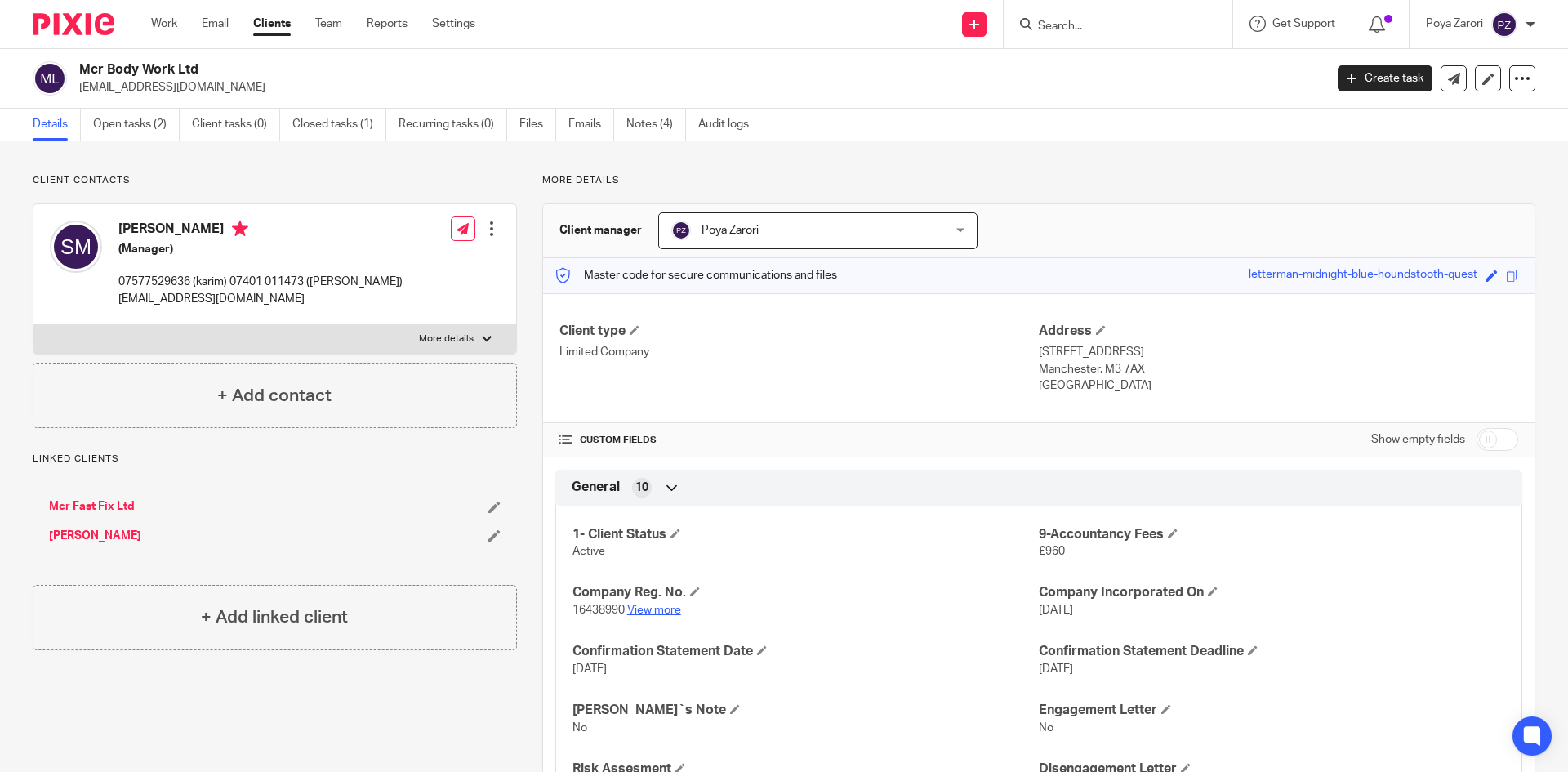
click at [661, 606] on link "View more" at bounding box center [654, 610] width 54 height 12
click at [1094, 29] on input "Search" at bounding box center [1110, 27] width 147 height 14
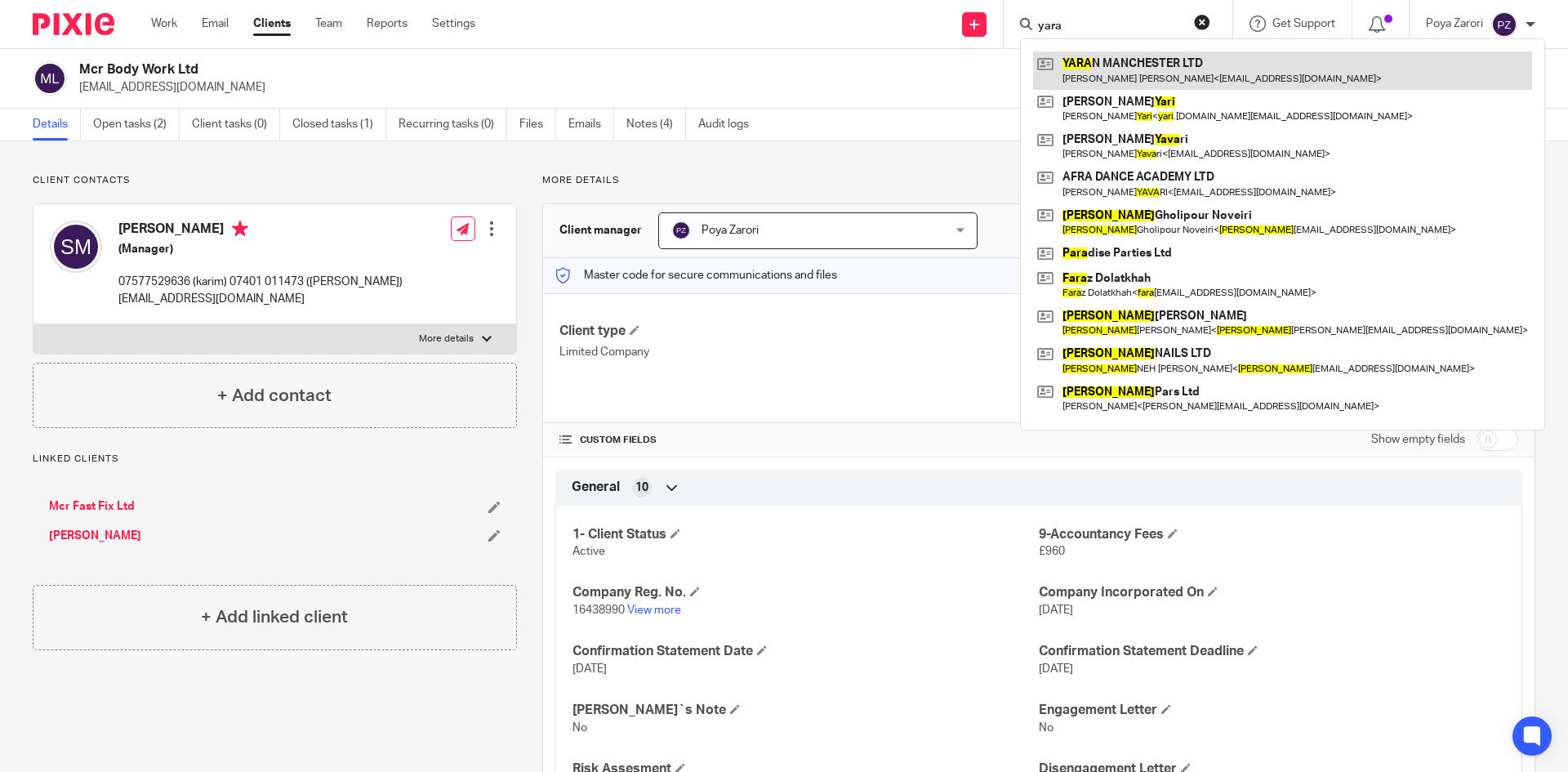
type input "yara"
click at [1130, 71] on link at bounding box center [1282, 71] width 499 height 37
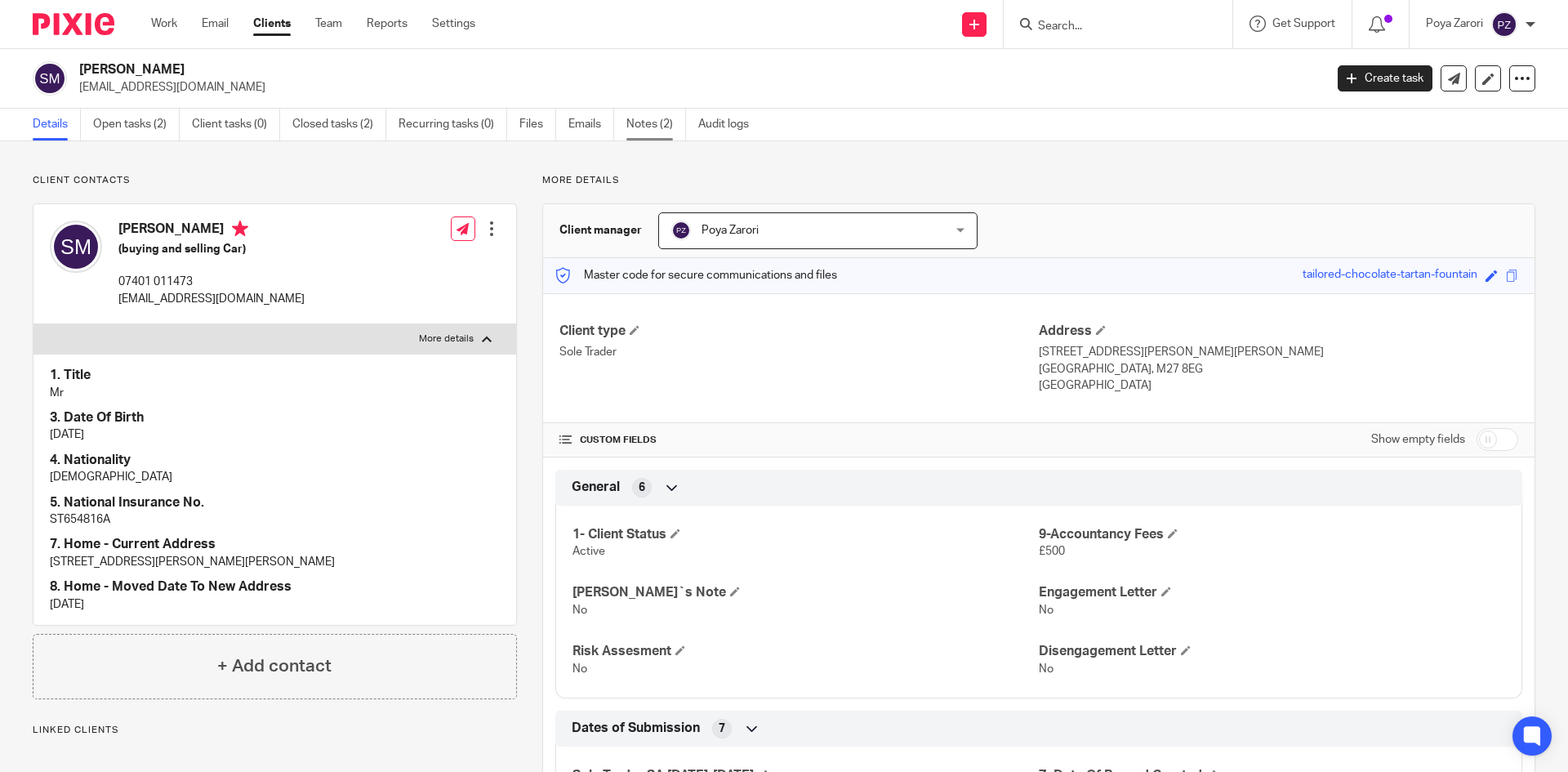
click at [659, 129] on link "Notes (2)" at bounding box center [656, 125] width 60 height 32
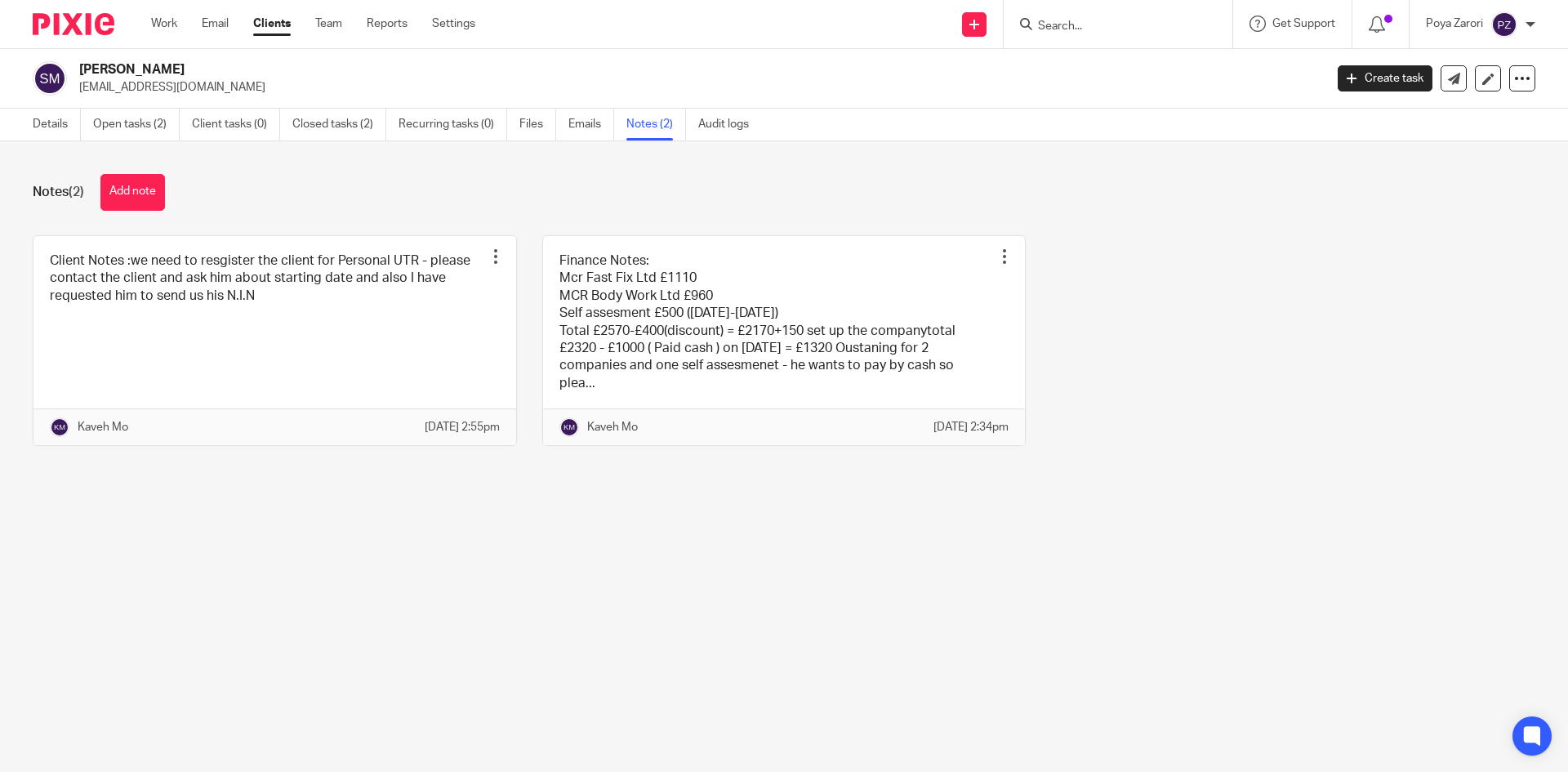
click at [1086, 32] on input "Search" at bounding box center [1110, 27] width 147 height 14
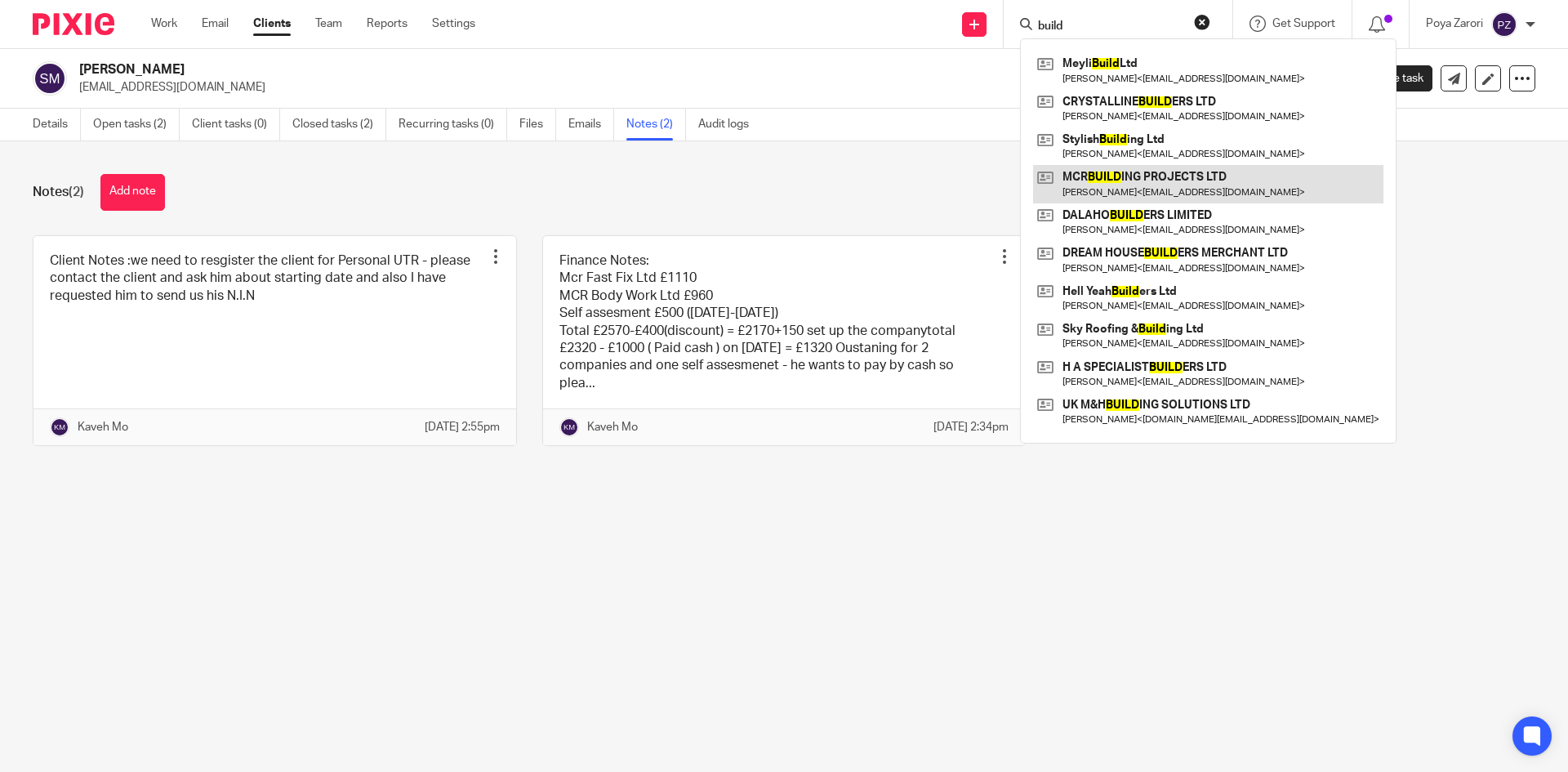
type input "build"
click at [1107, 179] on link at bounding box center [1208, 184] width 351 height 37
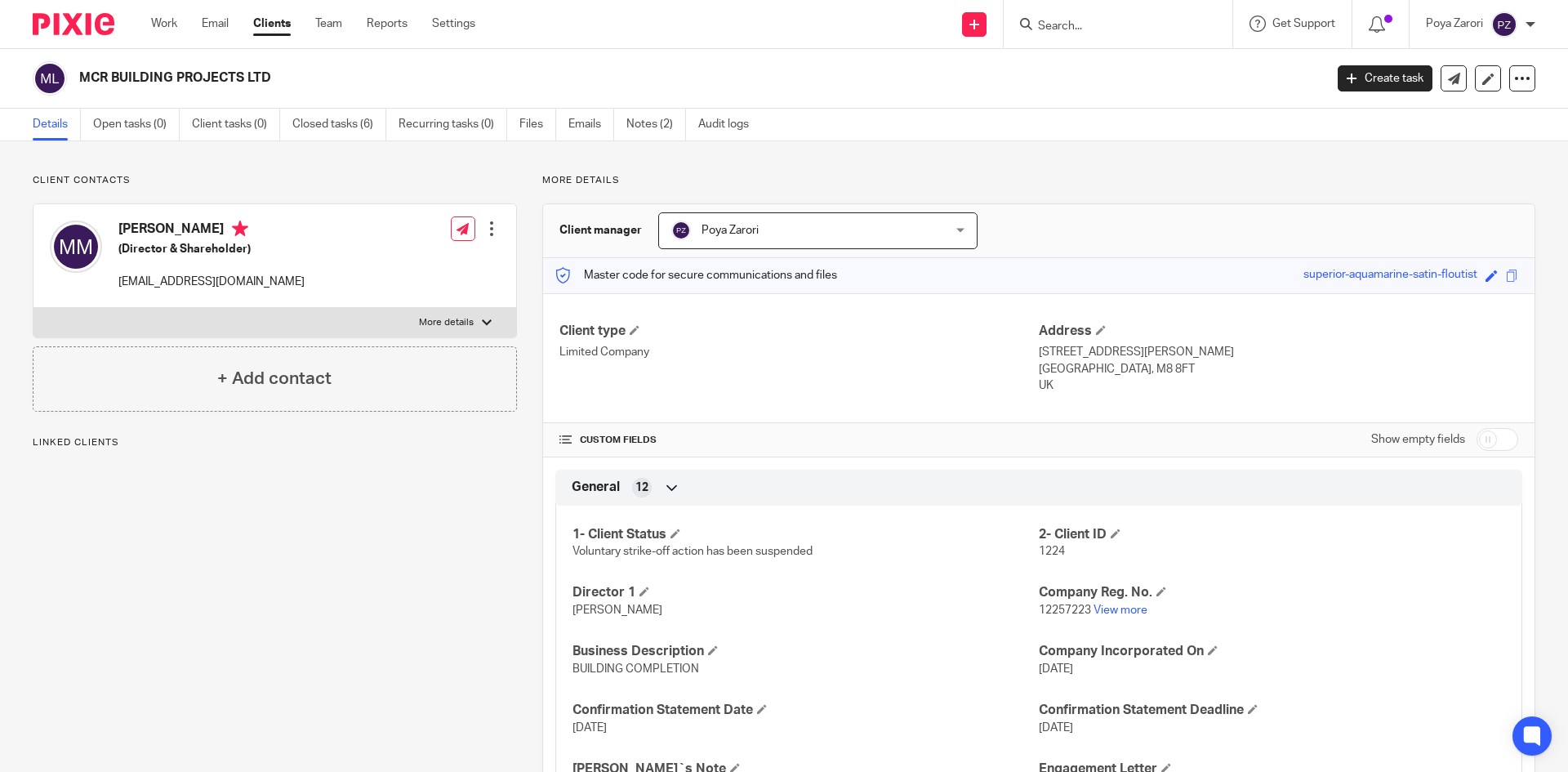
click at [442, 329] on label "More details" at bounding box center [275, 322] width 483 height 29
click at [34, 308] on input "More details" at bounding box center [33, 307] width 1 height 1
checkbox input "true"
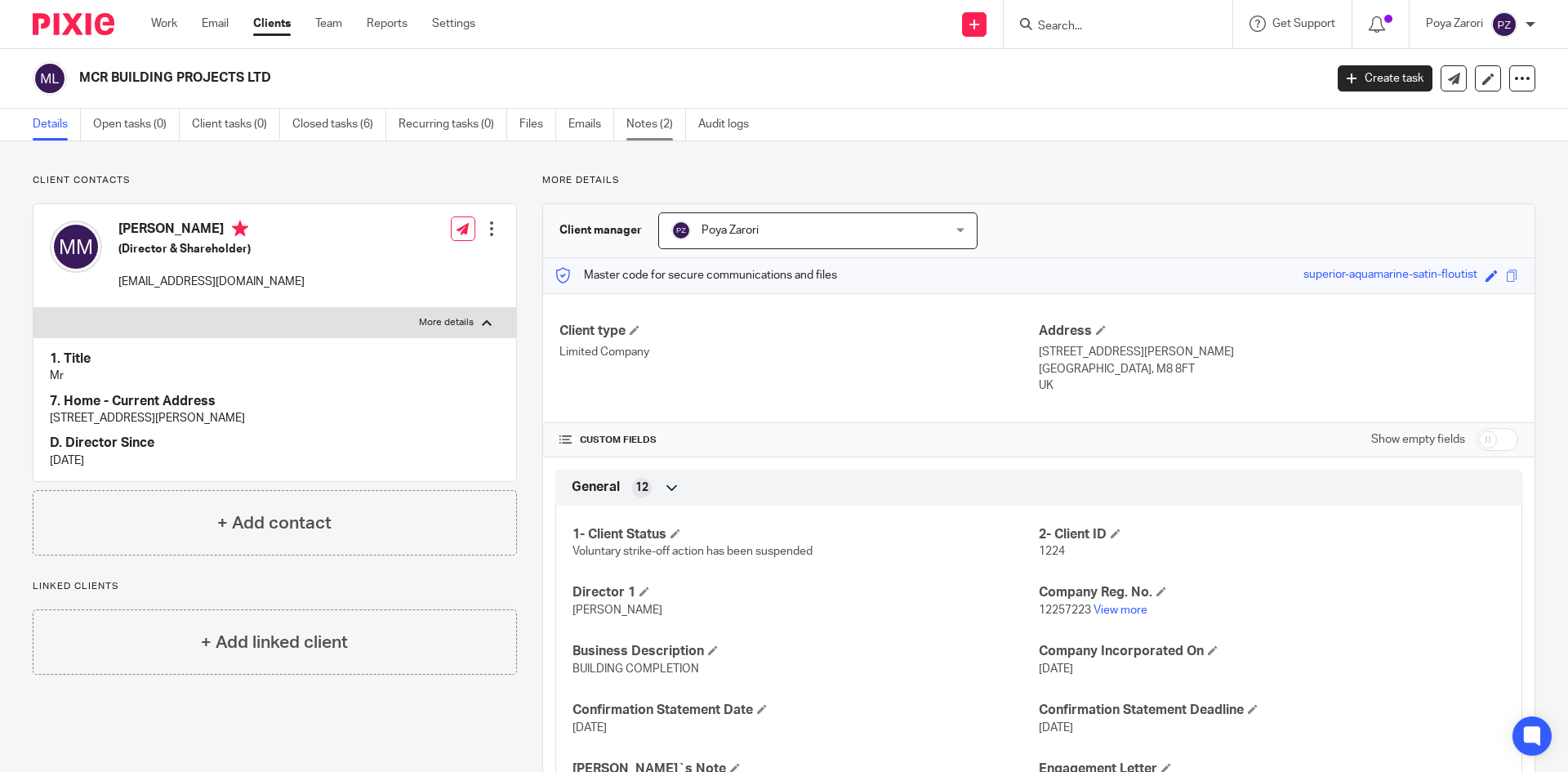
click at [660, 125] on link "Notes (2)" at bounding box center [656, 125] width 60 height 32
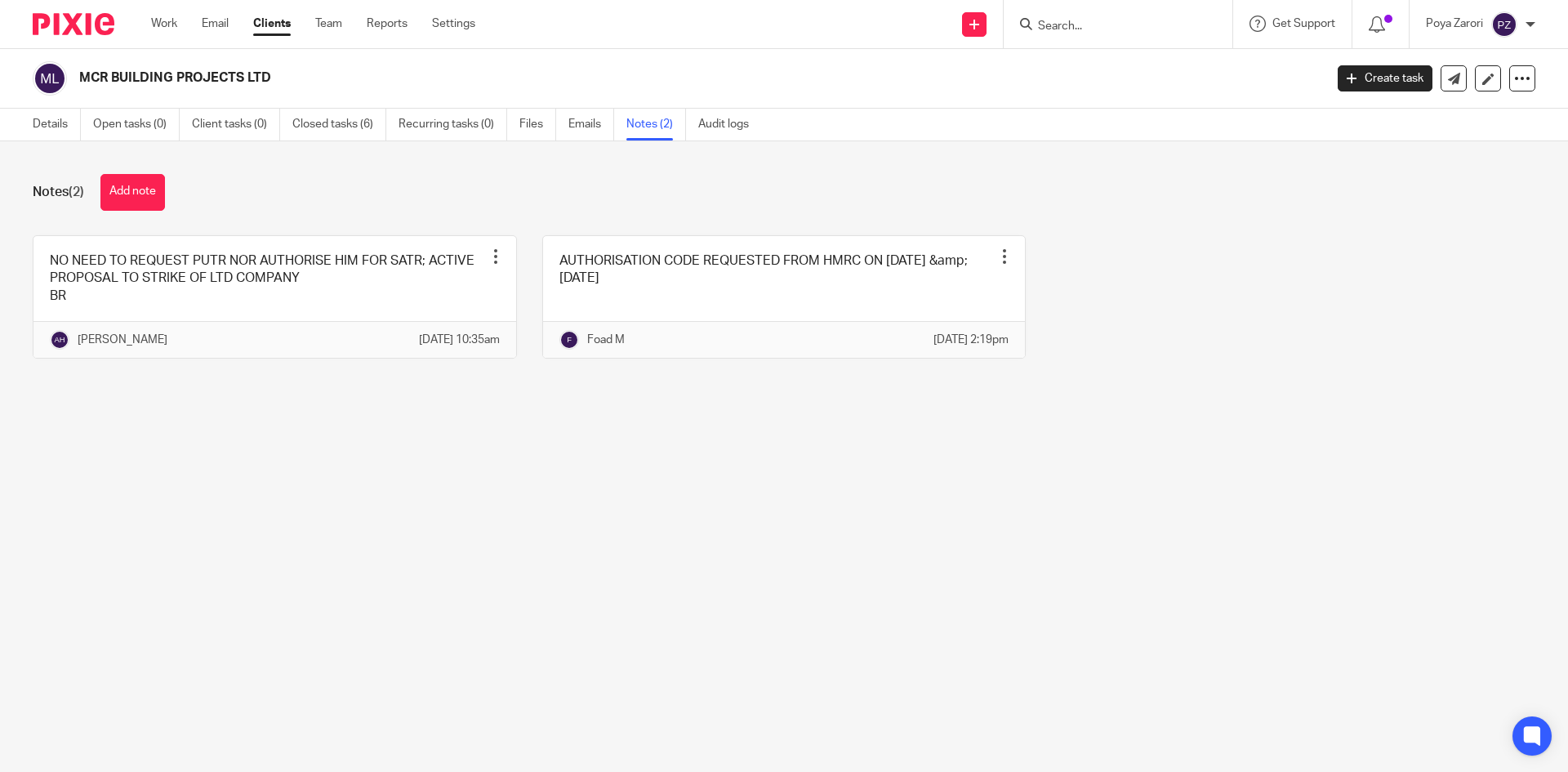
click at [32, 119] on div "Details Open tasks (0) Client tasks (0) Closed tasks (6) Recurring tasks (0) Fi…" at bounding box center [394, 125] width 789 height 32
click at [60, 127] on link "Details" at bounding box center [57, 125] width 48 height 32
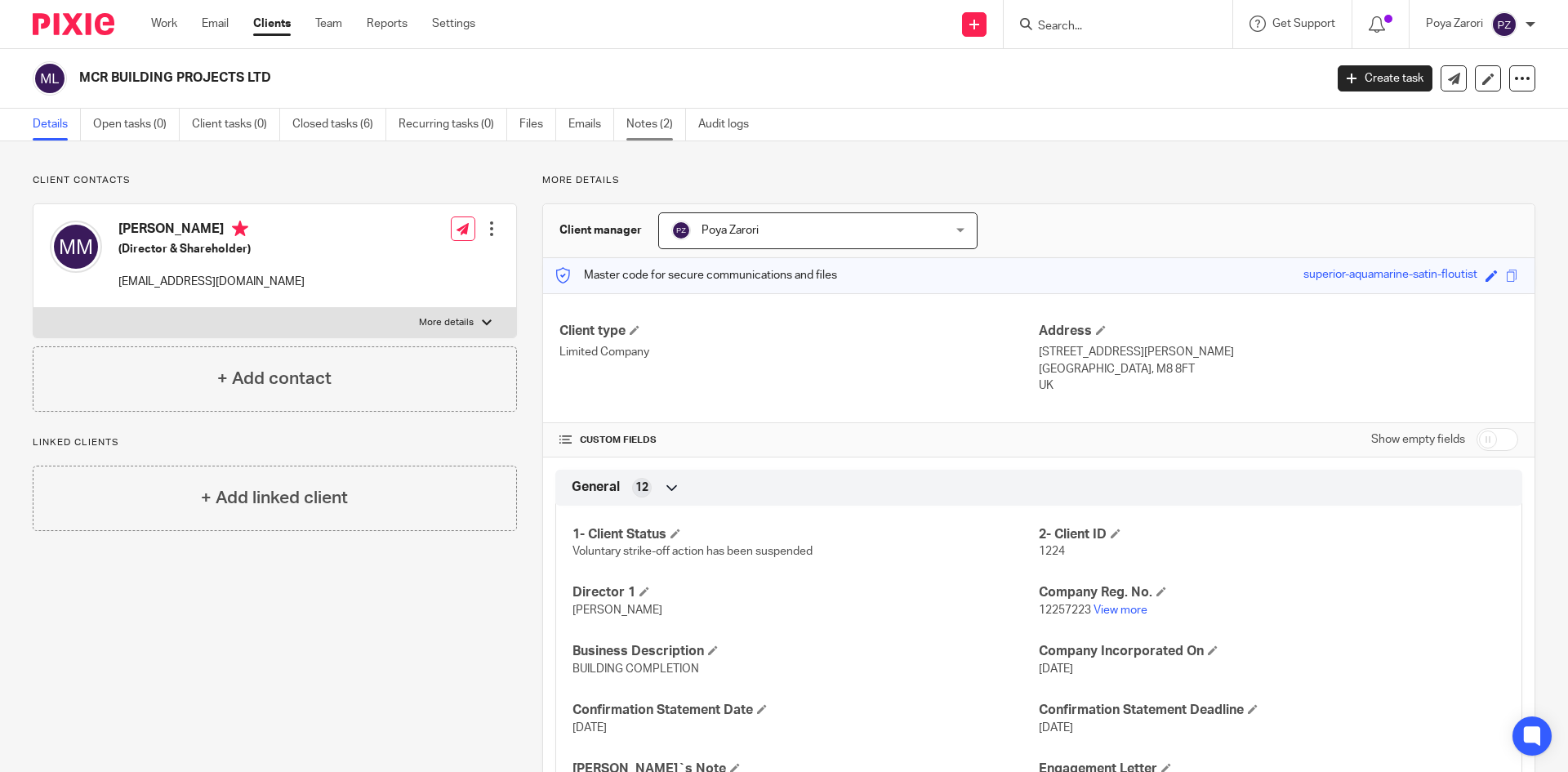
click at [645, 123] on link "Notes (2)" at bounding box center [656, 125] width 60 height 32
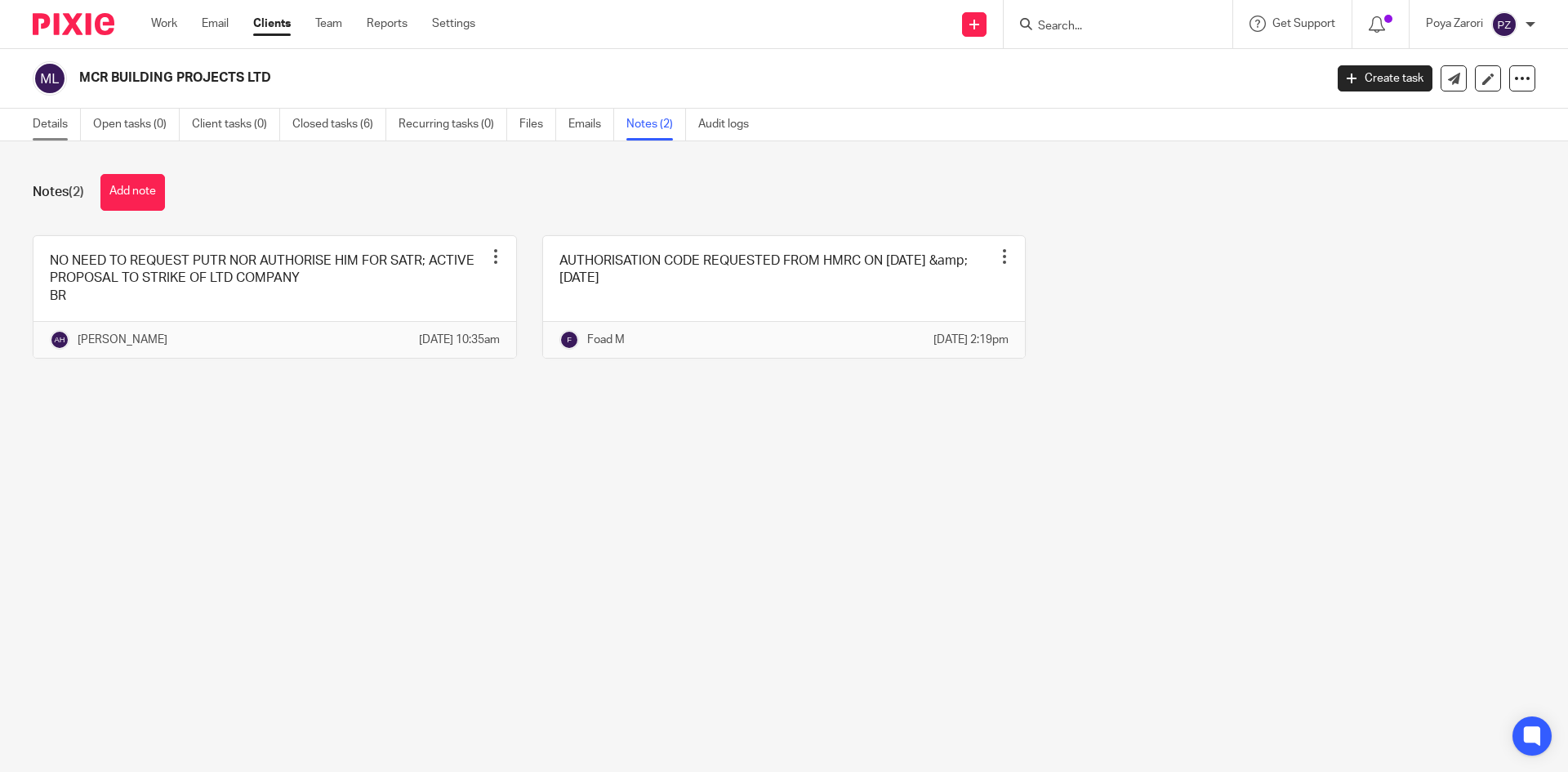
click at [67, 123] on link "Details" at bounding box center [57, 125] width 48 height 32
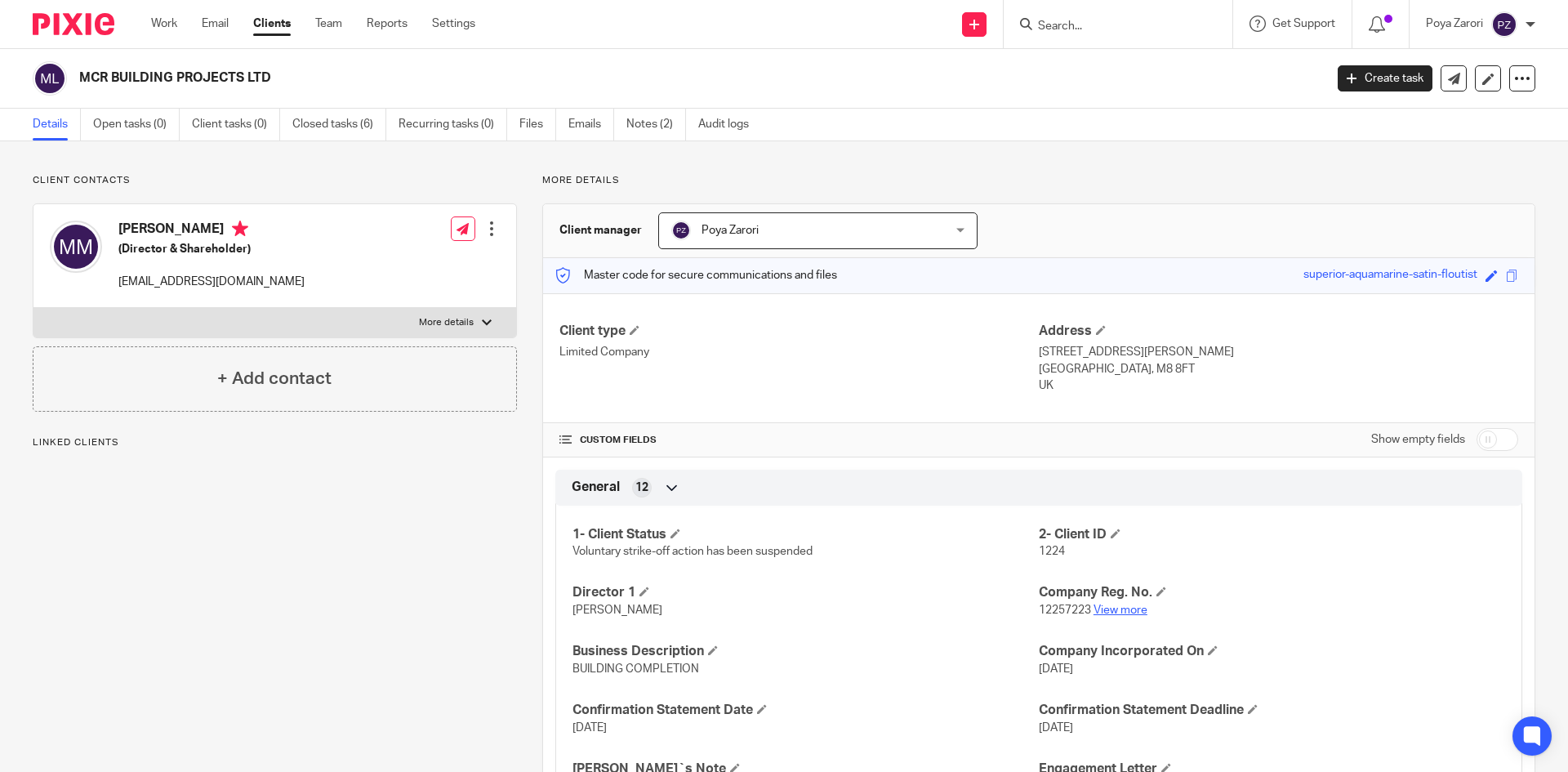
click at [1112, 610] on link "View more" at bounding box center [1120, 610] width 54 height 12
click at [1080, 27] on input "Search" at bounding box center [1110, 27] width 147 height 14
click at [1061, 16] on form at bounding box center [1123, 24] width 174 height 21
click at [1064, 29] on input "Search" at bounding box center [1110, 27] width 147 height 14
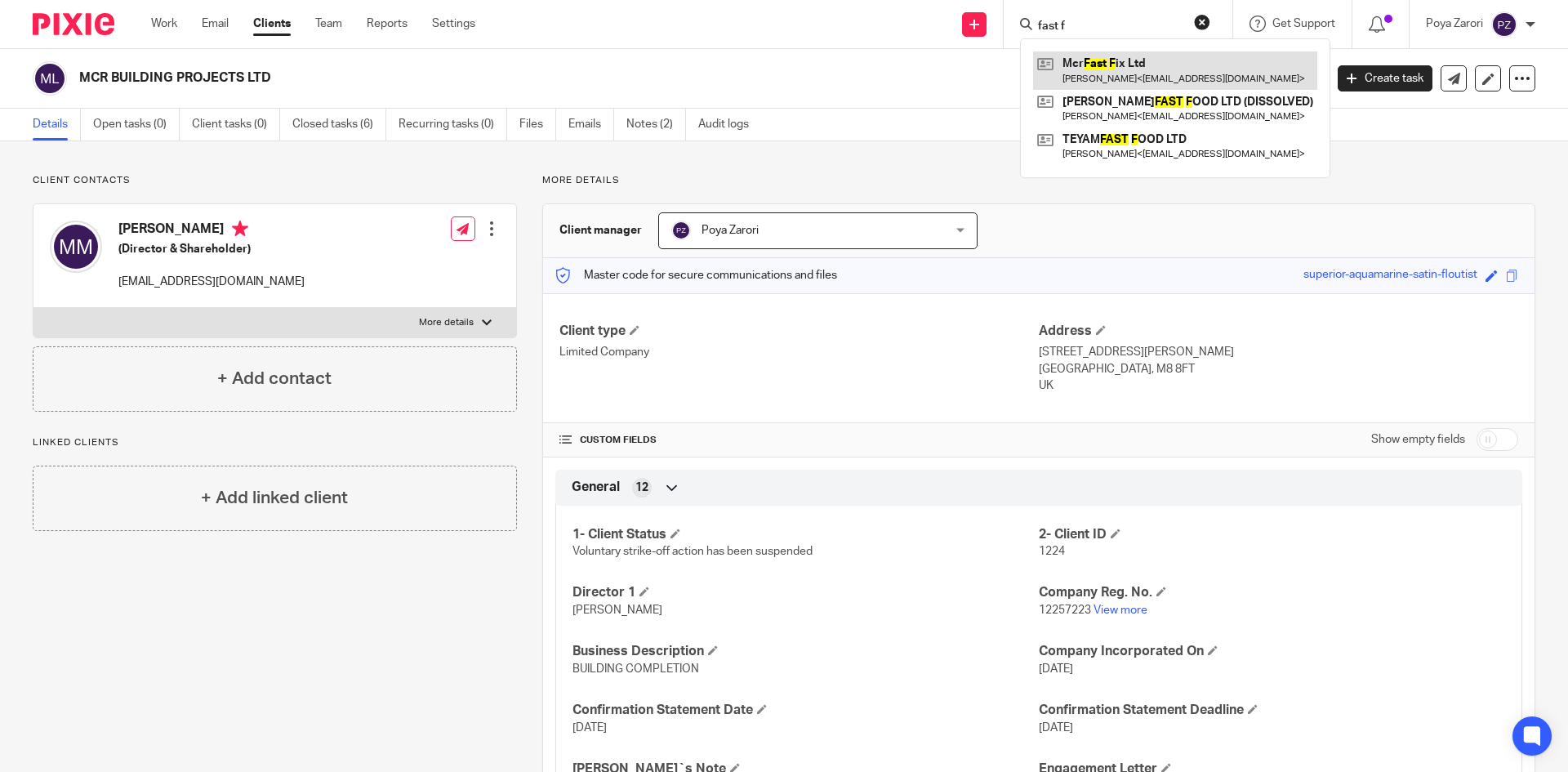
type input "fast f"
click at [1109, 67] on link at bounding box center [1175, 71] width 285 height 37
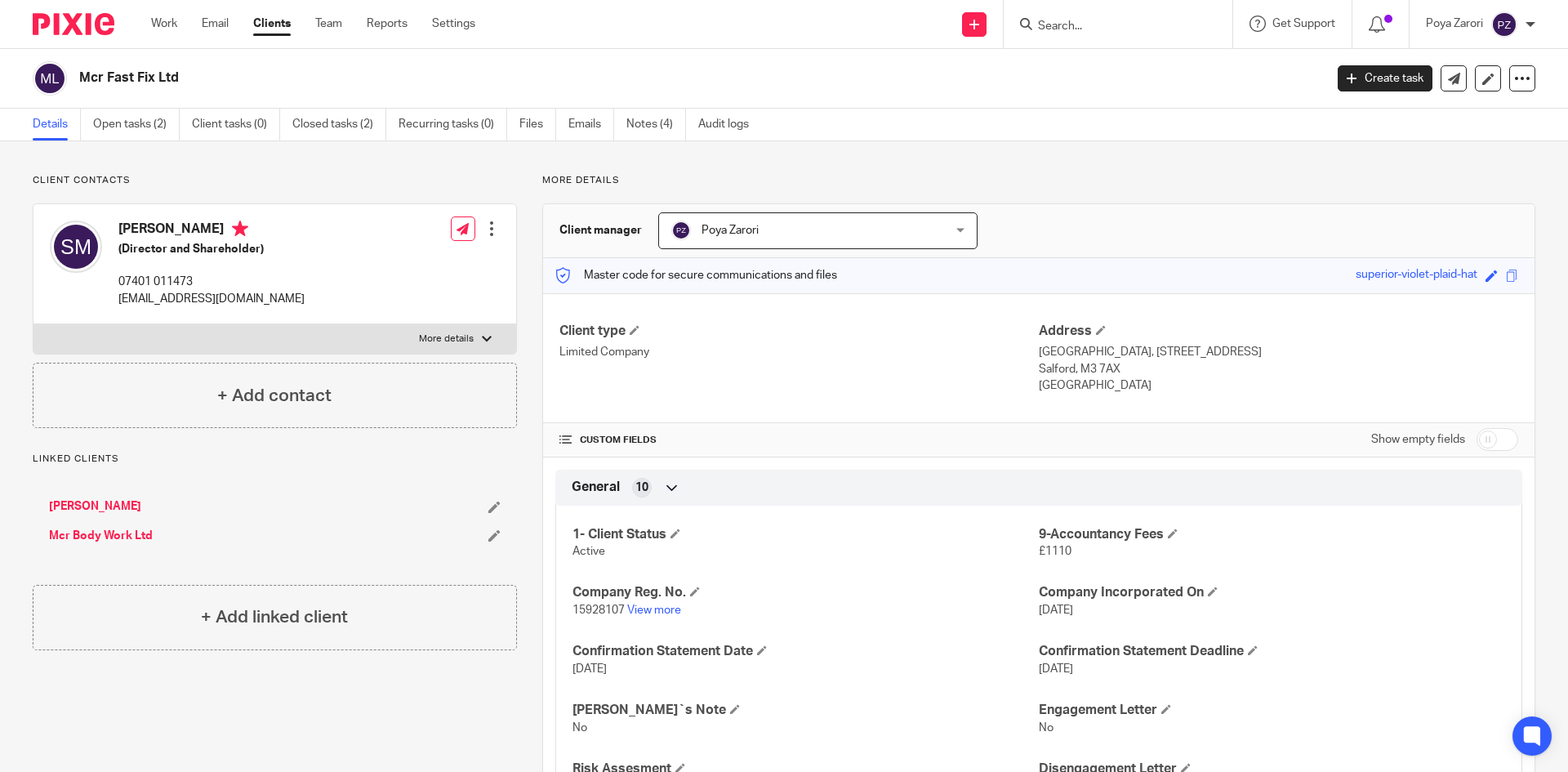
click at [455, 333] on p "More details" at bounding box center [446, 339] width 54 height 13
click at [34, 324] on input "More details" at bounding box center [33, 324] width 1 height 1
checkbox input "true"
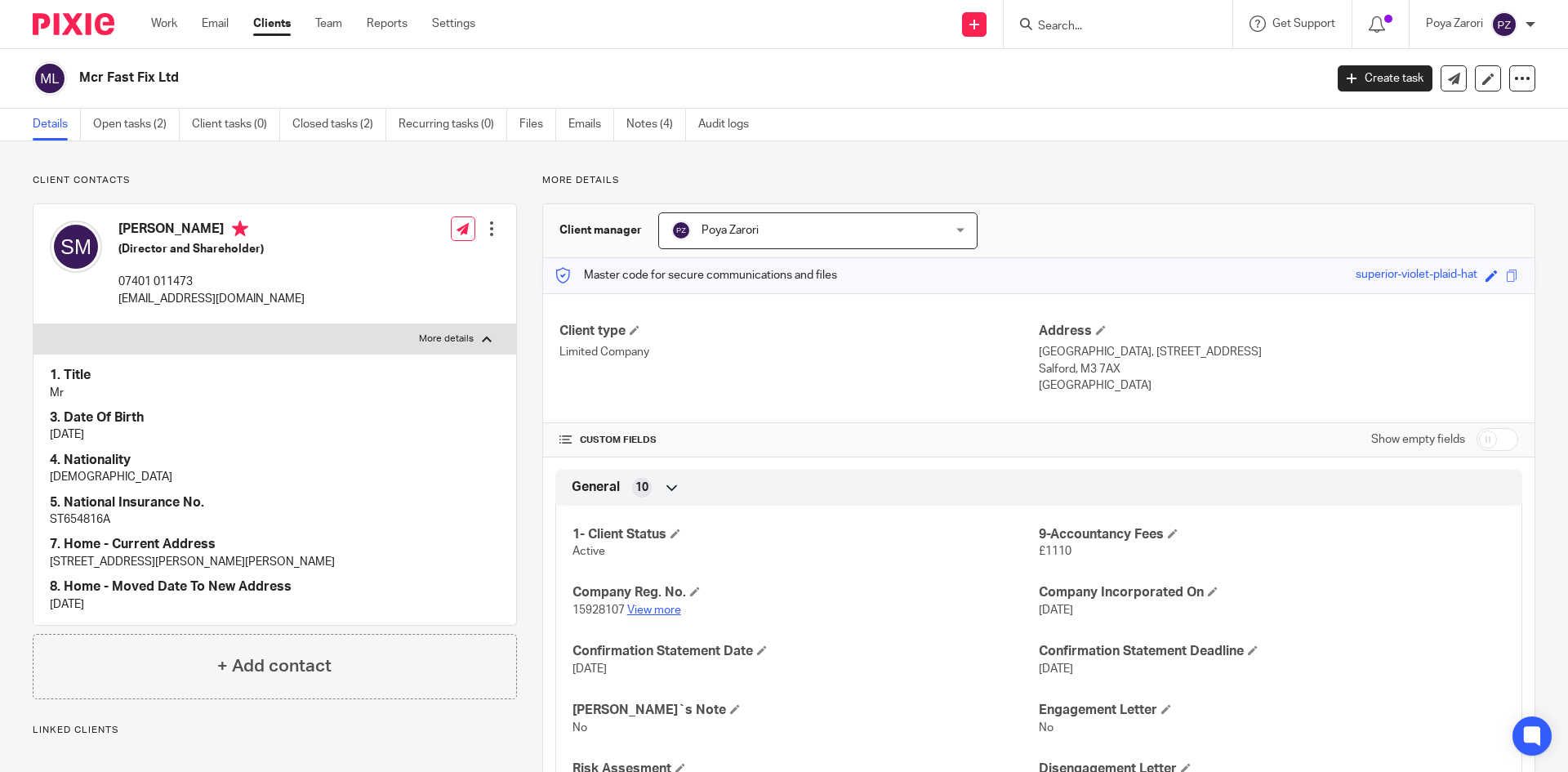
click at [660, 615] on link "View more" at bounding box center [654, 610] width 54 height 12
click at [1090, 28] on input "Search" at bounding box center [1110, 27] width 147 height 14
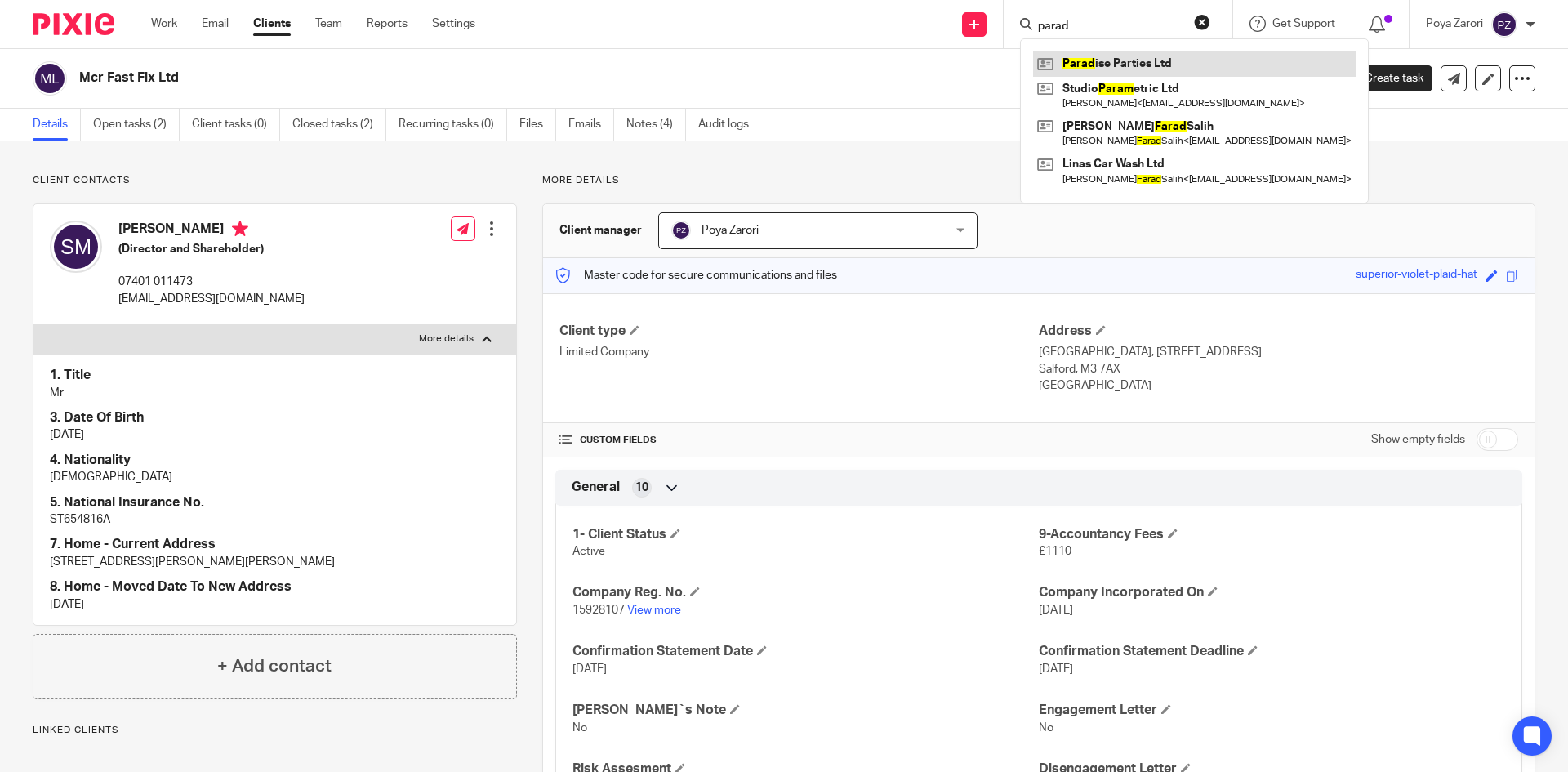
type input "parad"
click at [1105, 61] on link at bounding box center [1194, 63] width 323 height 24
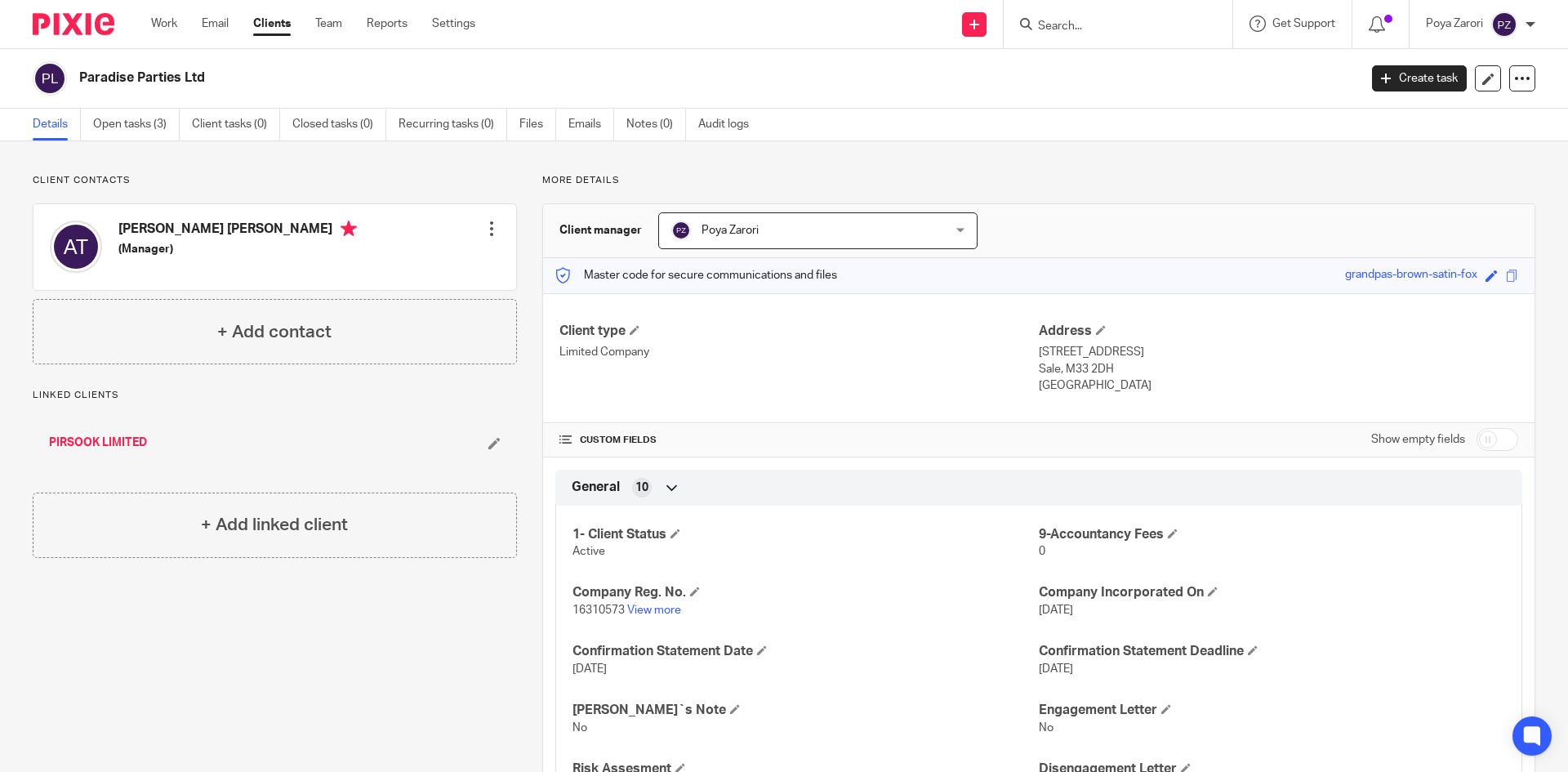
click at [1091, 31] on input "Search" at bounding box center [1110, 27] width 147 height 14
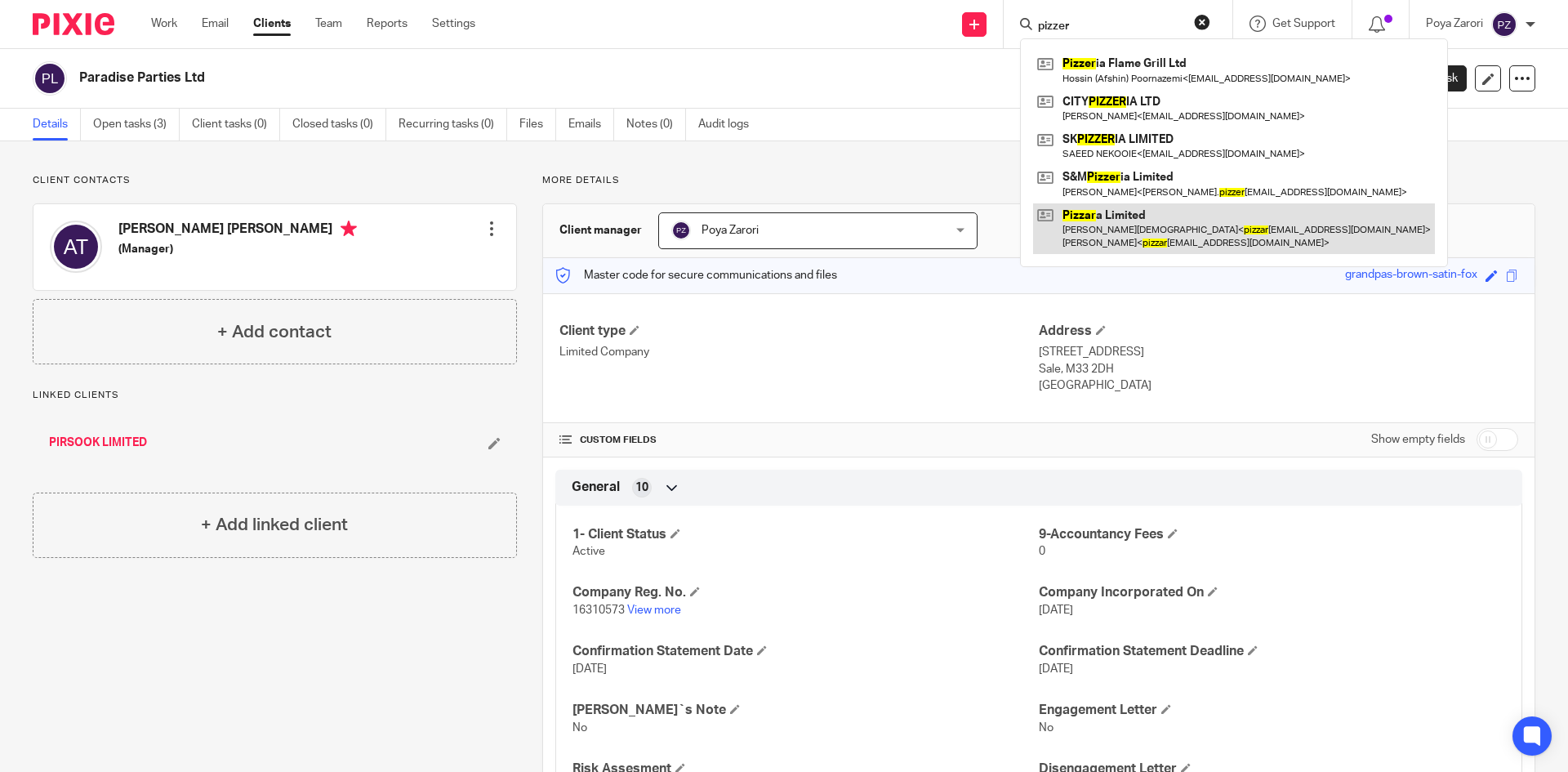
type input "pizzer"
click at [1152, 223] on link at bounding box center [1234, 228] width 401 height 51
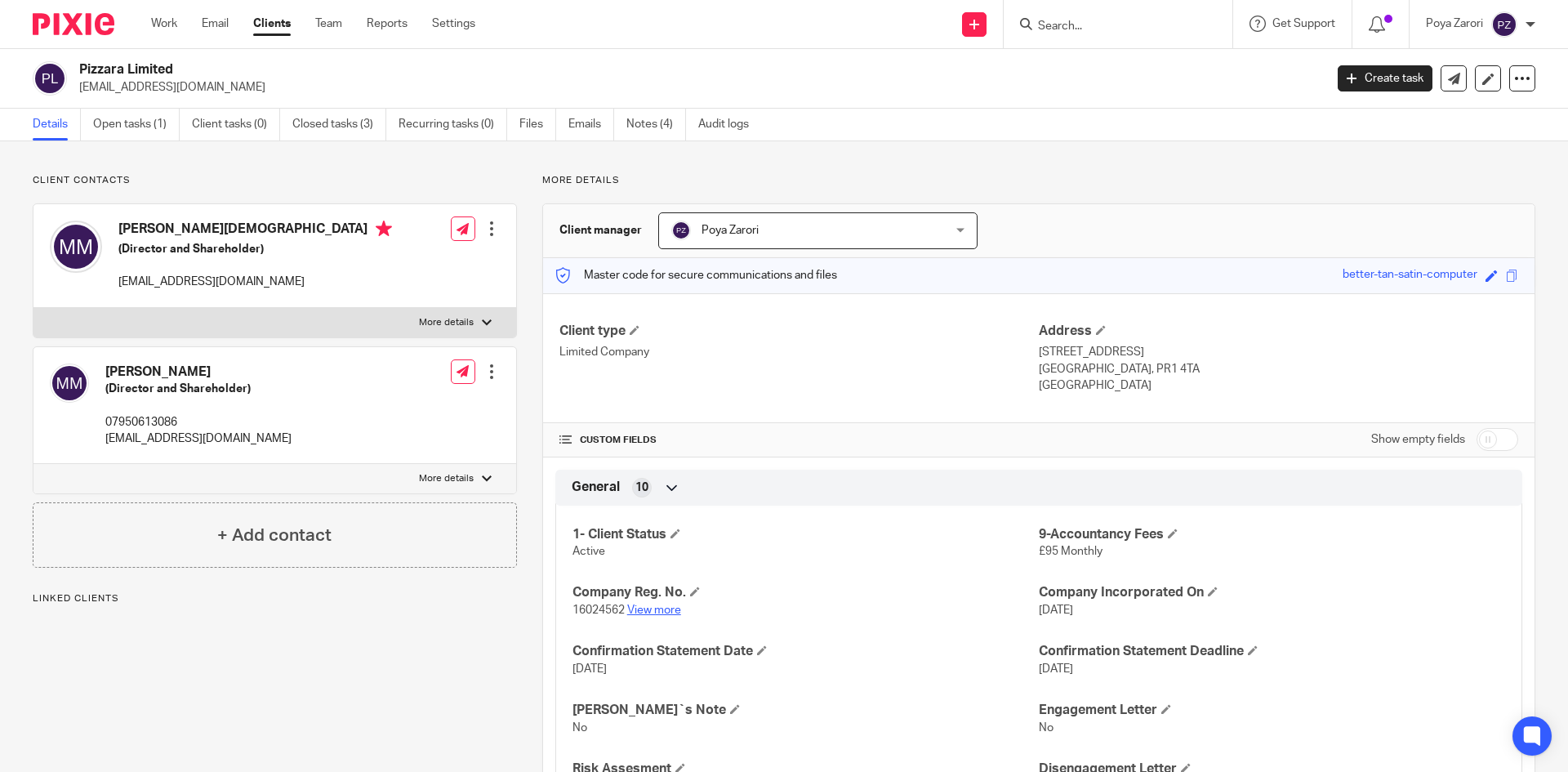
click at [663, 610] on link "View more" at bounding box center [654, 610] width 54 height 12
click at [643, 120] on link "Notes (4)" at bounding box center [656, 125] width 60 height 32
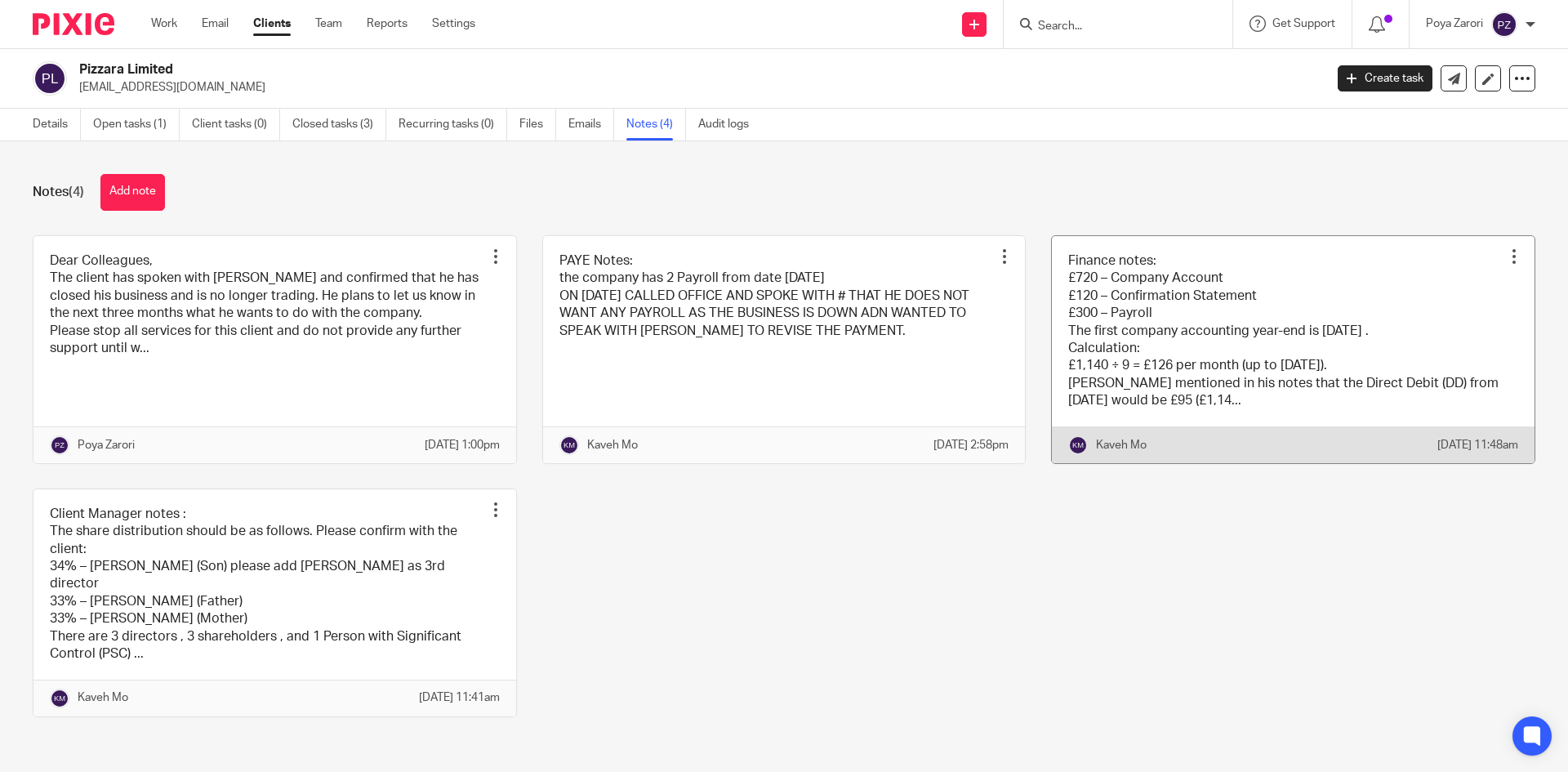
click at [1234, 314] on link at bounding box center [1292, 350] width 483 height 228
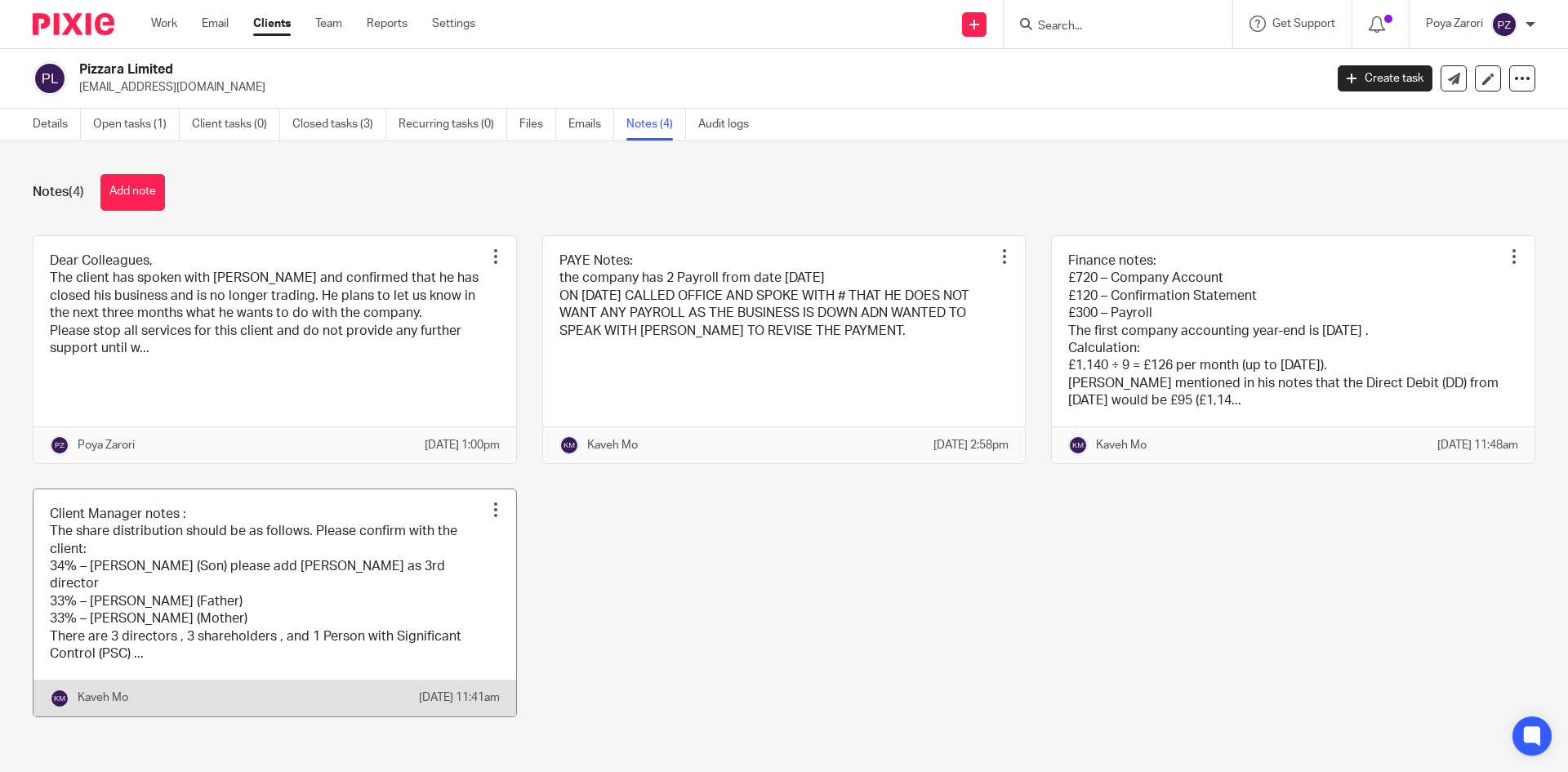
click at [276, 616] on link at bounding box center [275, 602] width 483 height 228
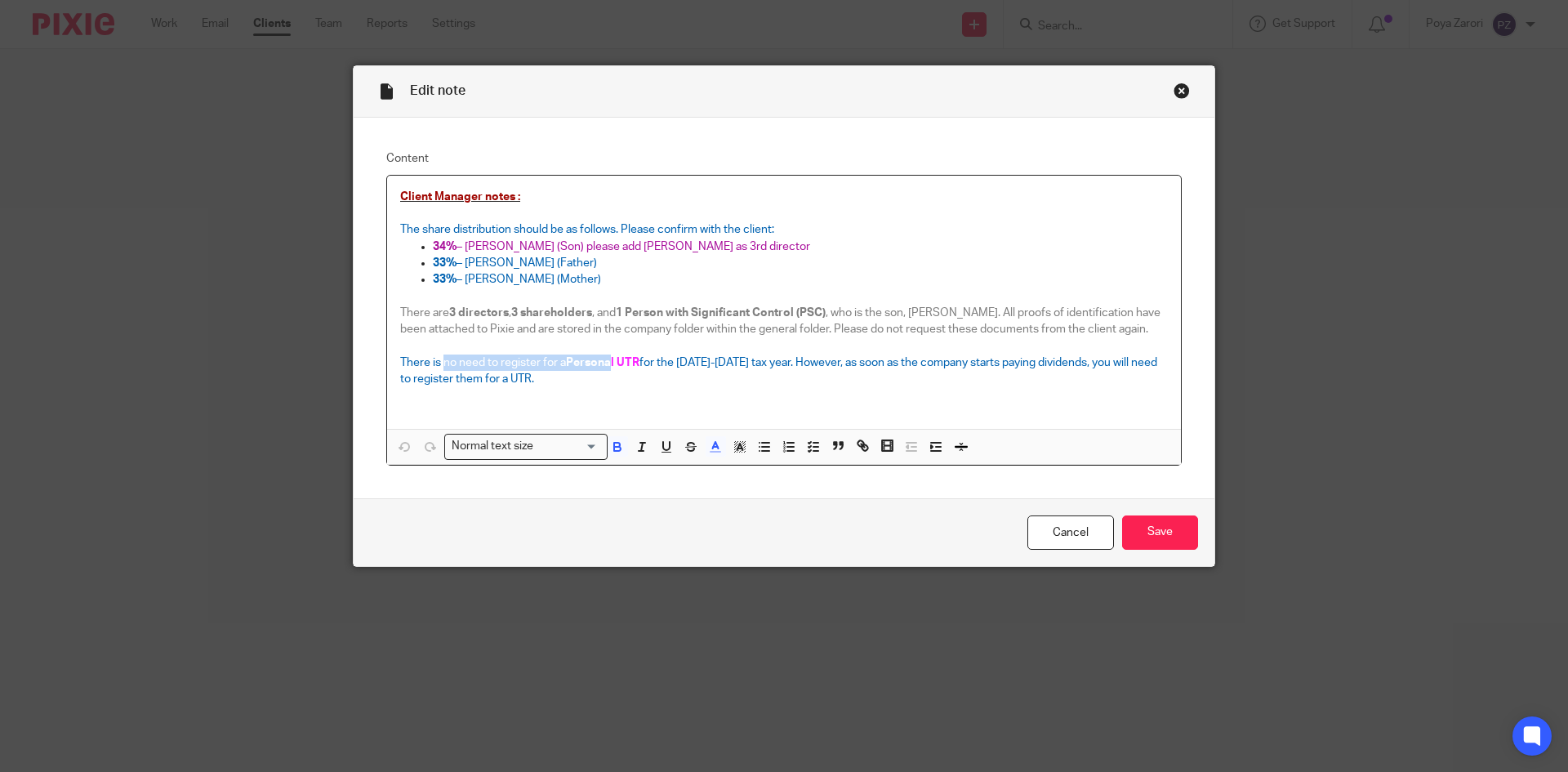
drag, startPoint x: 438, startPoint y: 361, endPoint x: 745, endPoint y: 363, distance: 307.0
click at [608, 361] on p "There is no need to register for a Personal UTR for the [DATE]-[DATE] tax year.…" at bounding box center [784, 371] width 768 height 34
click at [1077, 523] on link "Cancel" at bounding box center [1070, 533] width 87 height 35
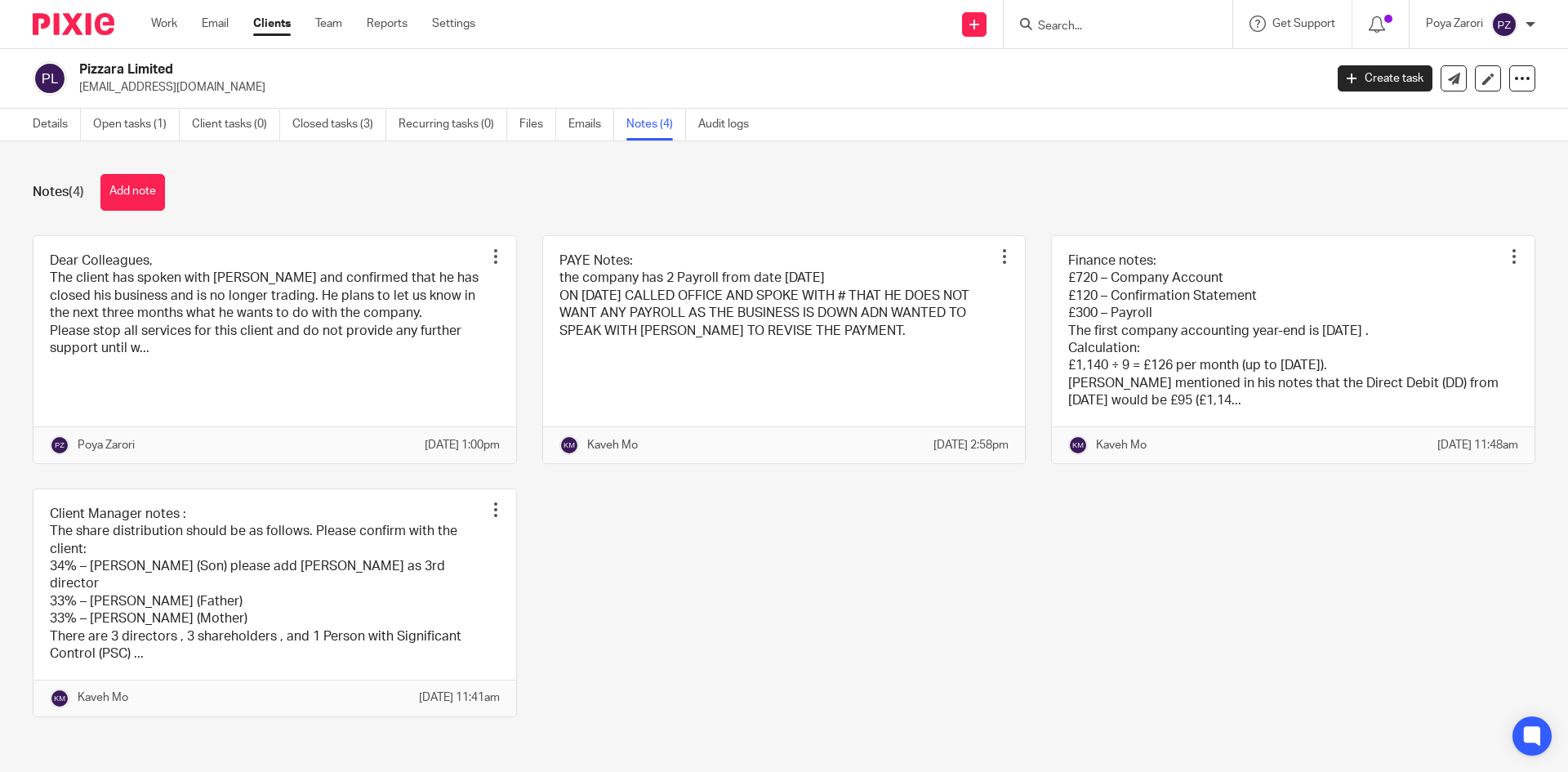
click at [1099, 32] on input "Search" at bounding box center [1110, 27] width 147 height 14
click at [1078, 29] on input "Search" at bounding box center [1110, 27] width 147 height 14
type input "pw"
click at [1122, 75] on link at bounding box center [1177, 71] width 289 height 37
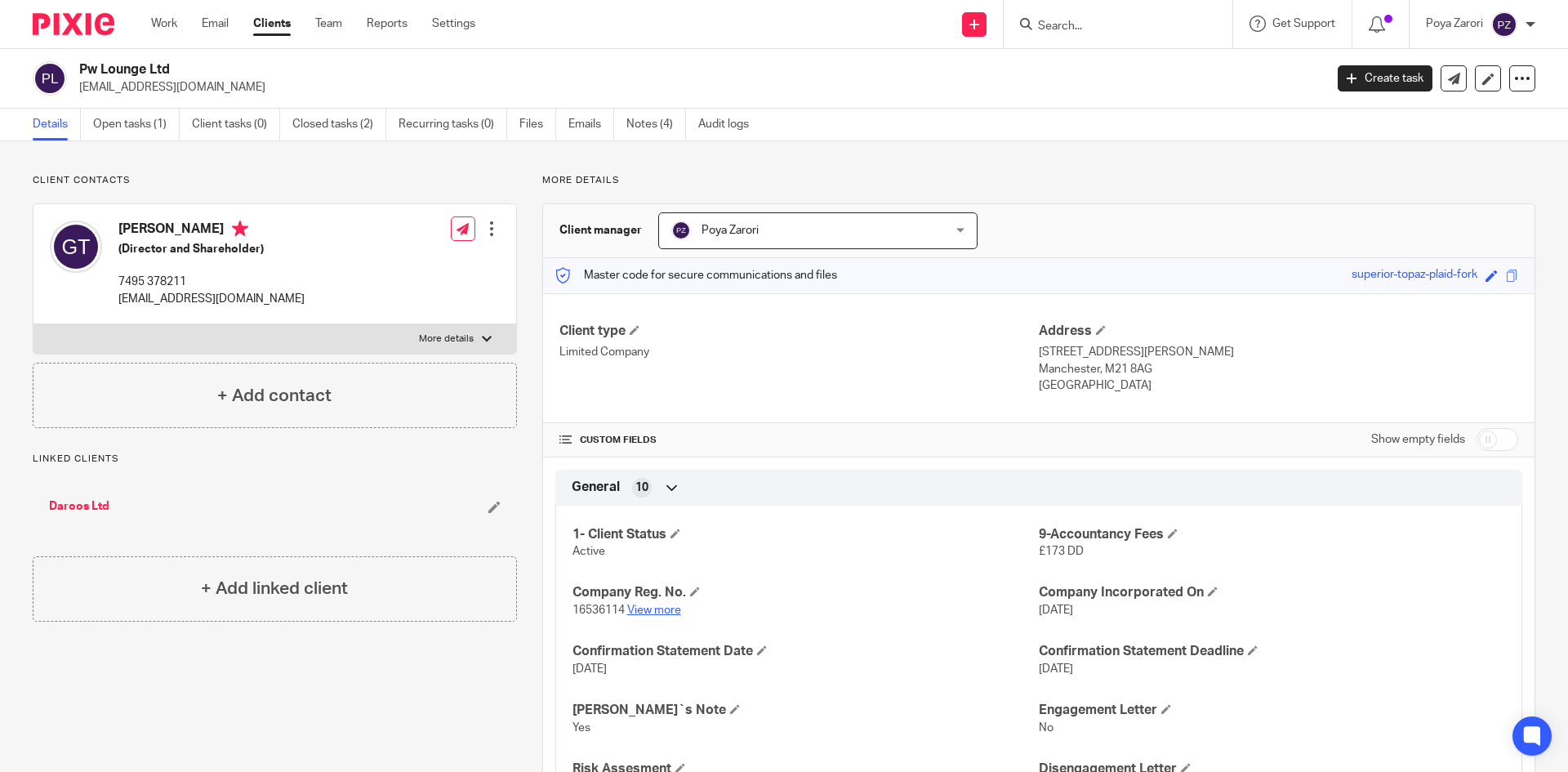
click at [655, 606] on link "View more" at bounding box center [654, 610] width 54 height 12
click at [640, 121] on link "Notes (4)" at bounding box center [656, 125] width 60 height 32
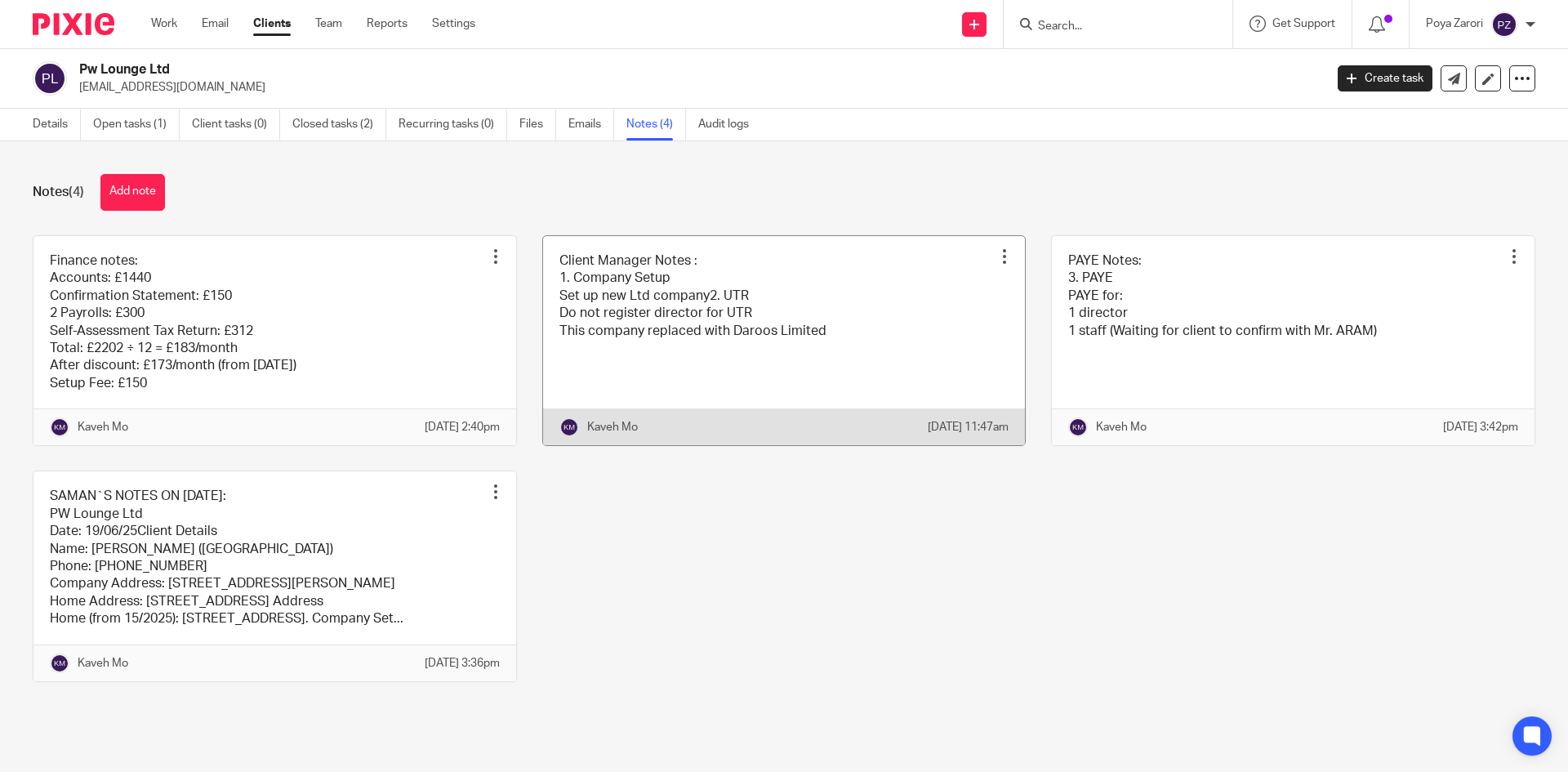
click at [721, 317] on link at bounding box center [784, 341] width 483 height 210
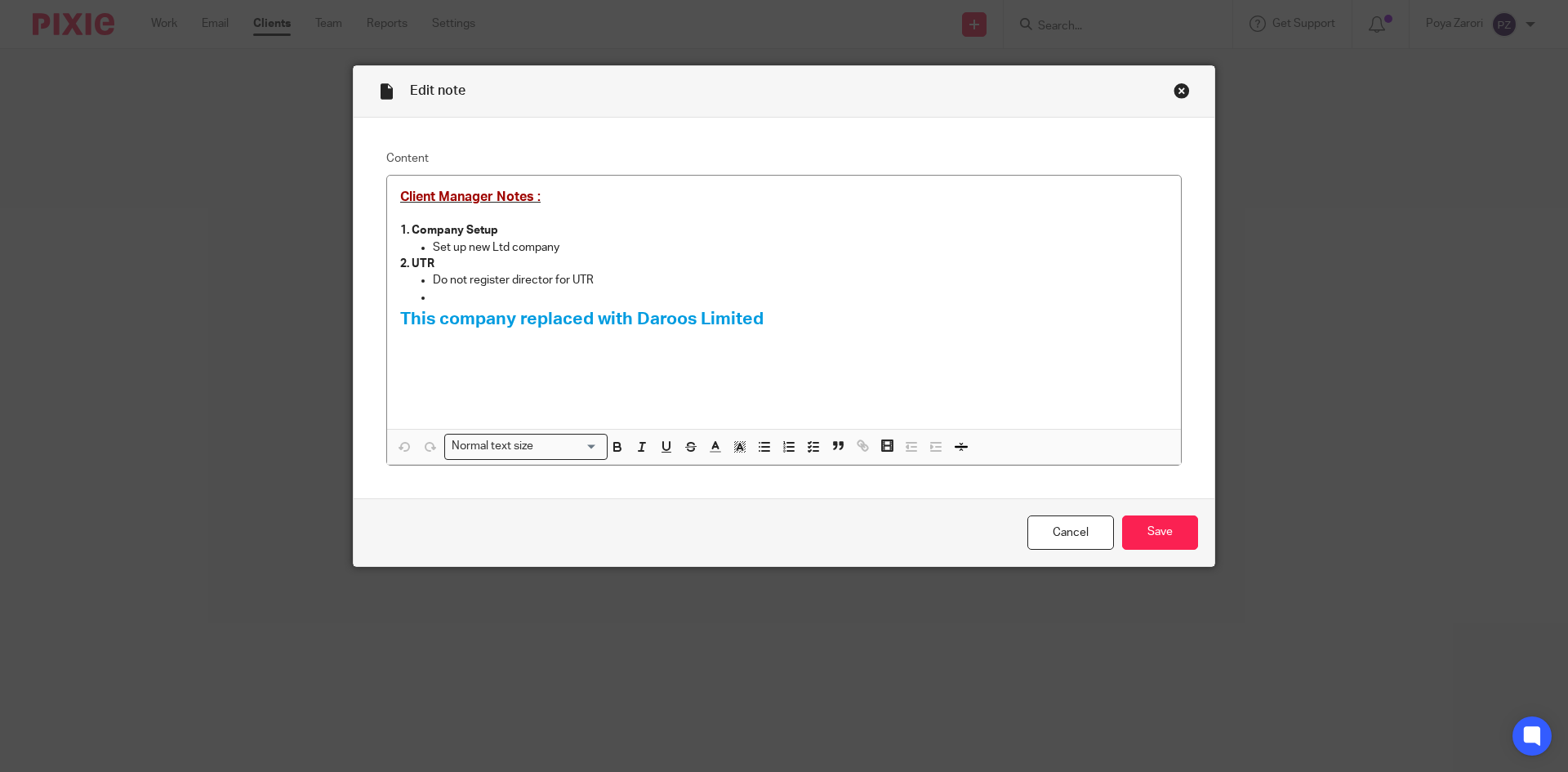
click at [1176, 92] on div "Close this dialog window" at bounding box center [1182, 90] width 16 height 16
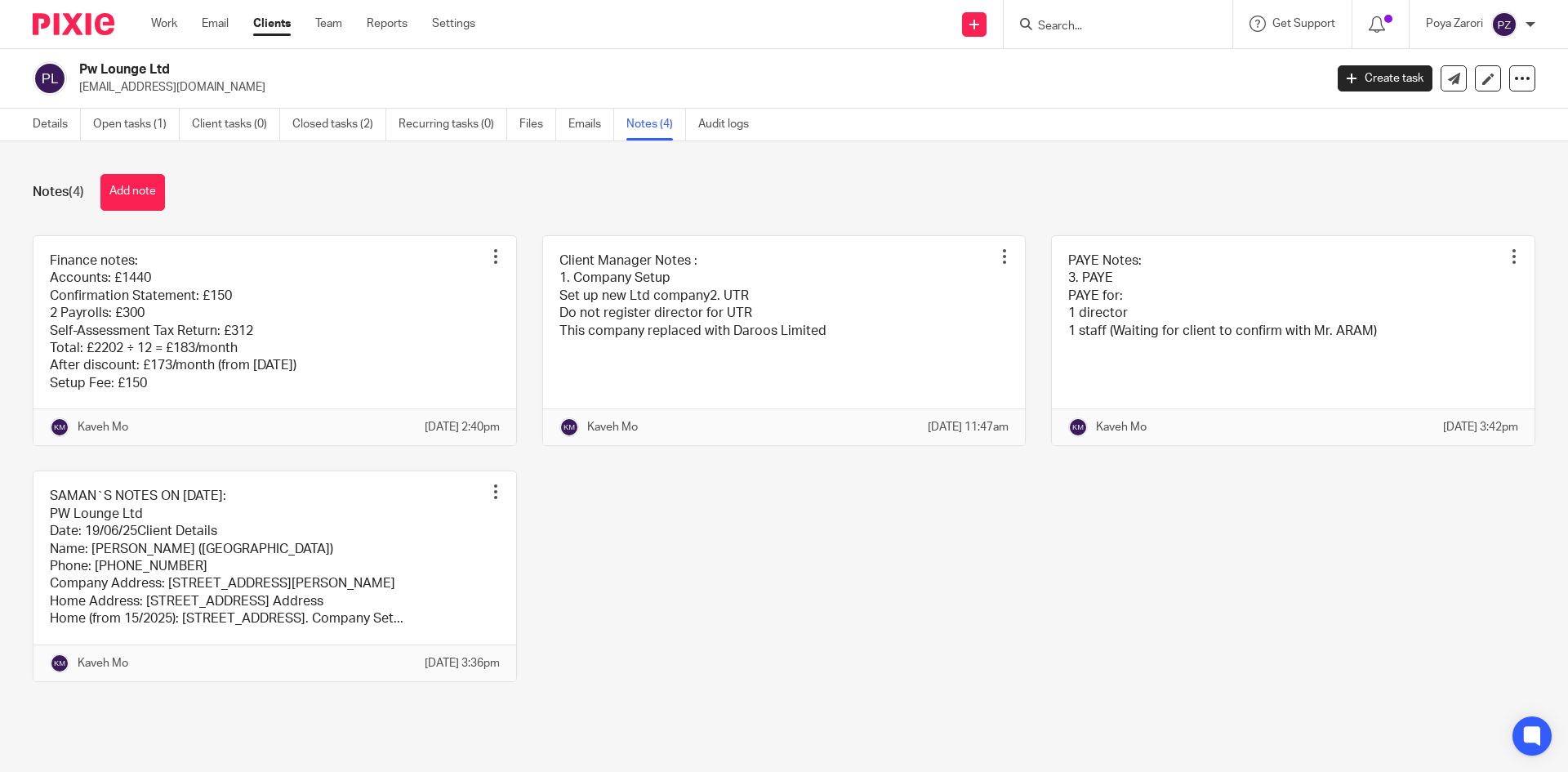
click at [1105, 24] on input "Search" at bounding box center [1110, 27] width 147 height 14
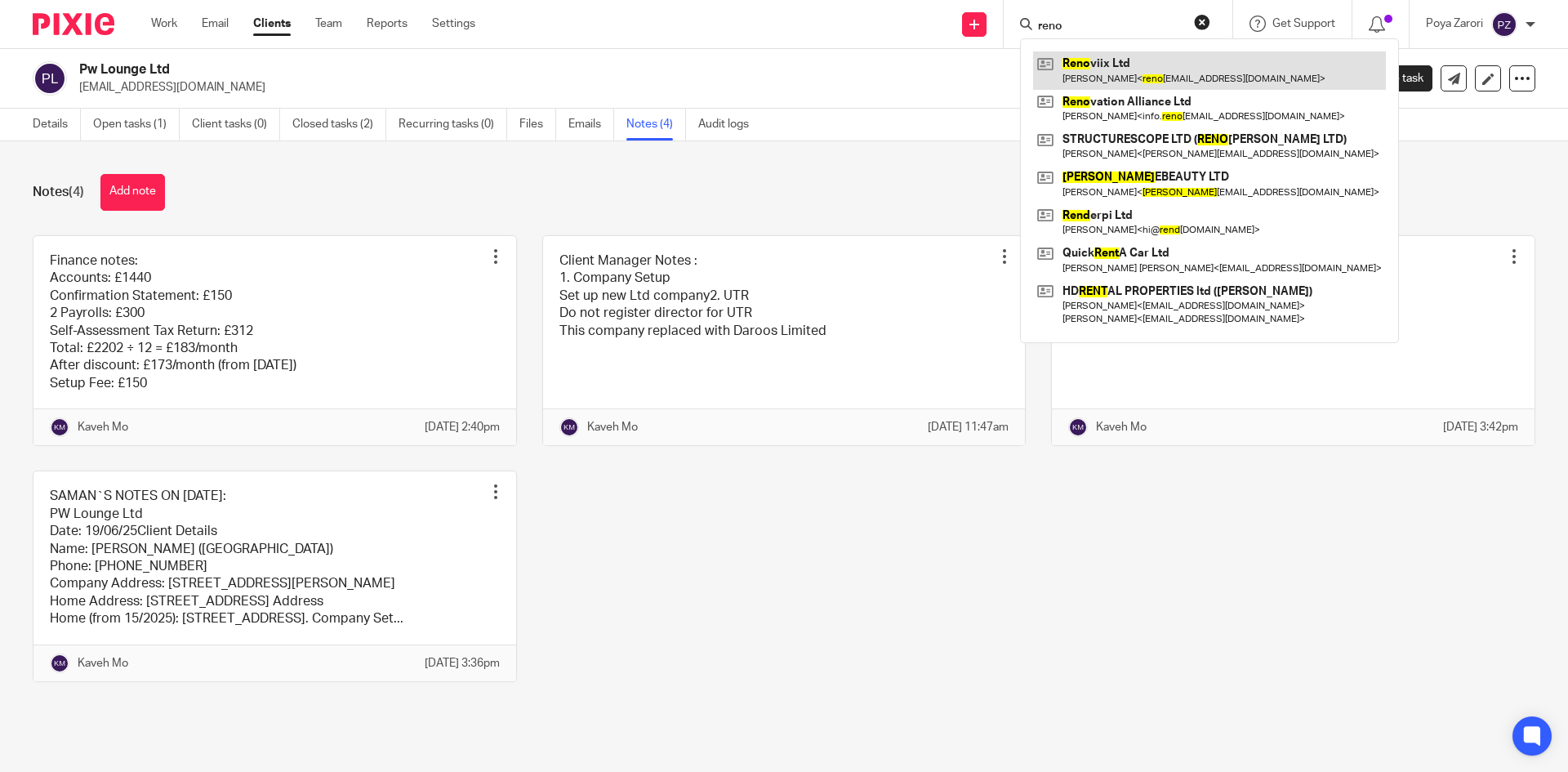
type input "reno"
click at [1144, 76] on link at bounding box center [1209, 71] width 353 height 37
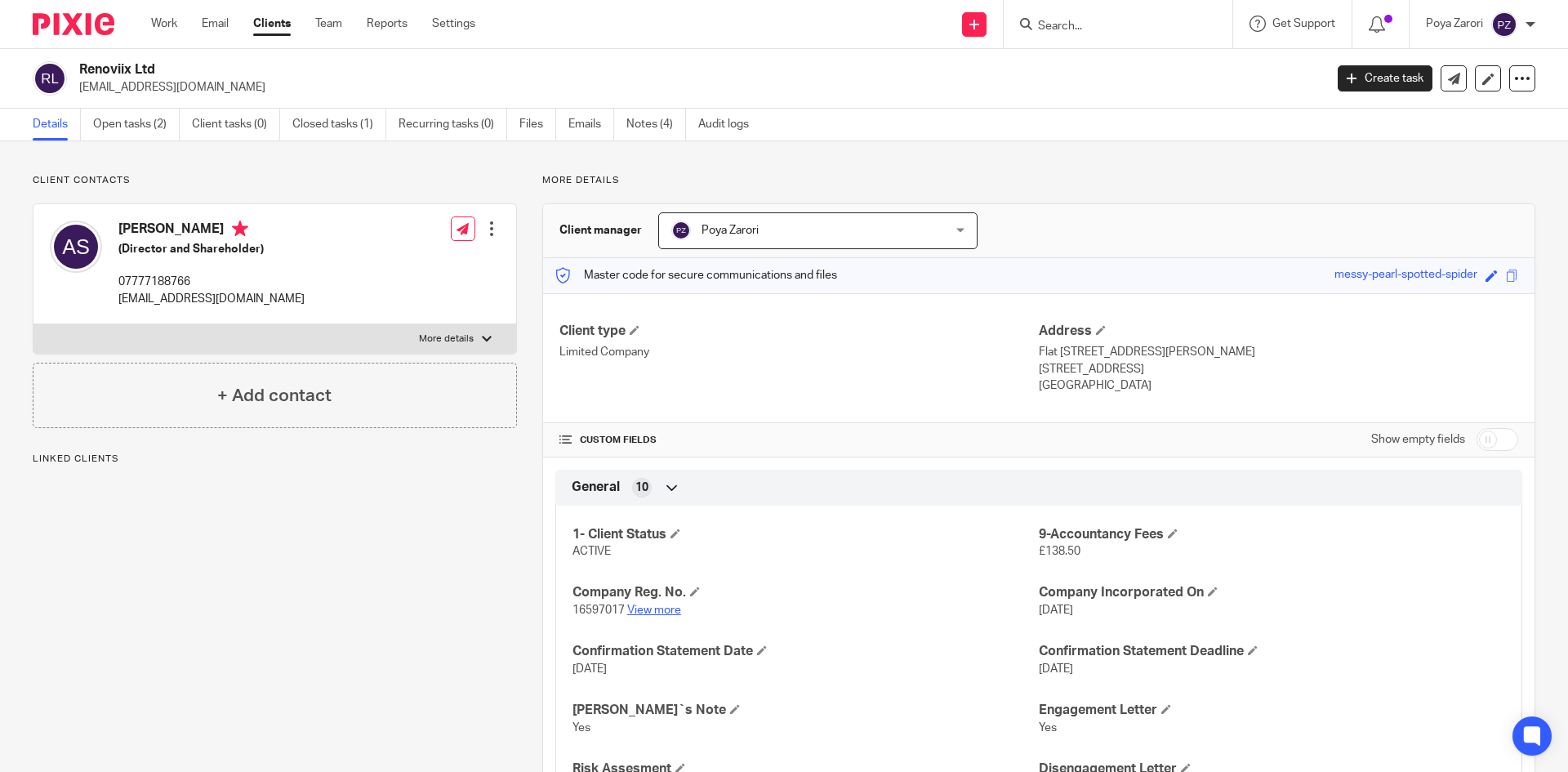
click at [655, 612] on link "View more" at bounding box center [654, 610] width 54 height 12
click at [668, 127] on link "Notes (4)" at bounding box center [656, 125] width 60 height 32
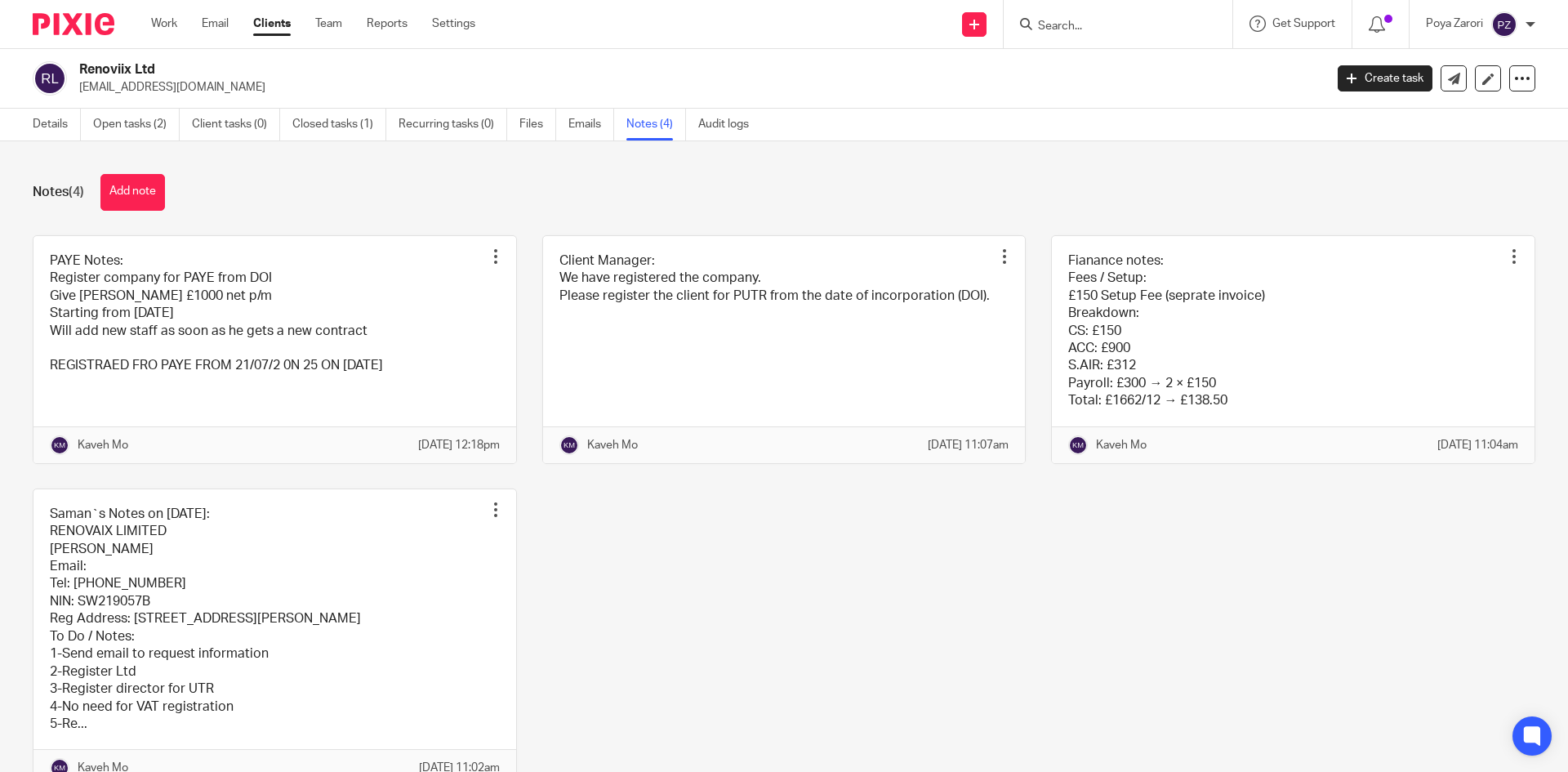
click at [1111, 26] on input "Search" at bounding box center [1110, 27] width 147 height 14
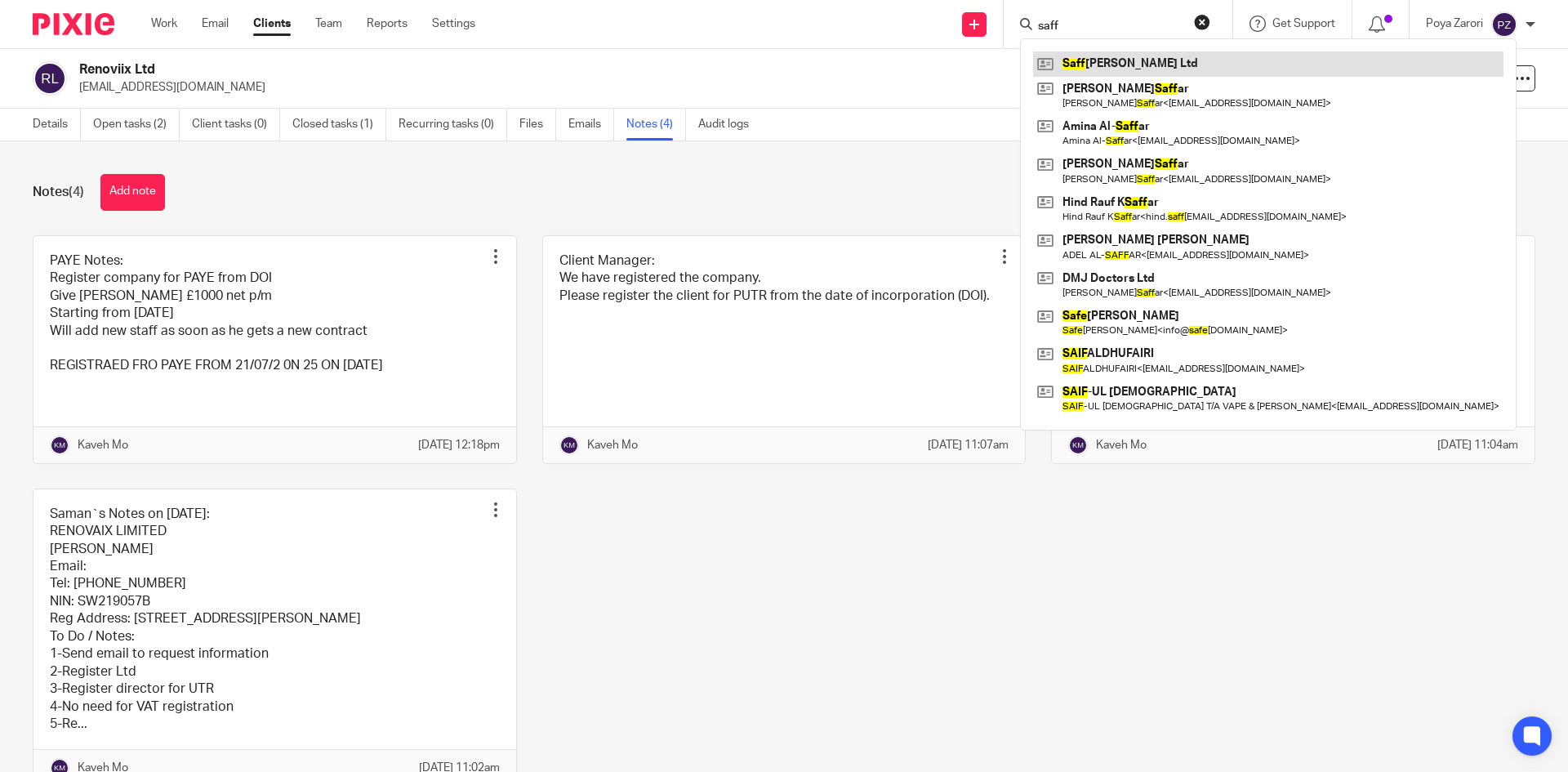
type input "saff"
click at [1135, 54] on link at bounding box center [1267, 63] width 470 height 24
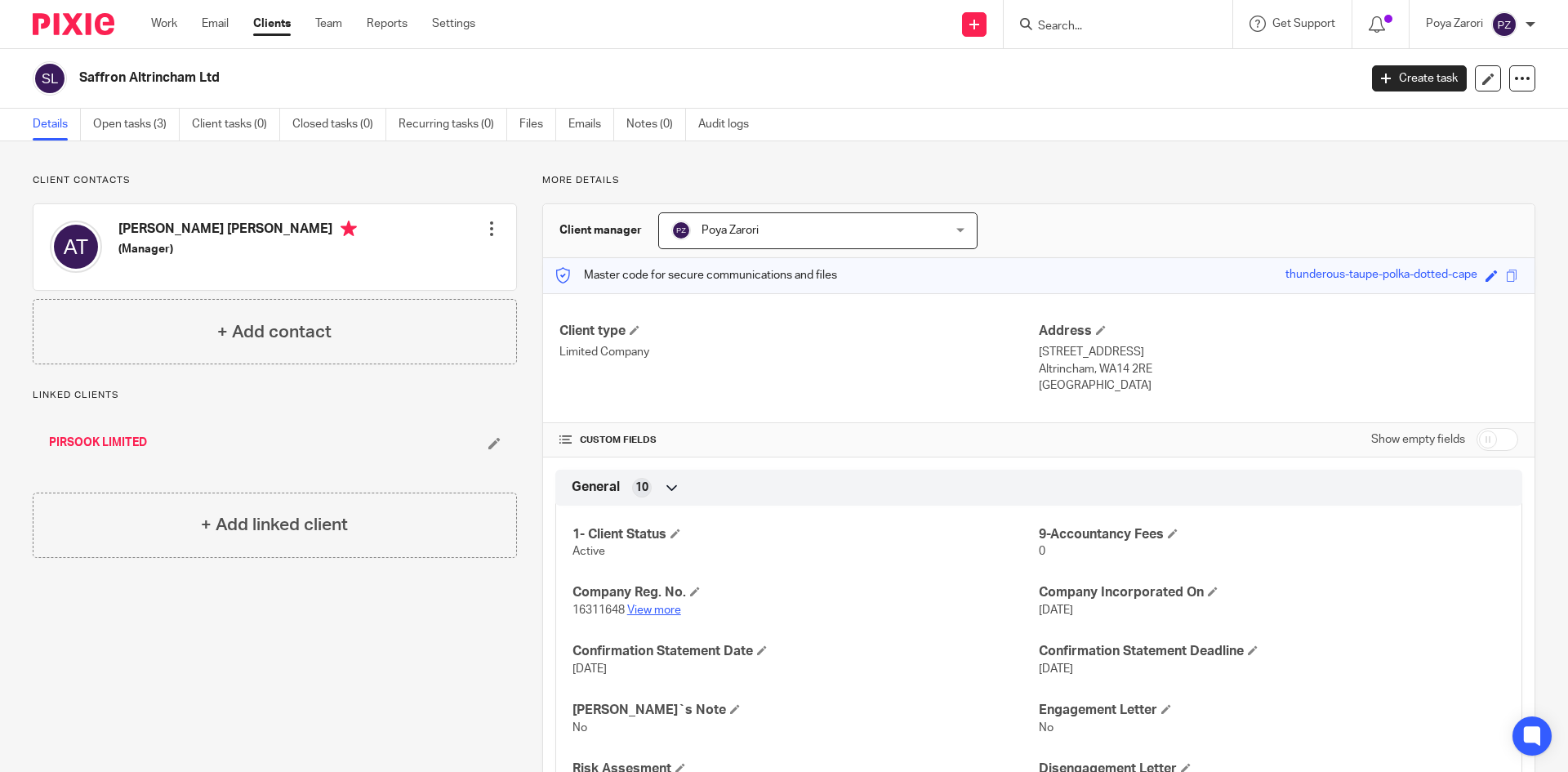
click at [650, 605] on link "View more" at bounding box center [654, 610] width 54 height 12
click at [1108, 37] on div at bounding box center [1118, 24] width 228 height 48
click at [1104, 27] on input "Search" at bounding box center [1110, 27] width 147 height 14
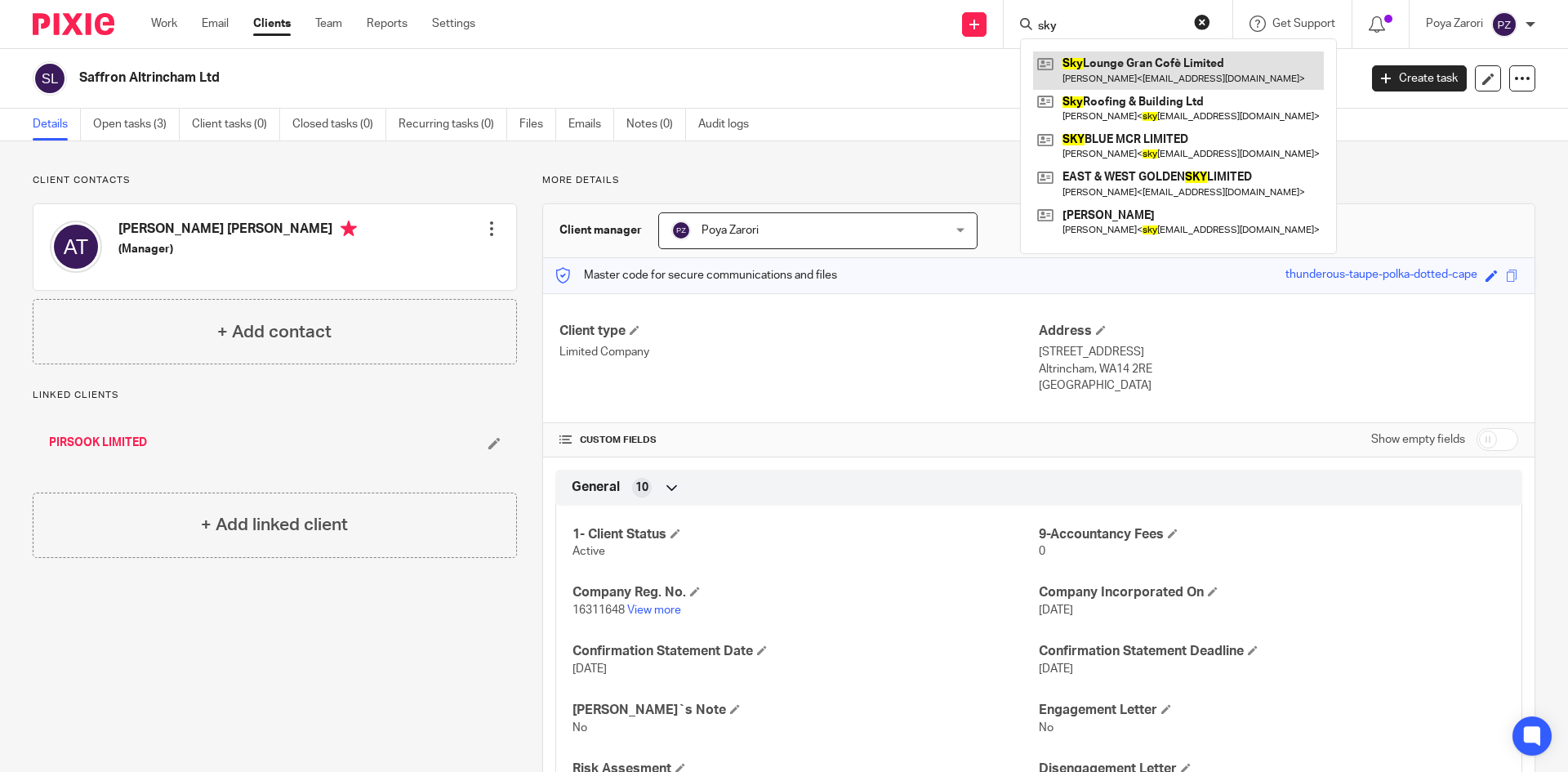
type input "sky"
click at [1137, 68] on link at bounding box center [1178, 71] width 291 height 37
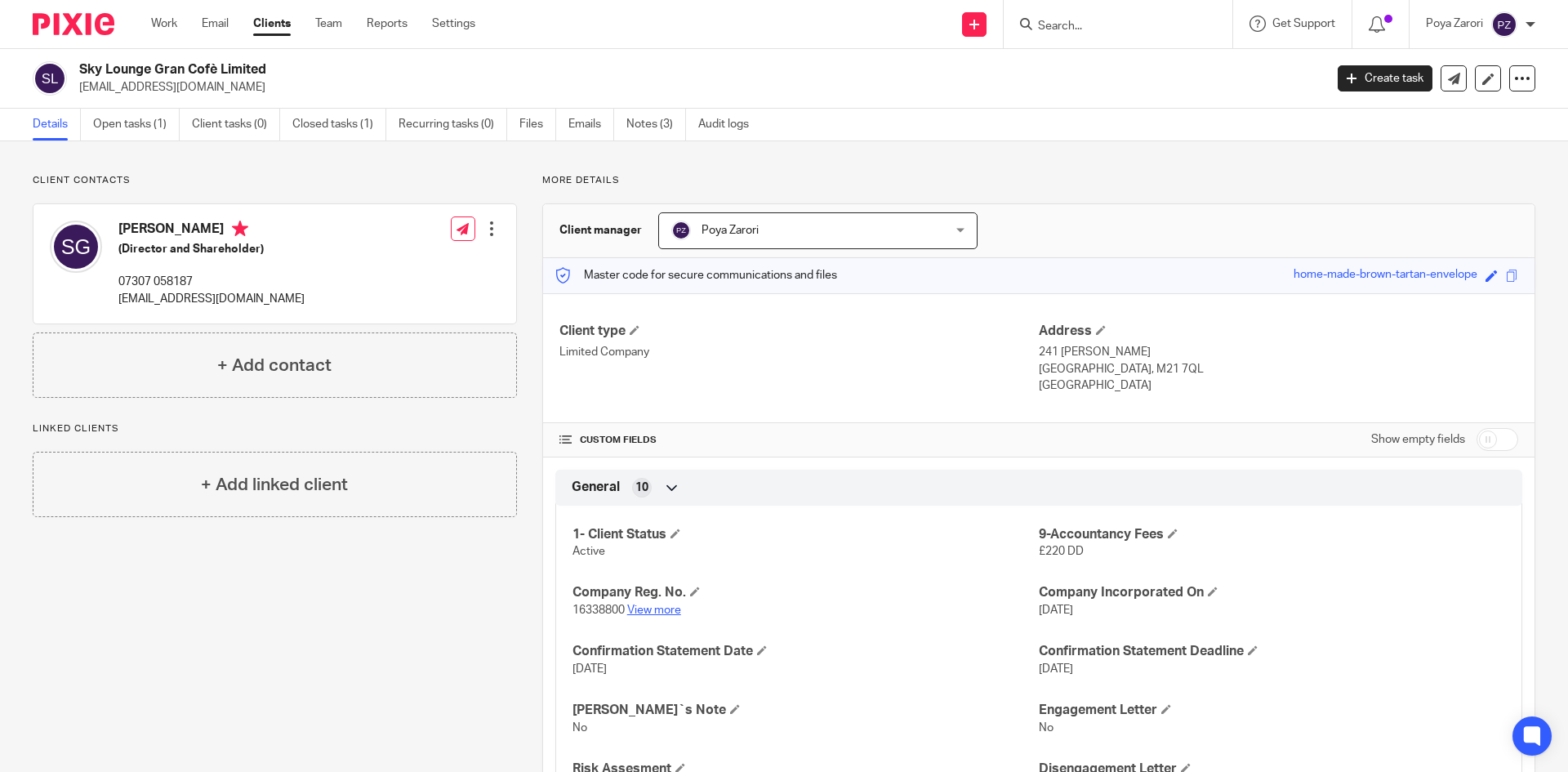
click at [651, 612] on link "View more" at bounding box center [654, 610] width 54 height 12
click at [642, 121] on link "Notes (3)" at bounding box center [656, 125] width 60 height 32
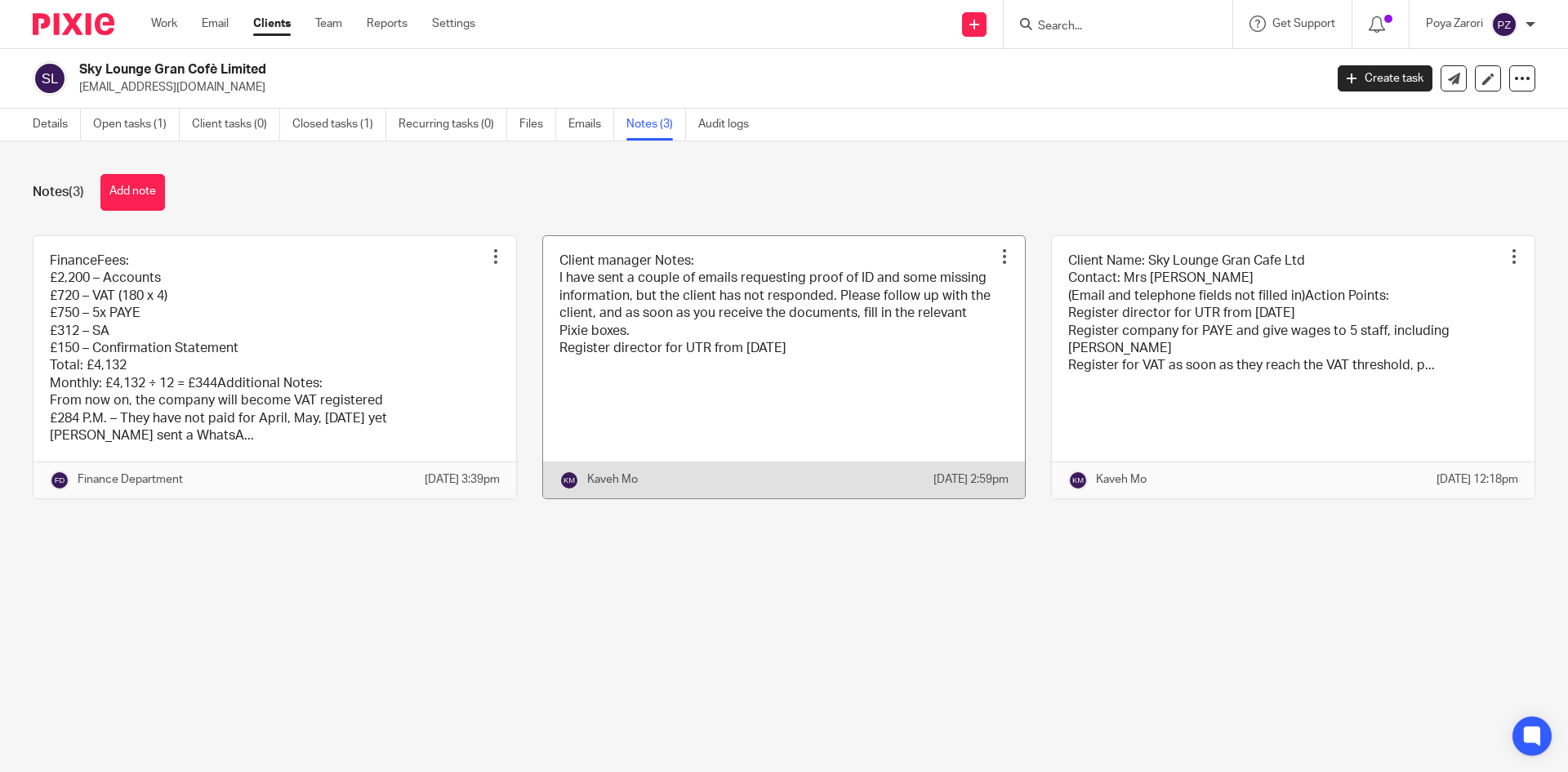
click at [727, 352] on link at bounding box center [784, 368] width 483 height 262
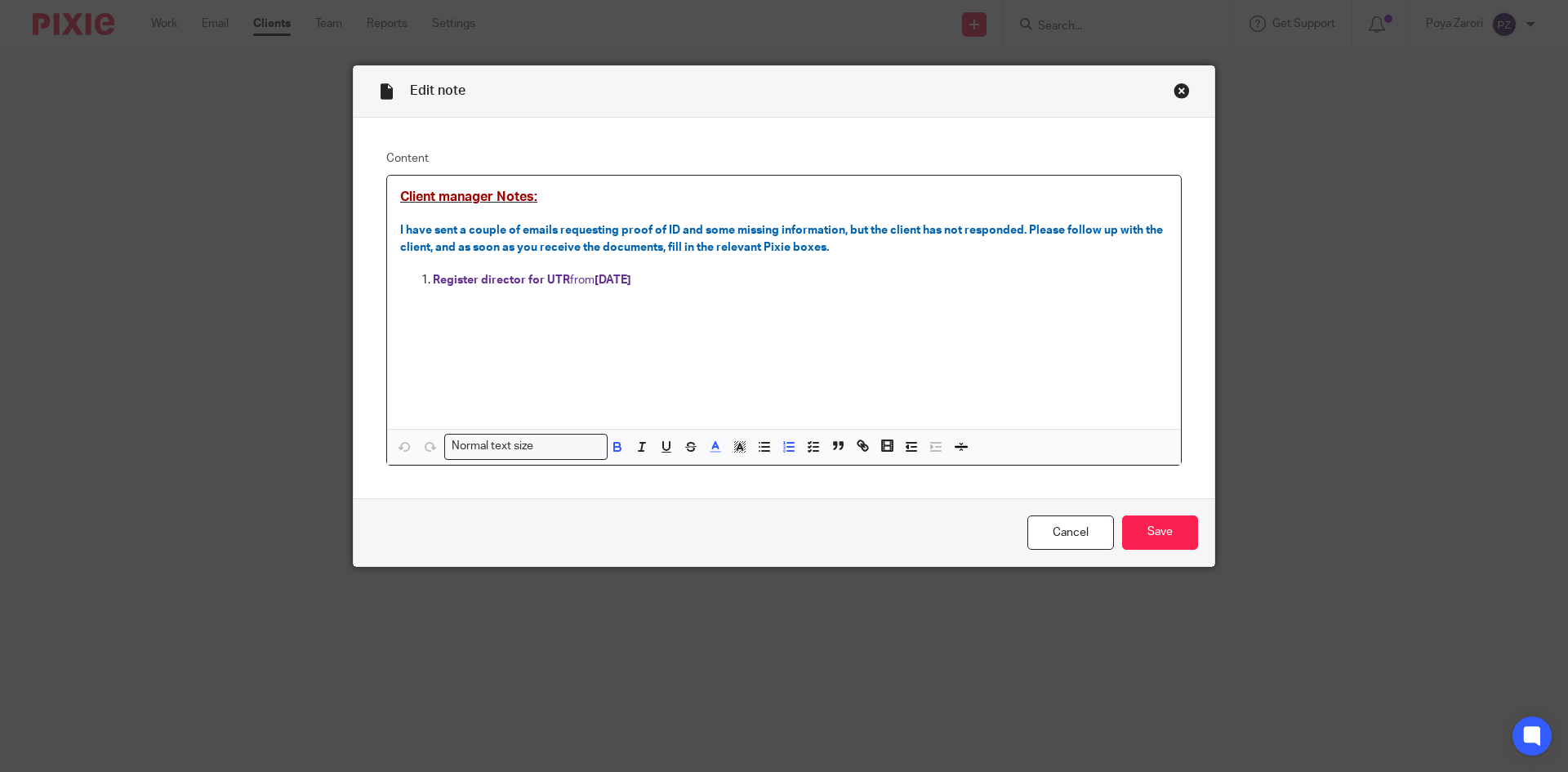
drag, startPoint x: 559, startPoint y: 279, endPoint x: 431, endPoint y: 279, distance: 128.0
click at [433, 279] on p "Register director for UTR from [DATE]" at bounding box center [800, 280] width 735 height 16
click at [714, 334] on div "Client manager Notes: I have sent a couple of emails requesting proof of ID and…" at bounding box center [784, 303] width 794 height 253
click at [574, 281] on span "from" at bounding box center [582, 280] width 24 height 12
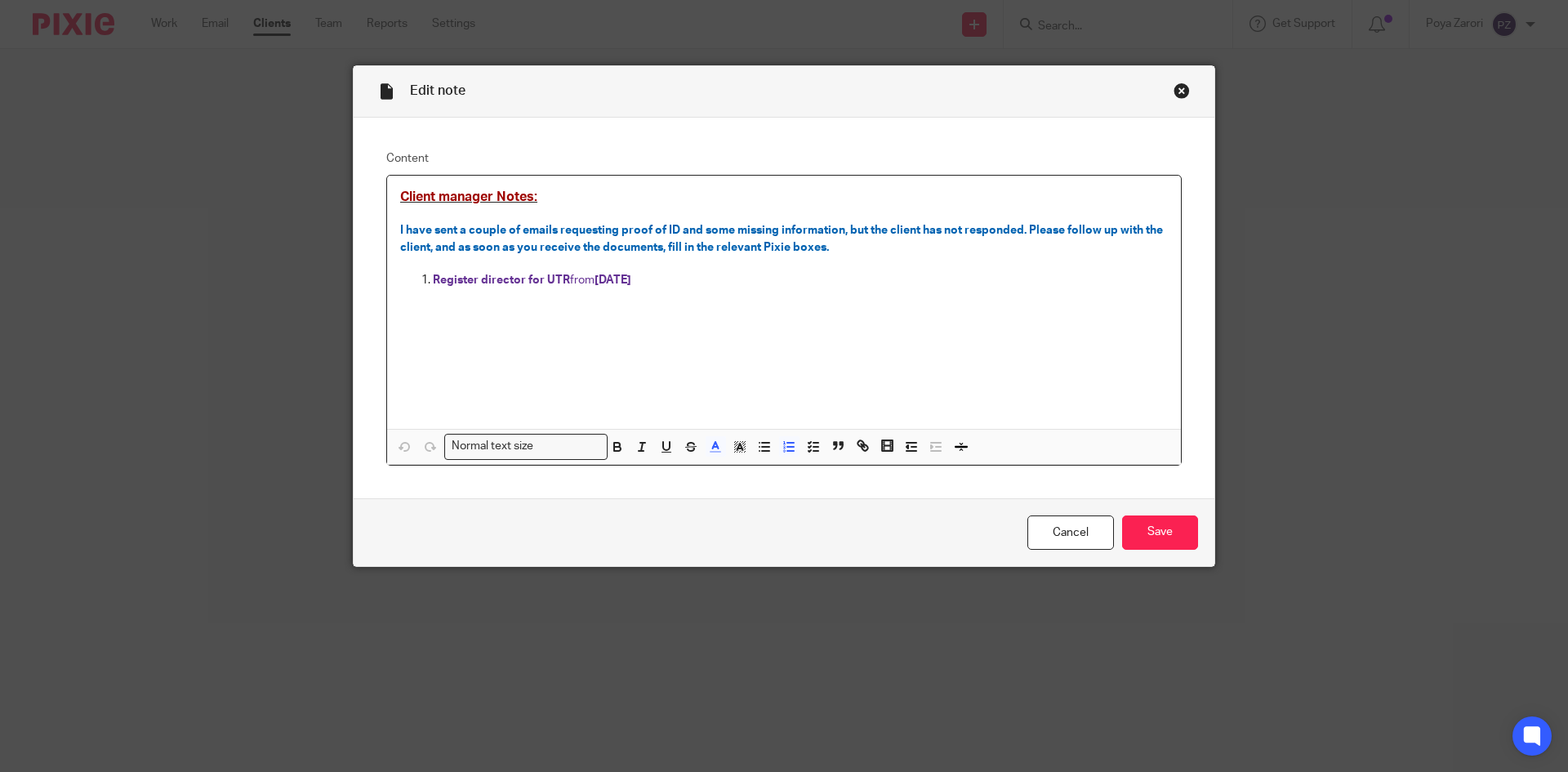
click at [574, 281] on span "from" at bounding box center [582, 280] width 24 height 12
copy p "Register director for UTR from 01/05/2025"
click at [829, 355] on div "Client manager Notes: I have sent a couple of emails requesting proof of ID and…" at bounding box center [784, 303] width 794 height 253
click at [1087, 540] on link "Cancel" at bounding box center [1070, 533] width 87 height 35
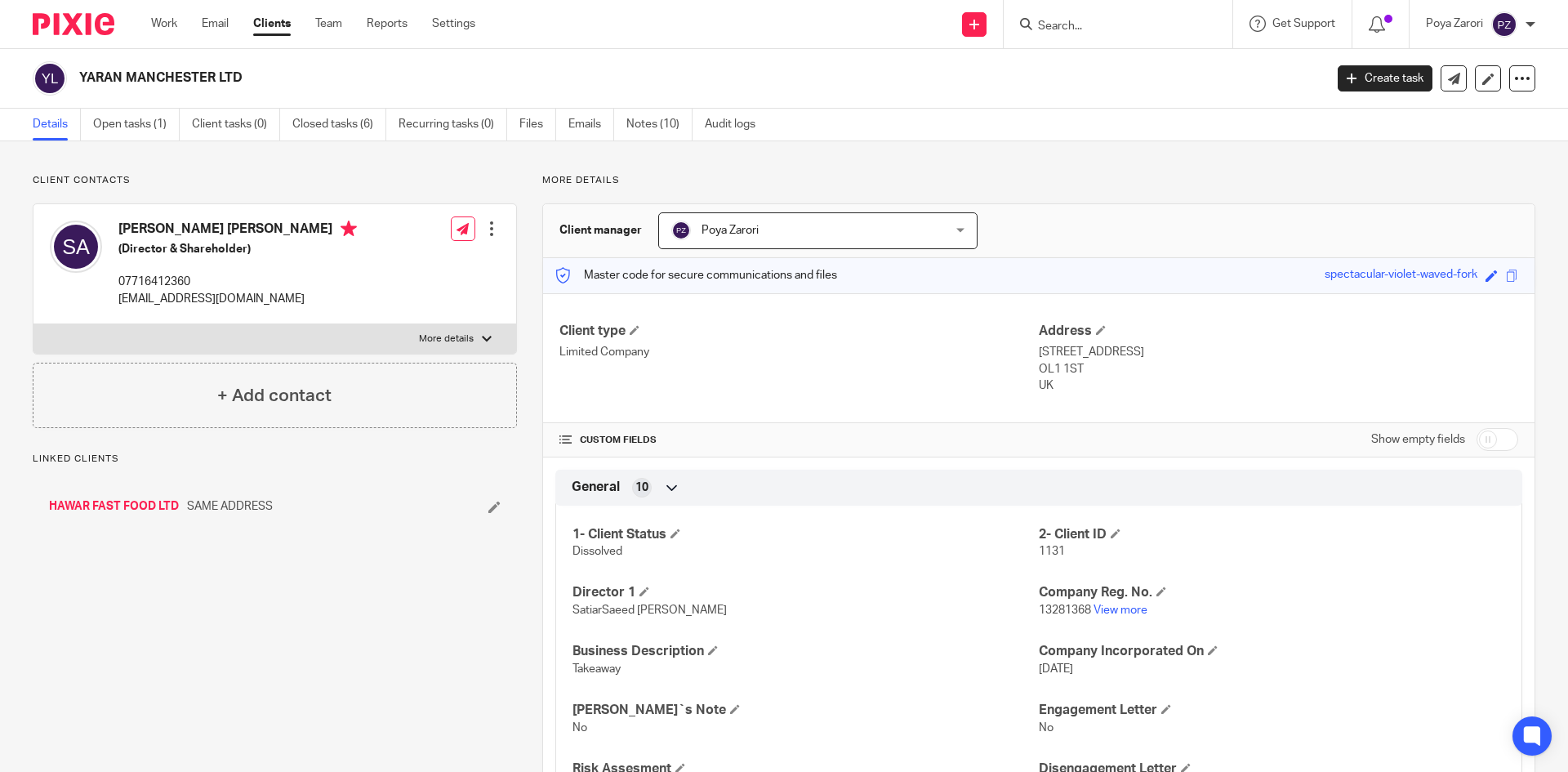
click at [450, 331] on label "More details" at bounding box center [275, 338] width 483 height 29
click at [34, 324] on input "More details" at bounding box center [33, 324] width 1 height 1
checkbox input "true"
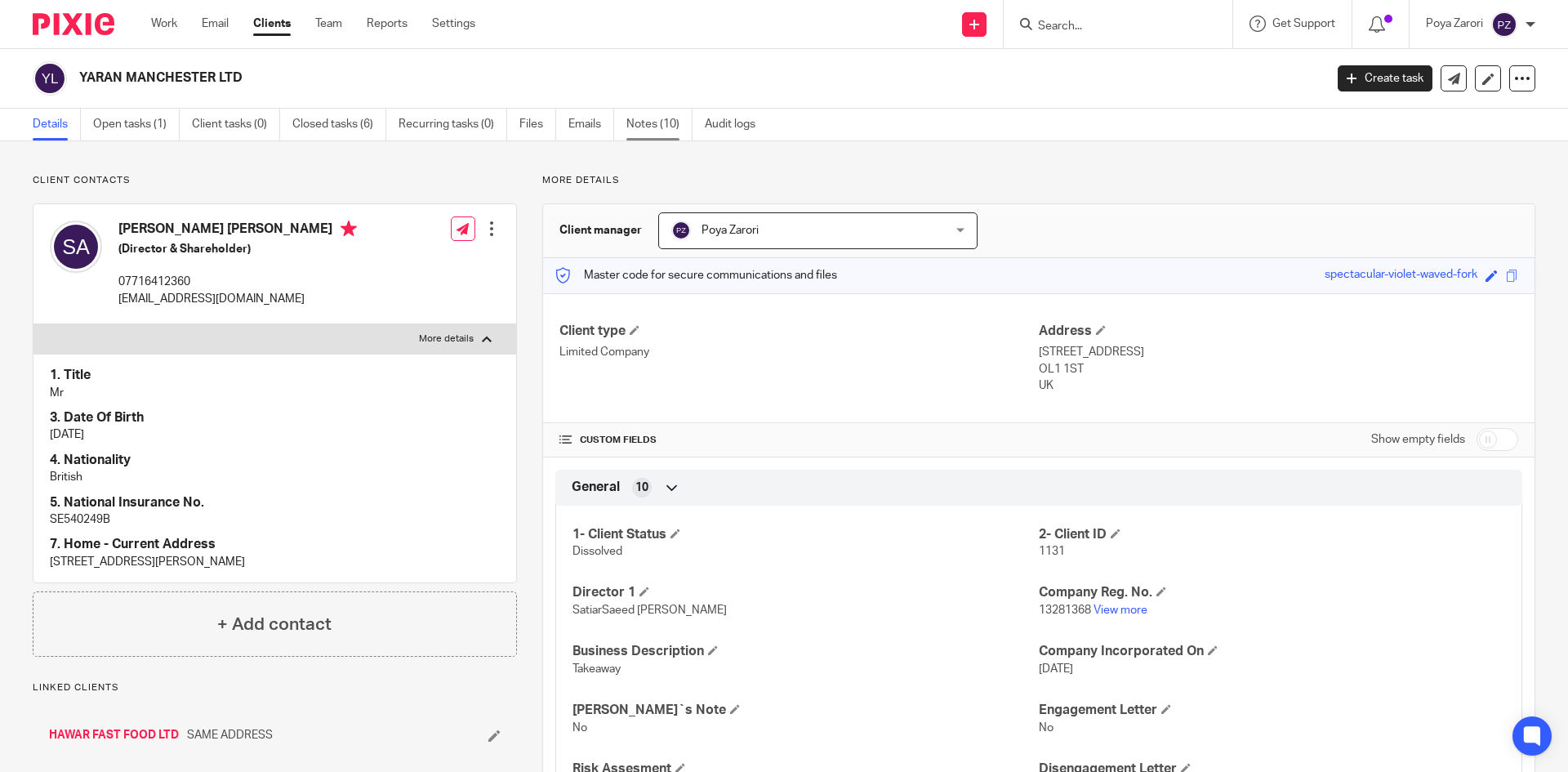
click at [662, 127] on link "Notes (10)" at bounding box center [659, 125] width 66 height 32
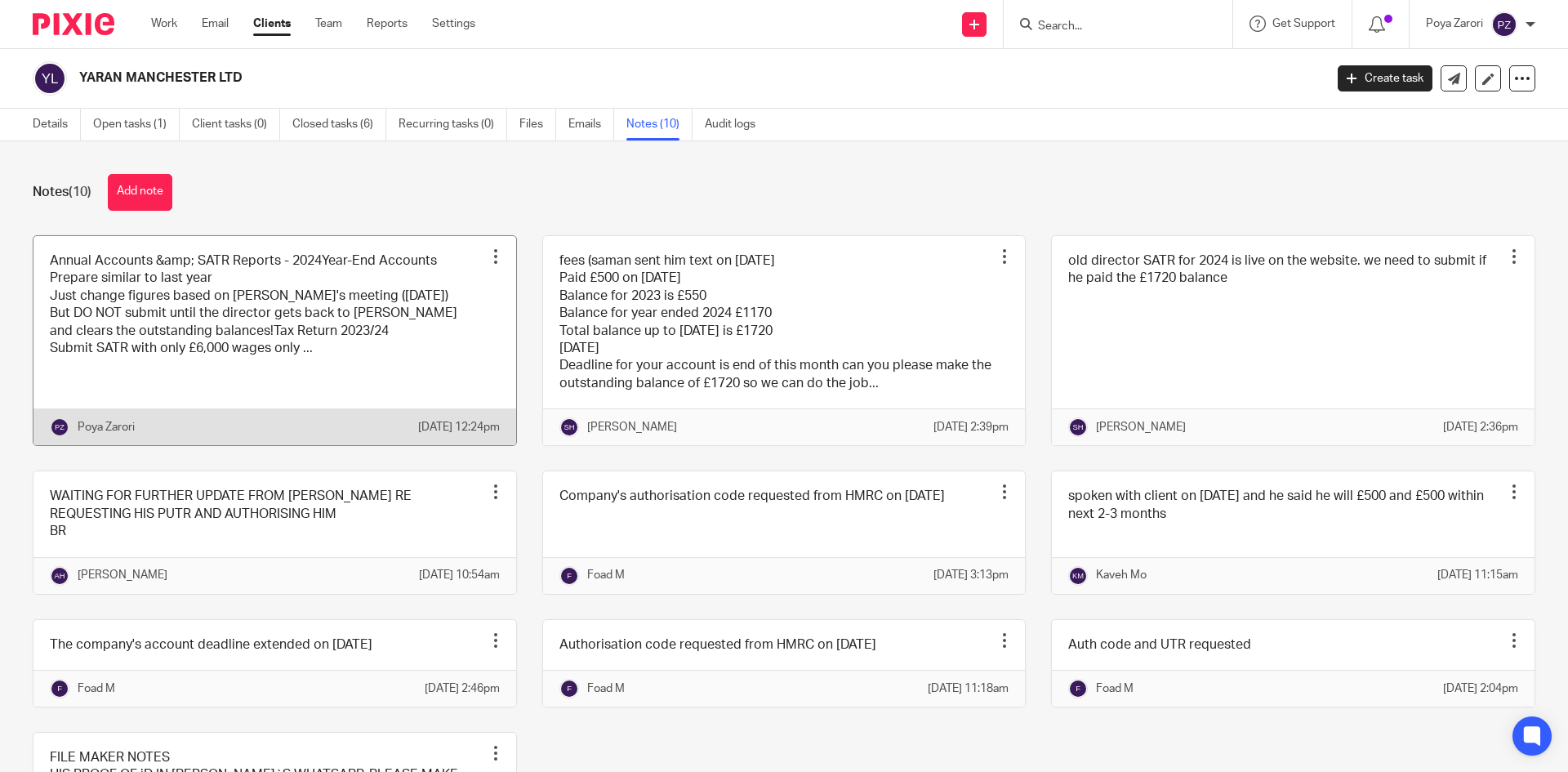
click at [381, 343] on link at bounding box center [275, 341] width 483 height 210
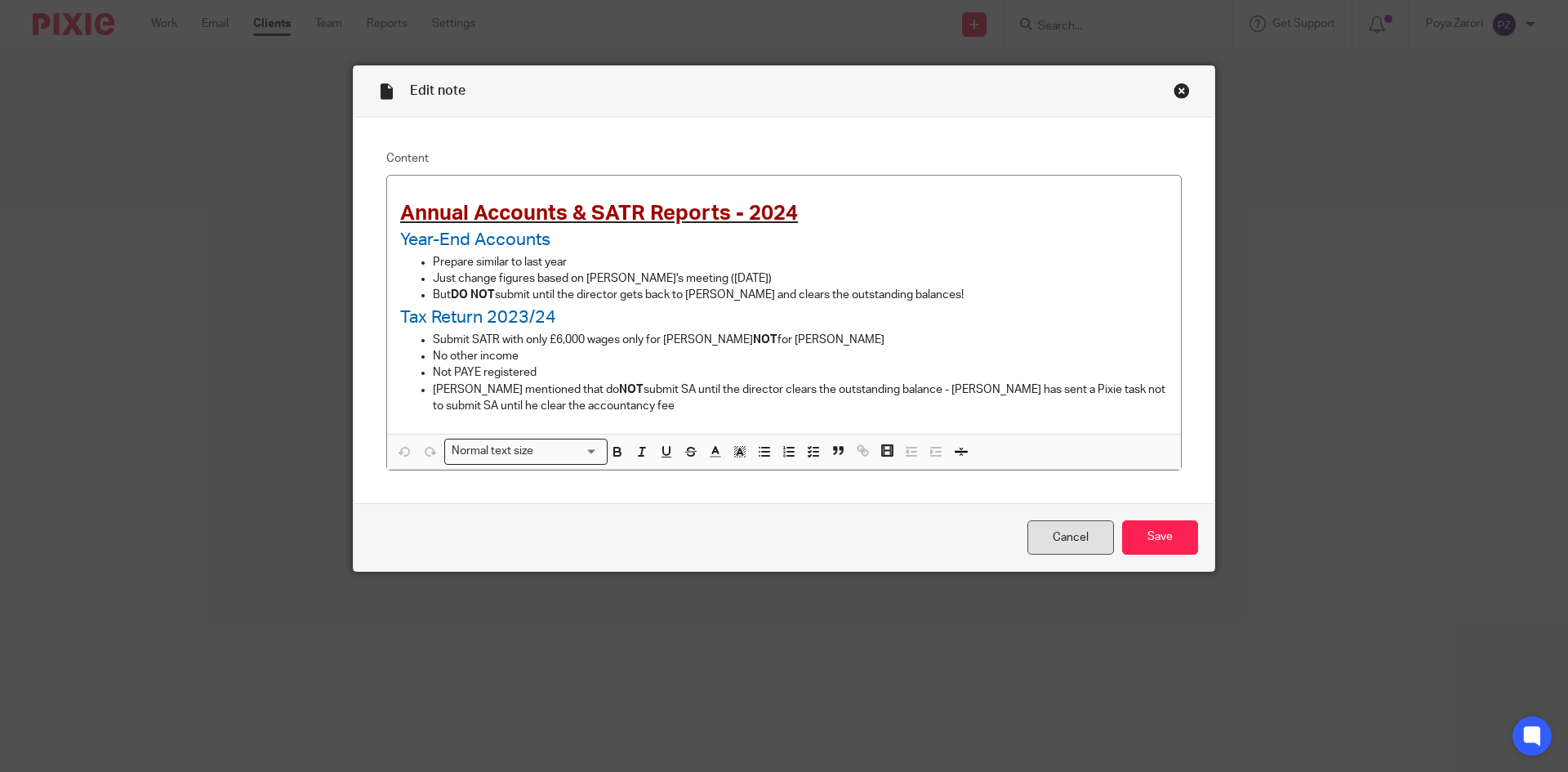
click at [1058, 544] on link "Cancel" at bounding box center [1070, 537] width 87 height 35
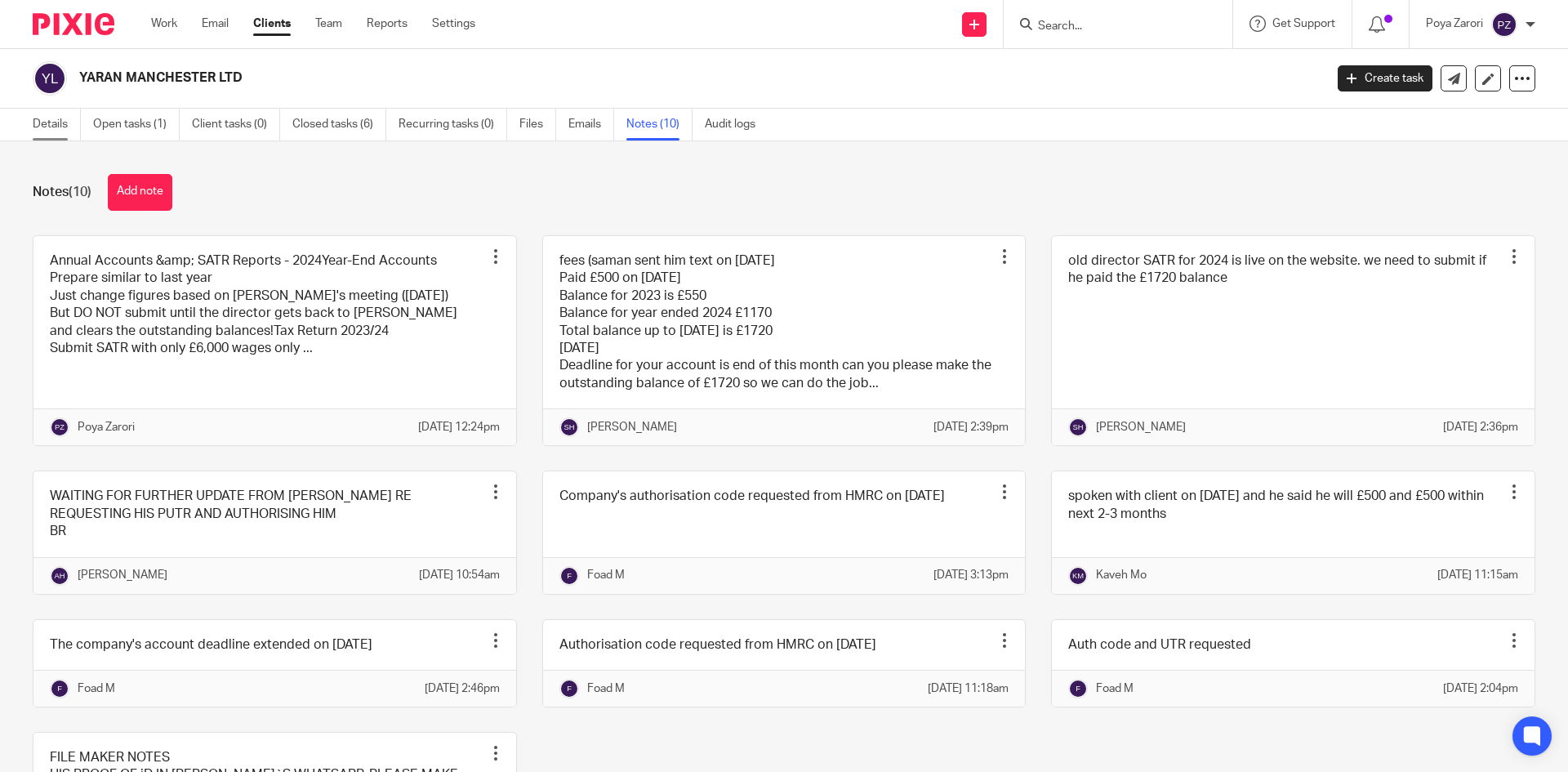
click at [51, 131] on link "Details" at bounding box center [57, 125] width 48 height 32
